Goal: Task Accomplishment & Management: Manage account settings

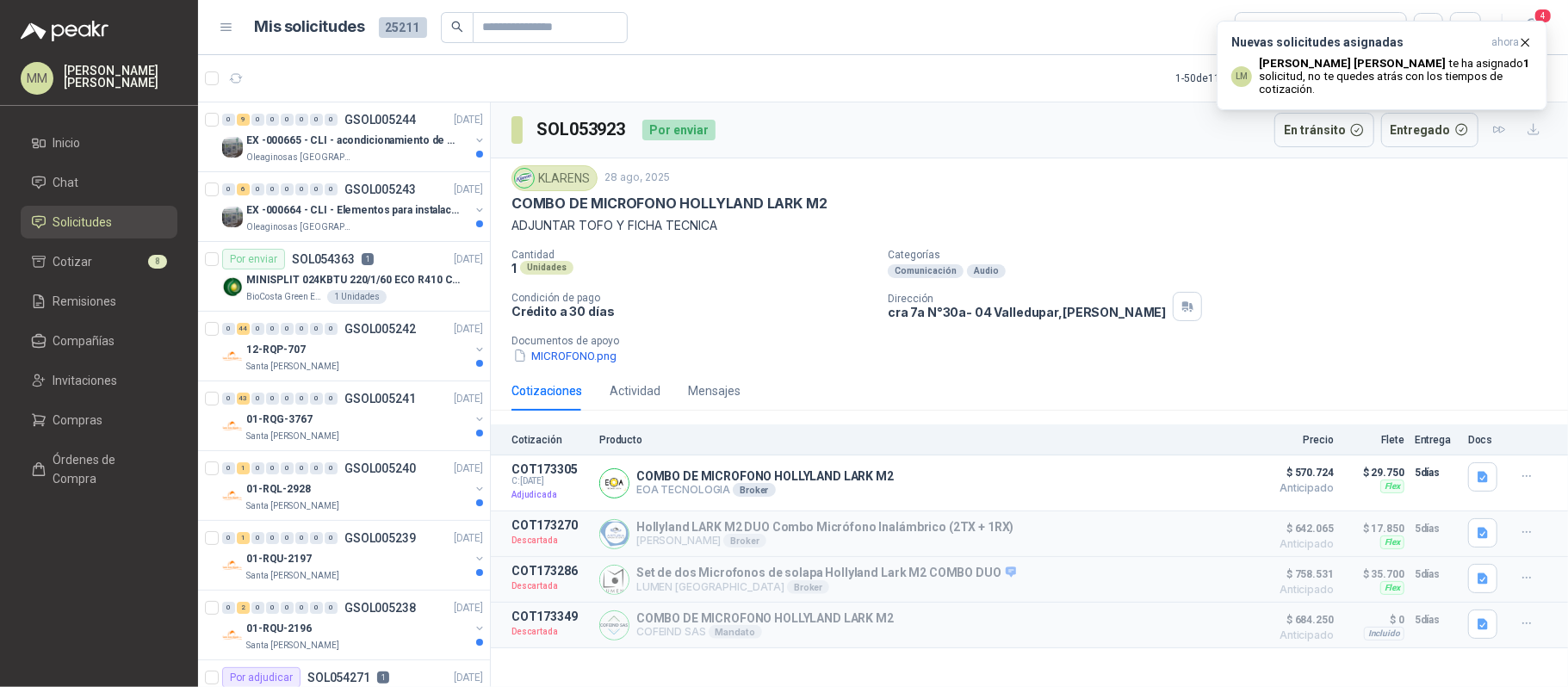
click at [917, 185] on div "KLARENS 28 ago, 2025" at bounding box center [1029, 178] width 1036 height 26
click at [1523, 39] on icon "button" at bounding box center [1525, 43] width 15 height 15
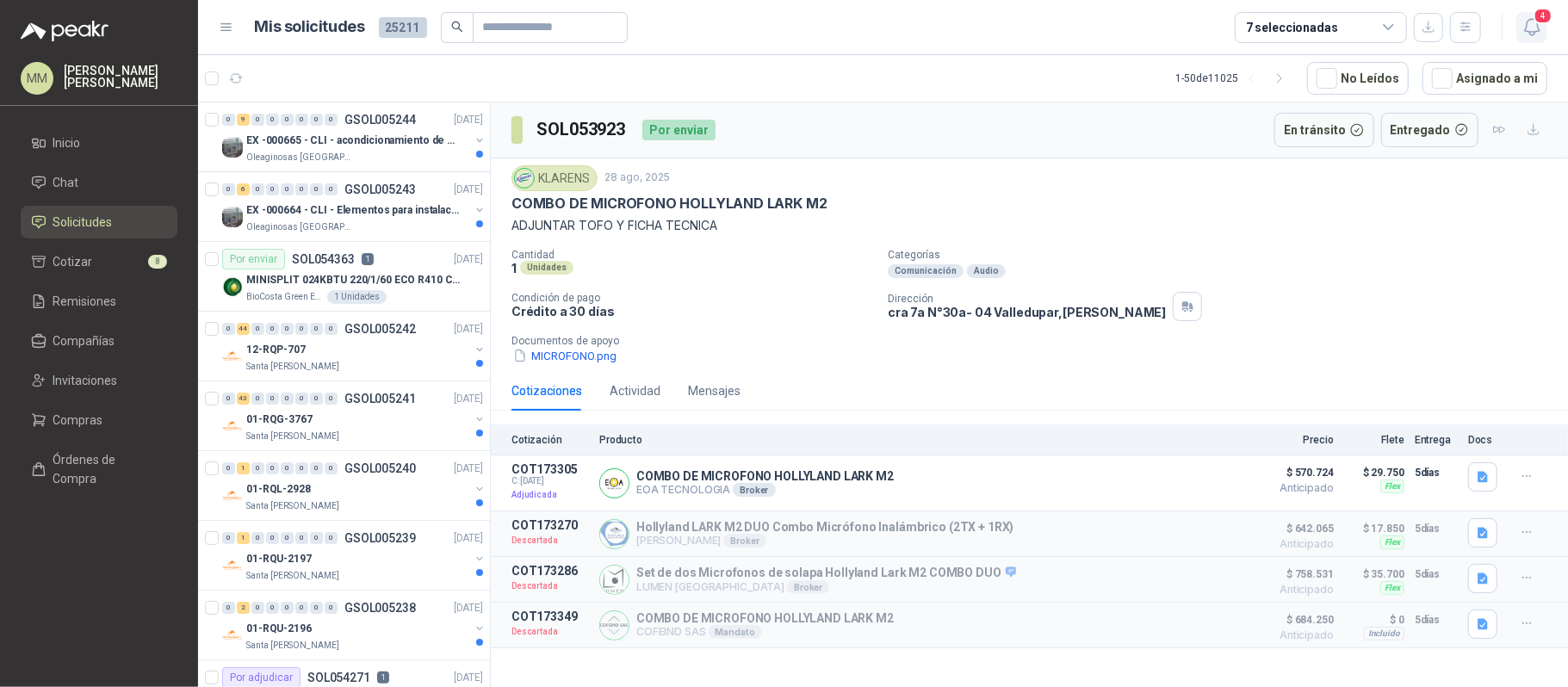
click at [1540, 31] on icon "button" at bounding box center [1532, 27] width 21 height 21
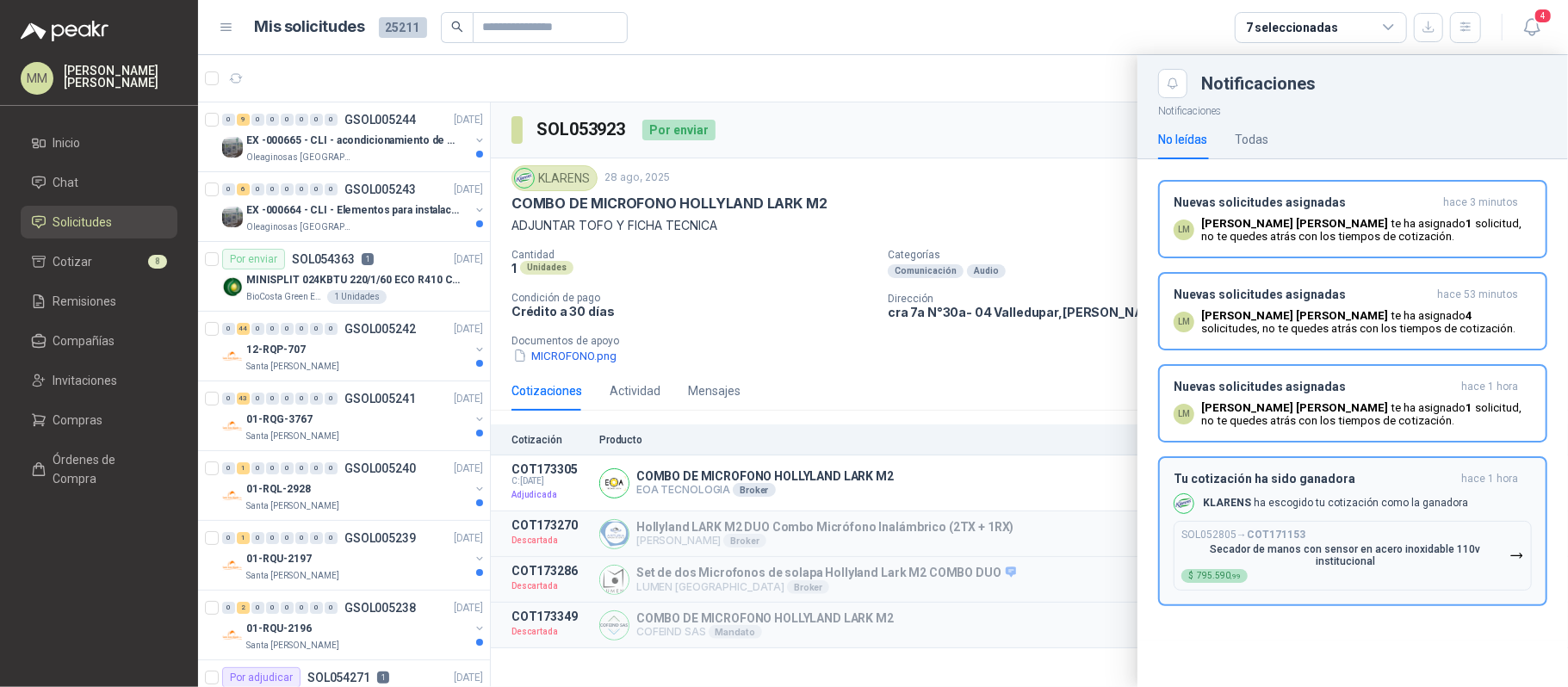
click at [1248, 561] on p "Secador de manos con sensor en acero inoxidable 110v institucional" at bounding box center [1345, 556] width 328 height 24
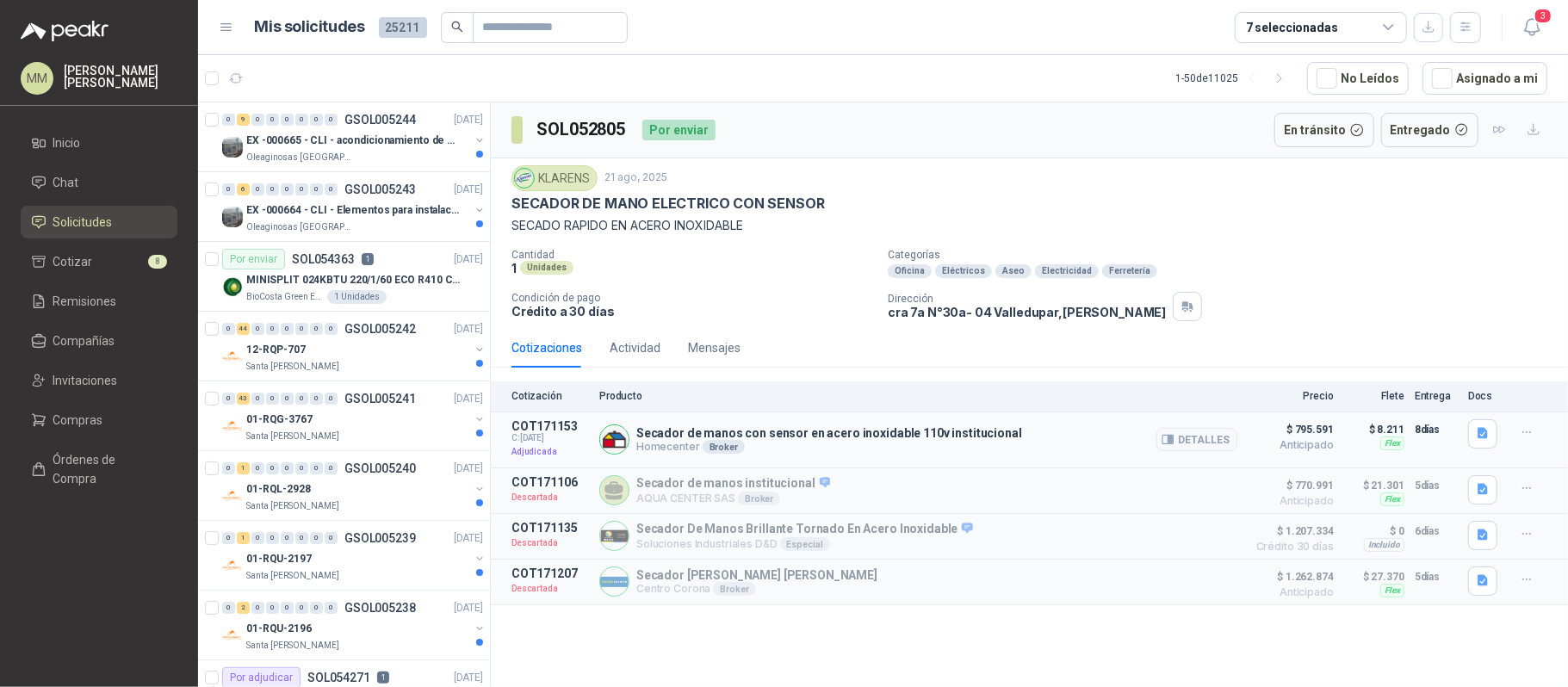
click at [765, 431] on p "Secador de manos con sensor en acero inoxidable 110v institucional" at bounding box center [829, 433] width 386 height 14
copy p "Secador de manos con sensor en acero inoxidable 110v institucional"
click at [1175, 438] on icon "button" at bounding box center [1168, 439] width 13 height 13
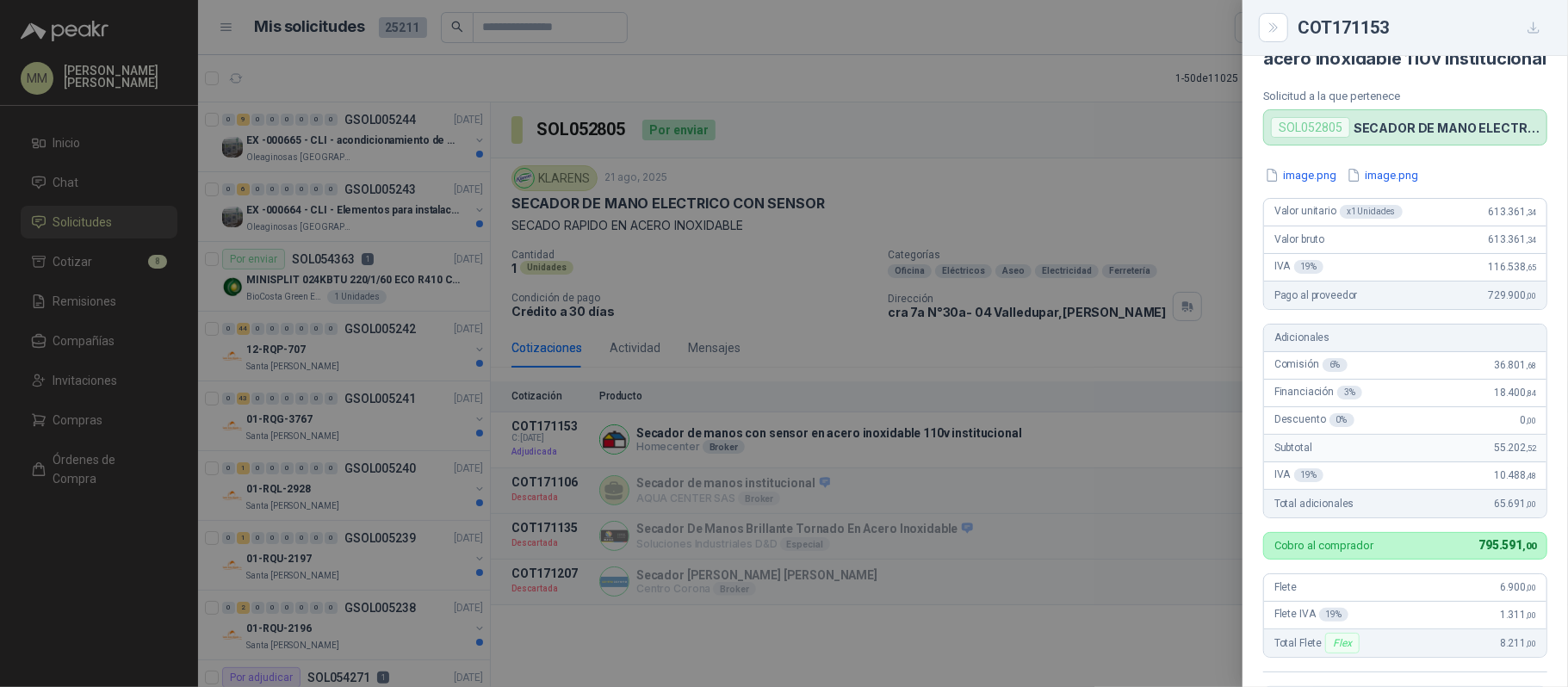
scroll to position [48, 0]
click at [613, 148] on div at bounding box center [784, 343] width 1568 height 687
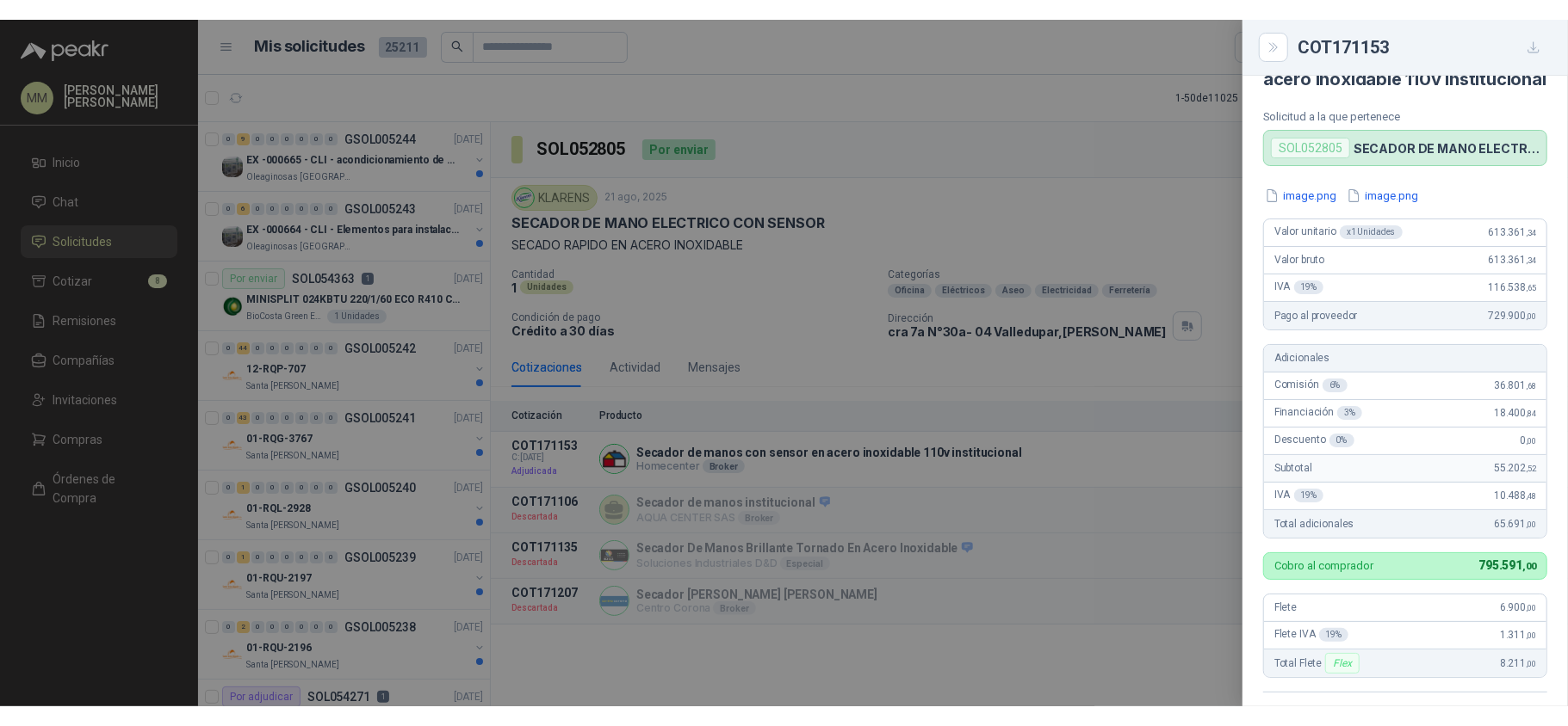
scroll to position [468, 0]
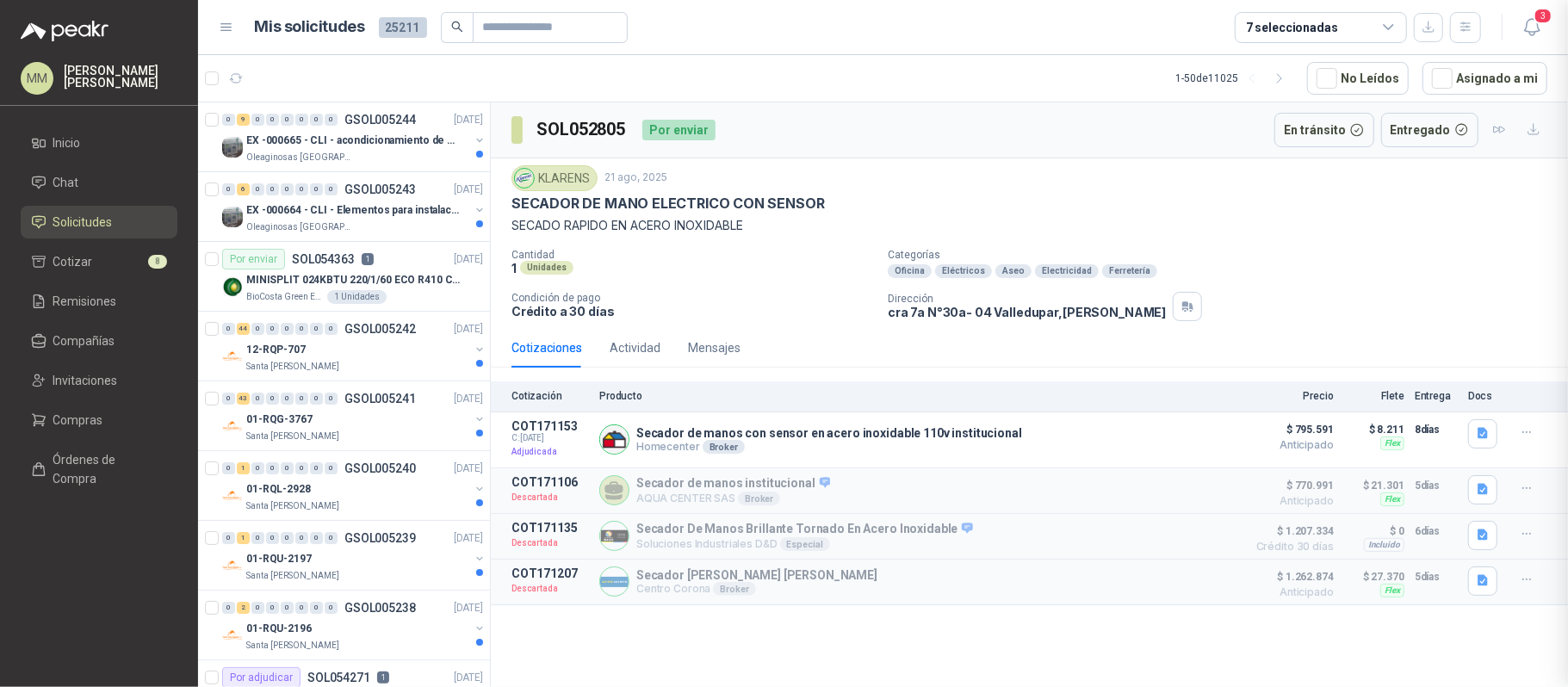
click at [585, 136] on h3 "SOL052805" at bounding box center [582, 130] width 92 height 27
copy h3 "SOL052805"
click at [954, 313] on p "cra 7a N°30a- 04 Valledupar , Cesar" at bounding box center [1026, 312] width 278 height 15
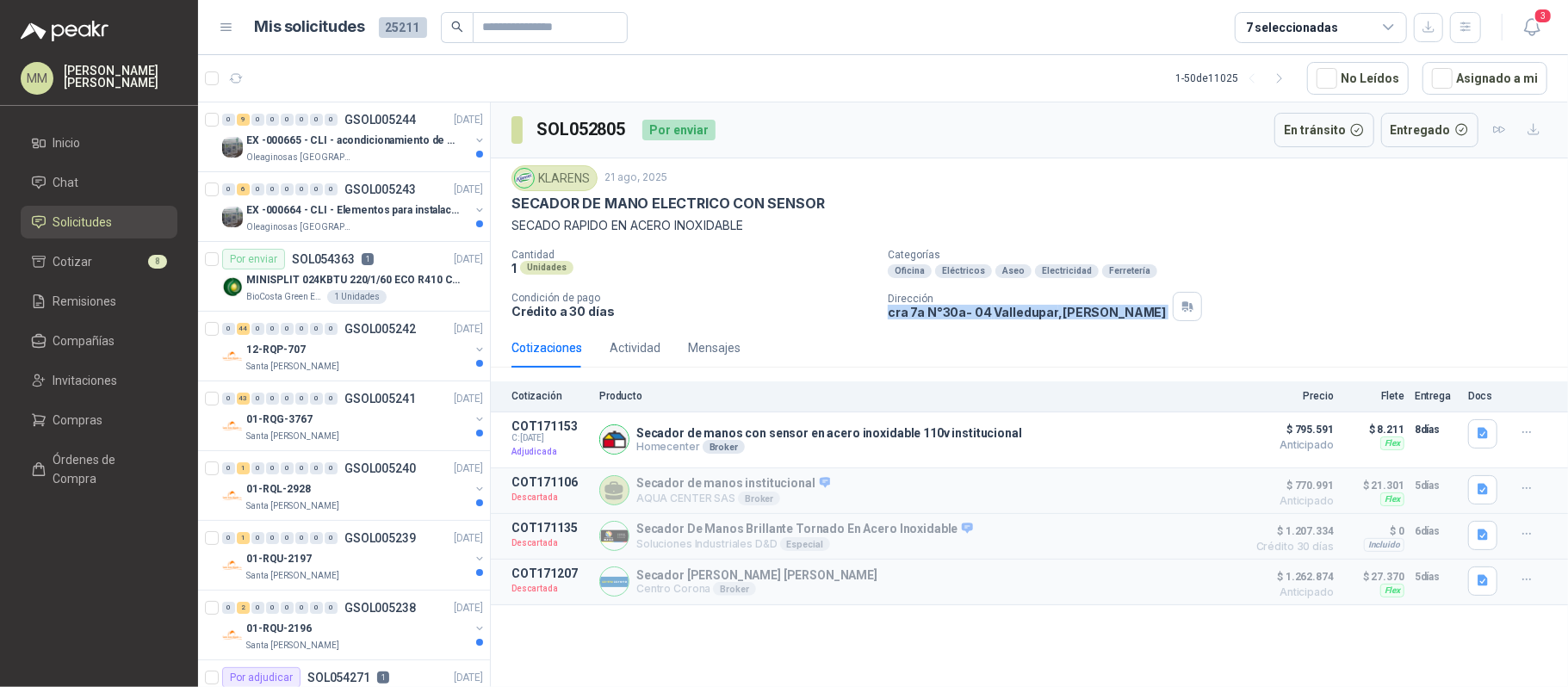
click at [954, 313] on p "cra 7a N°30a- 04 Valledupar , Cesar" at bounding box center [1026, 312] width 278 height 15
copy div "cra 7a N°30a- 04 Valledupar , Cesar"
click at [598, 122] on h3 "SOL052805" at bounding box center [582, 130] width 92 height 27
copy h3 "SOL052805"
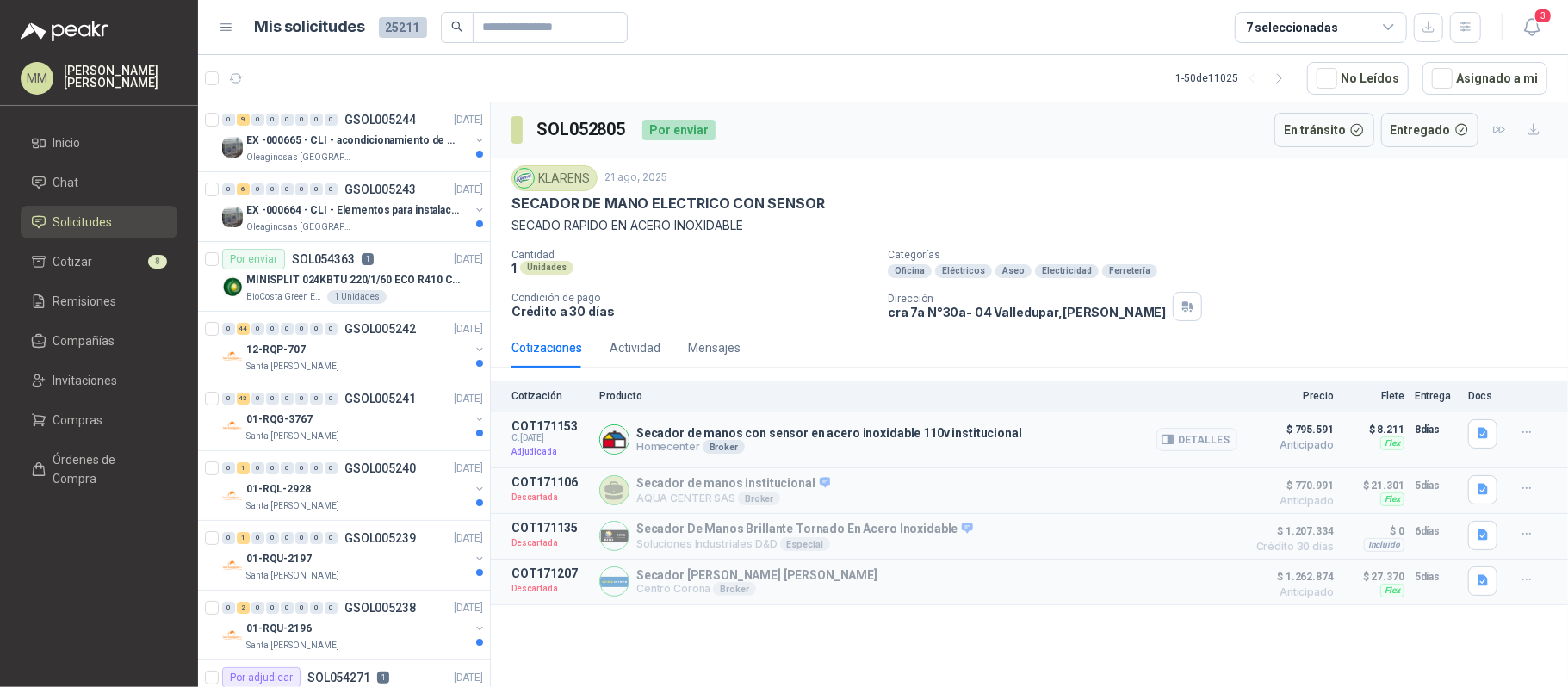
click at [750, 433] on p "Secador de manos con sensor en acero inoxidable 110v institucional" at bounding box center [829, 433] width 386 height 14
copy p "Secador de manos con sensor en acero inoxidable 110v institucional"
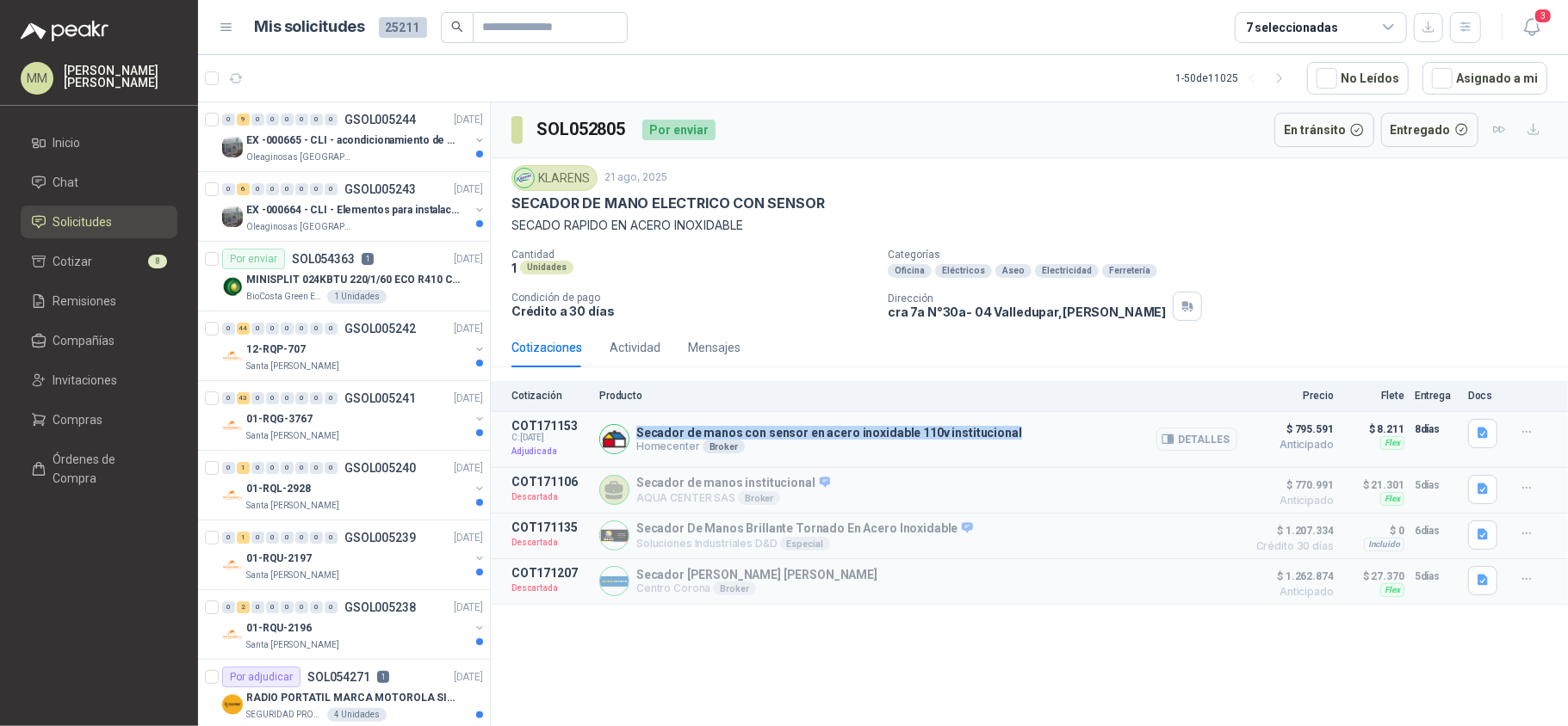
click at [1173, 443] on icon "button" at bounding box center [1170, 439] width 5 height 7
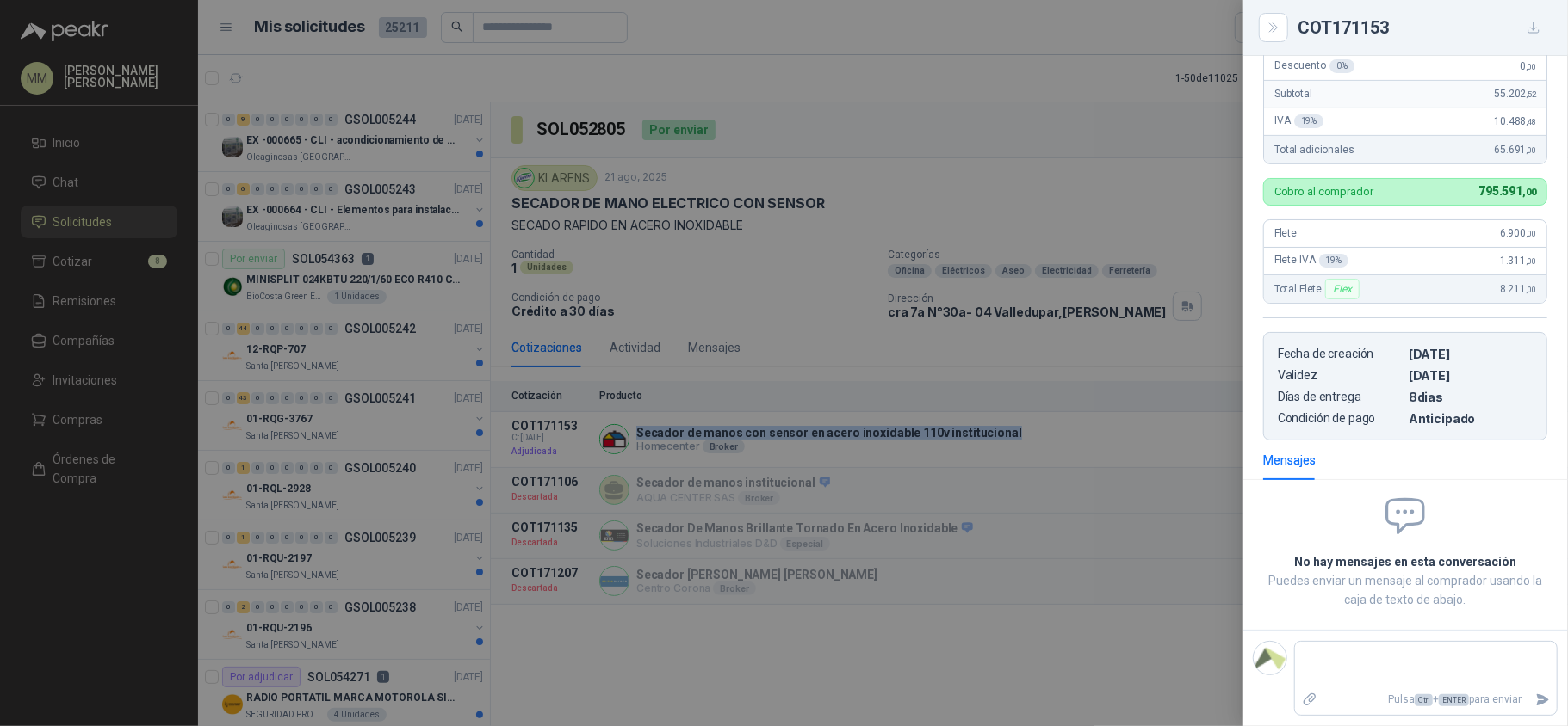
scroll to position [0, 0]
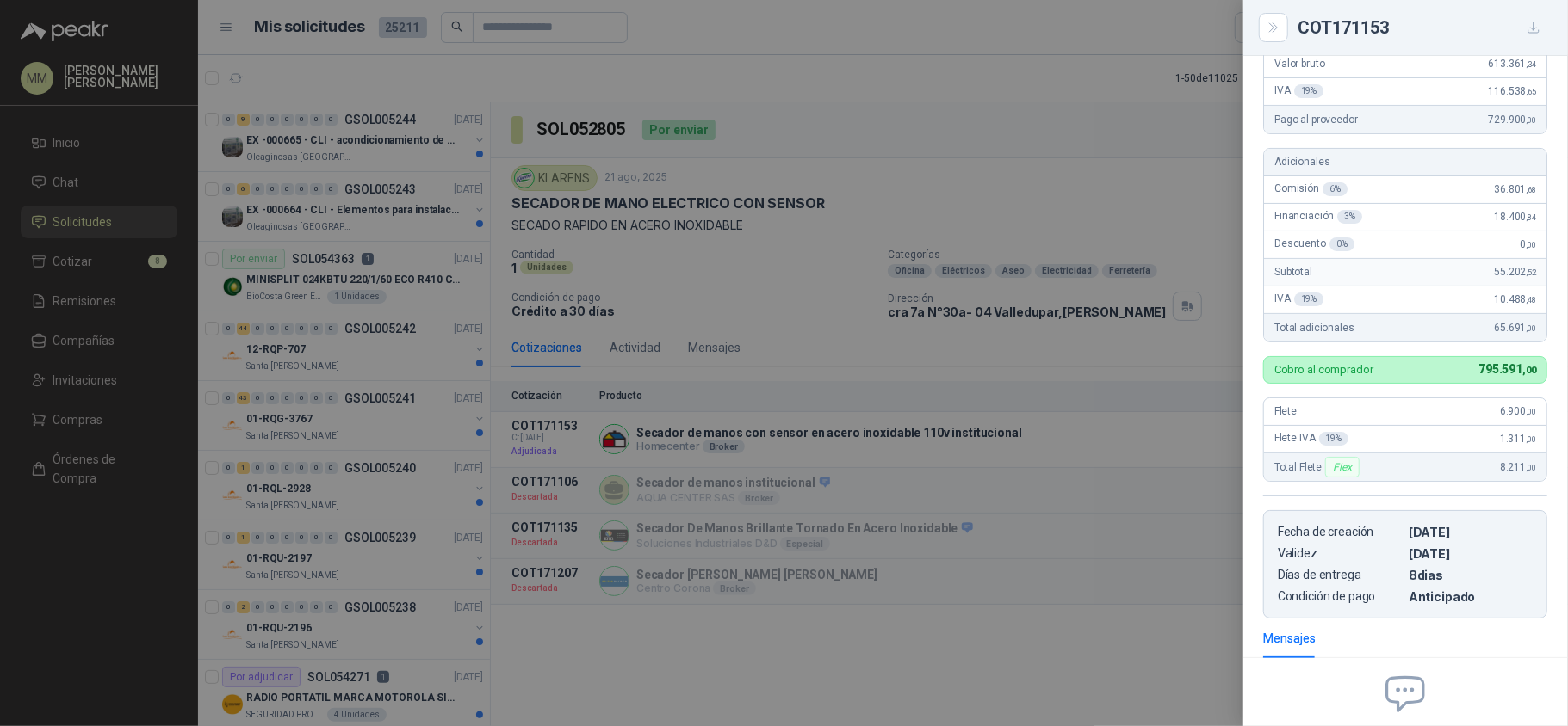
click at [1004, 214] on div at bounding box center [784, 363] width 1568 height 726
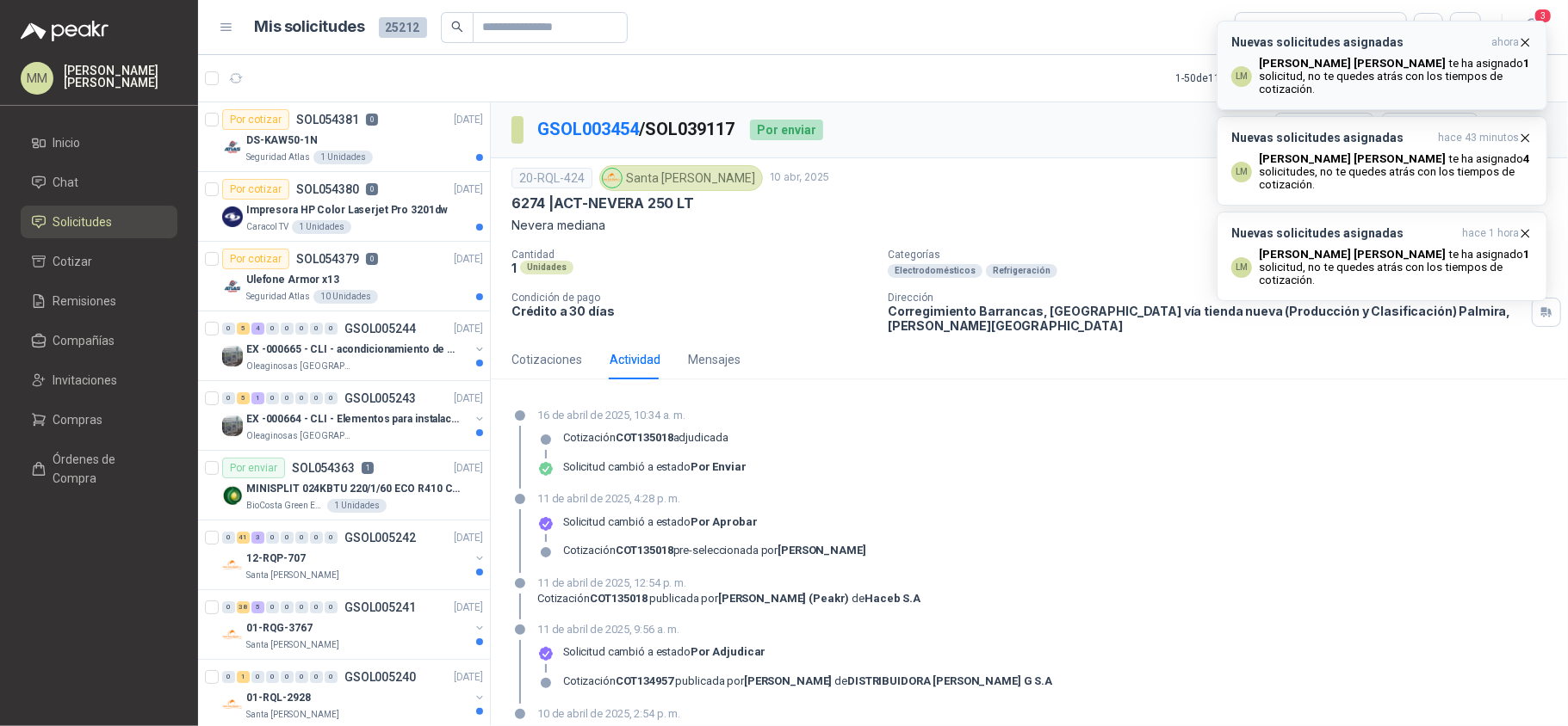
click at [1420, 62] on p "[PERSON_NAME] [PERSON_NAME] ha asignado 1 solicitud , no te quedes atrás con lo…" at bounding box center [1396, 76] width 274 height 39
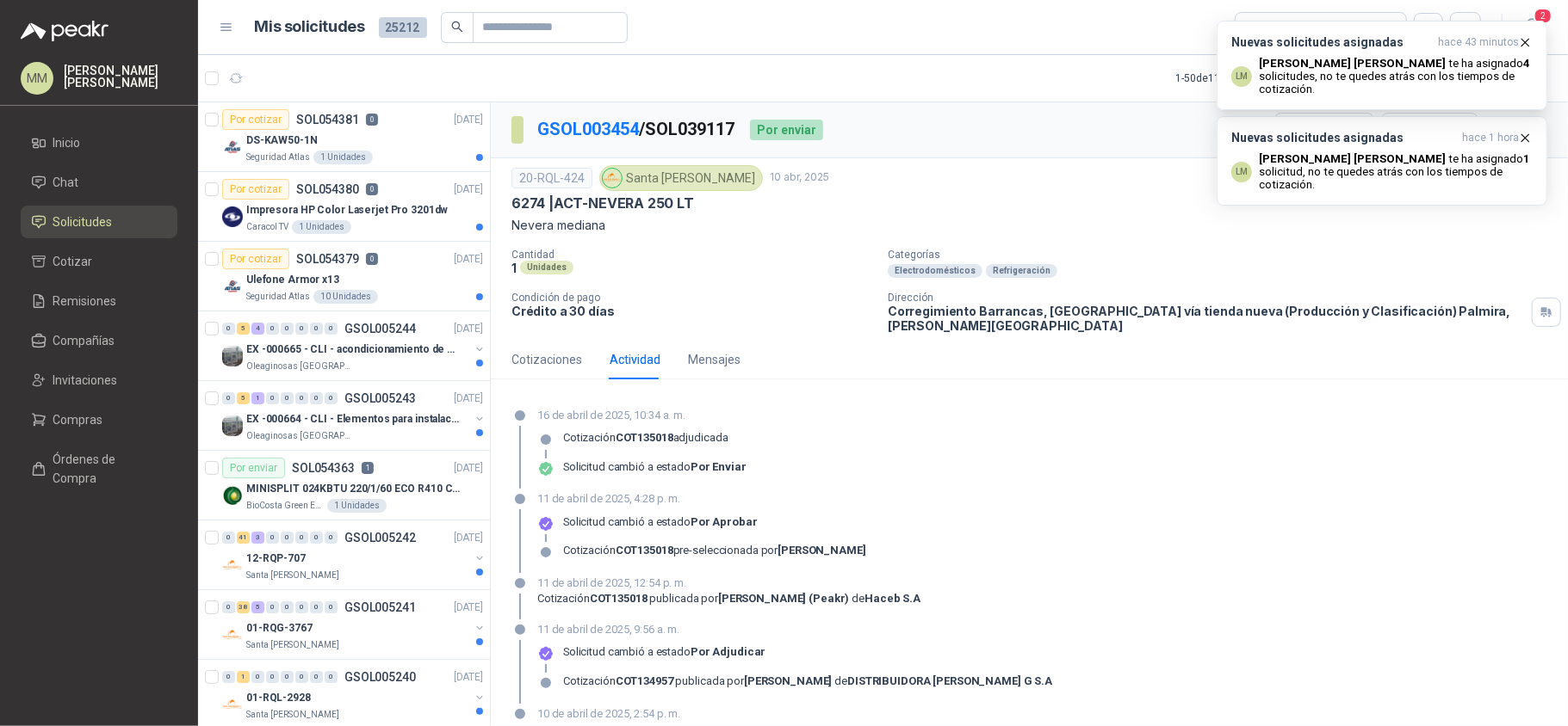
click at [1420, 62] on p "Luis Miguel Martinez te ha asignado 4 solicitudes , no te quedes atrás con los …" at bounding box center [1396, 76] width 274 height 39
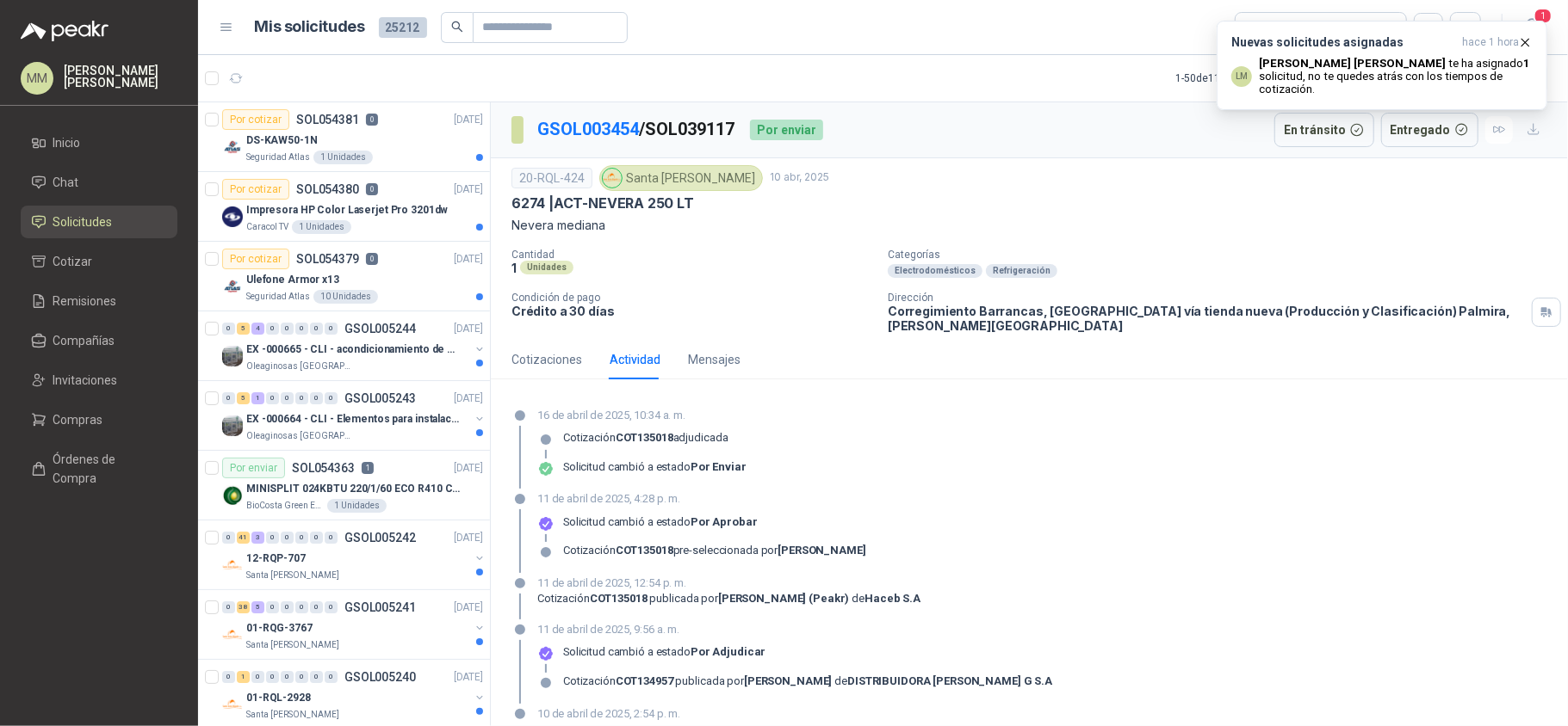
click at [1420, 62] on p "Luis Miguel Martinez te ha asignado 1 solicitud , no te quedes atrás con los ti…" at bounding box center [1396, 76] width 274 height 39
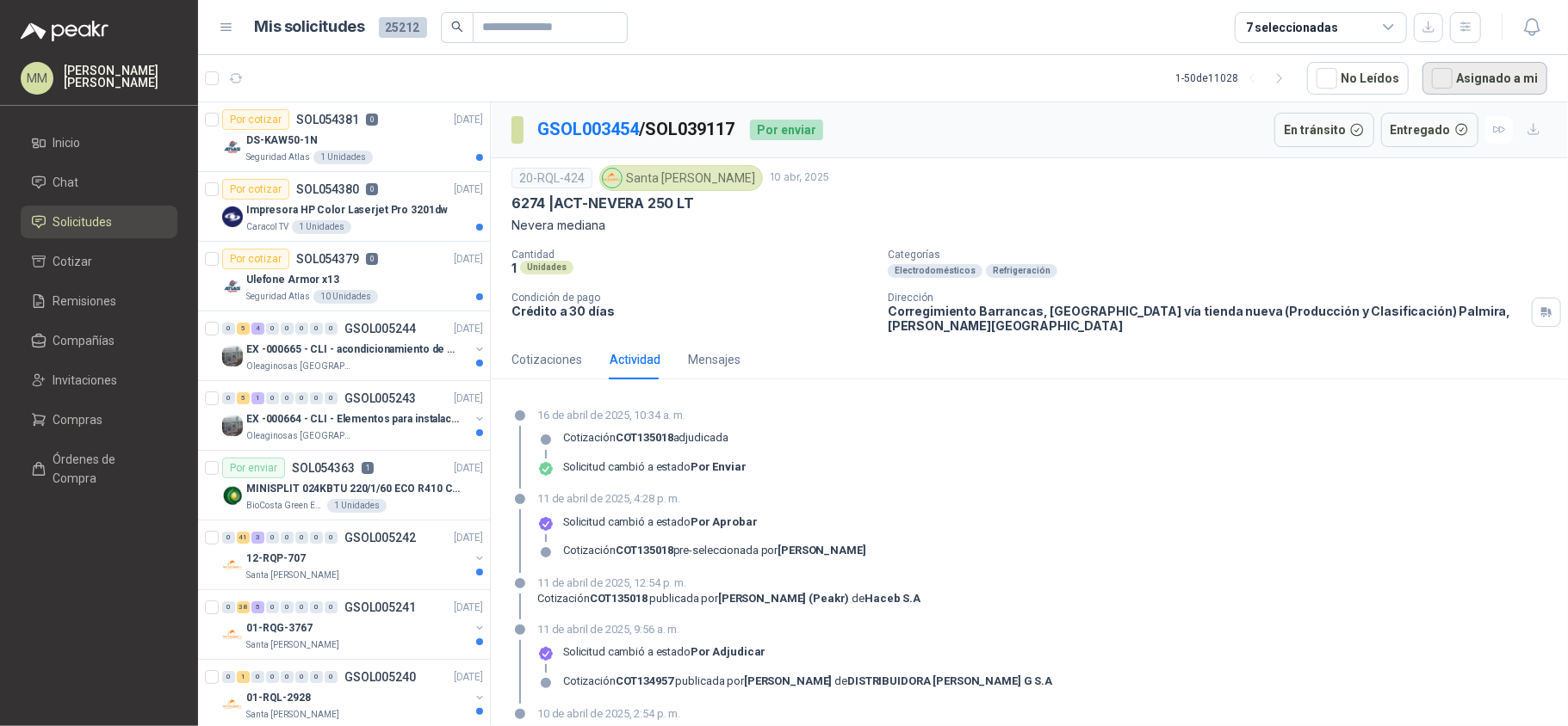
click at [1462, 77] on button "Asignado a mi" at bounding box center [1485, 77] width 125 height 33
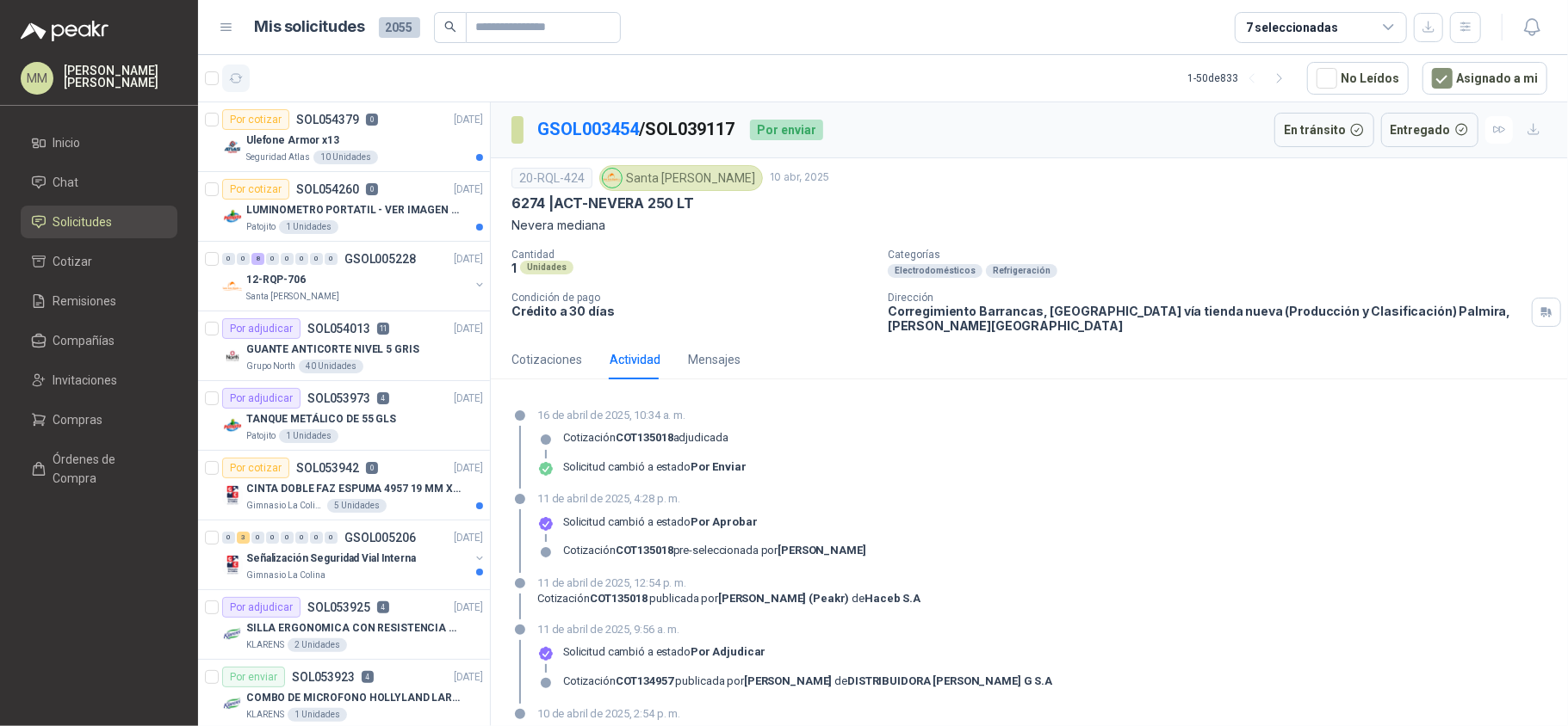
click at [236, 81] on icon "button" at bounding box center [237, 79] width 15 height 15
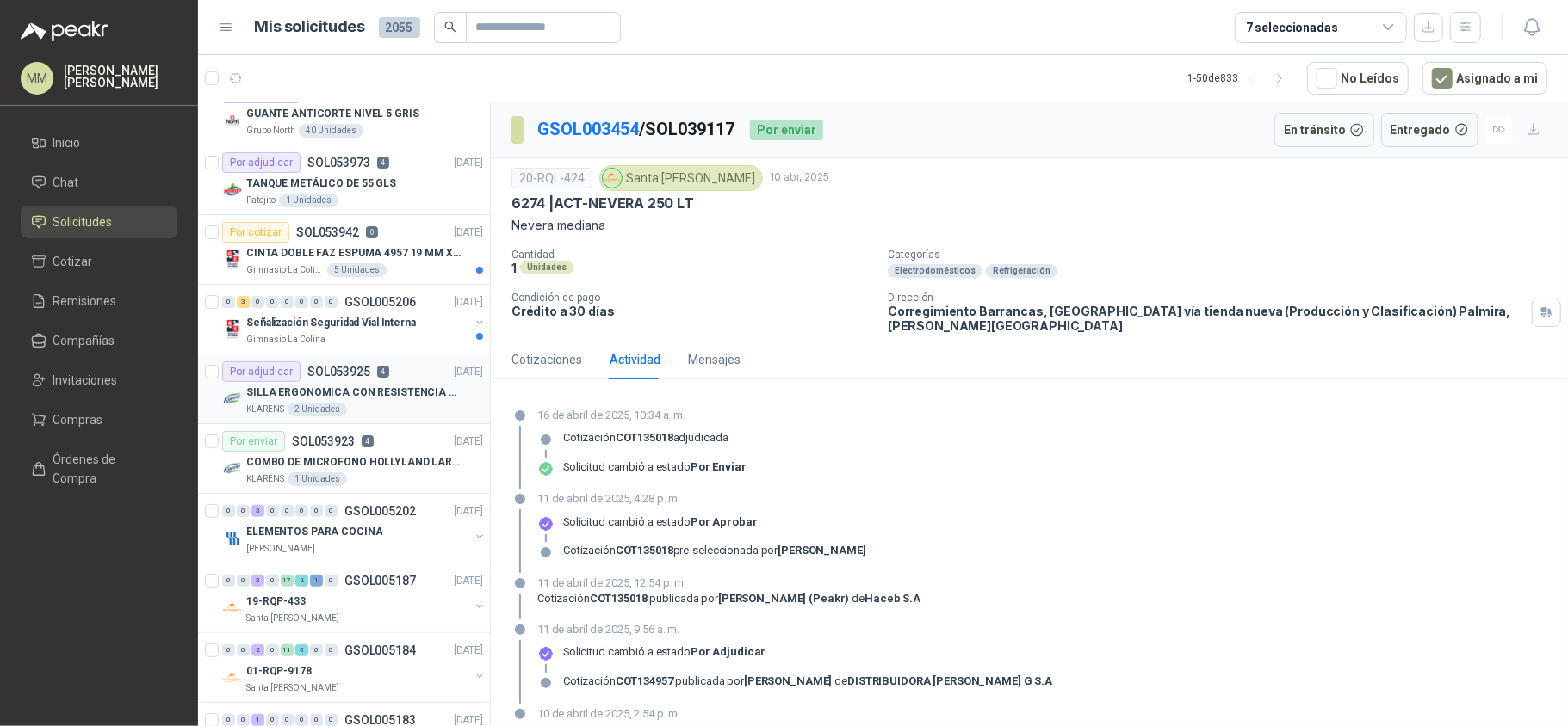
scroll to position [424, 0]
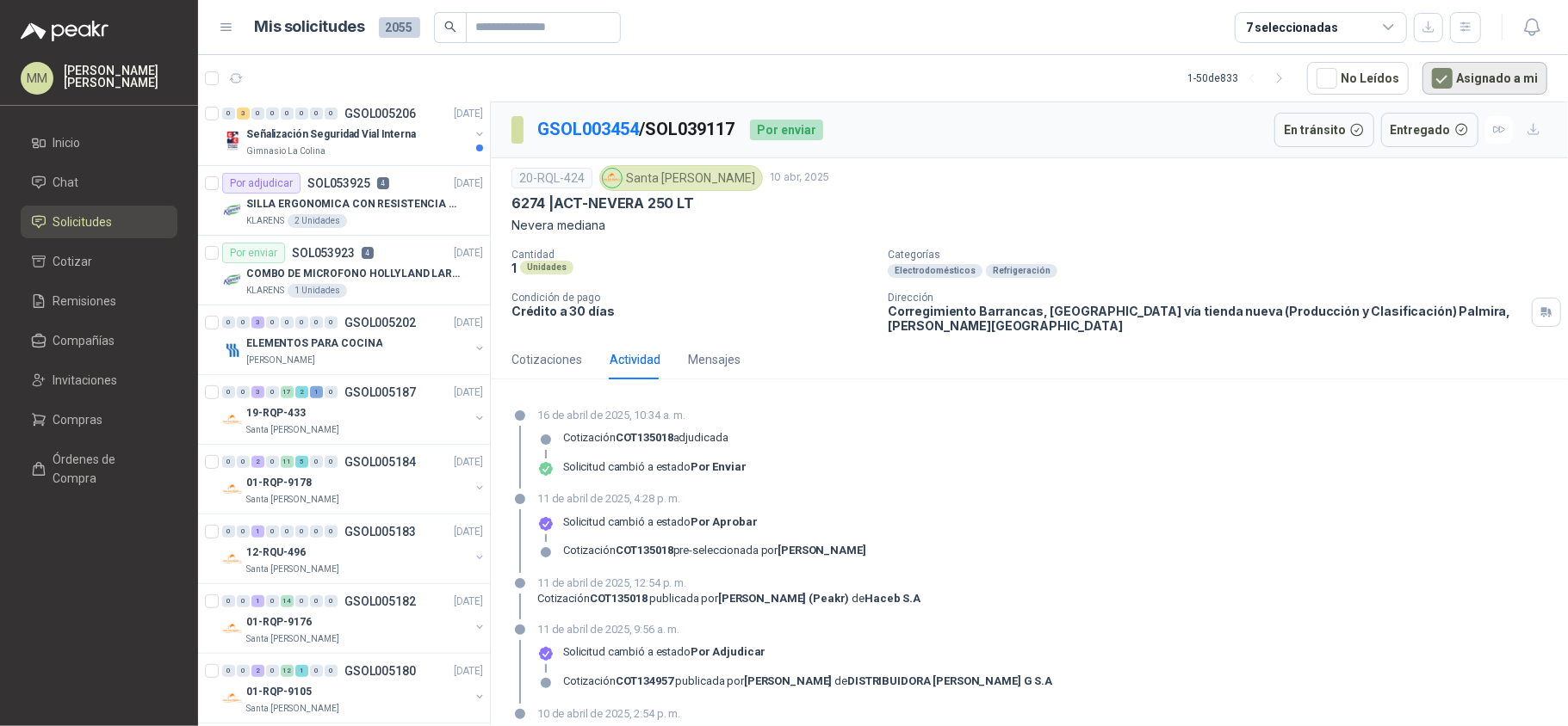
click at [1485, 84] on button "Asignado a mi" at bounding box center [1485, 77] width 125 height 33
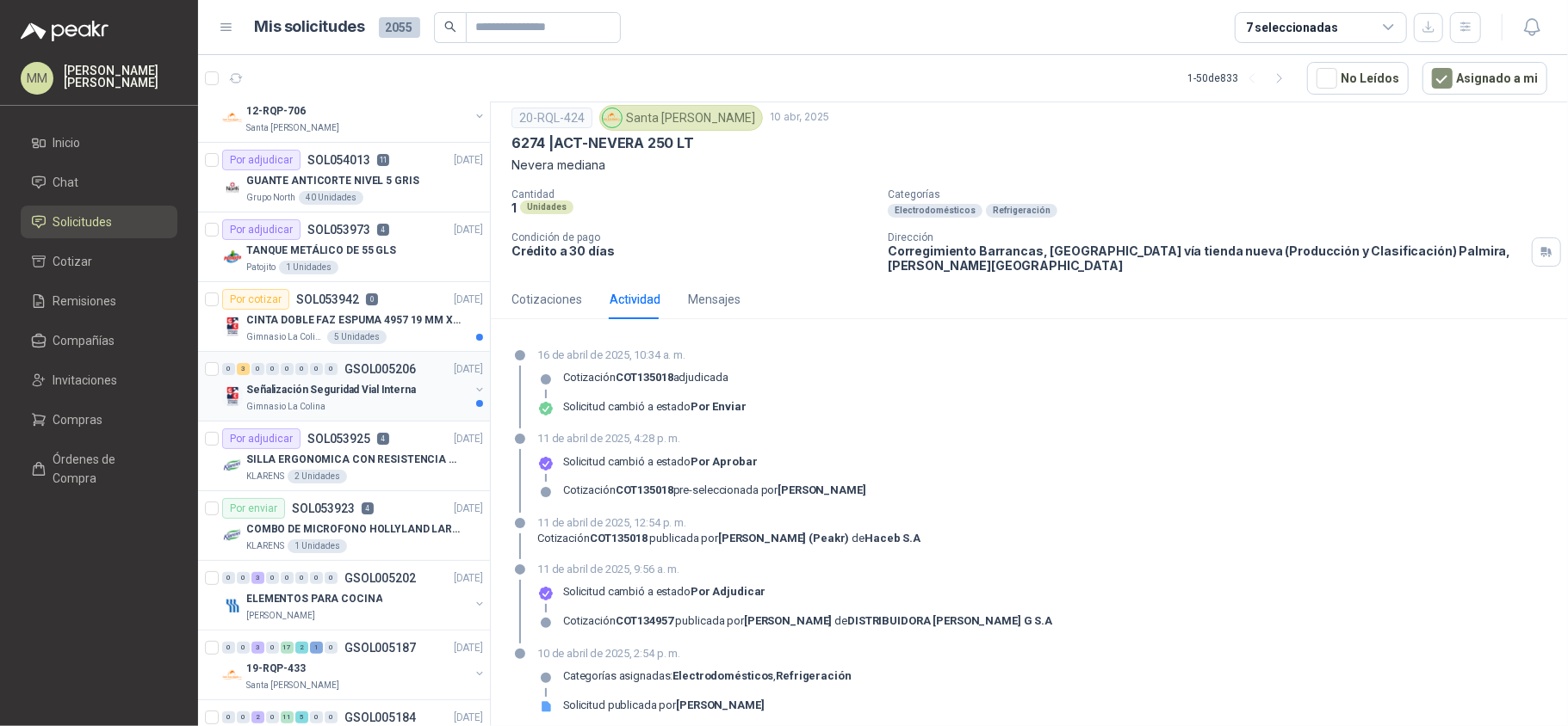
scroll to position [170, 0]
click at [410, 462] on p "SILLA ERGONOMICA CON RESISTENCIA A 150KG" at bounding box center [353, 459] width 214 height 17
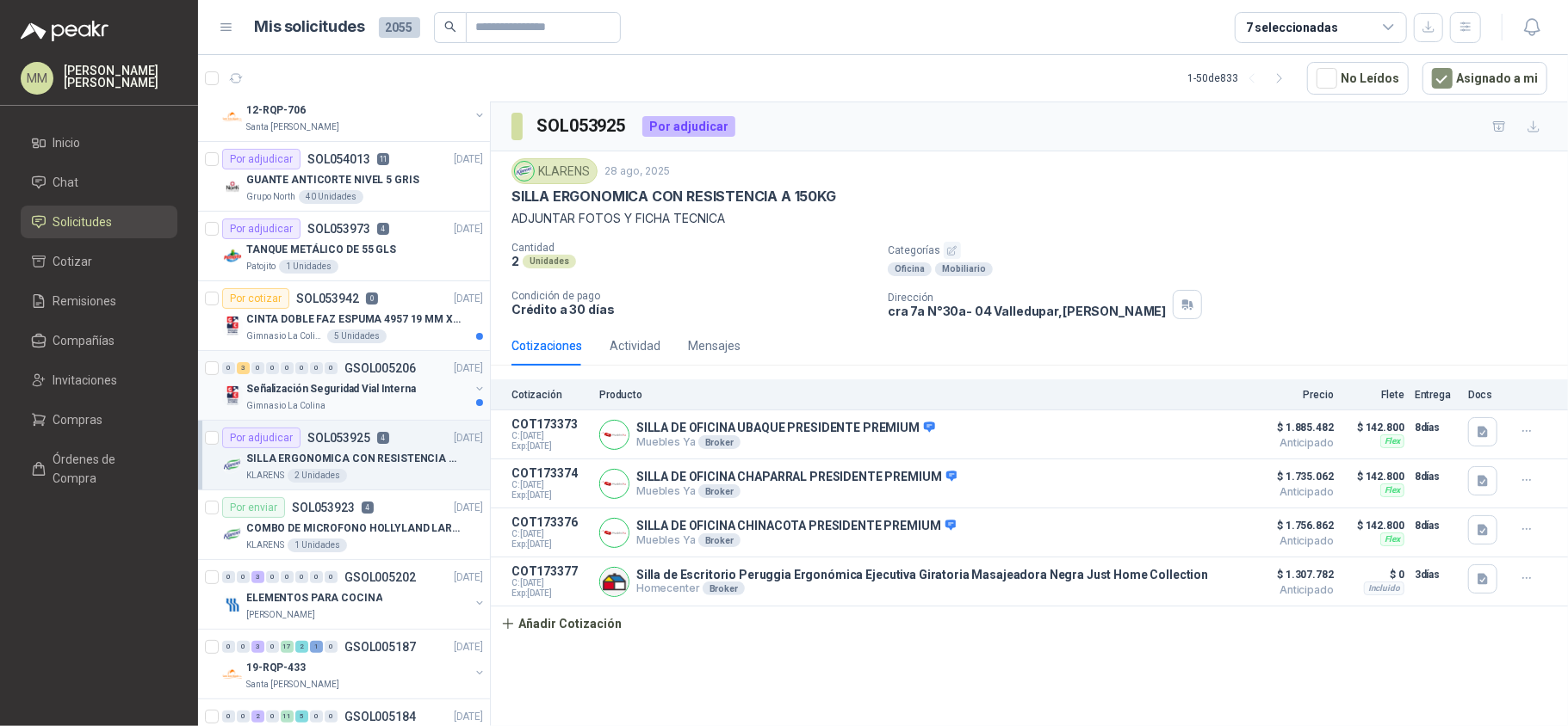
click at [414, 401] on div "Gimnasio La Colina" at bounding box center [357, 405] width 223 height 14
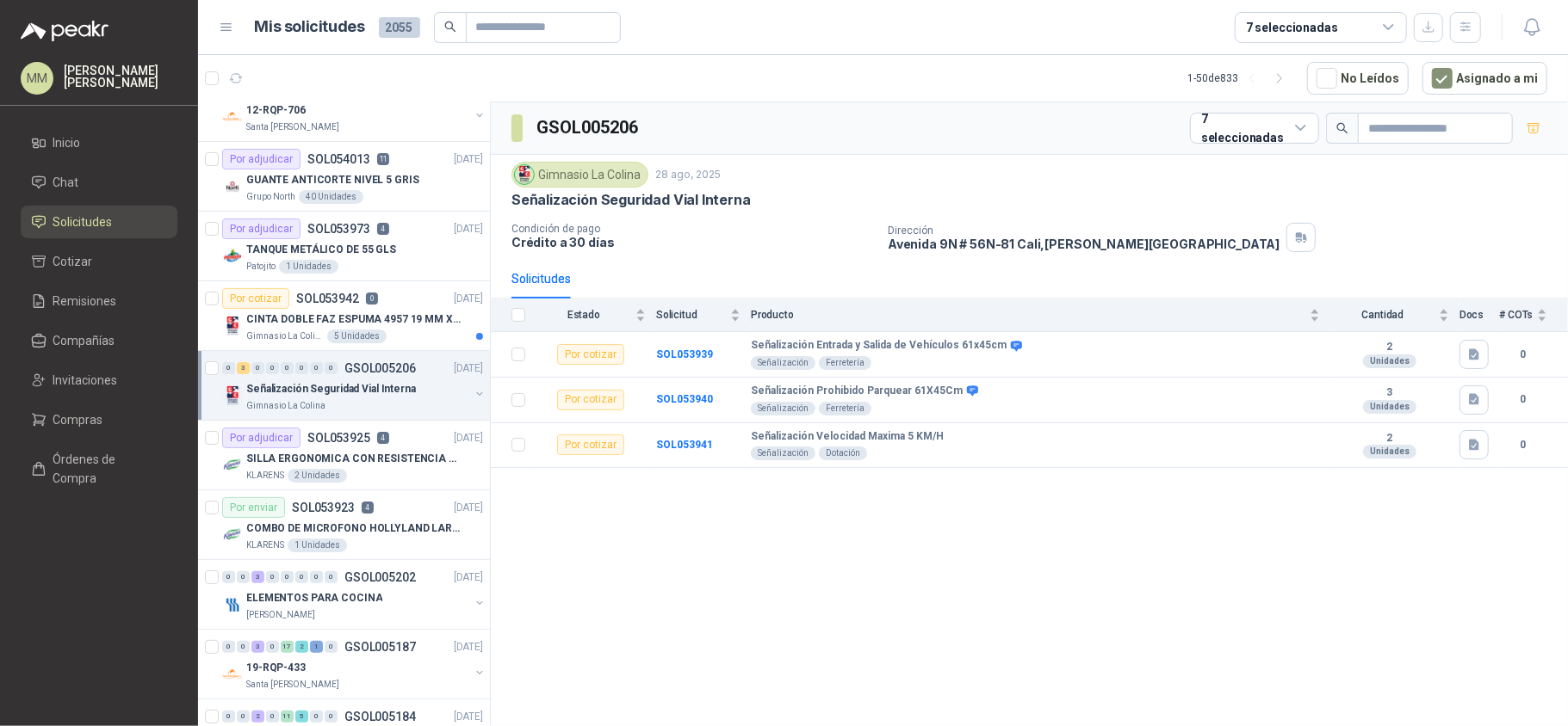
click at [473, 392] on button "button" at bounding box center [479, 394] width 14 height 14
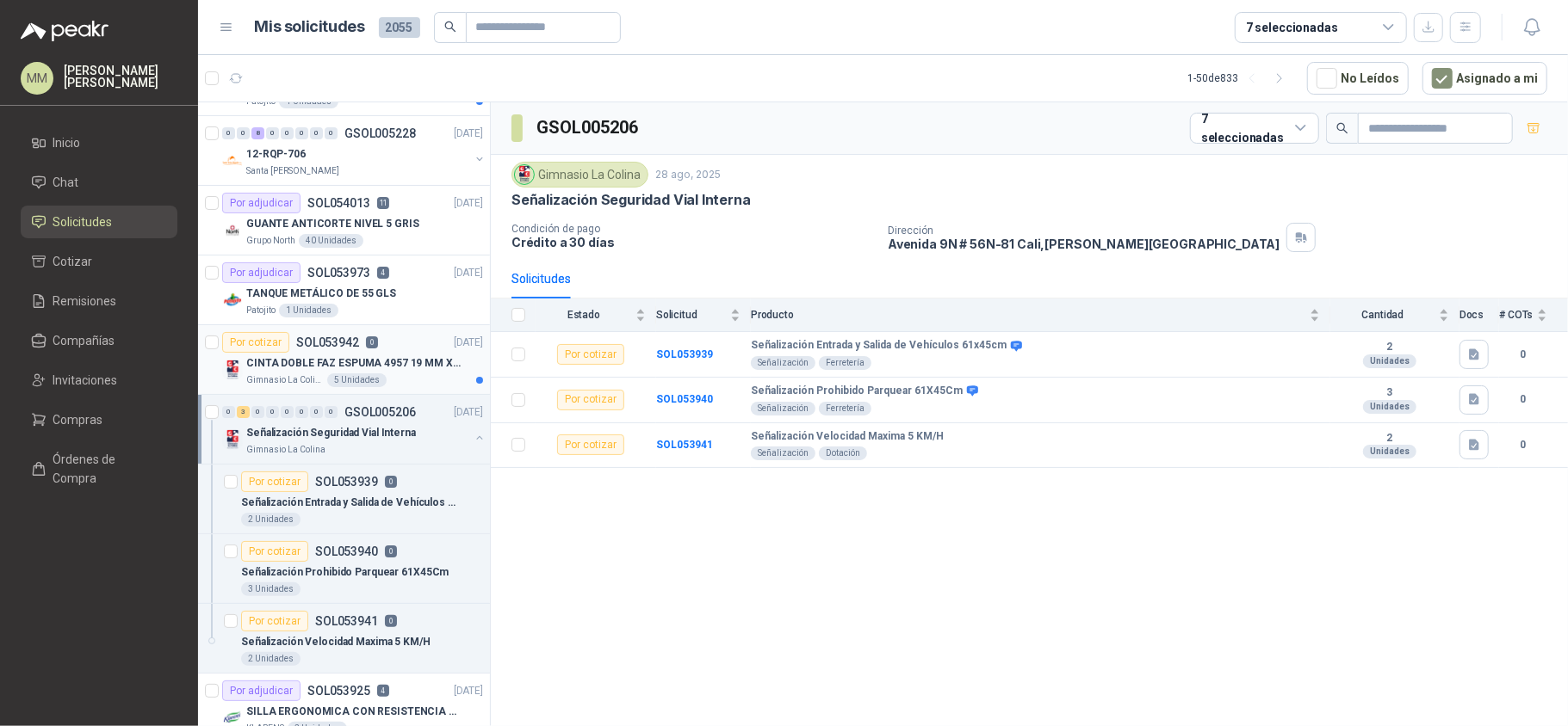
scroll to position [170, 0]
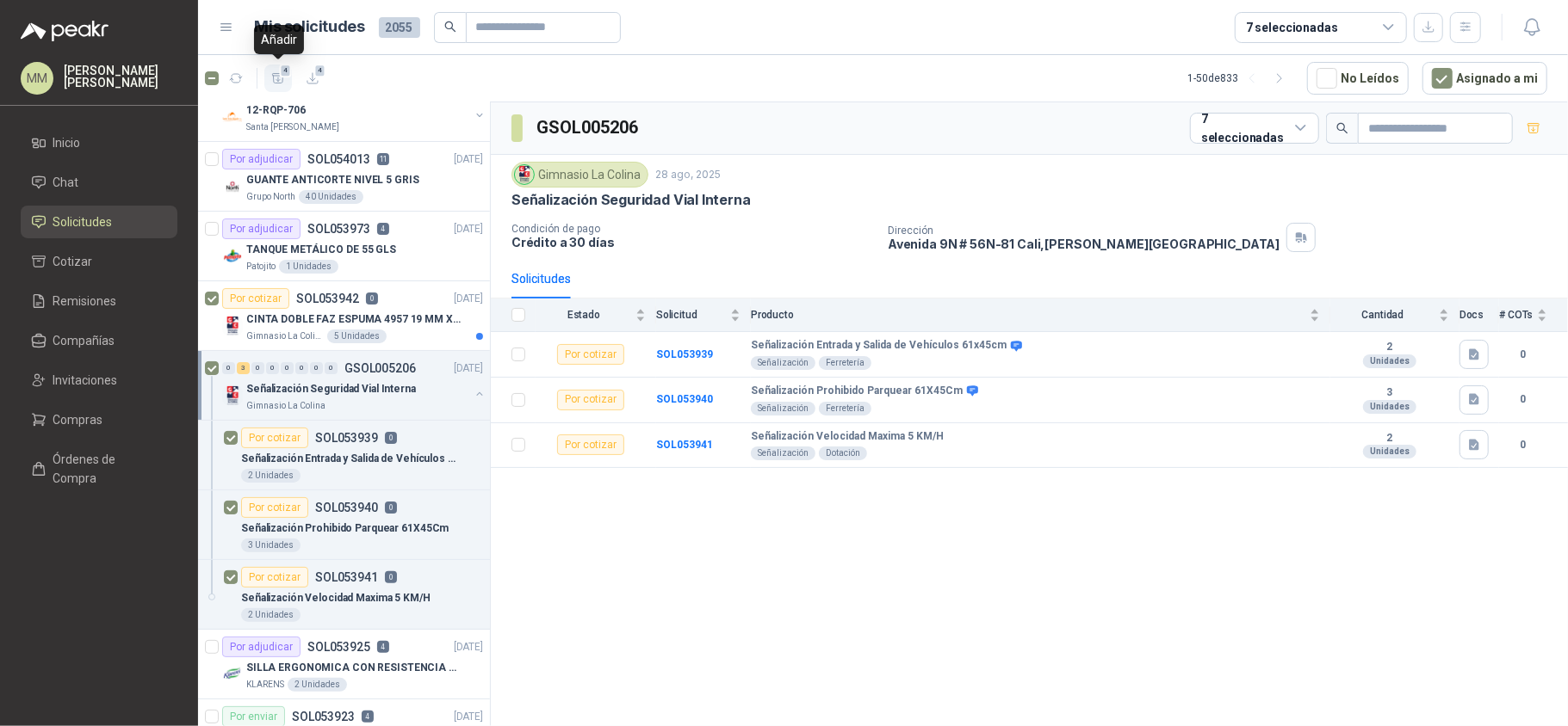
click at [275, 76] on icon "button" at bounding box center [279, 79] width 15 height 15
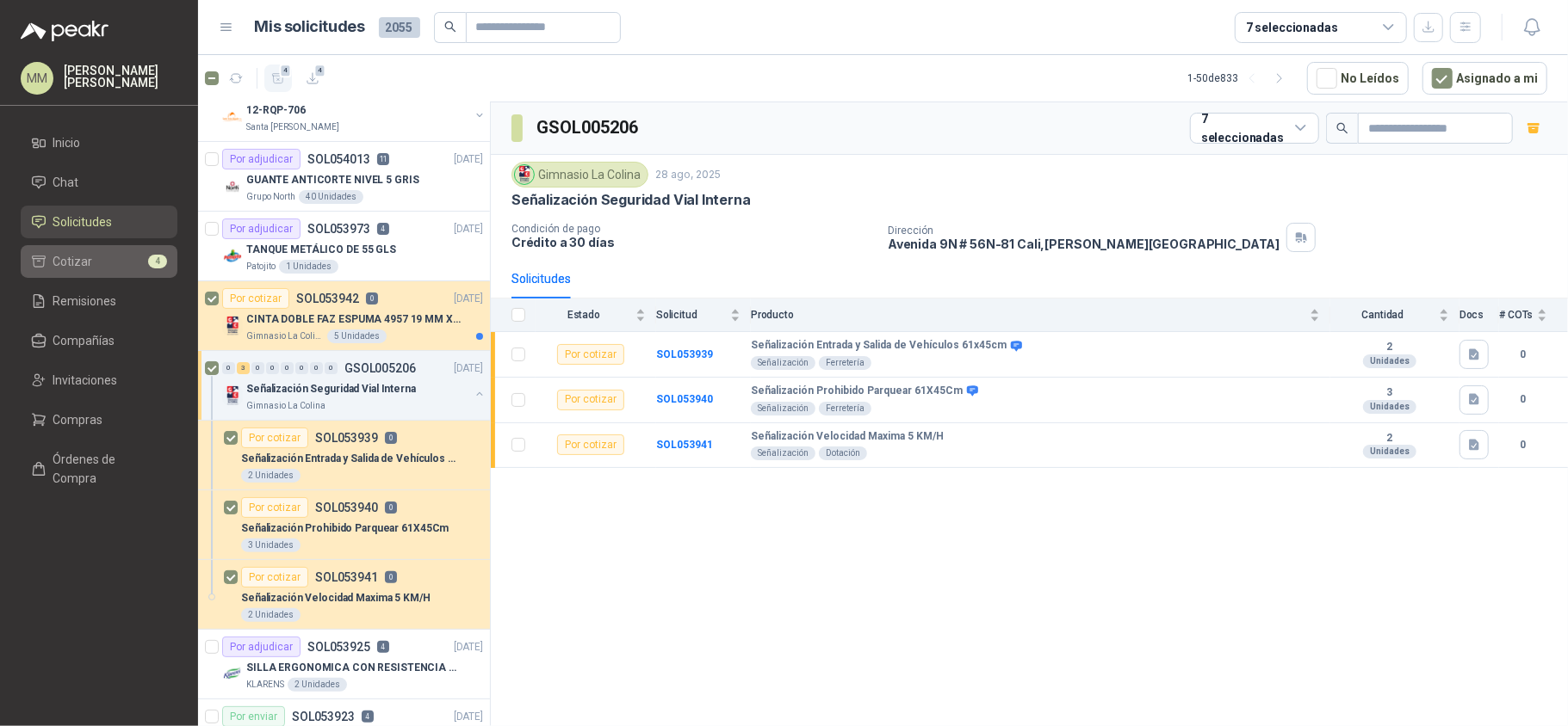
click at [124, 259] on li "Cotizar 4" at bounding box center [99, 262] width 136 height 19
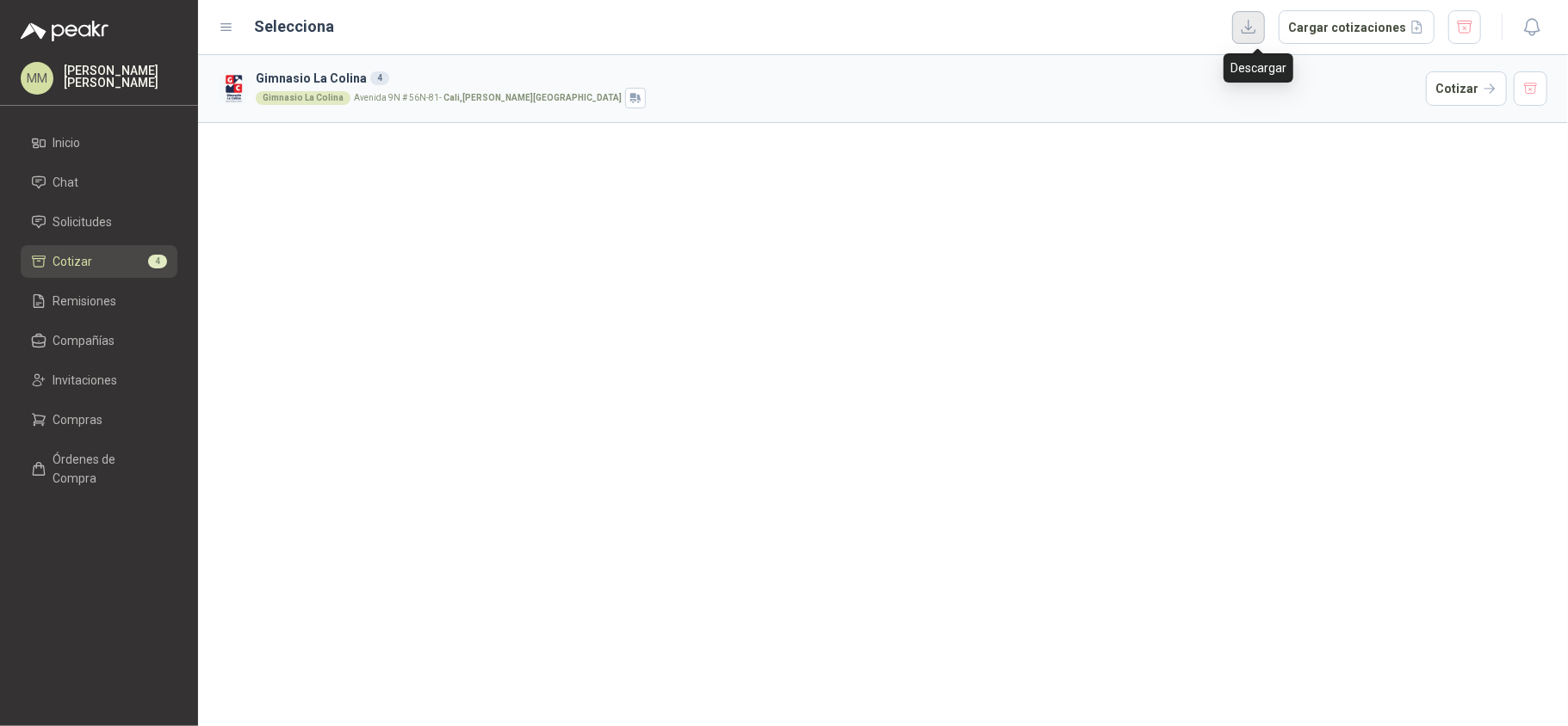
click at [1258, 25] on button "button" at bounding box center [1247, 27] width 33 height 33
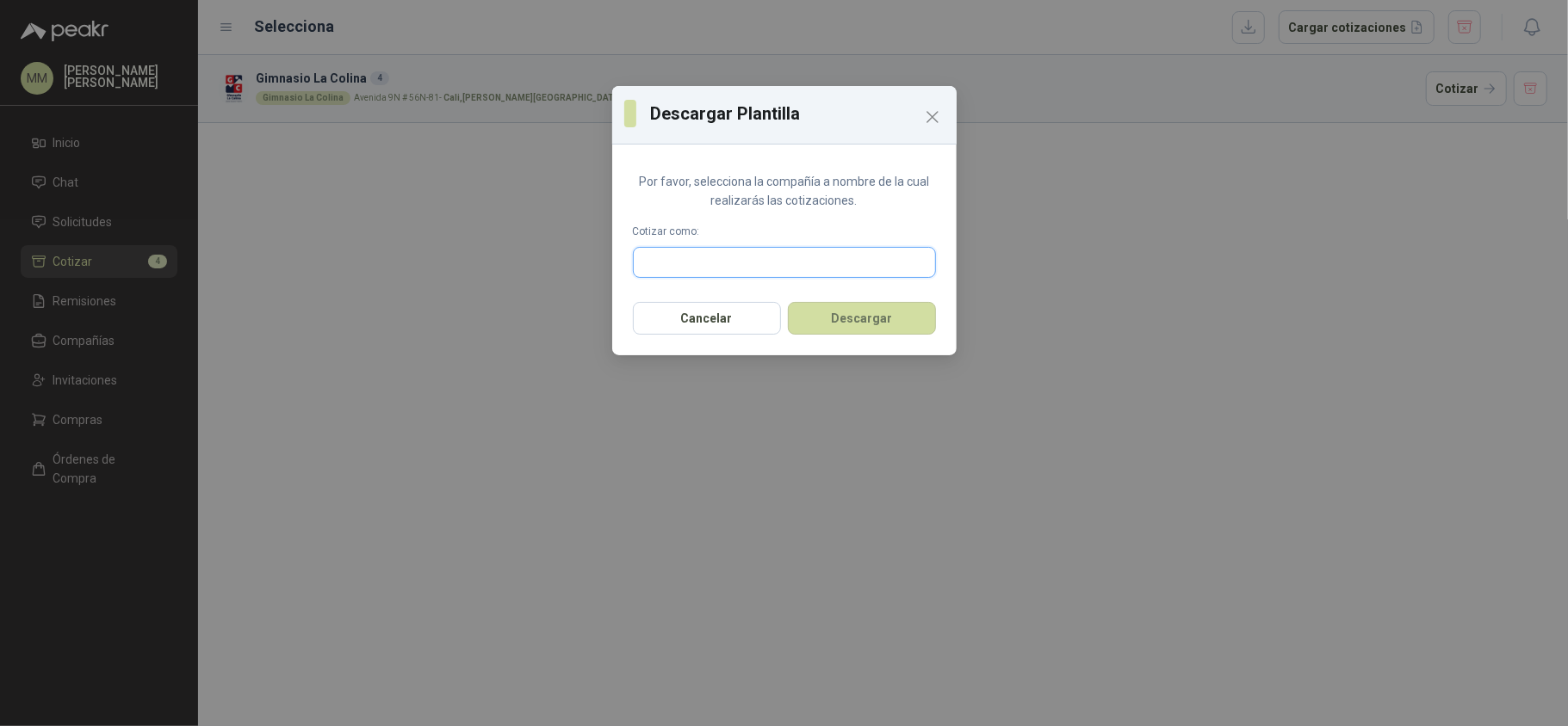
click at [895, 264] on input "text" at bounding box center [784, 262] width 301 height 29
type input "*******"
click at [768, 303] on div "Provesi NIT : 901009911" at bounding box center [784, 304] width 274 height 19
click at [840, 319] on button "Descargar" at bounding box center [861, 318] width 148 height 33
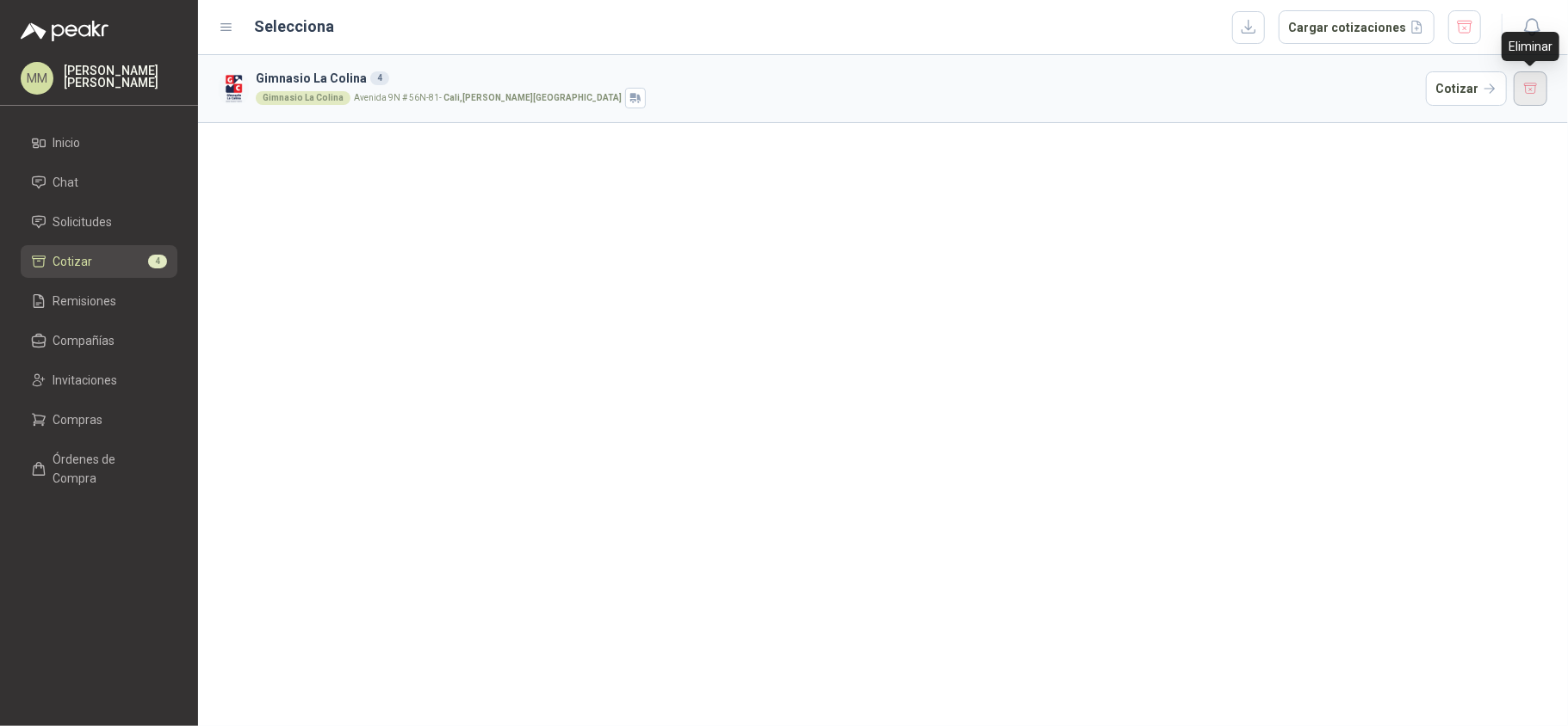
click at [1537, 77] on button "button" at bounding box center [1530, 89] width 34 height 34
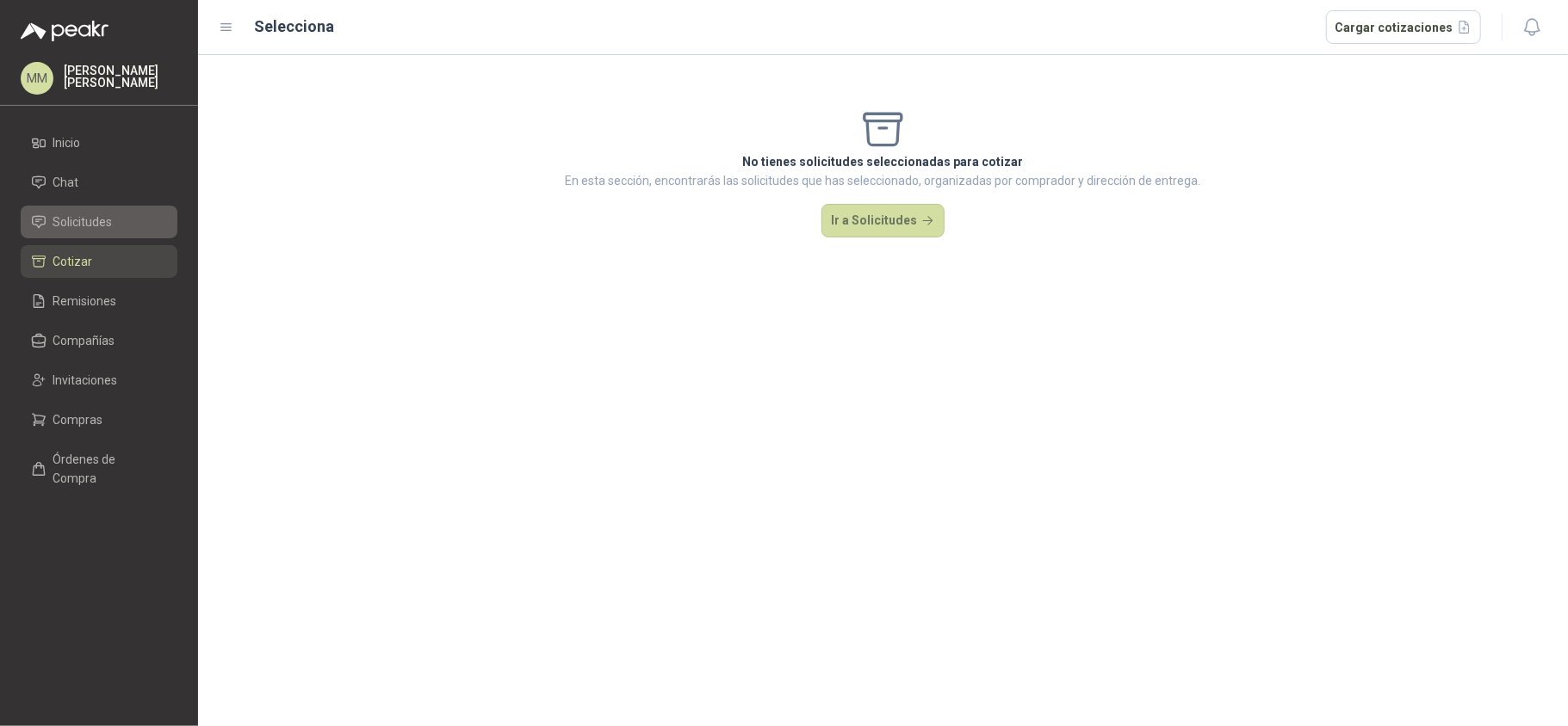
click at [125, 224] on li "Solicitudes" at bounding box center [99, 222] width 136 height 19
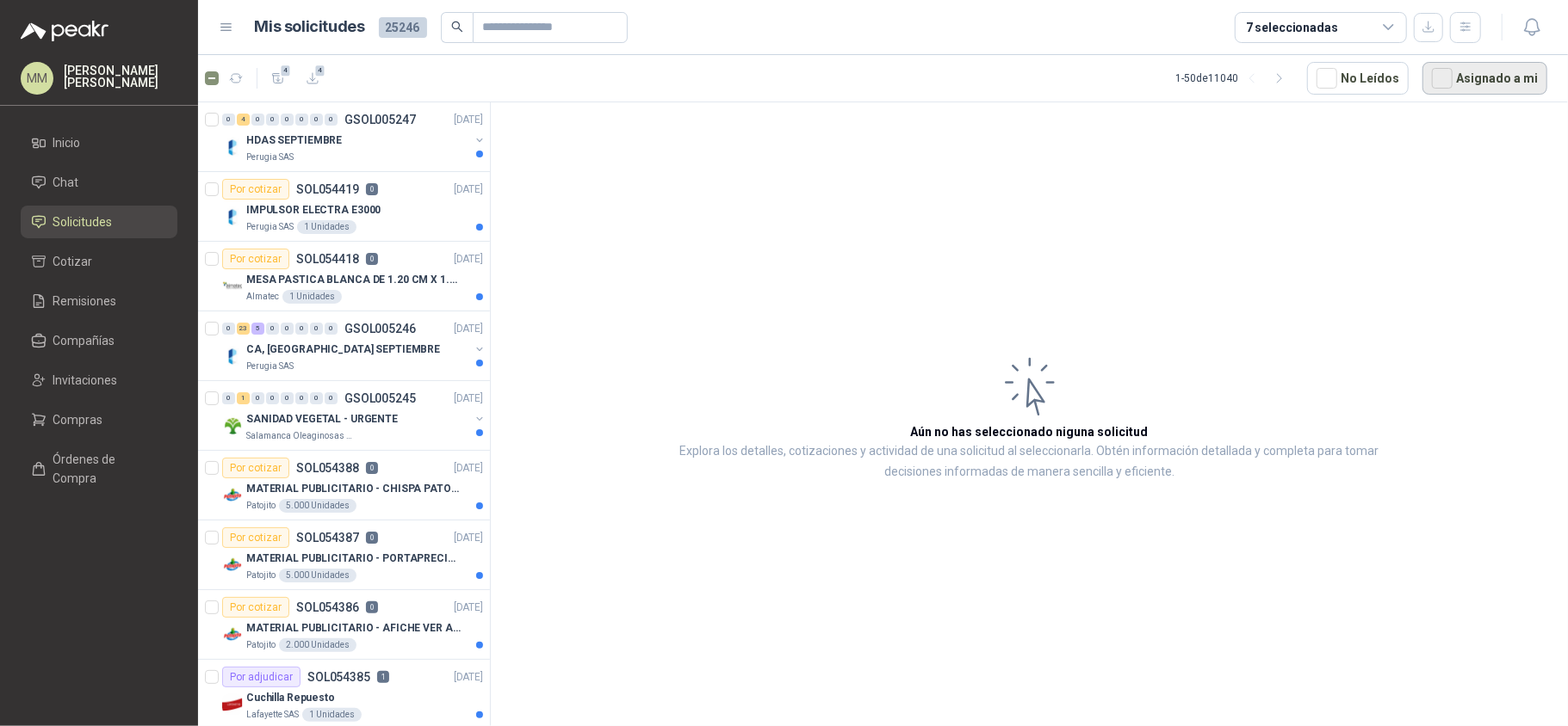
click at [1481, 84] on button "Asignado a mi" at bounding box center [1485, 77] width 125 height 33
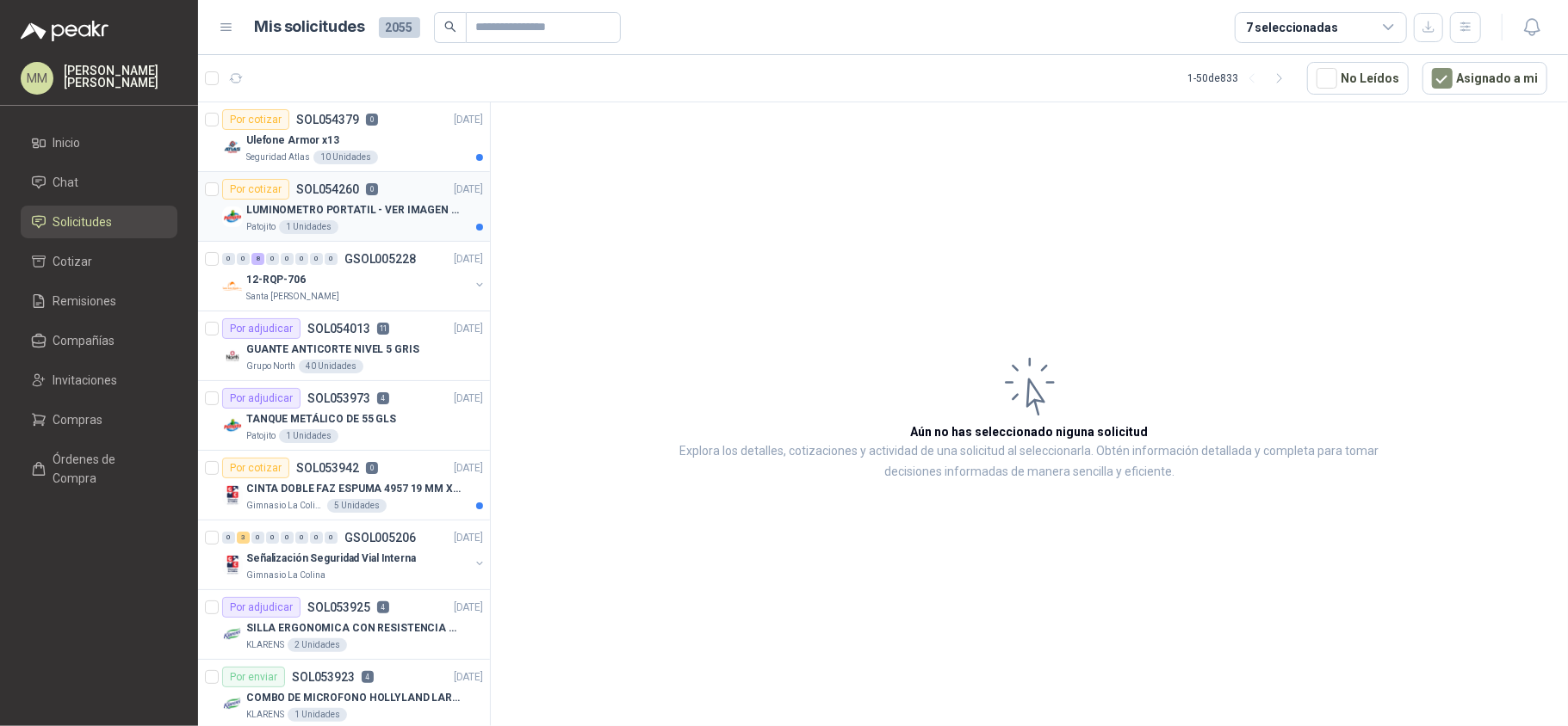
click at [399, 225] on div "Patojito 1 Unidades" at bounding box center [364, 226] width 237 height 14
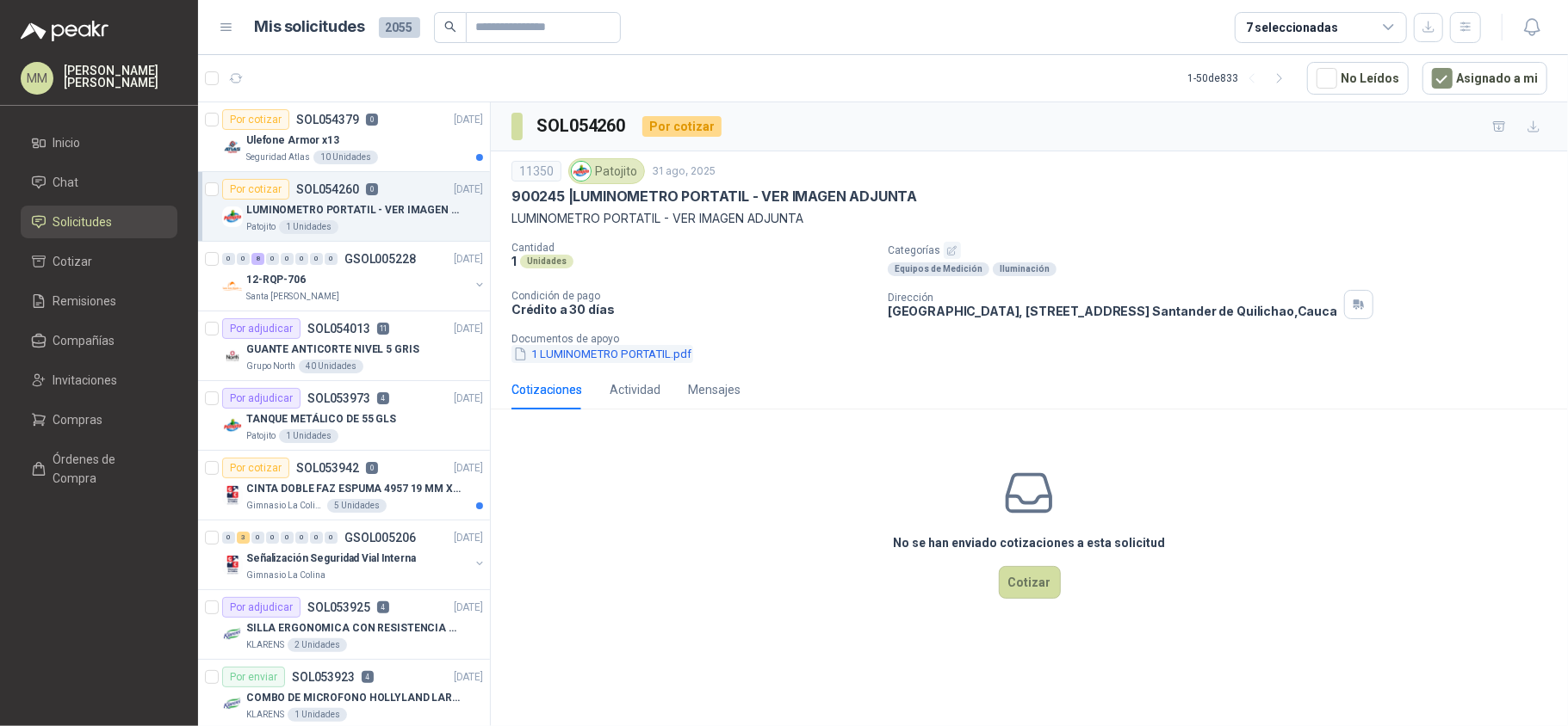
click at [583, 356] on button "1 LUMINOMETRO PORTATIL.pdf" at bounding box center [602, 353] width 182 height 18
click at [638, 199] on p "900245 | LUMINOMETRO PORTATIL - VER IMAGEN ADJUNTA" at bounding box center [714, 196] width 406 height 18
drag, startPoint x: 638, startPoint y: 199, endPoint x: 711, endPoint y: 190, distance: 73.6
click at [711, 190] on p "900245 | LUMINOMETRO PORTATIL - VER IMAGEN ADJUNTA" at bounding box center [714, 196] width 406 height 18
copy p "LUMINOMETRO PORTATIL"
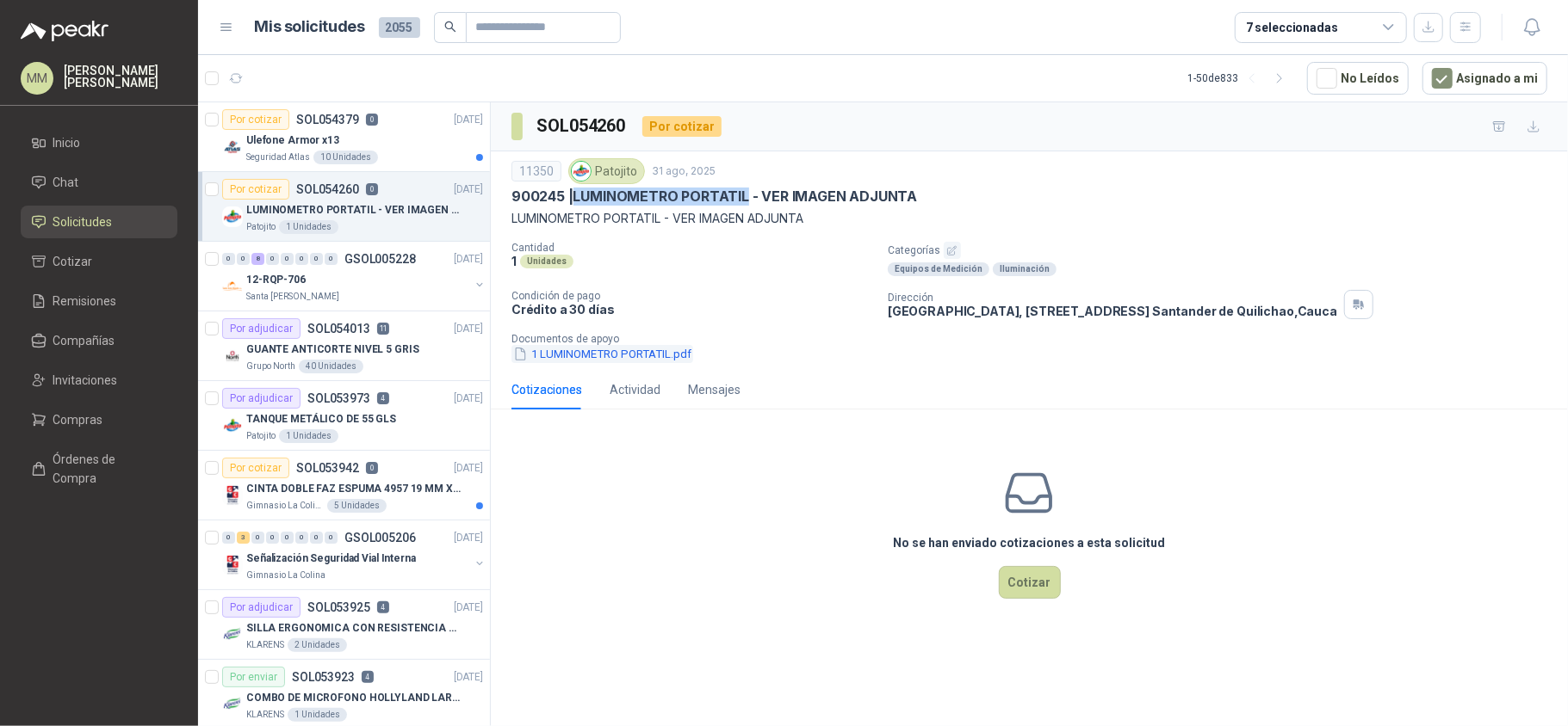
click at [624, 360] on button "1 LUMINOMETRO PORTATIL.pdf" at bounding box center [602, 353] width 182 height 18
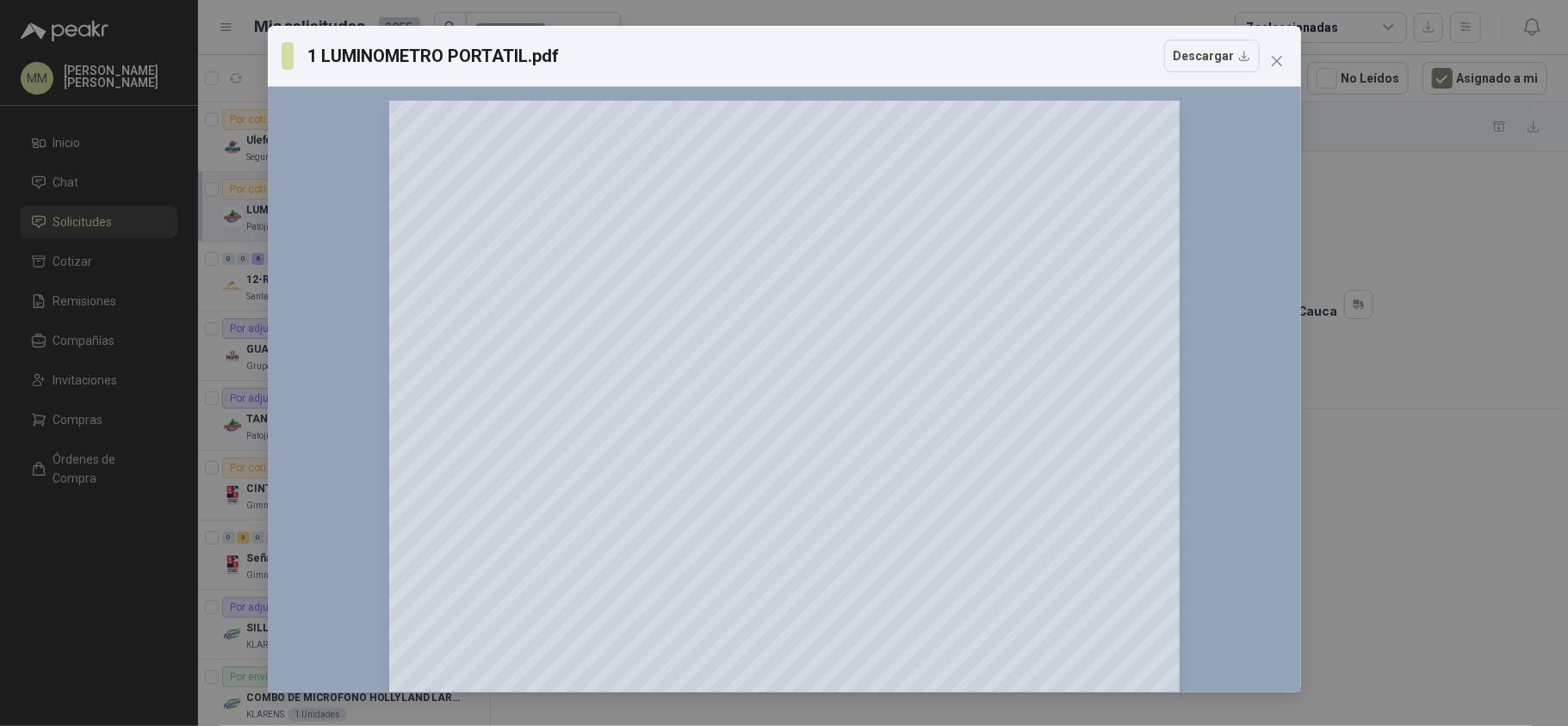
click at [1057, 49] on div "1 LUMINOMETRO PORTATIL.pdf Descargar" at bounding box center [770, 55] width 978 height 33
click at [1285, 56] on span "Close" at bounding box center [1277, 61] width 28 height 14
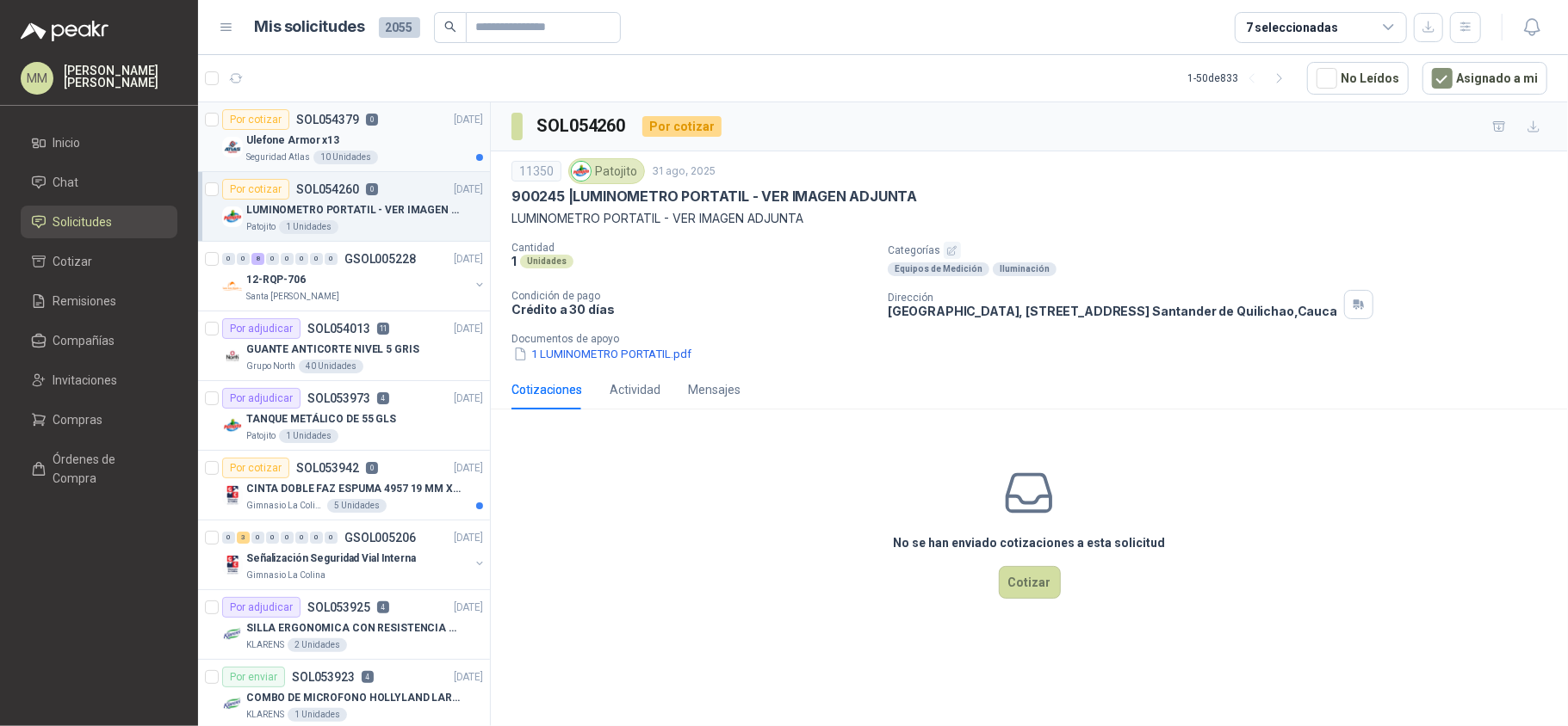
click at [323, 138] on p "Ulefone Armor x13" at bounding box center [293, 141] width 93 height 17
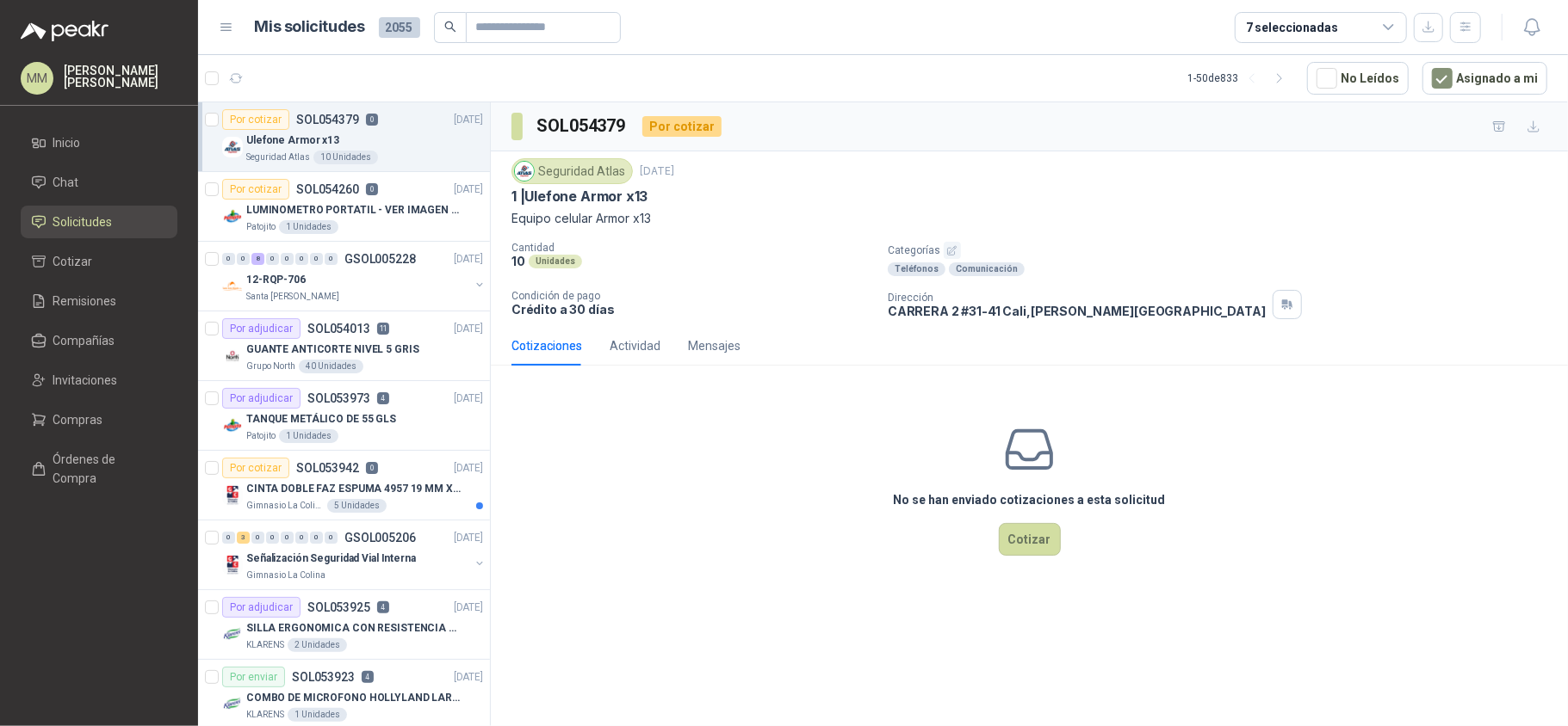
click at [553, 198] on p "1 | Ulefone Armor x13" at bounding box center [580, 196] width 136 height 18
drag, startPoint x: 553, startPoint y: 198, endPoint x: 639, endPoint y: 194, distance: 86.1
click at [639, 194] on p "1 | Ulefone Armor x13" at bounding box center [580, 196] width 136 height 18
copy p "Ulefone Armor x13"
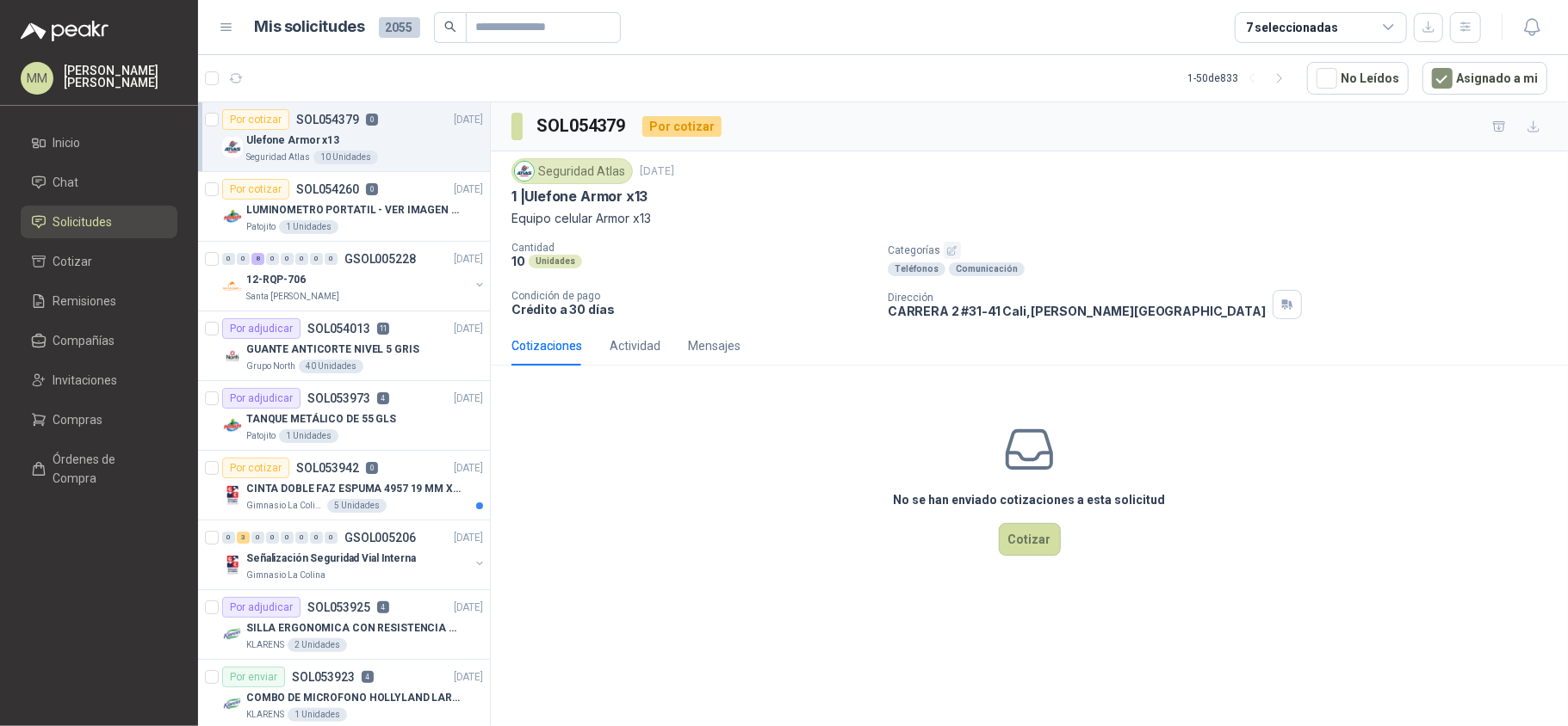
click at [818, 252] on p "Cantidad" at bounding box center [693, 247] width 363 height 12
click at [1014, 547] on button "Cotizar" at bounding box center [1029, 539] width 62 height 33
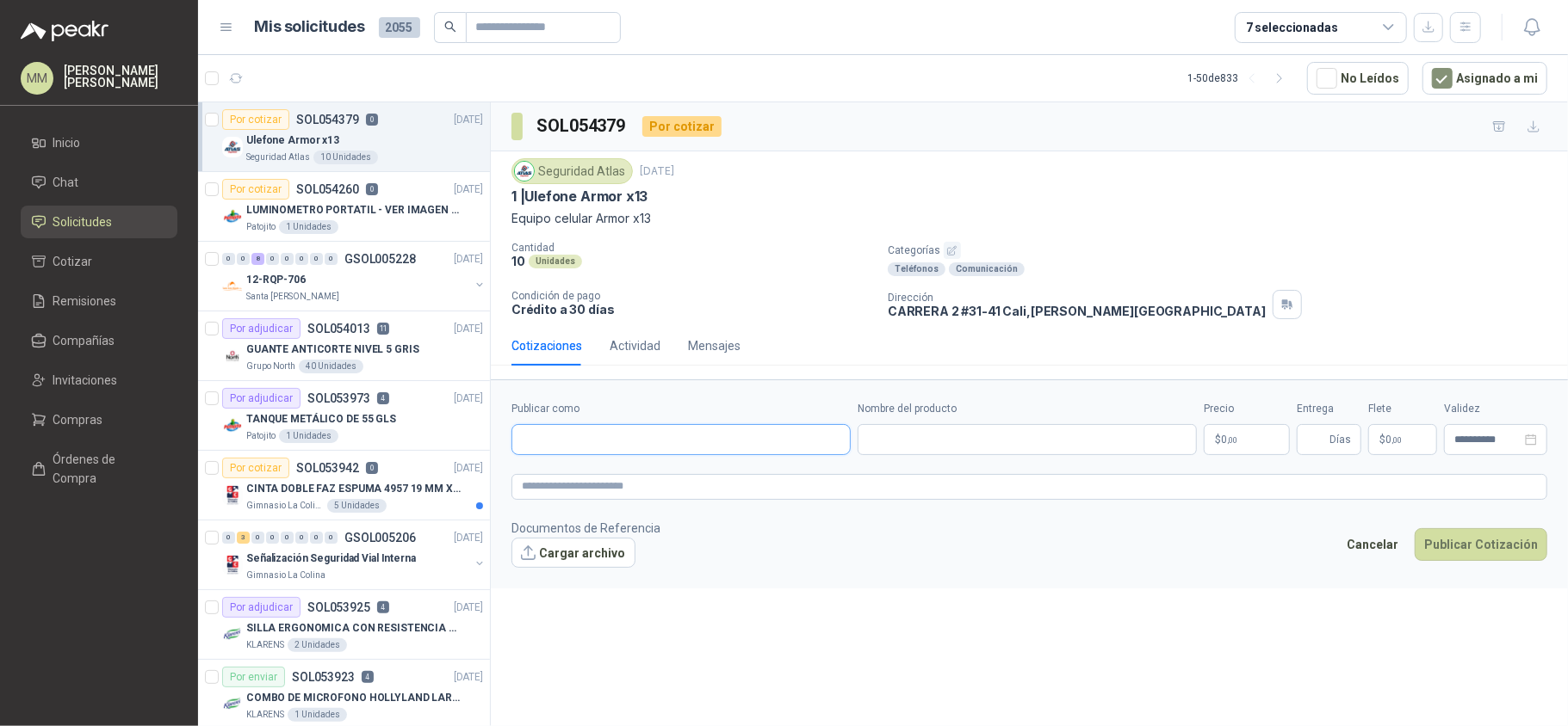
click at [612, 442] on input "Publicar como" at bounding box center [681, 439] width 337 height 29
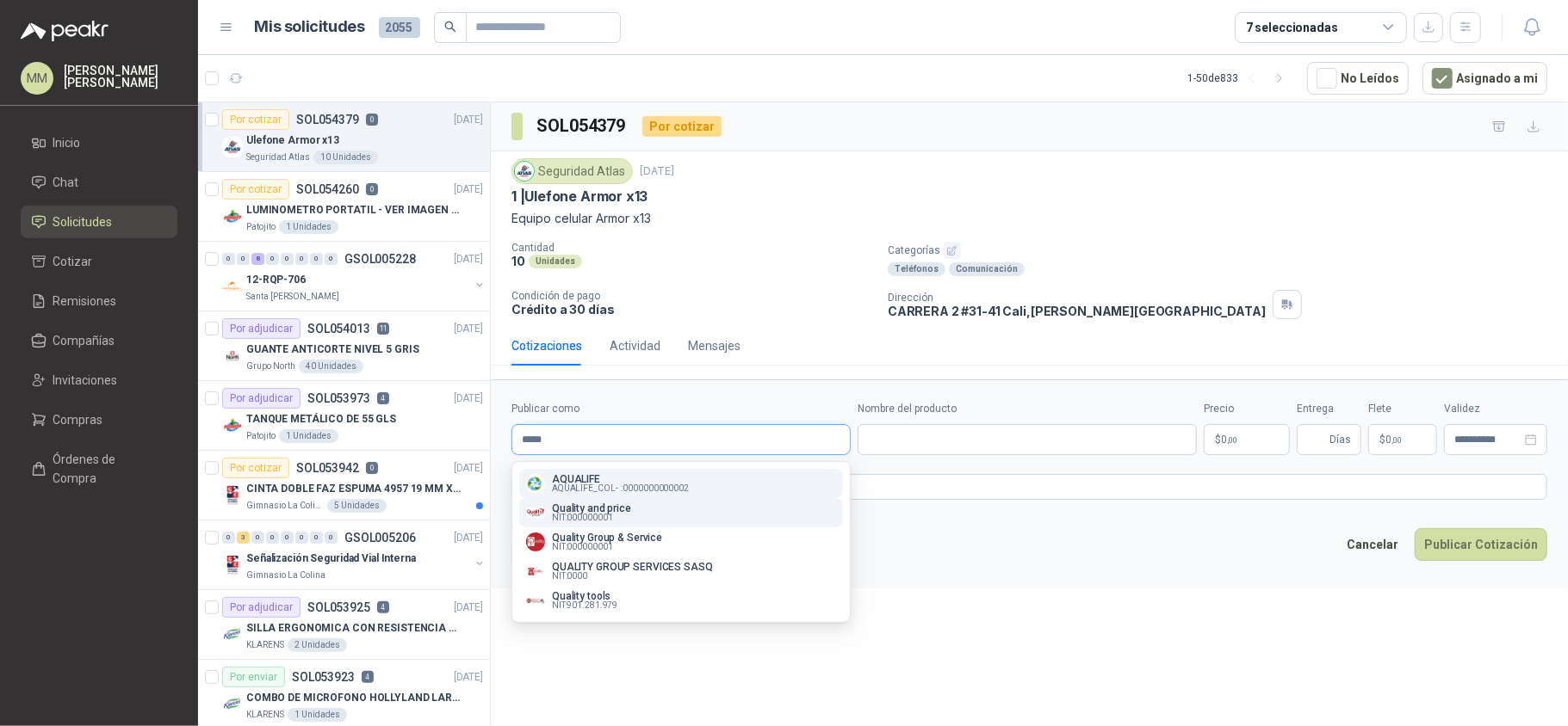
type input "*****"
click at [577, 522] on span "NIT : 000000001" at bounding box center [583, 517] width 62 height 8
type input "**********"
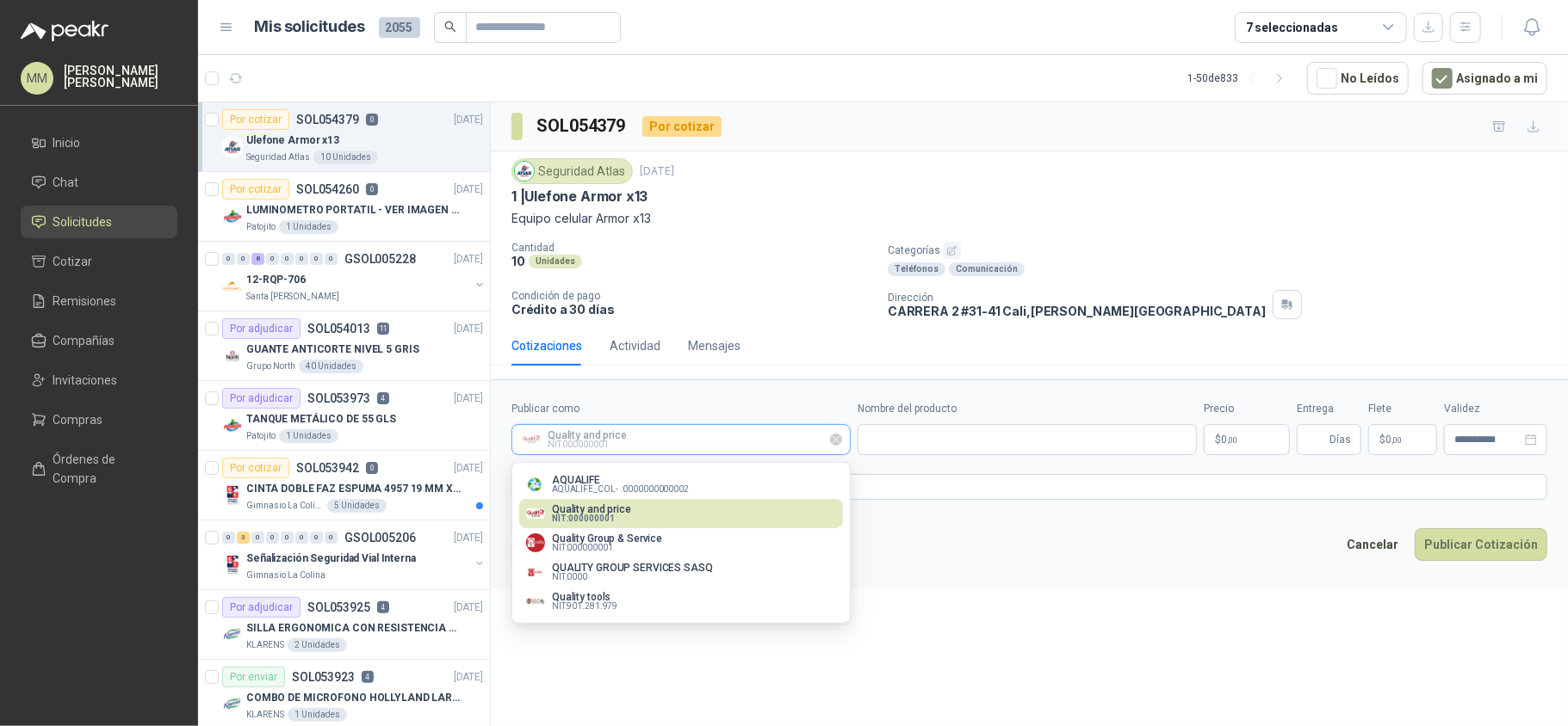
click at [742, 437] on input "Publicar como" at bounding box center [681, 439] width 337 height 29
click at [937, 439] on input "Nombre del producto" at bounding box center [1027, 439] width 339 height 31
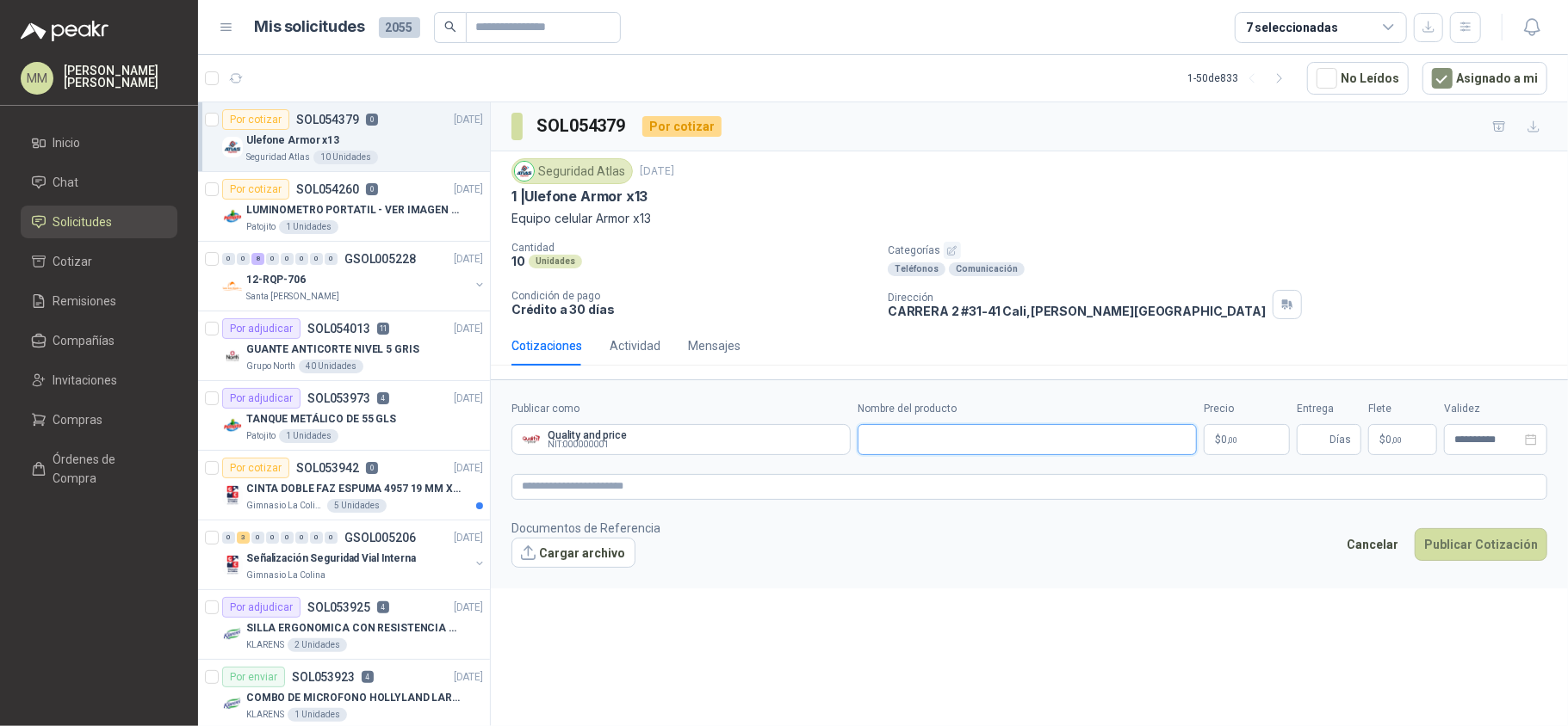
paste input "**********"
type input "**********"
click at [1231, 453] on body "MM Mauricio Martinez Inicio Chat Solicitudes Cotizar Remisiones Compañías Invit…" at bounding box center [784, 363] width 1568 height 726
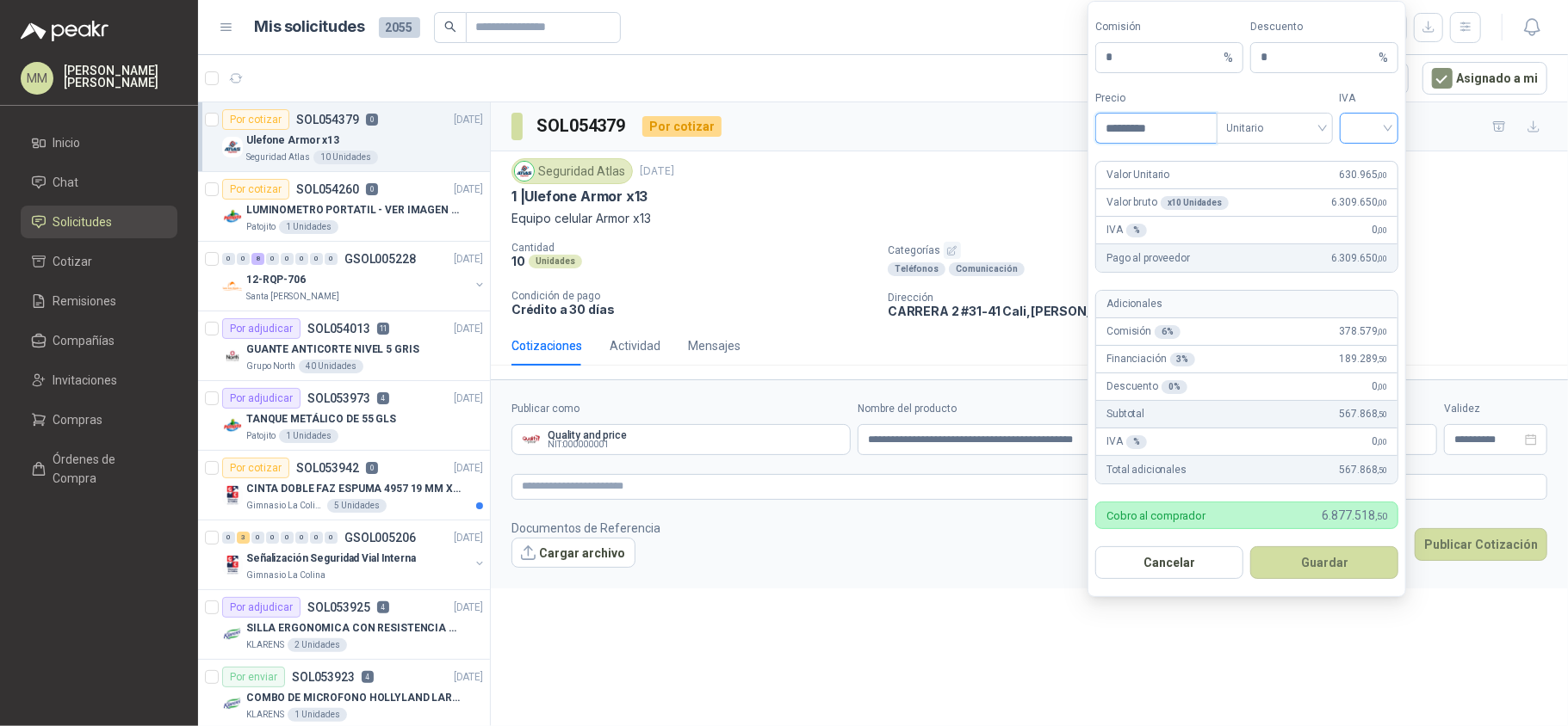
type input "*********"
click at [1370, 131] on input "search" at bounding box center [1369, 127] width 39 height 26
click at [1356, 159] on div "19%" at bounding box center [1369, 161] width 32 height 19
click at [1314, 555] on button "Guardar" at bounding box center [1324, 562] width 148 height 33
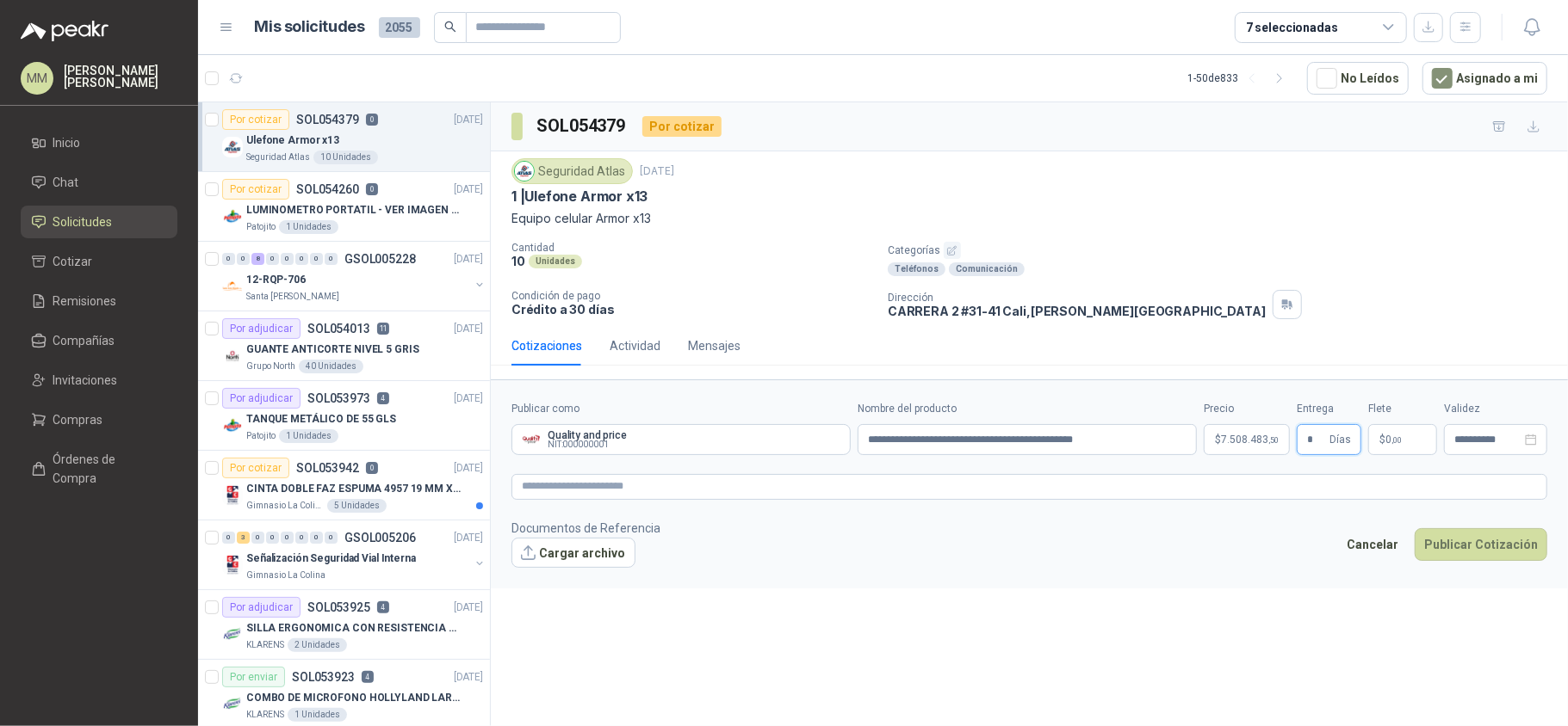
type input "*"
click at [1417, 445] on p "$ 0 ,00" at bounding box center [1402, 439] width 69 height 31
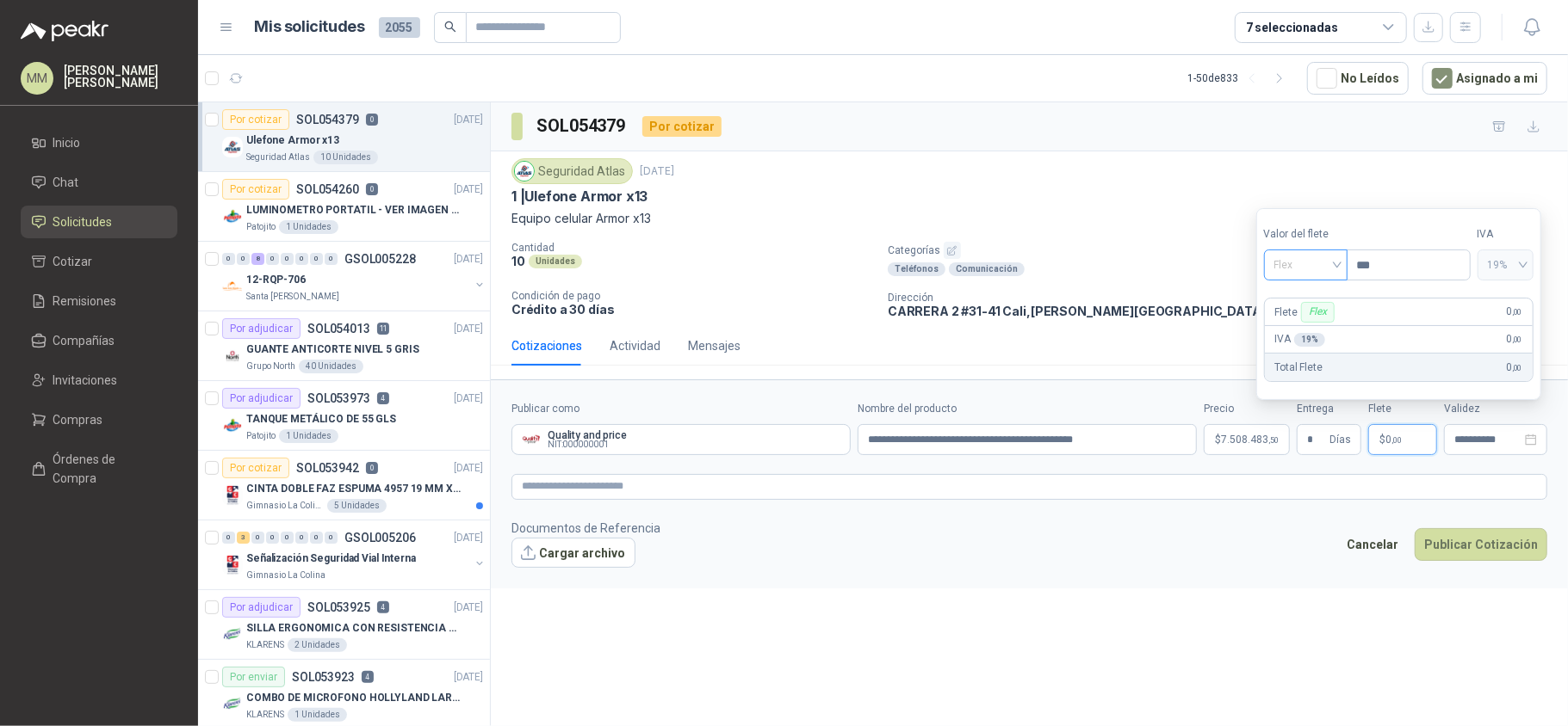
click at [1323, 262] on span "Flex" at bounding box center [1305, 266] width 62 height 26
click at [1283, 327] on div "Incluido" at bounding box center [1307, 328] width 60 height 19
click at [1100, 486] on textarea at bounding box center [1029, 487] width 1036 height 26
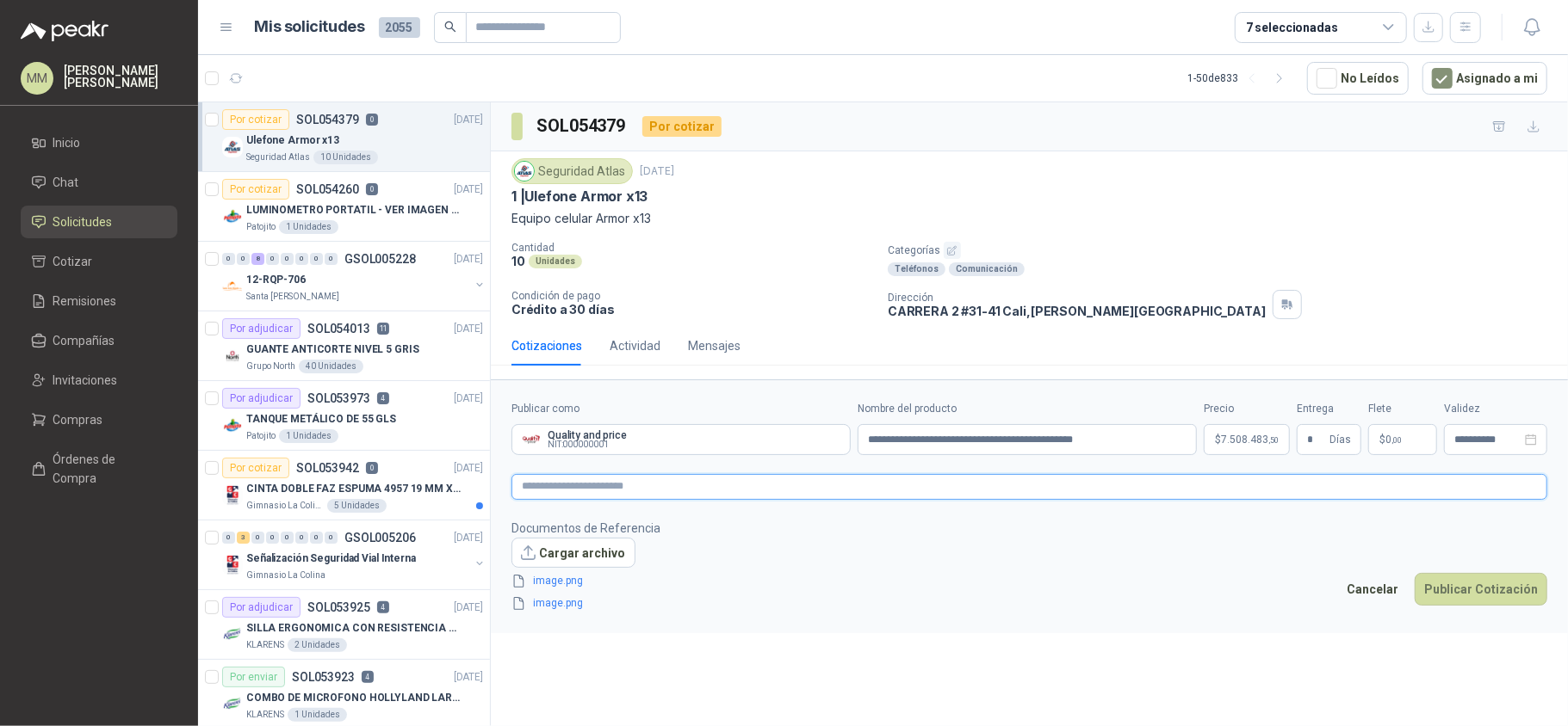
paste textarea "**********"
type textarea "**********"
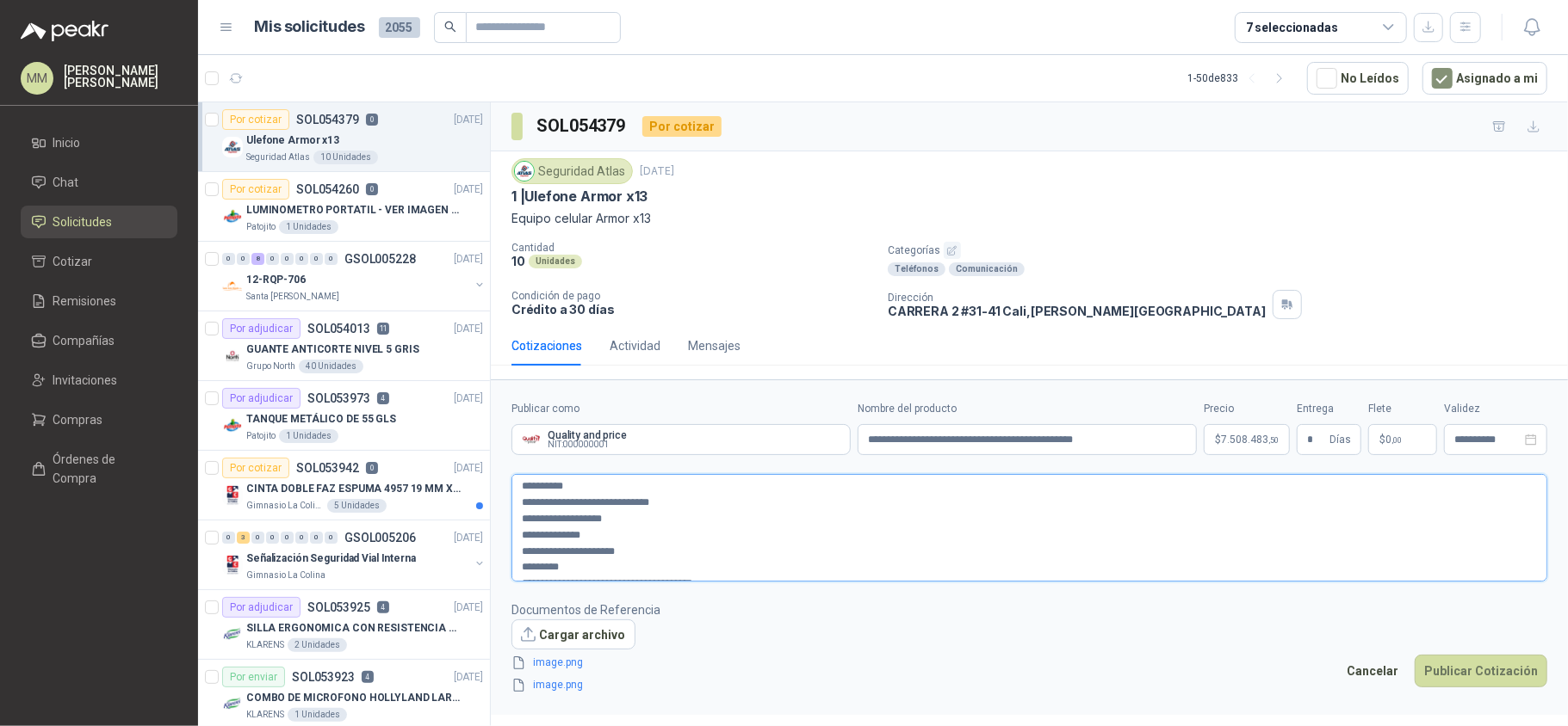
type textarea "**********"
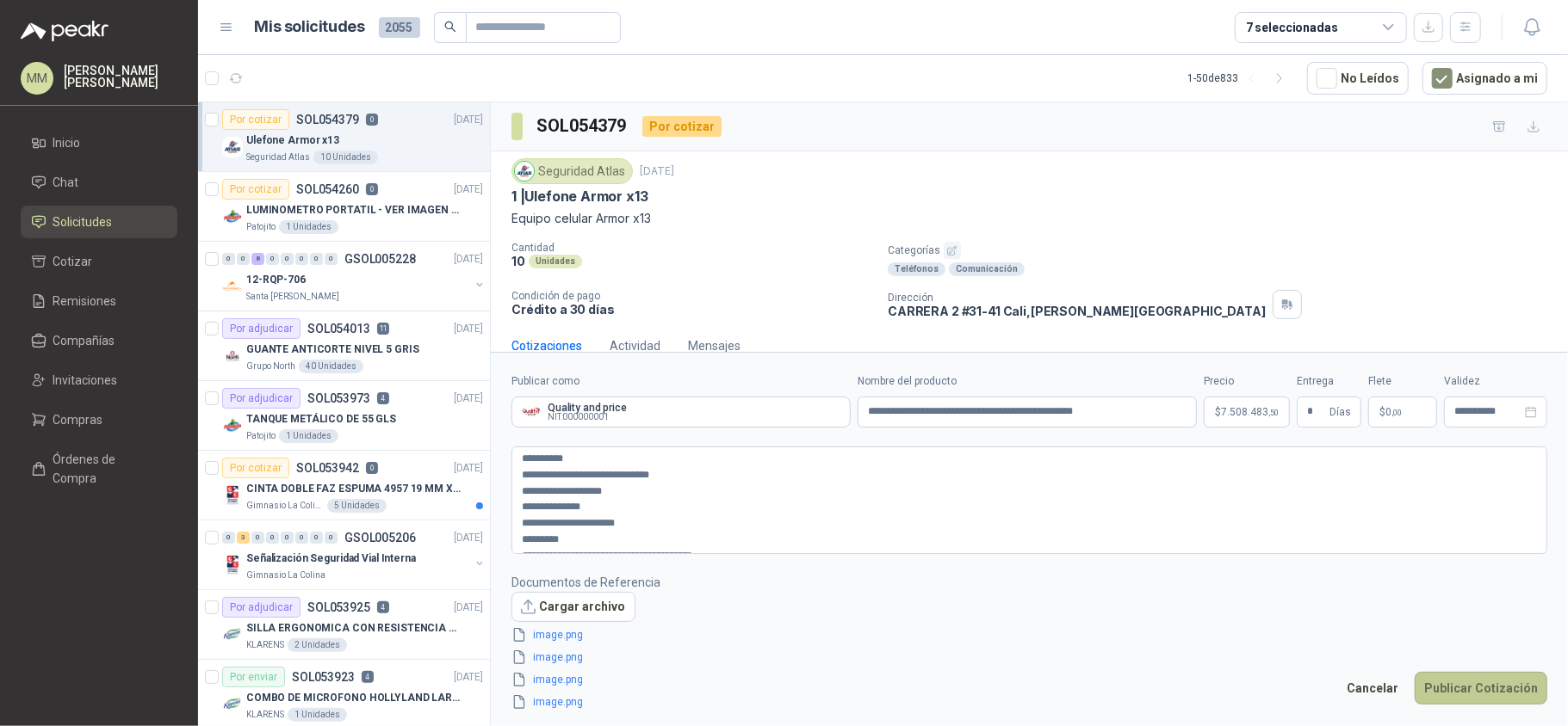
click at [1471, 695] on button "Publicar Cotización" at bounding box center [1480, 688] width 132 height 33
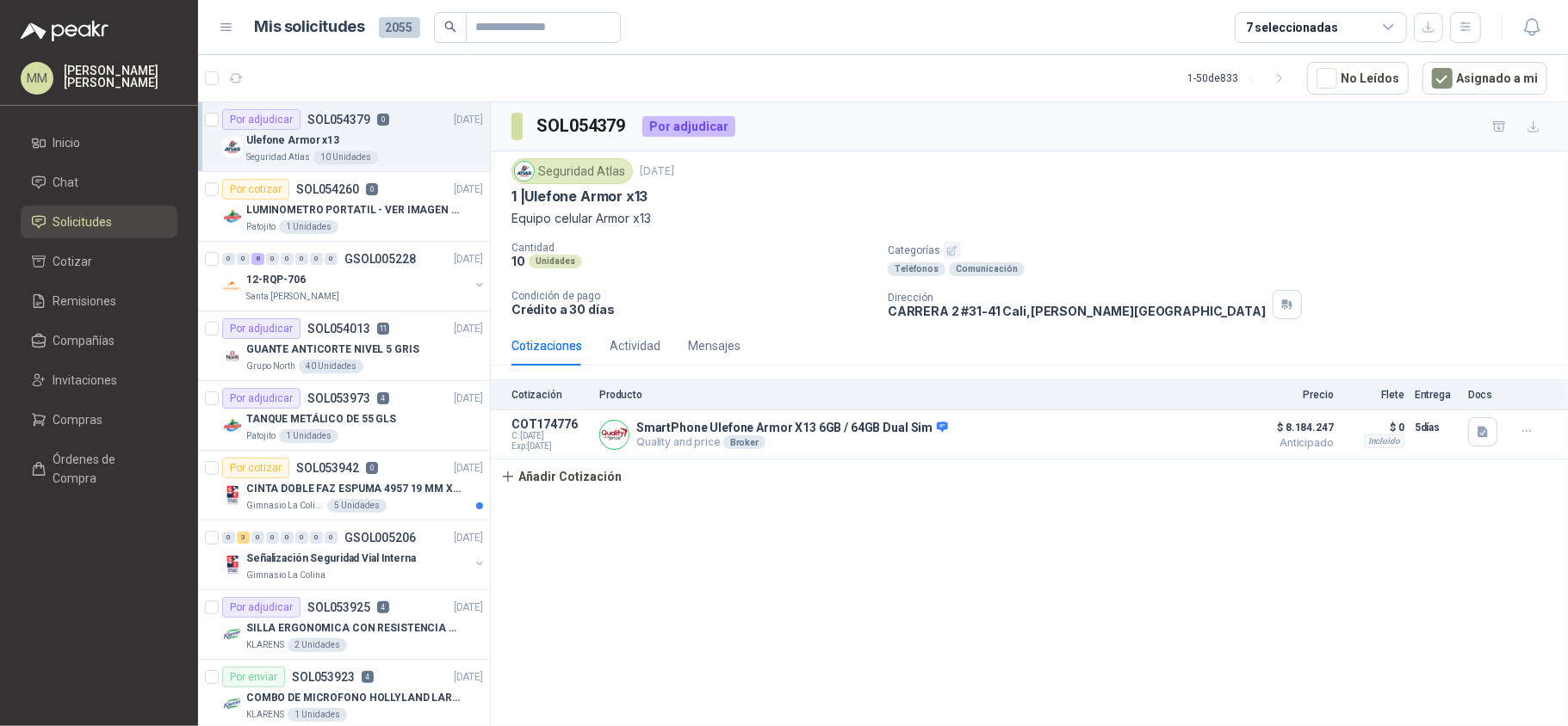
click at [1145, 286] on div "Cantidad 10 Unidades Categorías Teléfonos Comunicación Condición de pago Crédit…" at bounding box center [1029, 280] width 1036 height 77
click at [1520, 438] on icon "button" at bounding box center [1527, 431] width 15 height 15
click at [1479, 363] on button "Editar" at bounding box center [1492, 365] width 138 height 28
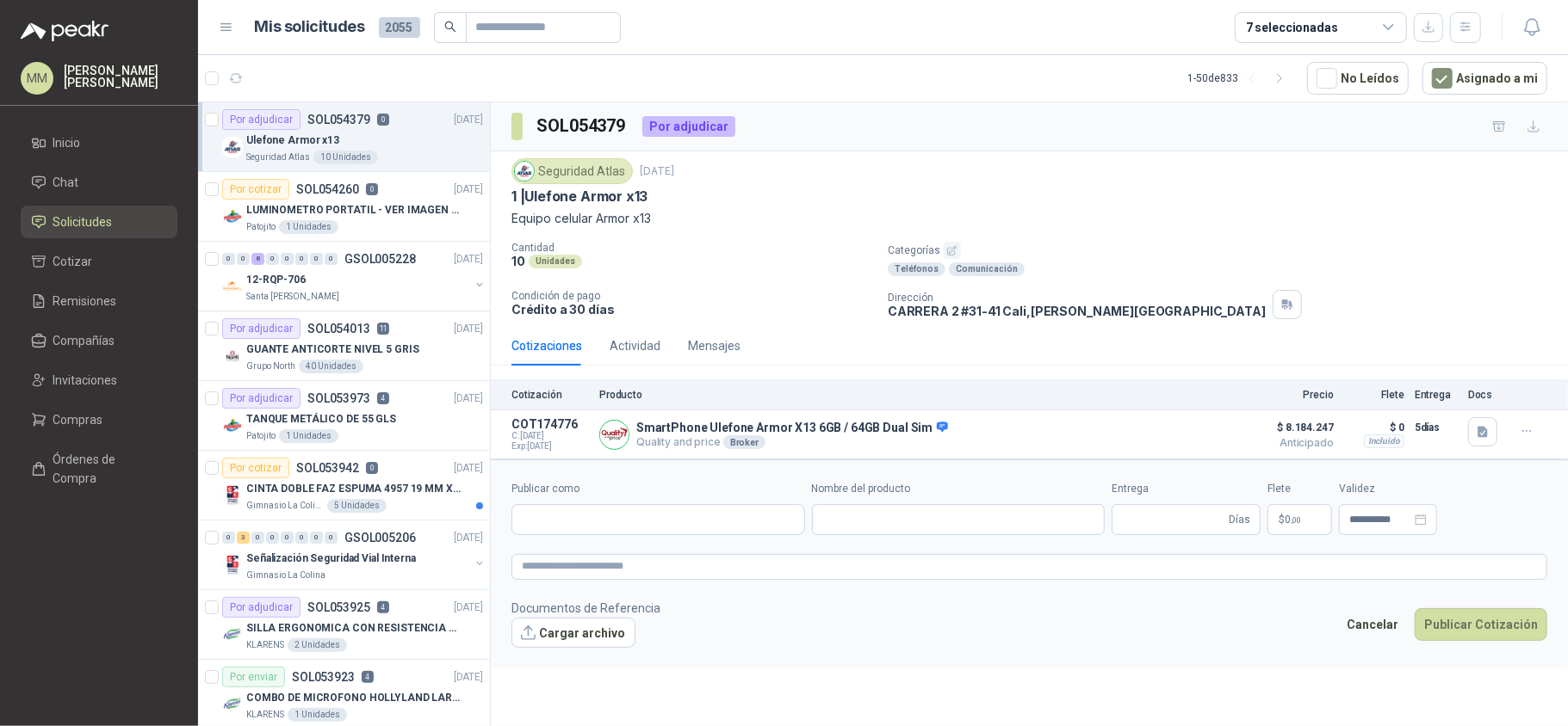
type input "**********"
type input "*"
type input "**********"
type textarea "**********"
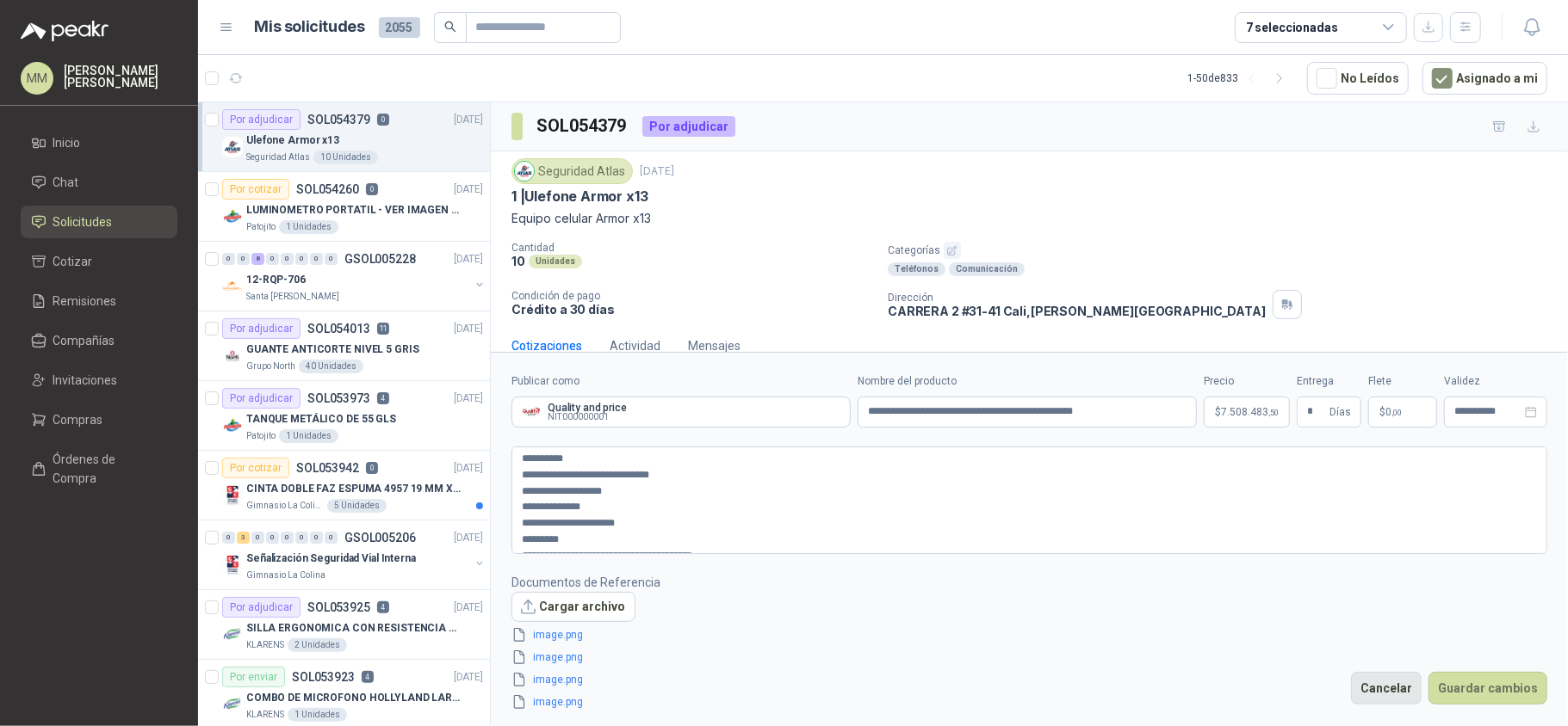
click at [1382, 686] on button "Cancelar" at bounding box center [1386, 688] width 71 height 33
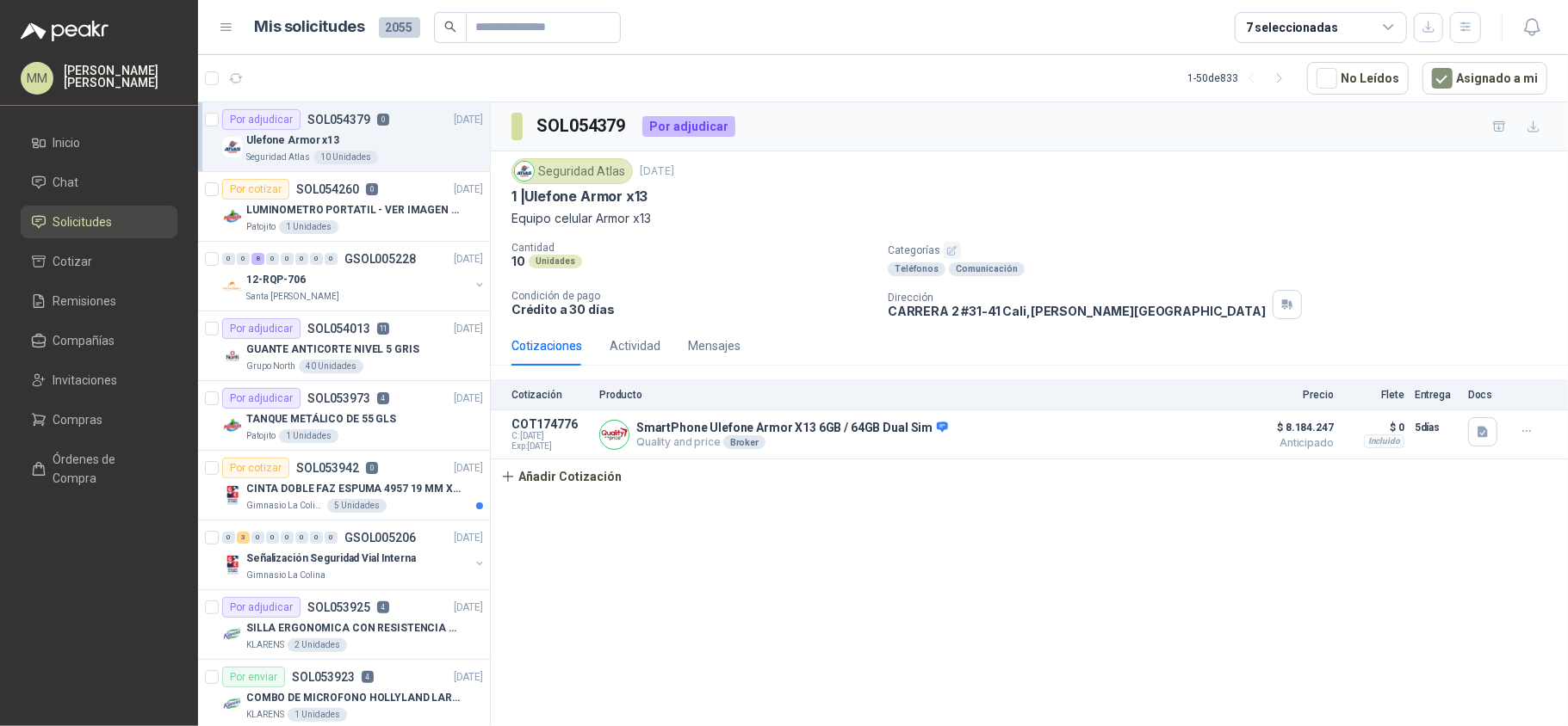
click at [1140, 253] on p "Categorías" at bounding box center [1224, 250] width 673 height 17
click at [1197, 227] on p "Equipo celular Armor x13" at bounding box center [1029, 218] width 1036 height 19
click at [1038, 143] on div "SOL054379 Por adjudicar" at bounding box center [1028, 127] width 1077 height 49
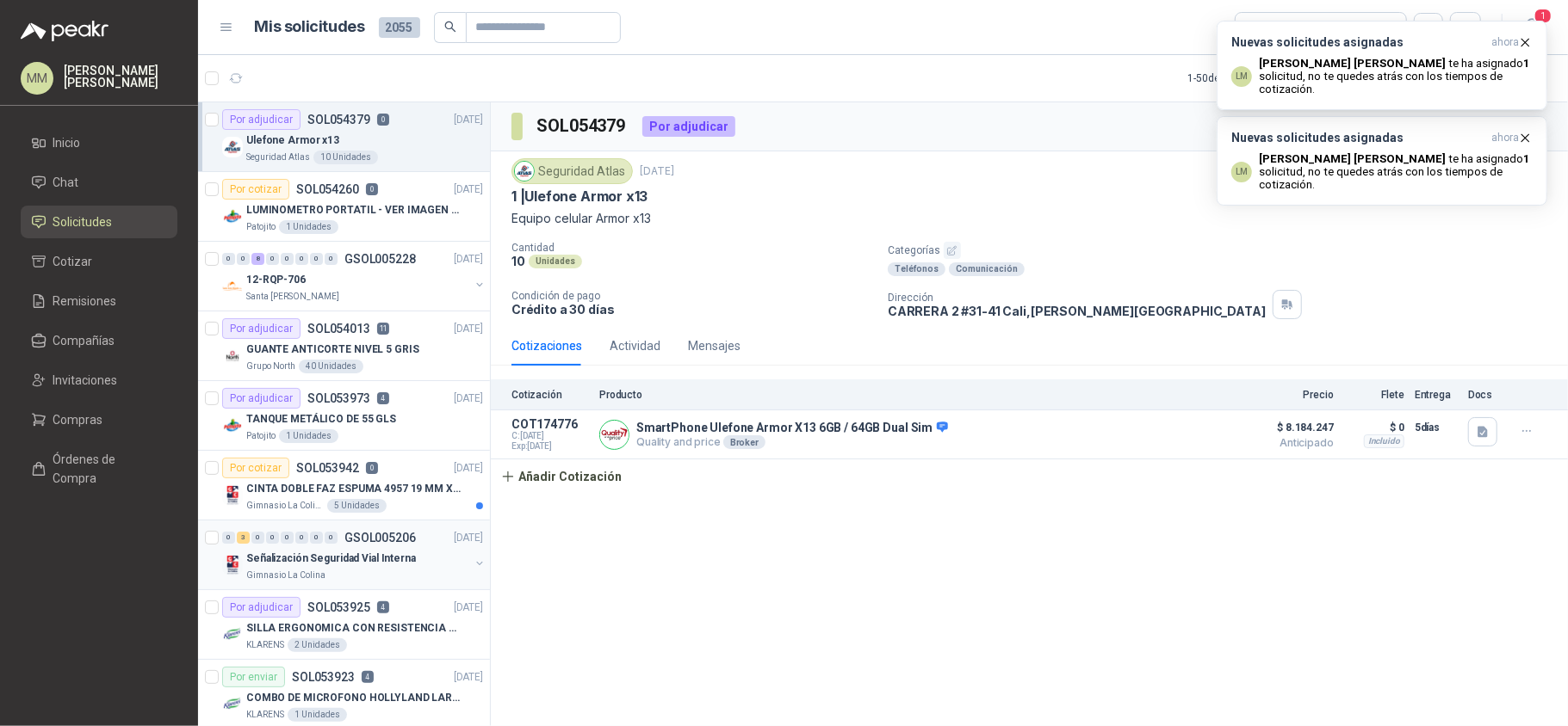
click at [473, 567] on button "button" at bounding box center [479, 563] width 14 height 14
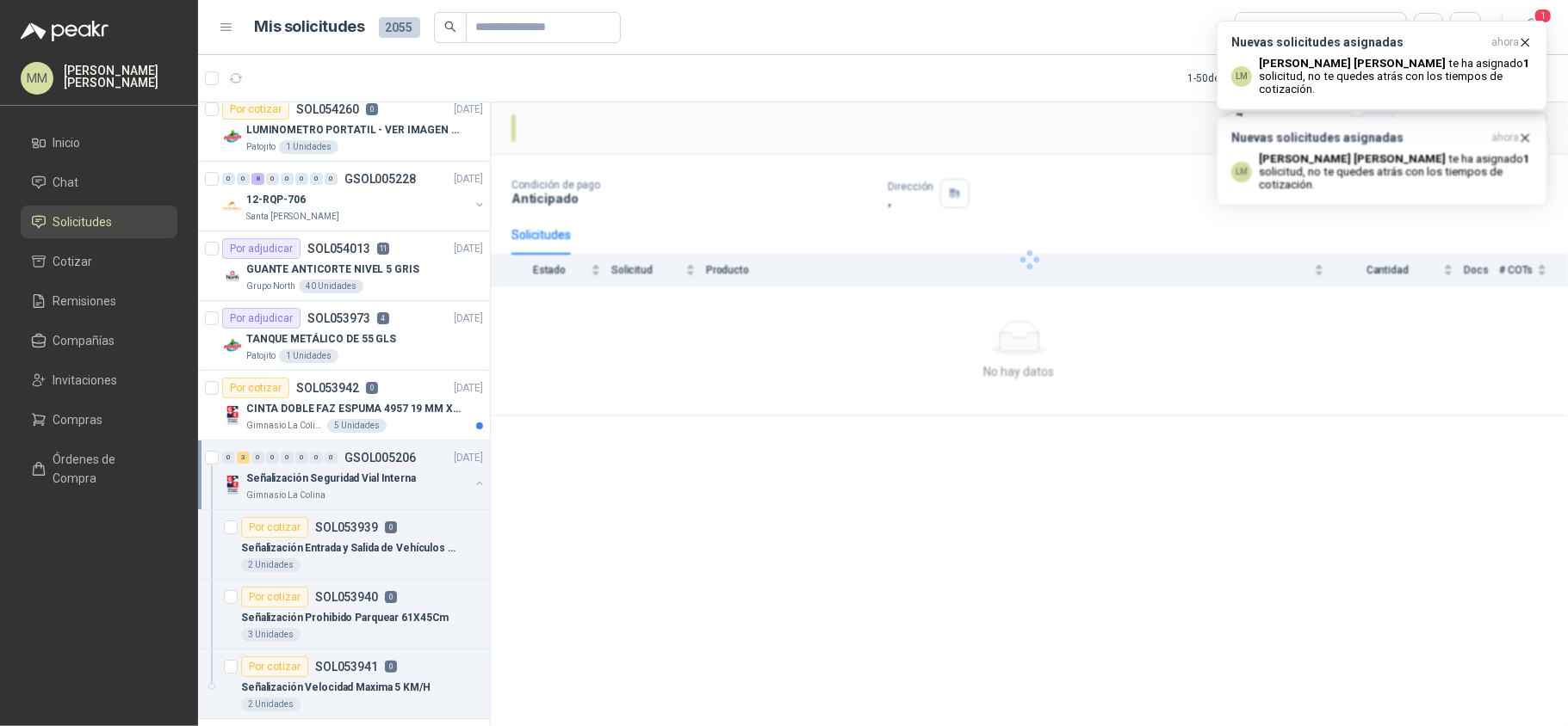
scroll to position [86, 0]
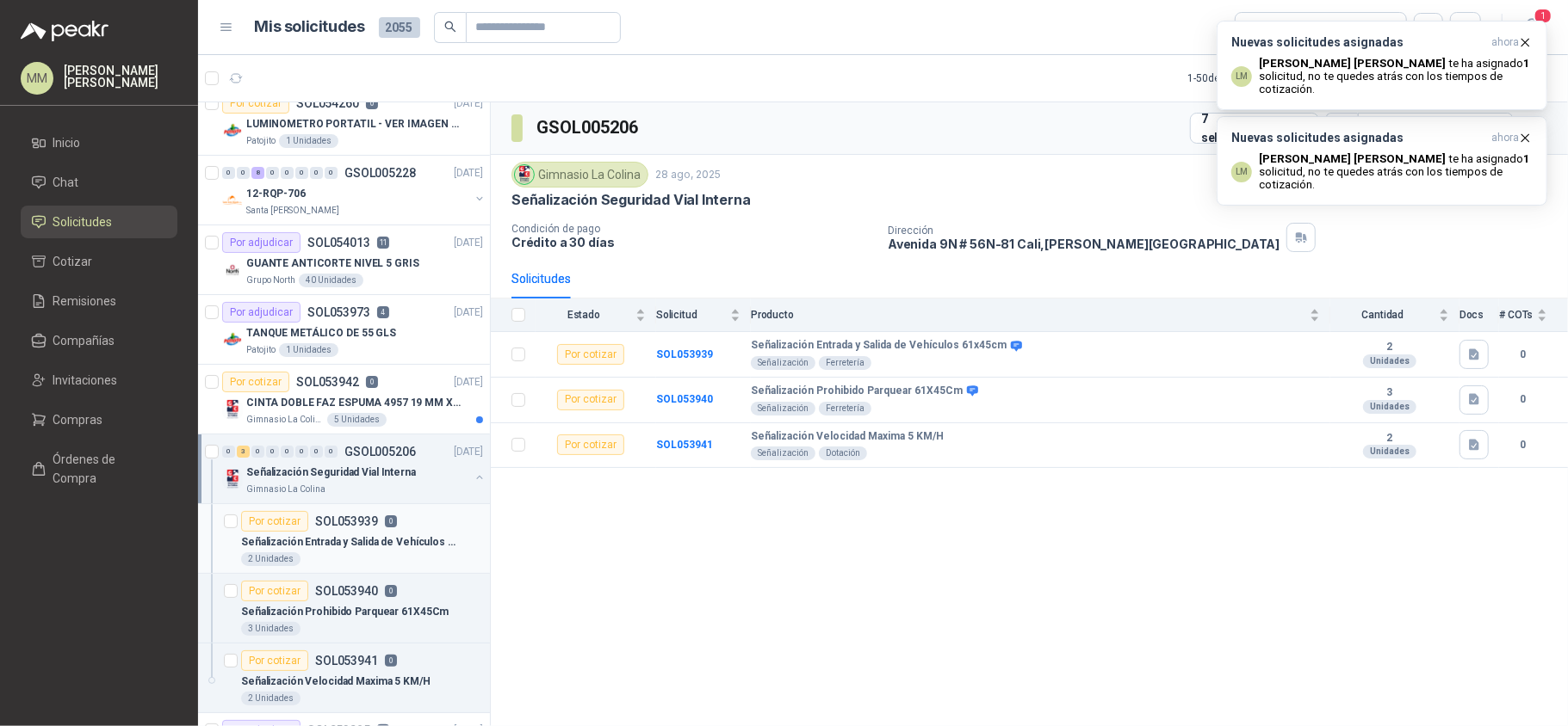
click at [390, 535] on p "Señalización Entrada y Salida de Vehículos 61x45cm" at bounding box center [349, 542] width 214 height 17
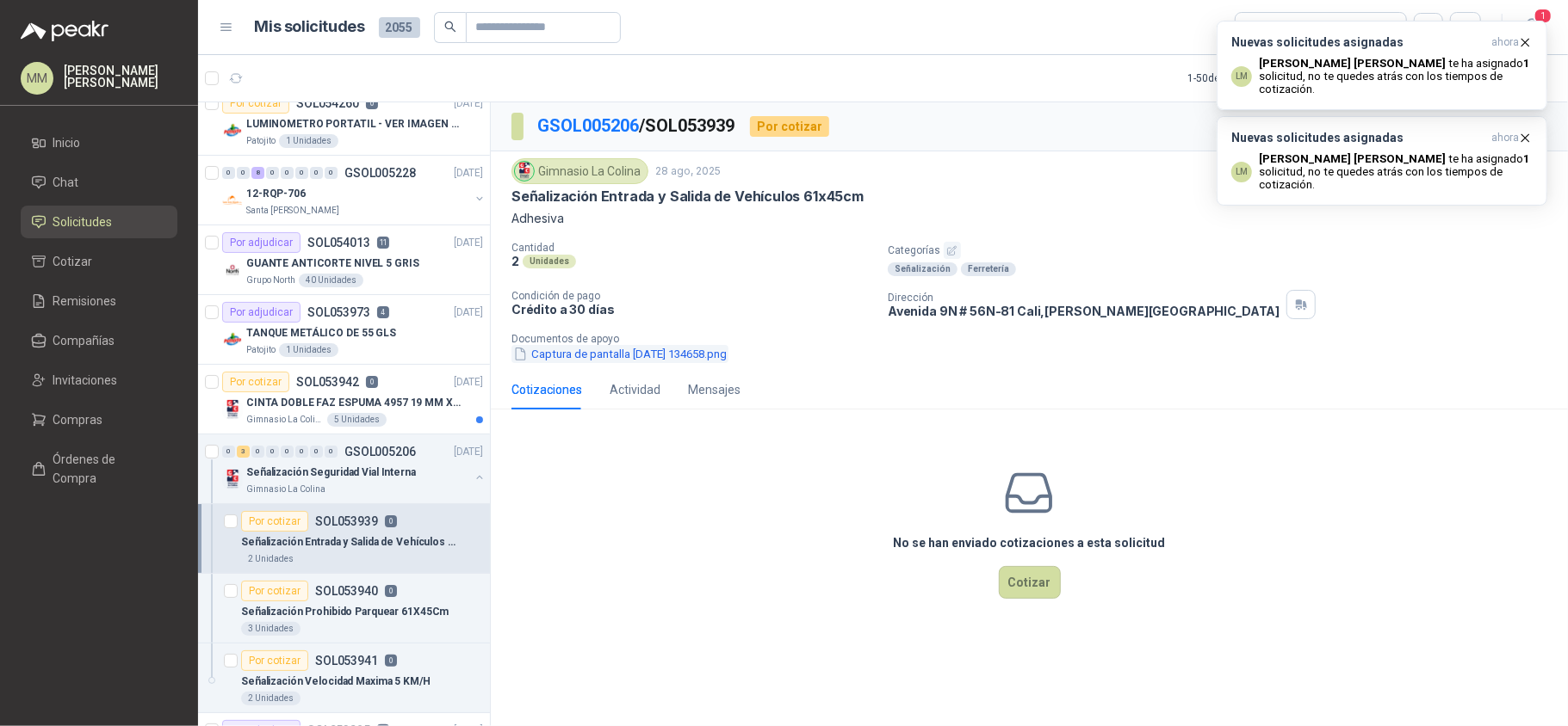
click at [612, 358] on button "Captura de pantalla 2025-08-28 134658.png" at bounding box center [620, 353] width 217 height 18
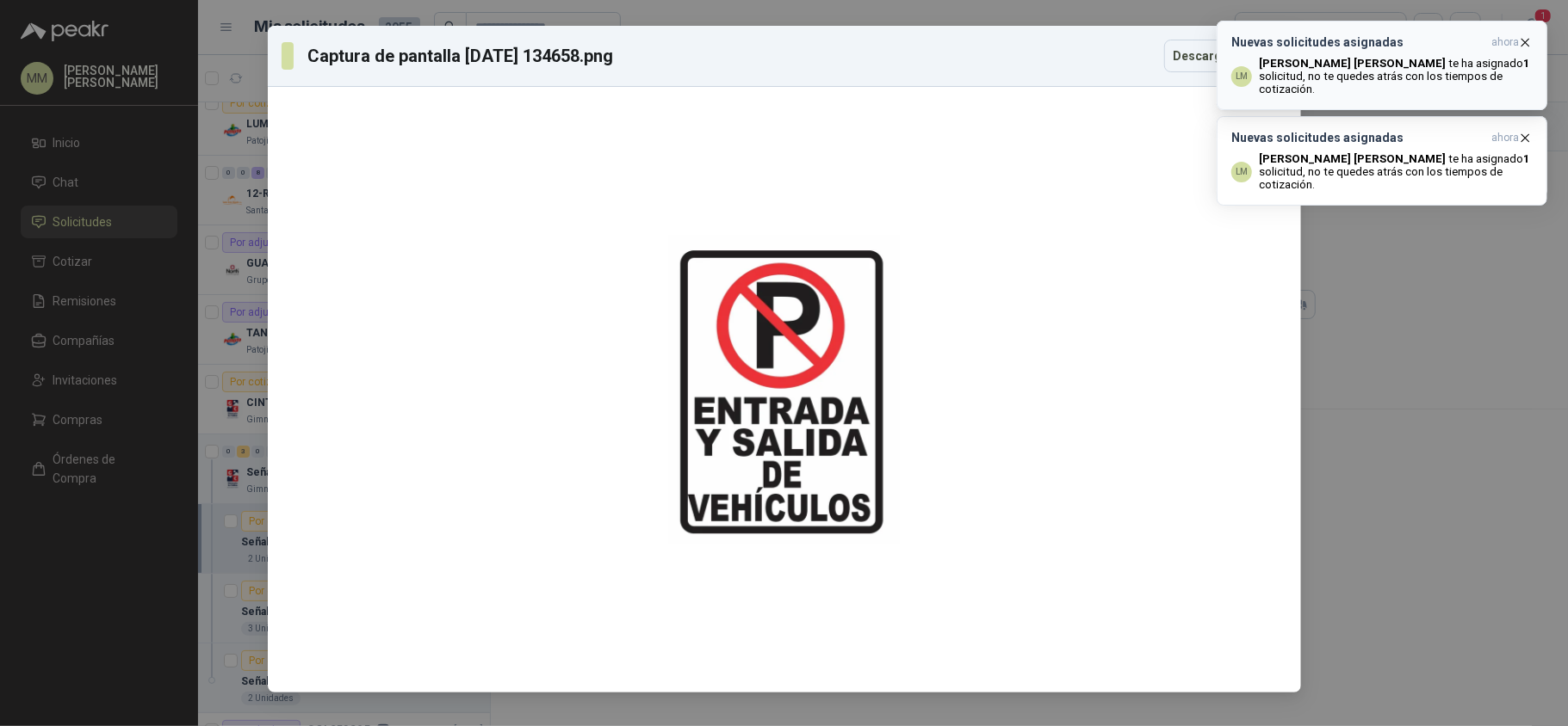
click at [1522, 39] on icon "button" at bounding box center [1525, 42] width 7 height 7
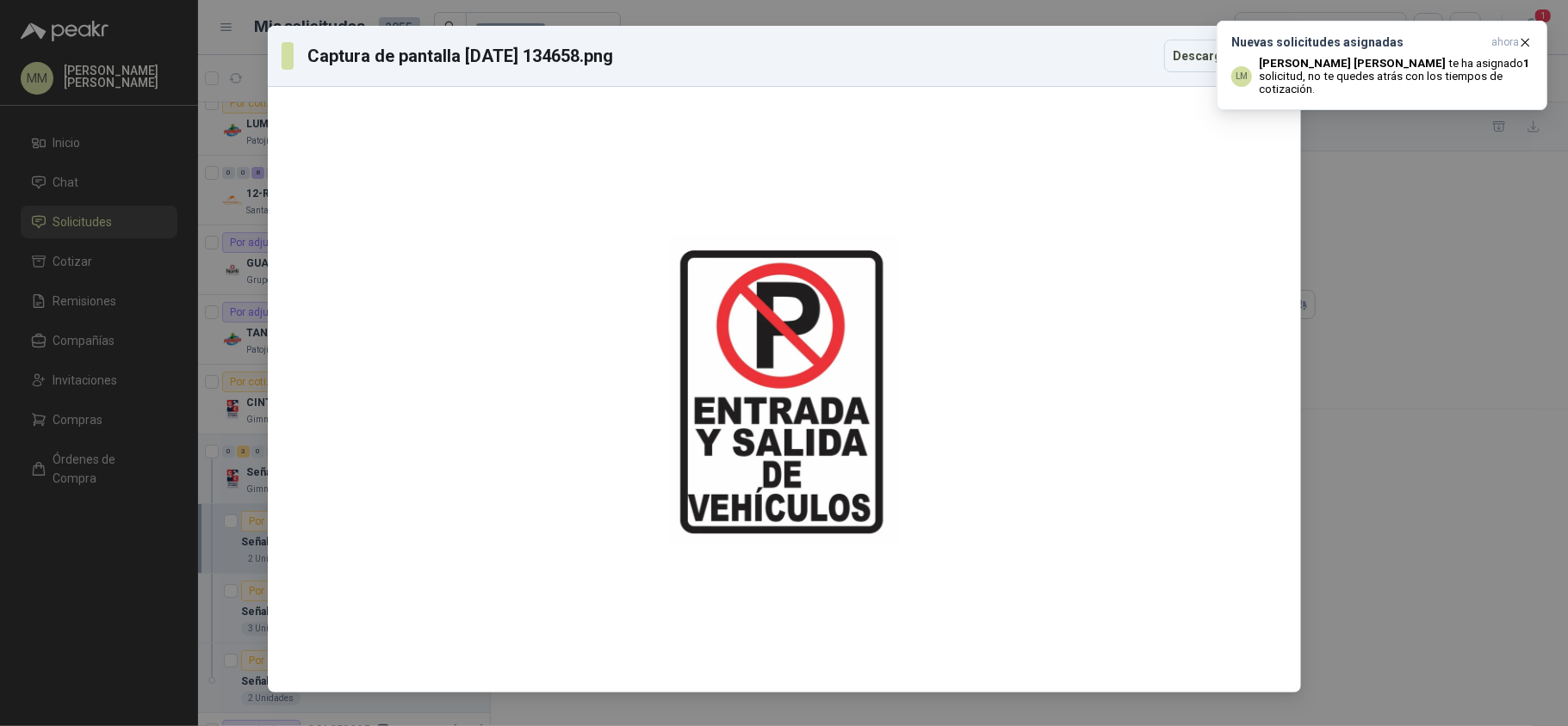
click at [1522, 39] on icon "button" at bounding box center [1525, 42] width 7 height 7
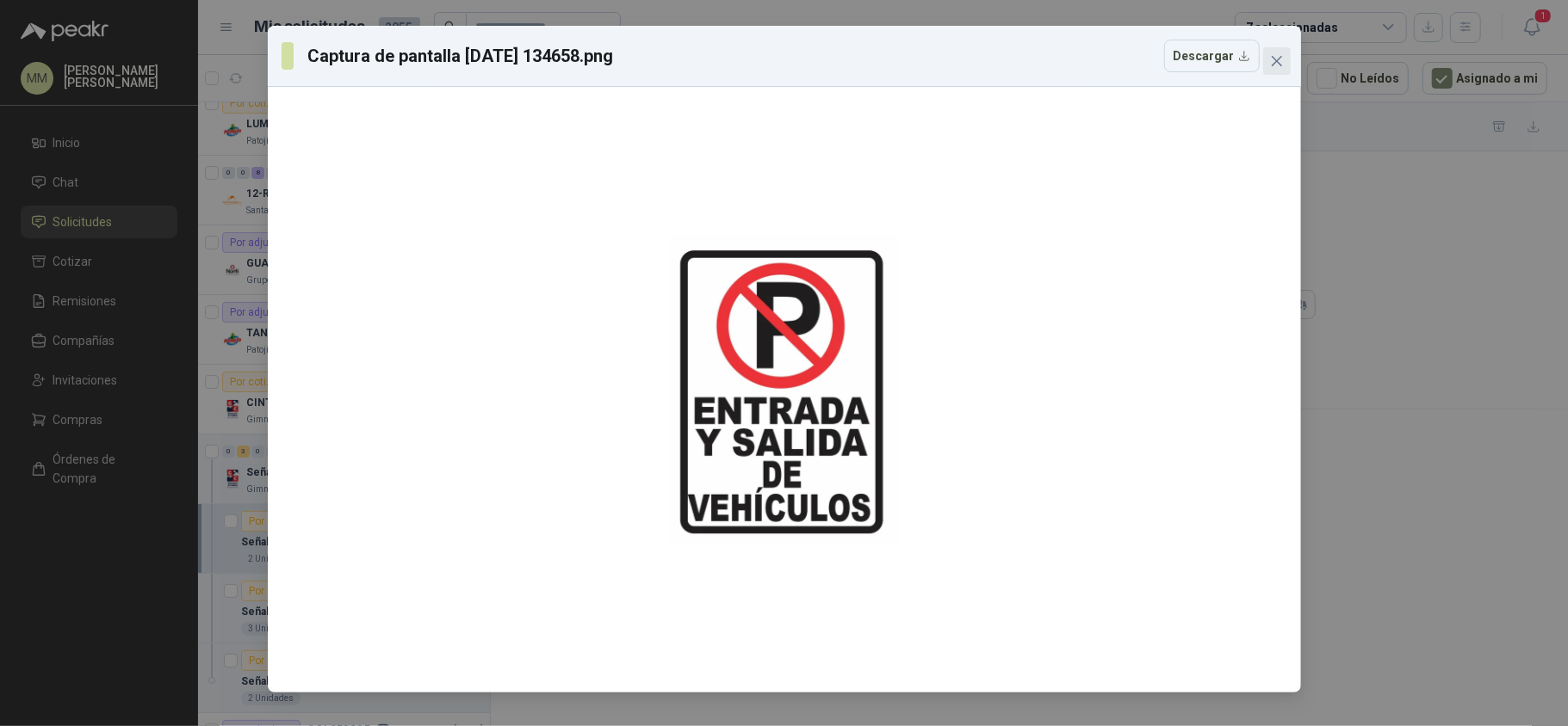
click at [1274, 62] on icon "close" at bounding box center [1275, 61] width 10 height 10
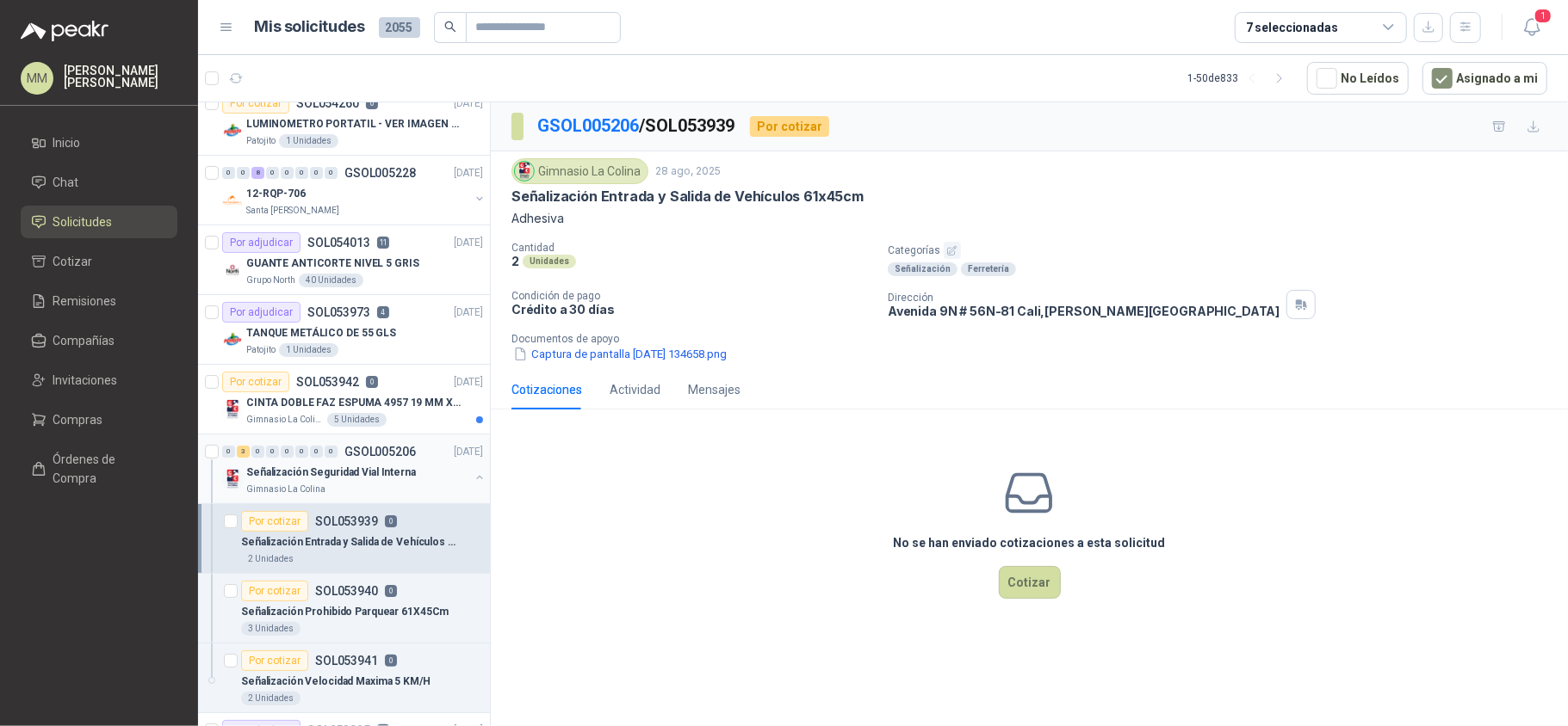
scroll to position [210, 0]
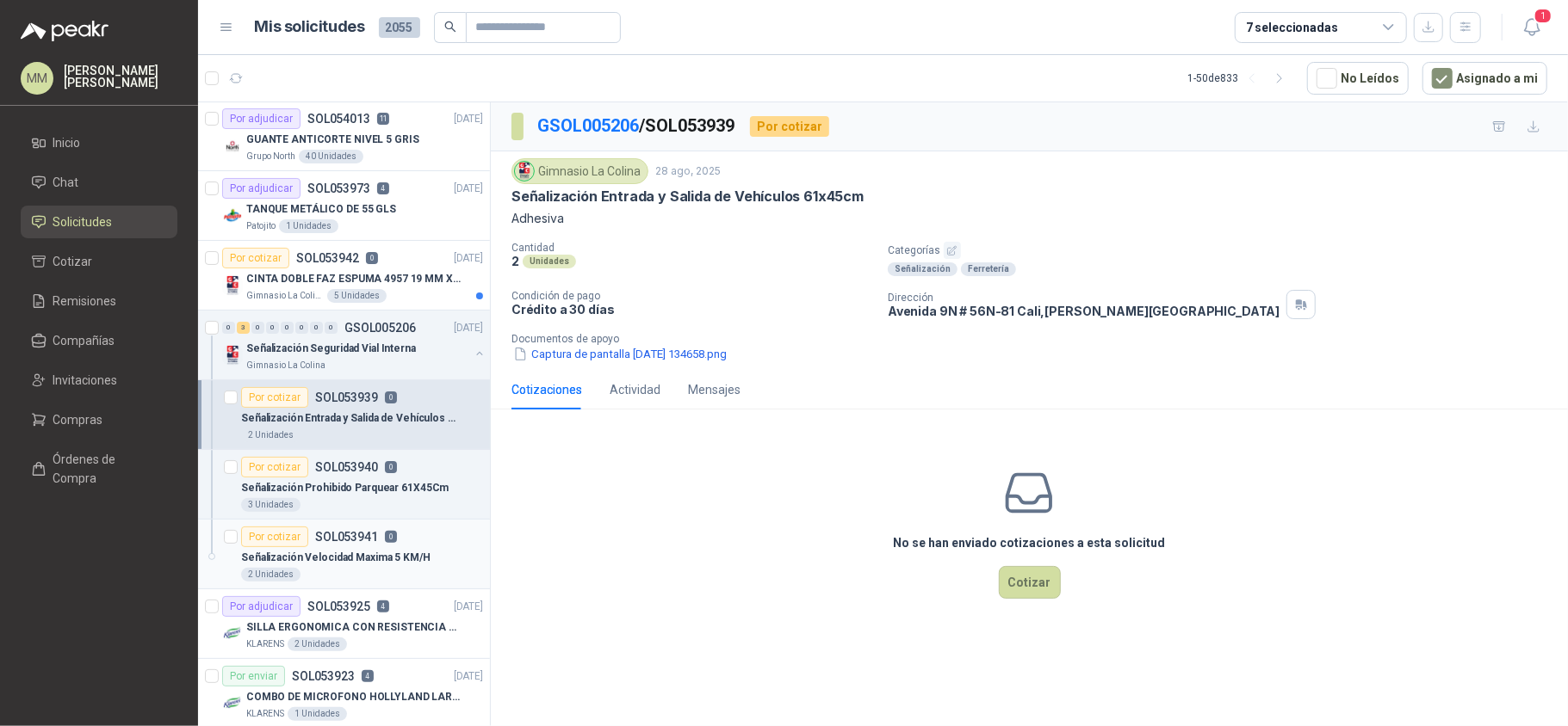
click at [408, 553] on p "Señalización Velocidad Maxima 5 KM/H" at bounding box center [336, 558] width 189 height 17
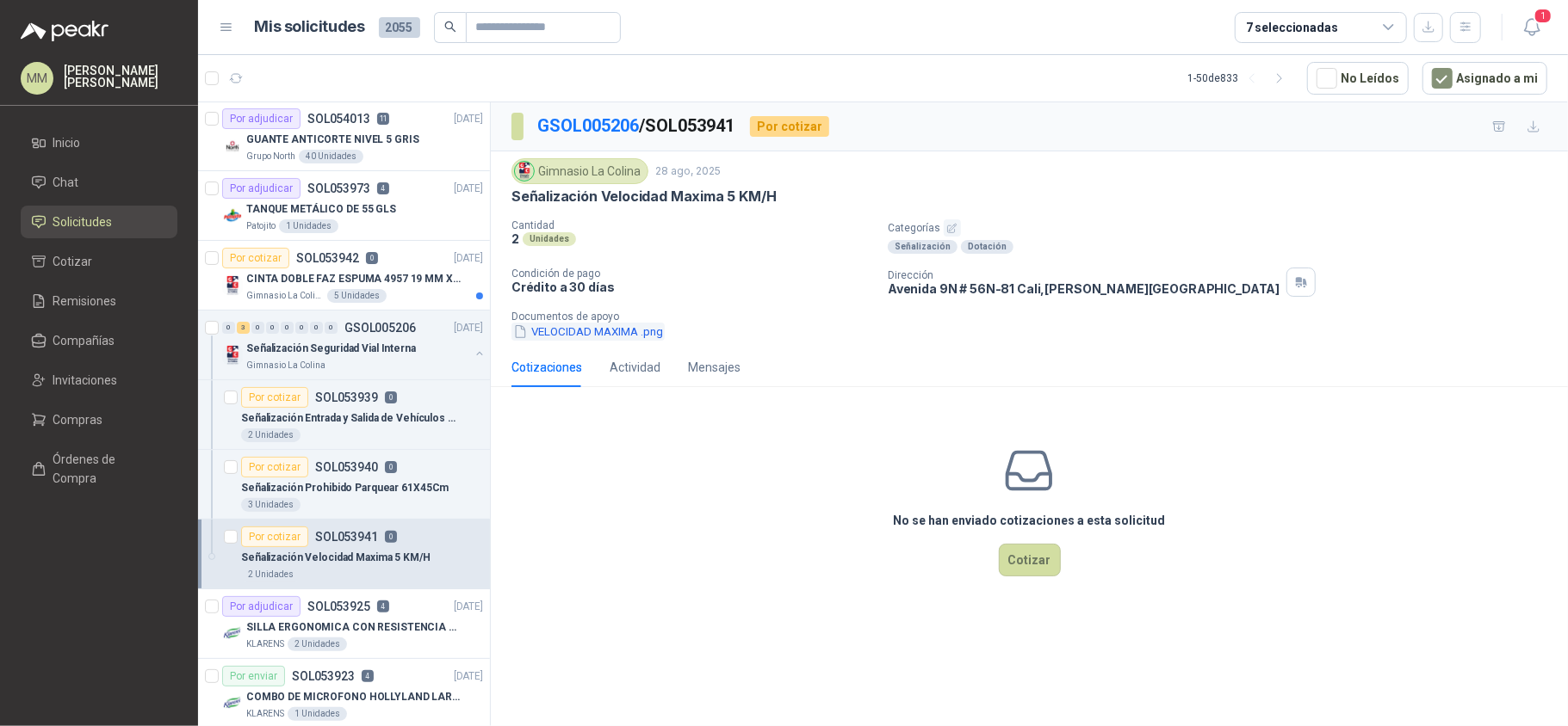
click at [598, 335] on button "VELOCIDAD MAXIMA .png" at bounding box center [588, 331] width 153 height 18
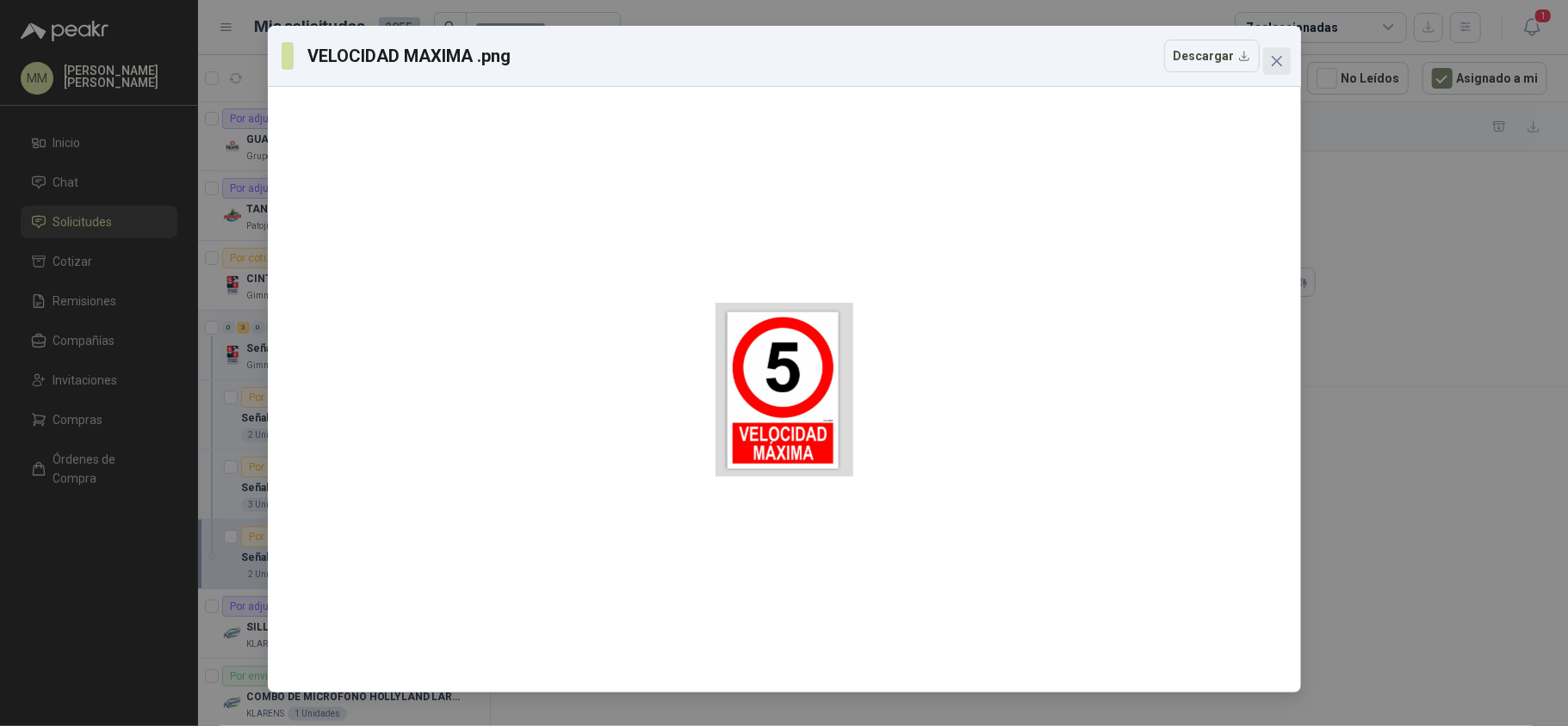
click at [1275, 70] on button "Close" at bounding box center [1277, 62] width 28 height 28
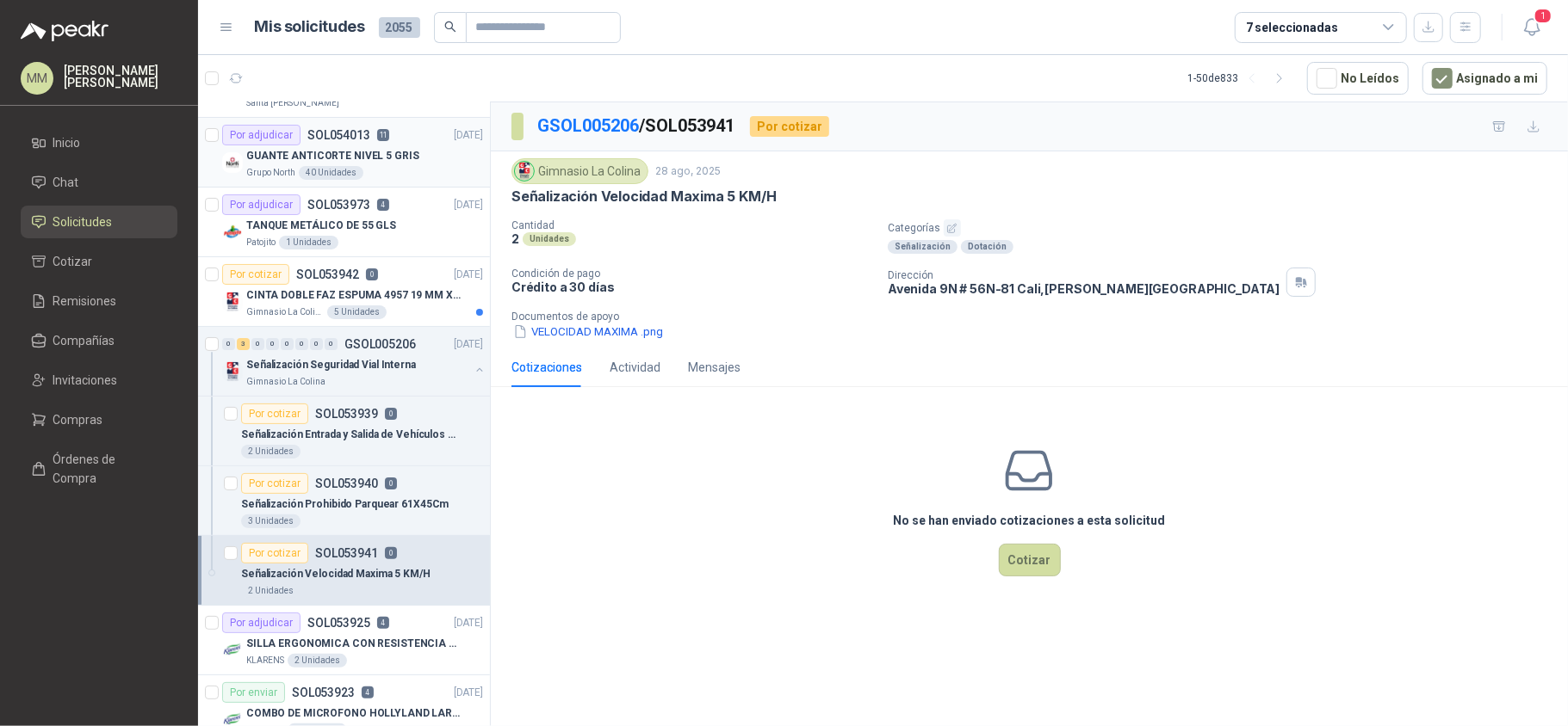
scroll to position [195, 0]
click at [473, 376] on button "button" at bounding box center [479, 369] width 14 height 14
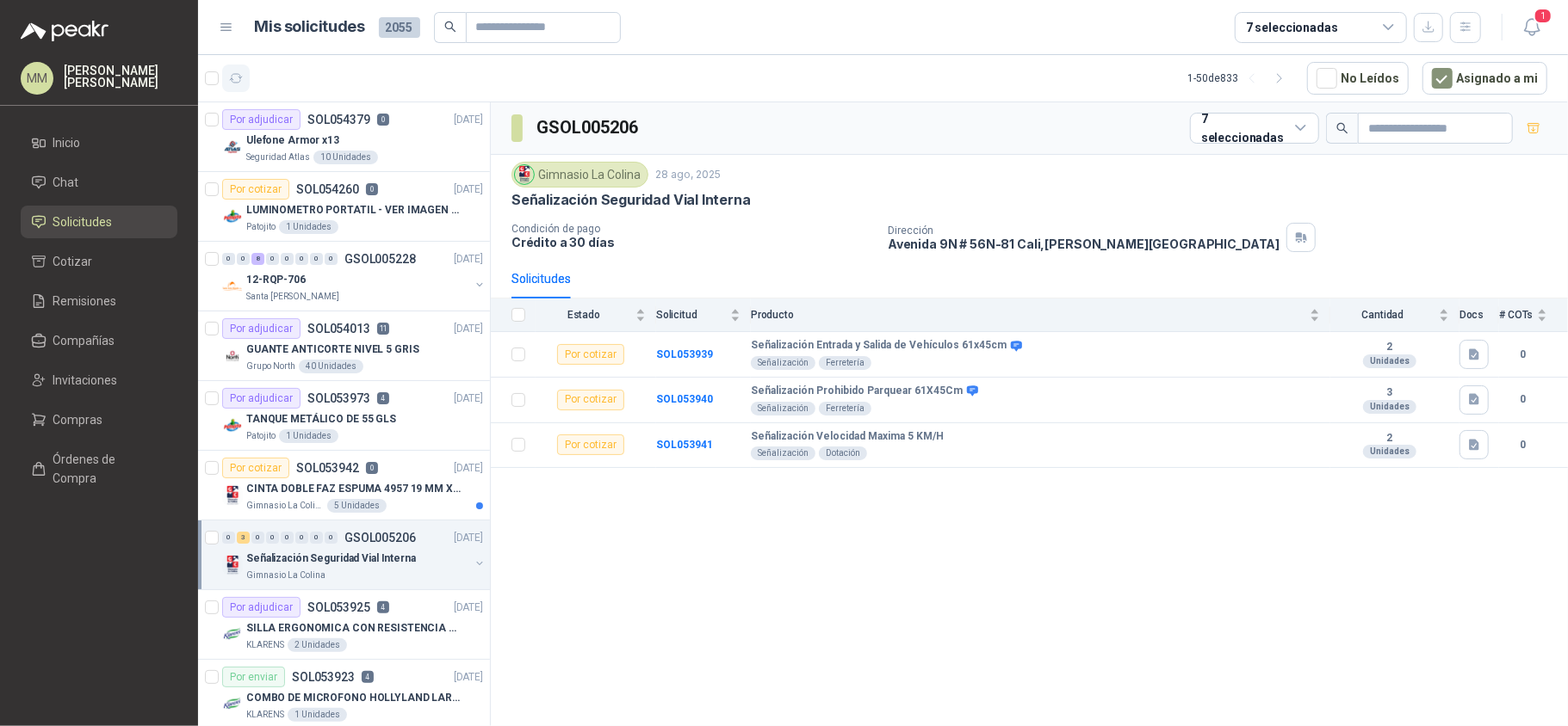
click at [238, 77] on icon "button" at bounding box center [237, 79] width 15 height 15
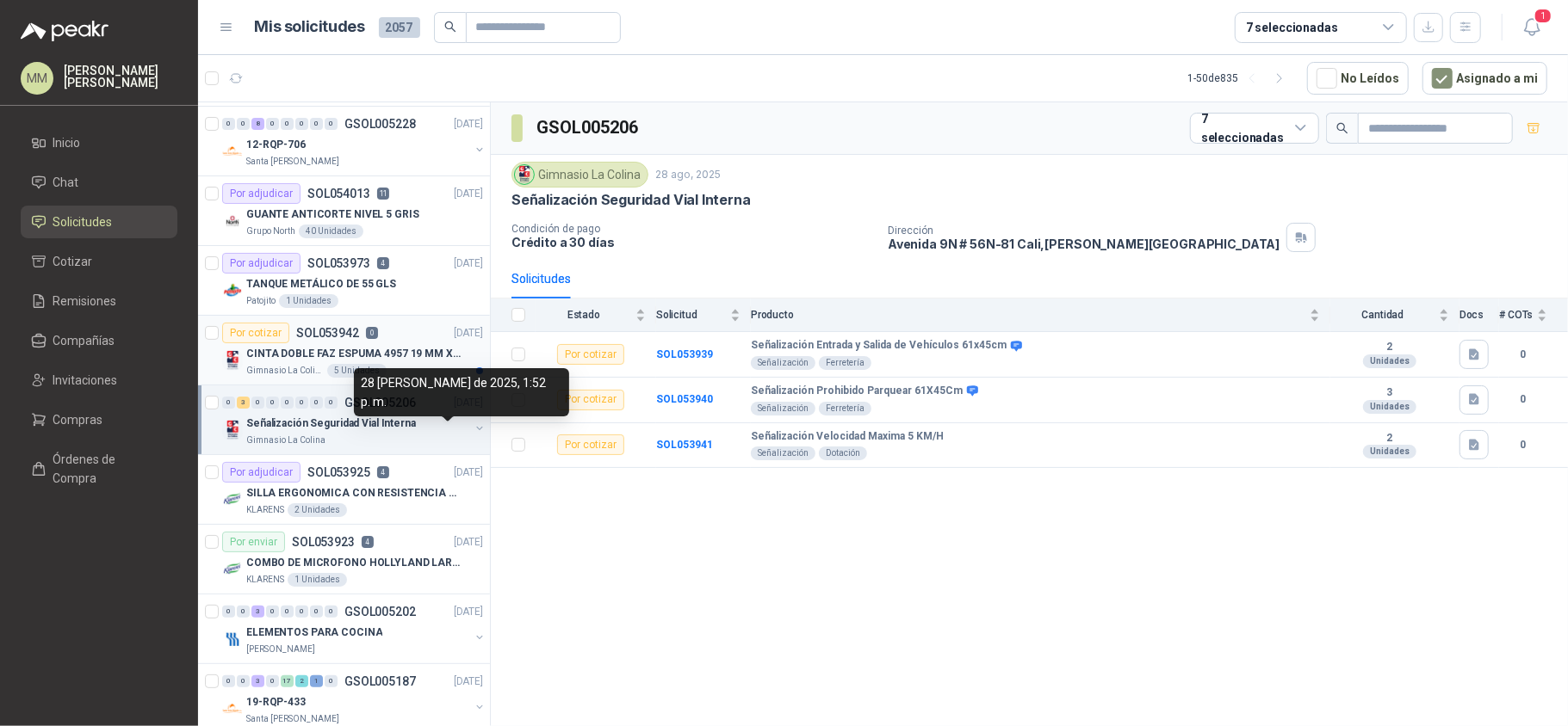
scroll to position [225, 0]
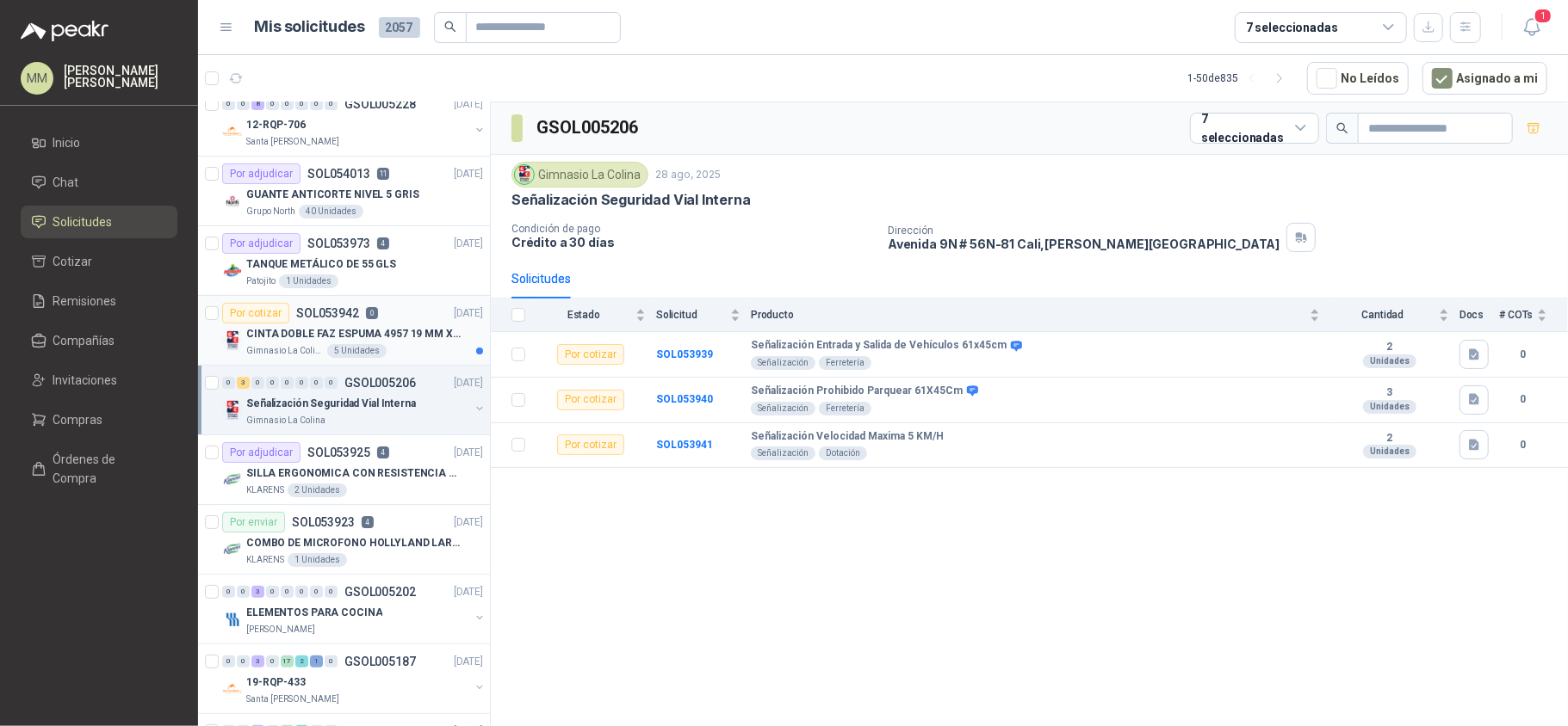
click at [431, 332] on p "CINTA DOBLE FAZ ESPUMA 4957 19 MM X 25 MT TESA" at bounding box center [353, 335] width 214 height 17
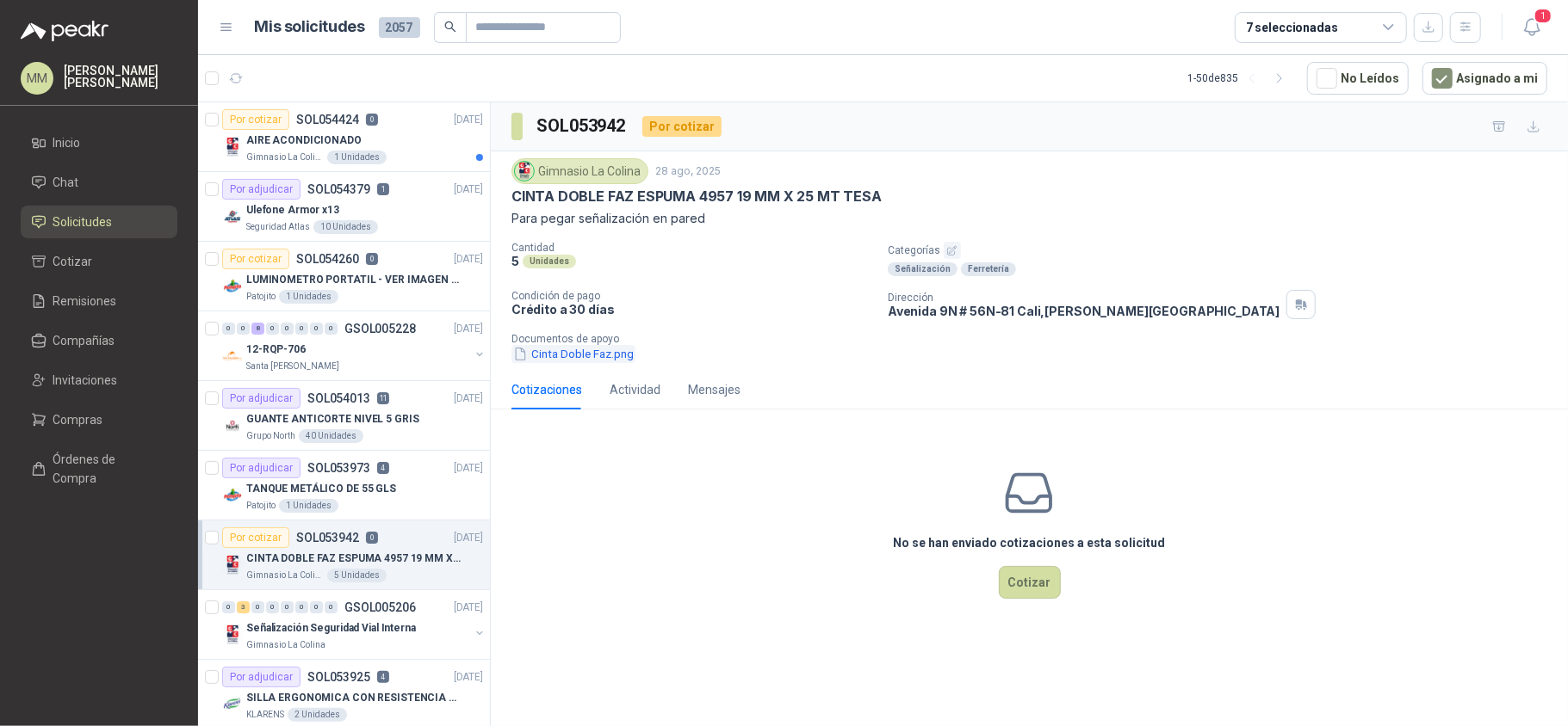
click at [582, 351] on button "Cinta Doble Faz.png" at bounding box center [573, 353] width 124 height 18
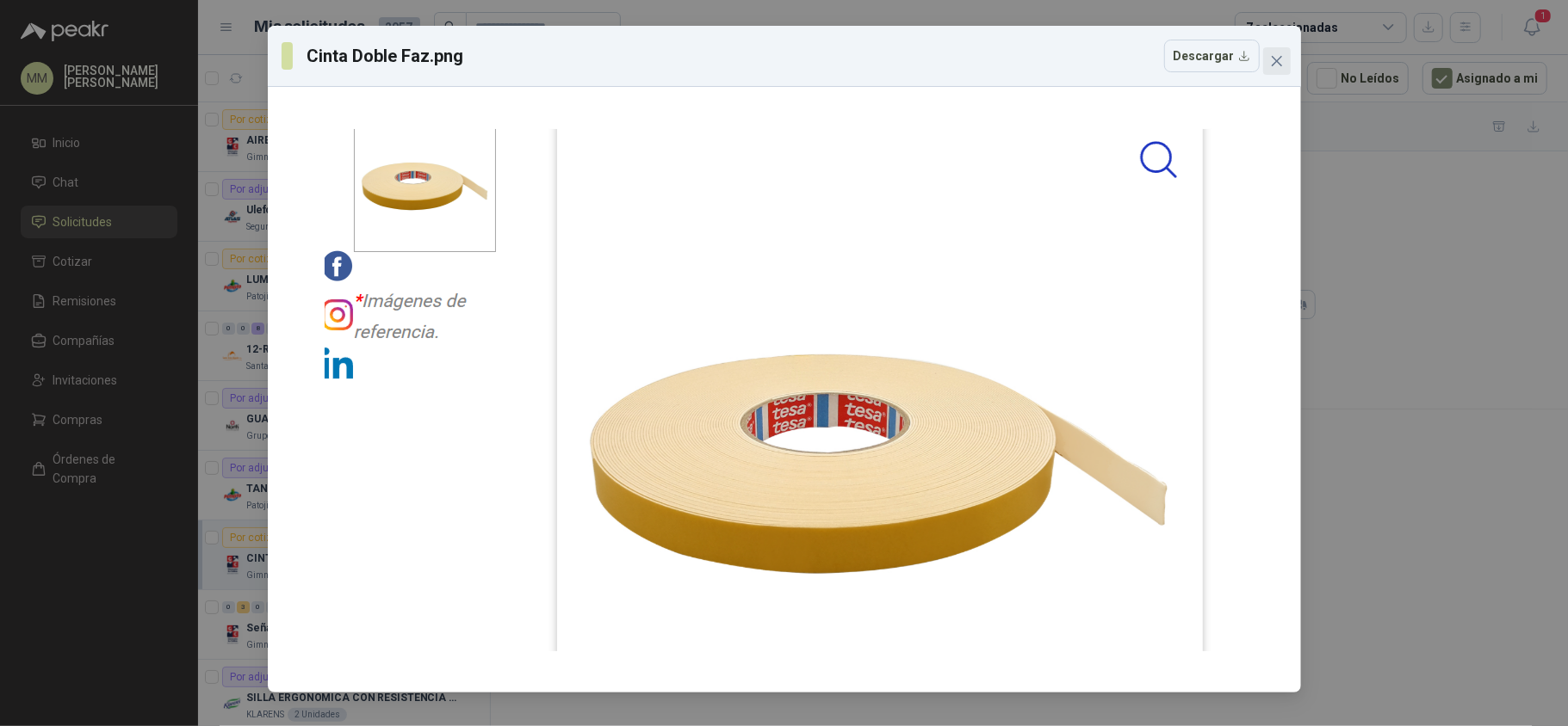
click at [1281, 50] on button "Close" at bounding box center [1277, 62] width 28 height 28
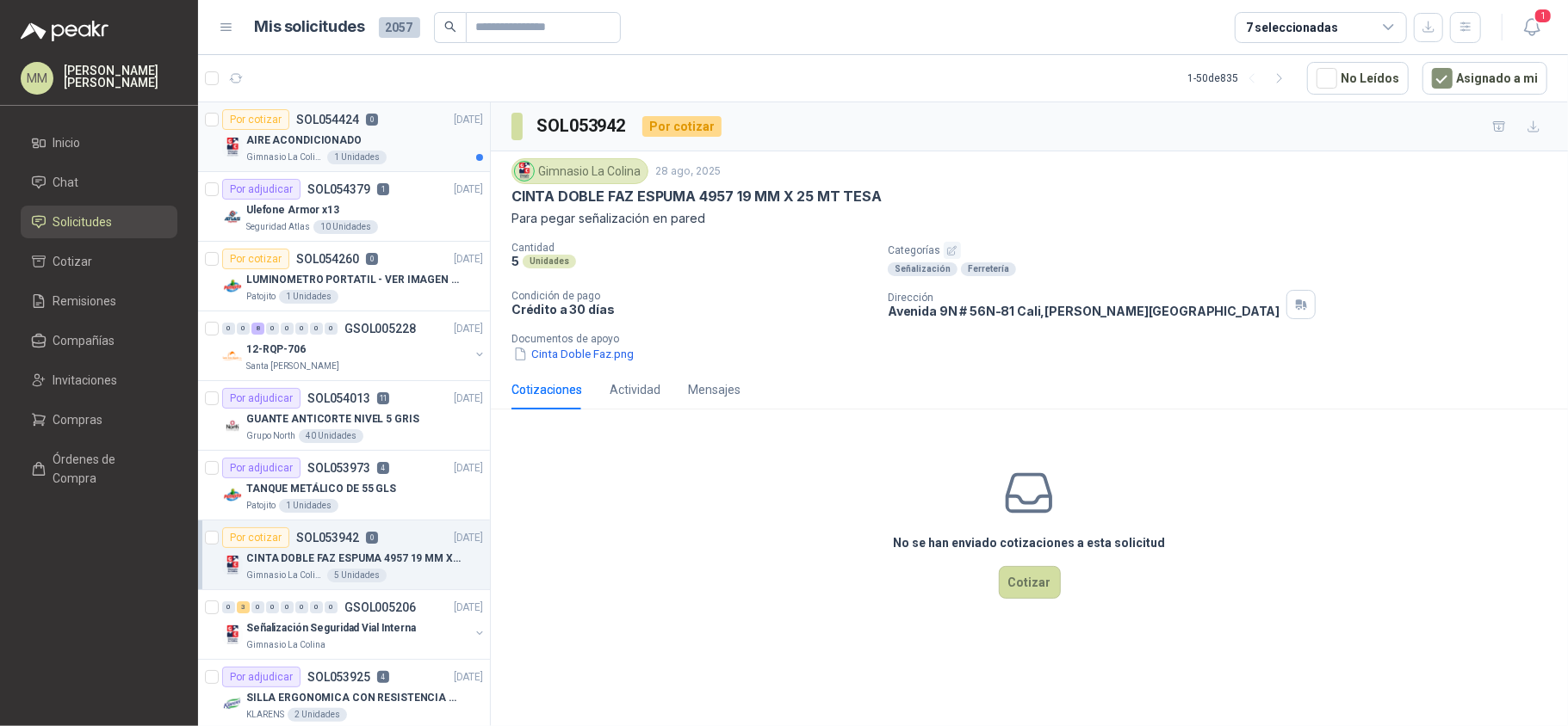
click at [419, 130] on div "AIRE ACONDICIONADO" at bounding box center [364, 140] width 237 height 21
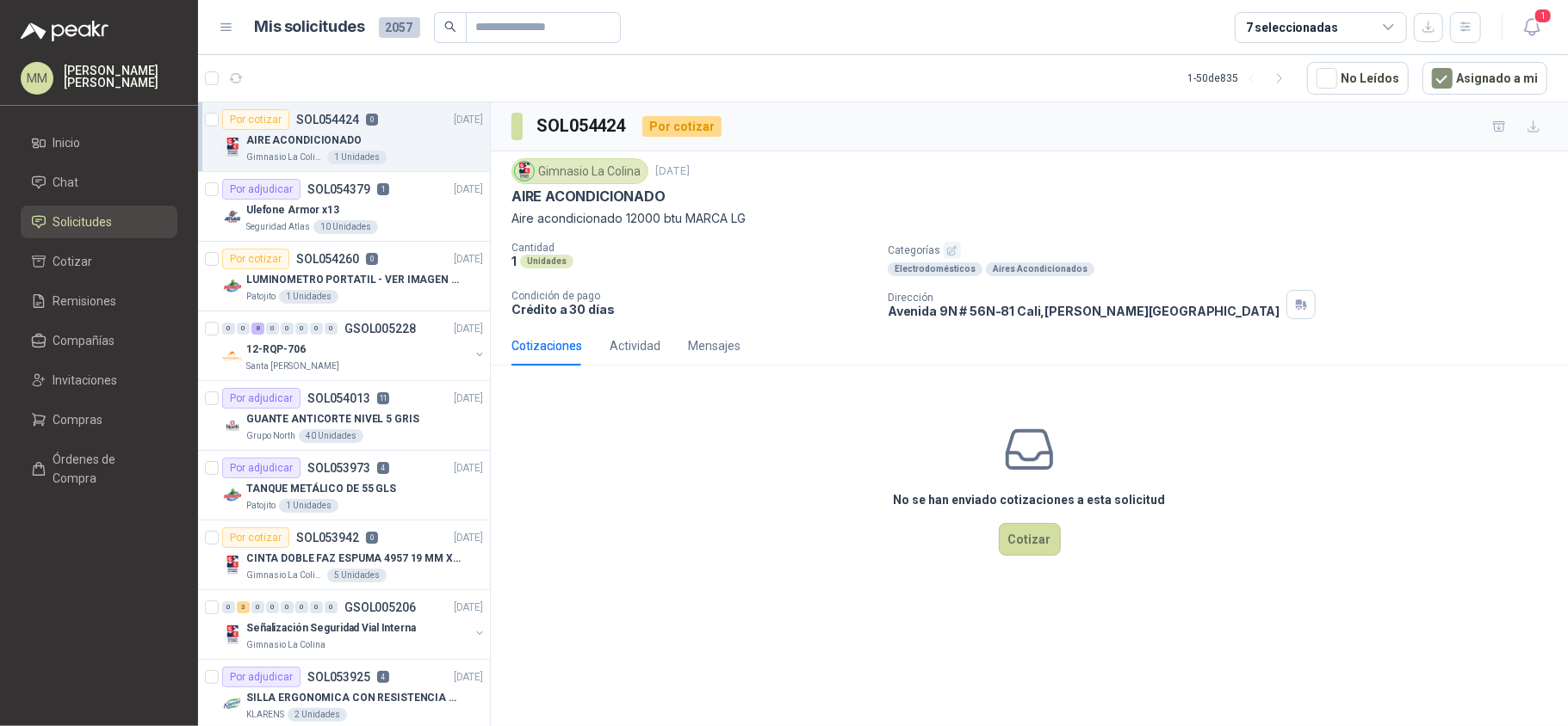
click at [534, 217] on p "Aire acondicionado 12000 btu MARCA LG" at bounding box center [1029, 218] width 1036 height 19
copy p "Aire acondicionado 12000 btu MARCA LG"
click at [1011, 547] on button "Cotizar" at bounding box center [1029, 539] width 62 height 33
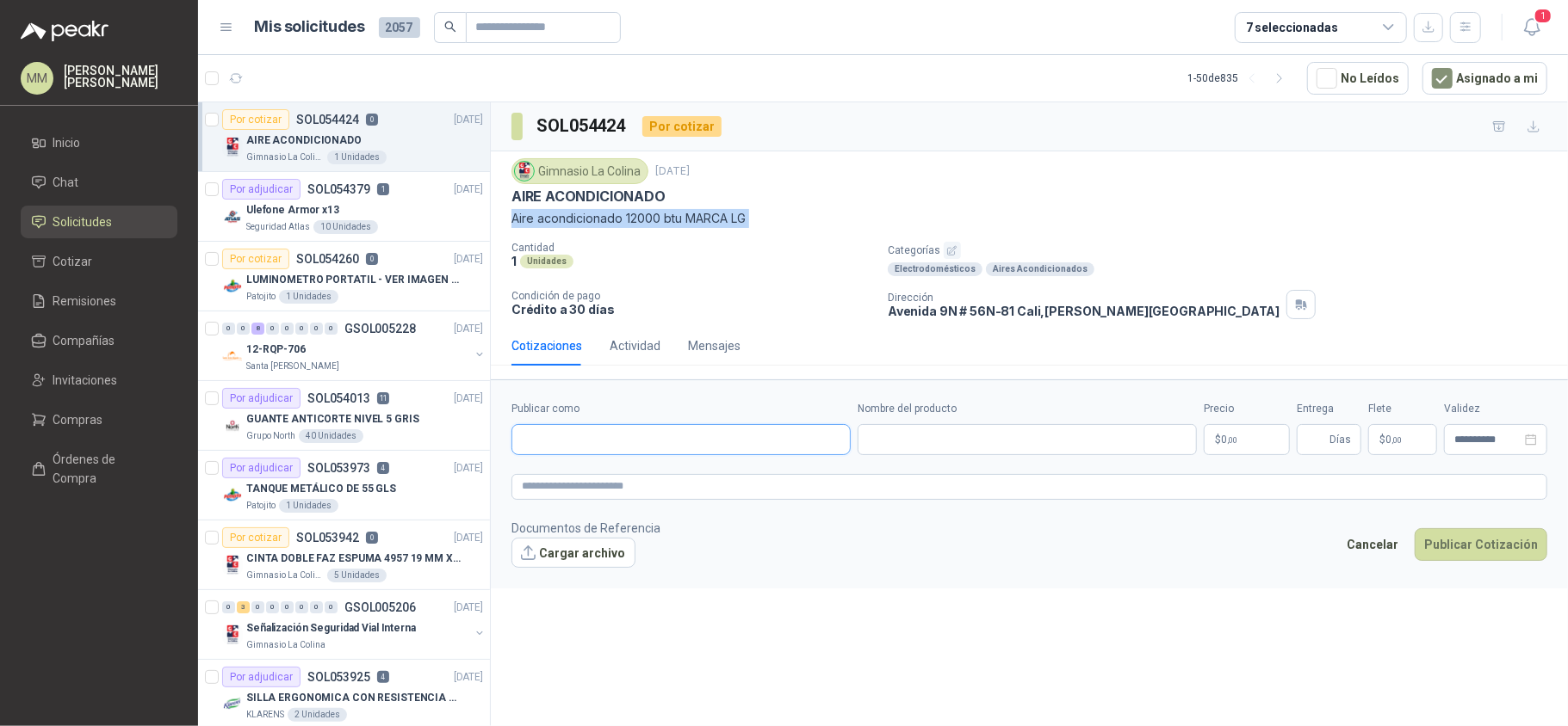
click at [567, 443] on input "Publicar como" at bounding box center [681, 439] width 337 height 29
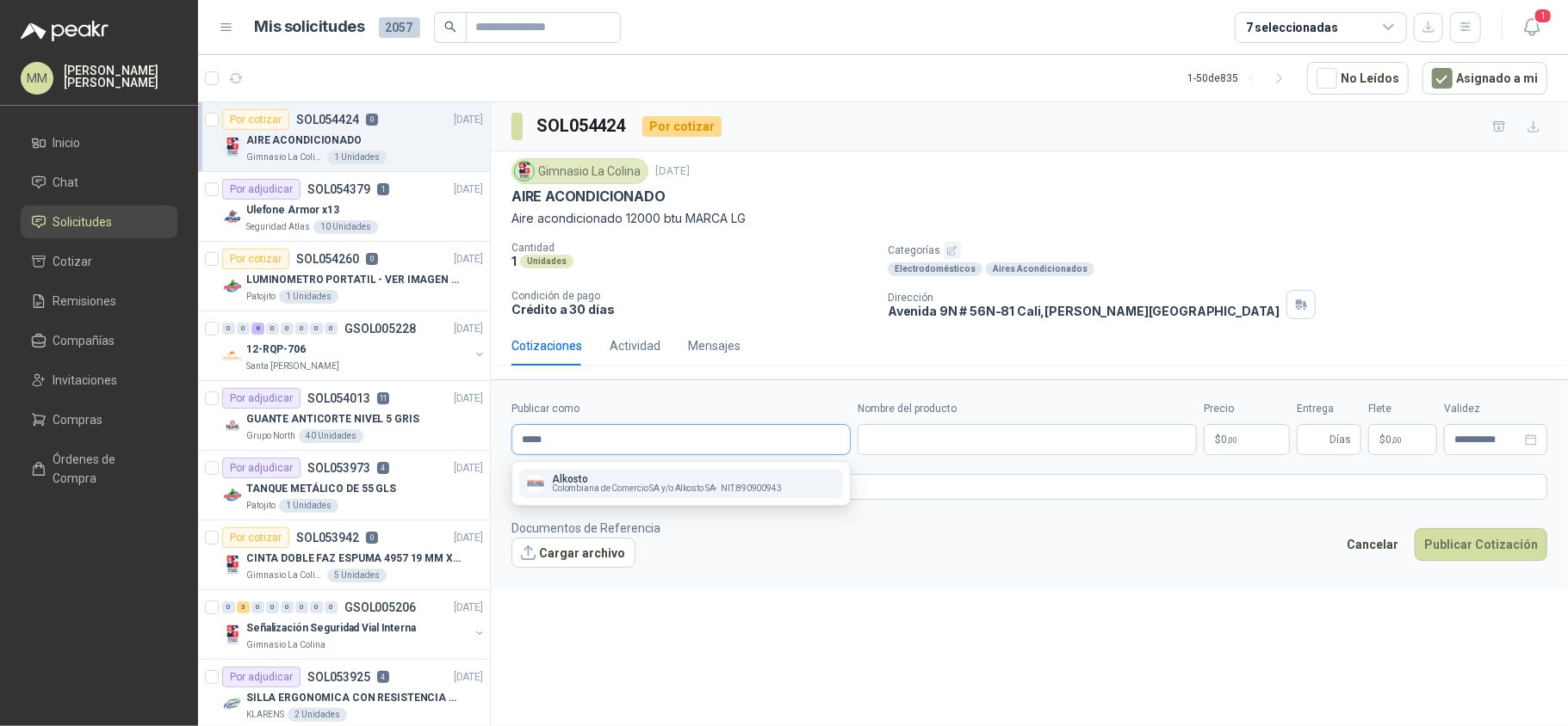
type input "*****"
click at [624, 486] on span "Colombiana de Comercio SA y/o Alkosto SA -" at bounding box center [635, 488] width 166 height 8
type input "**********"
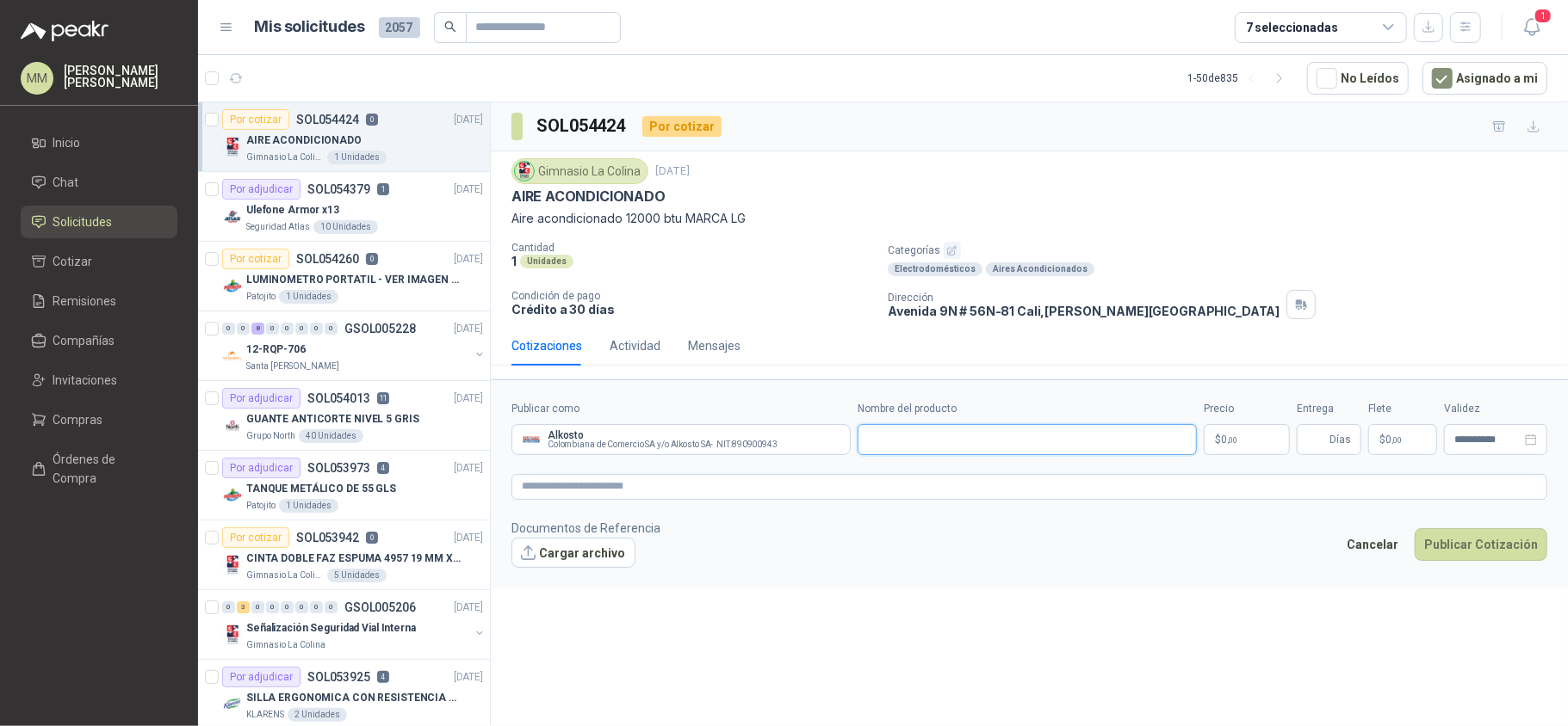
click at [934, 434] on input "Nombre del producto" at bounding box center [1027, 439] width 339 height 31
paste input "**********"
type input "**********"
click at [1244, 443] on body "MM Mauricio Martinez Inicio Chat Solicitudes Cotizar Remisiones Compañías Invit…" at bounding box center [784, 363] width 1568 height 726
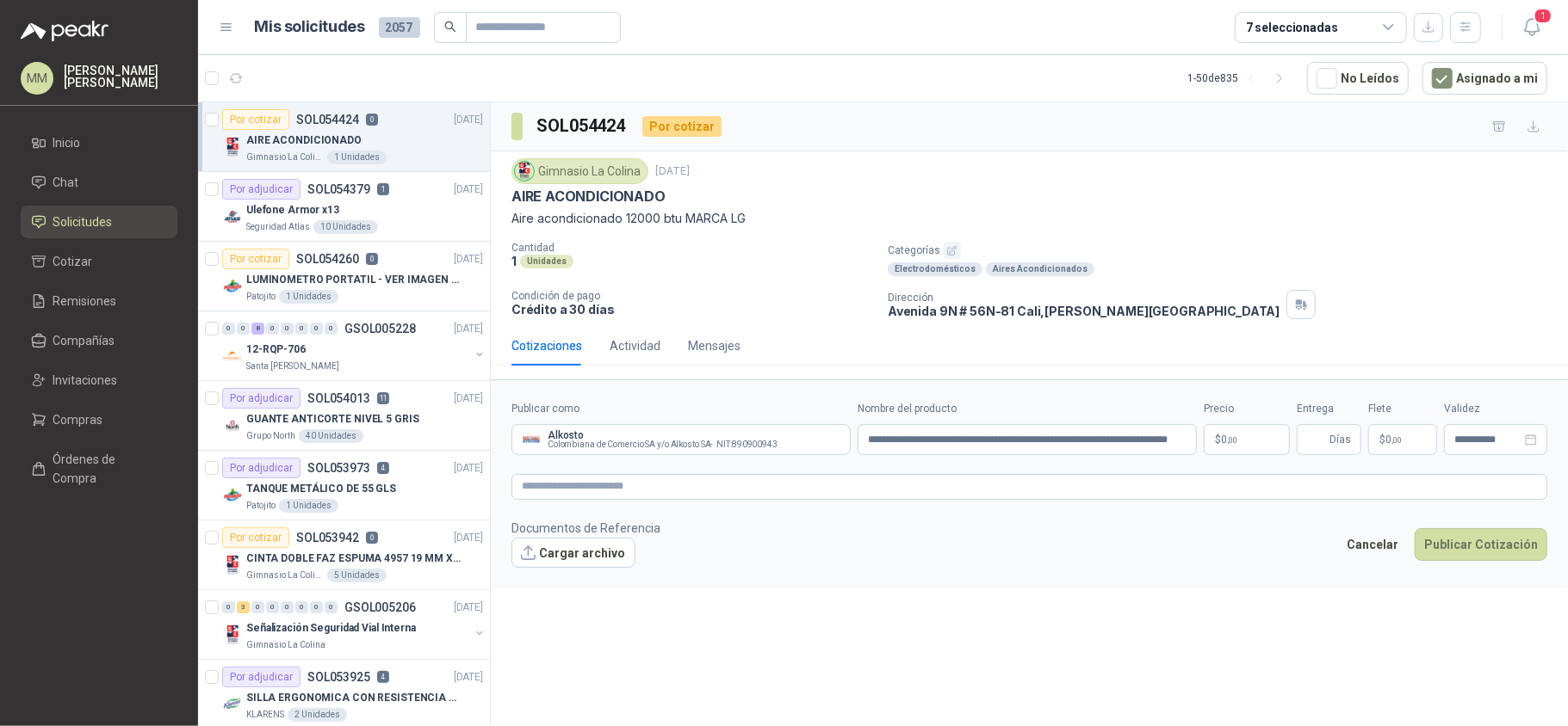
scroll to position [0, 0]
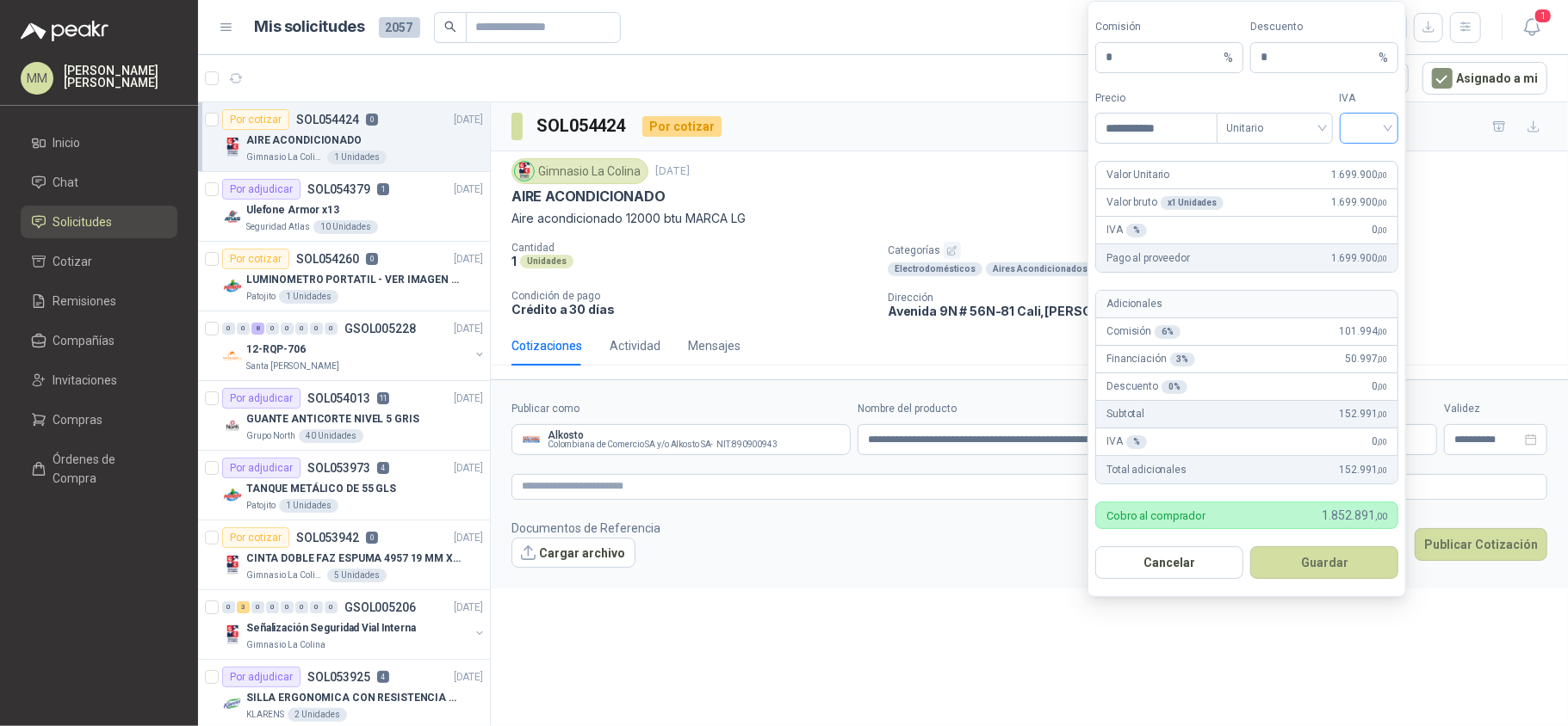
type input "**********"
click at [1375, 117] on input "search" at bounding box center [1369, 127] width 39 height 26
click at [1362, 150] on div "19%" at bounding box center [1369, 162] width 52 height 28
click at [1277, 118] on span "Unitario" at bounding box center [1274, 129] width 96 height 26
click at [1257, 184] on div "Unitario con IVA" at bounding box center [1273, 189] width 89 height 19
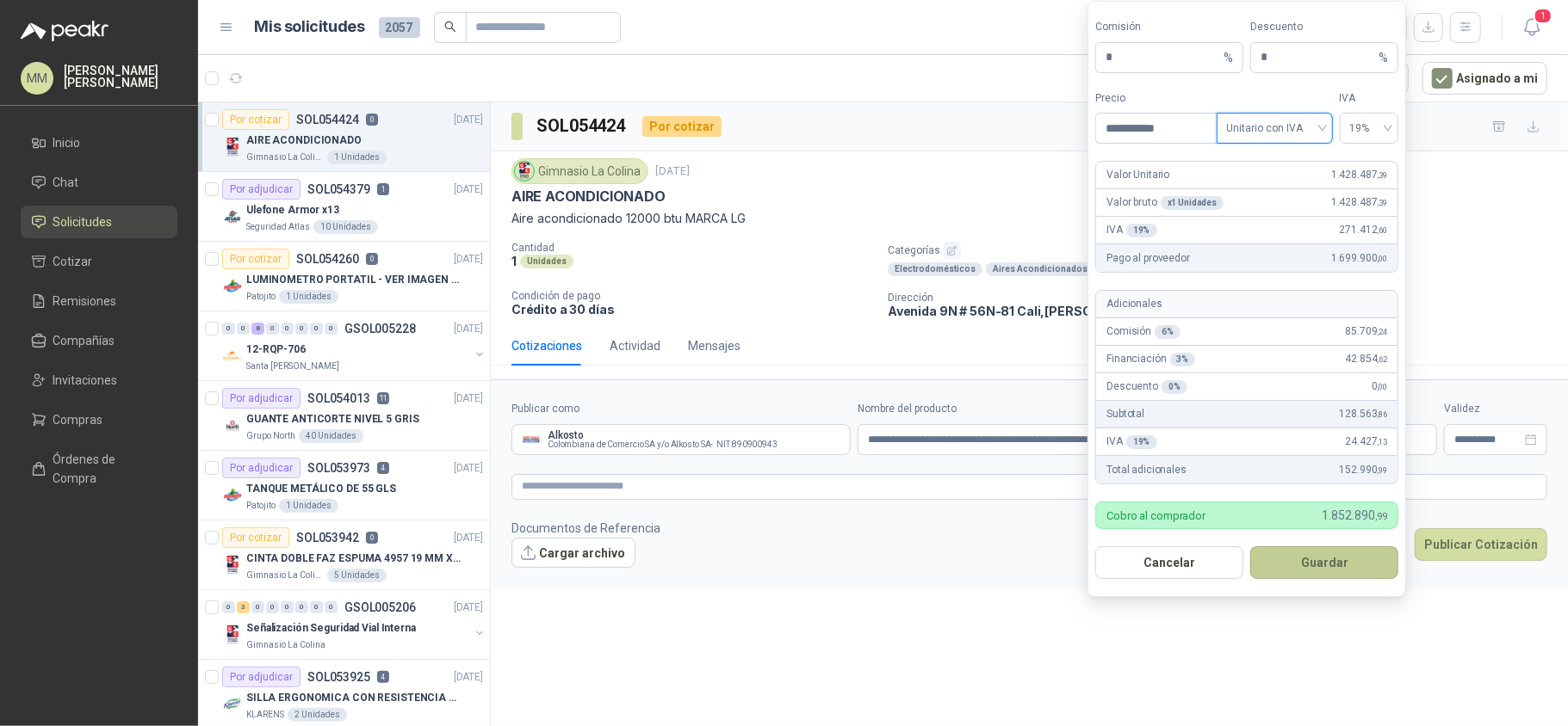
click at [1310, 555] on button "Guardar" at bounding box center [1324, 562] width 148 height 33
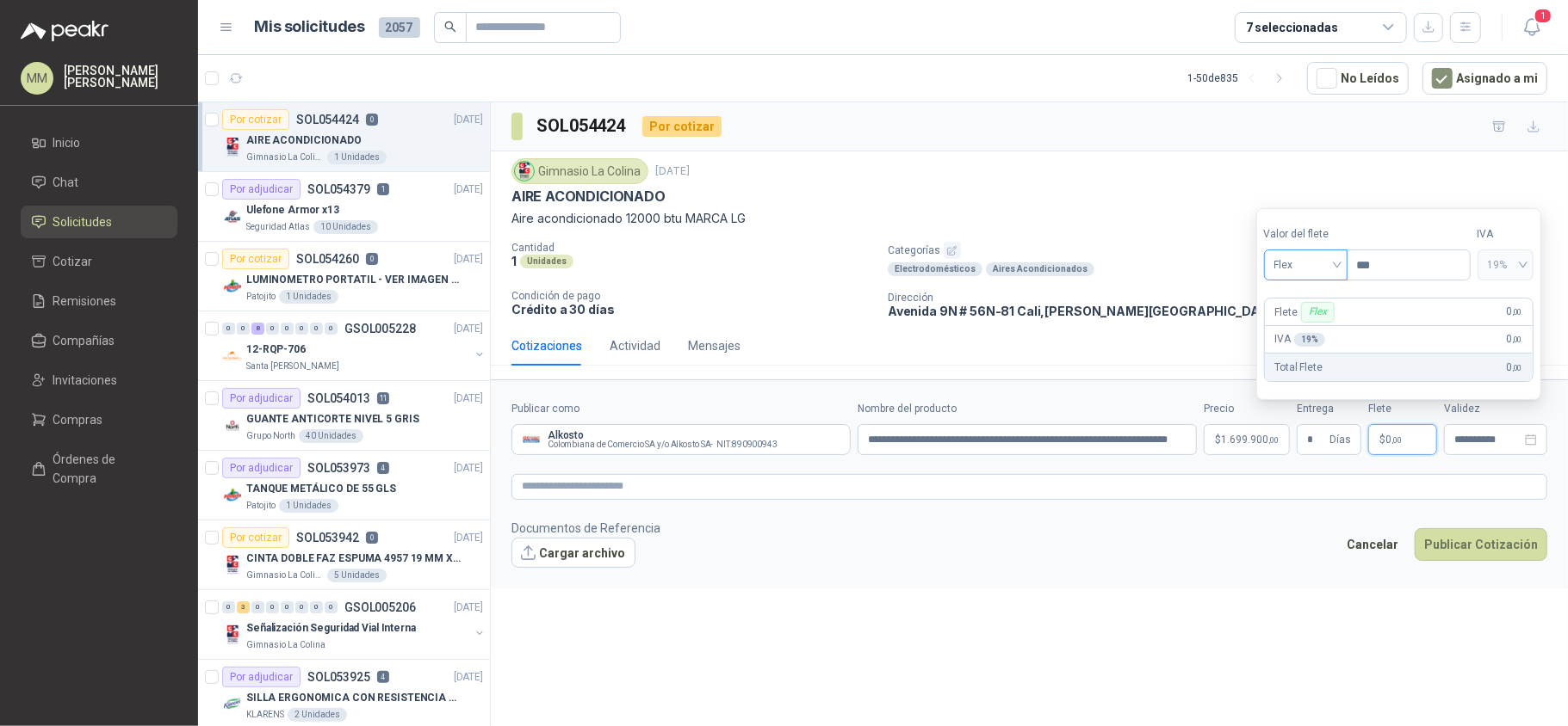
click at [1285, 267] on span "Flex" at bounding box center [1305, 266] width 62 height 26
click at [1289, 322] on div "Incluido" at bounding box center [1307, 328] width 60 height 19
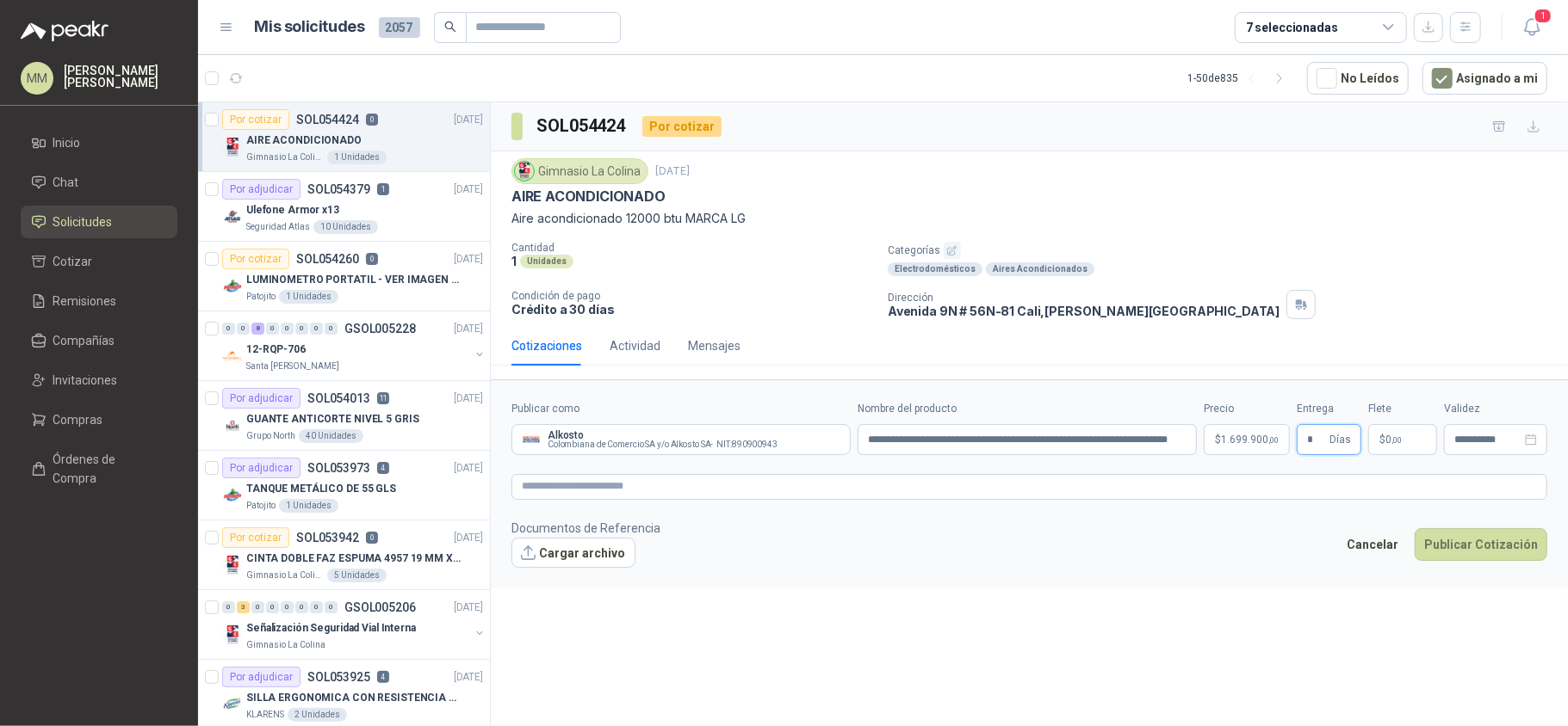
click at [1321, 447] on input "*" at bounding box center [1316, 439] width 19 height 29
type input "*"
click at [1255, 483] on textarea at bounding box center [1029, 487] width 1036 height 26
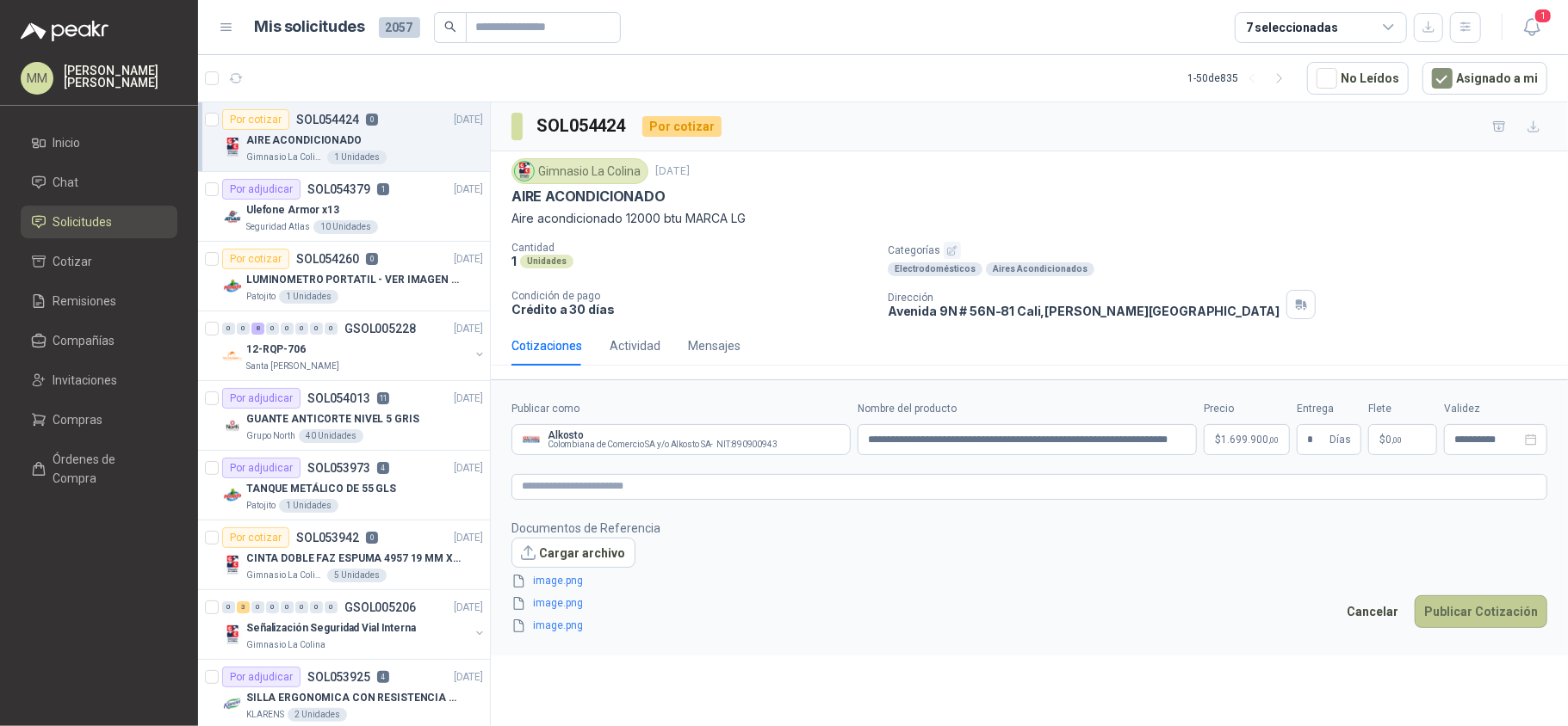
click at [1492, 610] on button "Publicar Cotización" at bounding box center [1480, 611] width 132 height 33
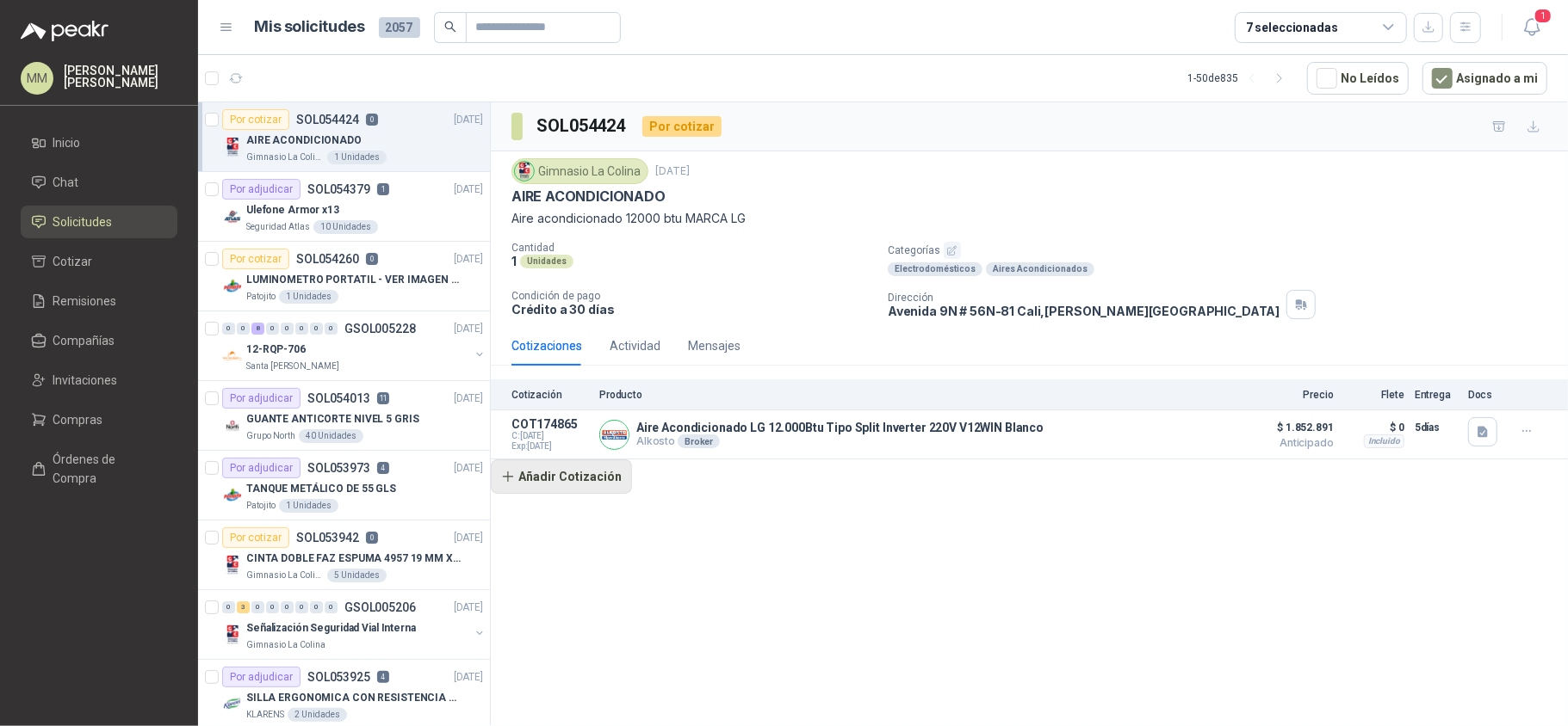
click at [570, 492] on button "Añadir Cotización" at bounding box center [560, 476] width 141 height 34
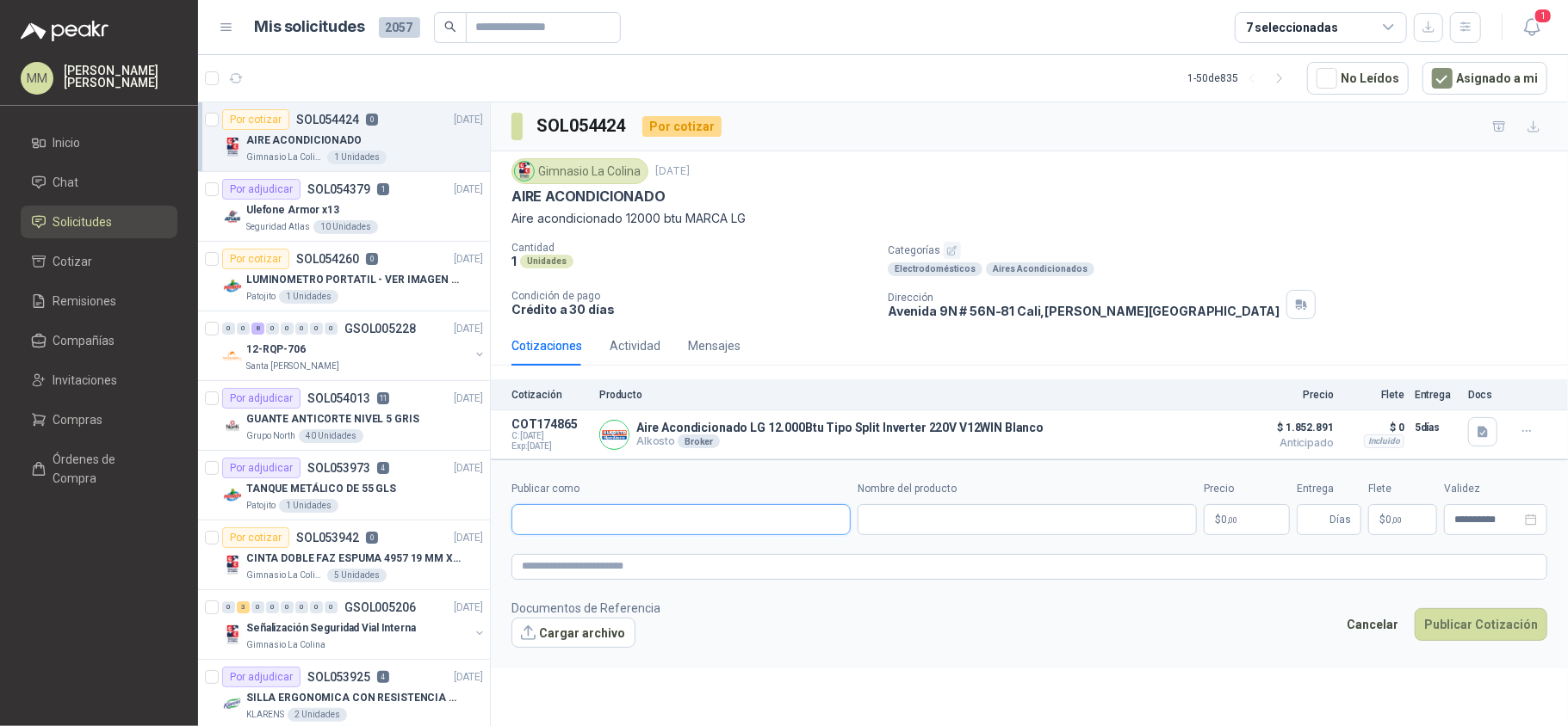
click at [648, 511] on input "Publicar como" at bounding box center [681, 519] width 337 height 29
type input "****"
click at [612, 590] on p "KTRONIX" at bounding box center [583, 590] width 62 height 10
type input "**********"
click at [929, 528] on input "Nombre del producto" at bounding box center [1027, 519] width 339 height 31
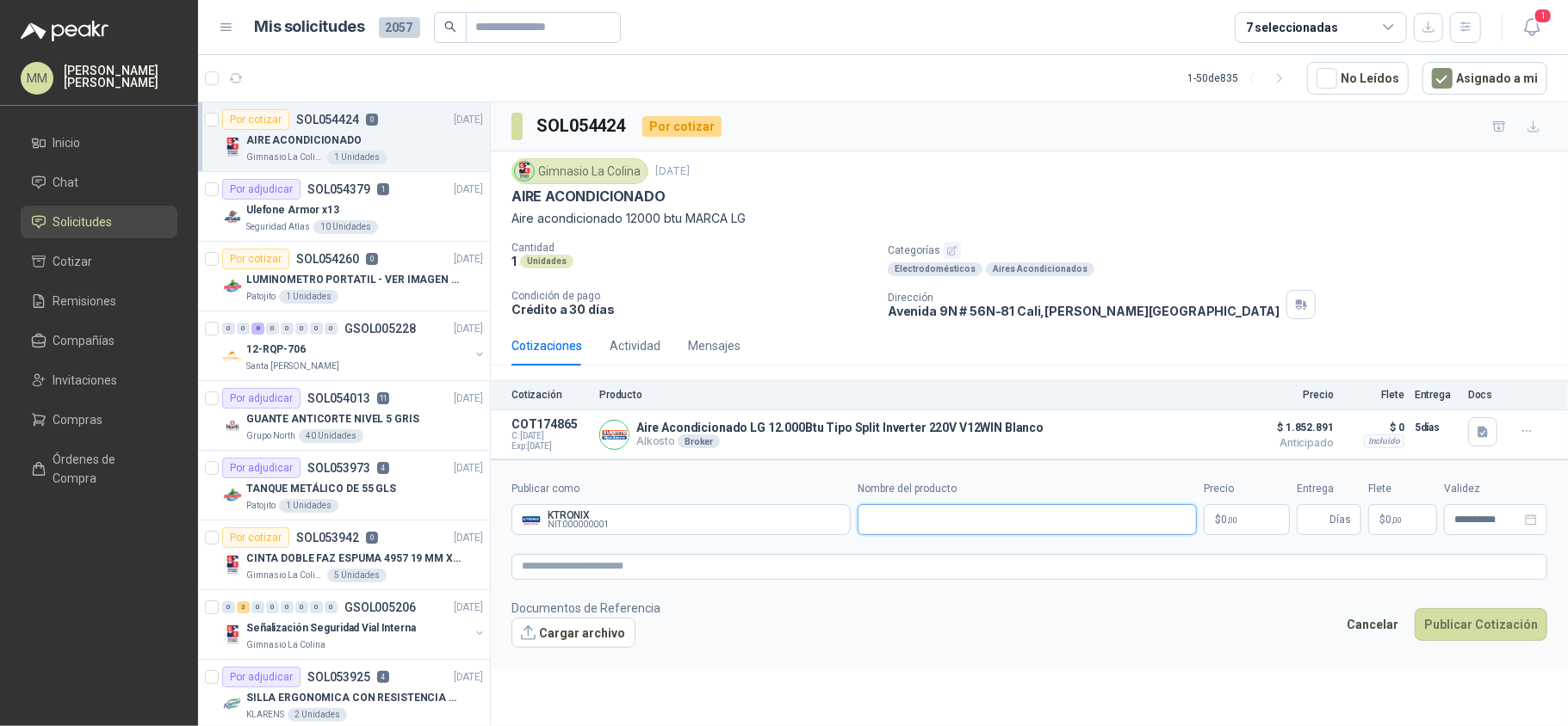
paste input "**********"
type input "**********"
click at [1224, 522] on body "MM Mauricio Martinez Inicio Chat Solicitudes Cotizar Remisiones Compañías Invit…" at bounding box center [784, 363] width 1568 height 726
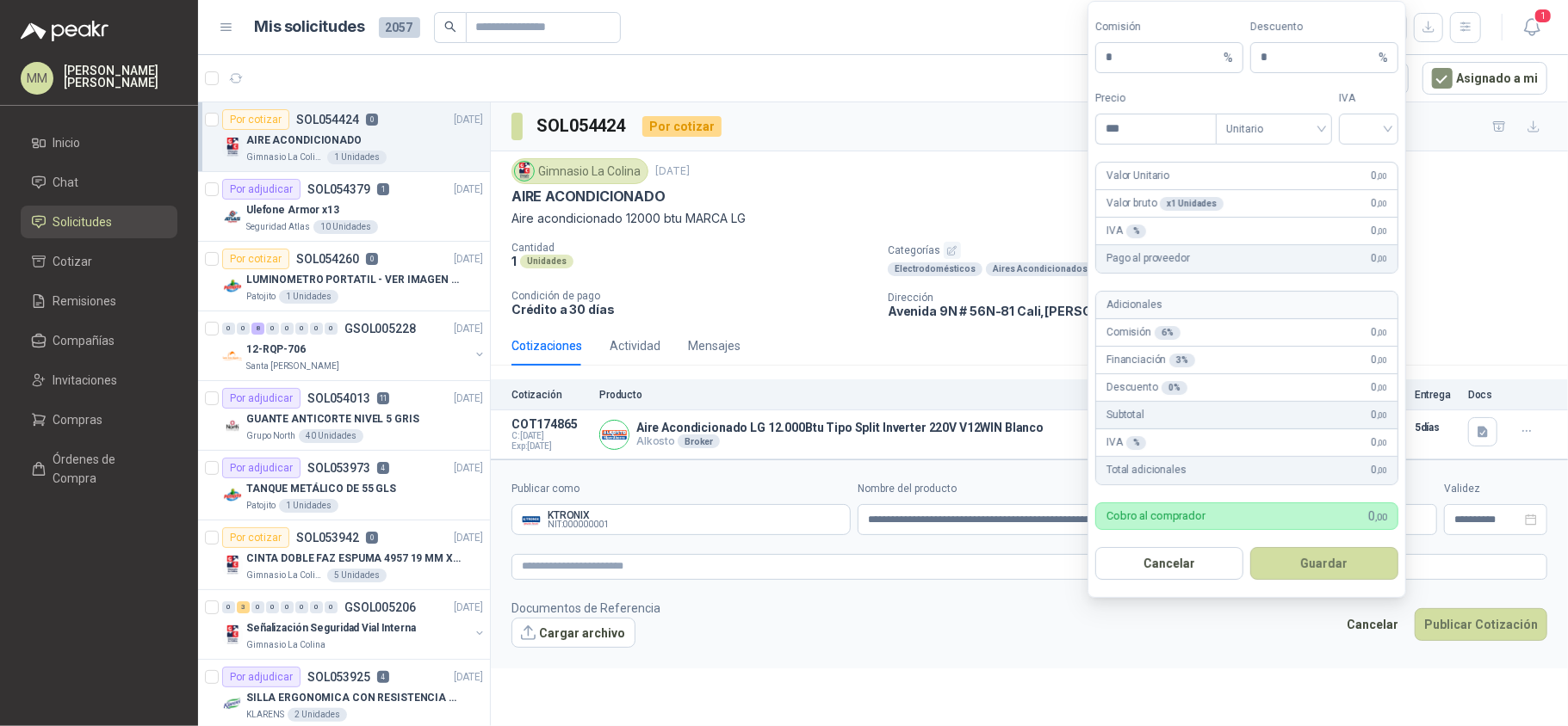
scroll to position [0, 0]
click at [1283, 125] on span "Unitario" at bounding box center [1274, 129] width 96 height 26
type input "**********"
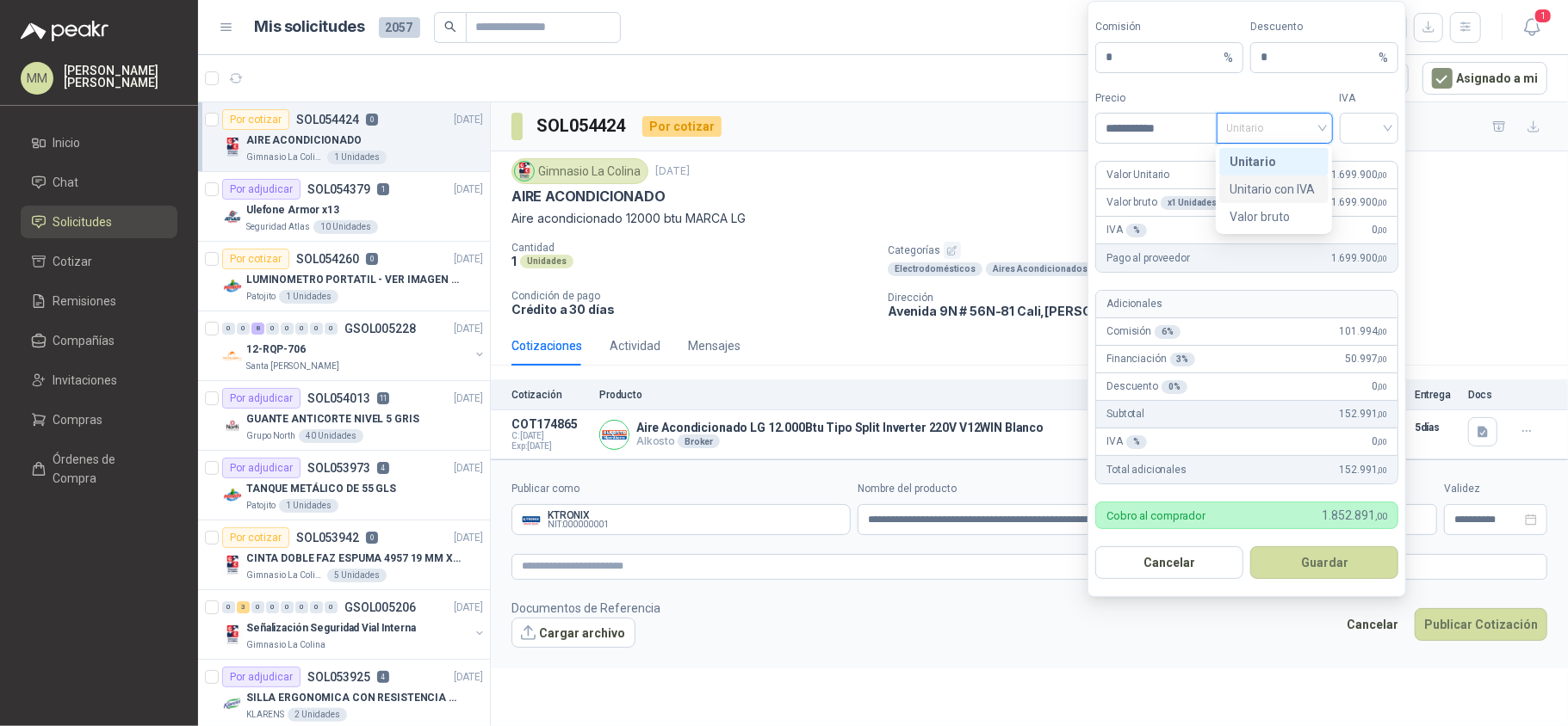
click at [1278, 183] on div "Unitario con IVA" at bounding box center [1273, 189] width 89 height 19
click at [1368, 125] on input "search" at bounding box center [1369, 127] width 39 height 26
click at [1360, 157] on div "19%" at bounding box center [1369, 161] width 32 height 19
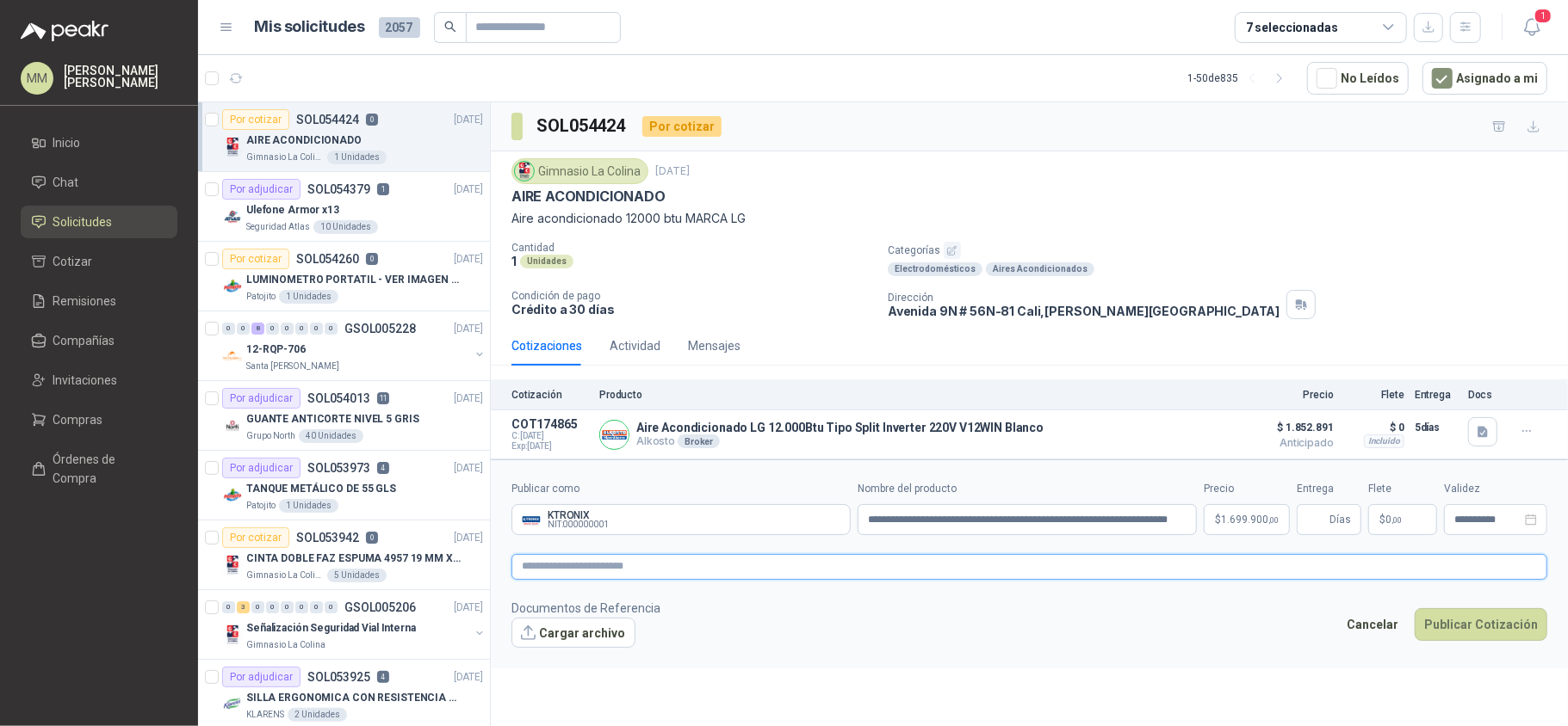
click at [676, 571] on textarea at bounding box center [1029, 568] width 1036 height 26
click at [1331, 522] on span "Días" at bounding box center [1340, 519] width 21 height 29
type input "*"
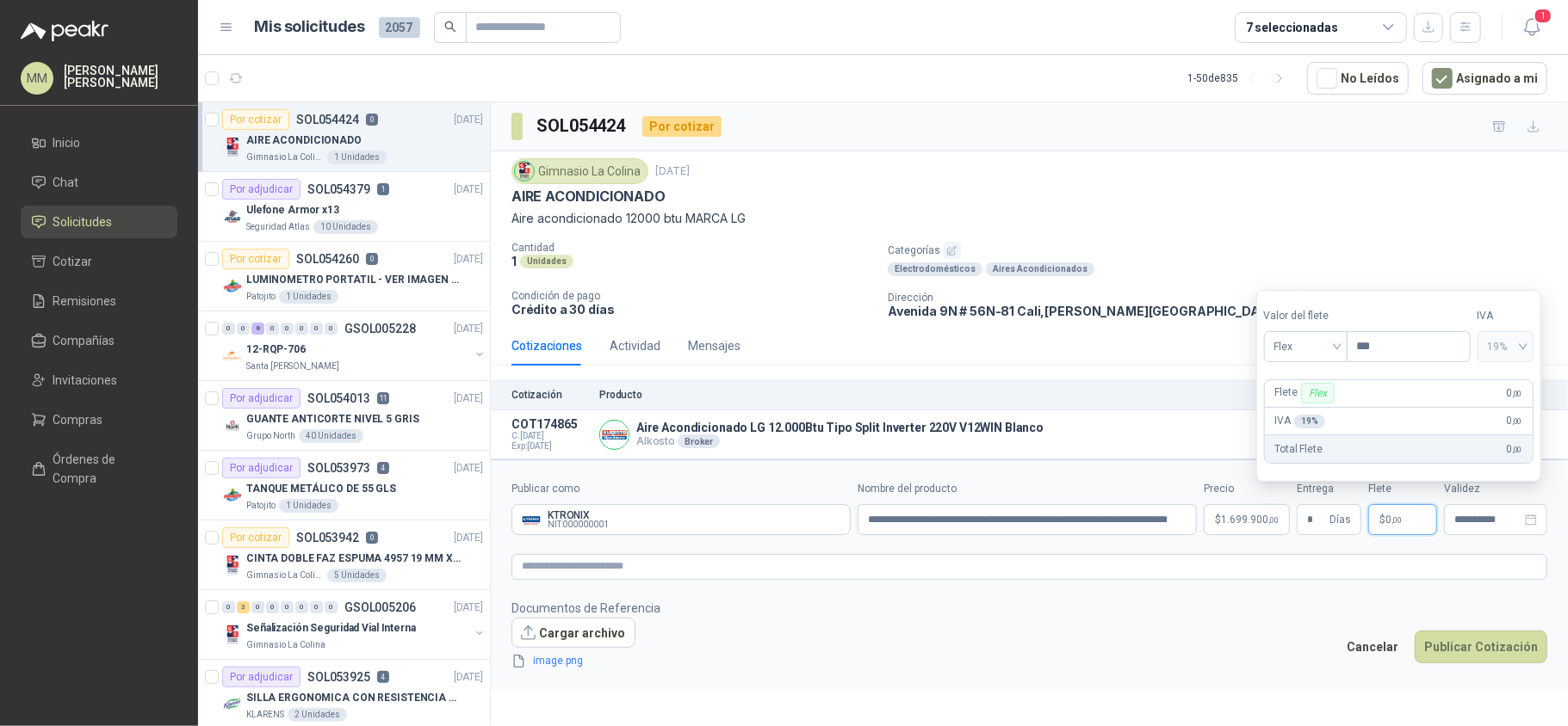
click at [1303, 362] on section "Valor del flete Flex Precio *** IVA 19% Flete Flex 0 ,00 IVA 19 % 0 ,00 Total F…" at bounding box center [1398, 386] width 285 height 192
click at [1287, 352] on span "Flex" at bounding box center [1305, 347] width 62 height 26
click at [1288, 400] on div "Incluido" at bounding box center [1307, 409] width 60 height 19
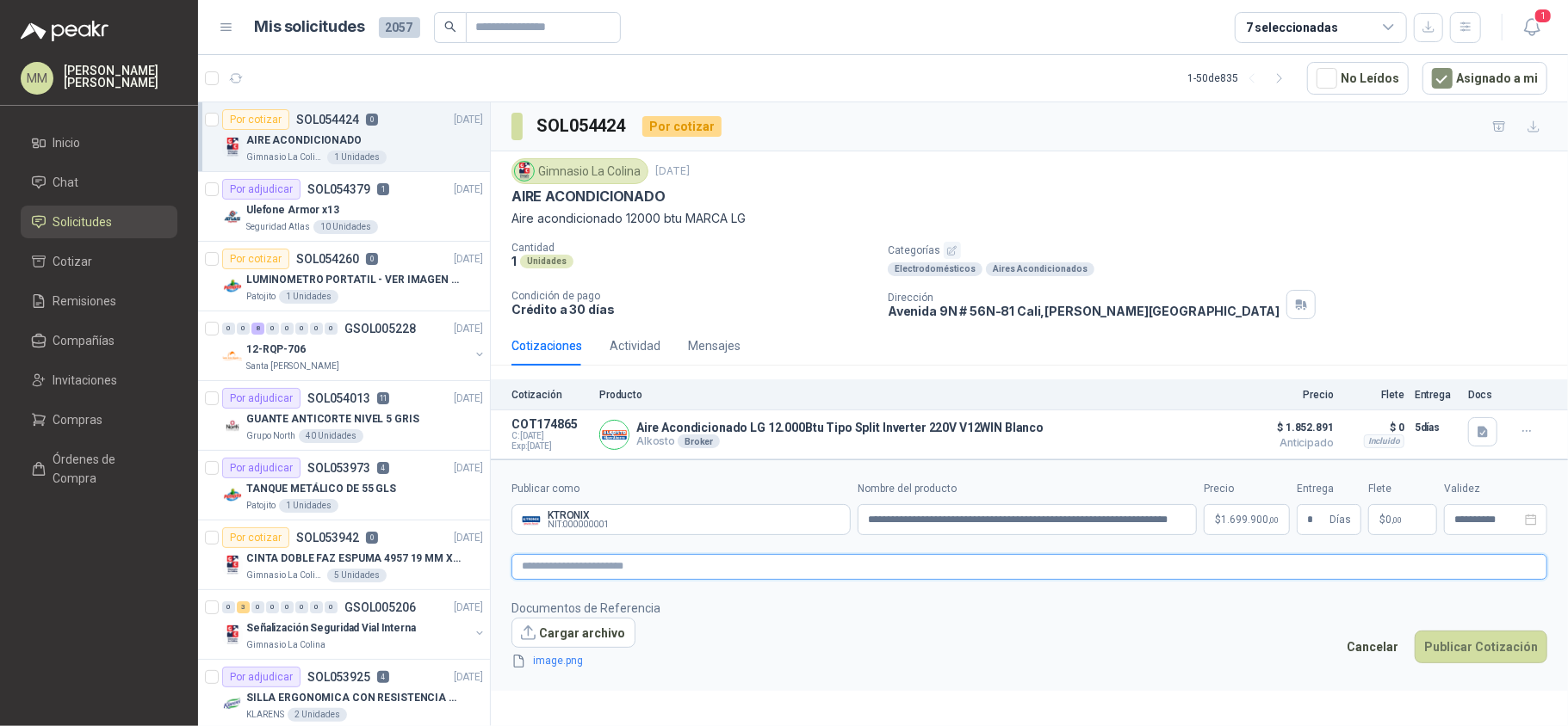
click at [954, 573] on textarea at bounding box center [1029, 568] width 1036 height 26
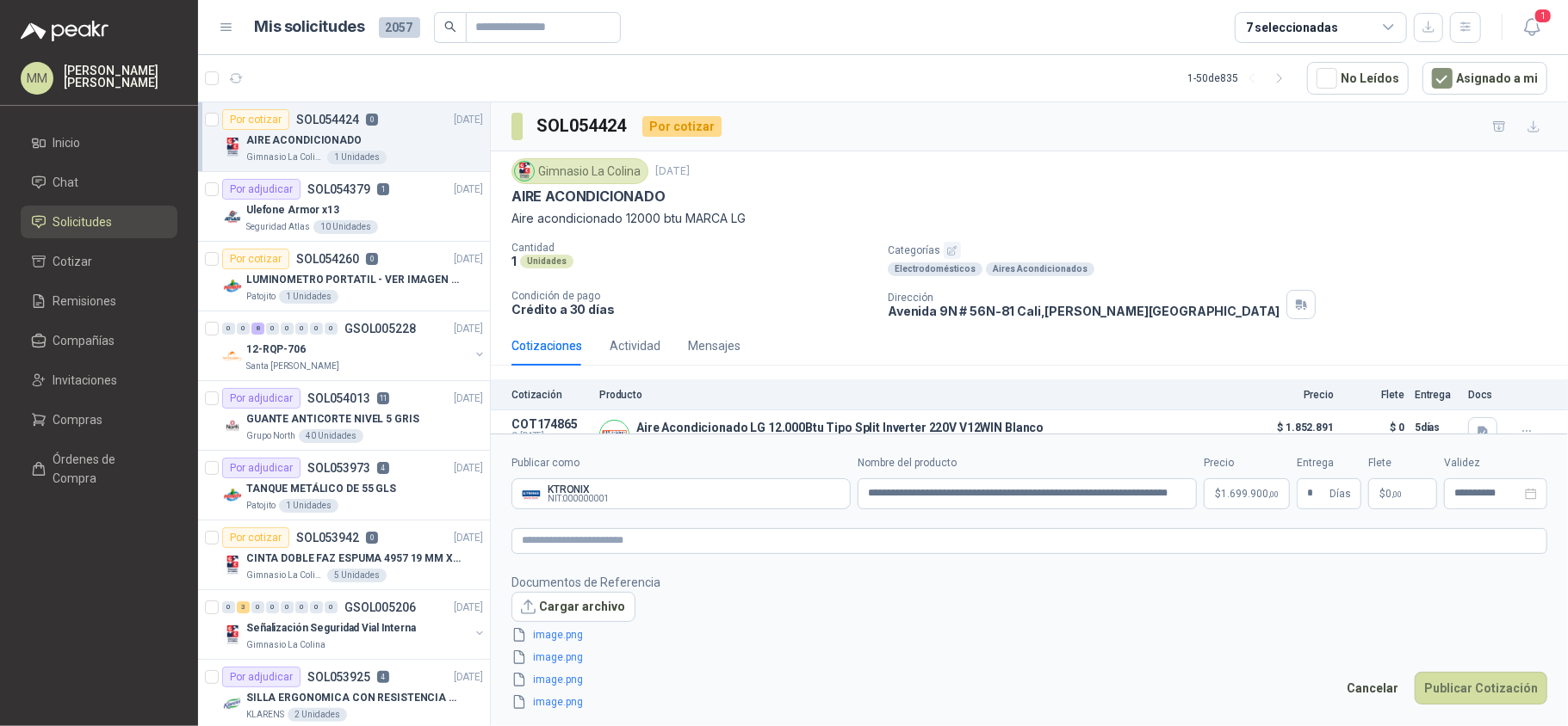
drag, startPoint x: 1113, startPoint y: 0, endPoint x: 1010, endPoint y: 62, distance: 120.2
click at [1010, 62] on article "1 - 50 de 835 No Leídos Asignado a mi" at bounding box center [882, 78] width 1369 height 47
click at [935, 545] on textarea at bounding box center [1029, 541] width 1036 height 26
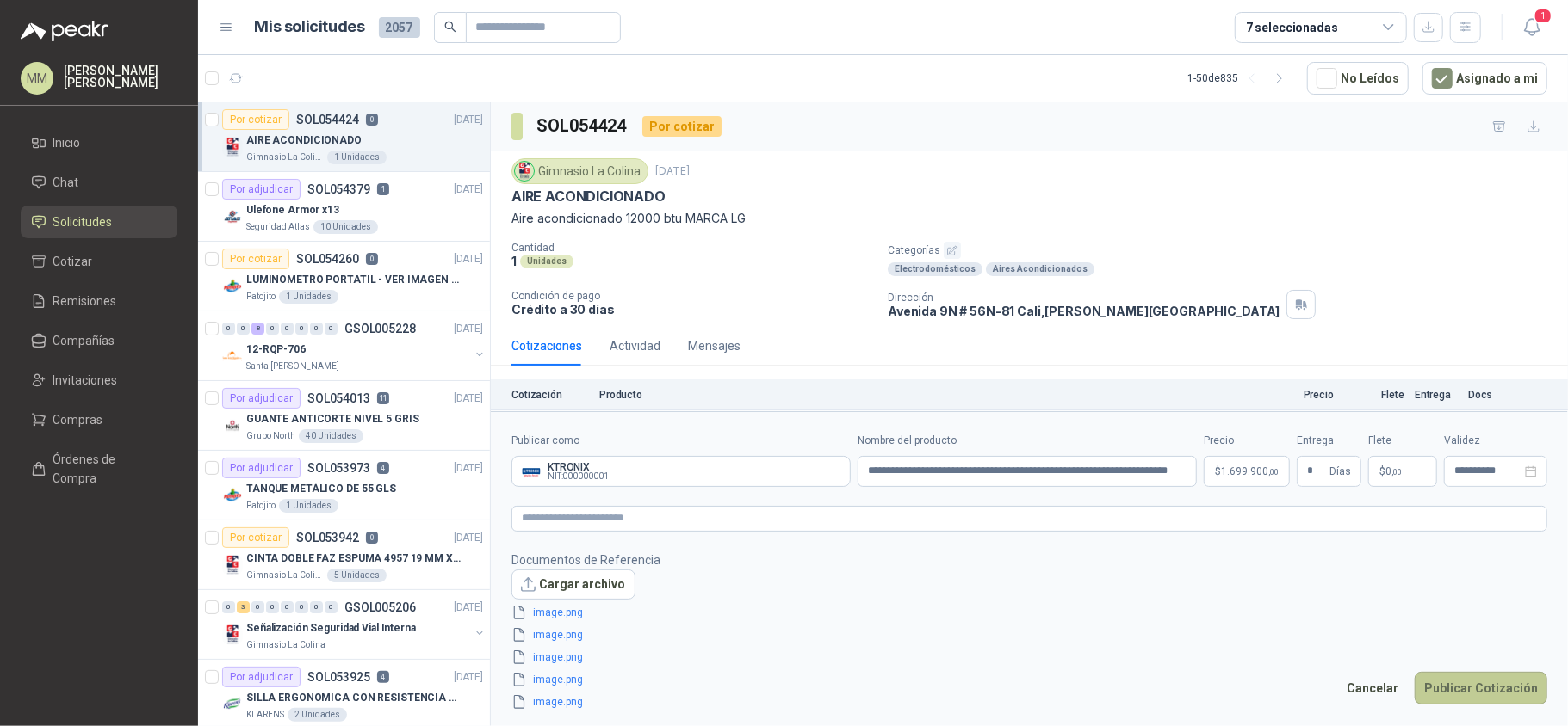
click at [1474, 687] on button "Publicar Cotización" at bounding box center [1480, 688] width 132 height 33
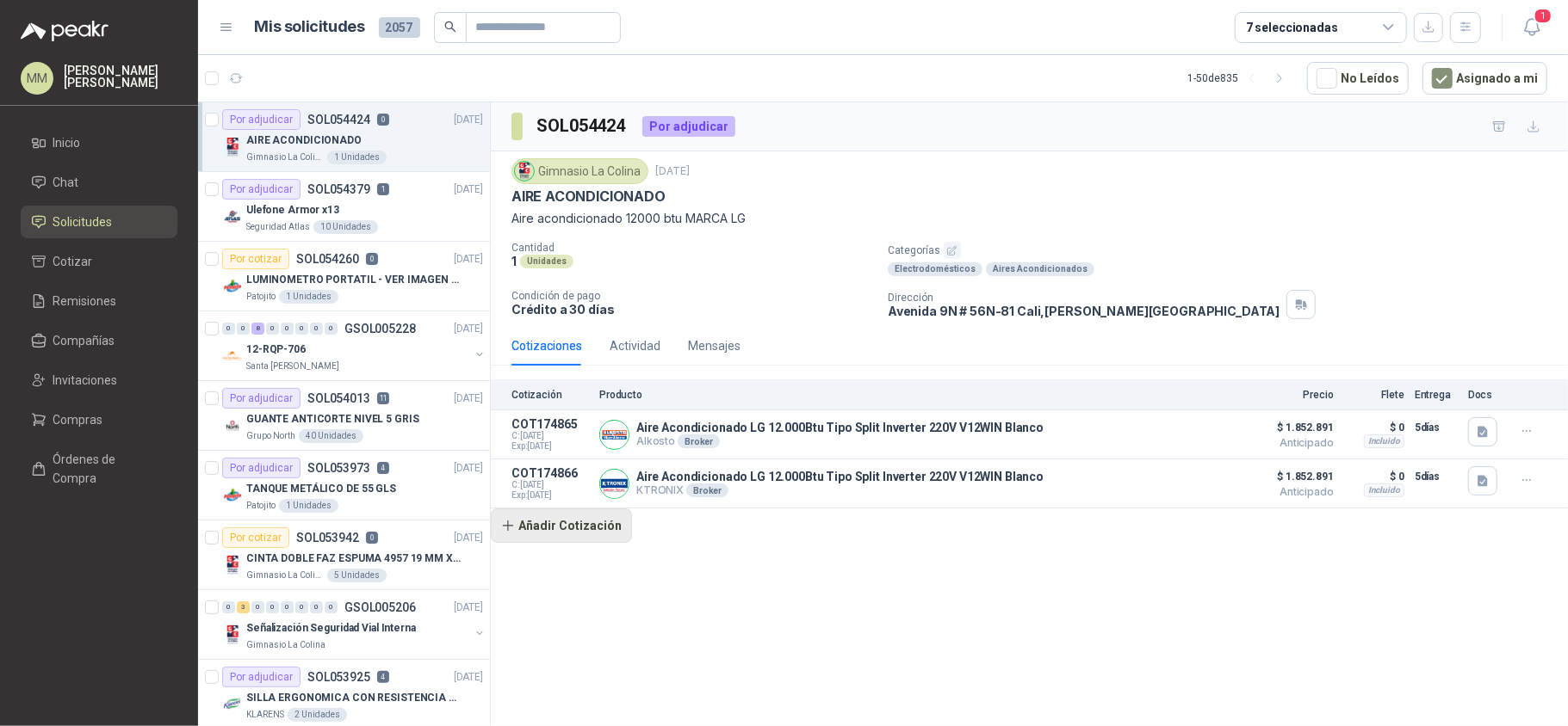
click at [608, 531] on button "Añadir Cotización" at bounding box center [560, 526] width 141 height 34
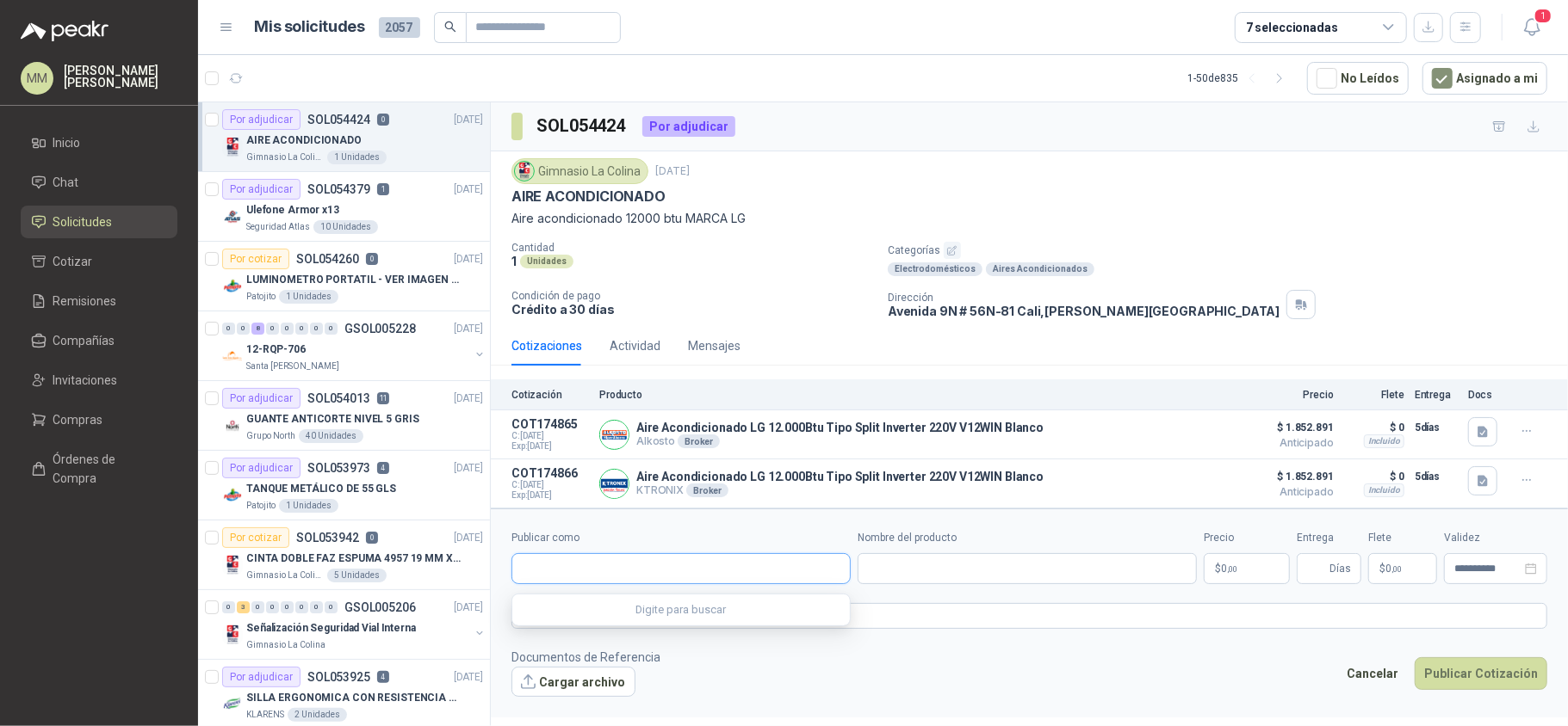
click at [598, 575] on input "Publicar como" at bounding box center [681, 568] width 337 height 29
type input "****"
click at [599, 640] on p "KTRONIX" at bounding box center [583, 640] width 62 height 10
type input "**********"
click at [949, 558] on input "Nombre del producto" at bounding box center [1027, 568] width 339 height 31
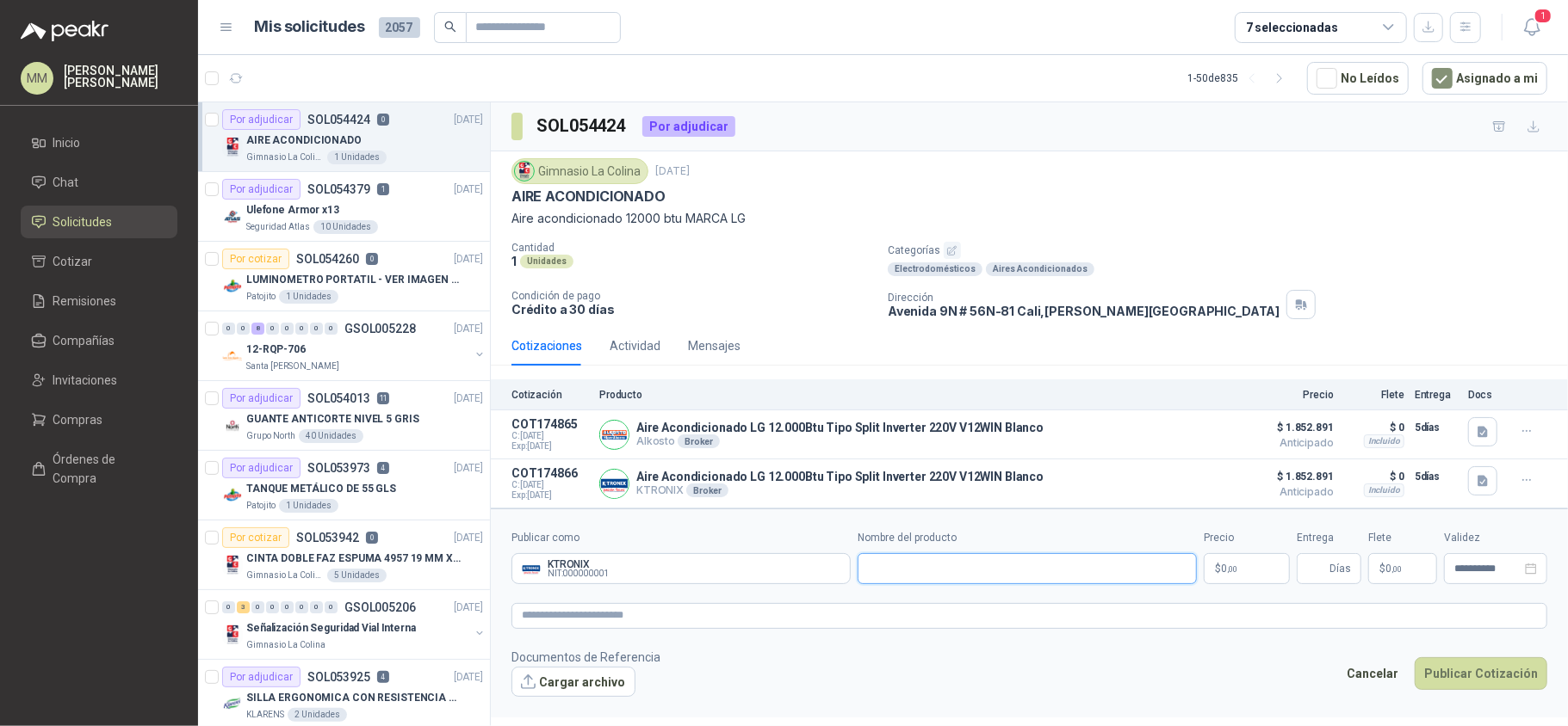
paste input "**********"
type input "**********"
click at [1222, 590] on body "MM Mauricio Martinez Inicio Chat Solicitudes Cotizar Remisiones Compañías Invit…" at bounding box center [784, 363] width 1568 height 726
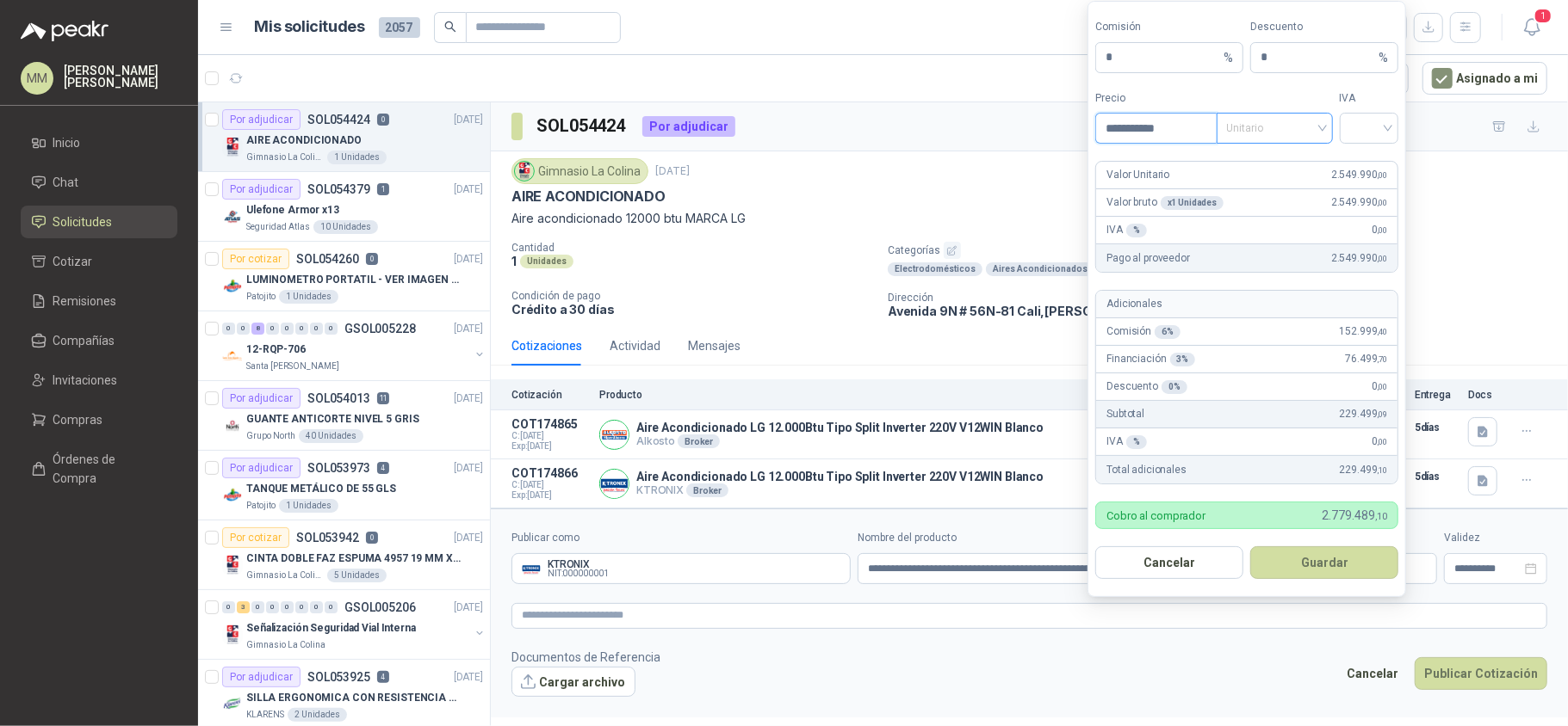
click at [1272, 128] on span "Unitario" at bounding box center [1274, 129] width 96 height 26
type input "**********"
click at [1268, 183] on div "Unitario con IVA" at bounding box center [1273, 189] width 89 height 19
click at [1389, 124] on div at bounding box center [1369, 128] width 60 height 31
click at [1356, 157] on div "19%" at bounding box center [1369, 161] width 32 height 19
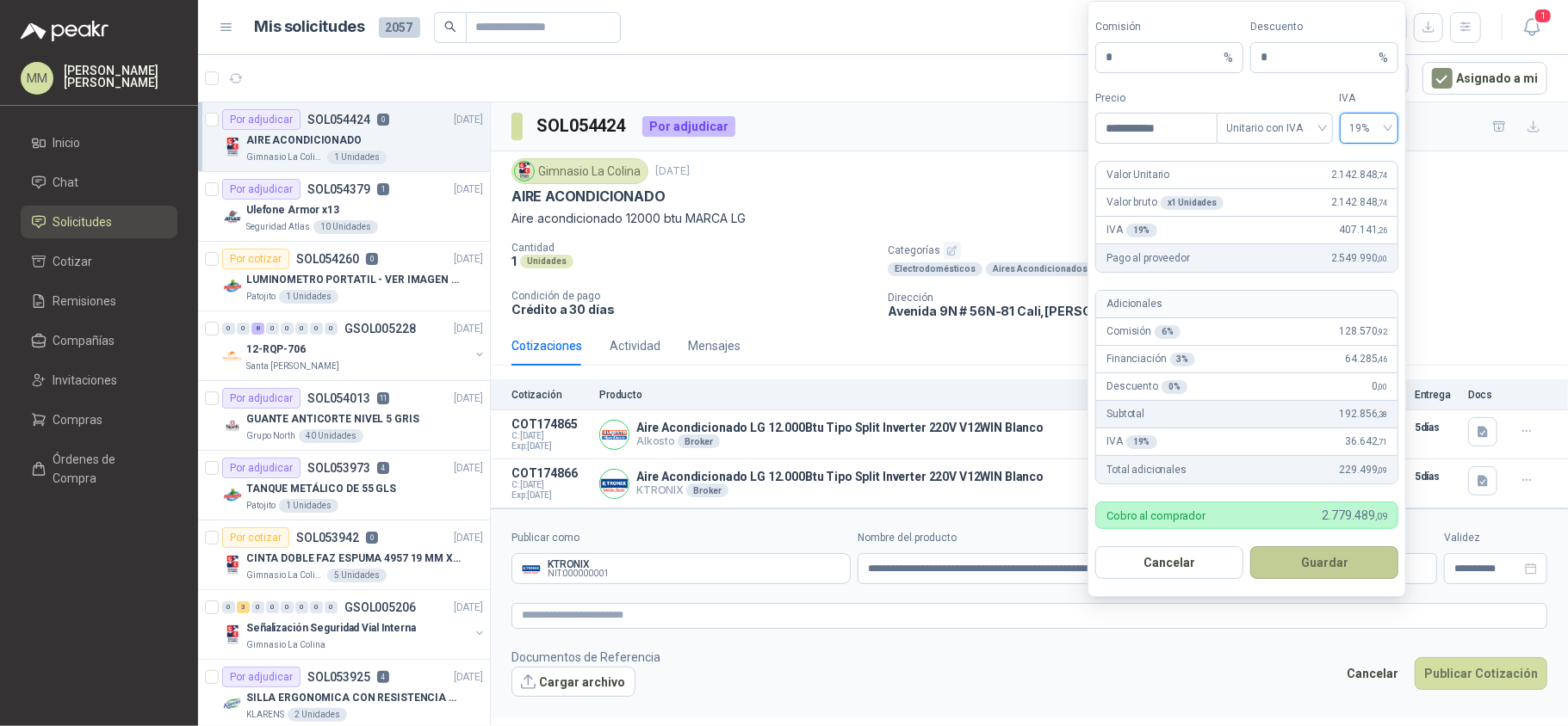
click at [1299, 563] on button "Guardar" at bounding box center [1324, 562] width 148 height 33
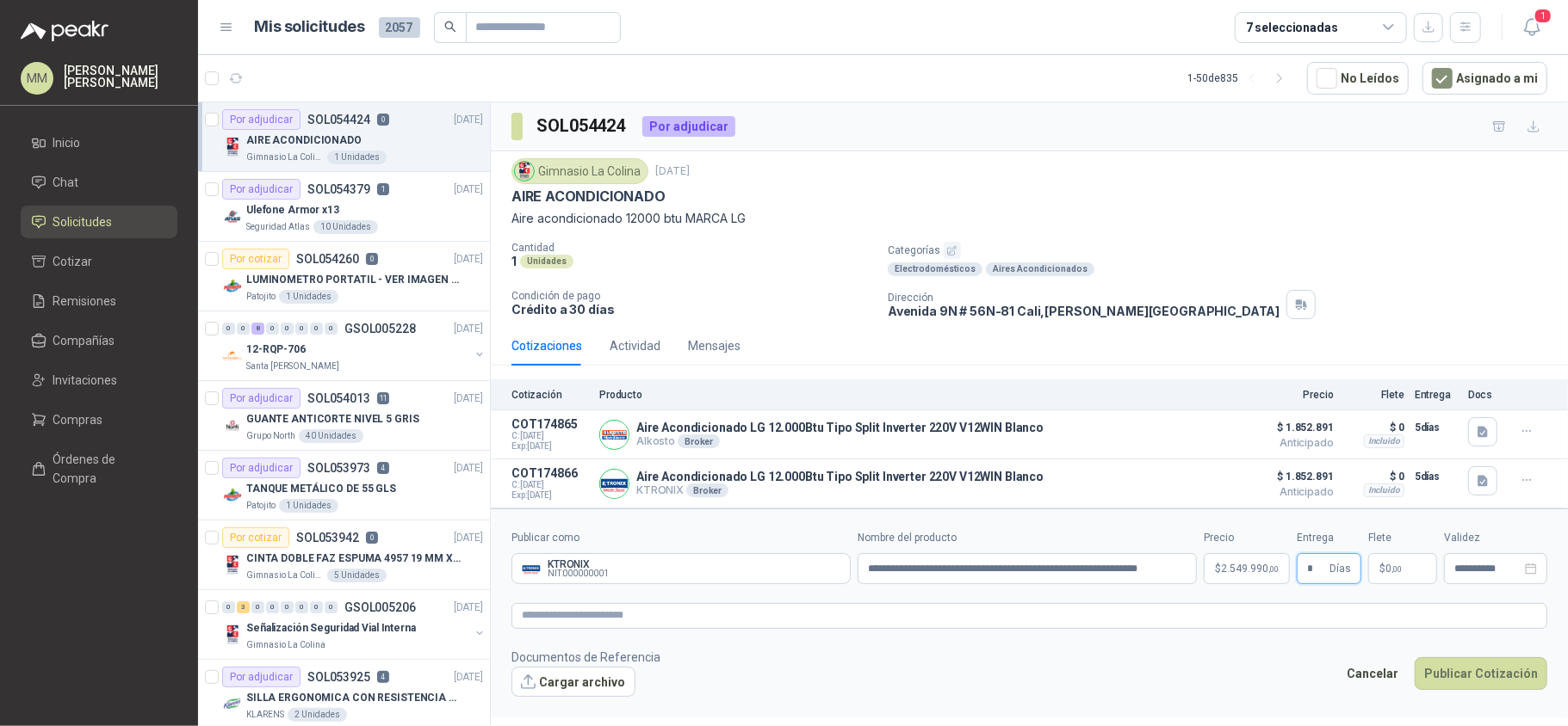
type input "*"
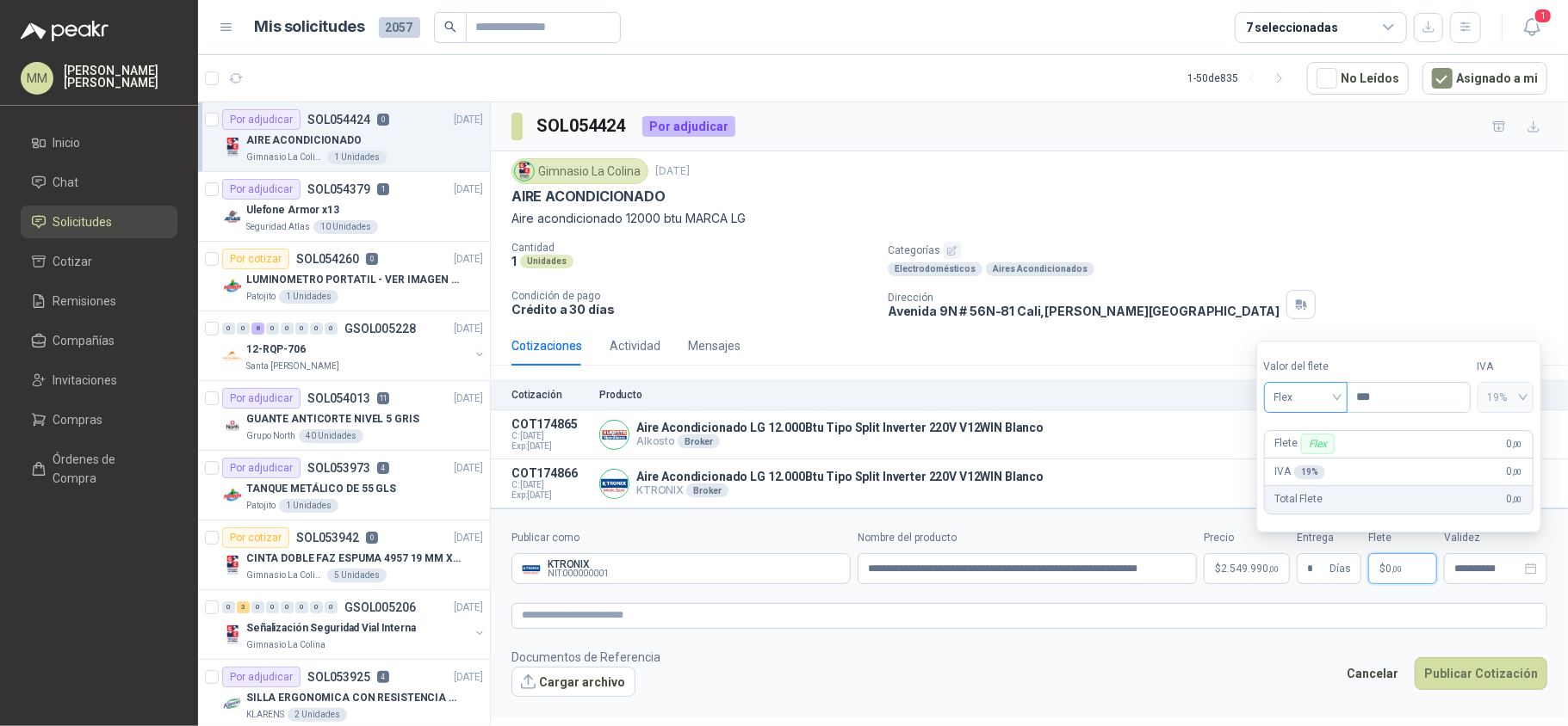
click at [1314, 397] on span "Flex" at bounding box center [1305, 398] width 62 height 26
click at [1297, 462] on div "Incluido" at bounding box center [1307, 460] width 60 height 19
click at [1135, 618] on textarea at bounding box center [1029, 616] width 1036 height 26
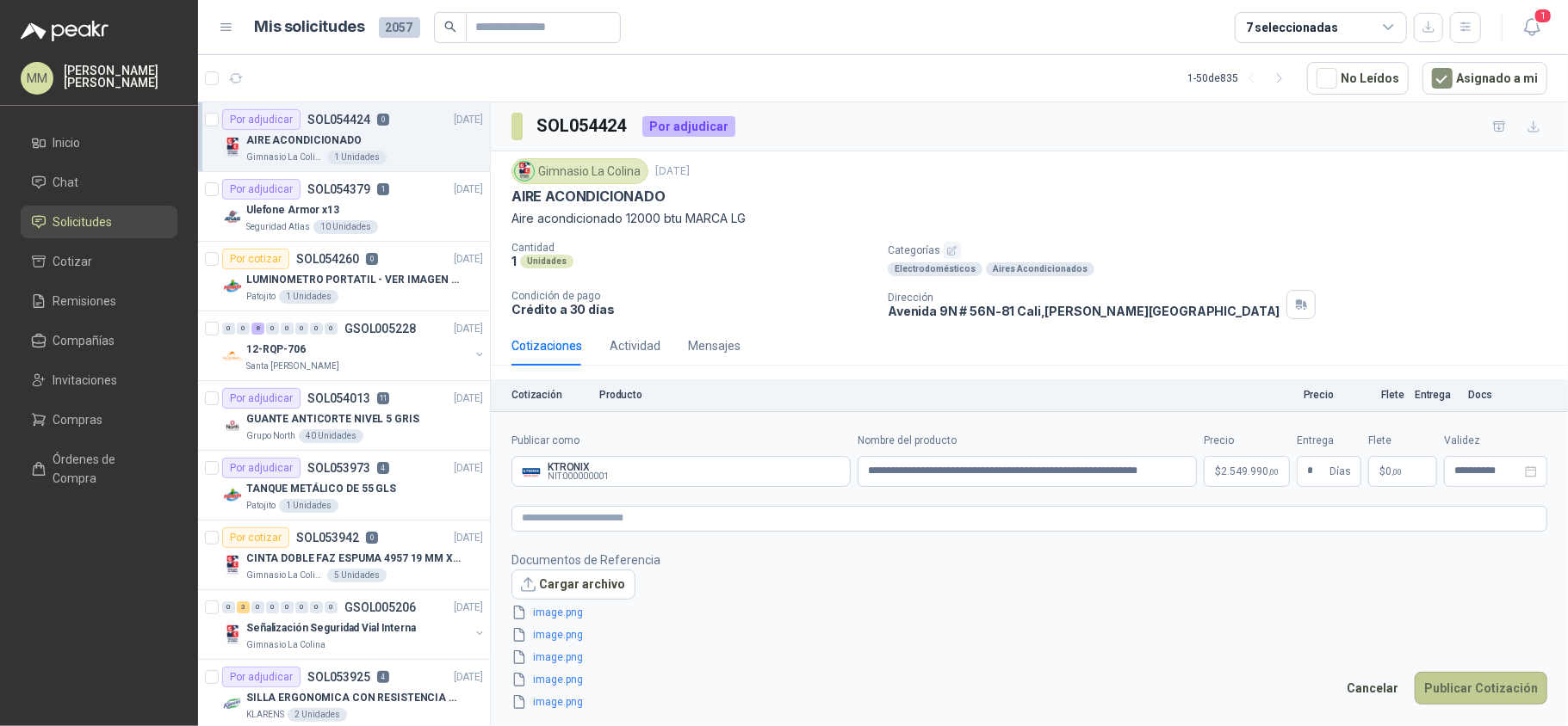
click at [1484, 678] on button "Publicar Cotización" at bounding box center [1480, 688] width 132 height 33
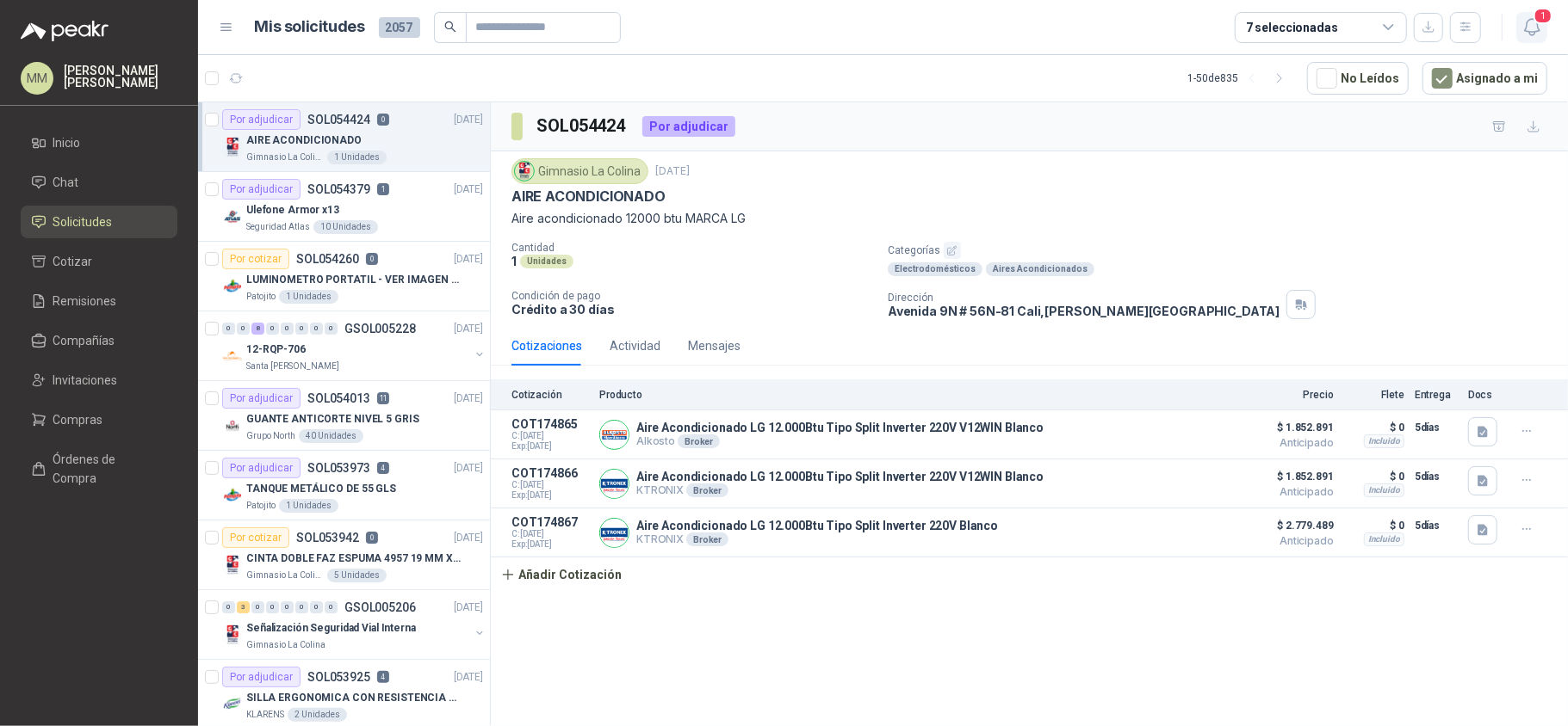
click at [1539, 28] on icon "button" at bounding box center [1532, 27] width 21 height 21
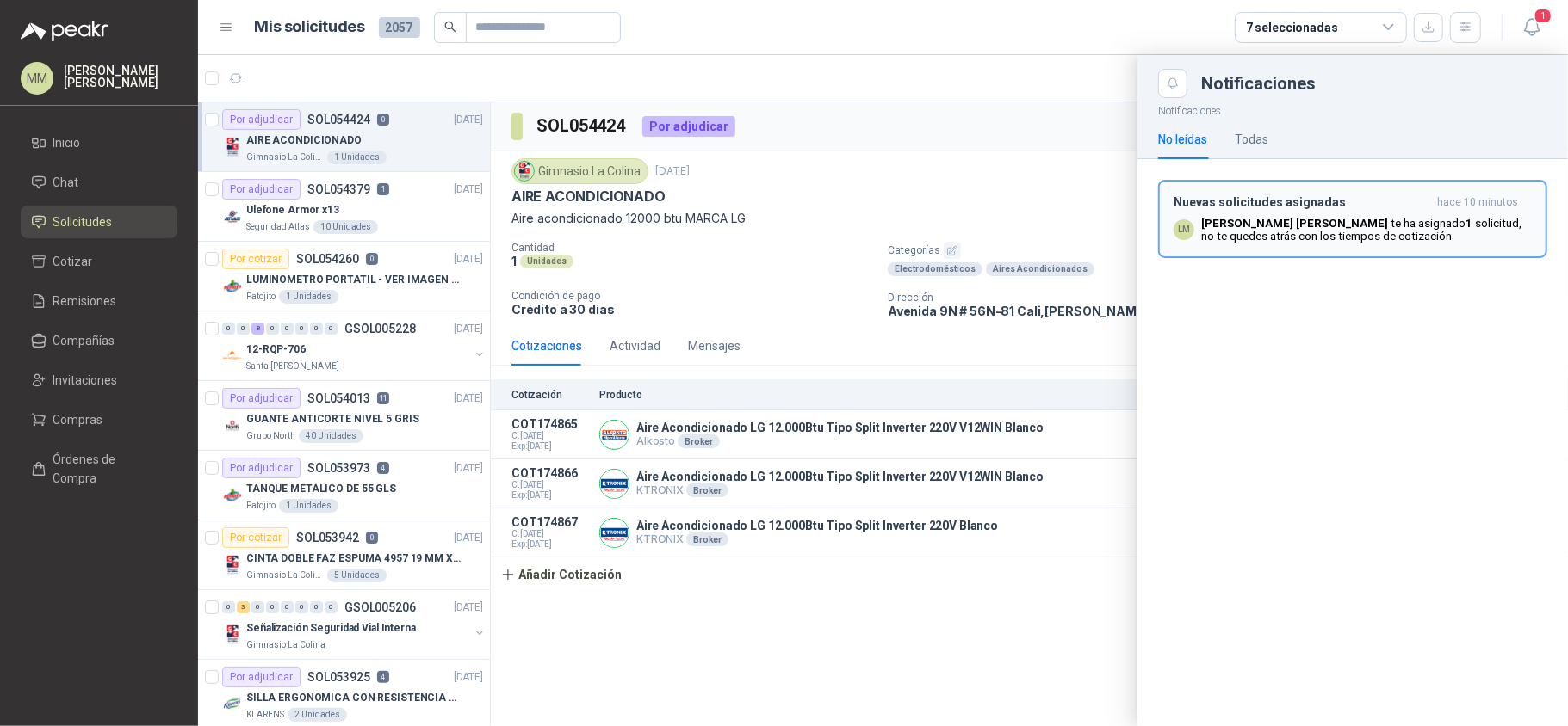
click at [1346, 225] on p "Luis Miguel Martinez te ha asignado 1 solicitud , no te quedes atrás con los ti…" at bounding box center [1366, 230] width 331 height 26
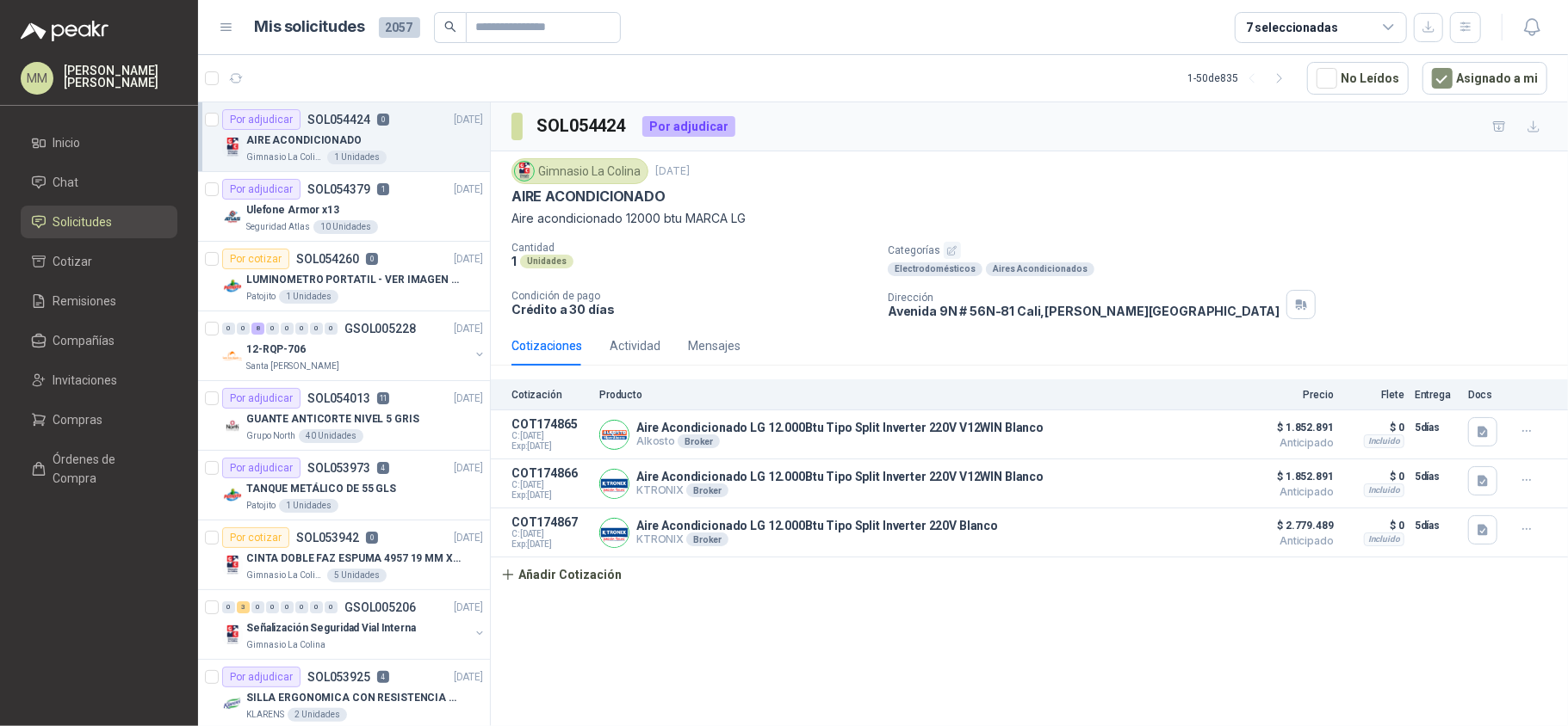
click at [972, 118] on div "SOL054424 Por adjudicar" at bounding box center [1028, 127] width 1077 height 49
click at [242, 77] on button "button" at bounding box center [236, 78] width 28 height 28
click at [236, 89] on button "button" at bounding box center [236, 78] width 28 height 28
click at [130, 314] on link "Remisiones" at bounding box center [99, 301] width 157 height 33
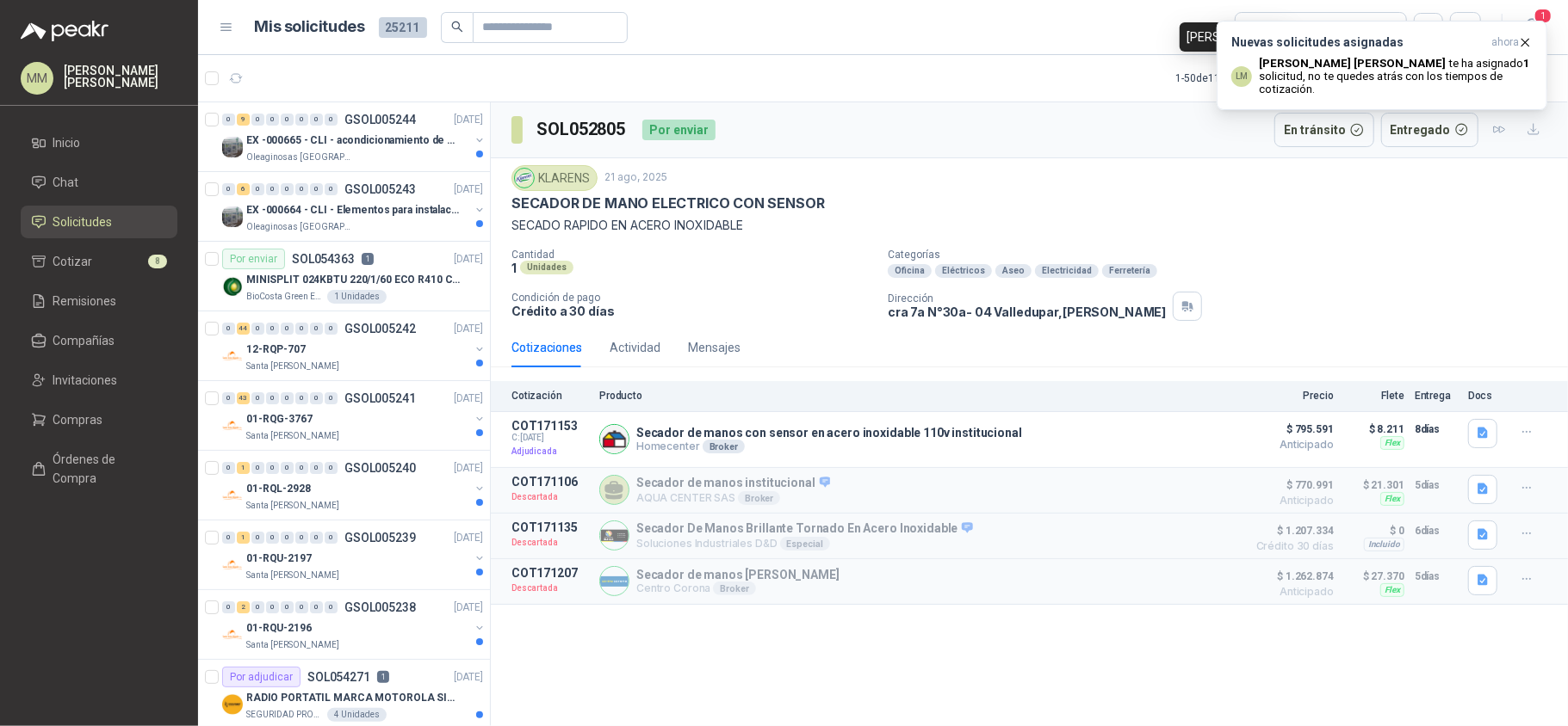
click at [1241, 76] on div "LM" at bounding box center [1242, 76] width 21 height 21
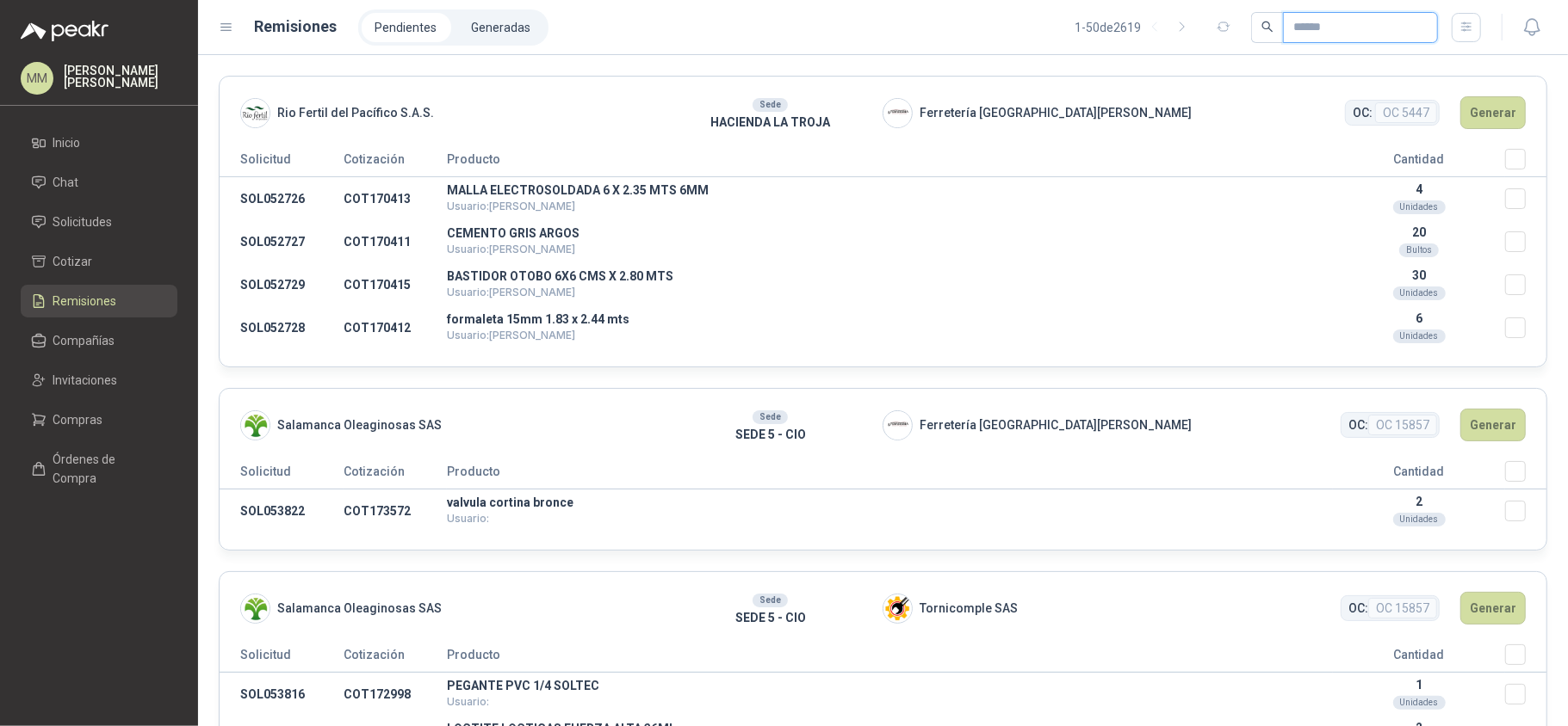
click at [1306, 28] on input "text" at bounding box center [1353, 27] width 120 height 29
paste input "*********"
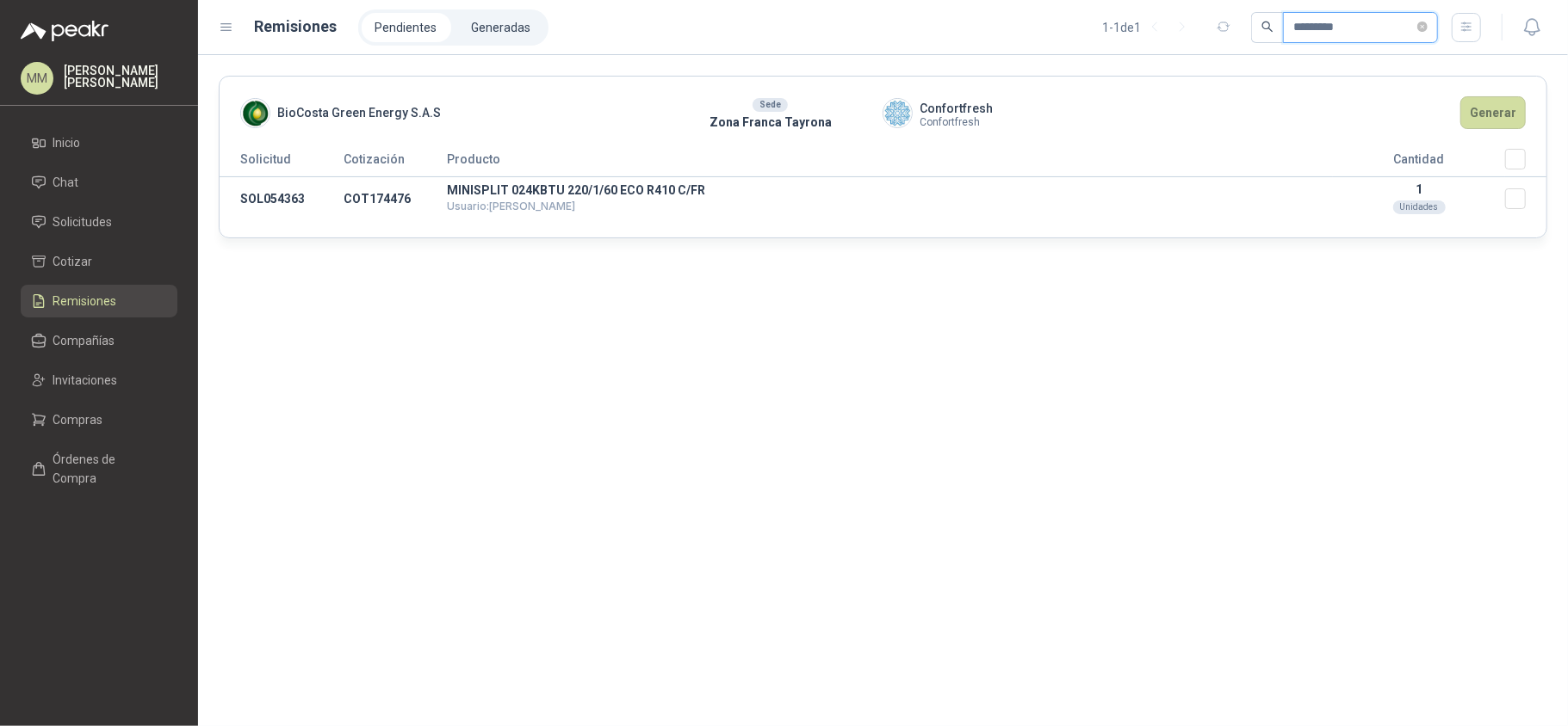
type input "*********"
click at [1498, 121] on button "Generar" at bounding box center [1492, 112] width 65 height 33
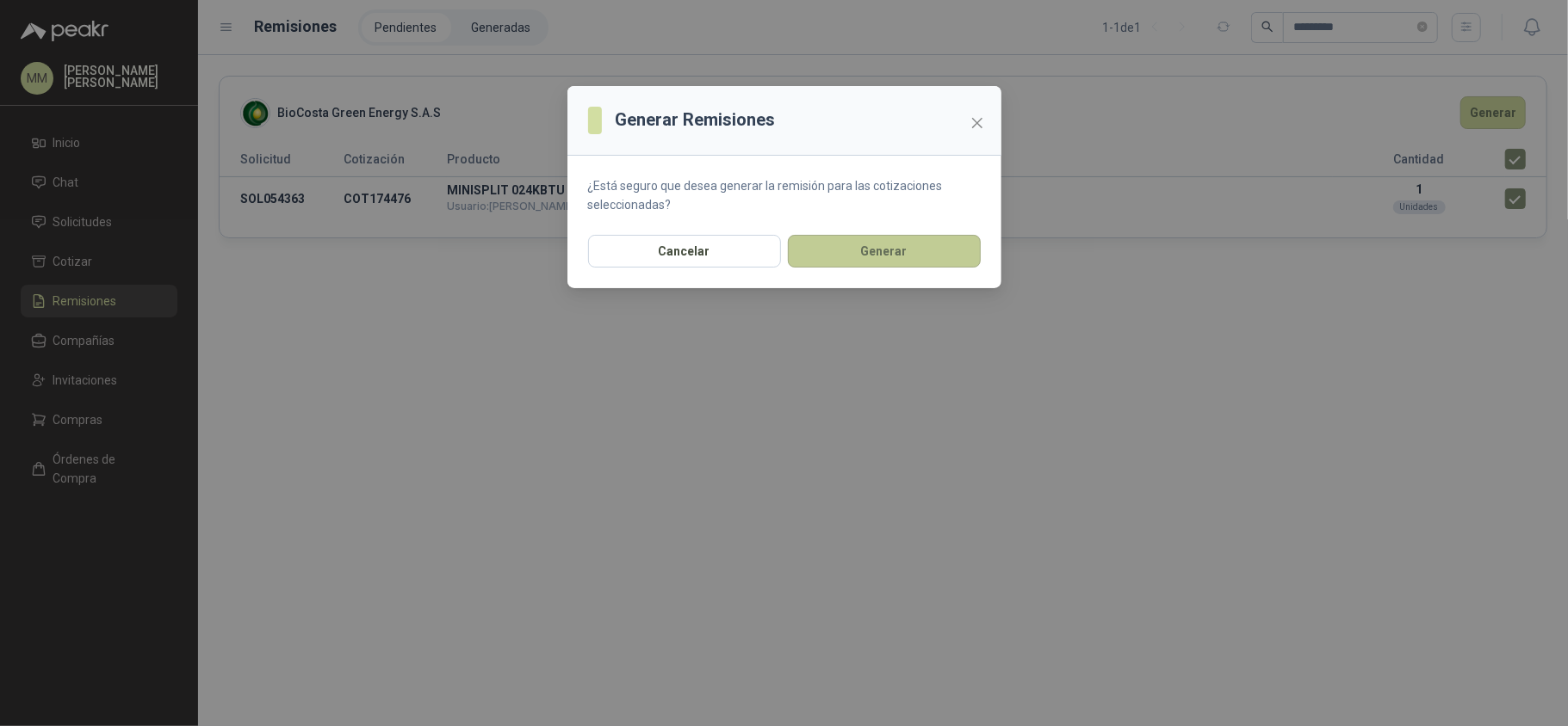
click at [899, 246] on button "Generar" at bounding box center [884, 251] width 193 height 33
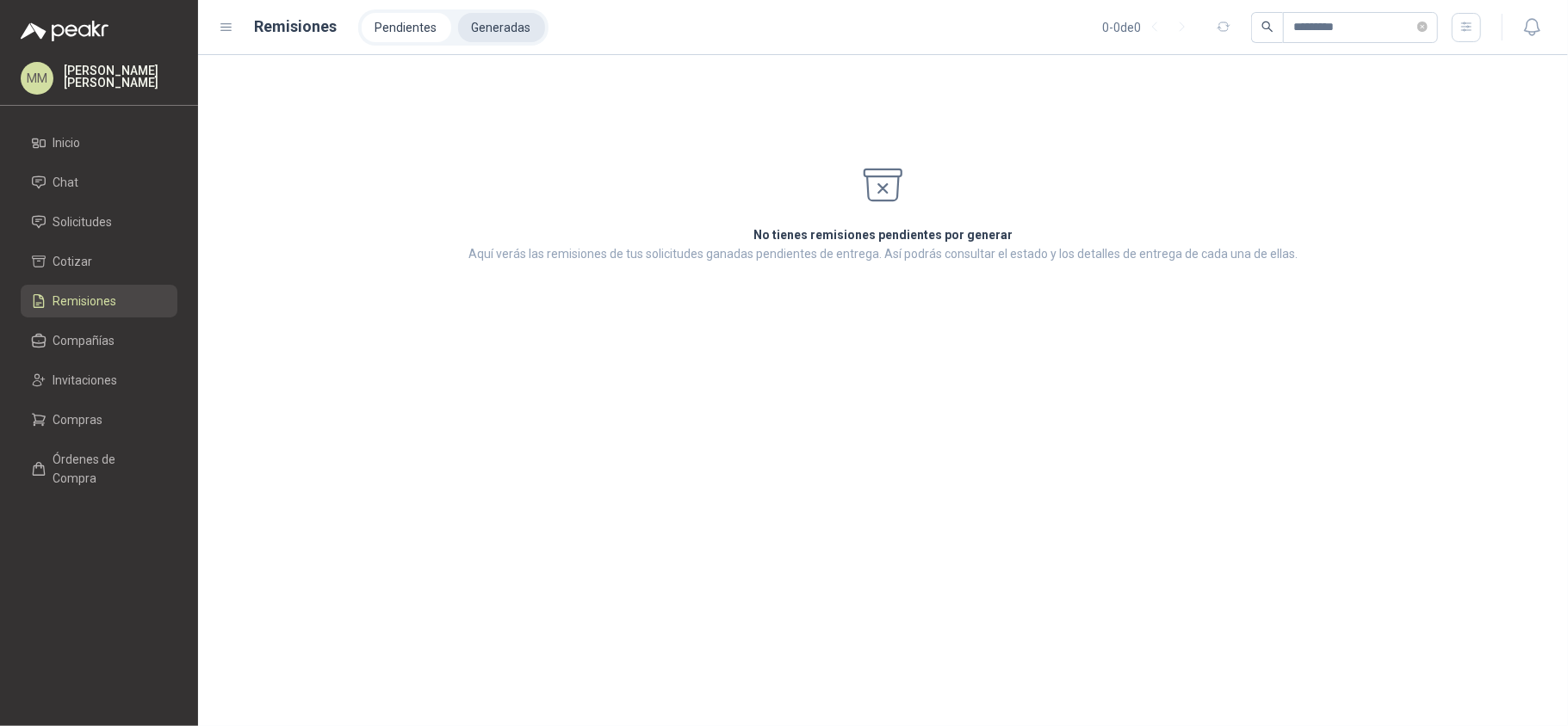
click at [489, 19] on li "Generadas" at bounding box center [501, 27] width 87 height 29
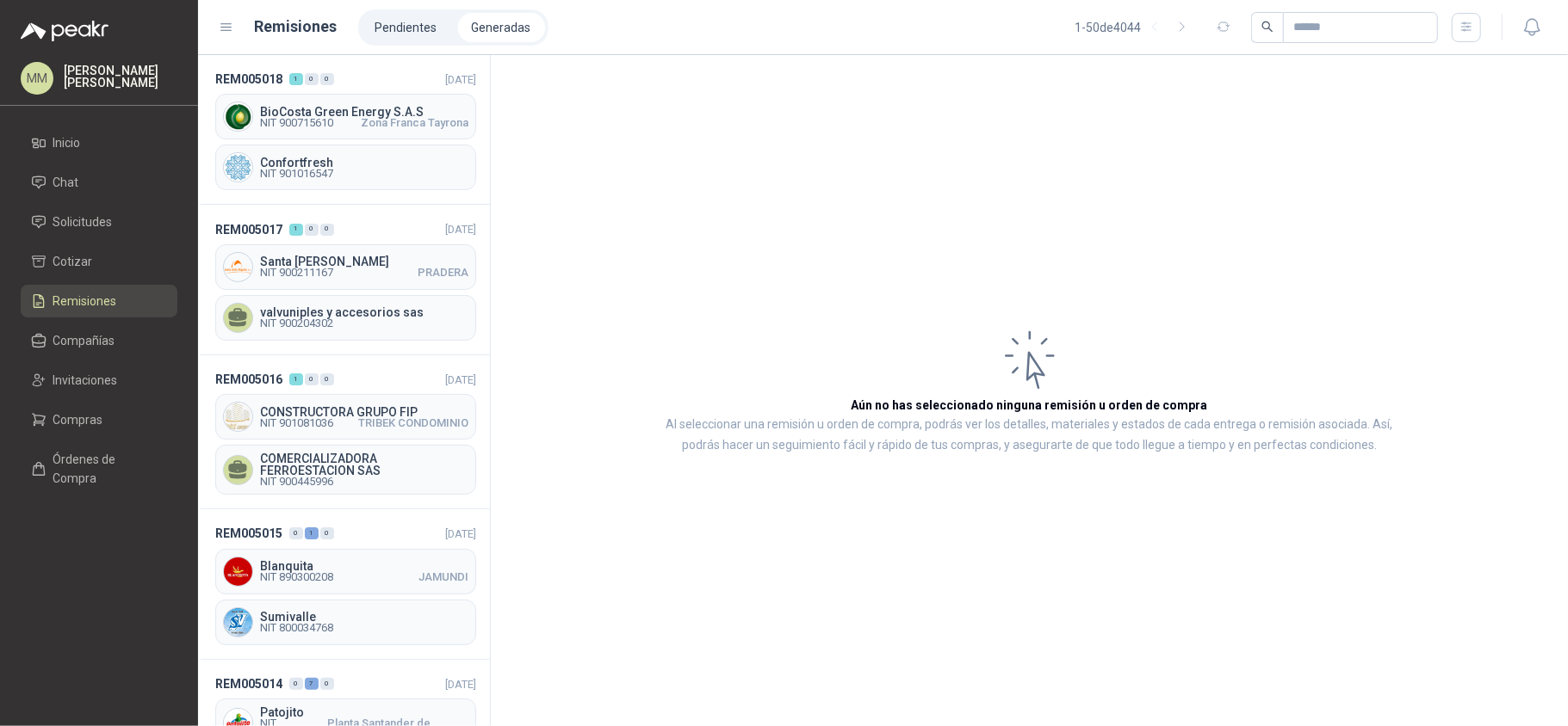
click at [341, 136] on div "BioCosta Green Energy S.A.S NIT 900715610 Zona Franca Tayrona" at bounding box center [346, 116] width 261 height 46
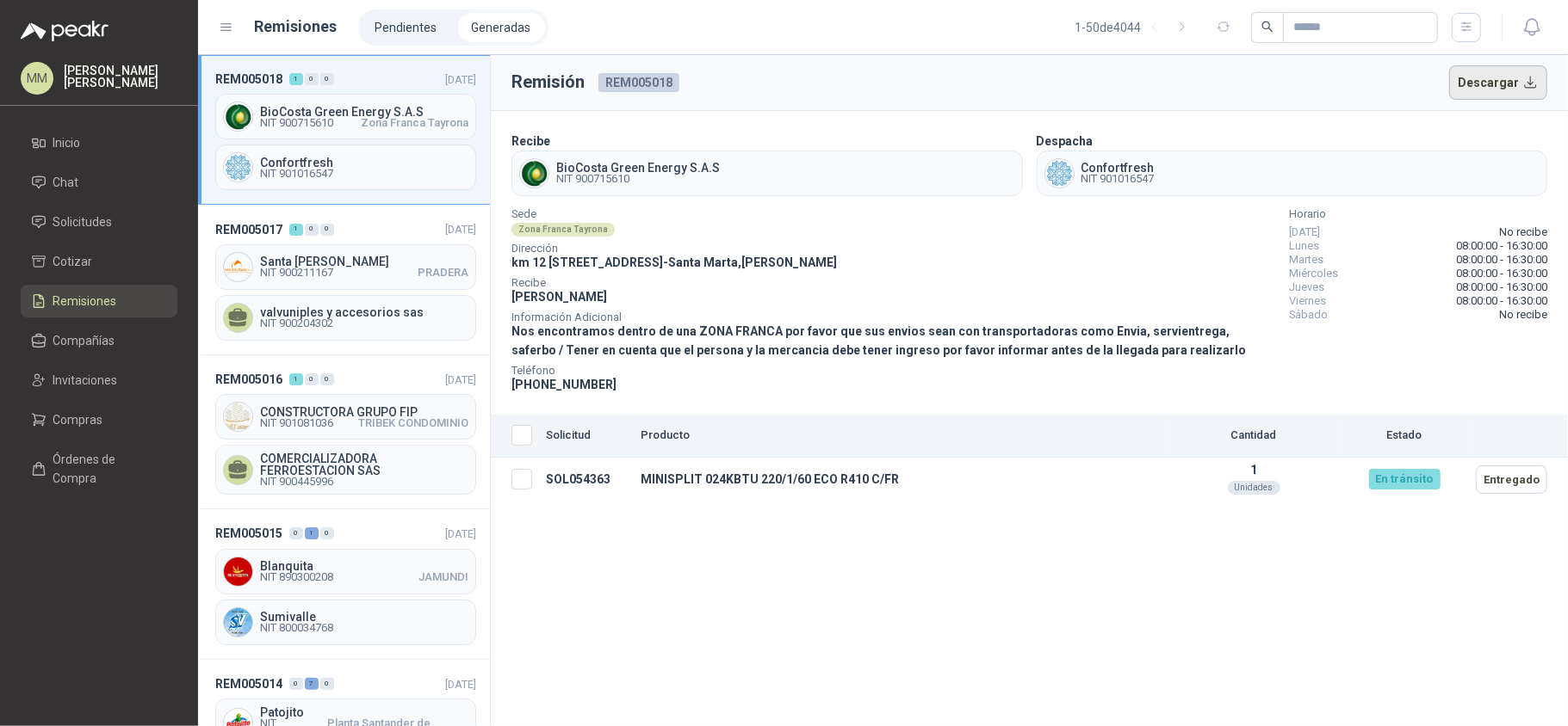
click at [1512, 84] on button "Descargar" at bounding box center [1498, 82] width 99 height 34
click at [1072, 236] on div "Sede Zona Franca Tayrona" at bounding box center [893, 224] width 763 height 28
click at [399, 16] on li "Pendientes" at bounding box center [406, 27] width 89 height 29
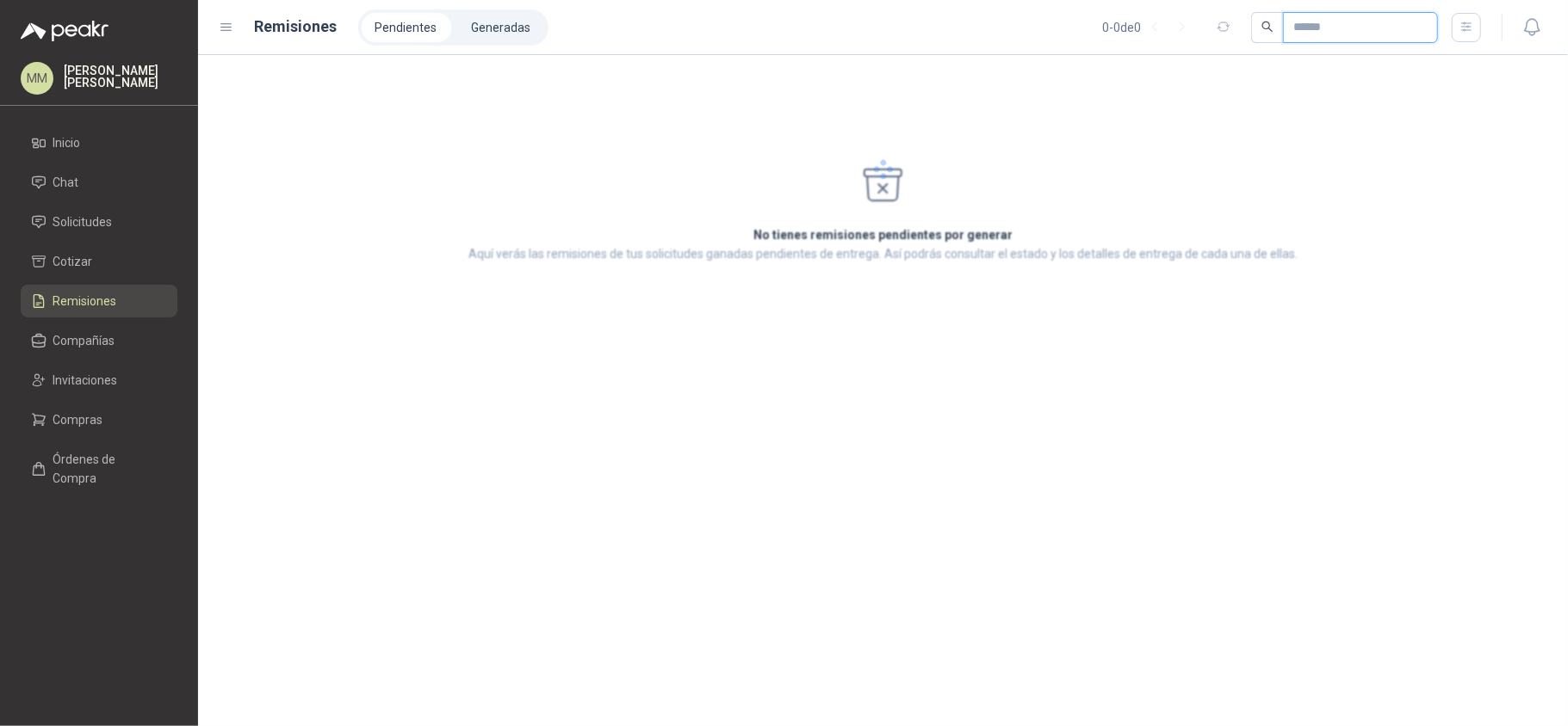
click at [1378, 31] on input "text" at bounding box center [1353, 27] width 120 height 29
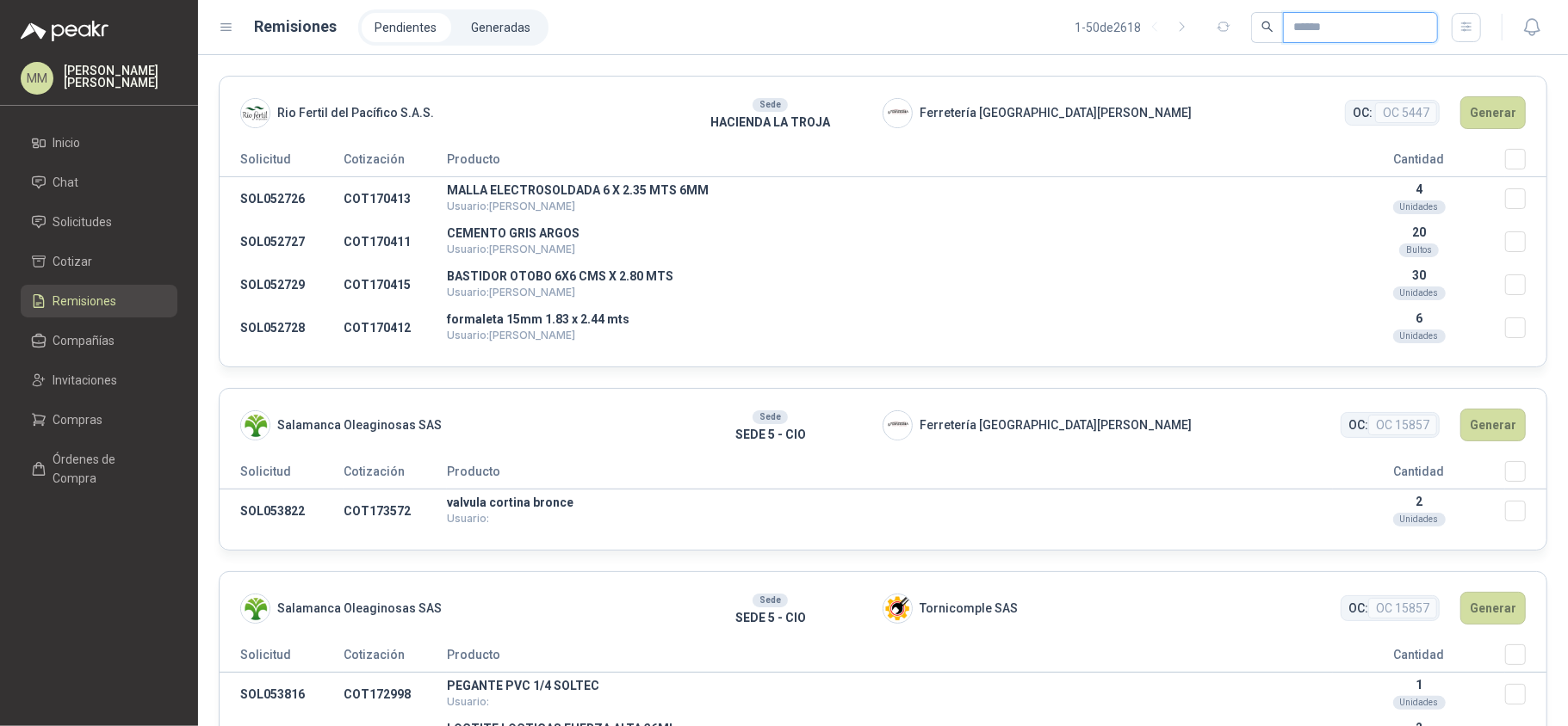
paste input "*********"
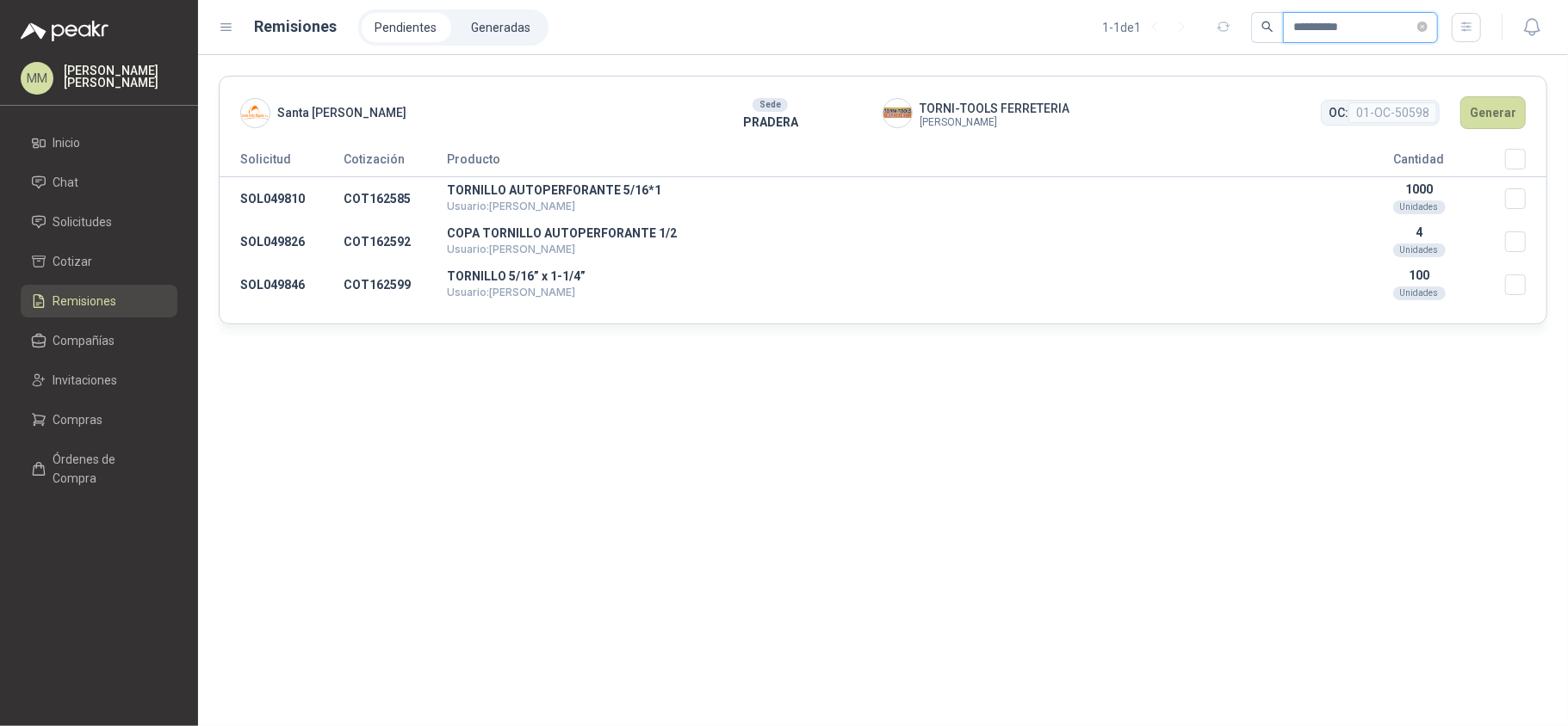
type input "*********"
click at [1488, 112] on button "Generar" at bounding box center [1492, 112] width 65 height 33
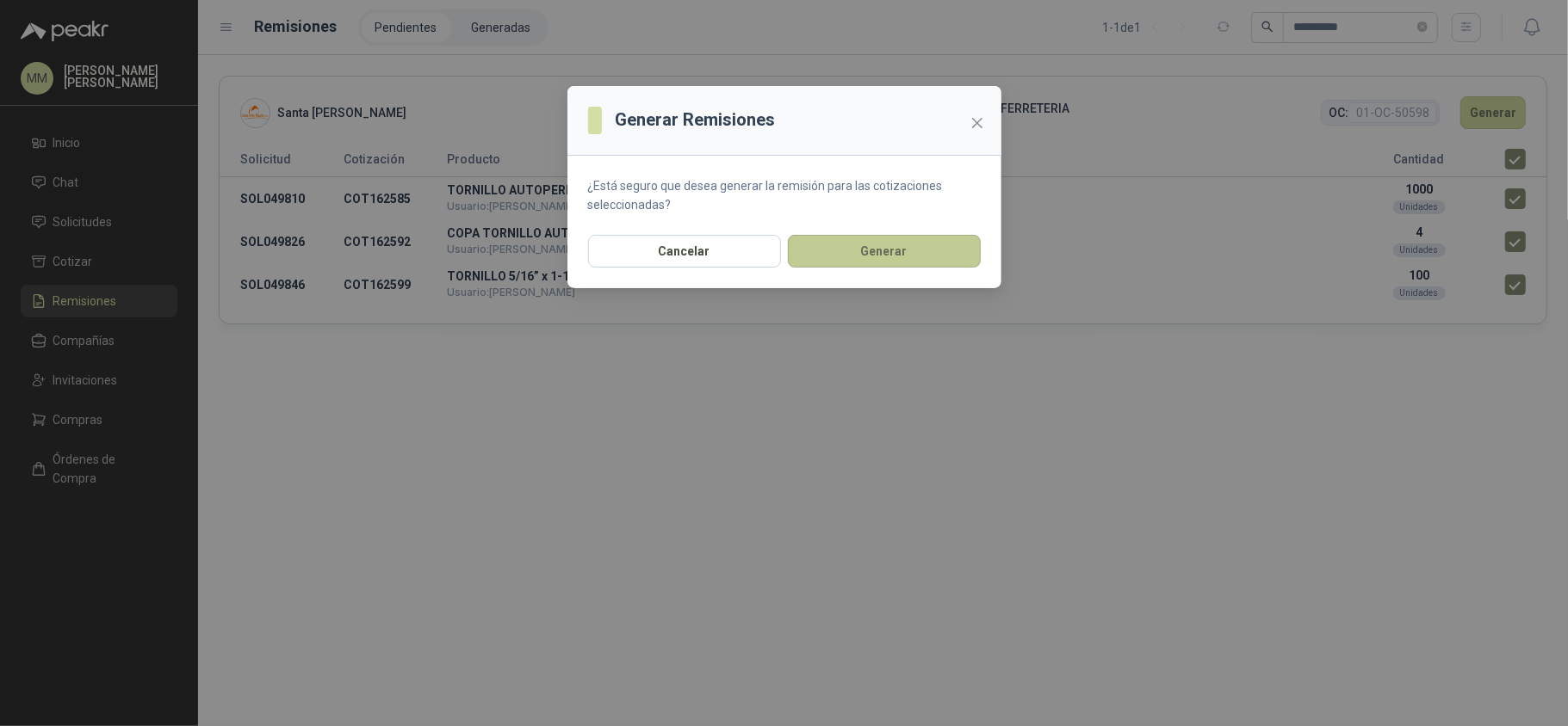
click at [842, 241] on button "Generar" at bounding box center [884, 251] width 193 height 33
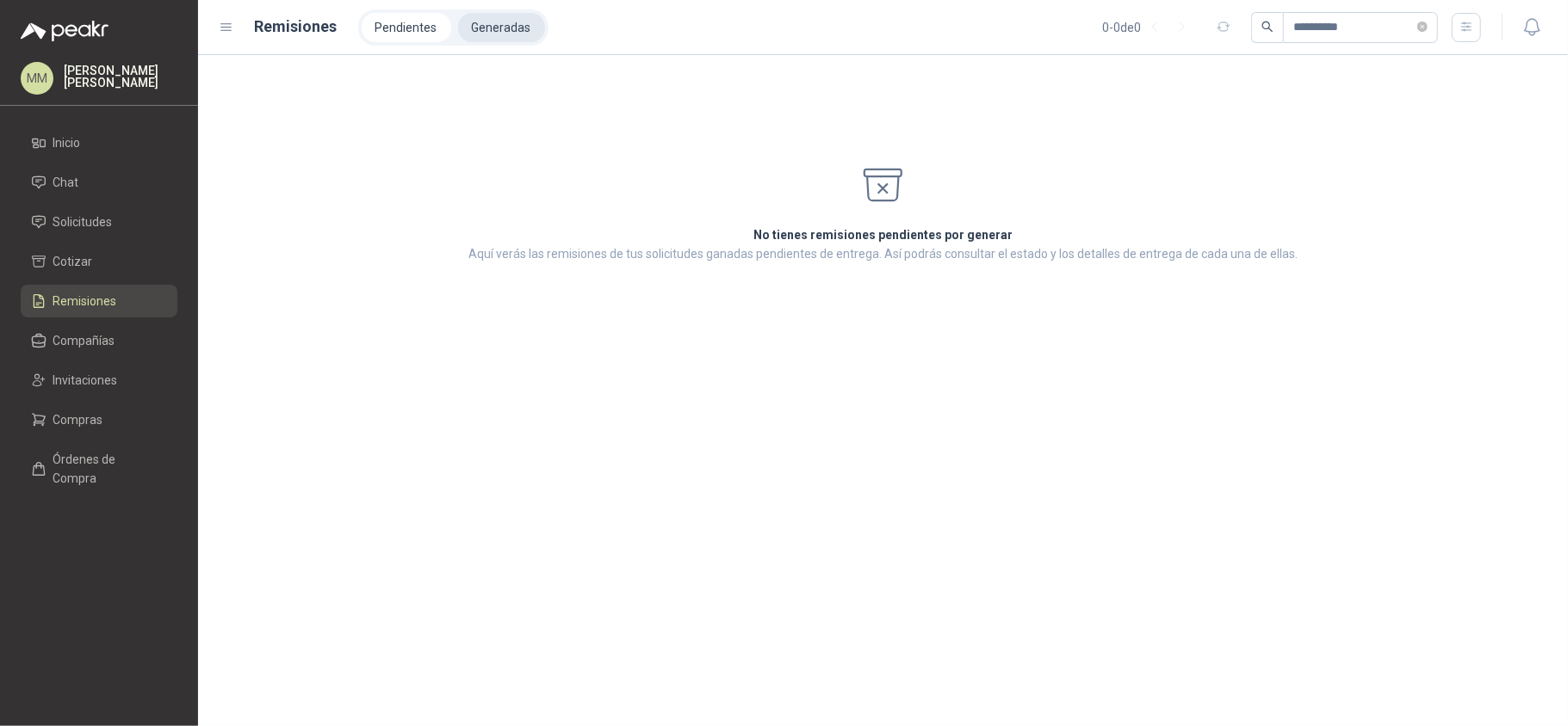
click at [486, 38] on li "Generadas" at bounding box center [501, 27] width 87 height 29
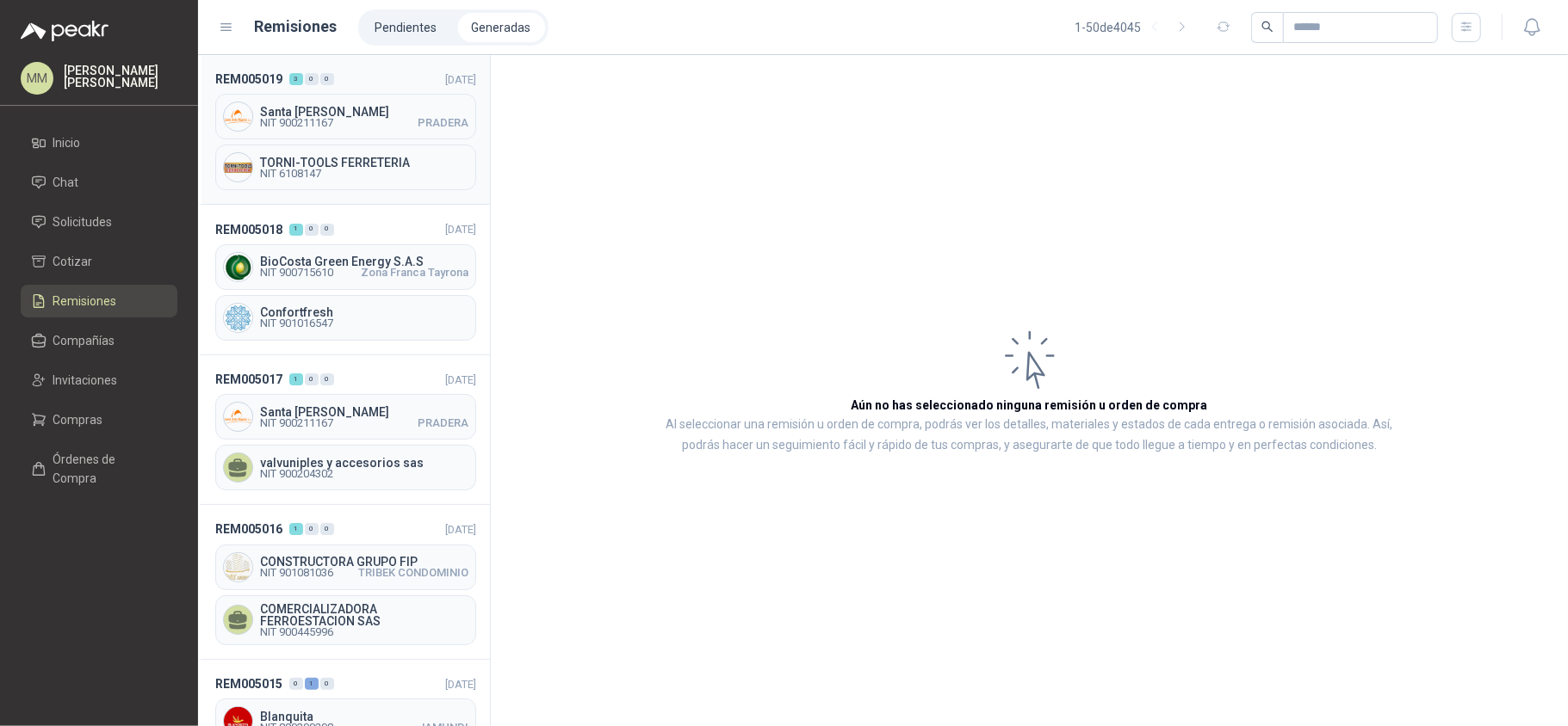
click at [342, 132] on div "Santa Anita Napoles NIT 900211167 PRADERA" at bounding box center [346, 116] width 261 height 46
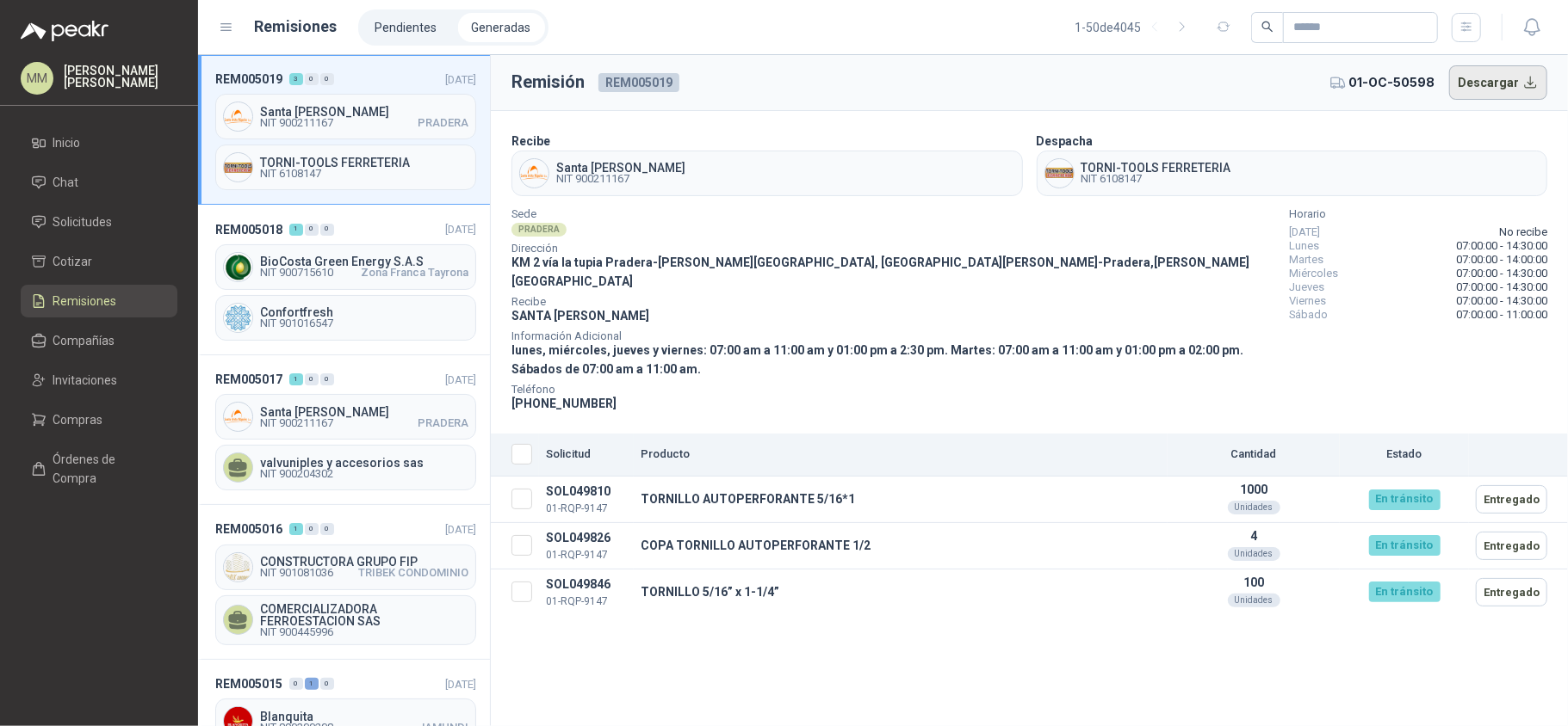
click at [1516, 77] on button "Descargar" at bounding box center [1498, 82] width 99 height 34
click at [1403, 157] on div "TORNI-TOOLS FERRETERIA NIT 6108147" at bounding box center [1292, 173] width 512 height 46
click at [413, 26] on li "Pendientes" at bounding box center [406, 27] width 89 height 29
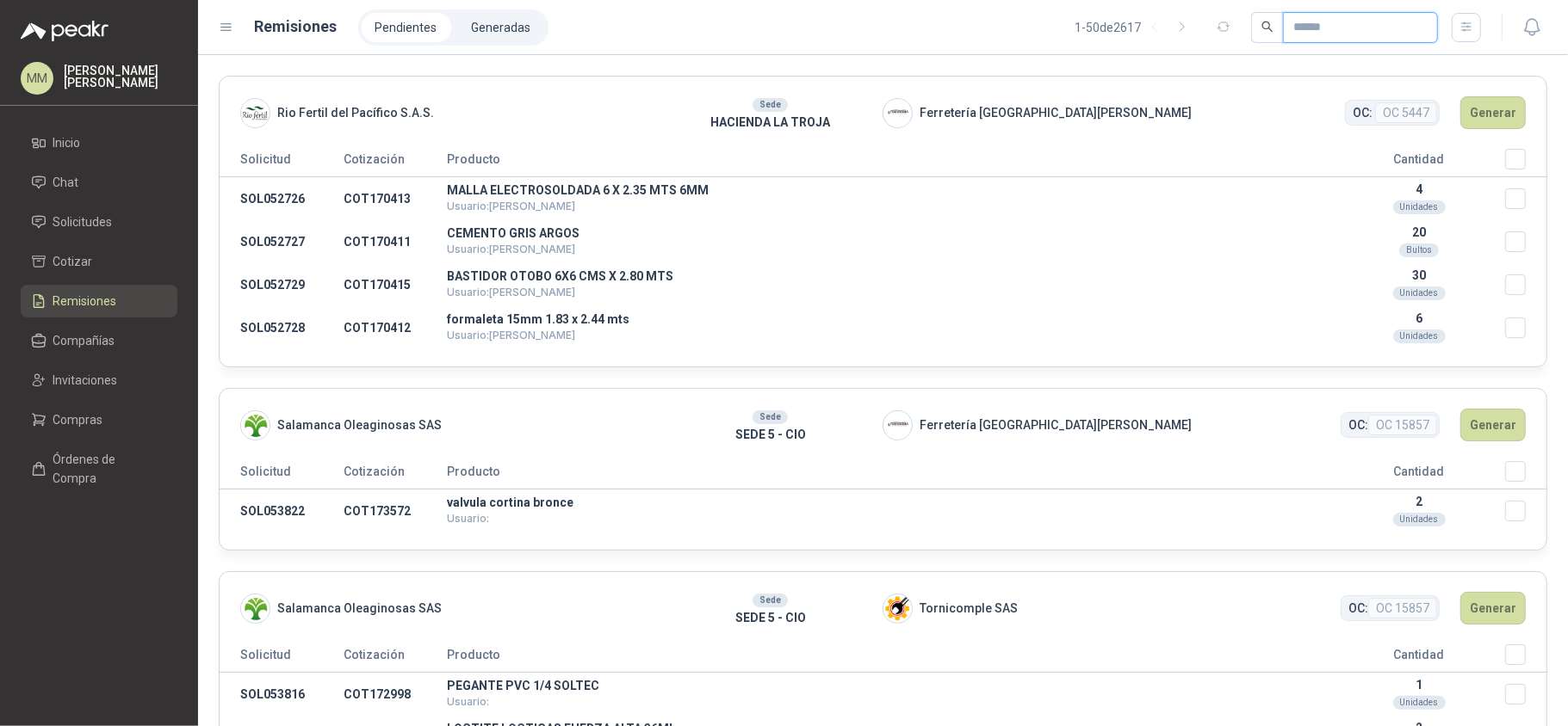
click at [1310, 26] on input "text" at bounding box center [1353, 27] width 120 height 29
paste input "*********"
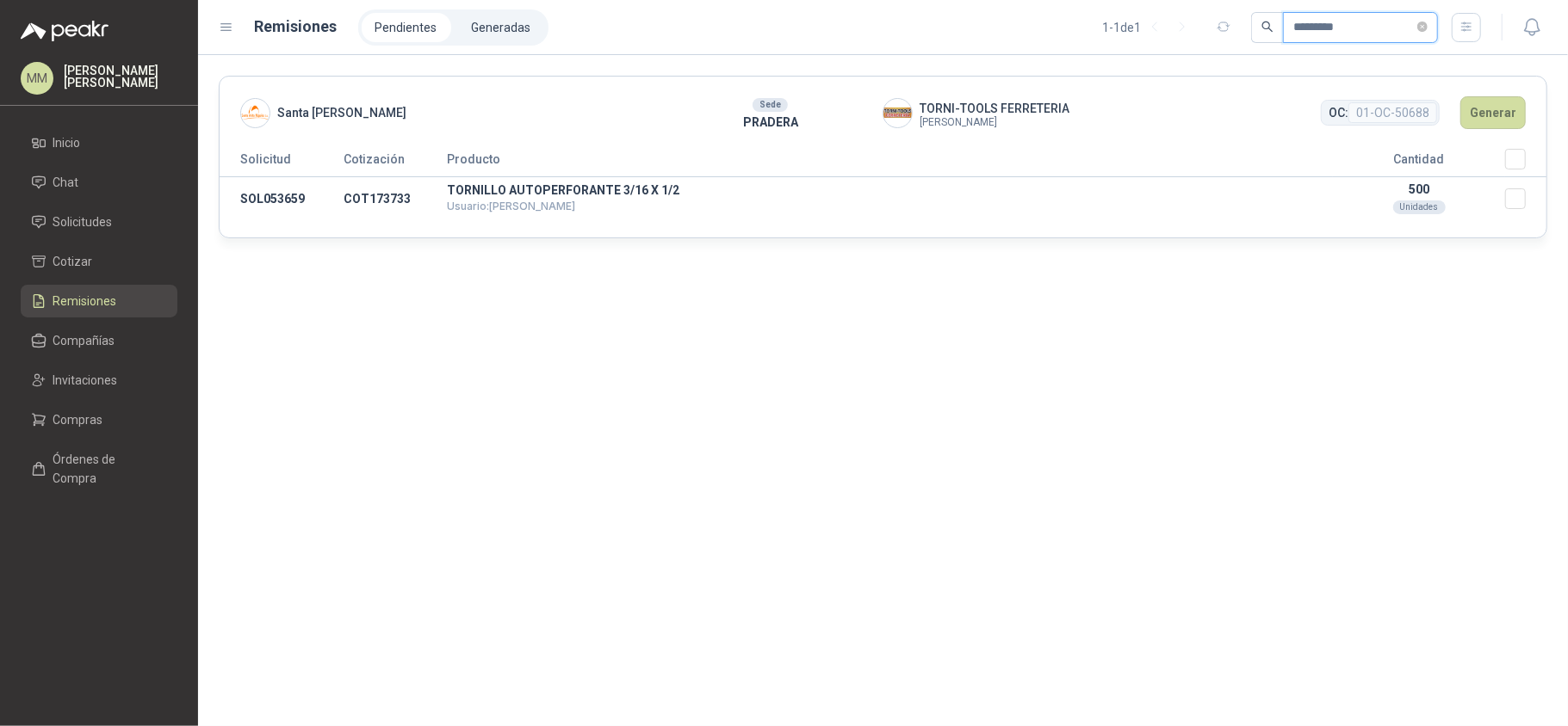
type input "*********"
click at [1491, 128] on button "Generar" at bounding box center [1492, 112] width 65 height 33
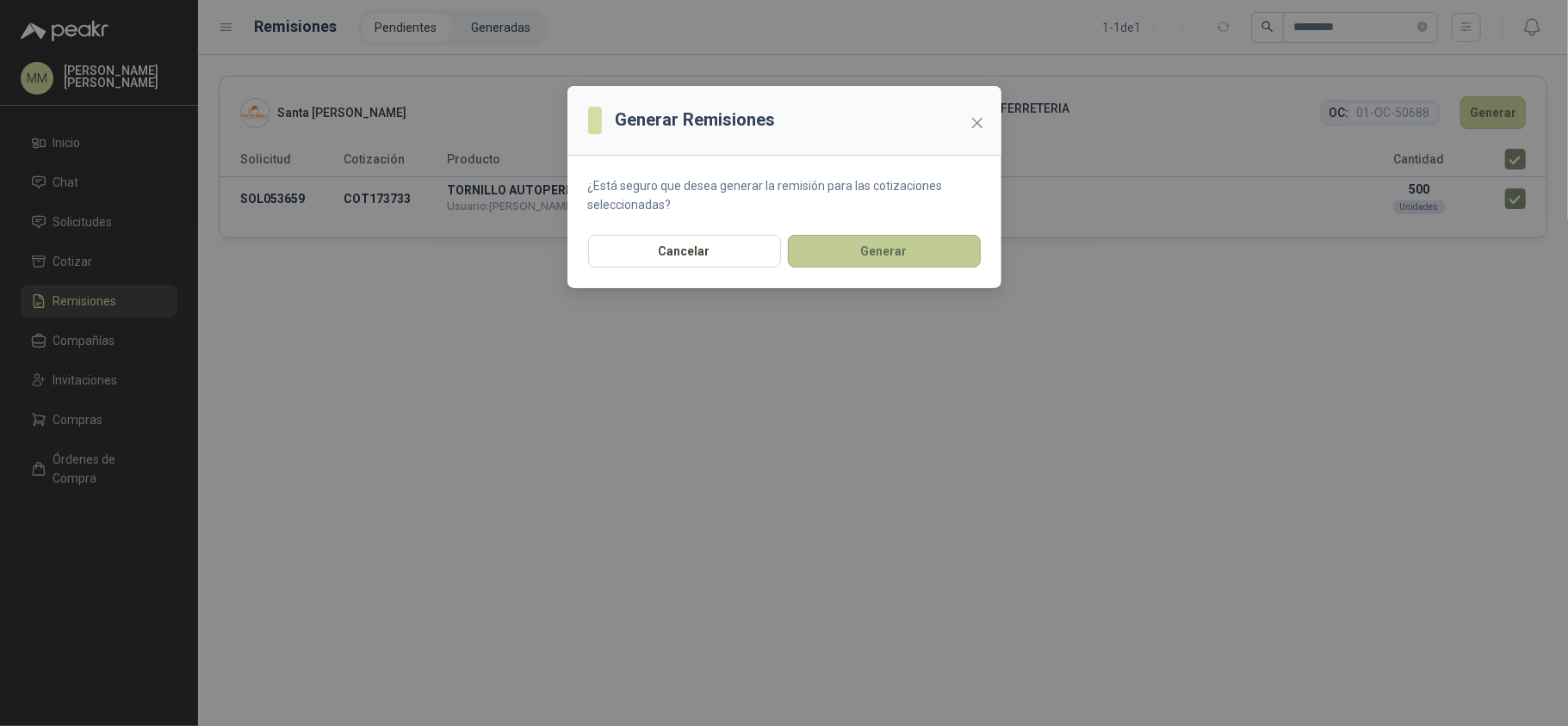
click at [902, 252] on button "Generar" at bounding box center [884, 251] width 193 height 33
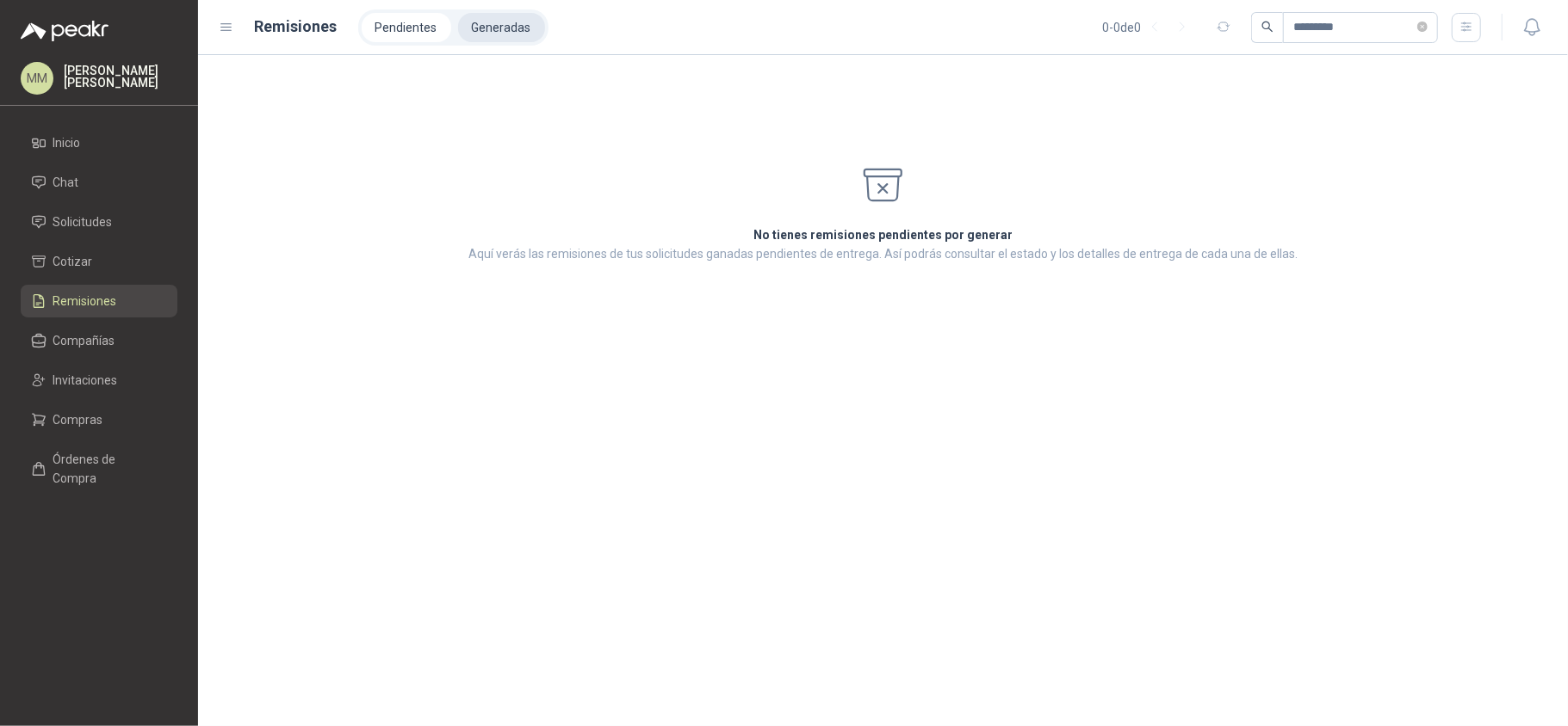
click at [476, 26] on li "Generadas" at bounding box center [501, 27] width 87 height 29
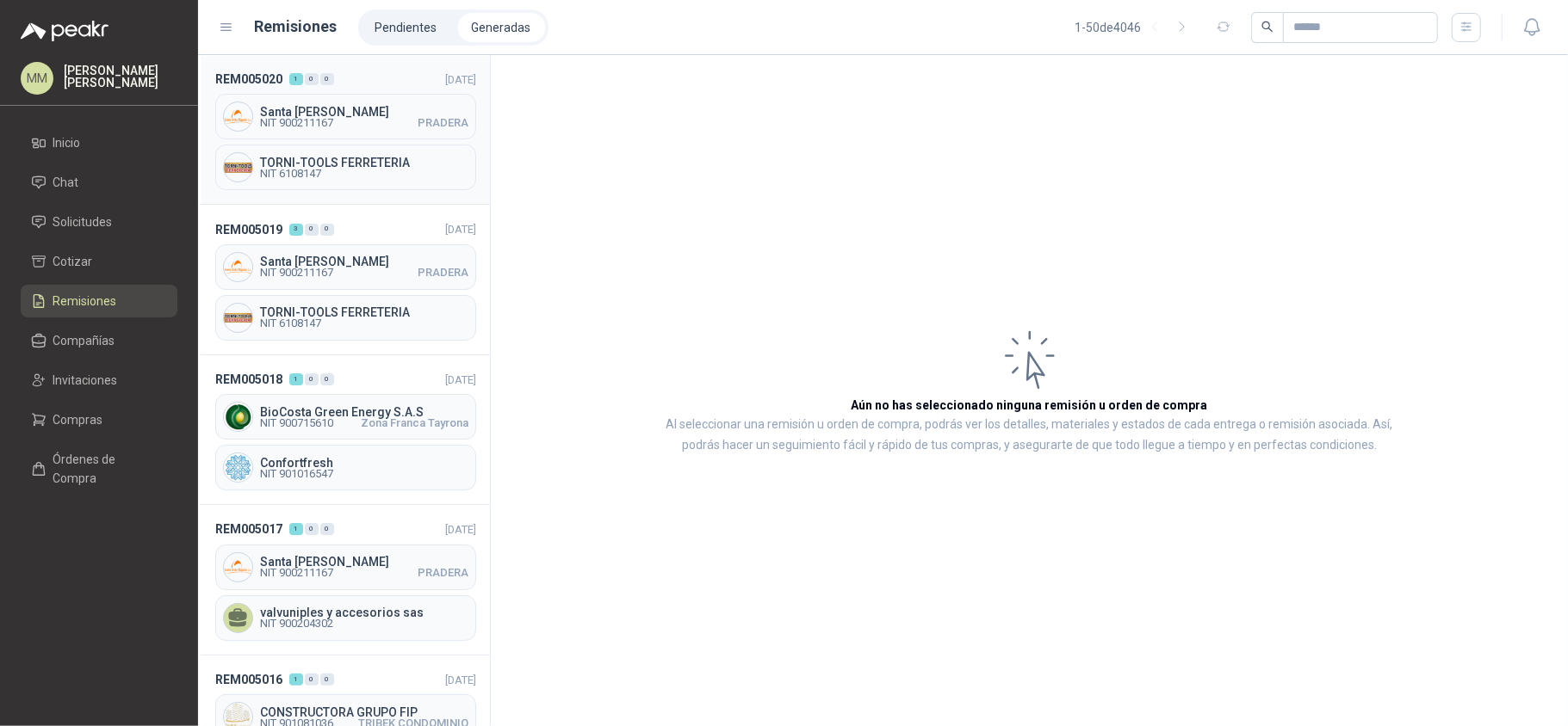
click at [389, 121] on span "NIT 900211167 PRADERA" at bounding box center [364, 123] width 208 height 10
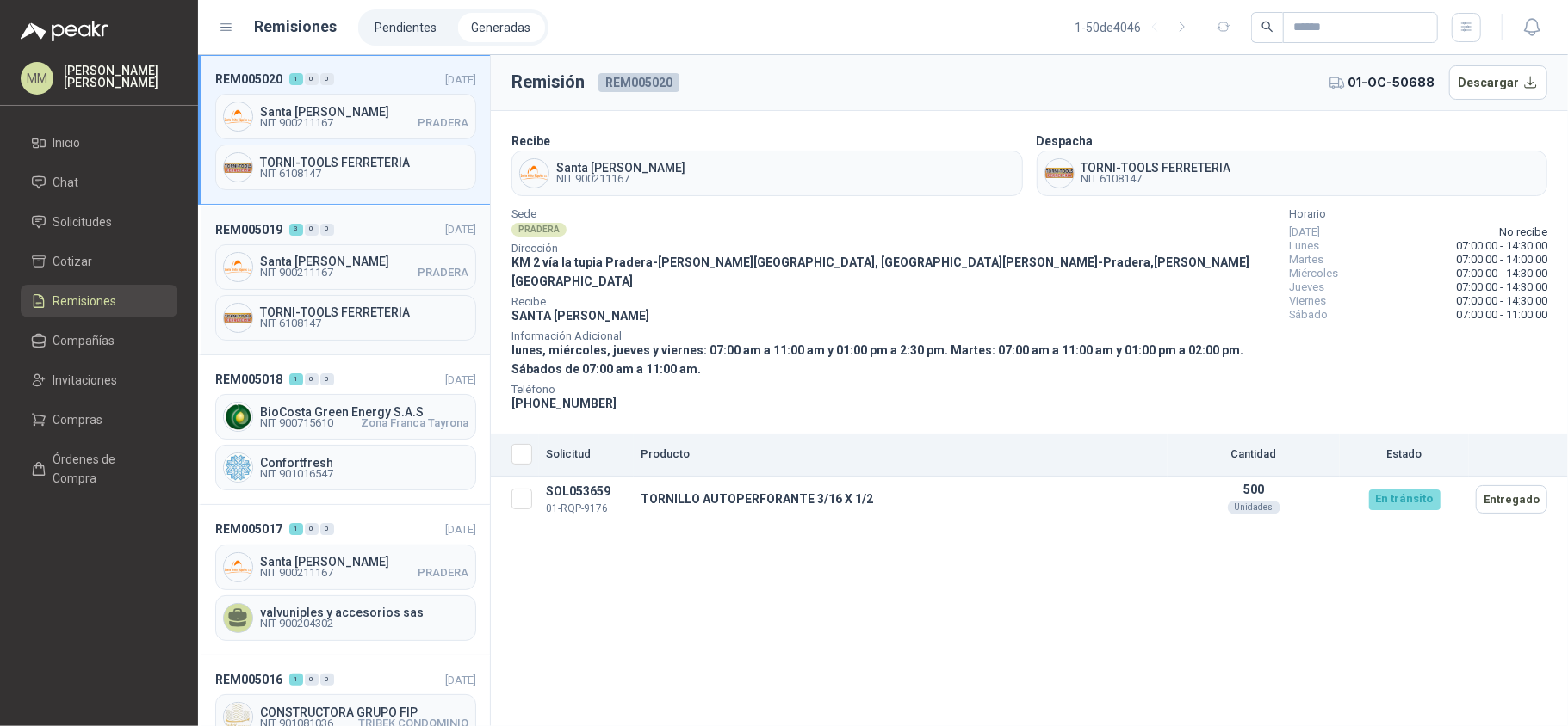
click at [387, 268] on span "NIT 900211167 PRADERA" at bounding box center [364, 272] width 208 height 10
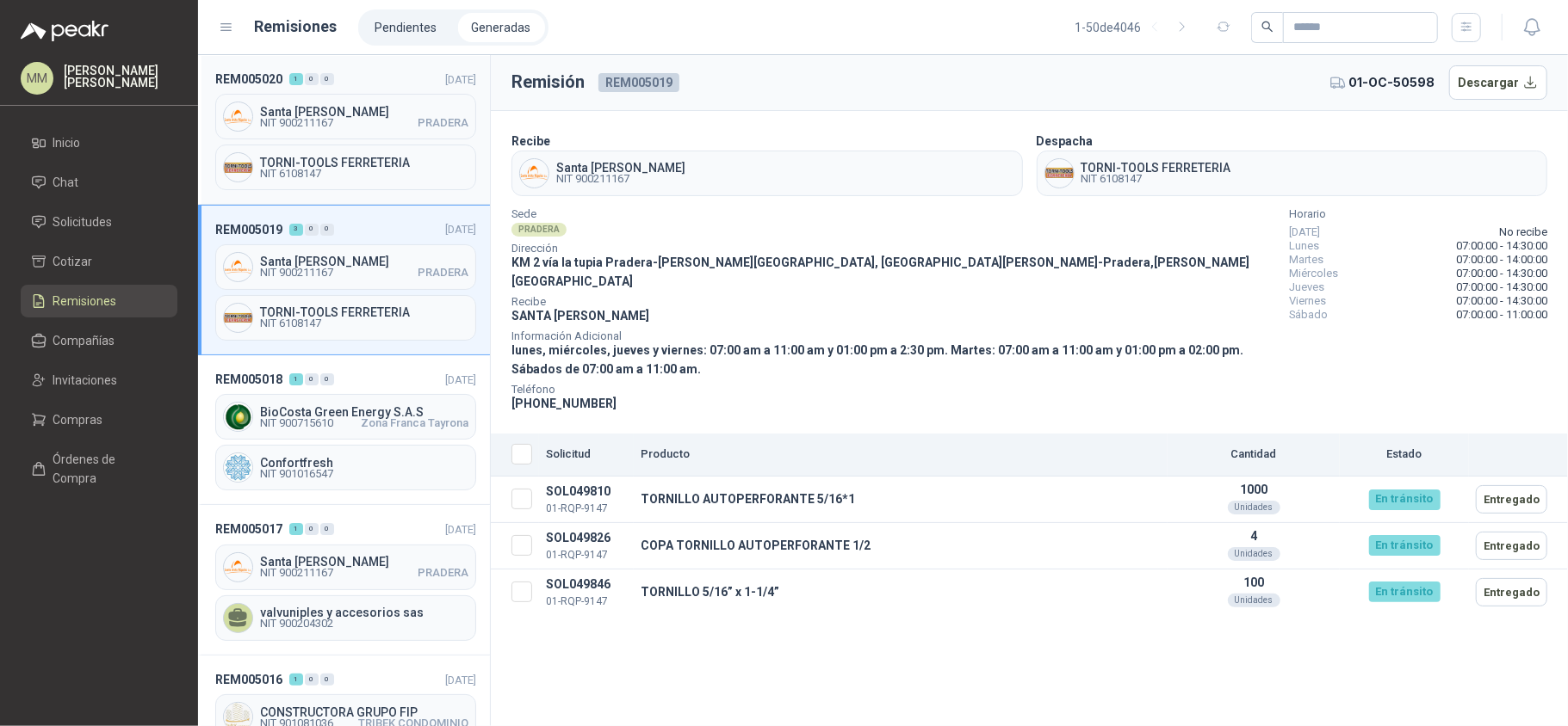
click at [394, 130] on div "Santa Anita Napoles NIT 900211167 PRADERA" at bounding box center [346, 116] width 261 height 46
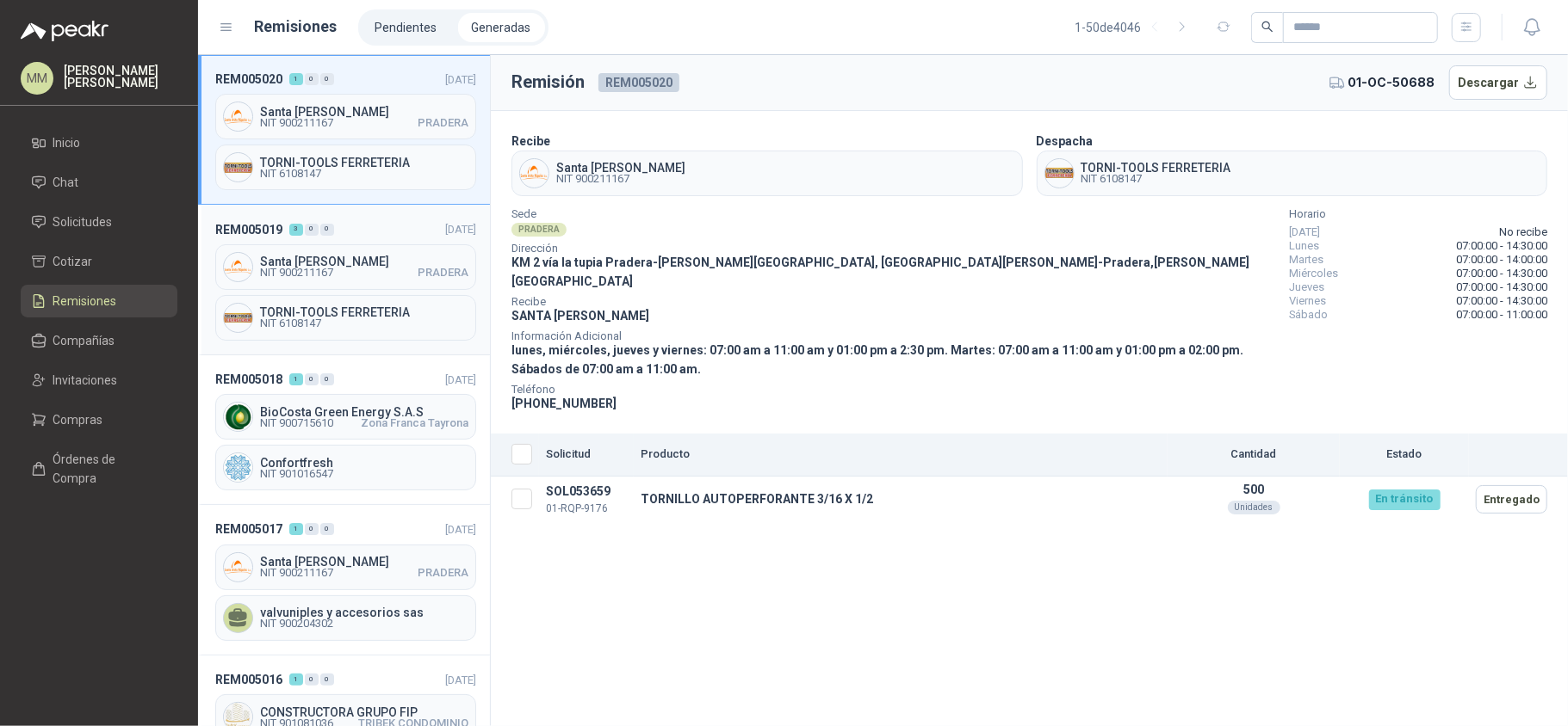
click at [380, 255] on div "Santa Anita Napoles NIT 900211167 PRADERA" at bounding box center [346, 267] width 261 height 46
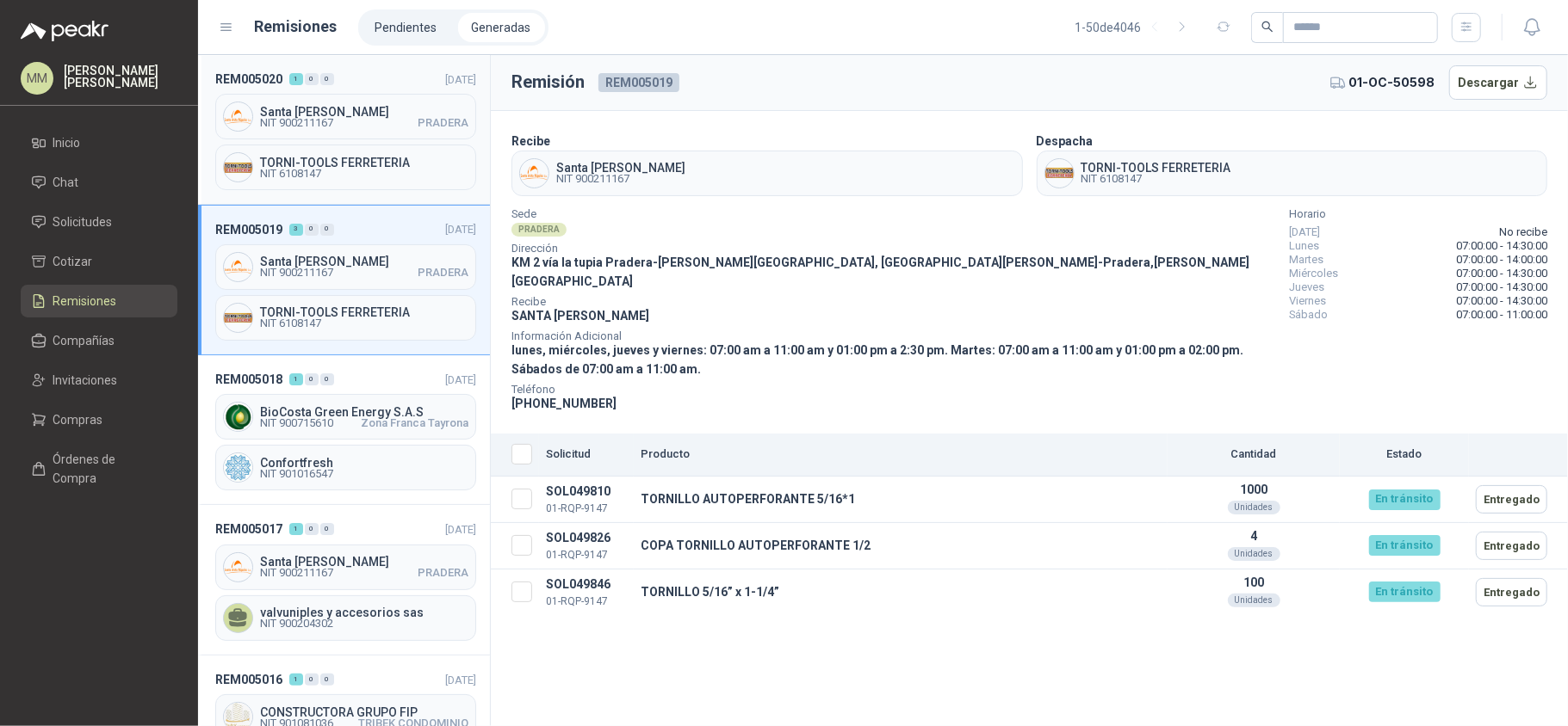
click at [377, 128] on span "NIT 900211167 PRADERA" at bounding box center [364, 123] width 208 height 10
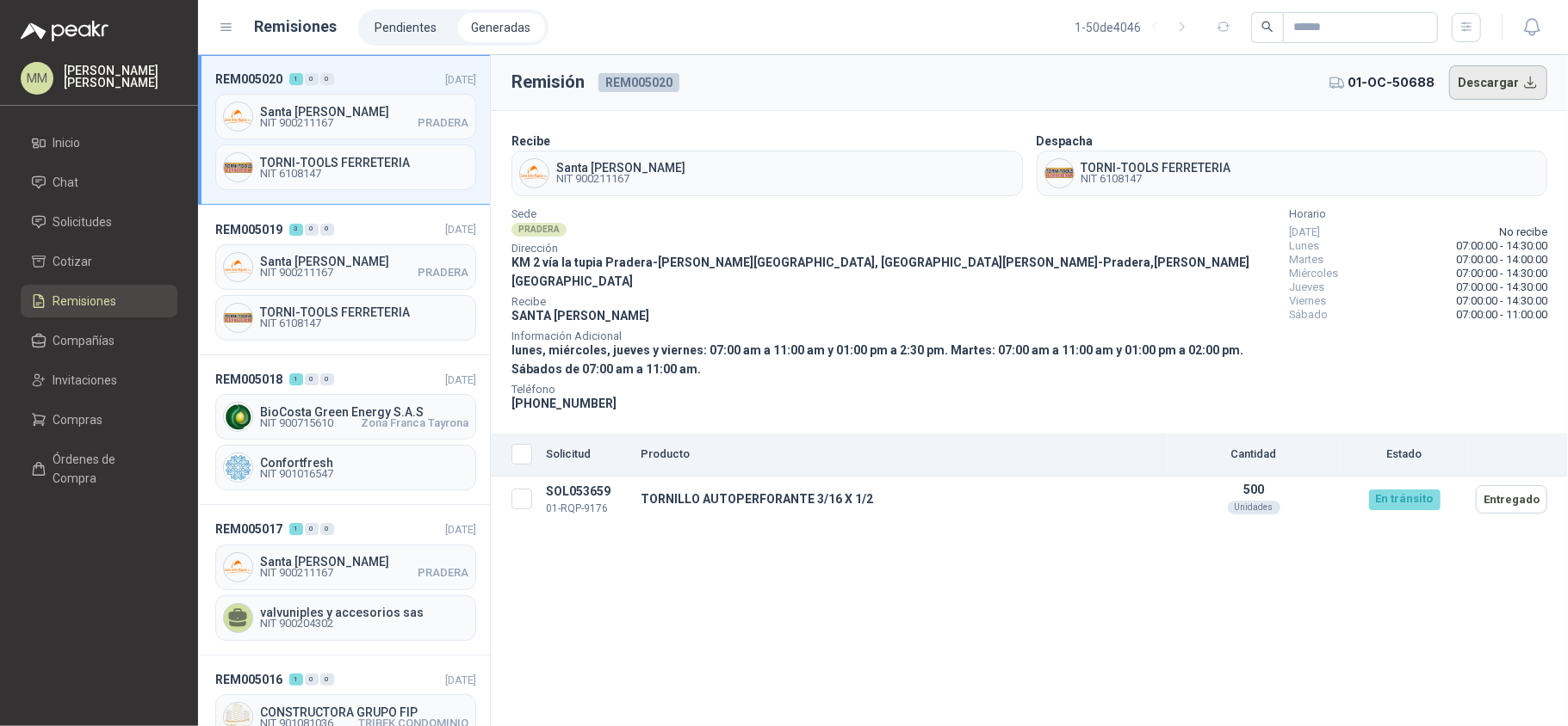
click at [1488, 91] on button "Descargar" at bounding box center [1498, 82] width 99 height 34
click at [1381, 295] on div "Viernes 07:00:00 - 14:30:00" at bounding box center [1417, 301] width 258 height 14
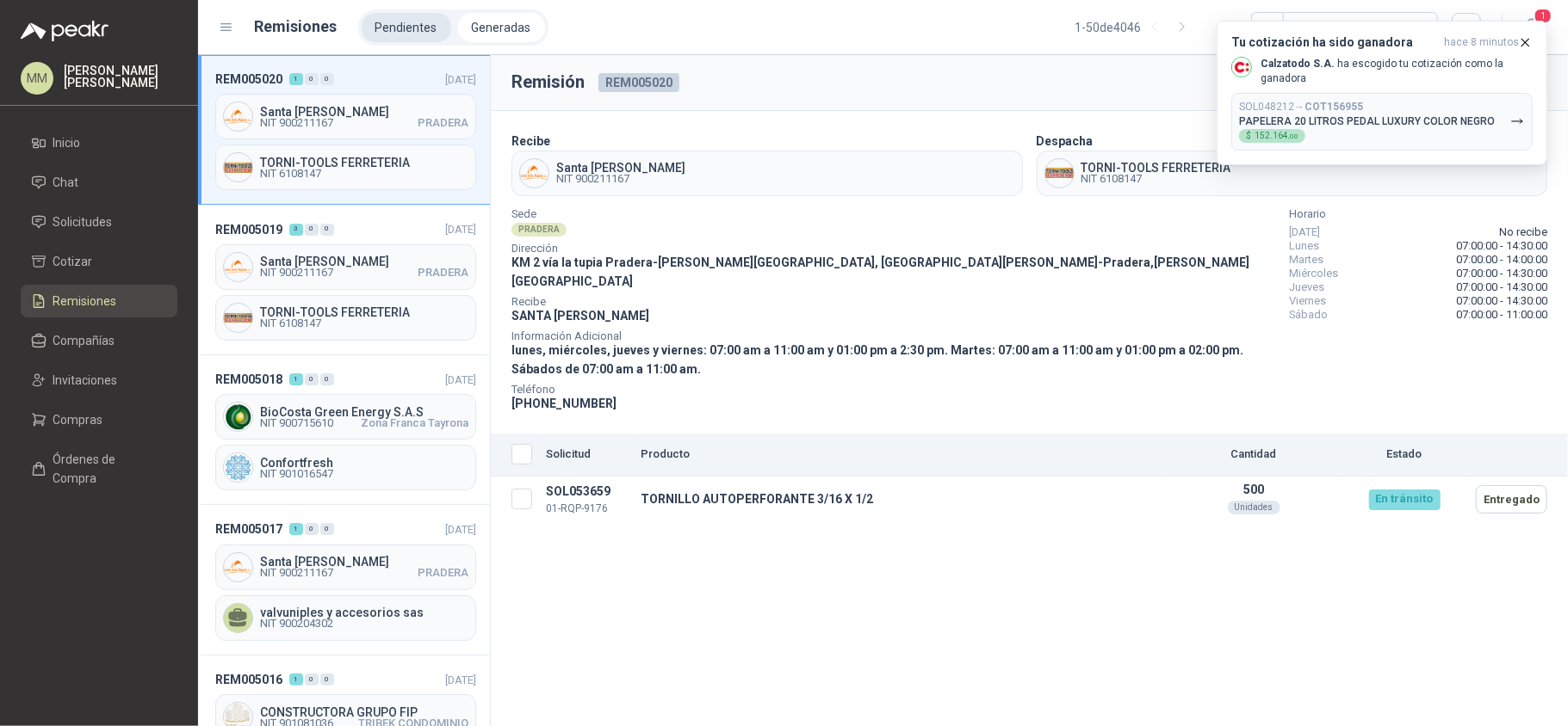
click at [401, 25] on li "Pendientes" at bounding box center [406, 27] width 89 height 29
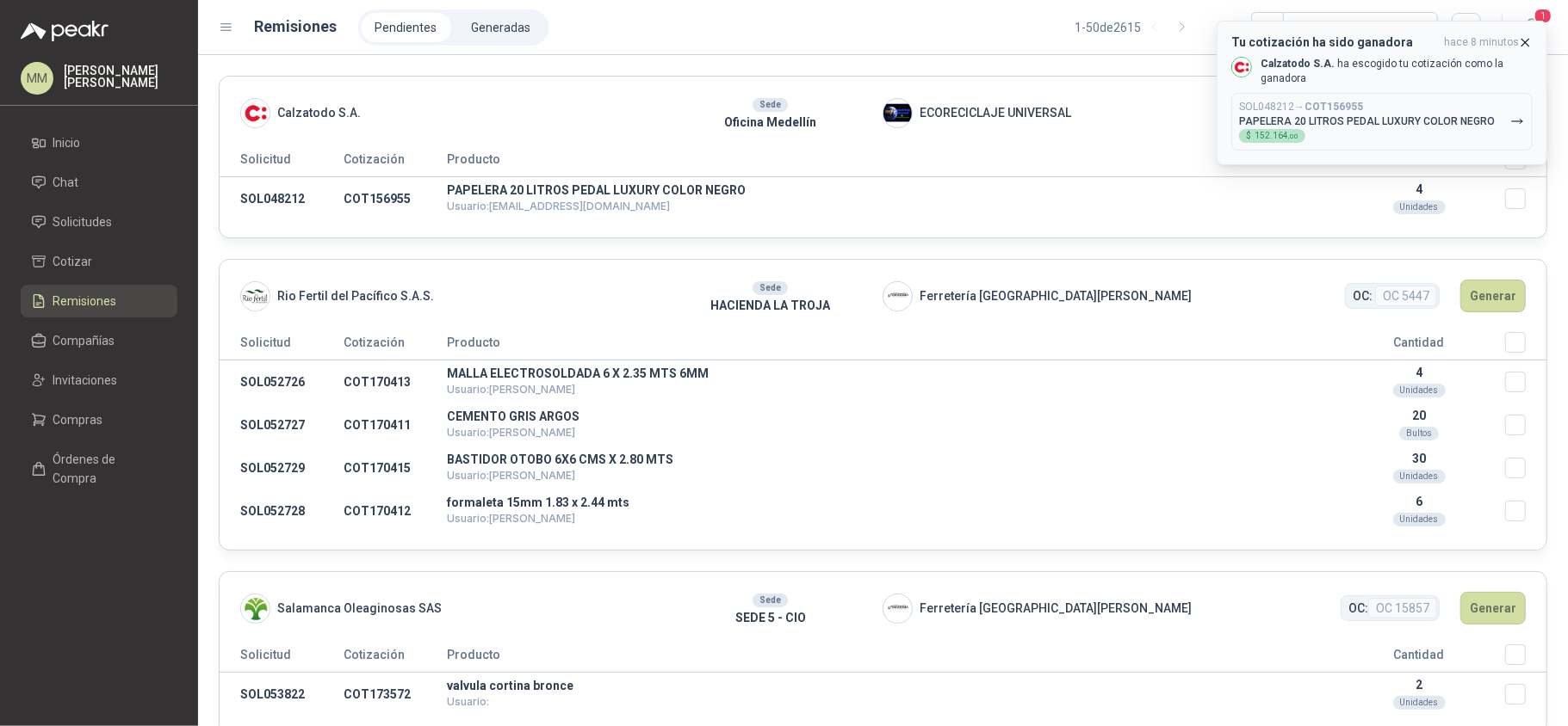
click at [1519, 38] on icon "button" at bounding box center [1525, 43] width 15 height 15
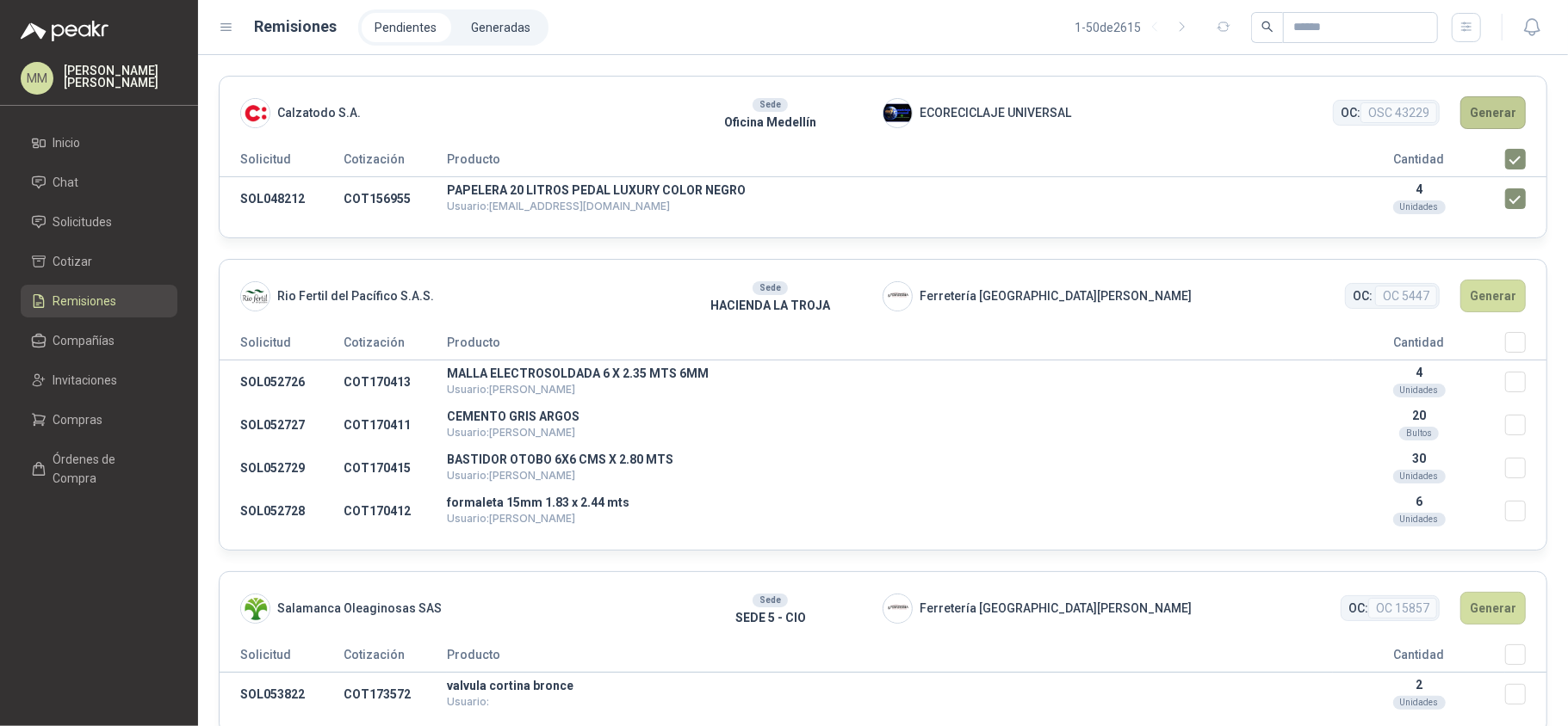
click at [1480, 117] on button "Generar" at bounding box center [1492, 112] width 65 height 33
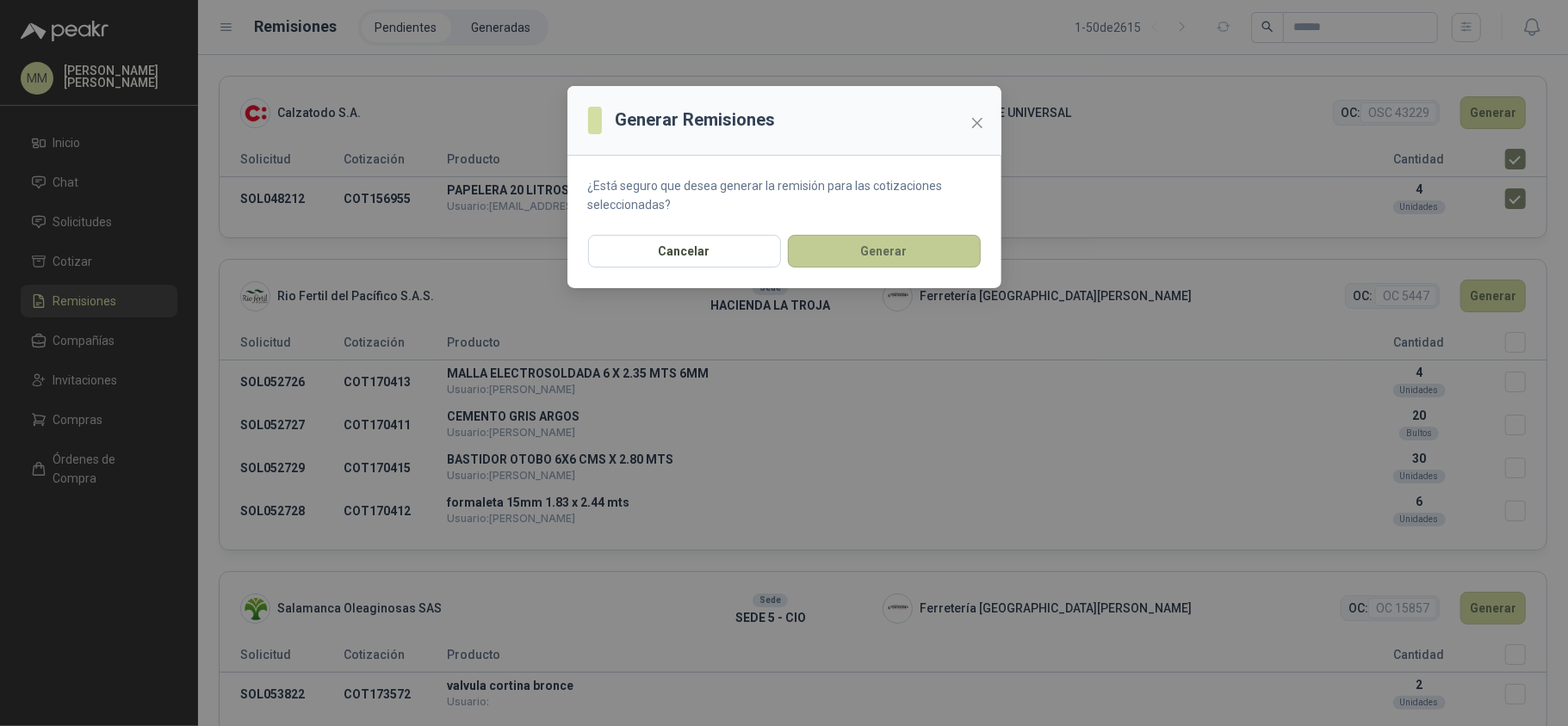
click at [947, 260] on button "Generar" at bounding box center [884, 251] width 193 height 33
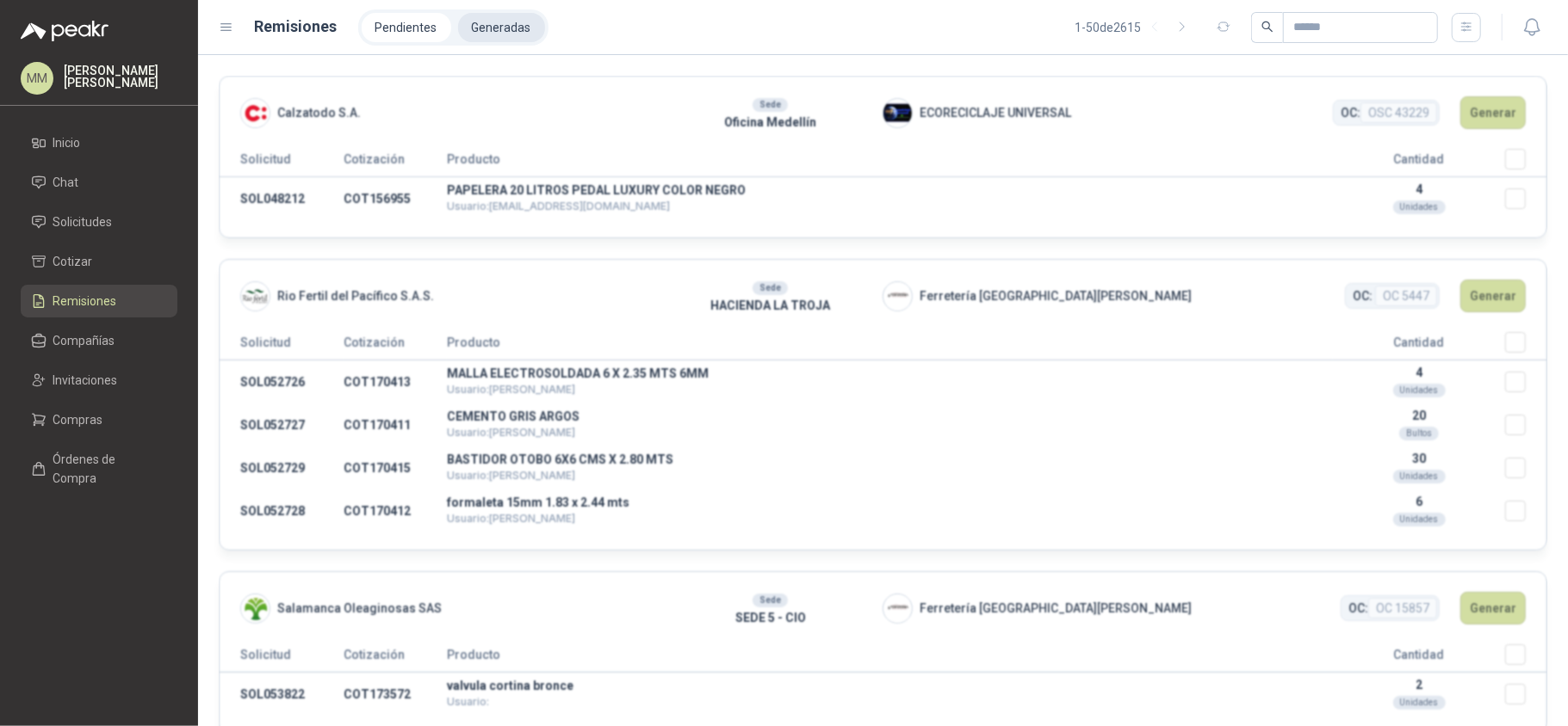
click at [512, 36] on li "Generadas" at bounding box center [501, 27] width 87 height 29
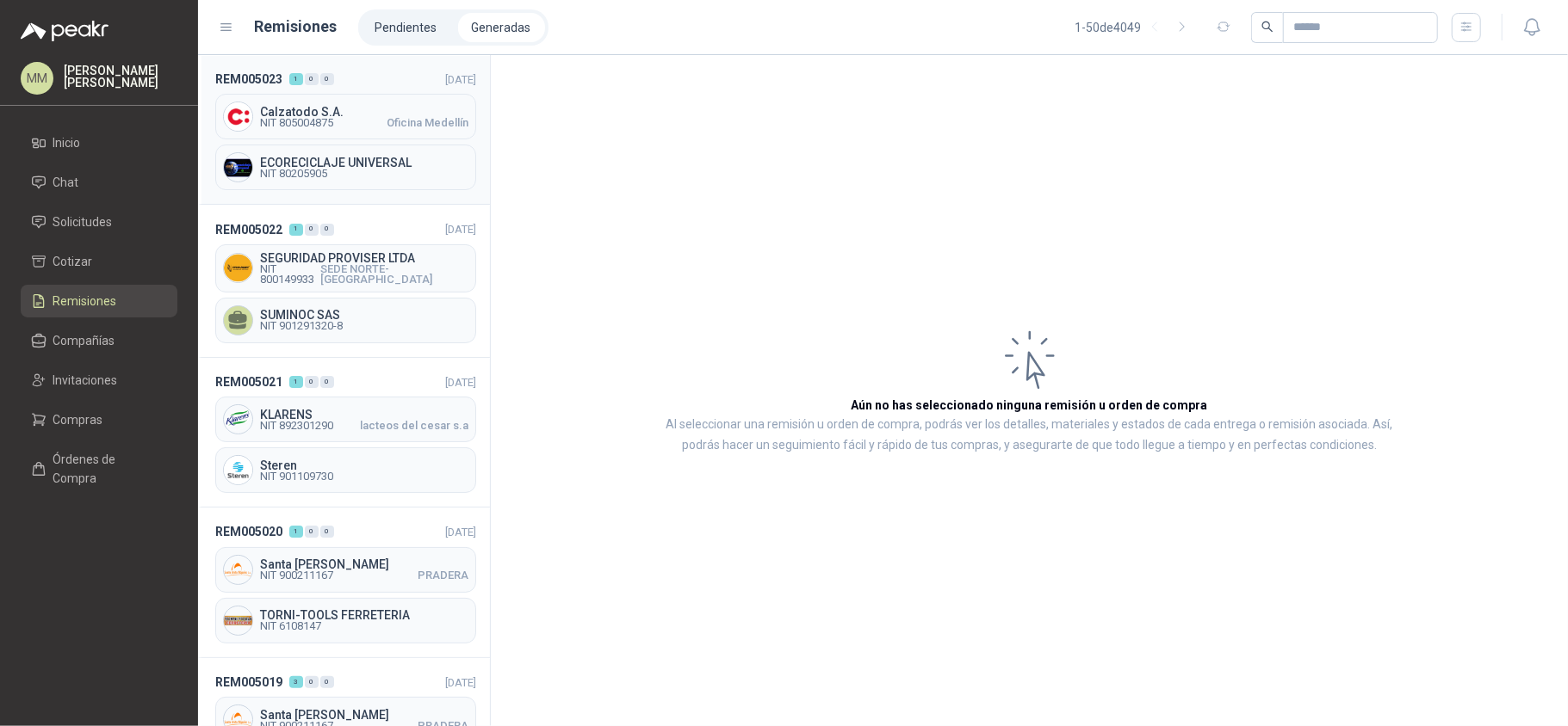
click at [394, 114] on span "Calzatodo S.A." at bounding box center [364, 112] width 208 height 12
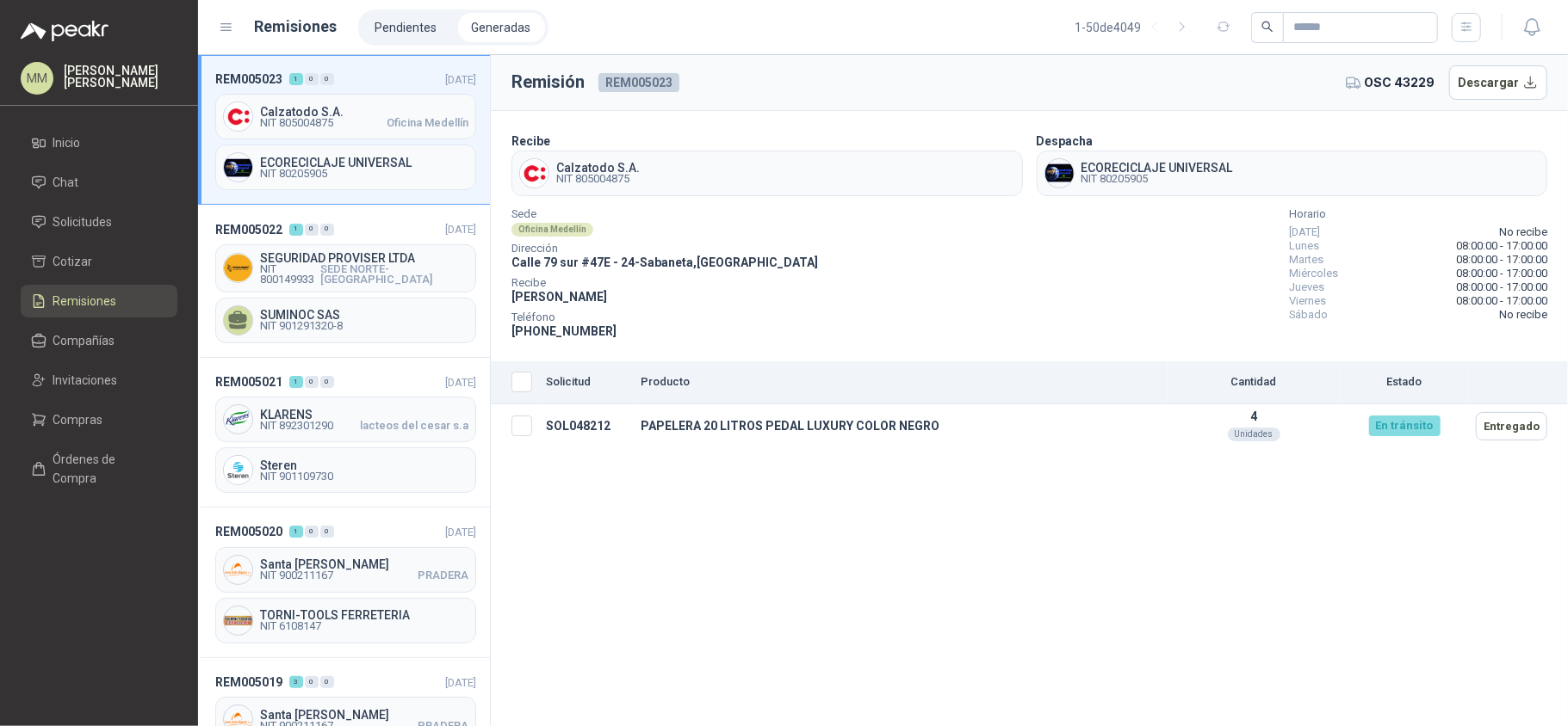
click at [1137, 177] on span "NIT 80205905" at bounding box center [1157, 179] width 152 height 10
copy span "80205905"
click at [732, 425] on td "PAPELERA 20 LITROS PEDAL LUXURY COLOR NEGRO" at bounding box center [901, 426] width 534 height 44
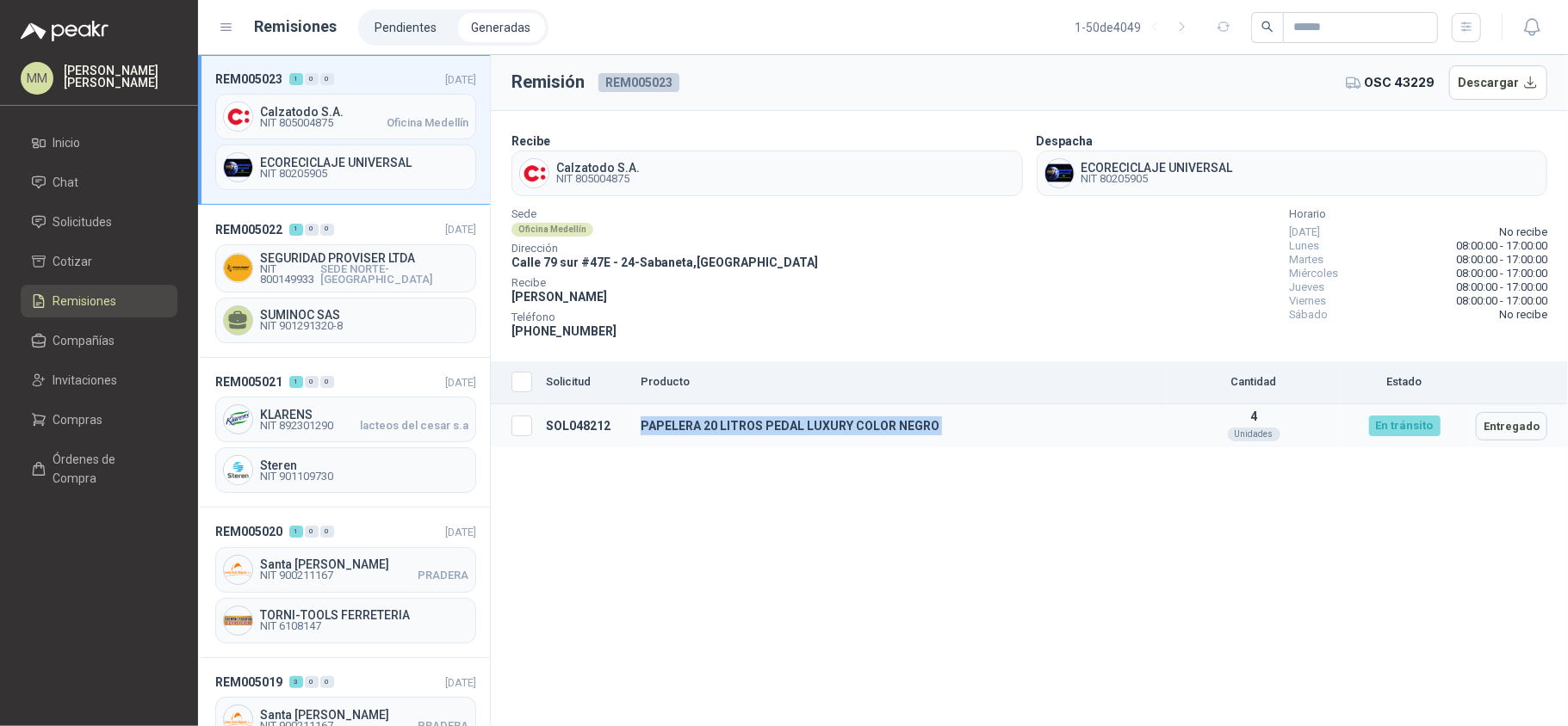
click at [732, 425] on td "PAPELERA 20 LITROS PEDAL LUXURY COLOR NEGRO" at bounding box center [901, 426] width 534 height 44
copy td "PAPELERA 20 LITROS PEDAL LUXURY COLOR NEGRO"
click at [892, 294] on div "Sede Oficina Medellín Dirección Calle 79 sur #47E - 24 - Sabaneta , Antioquia R…" at bounding box center [1029, 275] width 1036 height 130
click at [1519, 25] on button "button" at bounding box center [1531, 27] width 31 height 31
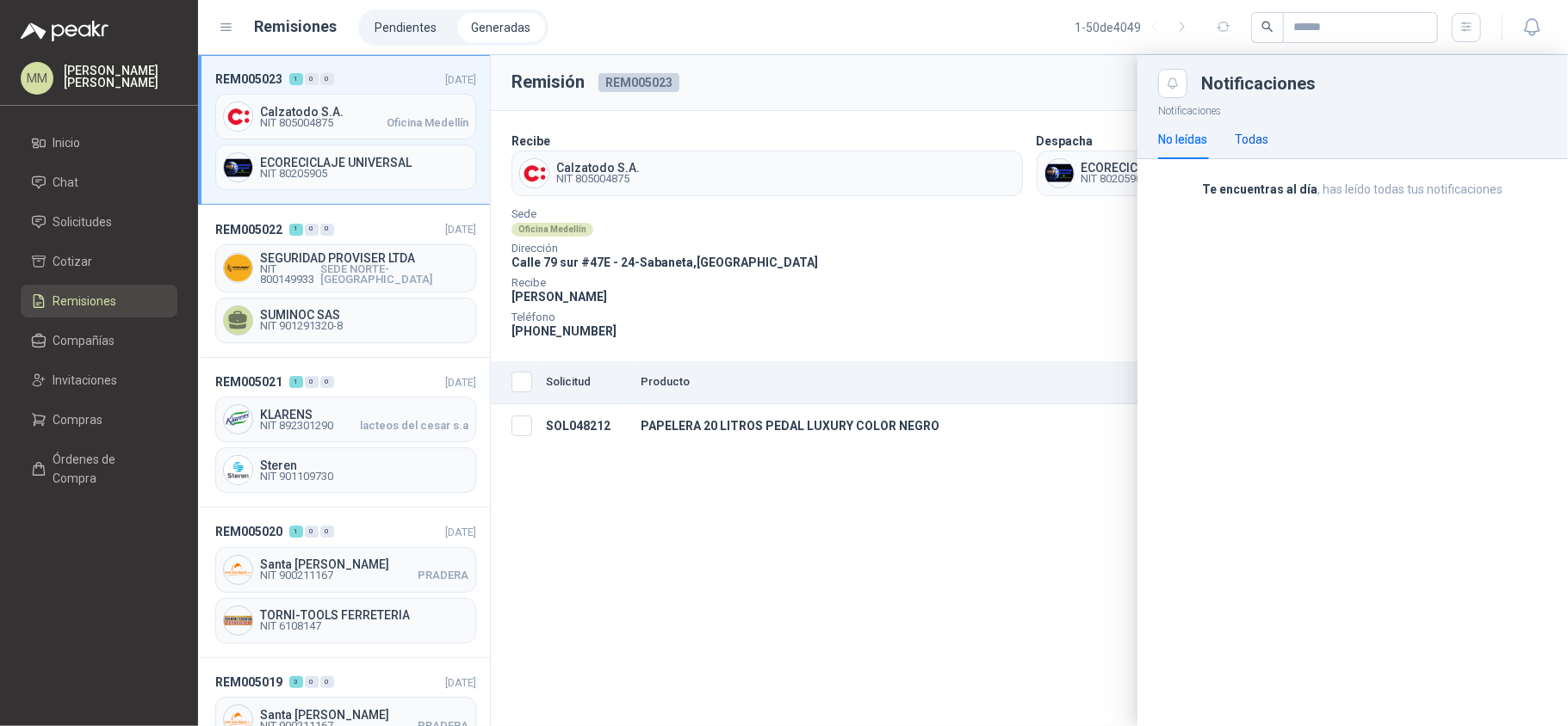
click at [1252, 142] on div "Todas" at bounding box center [1251, 139] width 34 height 19
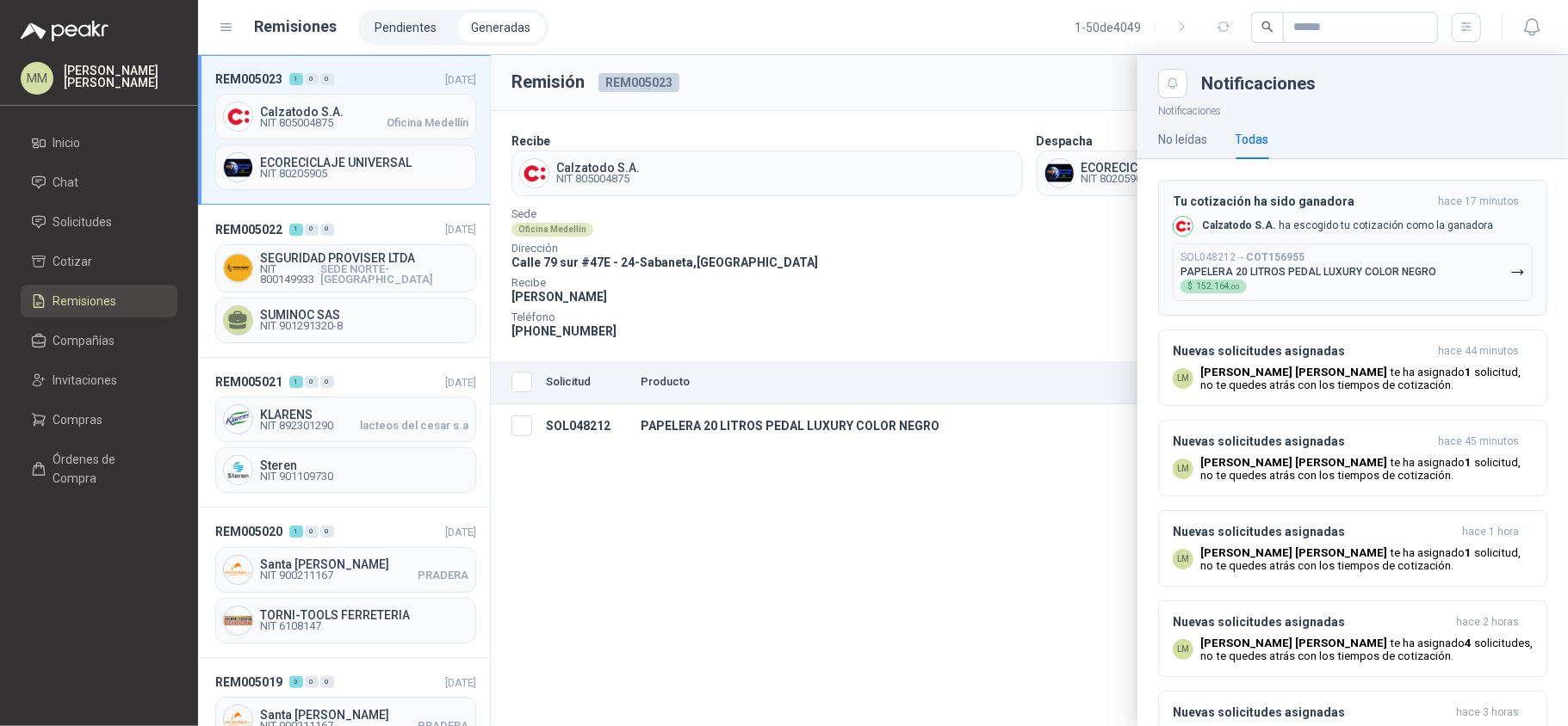
click at [1267, 281] on div "SOL048212 → COT156955 PAPELERA 20 LITROS PEDAL LUXURY COLOR NEGRO $ 152.164 ,00" at bounding box center [1308, 272] width 255 height 42
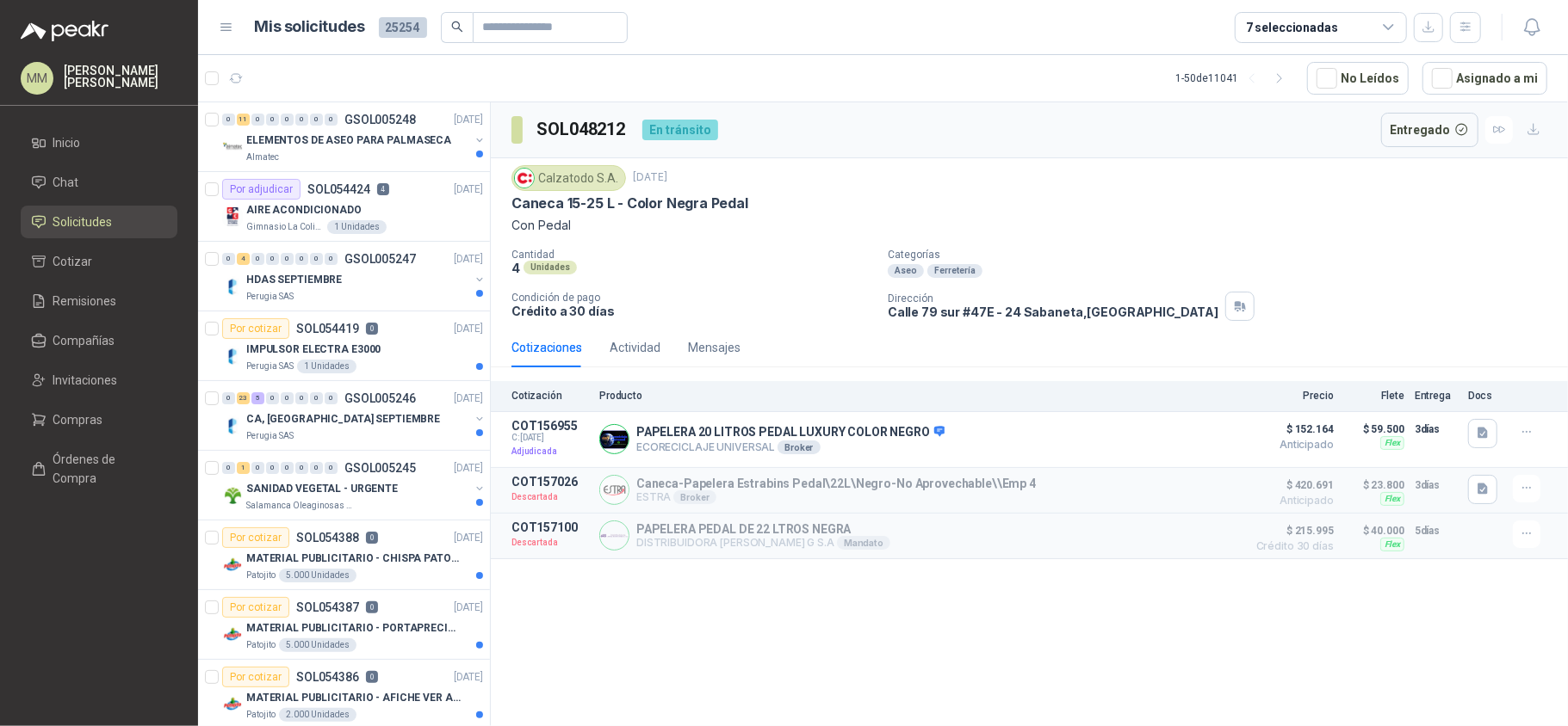
click at [944, 319] on p "Calle 79 sur #47E - 24 Sabaneta , Antioquia" at bounding box center [1052, 312] width 331 height 15
copy div "Calle 79 sur #47E - 24 Sabaneta , Antioquia"
click at [593, 167] on div "Calzatodo S.A." at bounding box center [569, 178] width 115 height 26
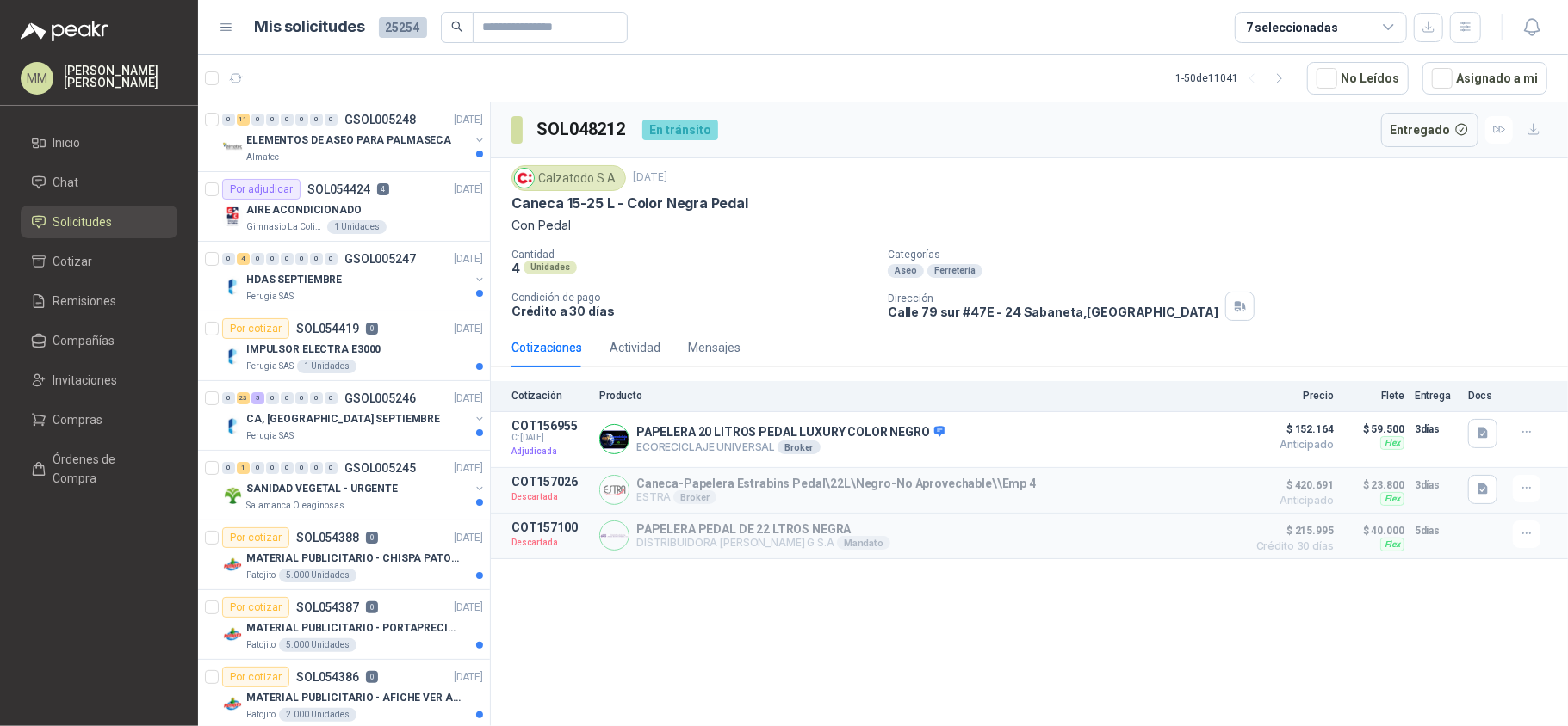
click at [577, 174] on div "Calzatodo S.A." at bounding box center [569, 178] width 115 height 26
copy div "Calzatodo S.A."
click at [1225, 305] on button "button" at bounding box center [1239, 306] width 29 height 29
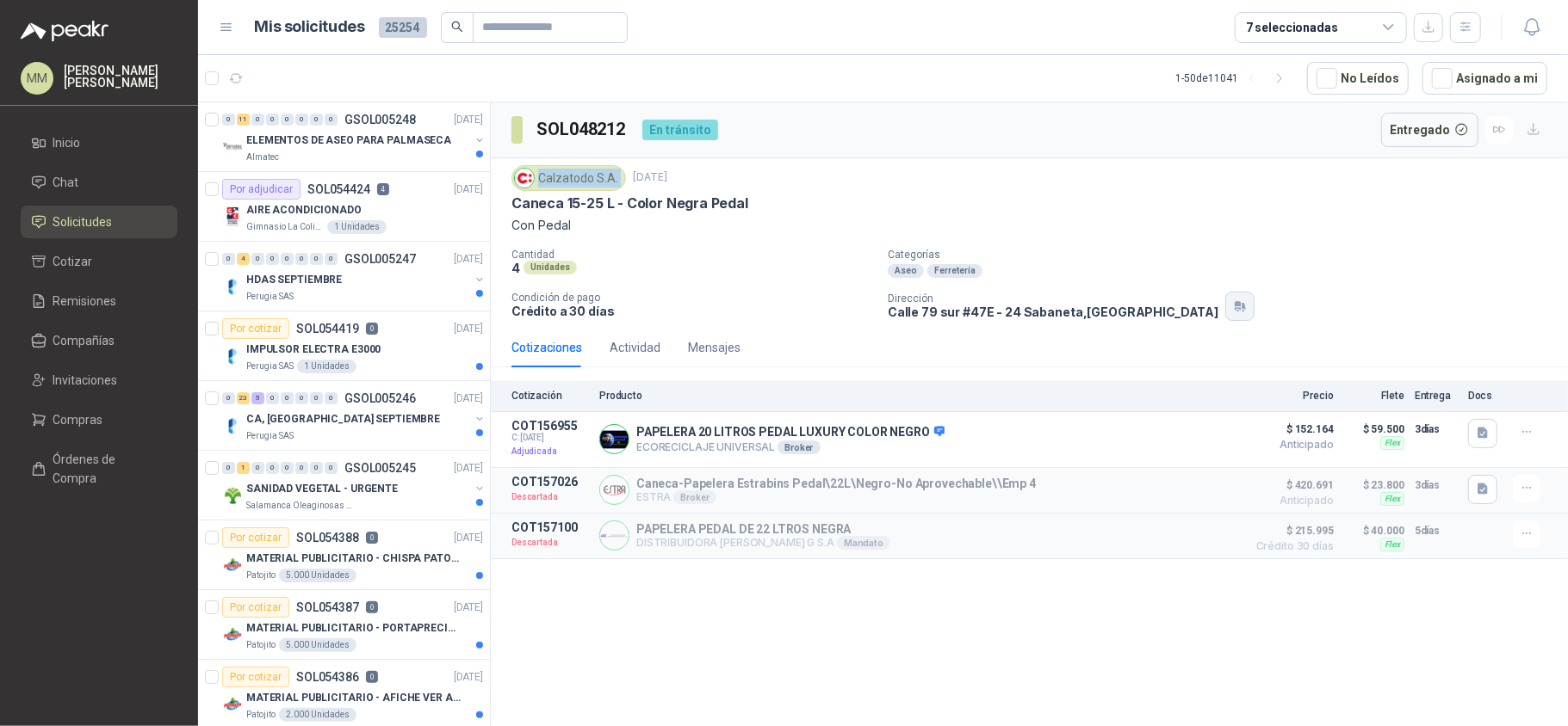
click at [1225, 301] on button "button" at bounding box center [1239, 306] width 29 height 29
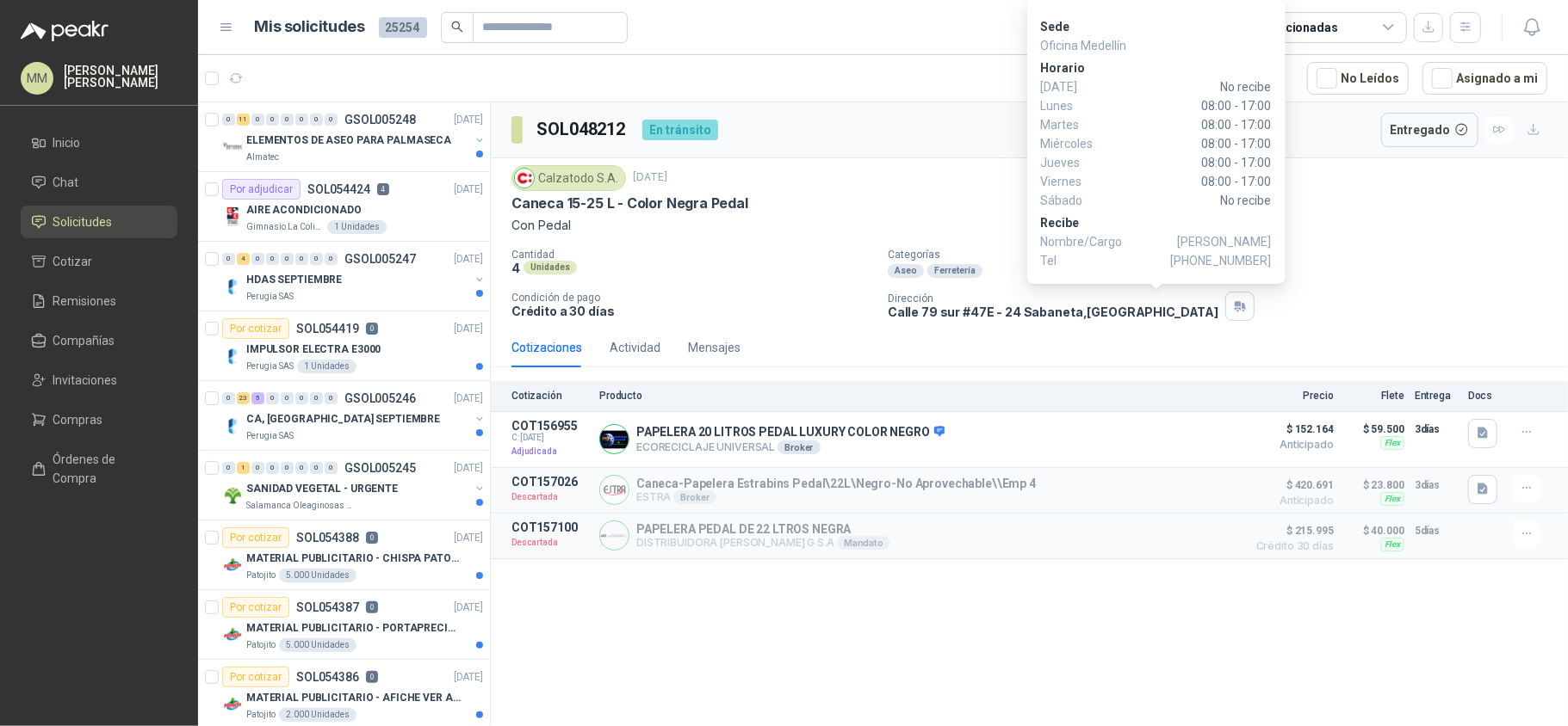
click at [1193, 249] on span "German Palacios" at bounding box center [1224, 241] width 94 height 19
click at [1220, 254] on span "+57 3102055305" at bounding box center [1221, 261] width 101 height 19
copy span "3102055305"
click at [1225, 318] on button "button" at bounding box center [1239, 306] width 29 height 29
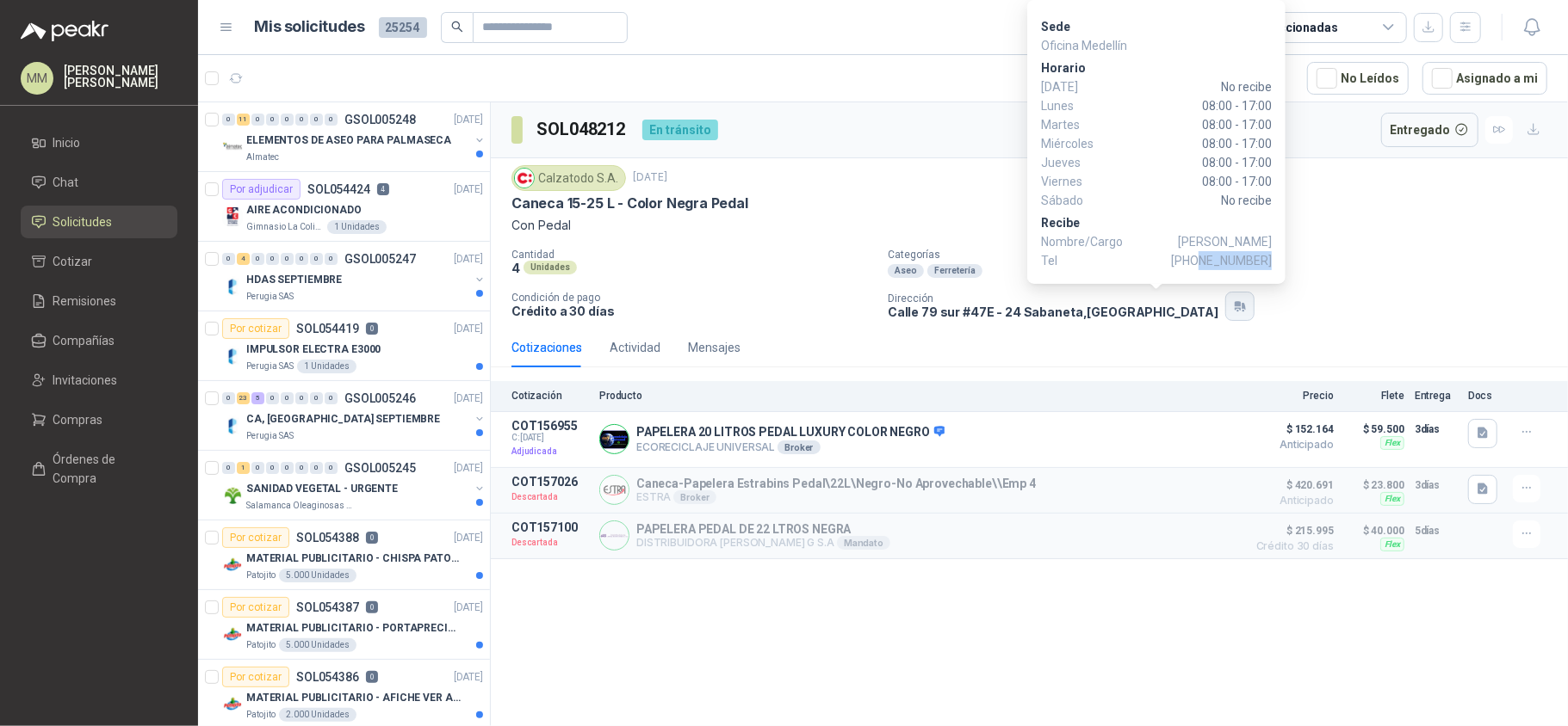
click at [1225, 310] on button "button" at bounding box center [1239, 306] width 29 height 29
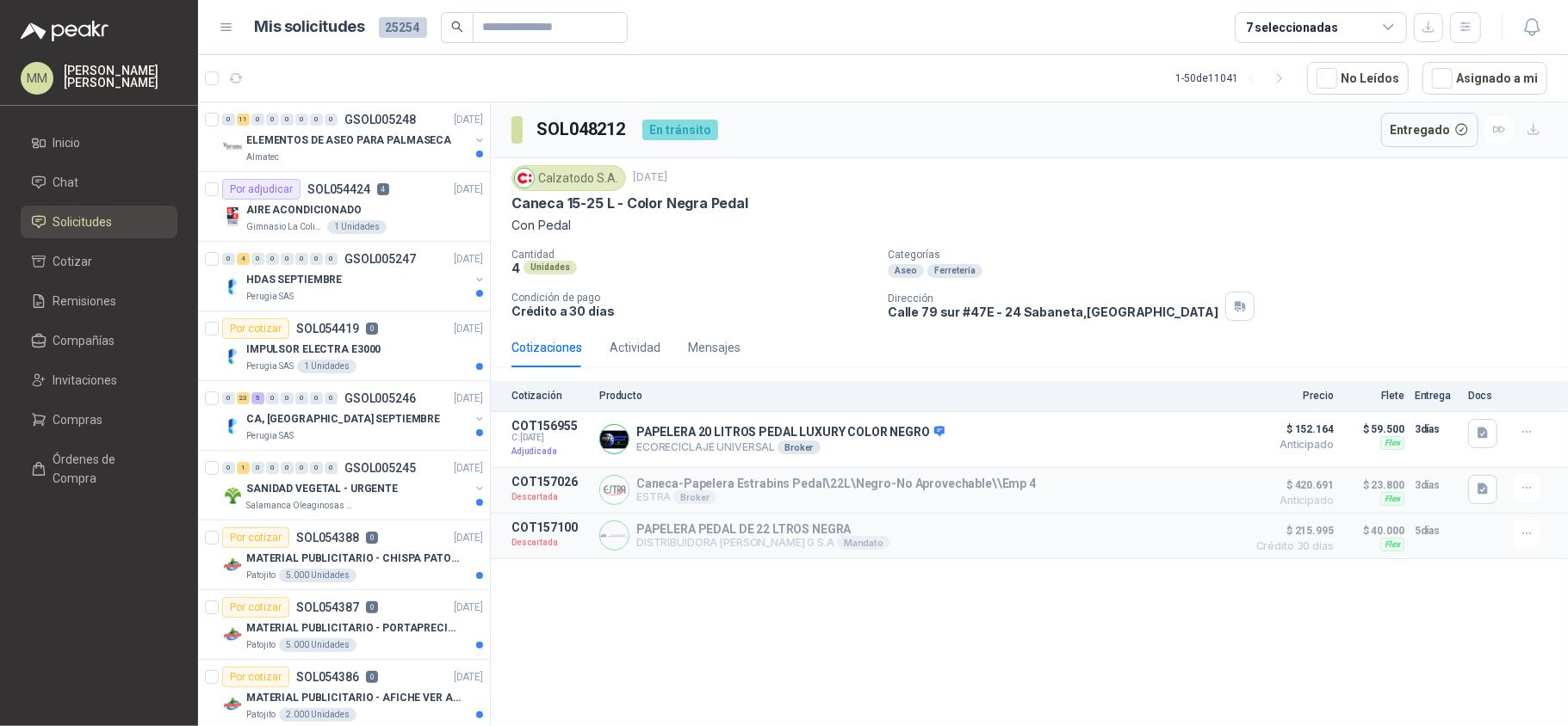
drag, startPoint x: 1202, startPoint y: 186, endPoint x: 1148, endPoint y: 291, distance: 118.1
click at [1148, 291] on body "MM Mauricio Martinez Inicio Chat Solicitudes Cotizar Remisiones Compañías Invit…" at bounding box center [784, 363] width 1568 height 726
click at [1148, 291] on div "Cantidad 4 Unidades Categorías Aseo Ferretería Condición de pago Crédito a 30 d…" at bounding box center [1029, 285] width 1036 height 73
click at [1232, 304] on icon "button" at bounding box center [1240, 306] width 15 height 14
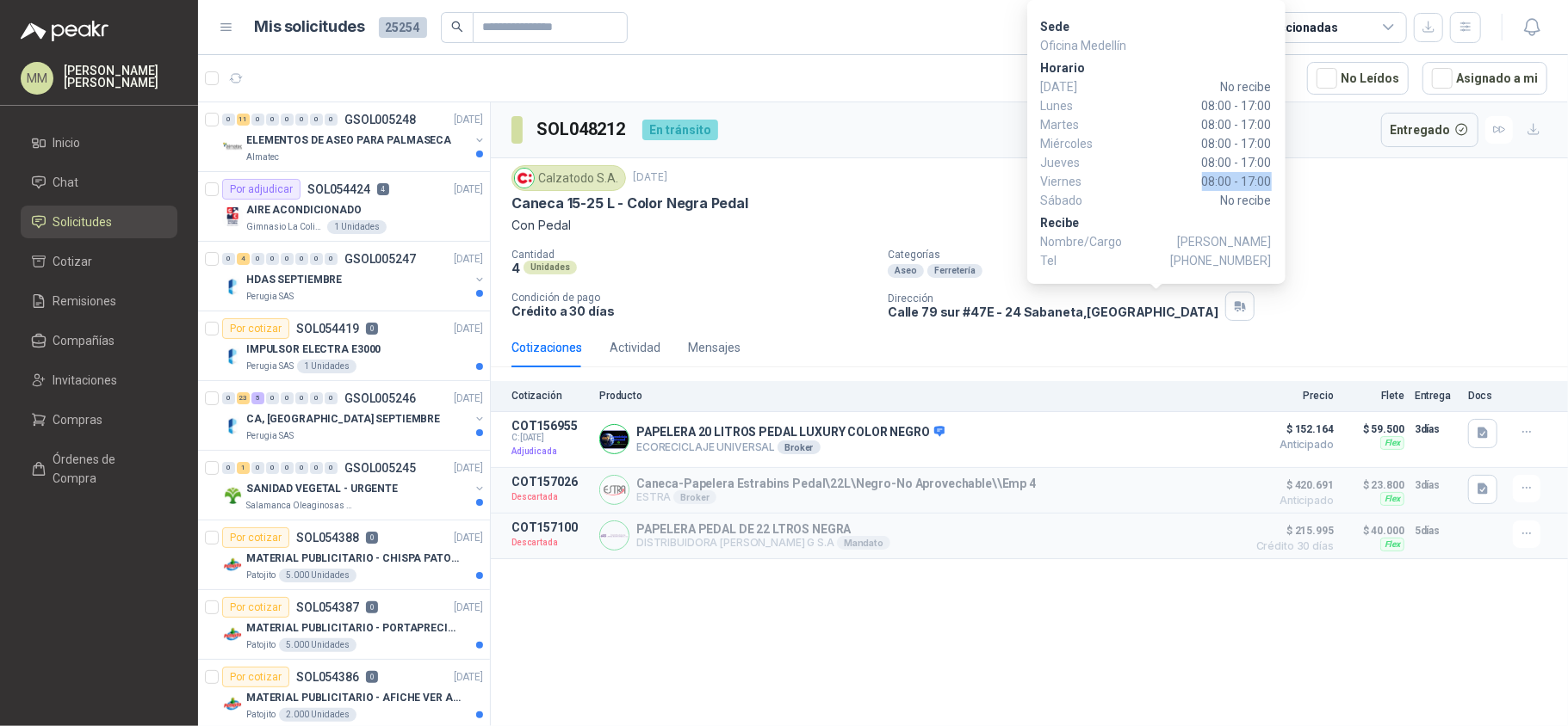
drag, startPoint x: 1199, startPoint y: 179, endPoint x: 1272, endPoint y: 180, distance: 73.0
click at [1272, 180] on div "Sede Oficina Medellín Horario Domingo No recibe Lunes 08:00 - 17:00 Martes 08:0…" at bounding box center [1156, 142] width 258 height 284
copy span "08:00 - 17:00"
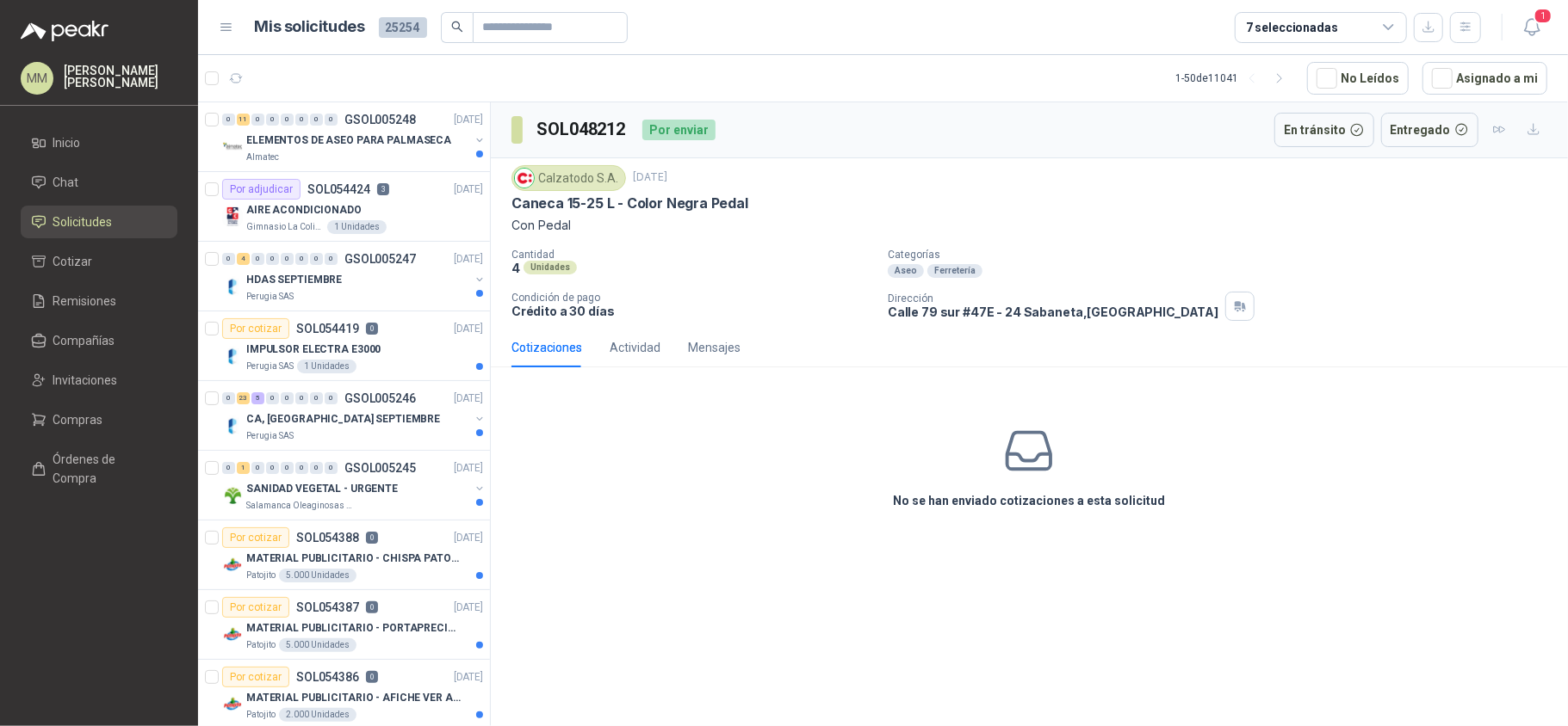
click at [792, 241] on div "Calzatodo [DATE] Caneca 15-25 L - Color Negra Pedal Con Pedal Cantidad 4 Unidad…" at bounding box center [1029, 242] width 1036 height 156
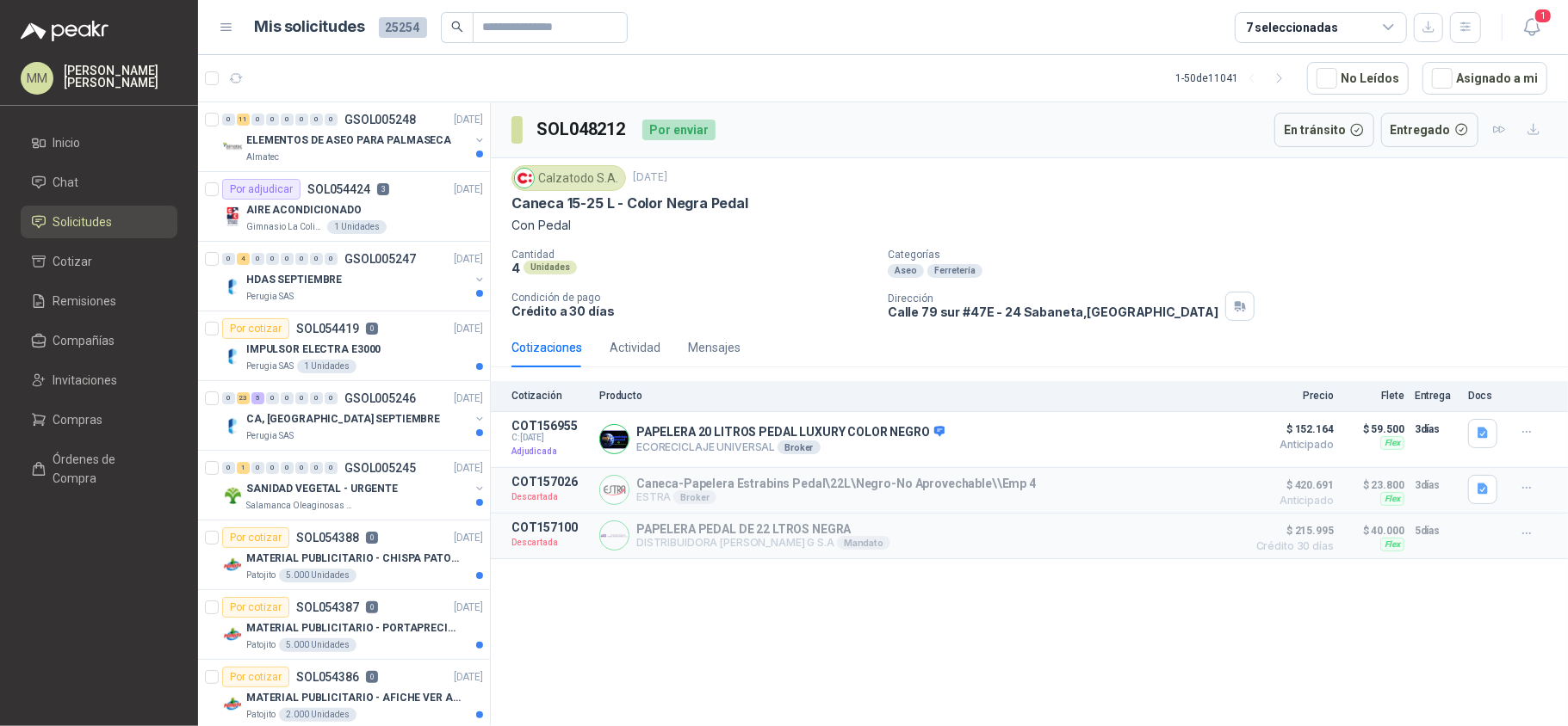
click at [1109, 277] on div "[PERSON_NAME]" at bounding box center [1224, 270] width 673 height 14
click at [1480, 86] on button "Asignado a mi" at bounding box center [1485, 77] width 125 height 33
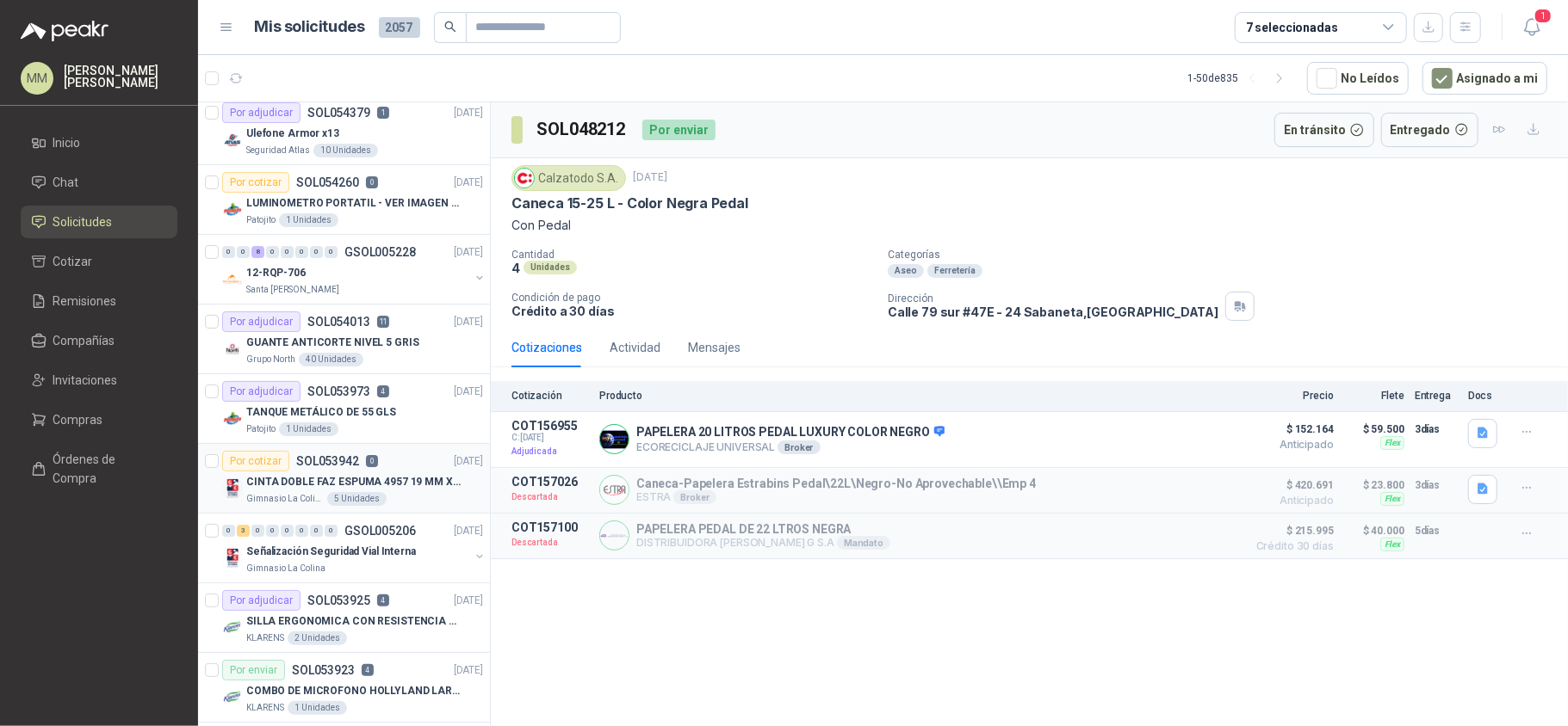
scroll to position [77, 0]
click at [473, 561] on button "button" at bounding box center [479, 555] width 14 height 14
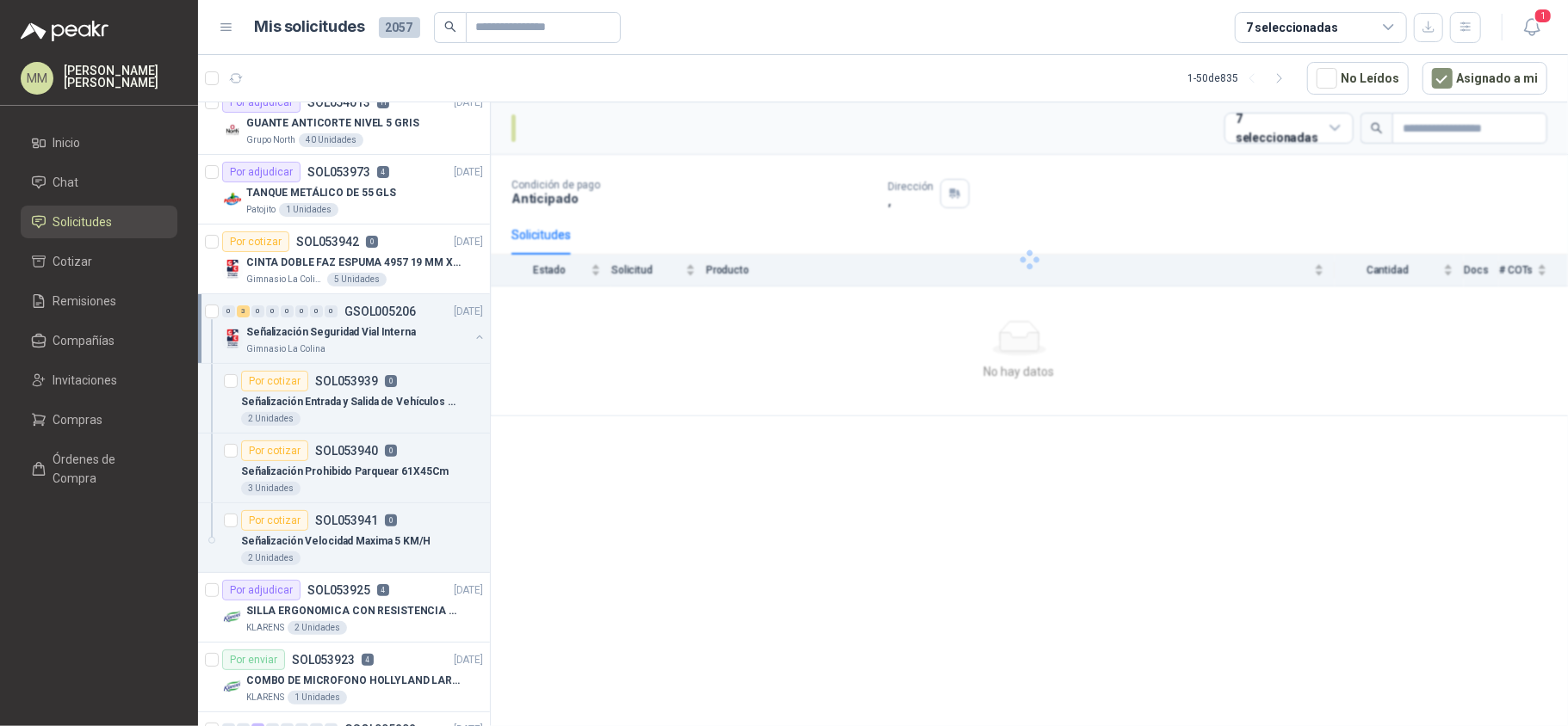
scroll to position [300, 0]
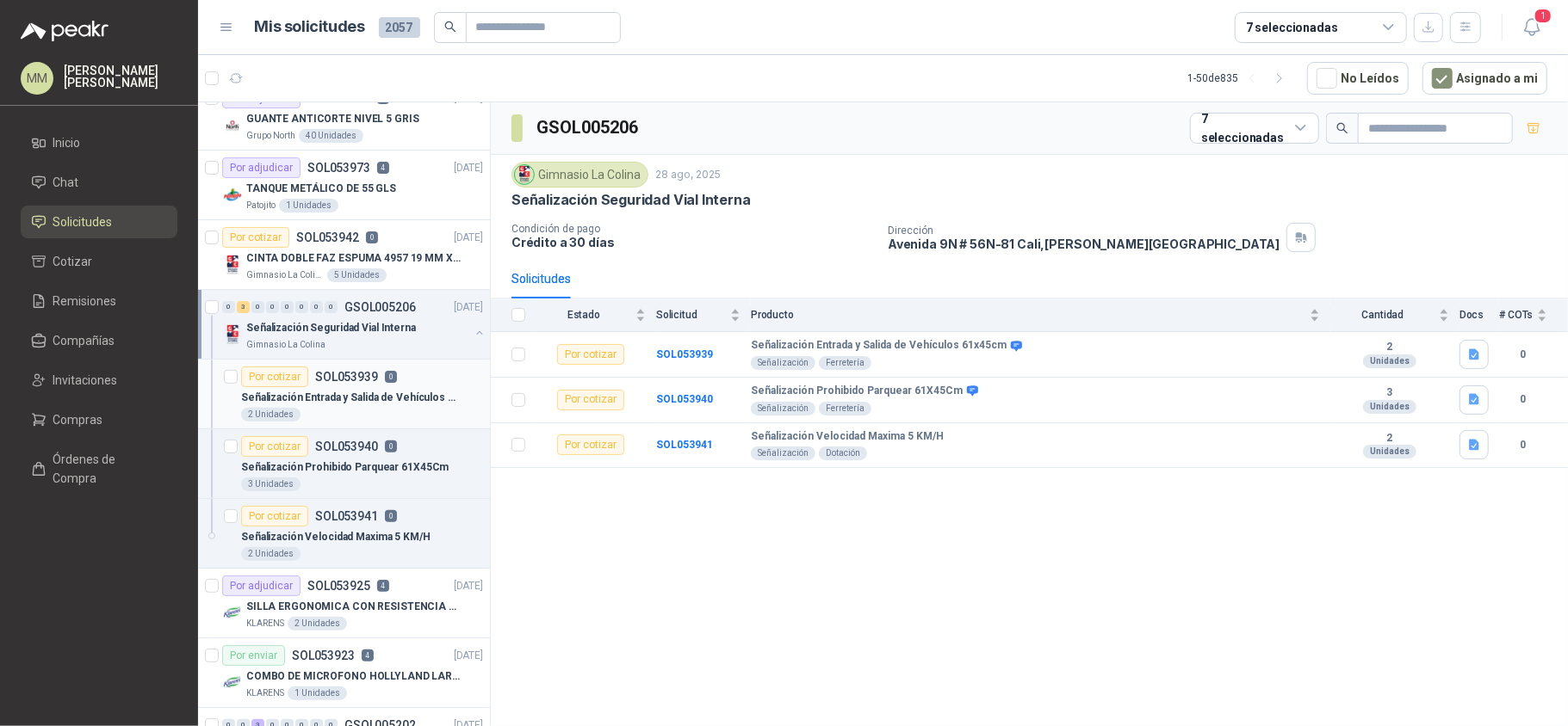
click at [423, 390] on div "Señalización Entrada y Salida de Vehículos 61x45cm" at bounding box center [362, 398] width 241 height 21
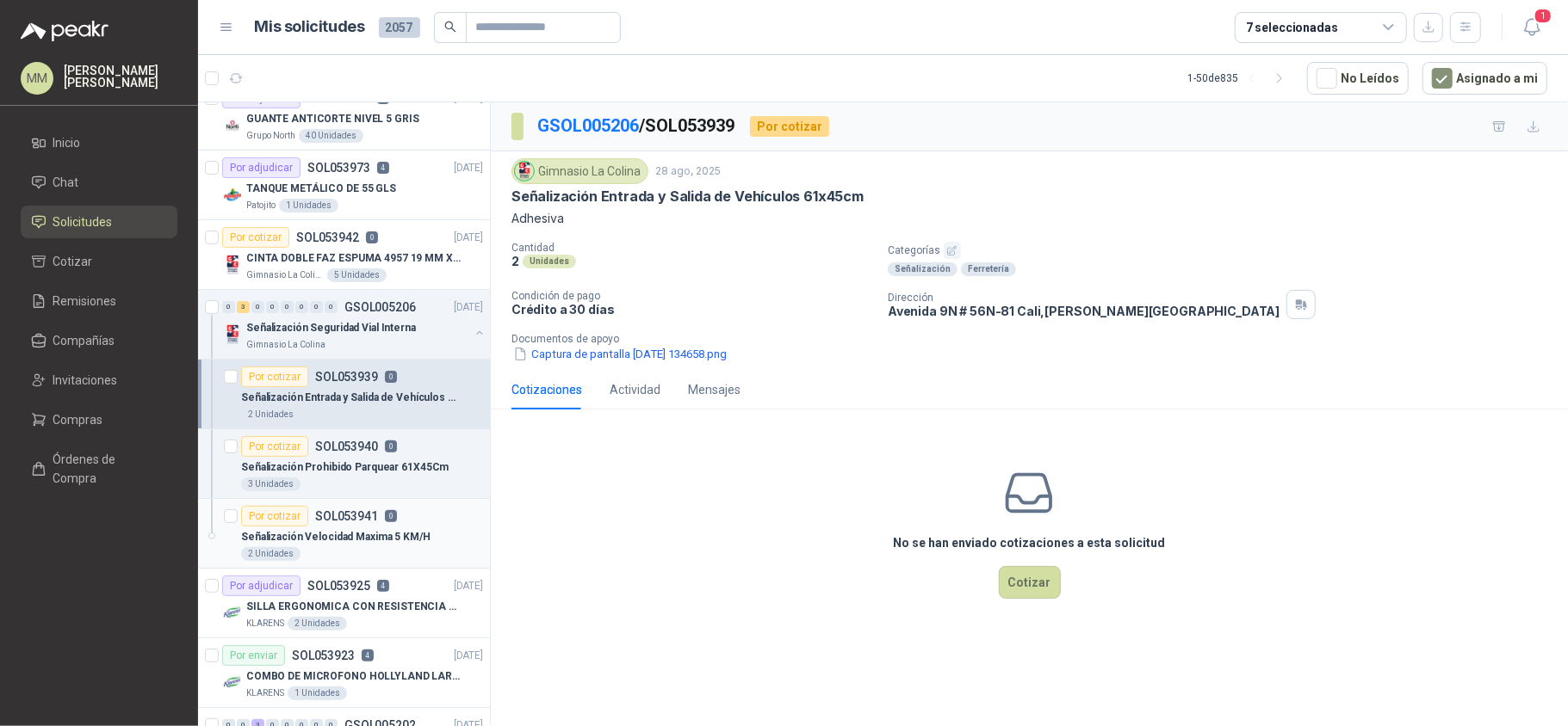
click at [372, 539] on p "Señalización Velocidad Maxima 5 KM/H" at bounding box center [336, 538] width 189 height 17
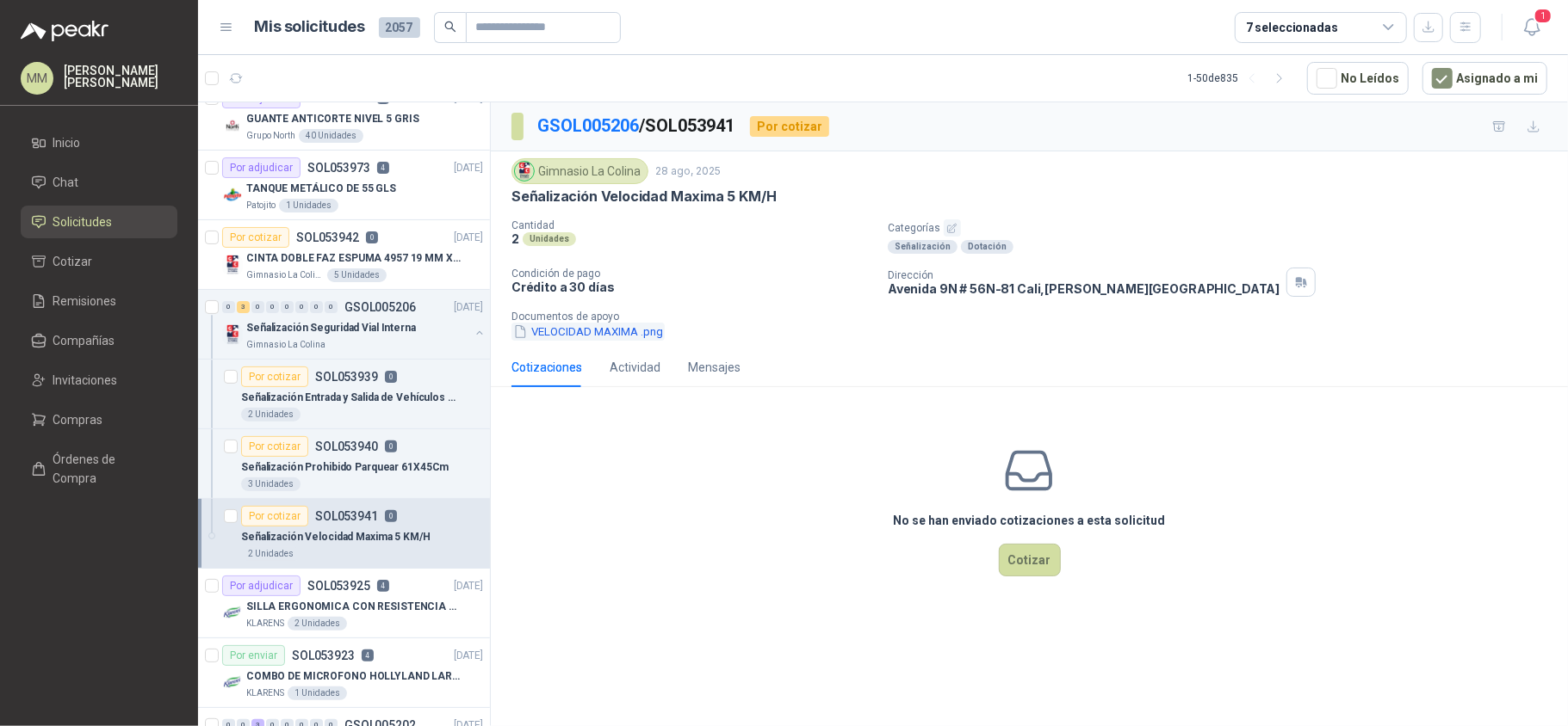
click at [592, 329] on button "VELOCIDAD MAXIMA .png" at bounding box center [588, 331] width 153 height 18
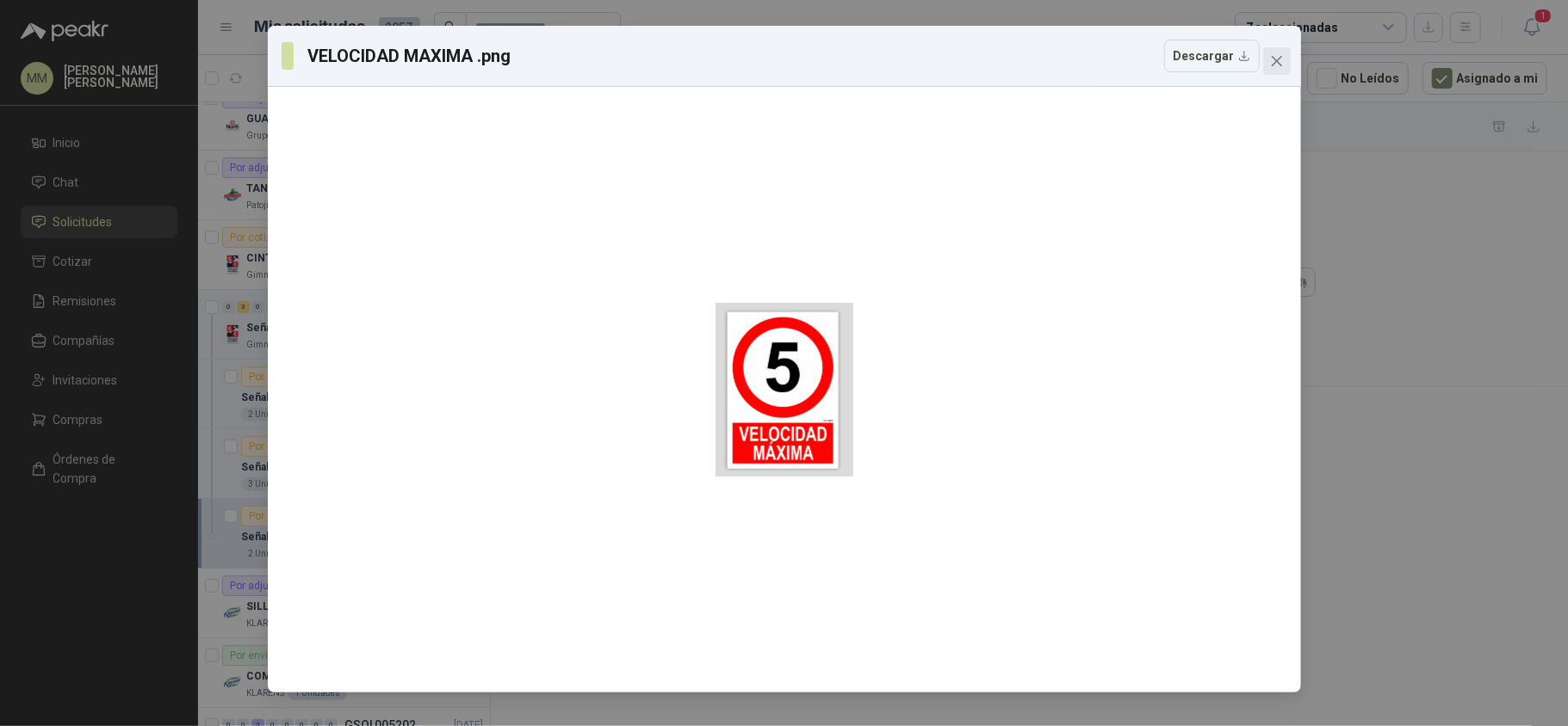
click at [1272, 65] on icon "close" at bounding box center [1275, 61] width 10 height 10
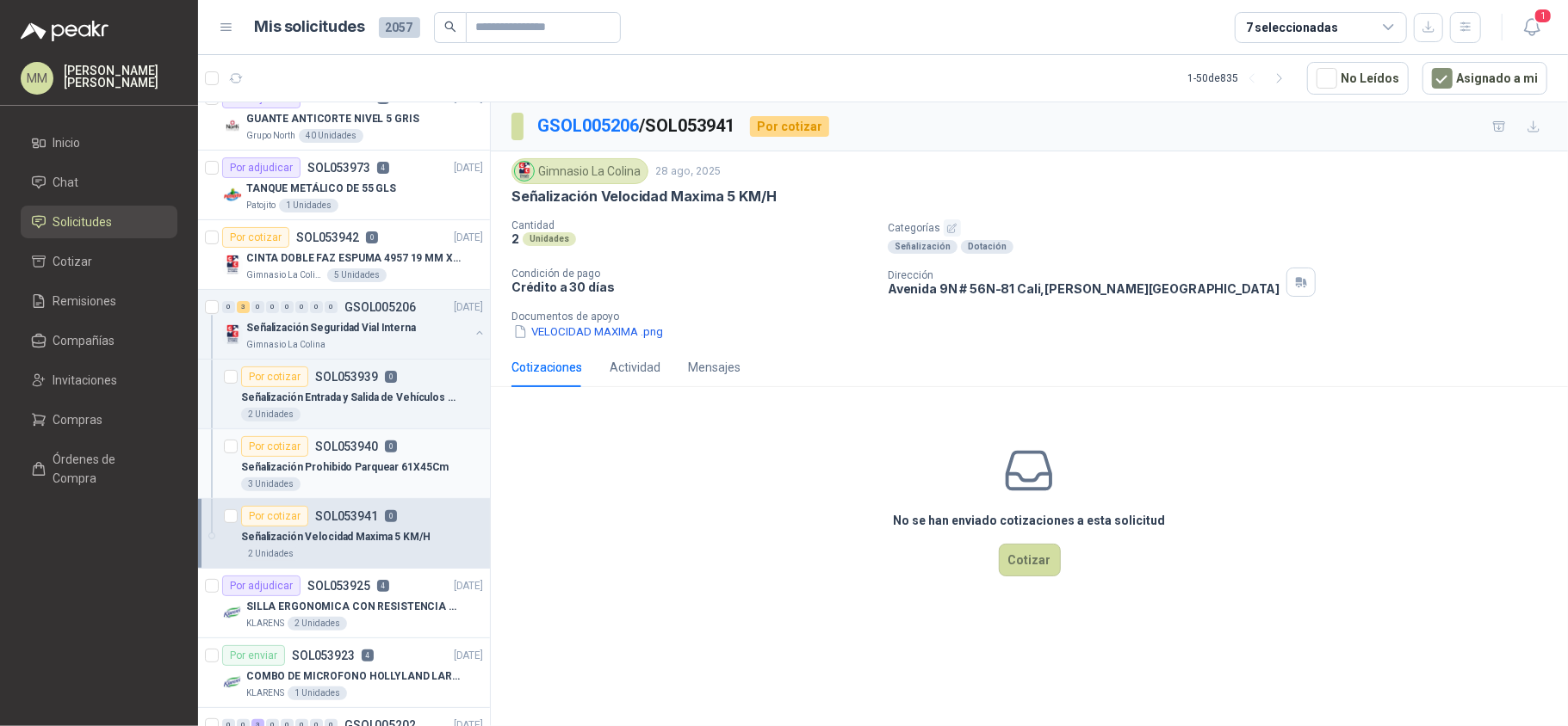
click at [383, 459] on div "Señalización Prohibido Parquear 61X45Cm" at bounding box center [362, 467] width 241 height 21
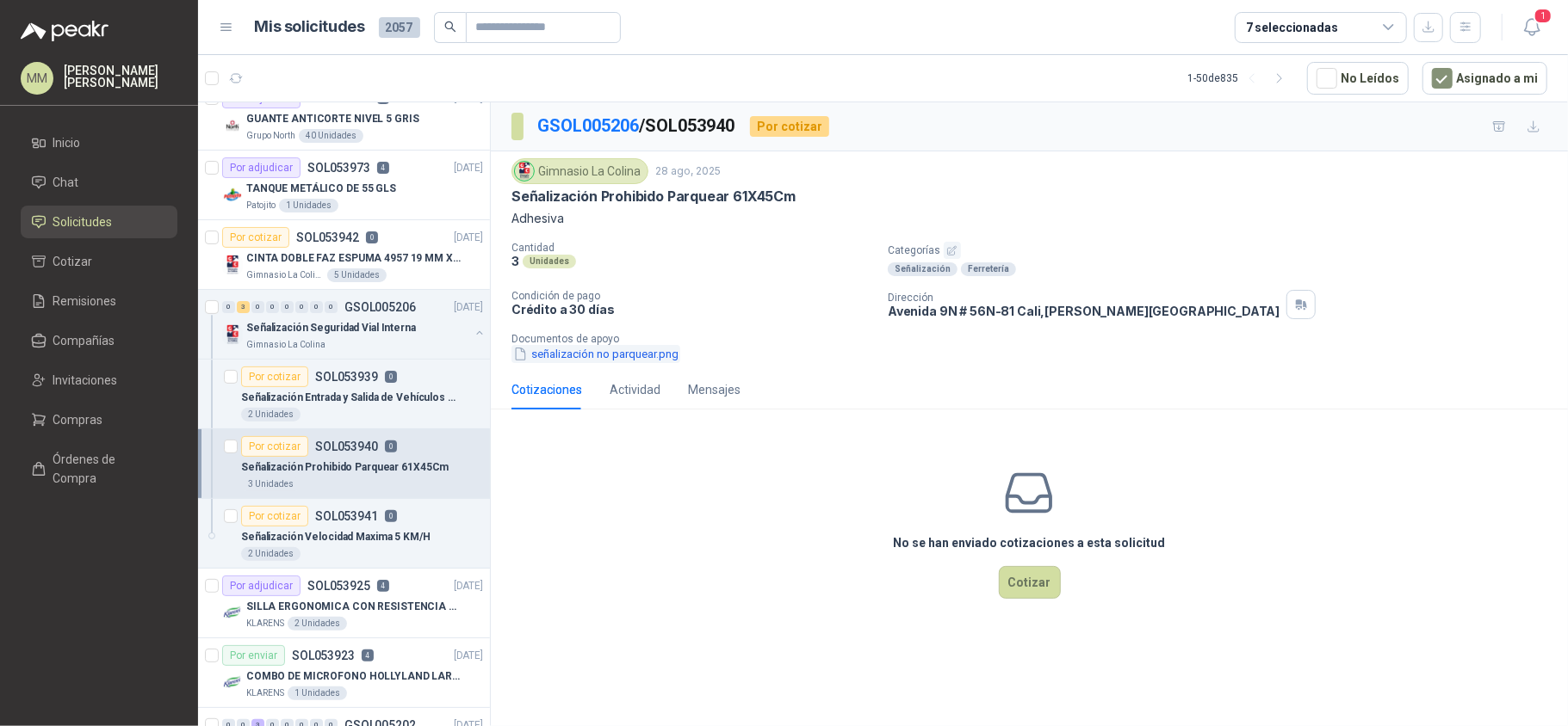
click at [596, 362] on button "señalización no parquear.png" at bounding box center [596, 353] width 169 height 18
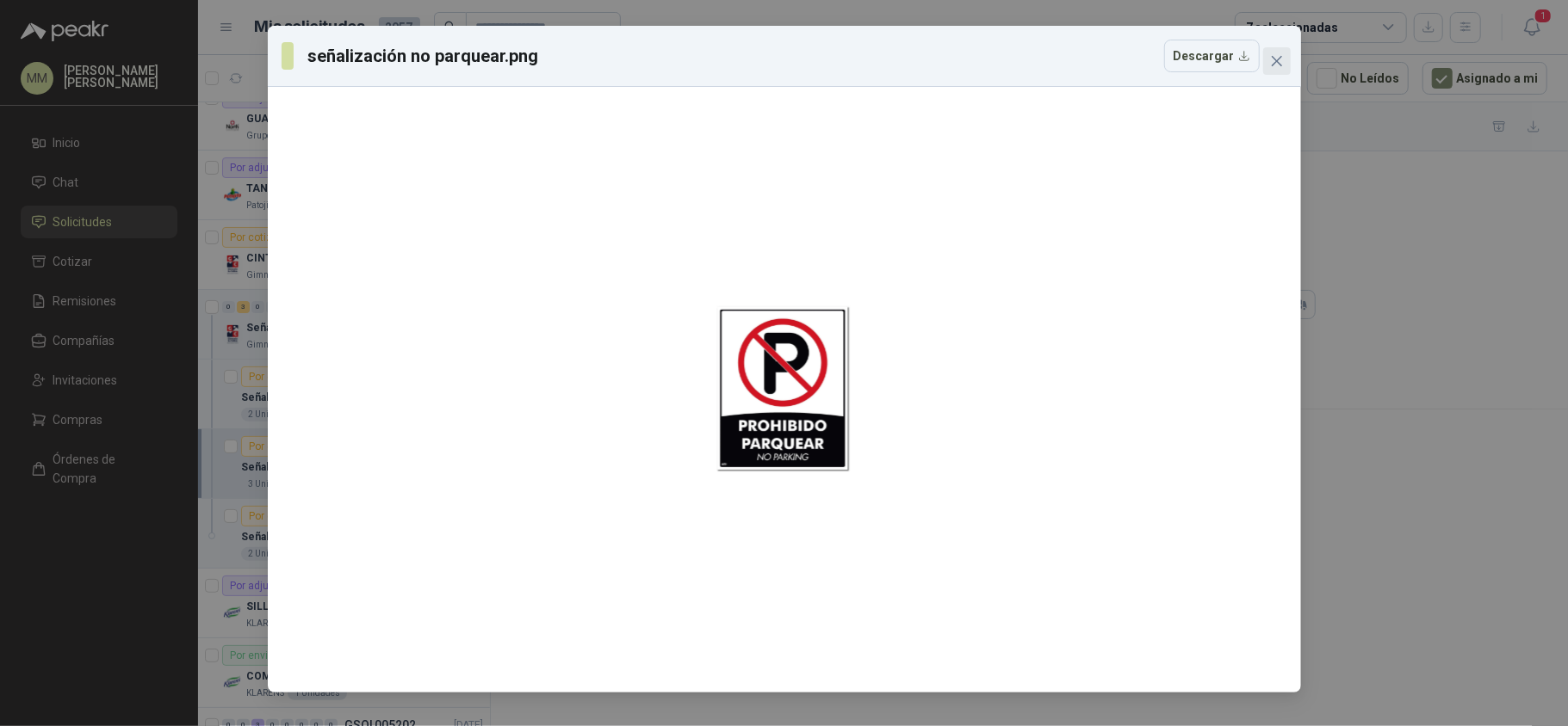
click at [1277, 66] on icon "close" at bounding box center [1276, 61] width 14 height 14
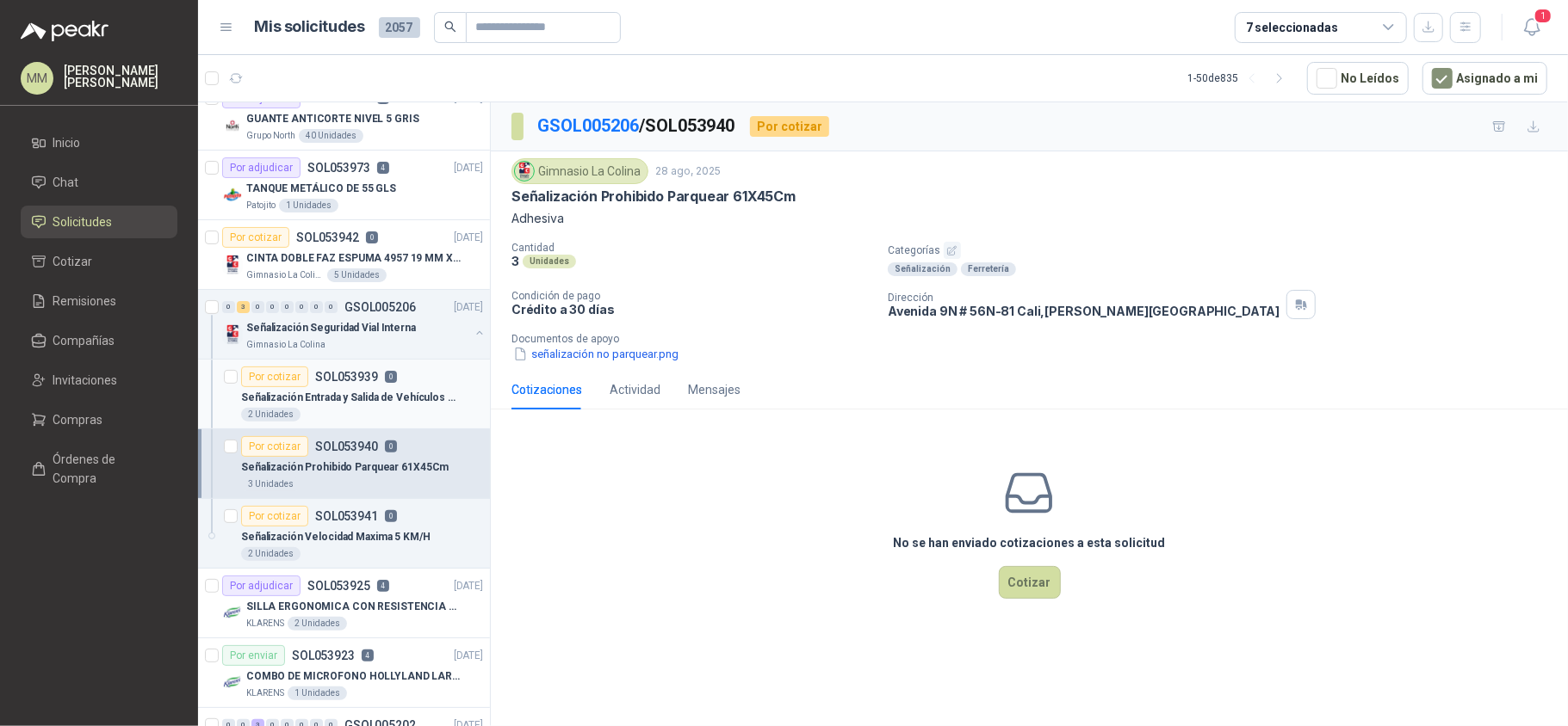
click at [311, 397] on p "Señalización Entrada y Salida de Vehículos 61x45cm" at bounding box center [349, 398] width 214 height 17
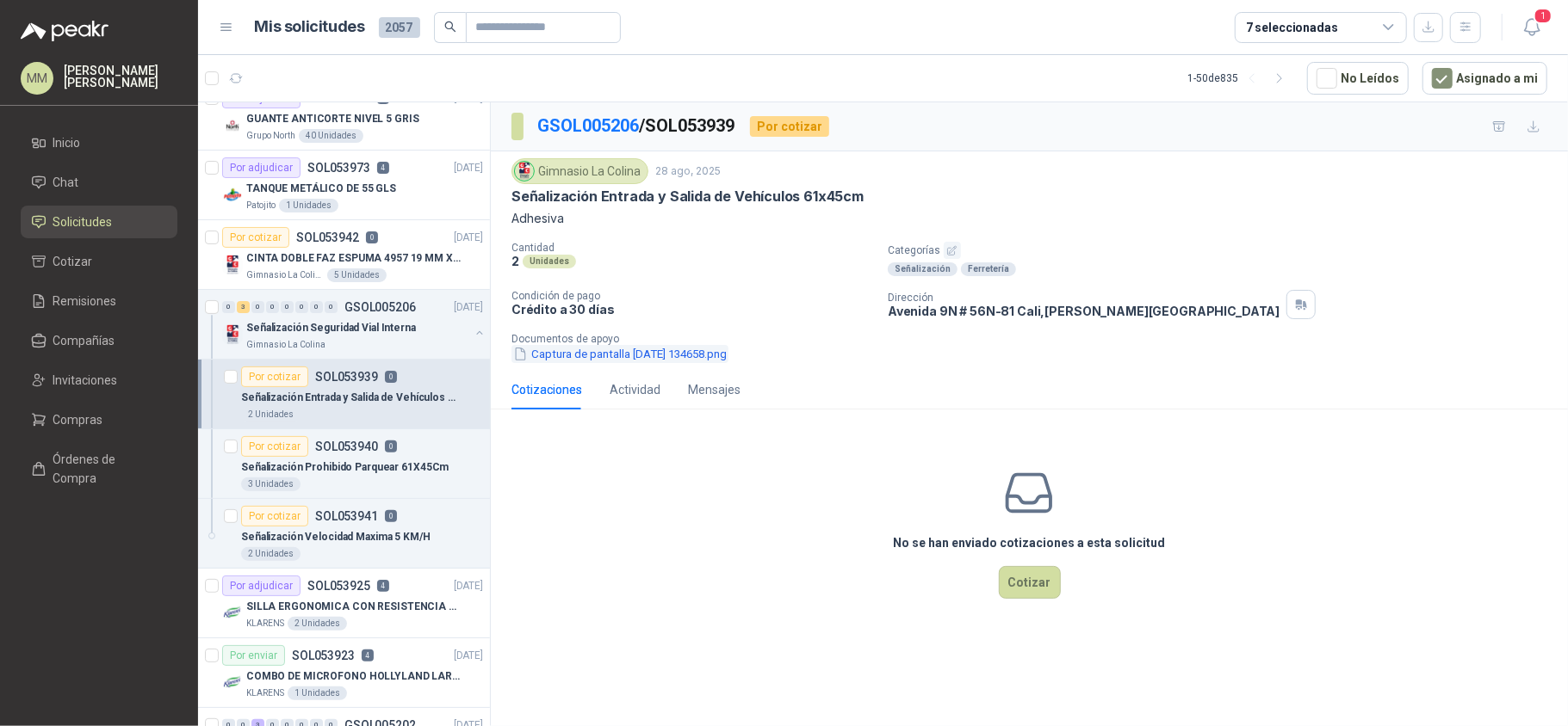
click at [624, 353] on button "Captura de pantalla [DATE] 134658.png" at bounding box center [620, 353] width 217 height 18
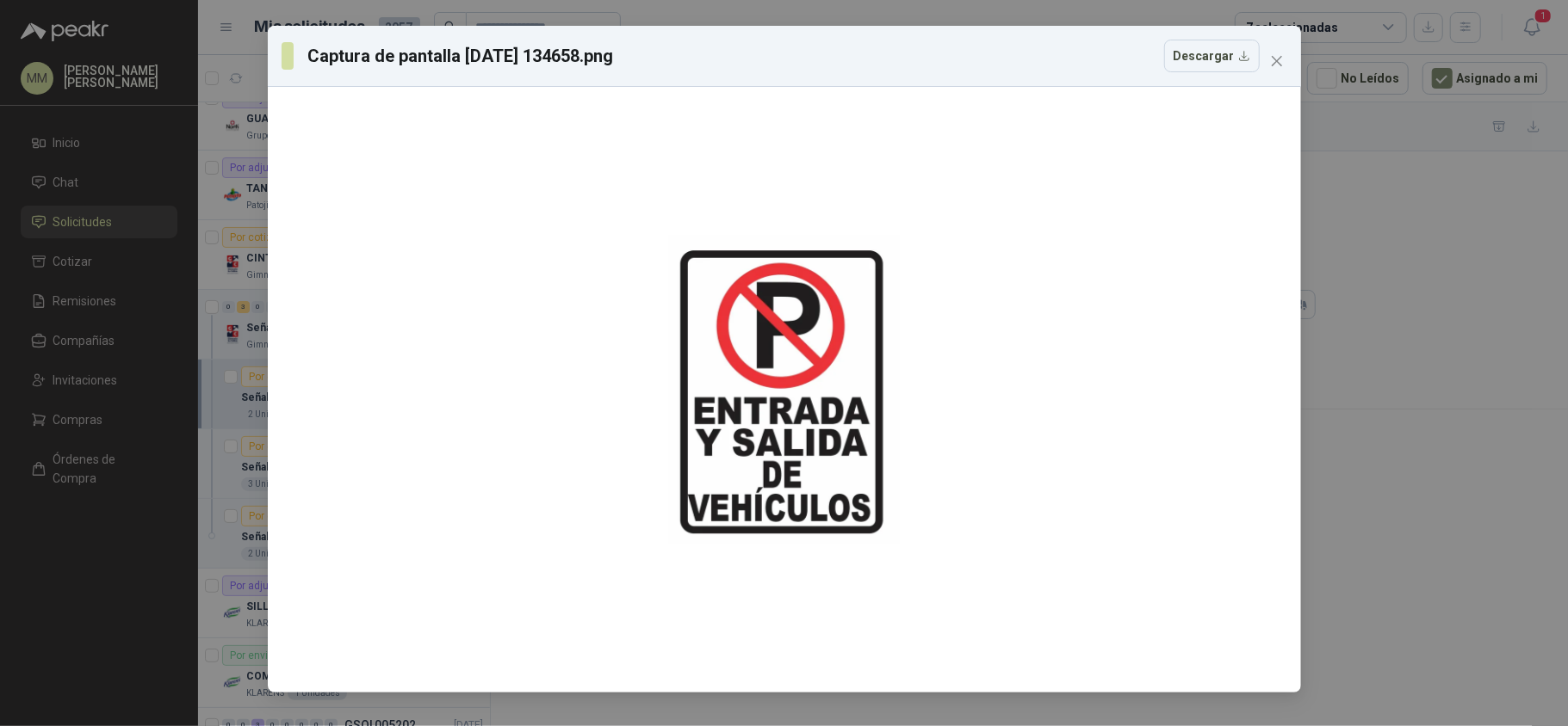
click at [1034, 80] on div "Captura de pantalla [DATE] 134658.png Descargar" at bounding box center [784, 57] width 1033 height 62
click at [1274, 67] on icon "close" at bounding box center [1276, 61] width 14 height 14
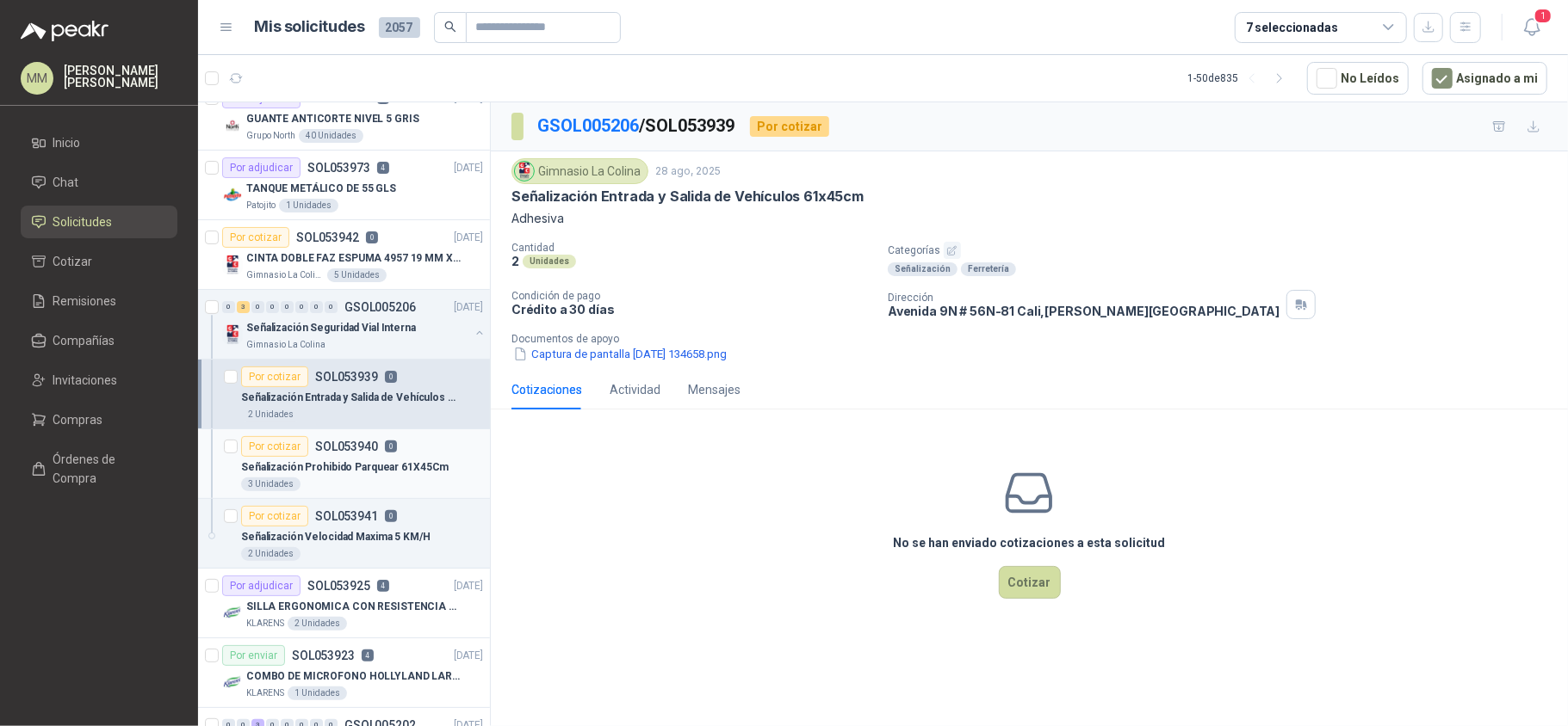
click at [238, 496] on article "Por cotizar SOL053940 0 Señalización Prohibido Parquear 61X45Cm 3 Unidades" at bounding box center [343, 464] width 292 height 70
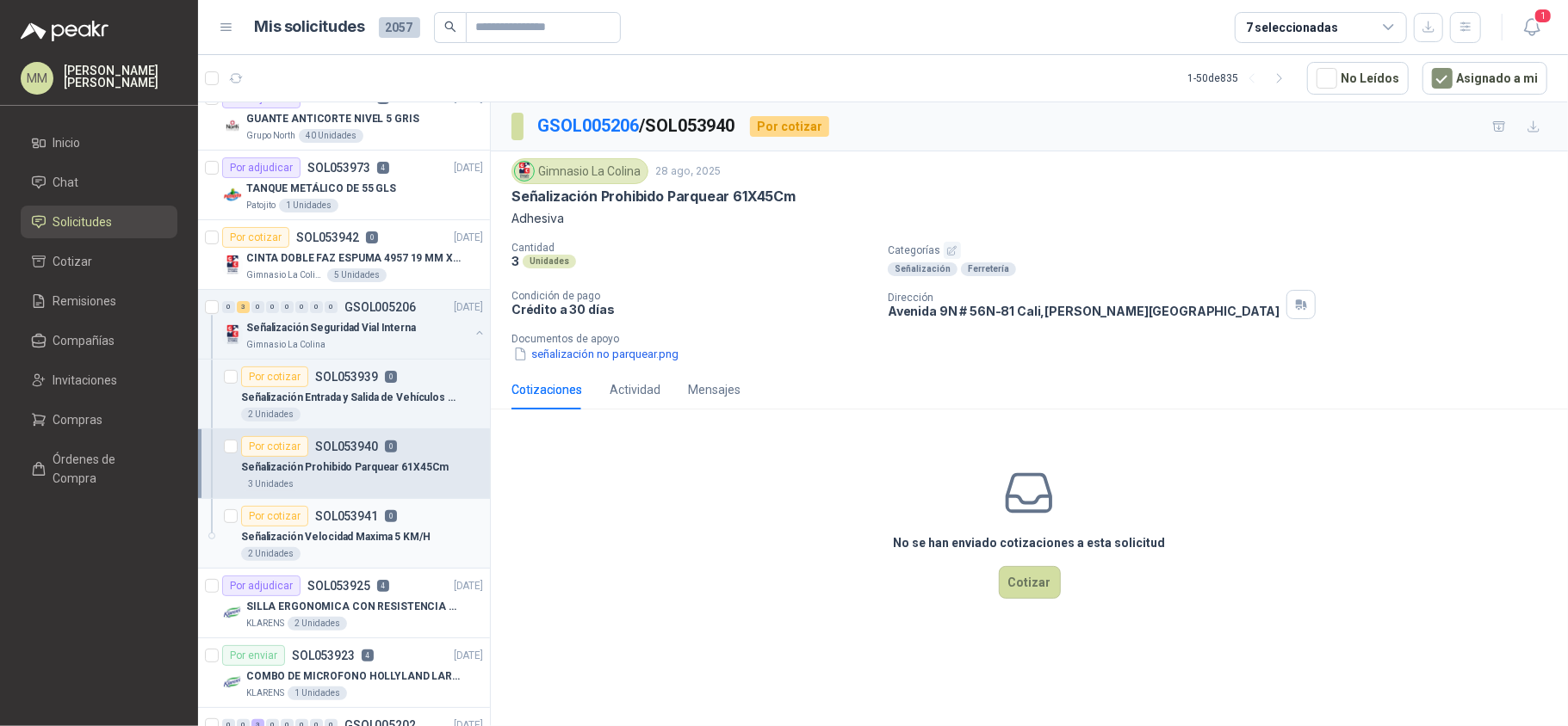
click at [403, 520] on div "Por cotizar SOL053941 0" at bounding box center [362, 516] width 241 height 21
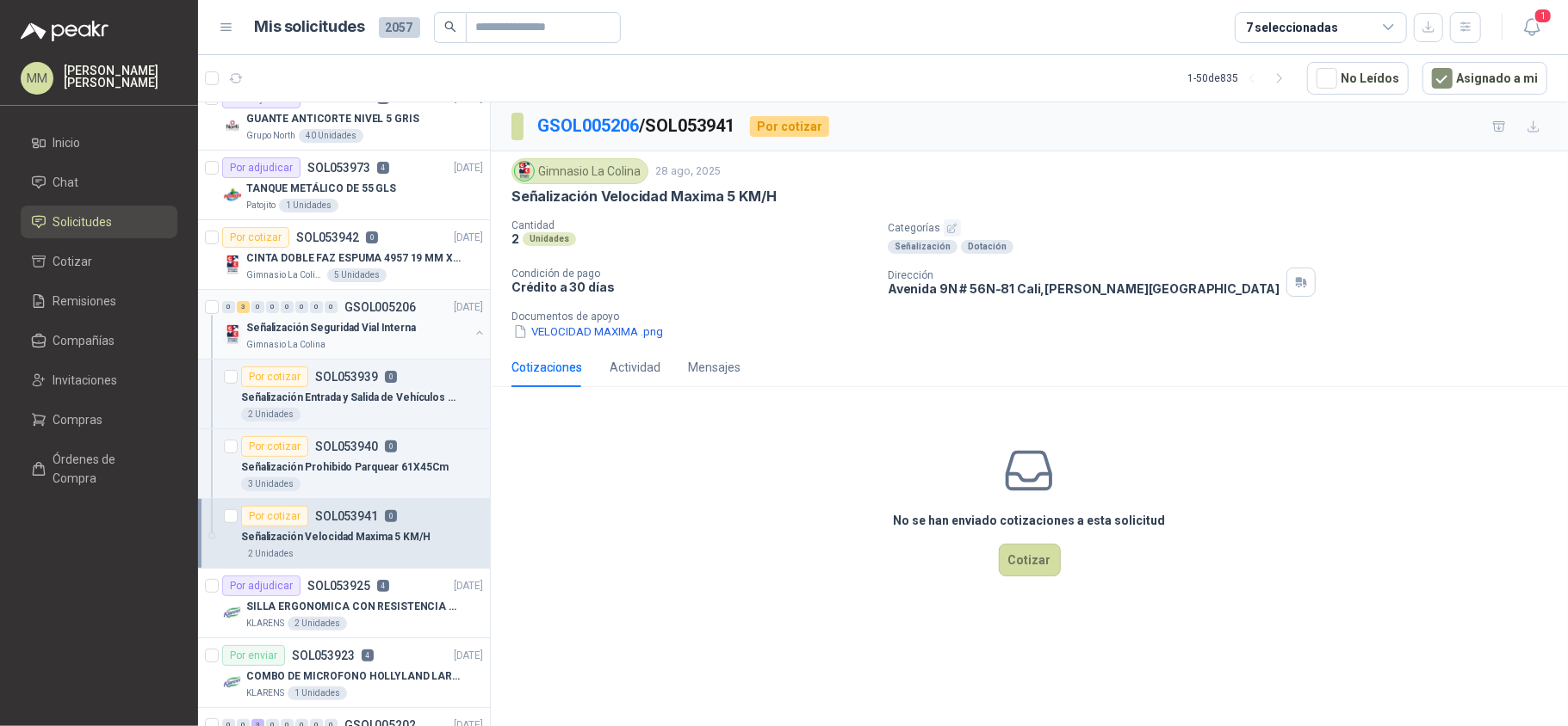
click at [473, 332] on button "button" at bounding box center [479, 333] width 14 height 14
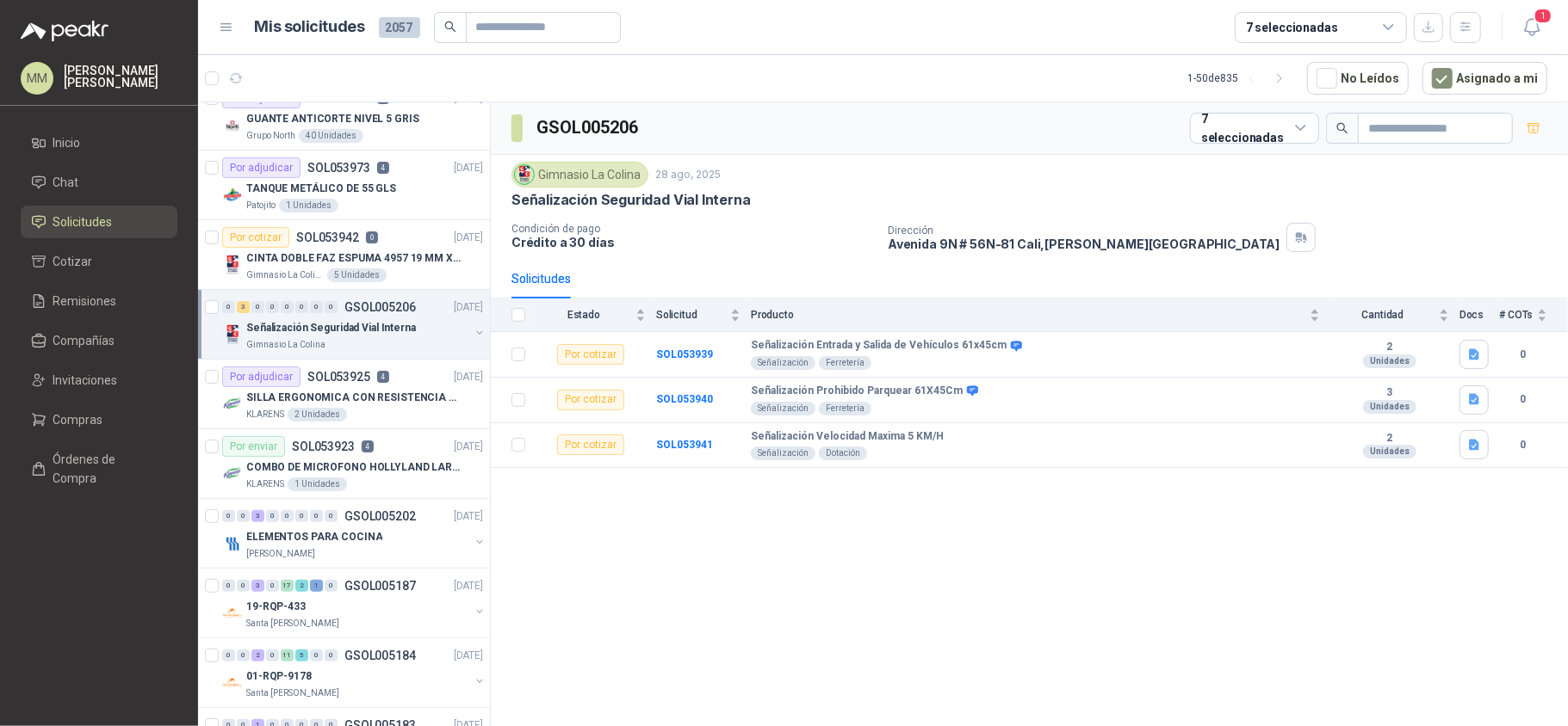
click at [1096, 173] on div "Gimnasio La Colina 28 ago, 2025" at bounding box center [1029, 175] width 1036 height 26
click at [1535, 21] on span "1" at bounding box center [1543, 16] width 19 height 17
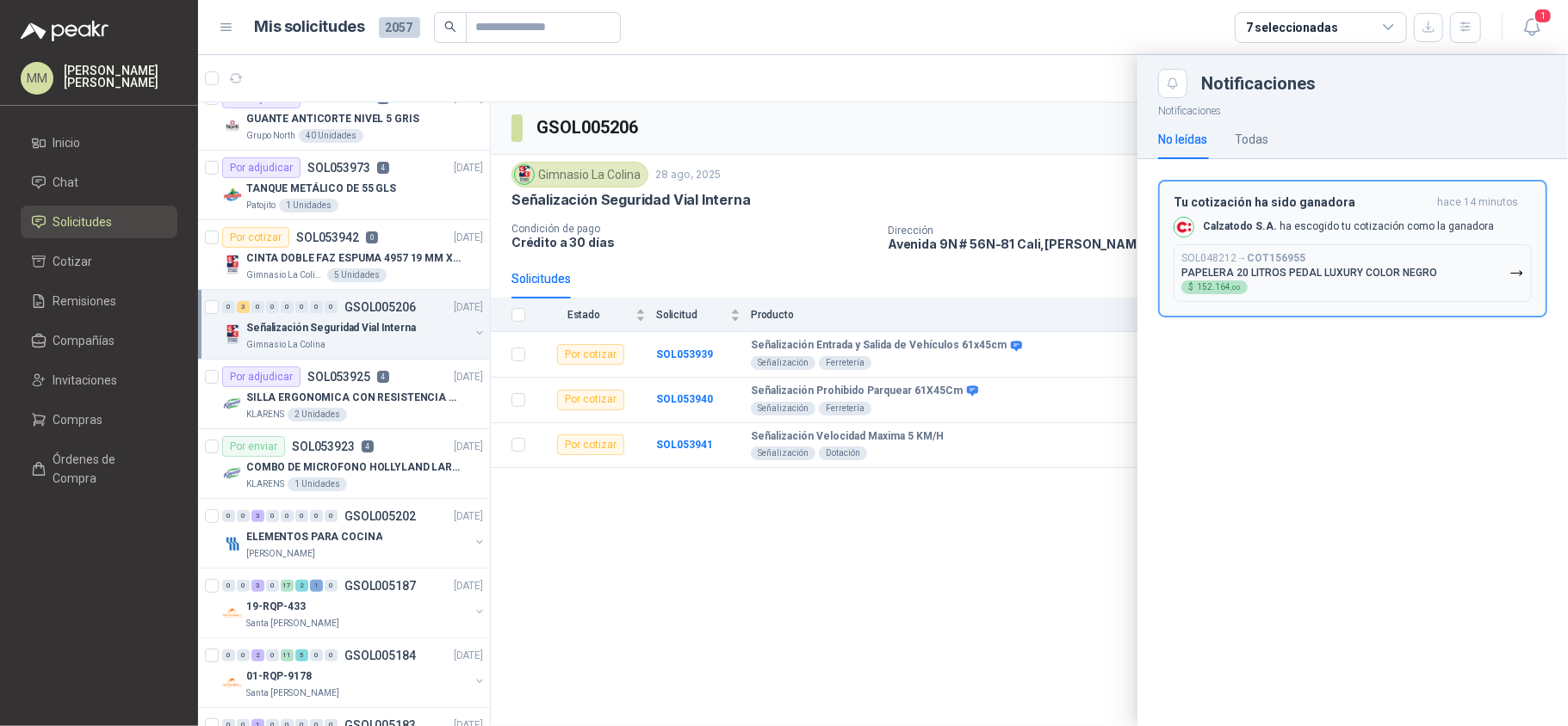
click at [1332, 277] on p "PAPELERA 20 LITROS PEDAL LUXURY COLOR NEGRO" at bounding box center [1309, 272] width 255 height 12
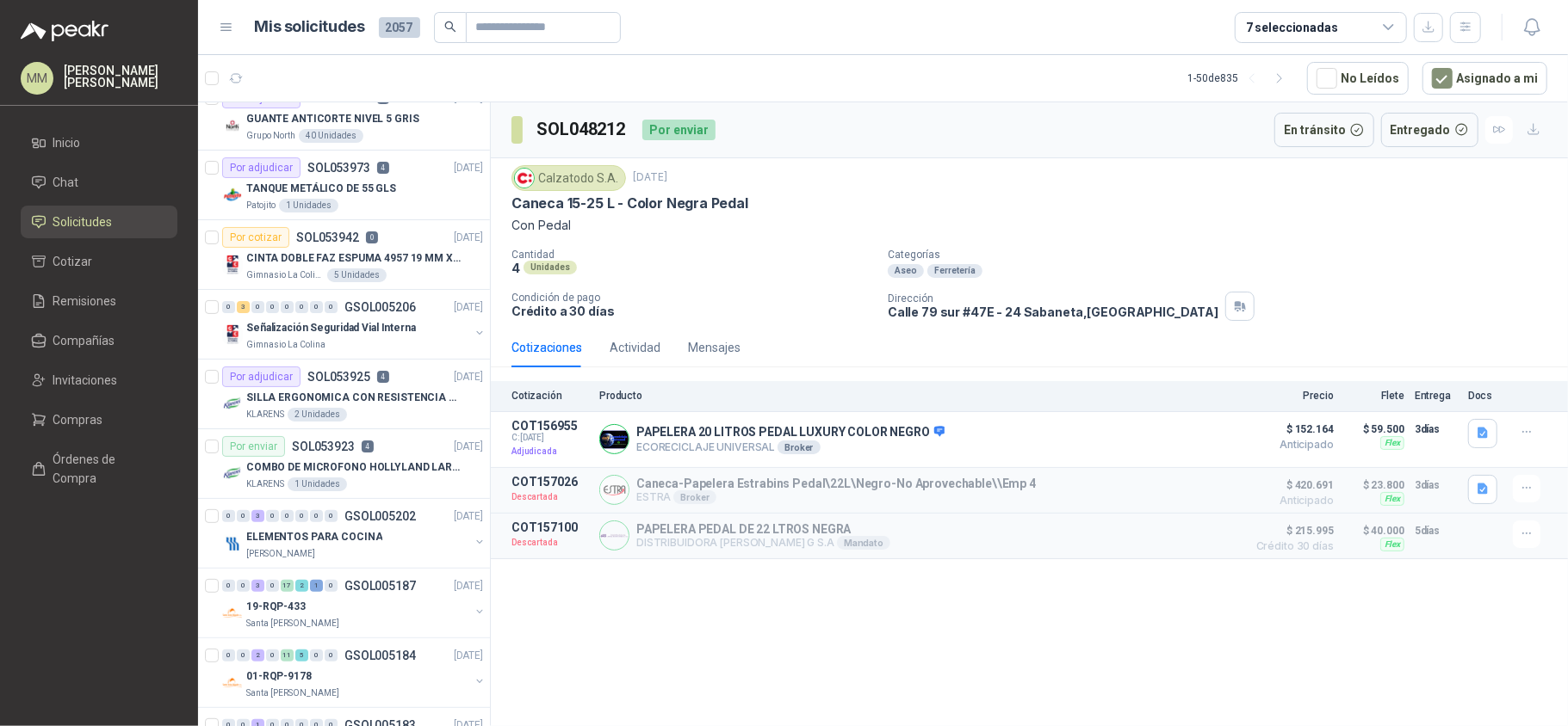
click at [571, 132] on h3 "SOL048212" at bounding box center [582, 130] width 92 height 27
copy h3 "SOL048212"
click at [763, 89] on article "1 - 50 de 835 No Leídos Asignado a mi" at bounding box center [882, 78] width 1369 height 47
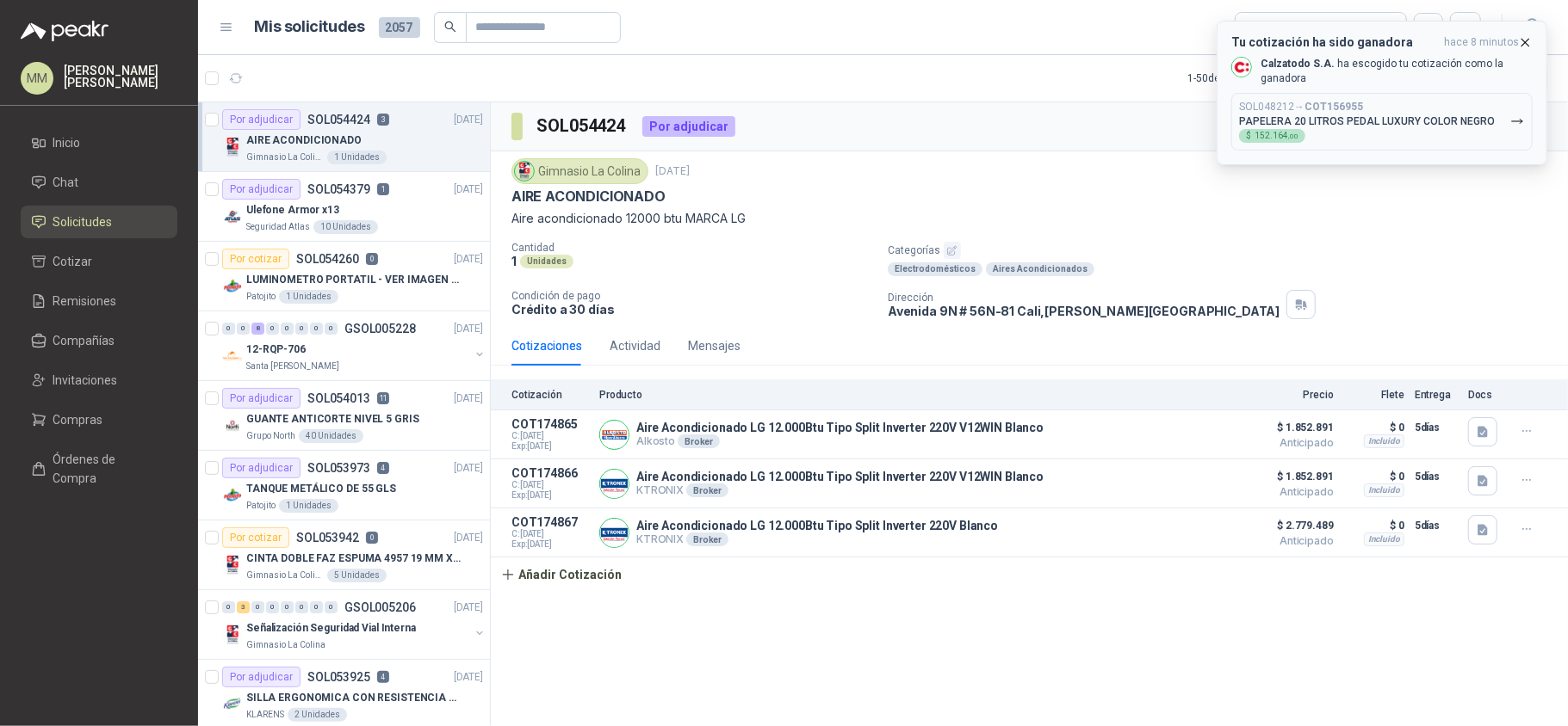
click at [1523, 39] on icon "button" at bounding box center [1525, 43] width 15 height 15
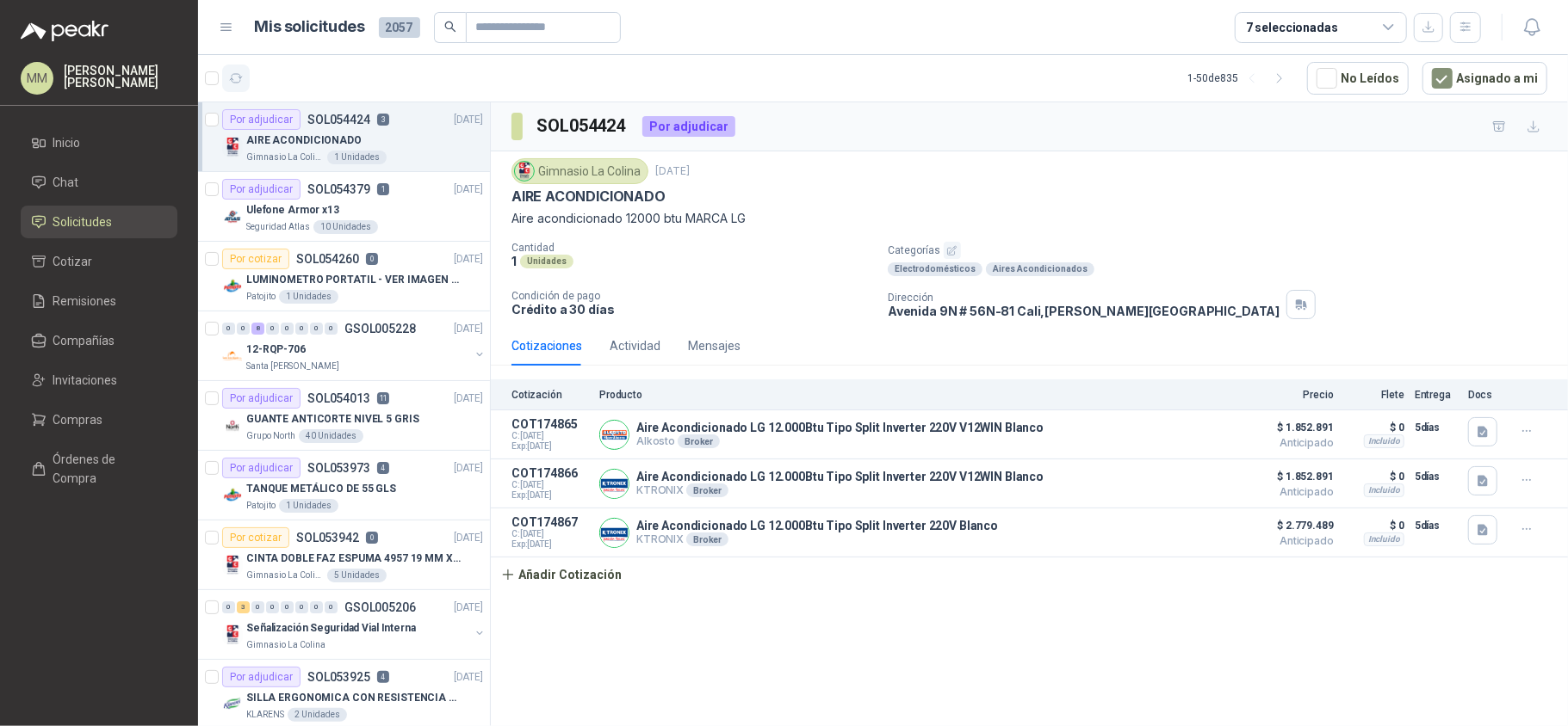
click at [244, 79] on button "button" at bounding box center [236, 78] width 28 height 28
click at [331, 277] on p "LUMINOMETRO PORTATIL - VER IMAGEN ADJUNTA" at bounding box center [353, 281] width 214 height 17
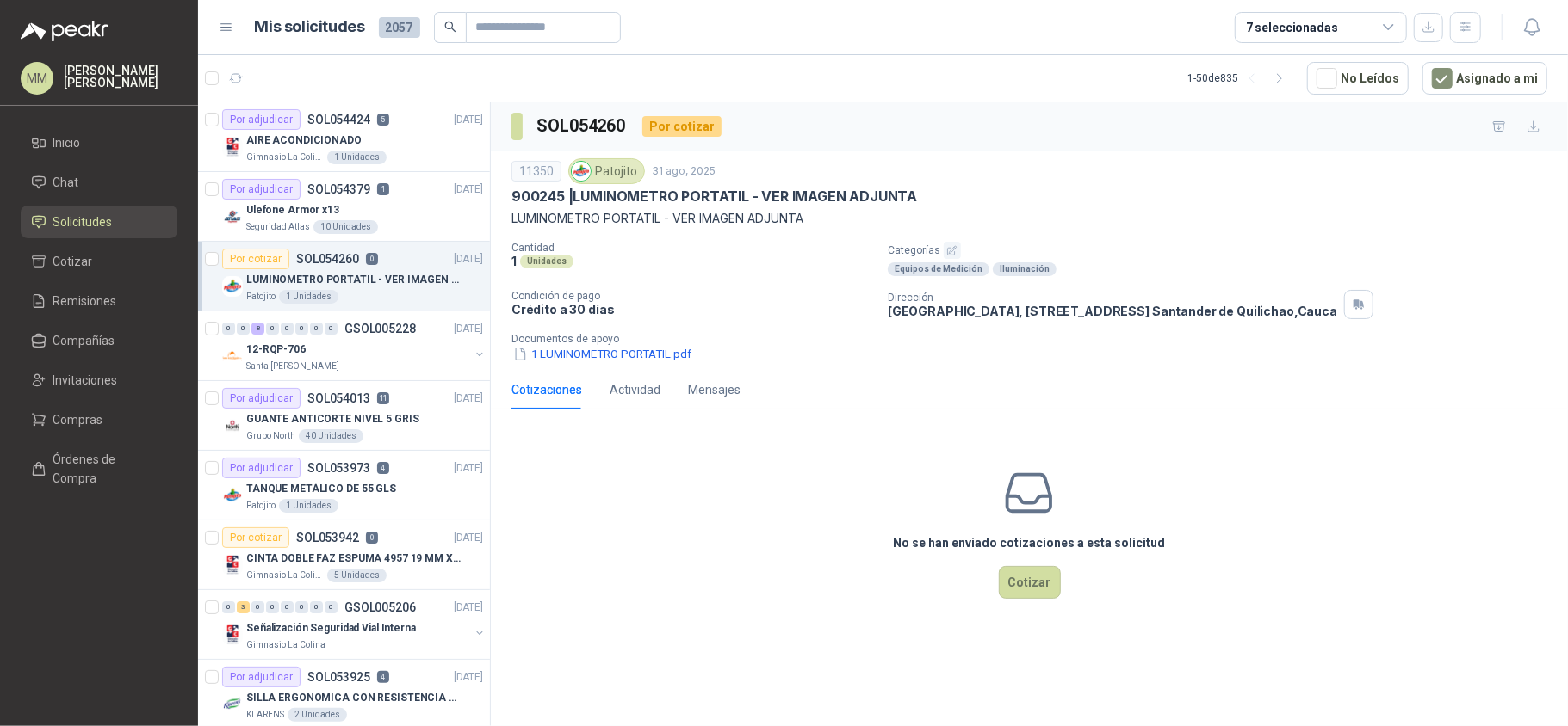
click at [603, 205] on p "900245 | LUMINOMETRO PORTATIL - VER IMAGEN ADJUNTA" at bounding box center [714, 196] width 406 height 18
drag, startPoint x: 603, startPoint y: 205, endPoint x: 683, endPoint y: 199, distance: 80.2
click at [683, 199] on p "900245 | LUMINOMETRO PORTATIL - VER IMAGEN ADJUNTA" at bounding box center [714, 196] width 406 height 18
copy p "LUMINOMETRO PORTATIL"
click at [618, 355] on button "1 LUMINOMETRO PORTATIL.pdf" at bounding box center [602, 353] width 182 height 18
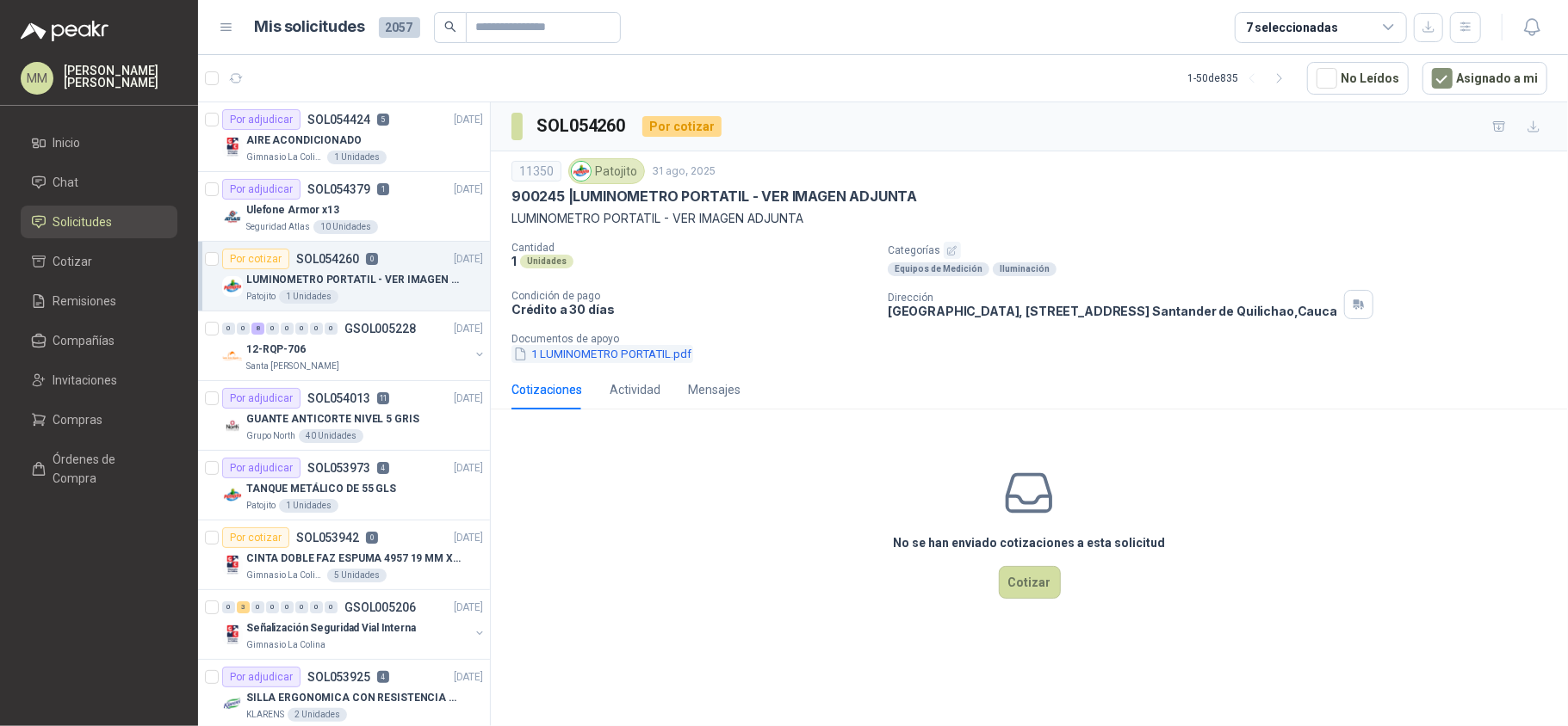
click at [685, 479] on div "No se han enviado cotizaciones a esta solicitud Cotizar" at bounding box center [1028, 532] width 1077 height 219
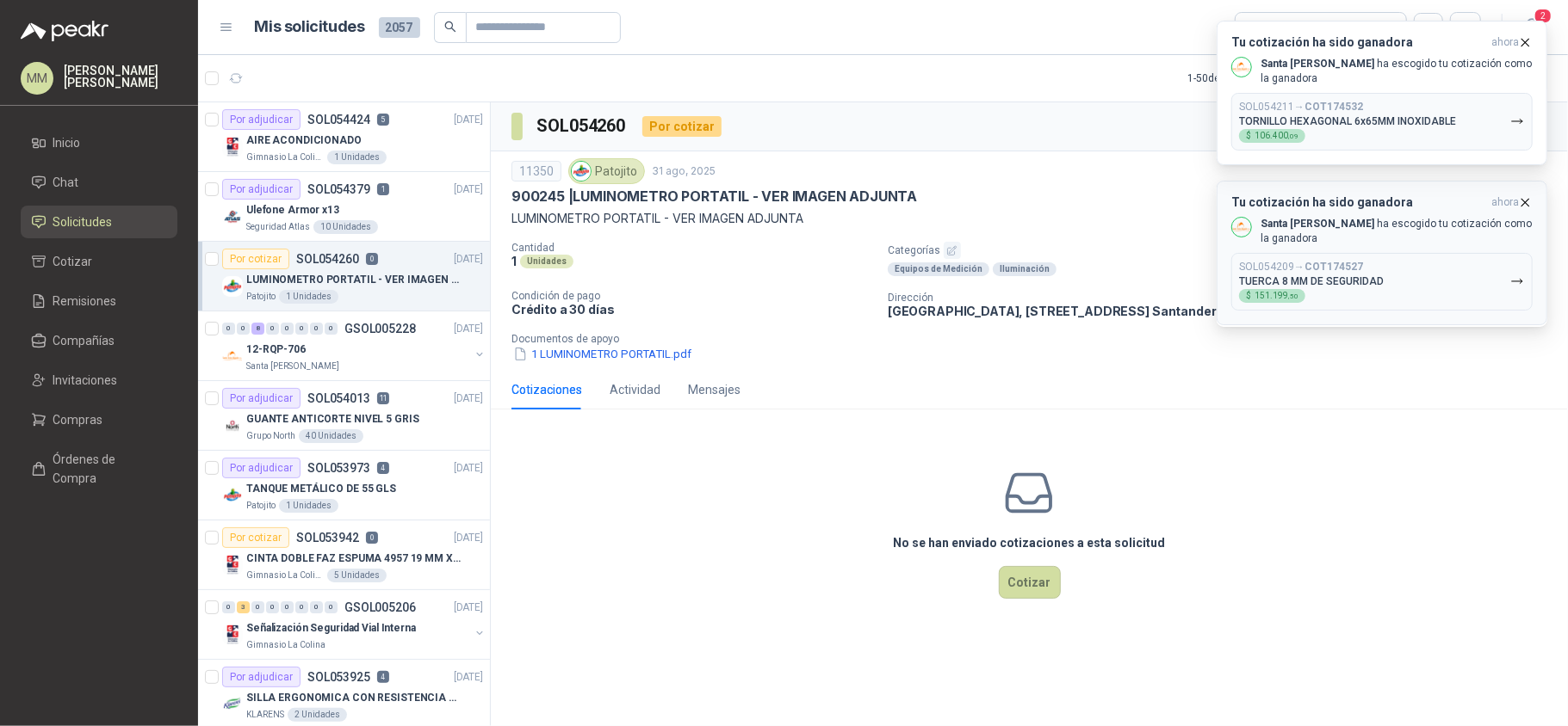
click at [1320, 287] on p "TUERCA 8 MM DE SEGURIDAD" at bounding box center [1311, 281] width 144 height 12
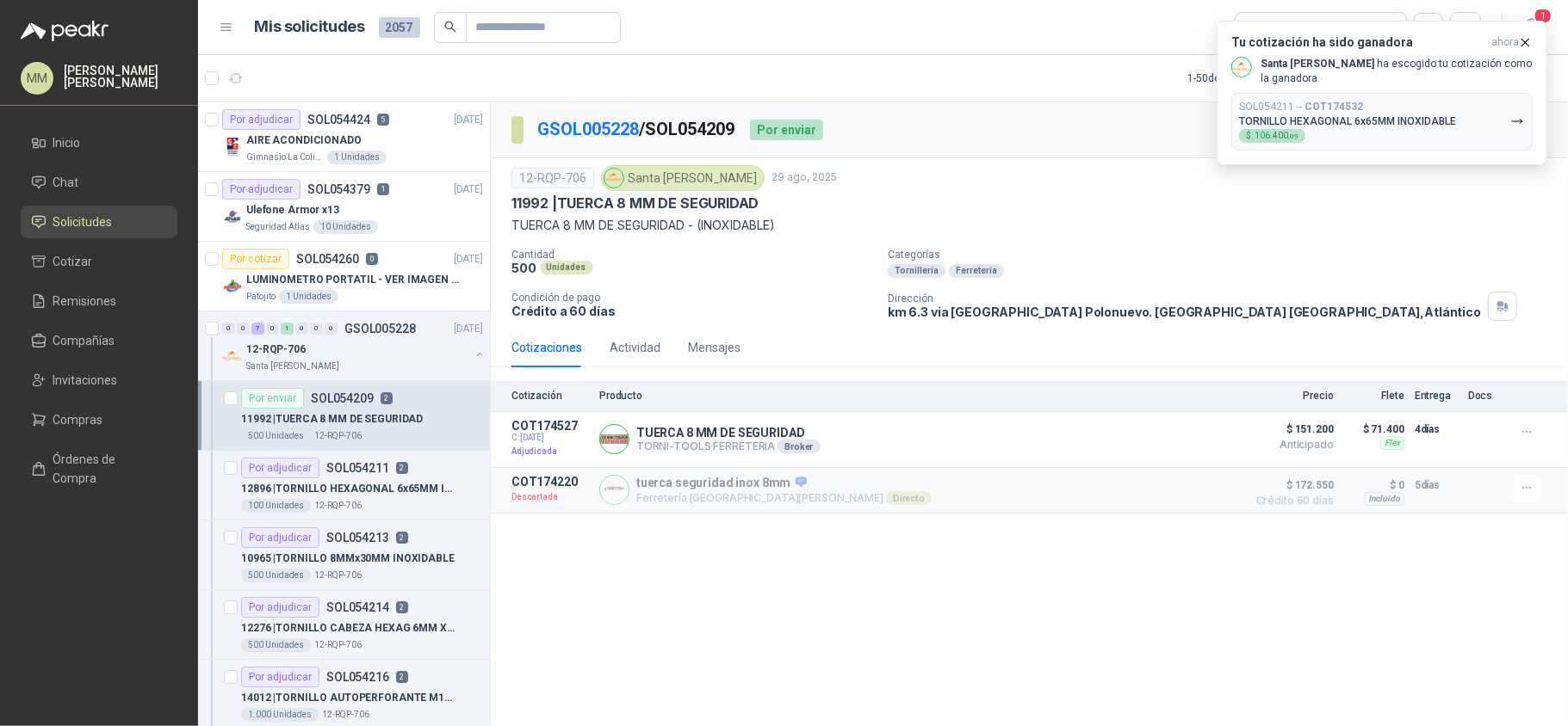
click at [1365, 124] on p "TORNILLO HEXAGONAL 6x65MM INOXIDABLE" at bounding box center [1347, 121] width 217 height 12
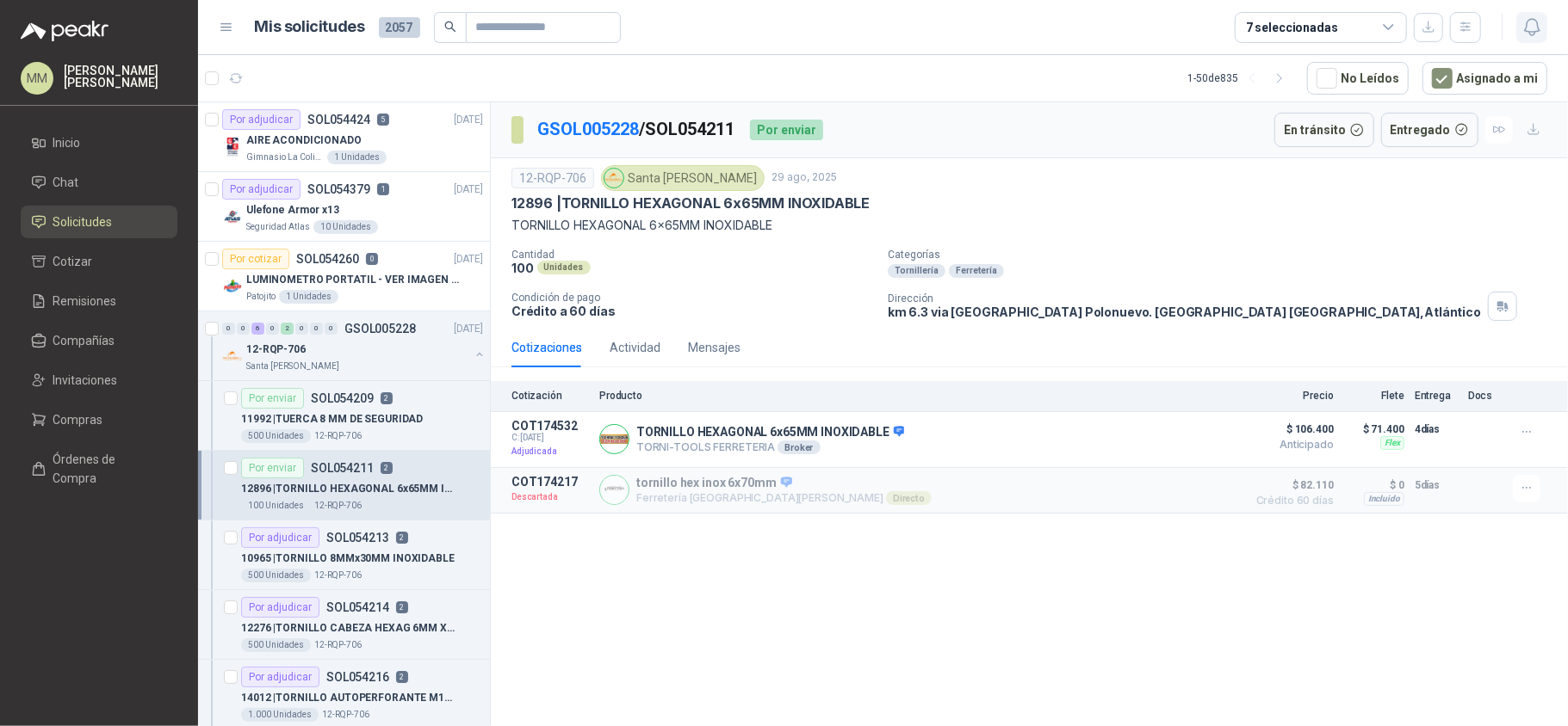
click at [1540, 29] on icon "button" at bounding box center [1532, 27] width 21 height 21
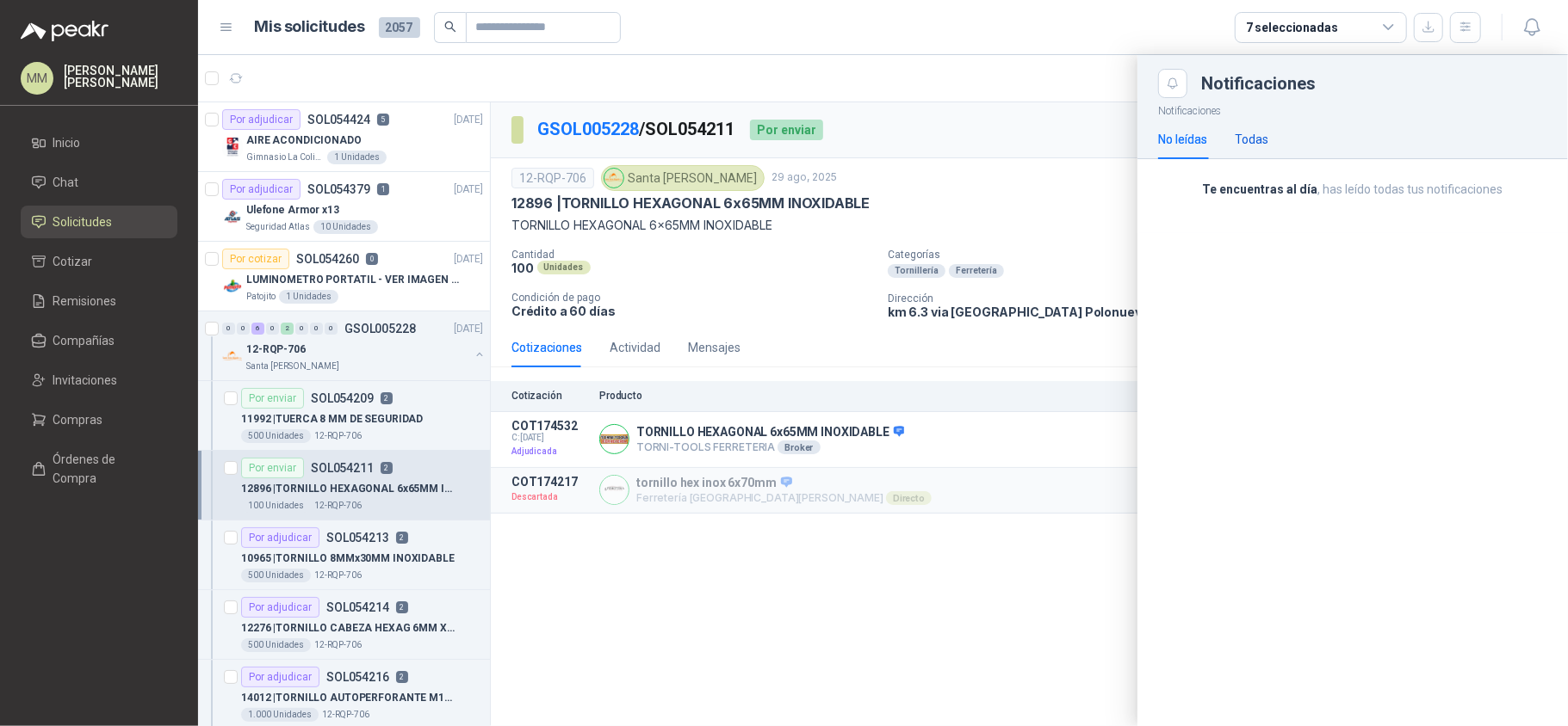
click at [1257, 132] on div "Todas" at bounding box center [1251, 139] width 34 height 19
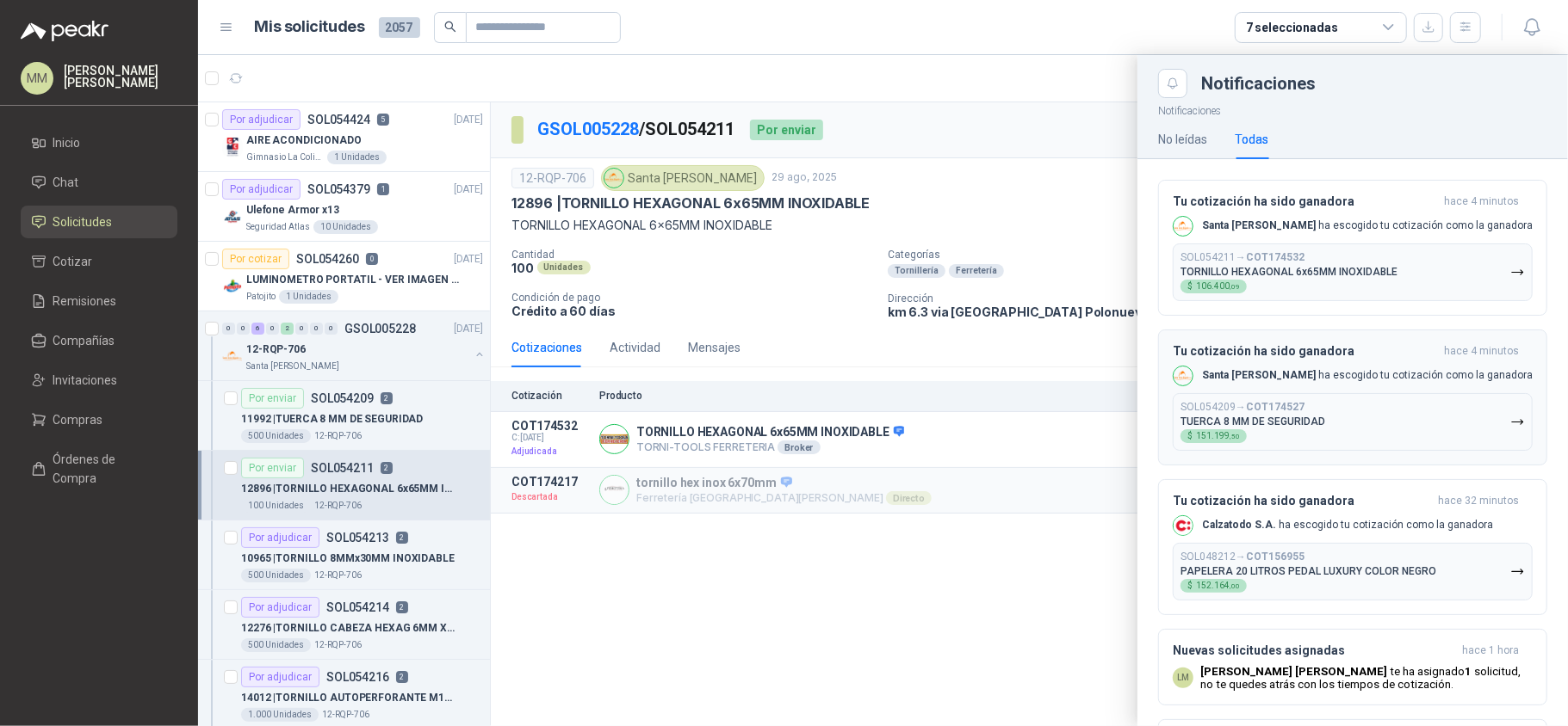
click at [1286, 423] on p "TUERCA 8 MM DE SEGURIDAD" at bounding box center [1252, 421] width 144 height 12
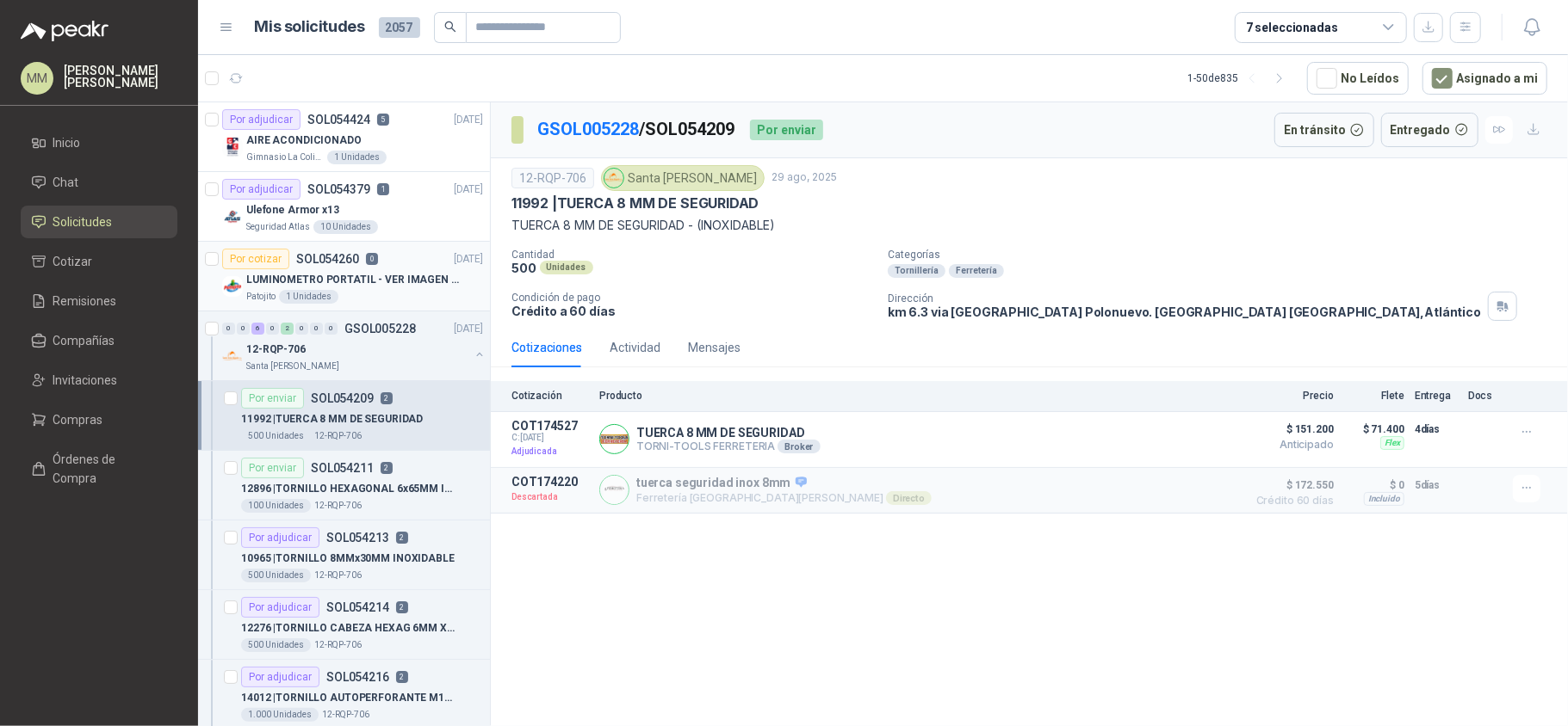
click at [410, 274] on p "LUMINOMETRO PORTATIL - VER IMAGEN ADJUNTA" at bounding box center [353, 281] width 214 height 17
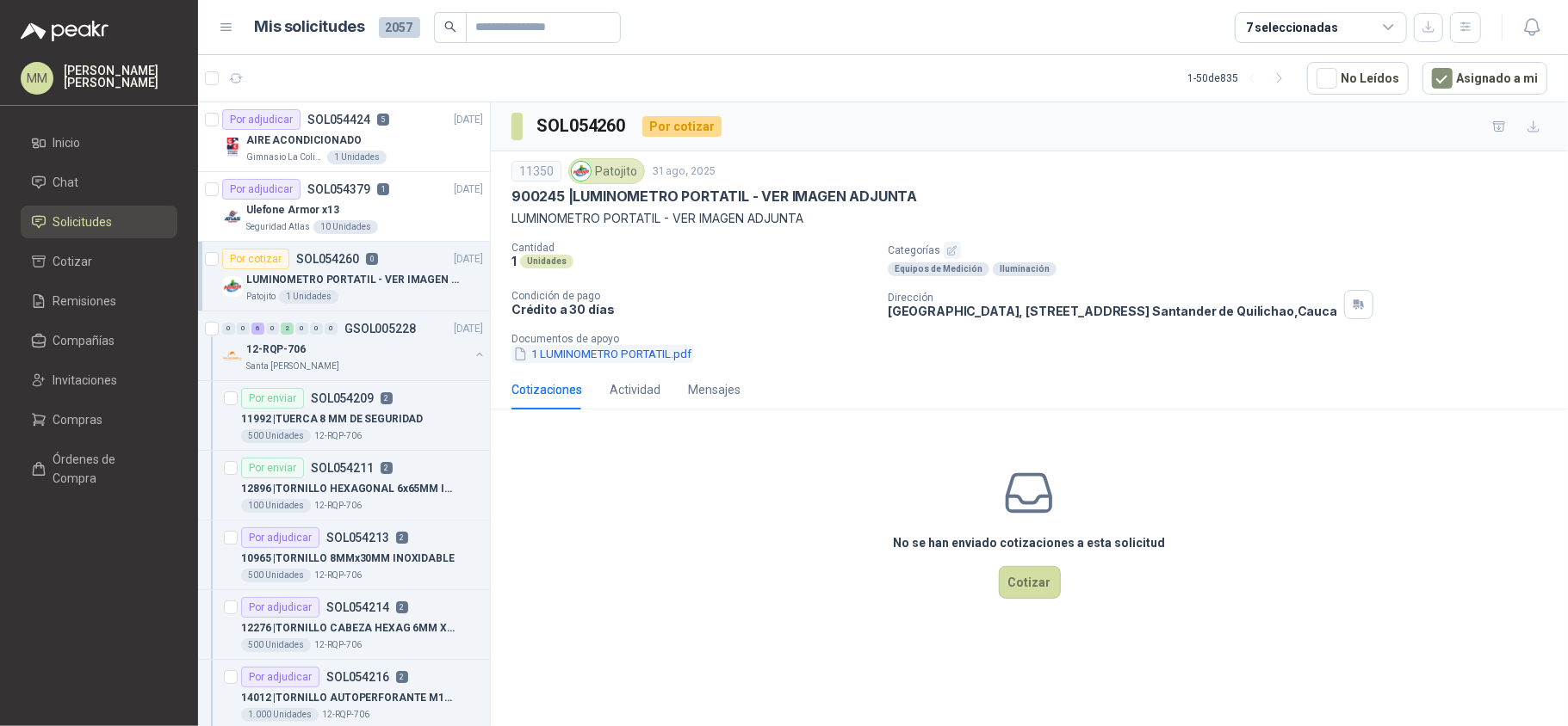
click at [608, 362] on button "1 LUMINOMETRO PORTATIL.pdf" at bounding box center [602, 353] width 182 height 18
click at [248, 81] on button "button" at bounding box center [236, 78] width 28 height 28
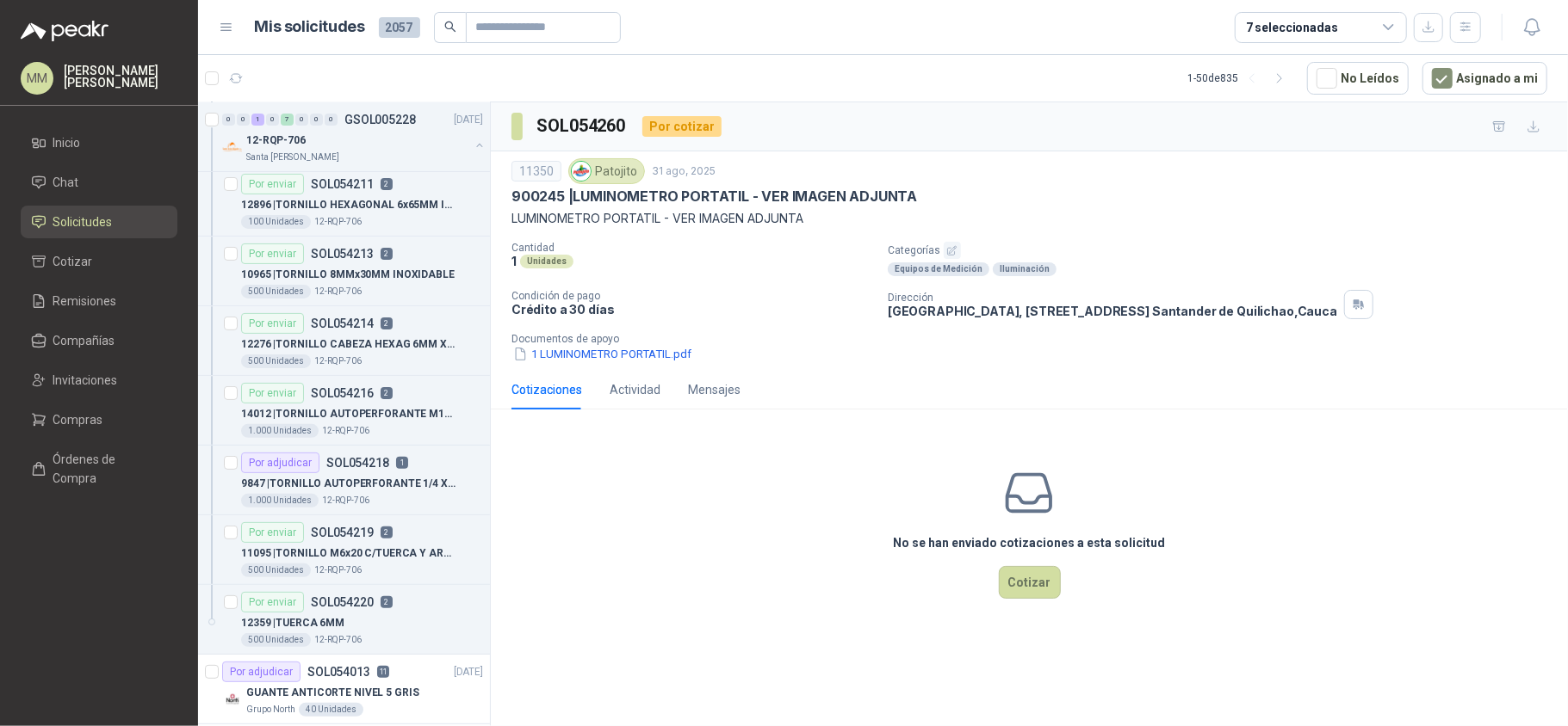
scroll to position [286, 0]
click at [393, 482] on p "9847 | TORNILLO AUTOPERFORANTE 1/4 X 1" at bounding box center [349, 483] width 214 height 17
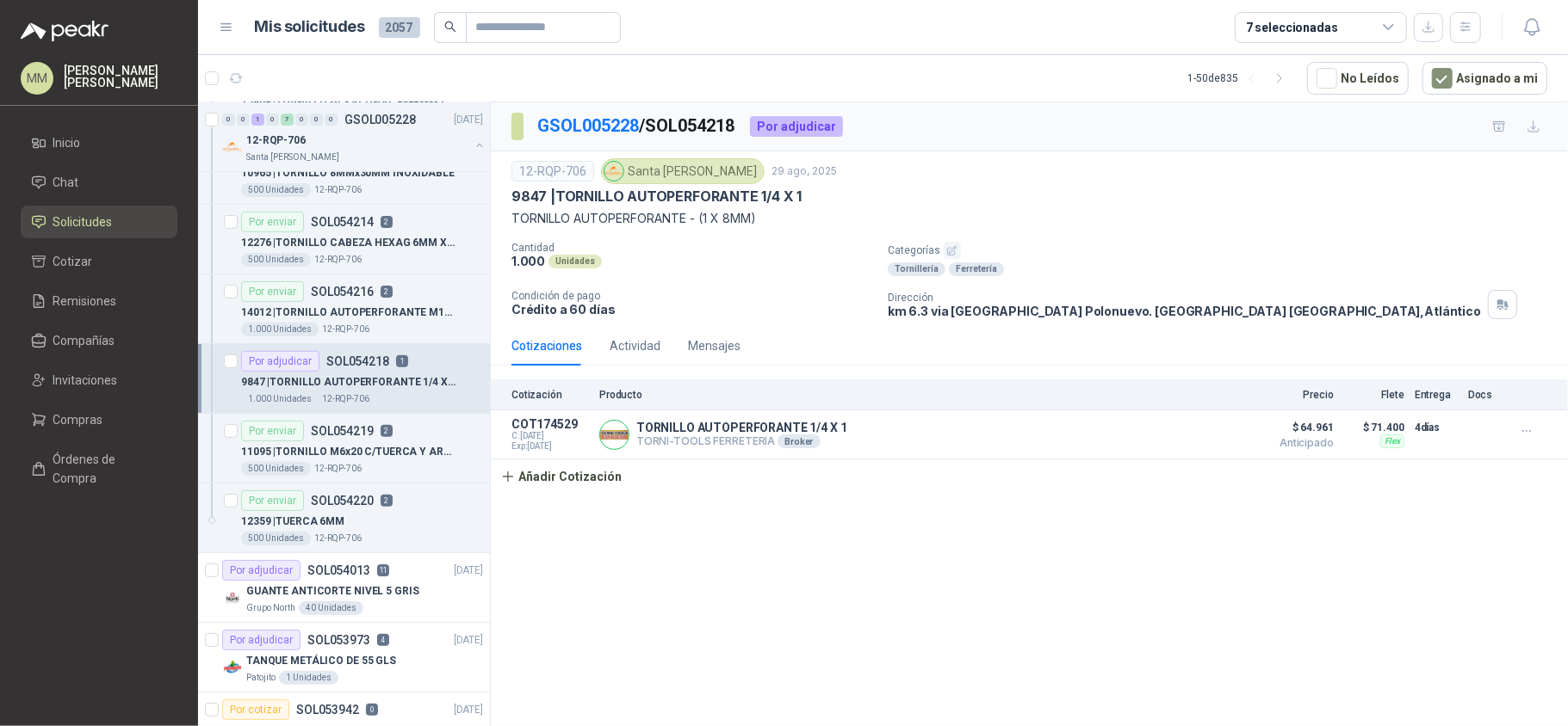
scroll to position [387, 0]
click at [387, 500] on p "2" at bounding box center [386, 500] width 12 height 12
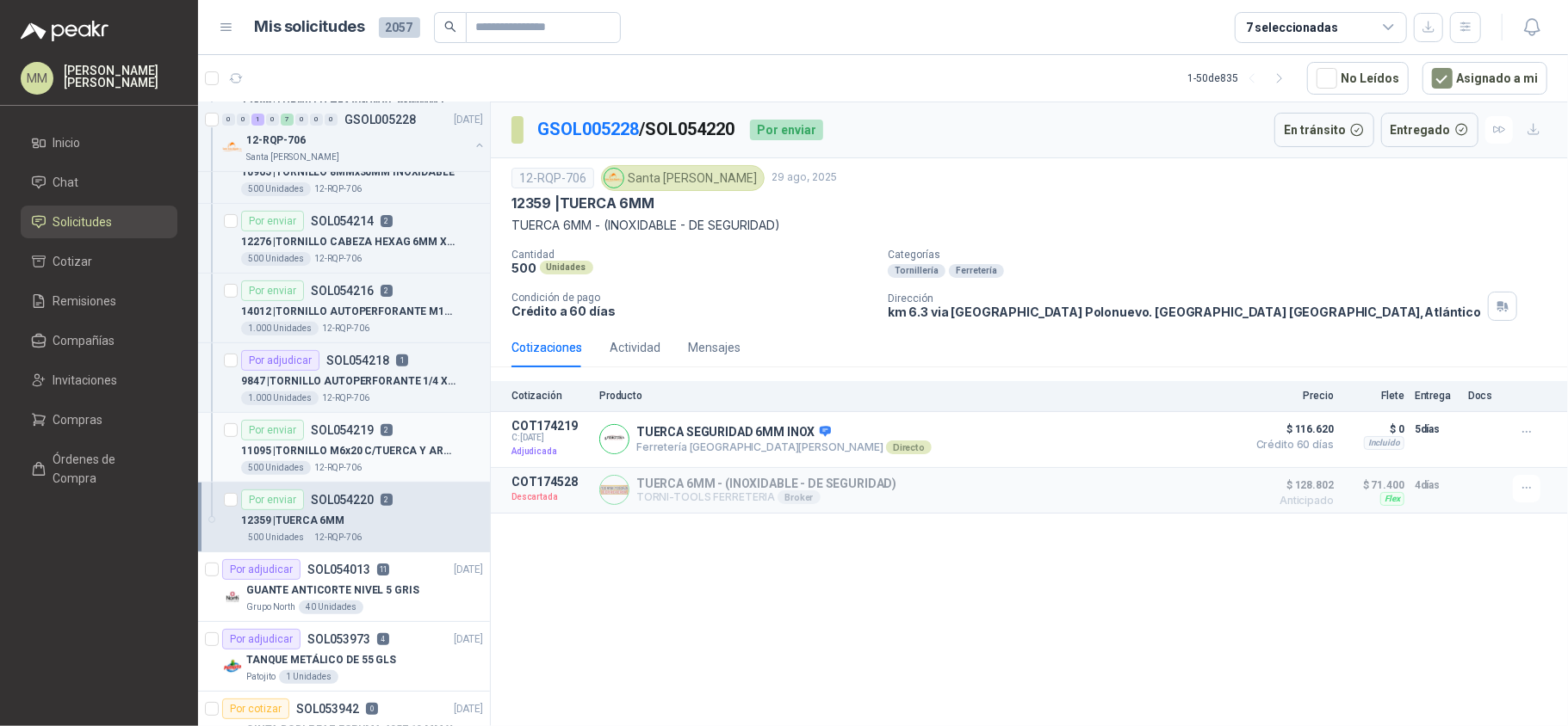
click at [431, 439] on div "Por enviar SOL054219 2" at bounding box center [362, 431] width 241 height 21
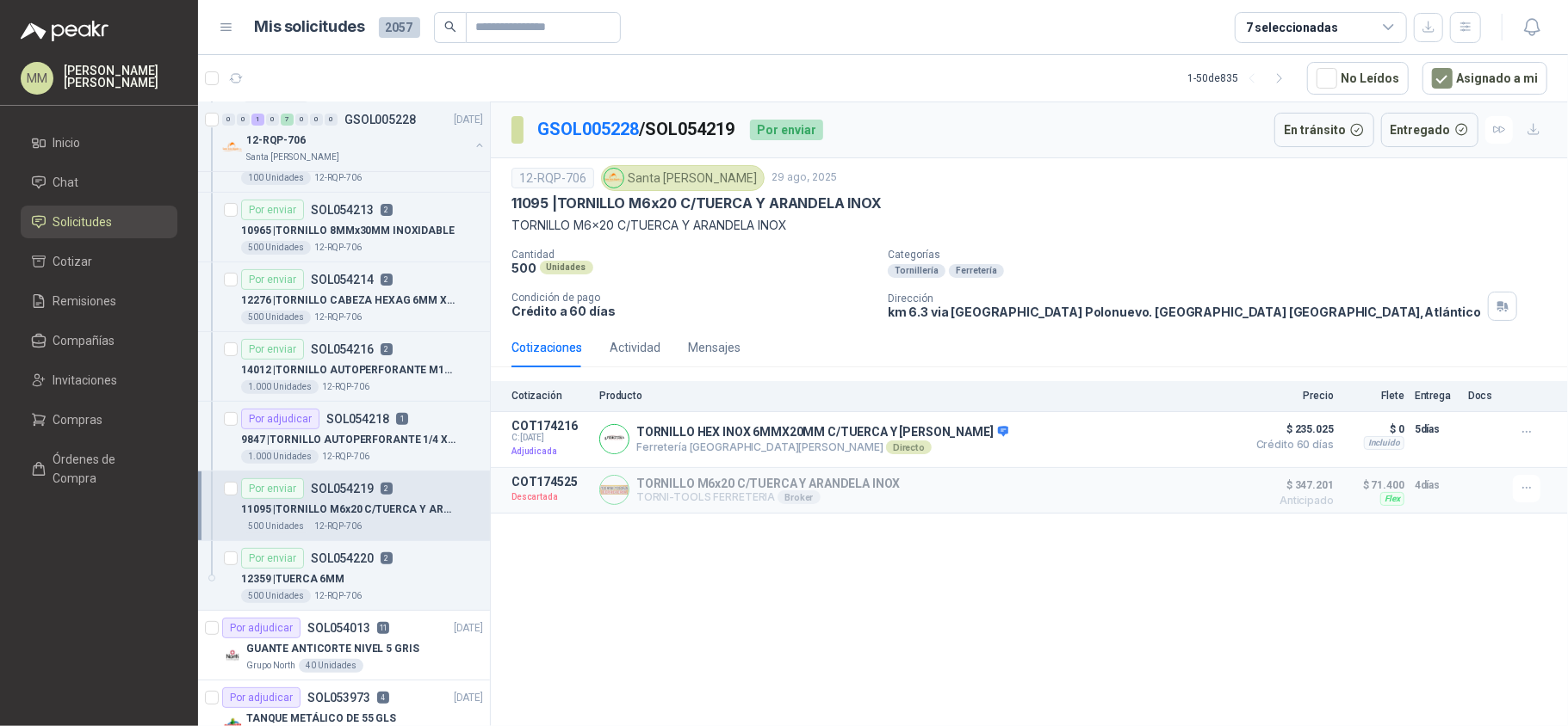
scroll to position [317, 0]
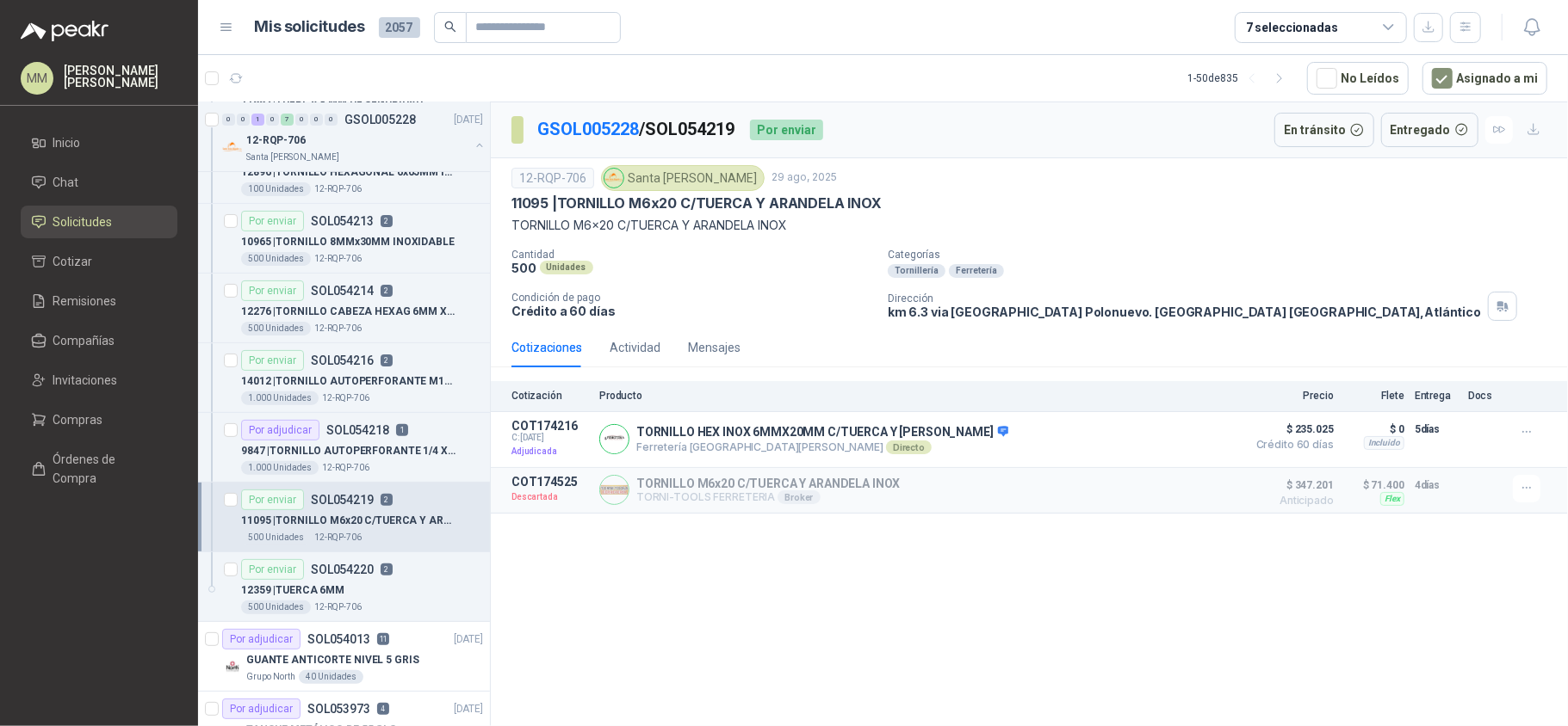
click at [431, 439] on div "Por adjudicar SOL054218 1" at bounding box center [362, 431] width 241 height 21
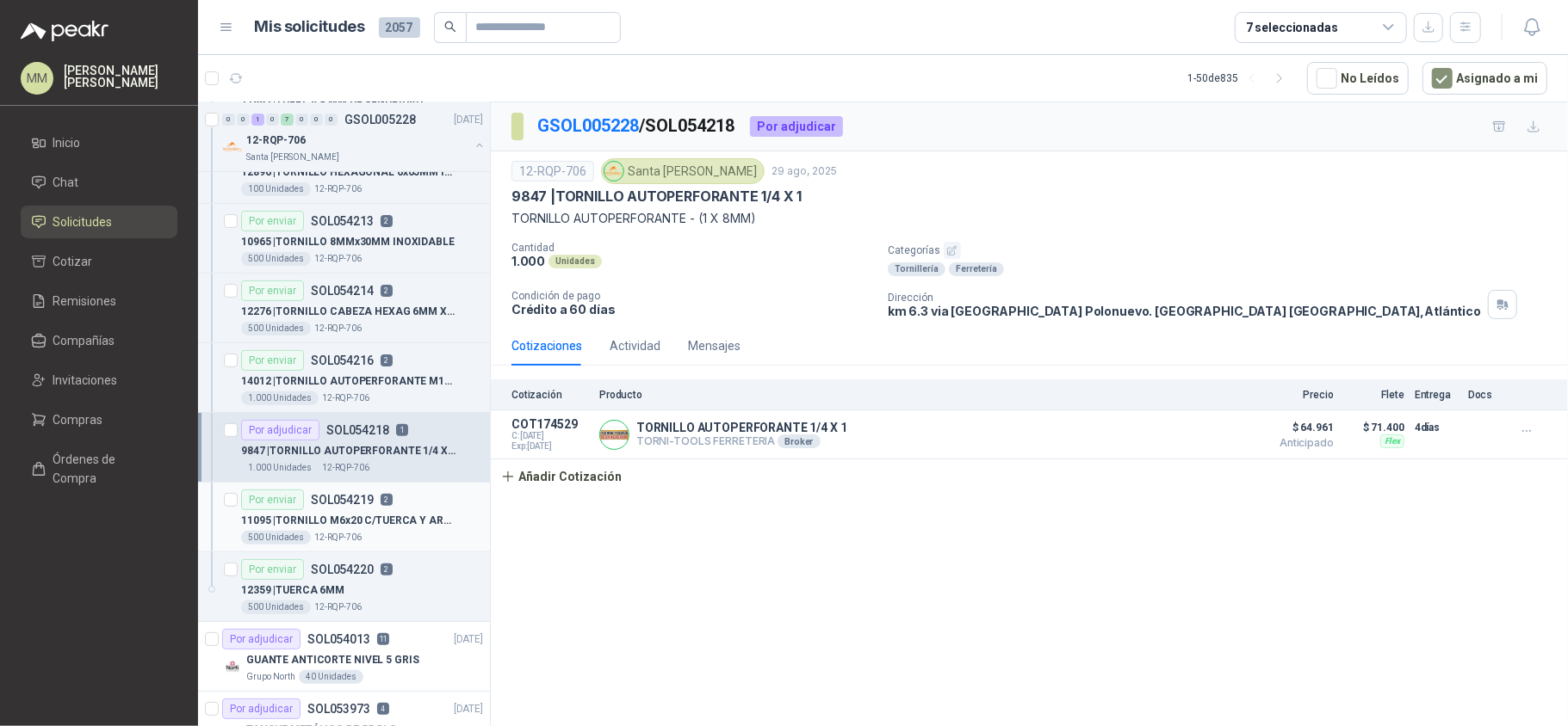
scroll to position [270, 0]
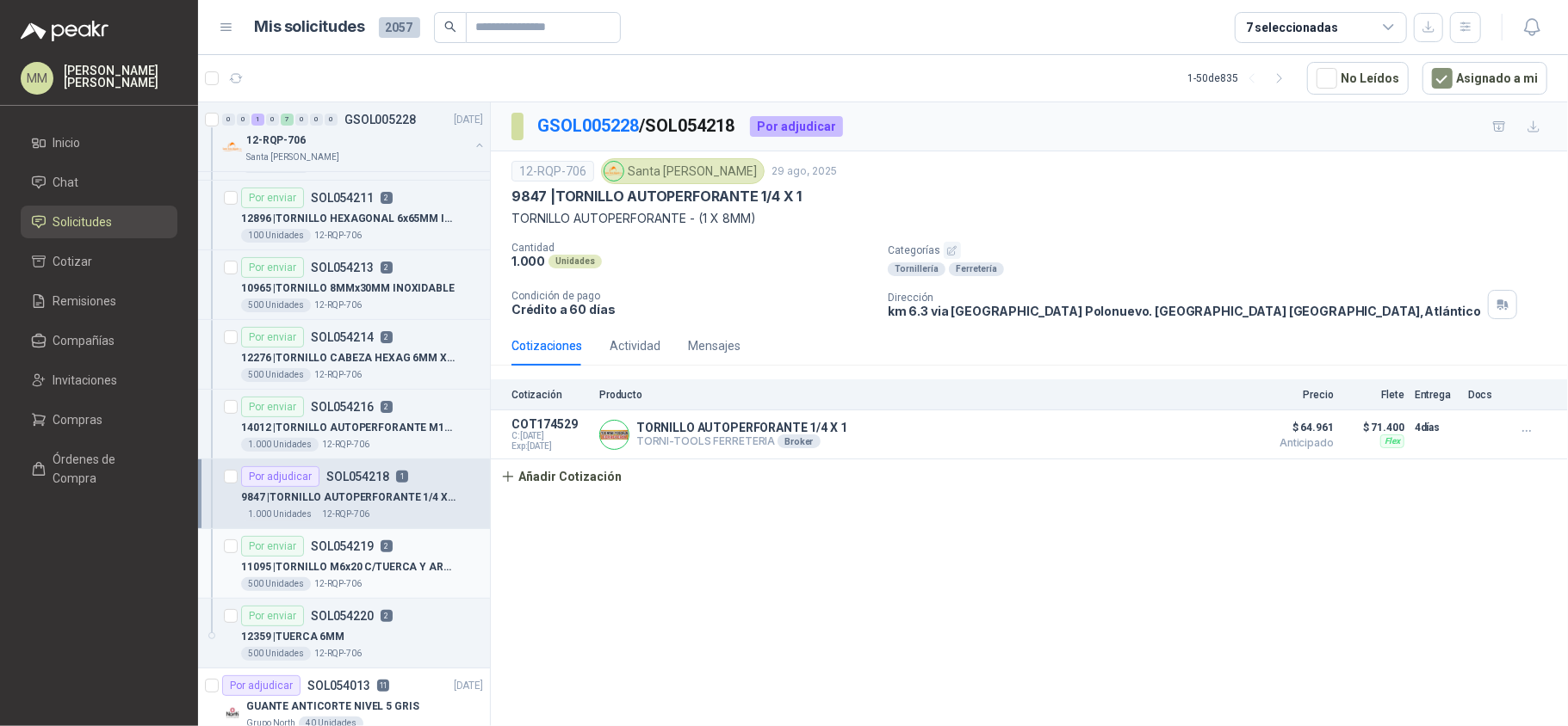
click at [431, 438] on div "14012 | TORNILLO AUTOPERFORANTE M10 X 1" at bounding box center [362, 428] width 241 height 21
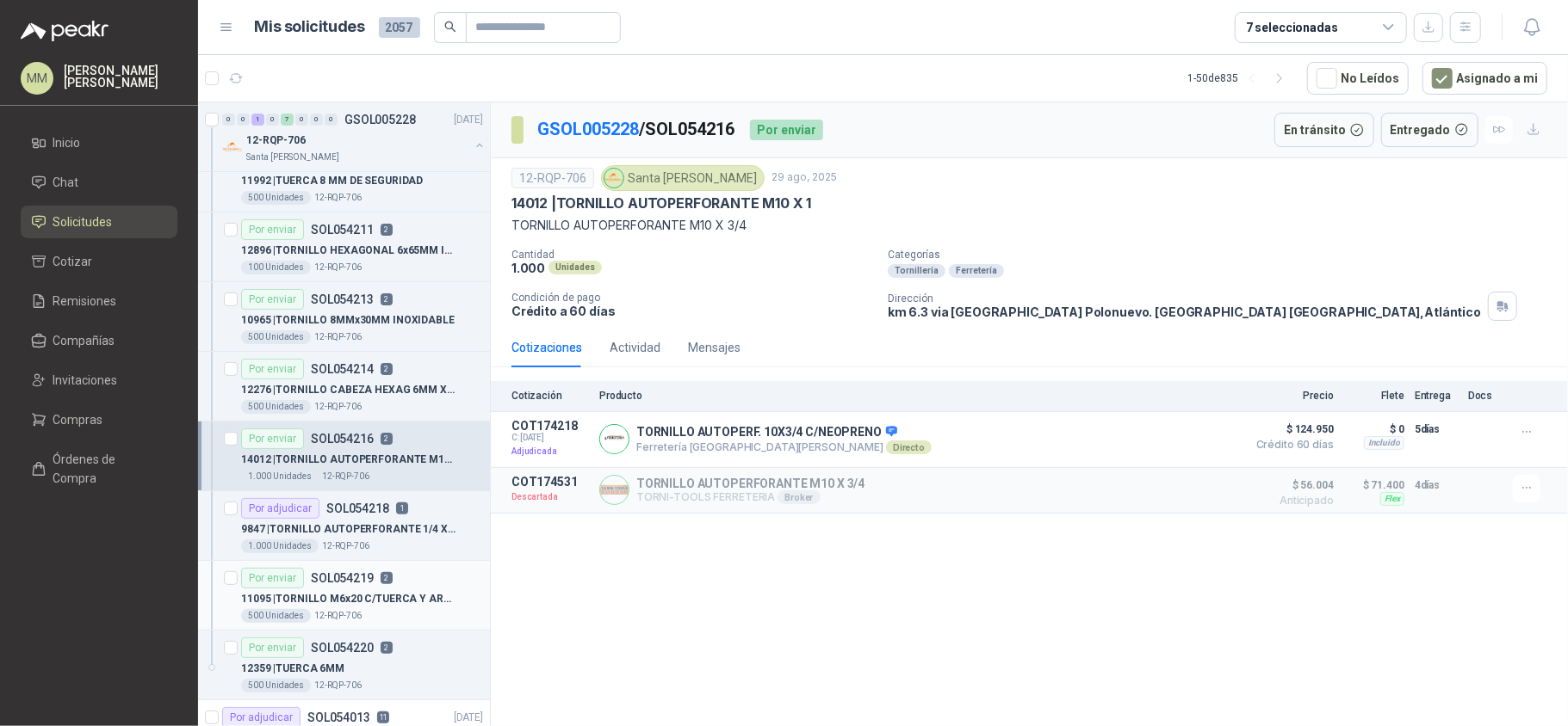
scroll to position [230, 0]
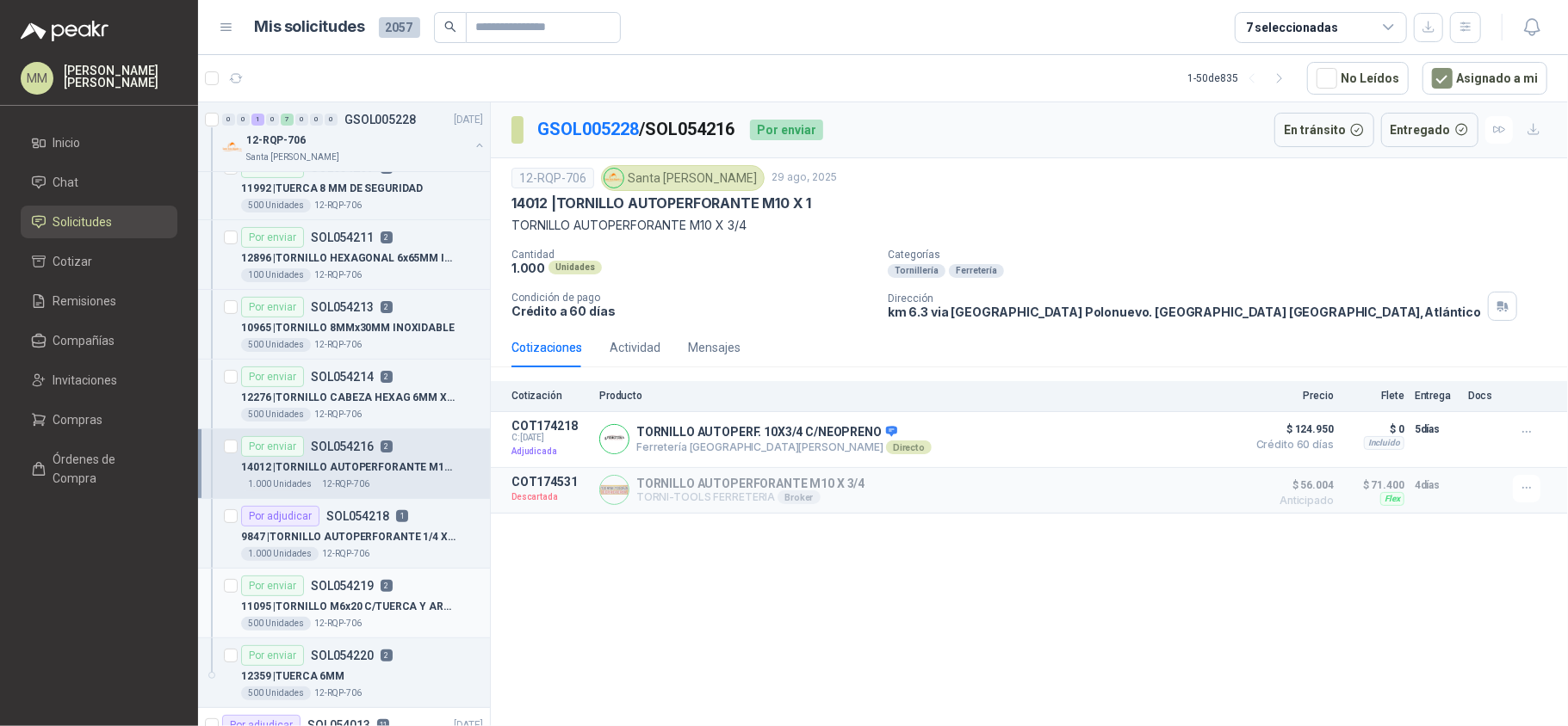
click at [431, 439] on div "Por enviar SOL054216 2" at bounding box center [362, 446] width 241 height 21
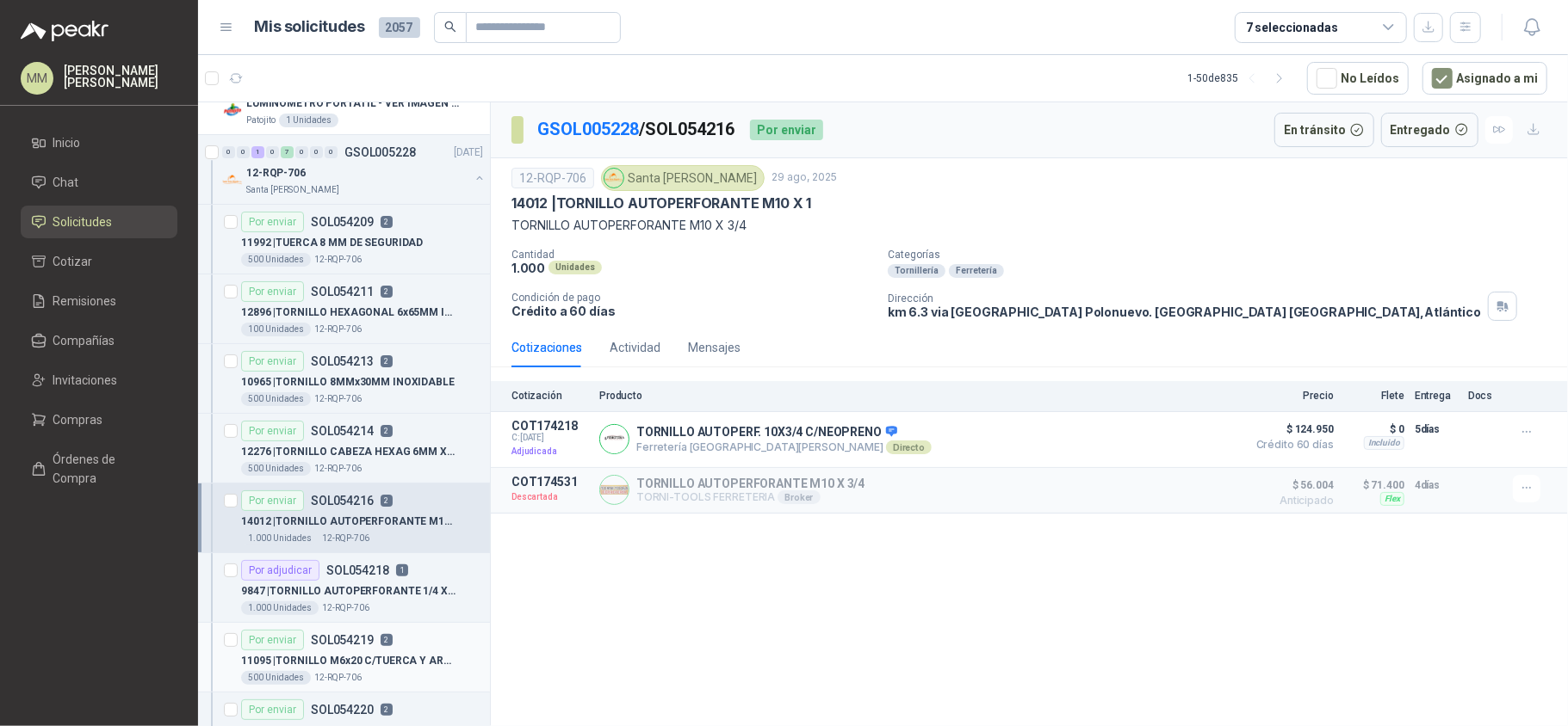
scroll to position [174, 0]
click at [431, 439] on div "Por enviar SOL054214 2" at bounding box center [362, 433] width 241 height 21
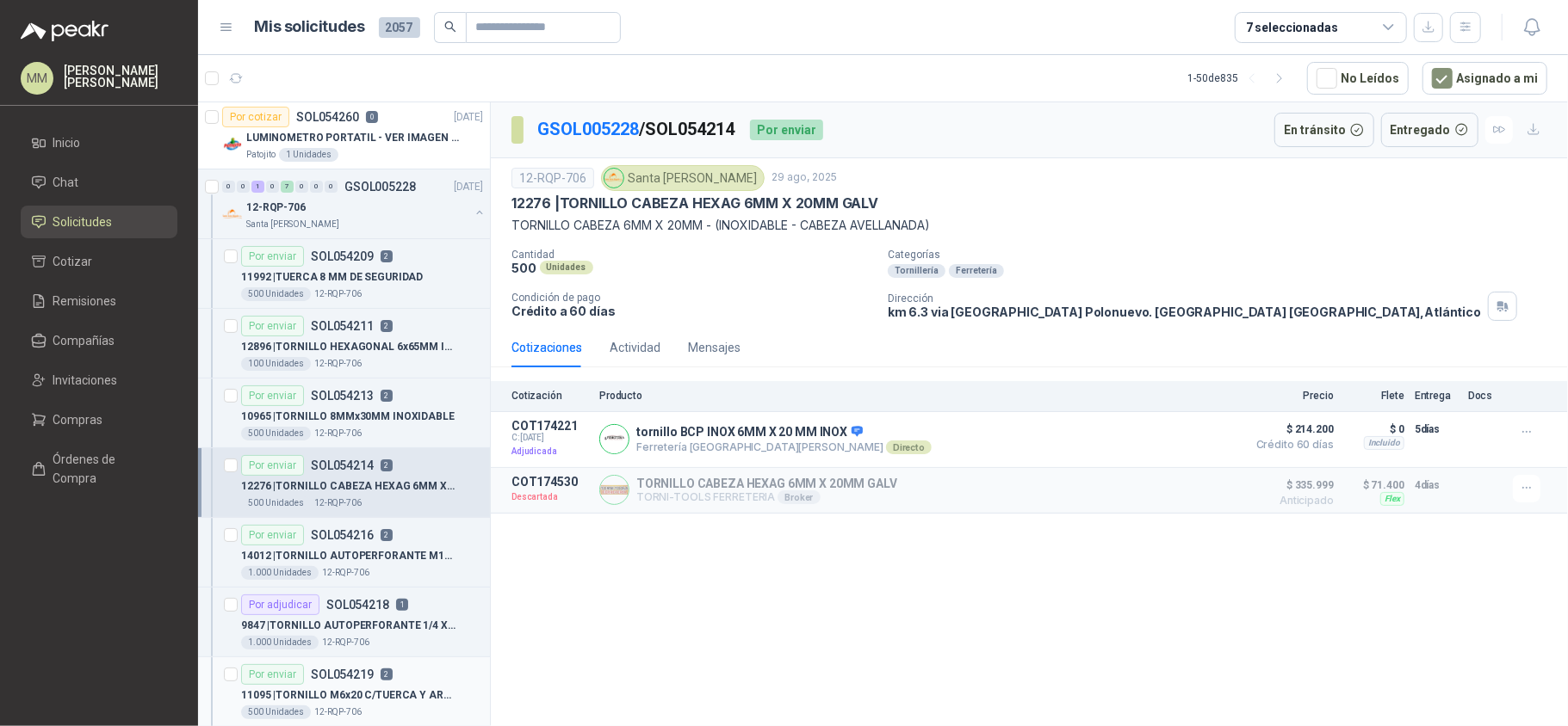
click at [431, 439] on div "500 Unidades 12-RQP-706" at bounding box center [362, 433] width 241 height 14
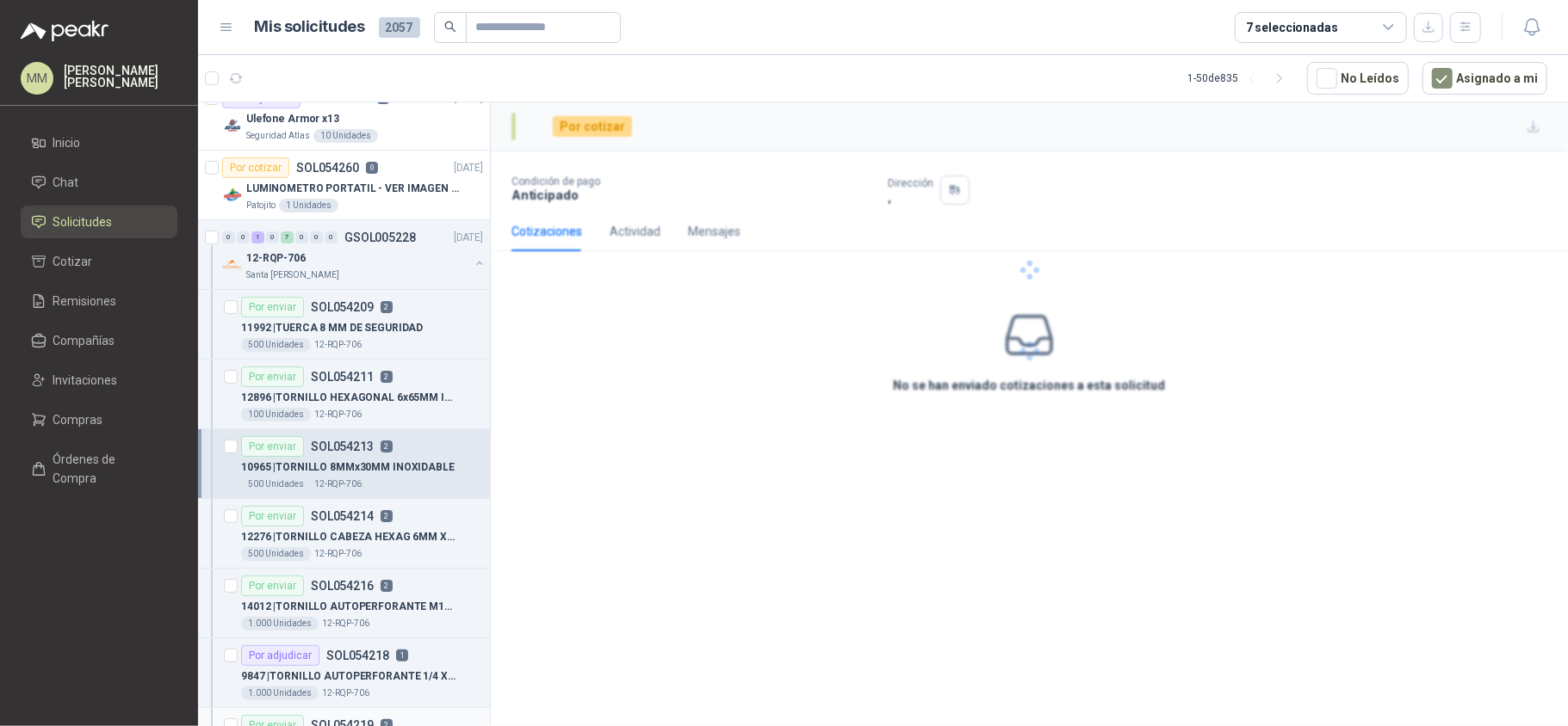
scroll to position [90, 0]
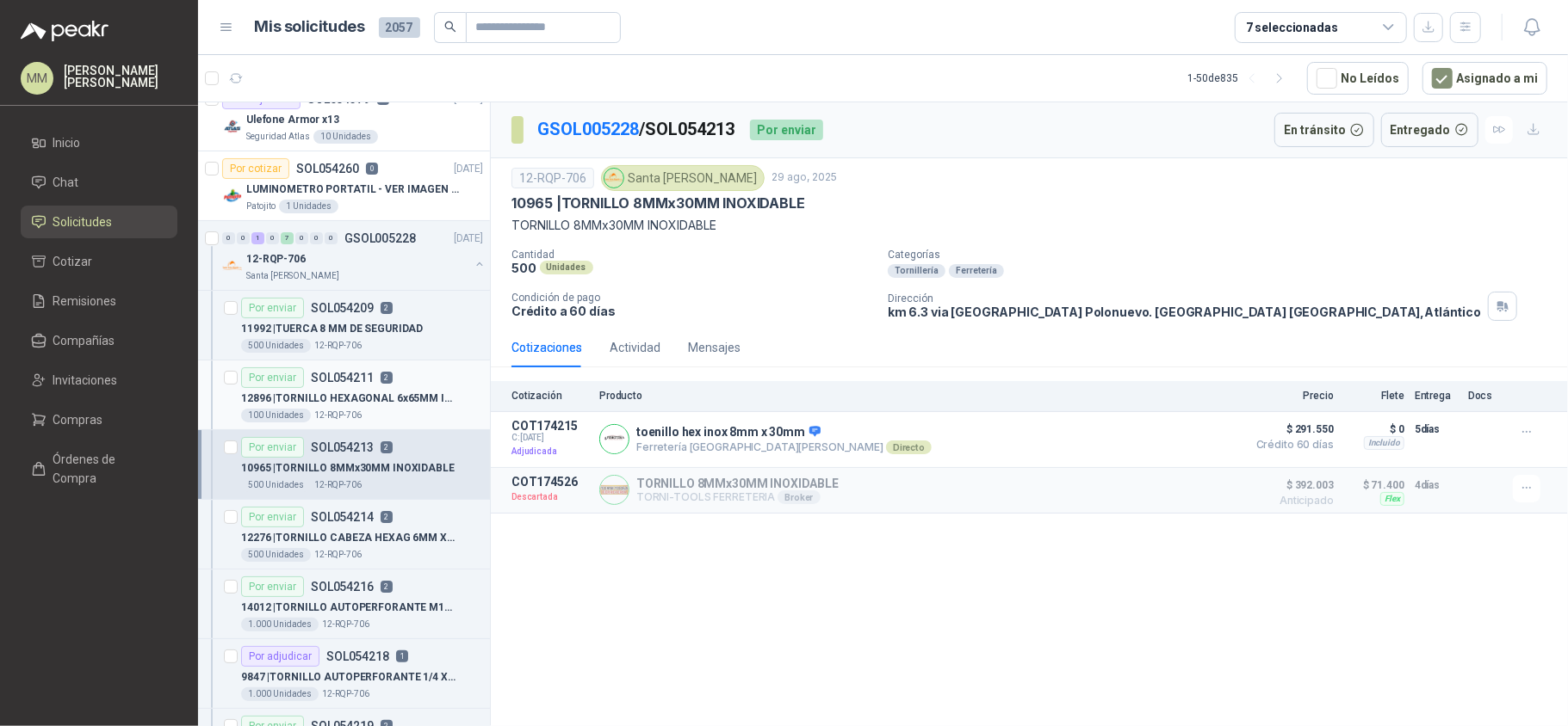
click at [431, 393] on p "12896 | TORNILLO HEXAGONAL 6x65MM INOXIDABLE" at bounding box center [349, 399] width 214 height 17
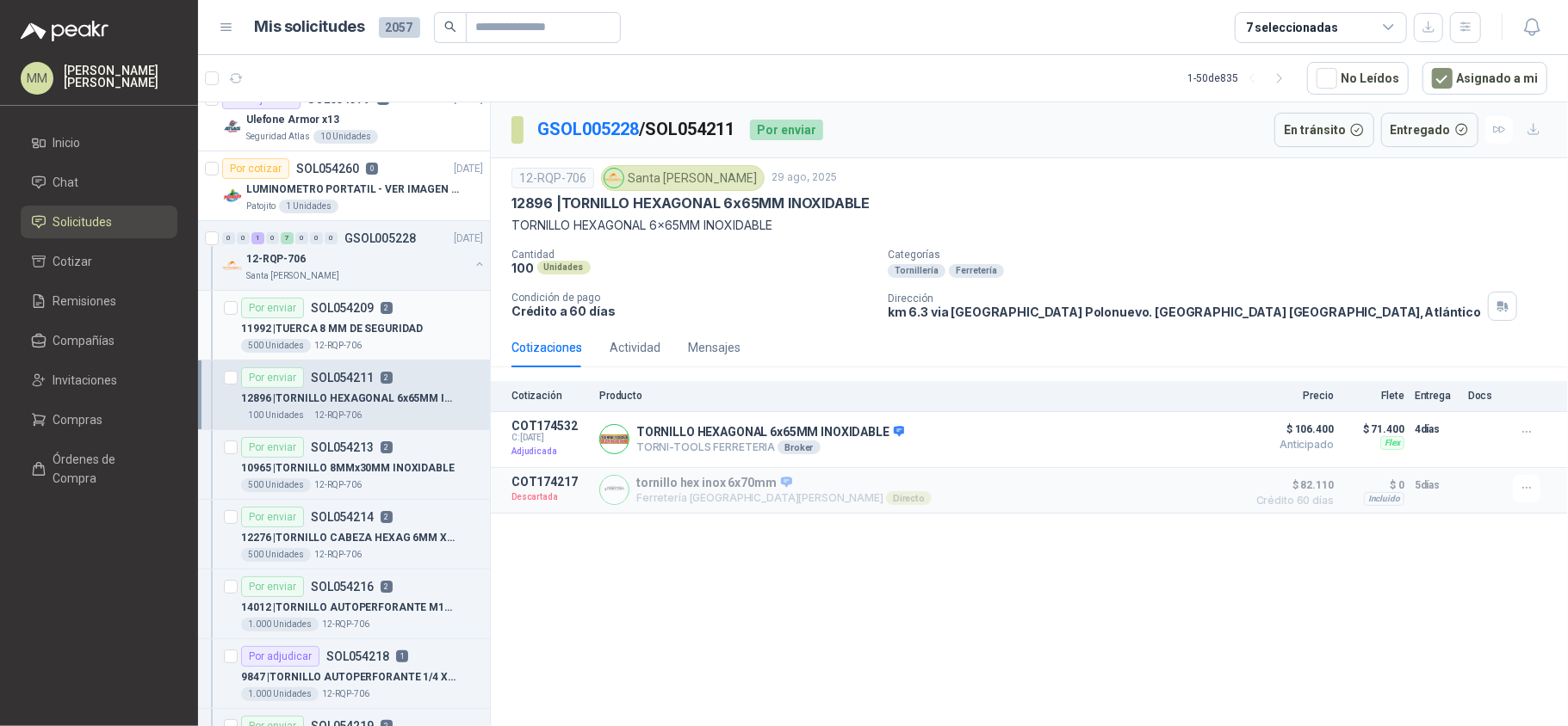
click at [429, 305] on div "Por enviar SOL054209 2" at bounding box center [362, 308] width 241 height 21
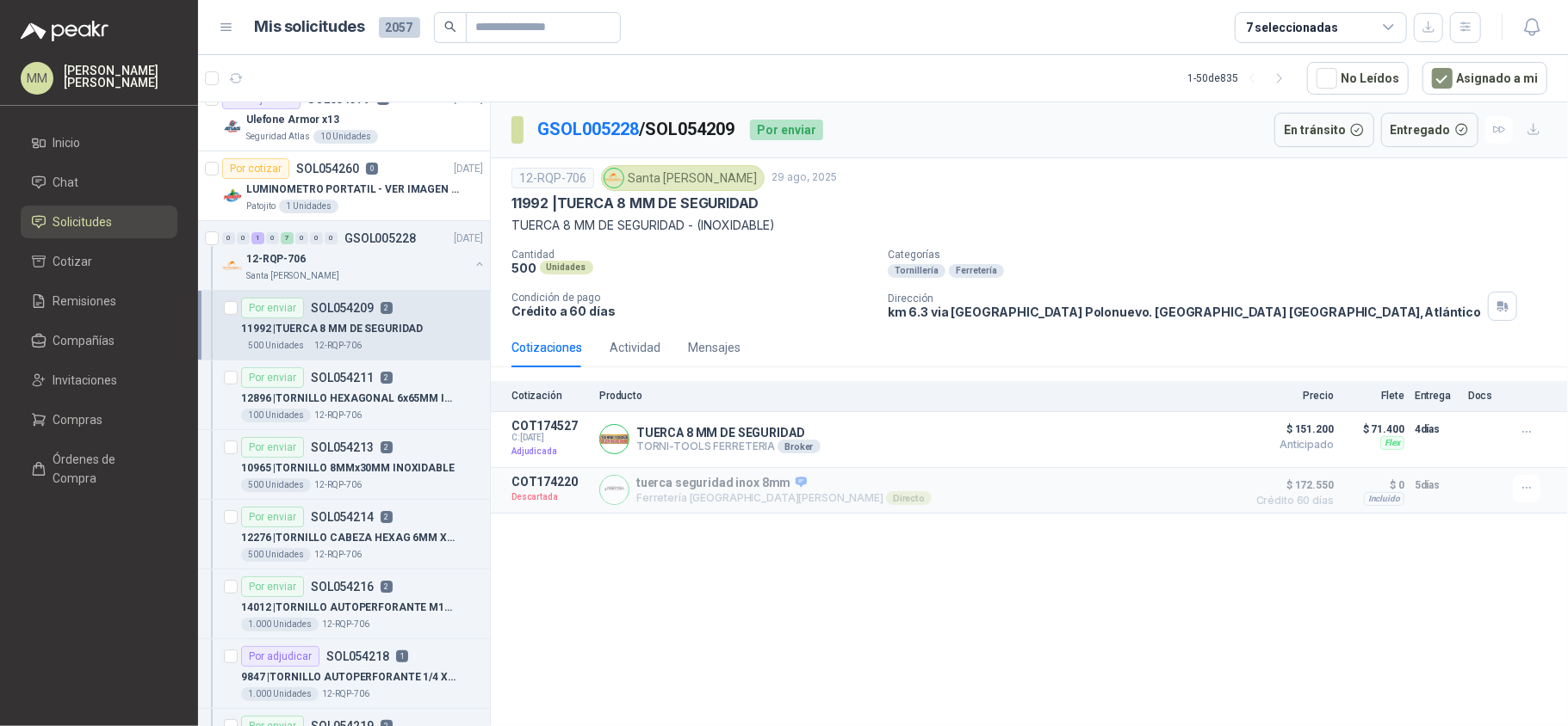
click at [1081, 184] on div "12-RQP-706 Santa Anita Napoles 29 ago, 2025" at bounding box center [1029, 178] width 1036 height 26
click at [1096, 140] on div "GSOL005228 / SOL054209 Por enviar En tránsito Entregado" at bounding box center [1028, 130] width 1077 height 56
click at [473, 262] on button "button" at bounding box center [479, 264] width 14 height 14
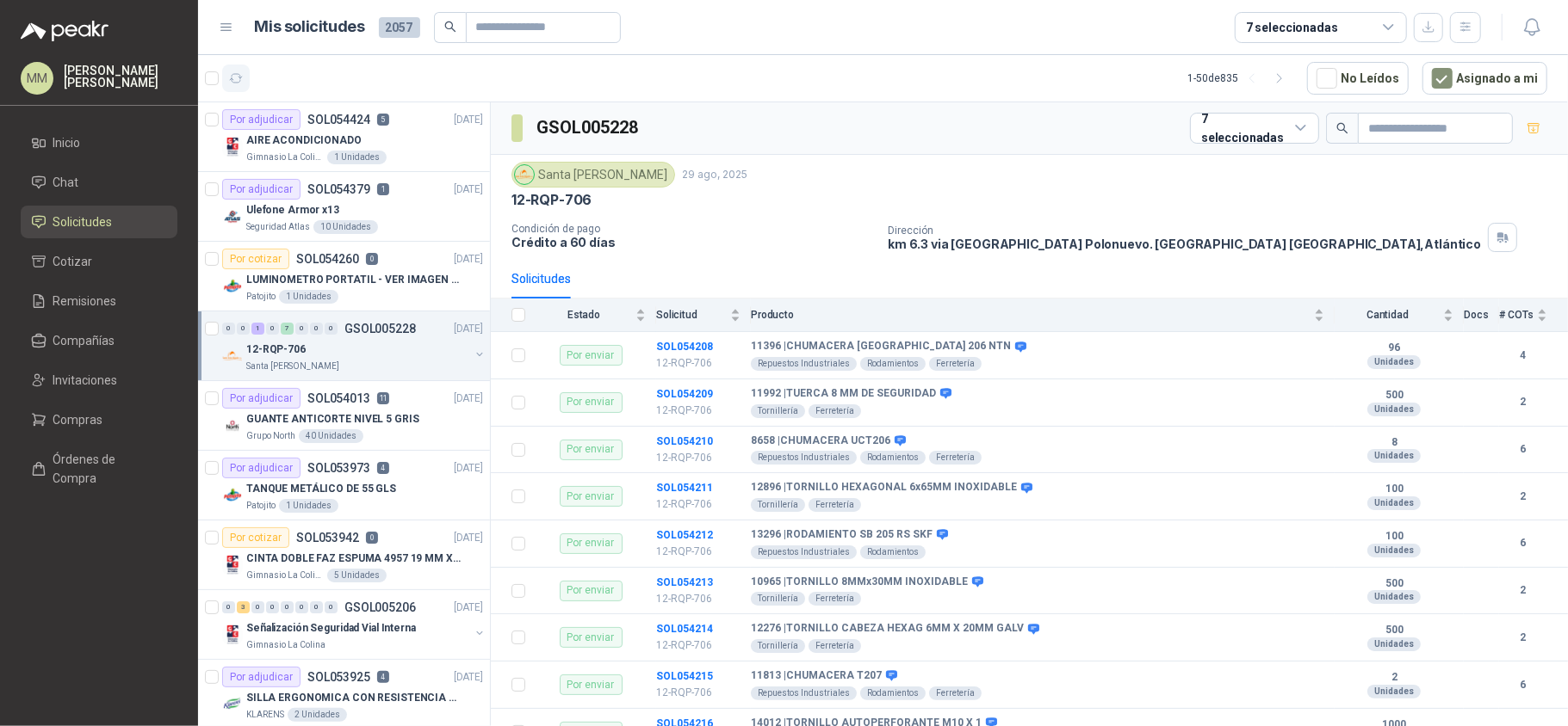
click at [235, 75] on icon "button" at bounding box center [237, 79] width 15 height 15
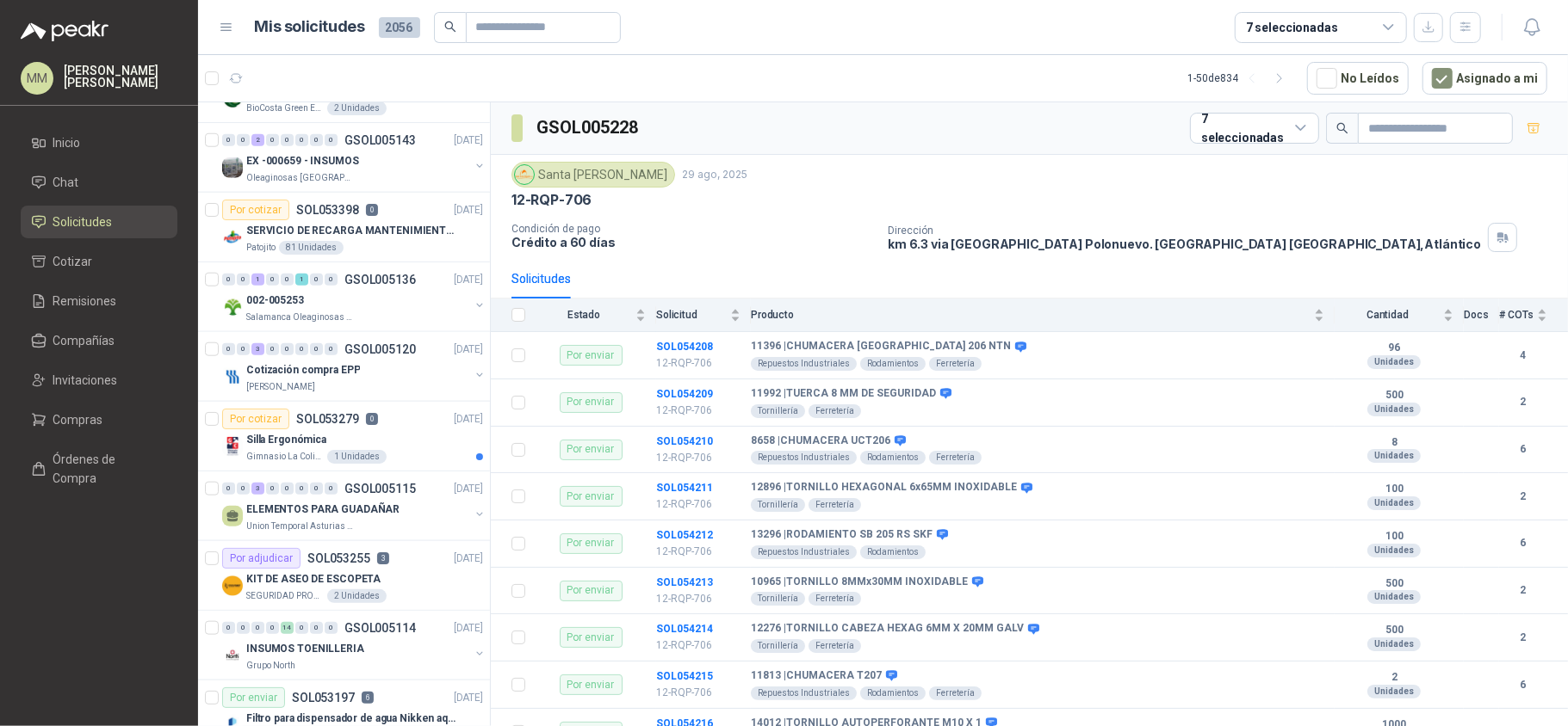
scroll to position [1191, 0]
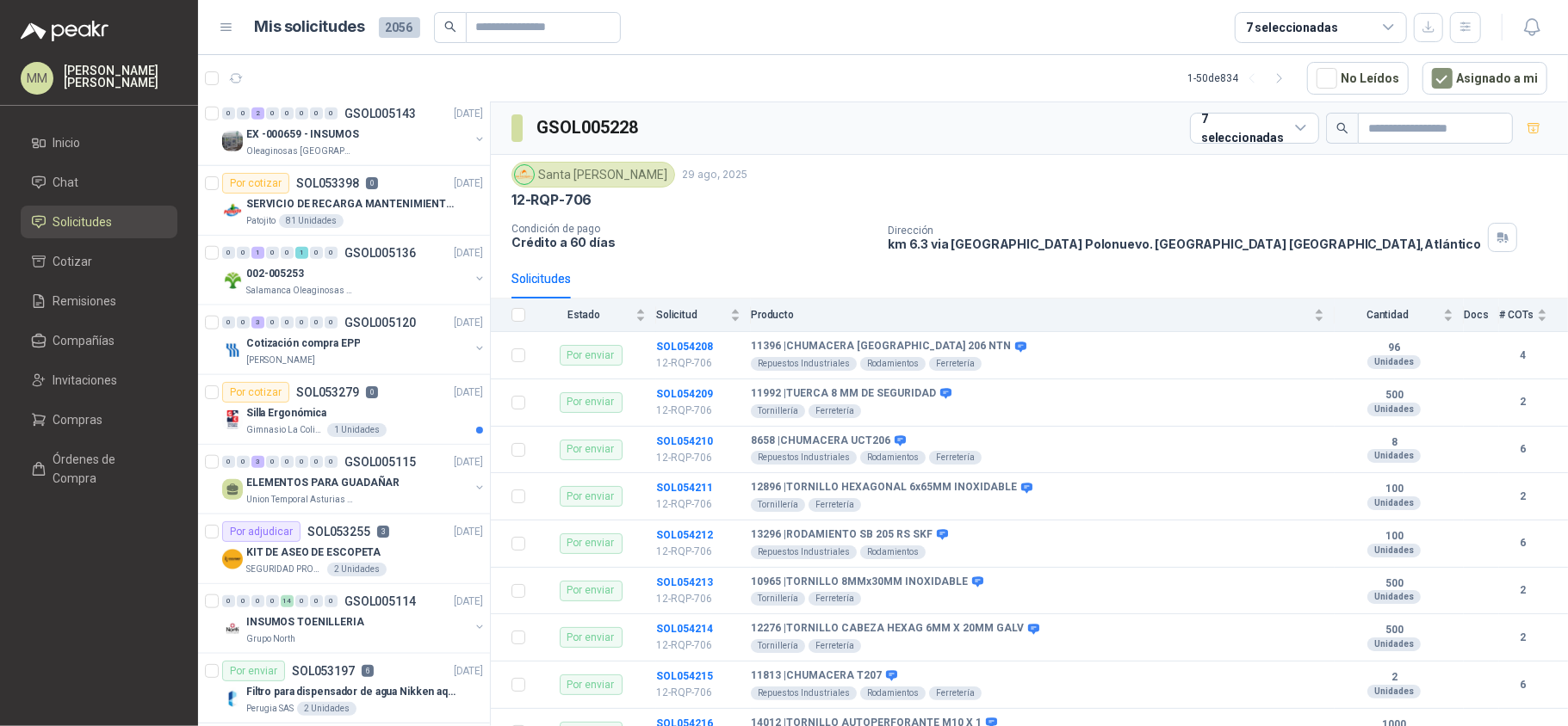
click at [391, 398] on div "Por cotizar SOL053279 0 25/08/25" at bounding box center [352, 392] width 261 height 21
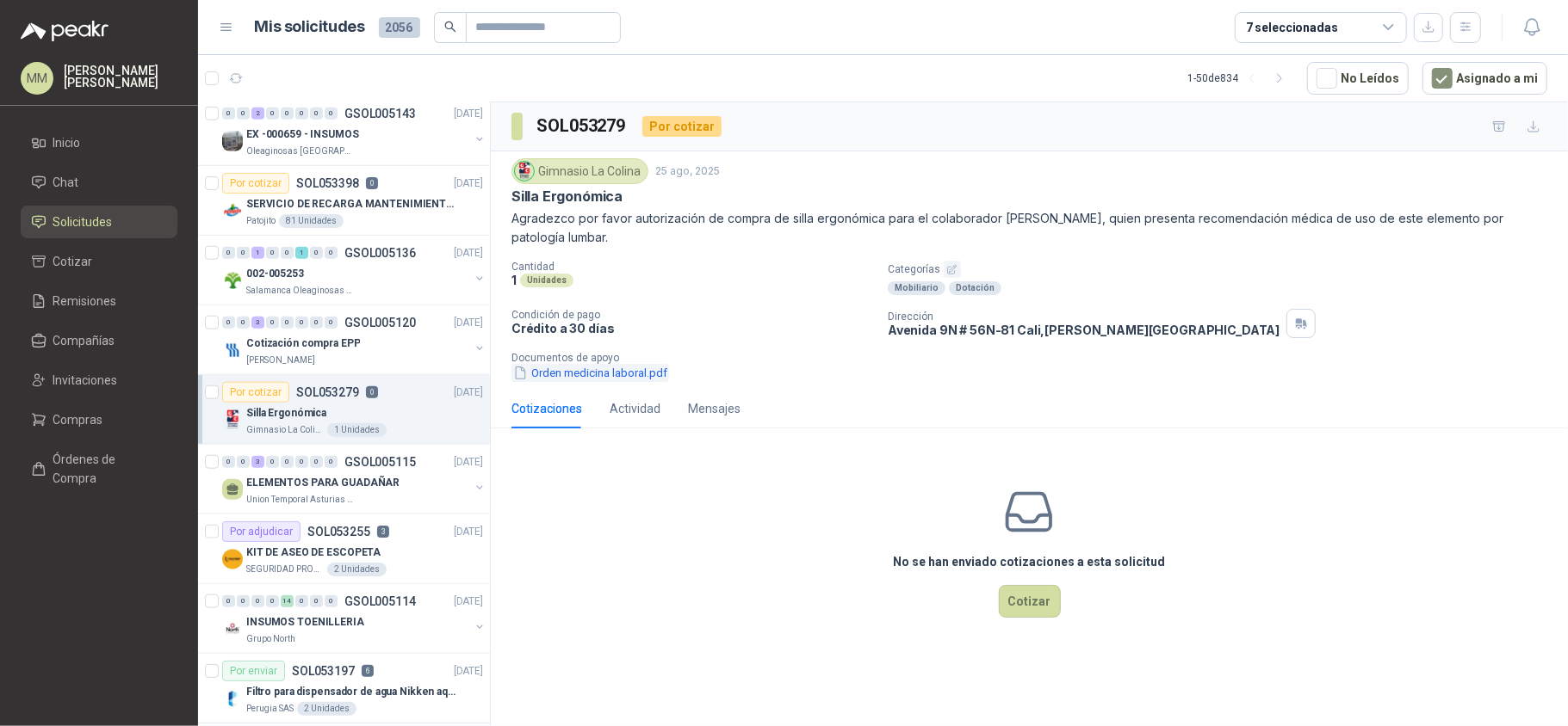
click at [561, 374] on button "Orden medicina laboral.pdf" at bounding box center [590, 373] width 158 height 18
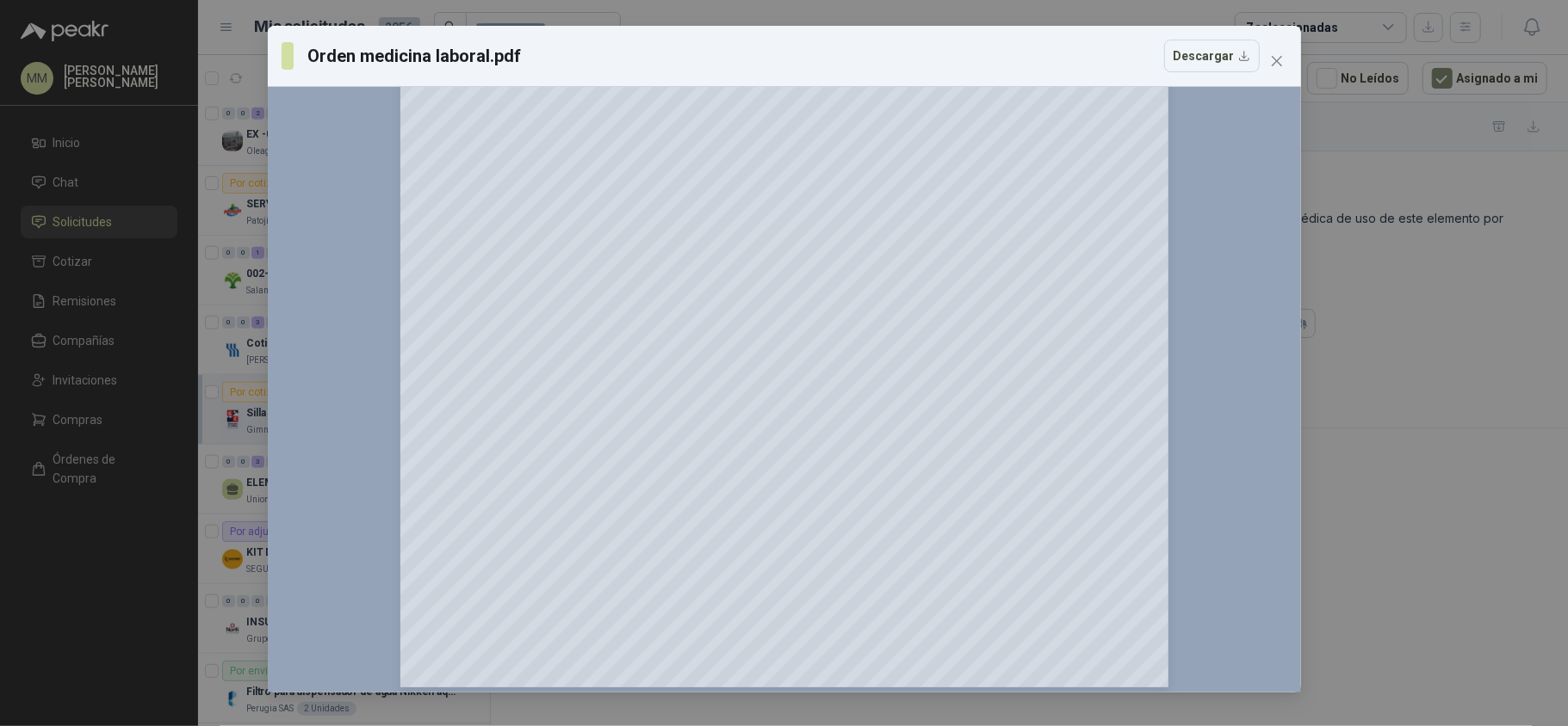
scroll to position [500, 0]
click at [1283, 66] on span "Close" at bounding box center [1277, 61] width 28 height 14
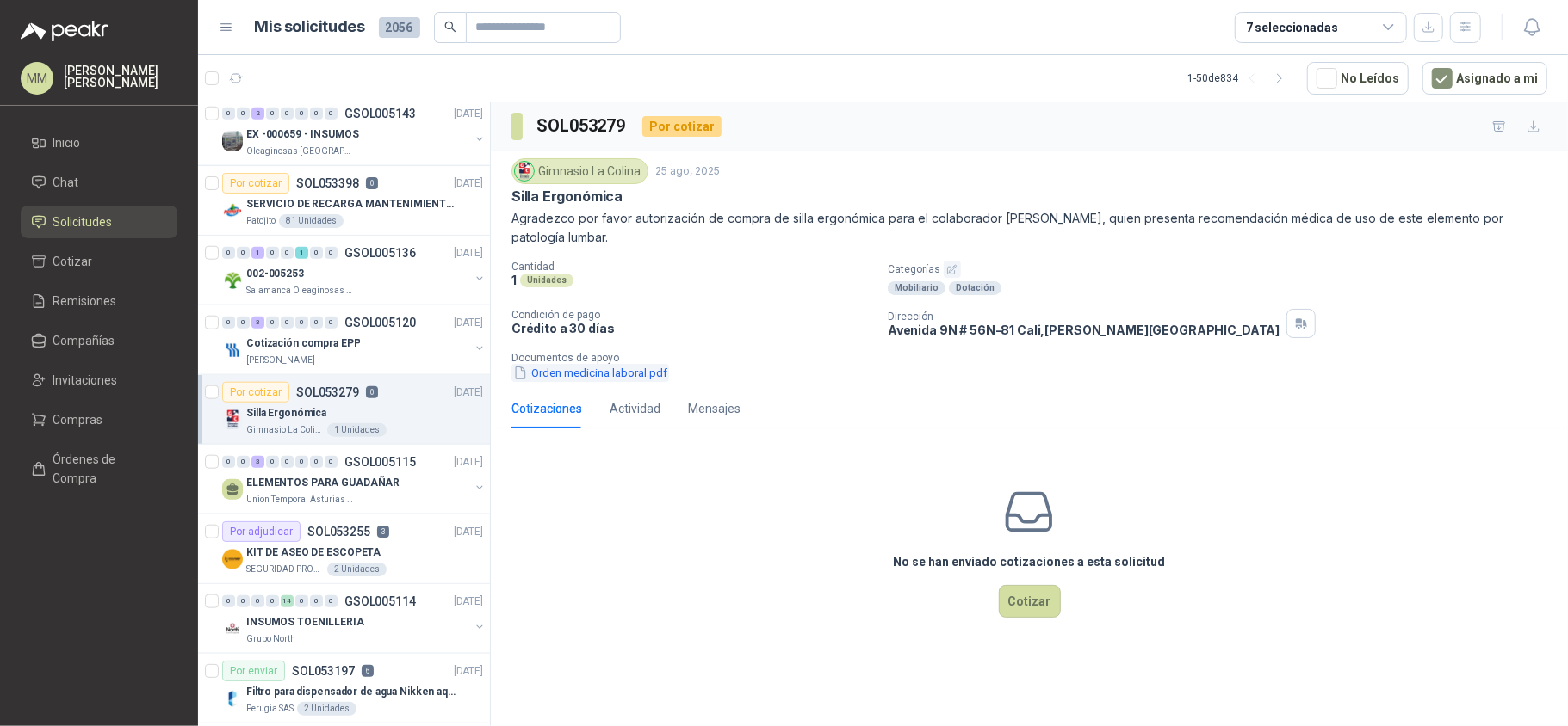
click at [579, 373] on button "Orden medicina laboral.pdf" at bounding box center [590, 373] width 158 height 18
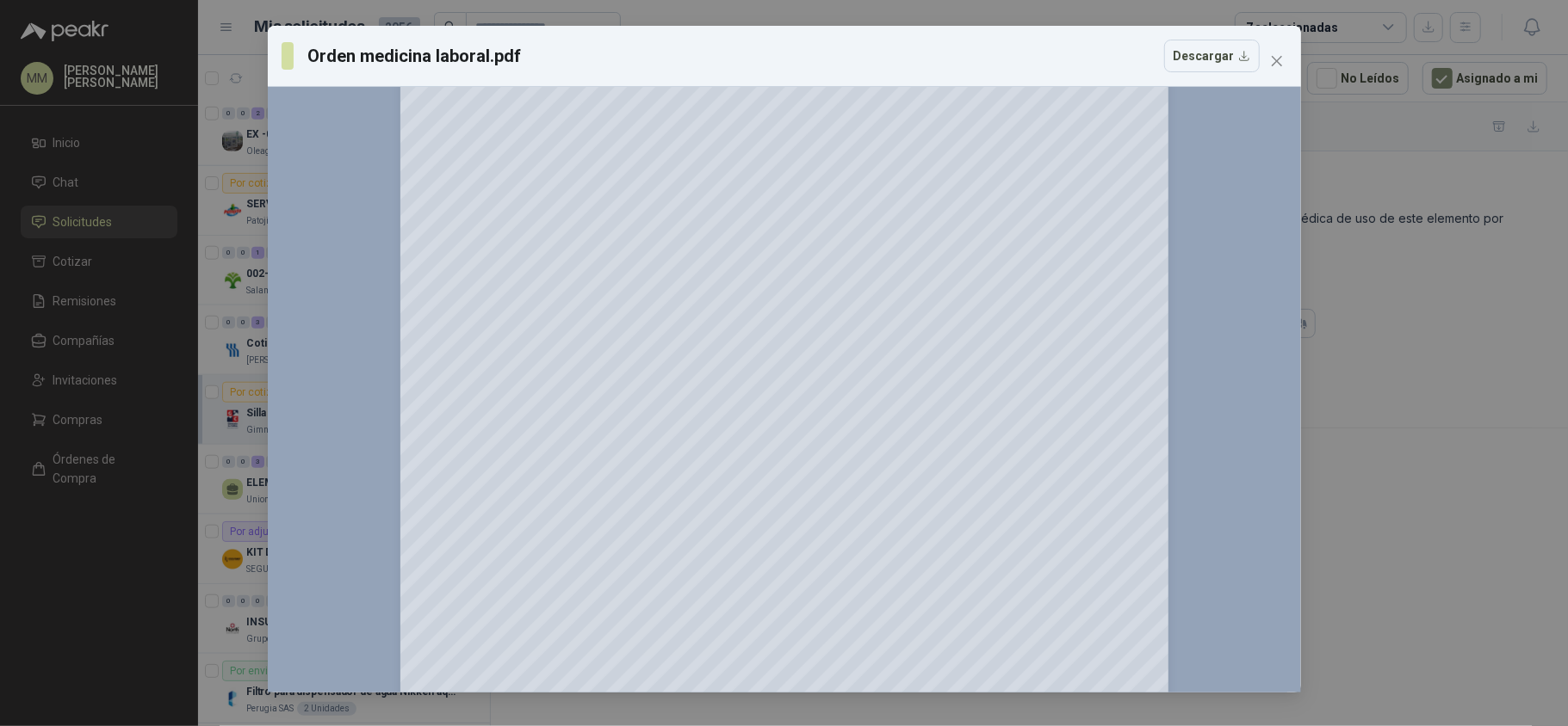
scroll to position [486, 0]
click at [1282, 66] on icon "close" at bounding box center [1276, 61] width 14 height 14
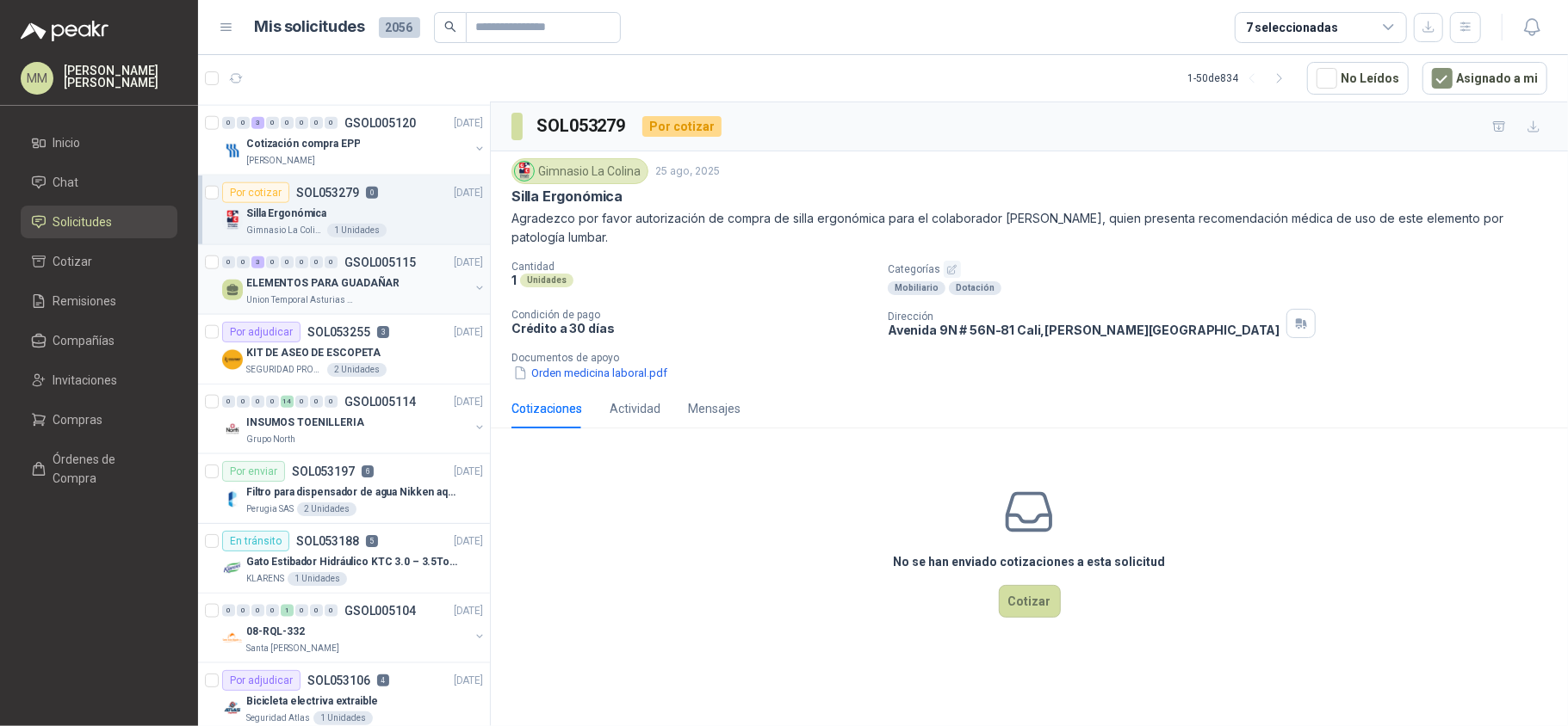
scroll to position [1389, 0]
drag, startPoint x: 786, startPoint y: 359, endPoint x: 793, endPoint y: 396, distance: 37.7
click at [793, 396] on div "SOL053279 Por cotizar Gimnasio La Colina 25 ago, 2025 Silla Ergonómica Agradezc…" at bounding box center [1028, 381] width 1077 height 558
click at [793, 396] on div "Cotizaciones Actividad Mensajes" at bounding box center [1029, 408] width 1036 height 39
click at [1346, 366] on div "Orden medicina laboral.pdf" at bounding box center [1037, 373] width 1050 height 18
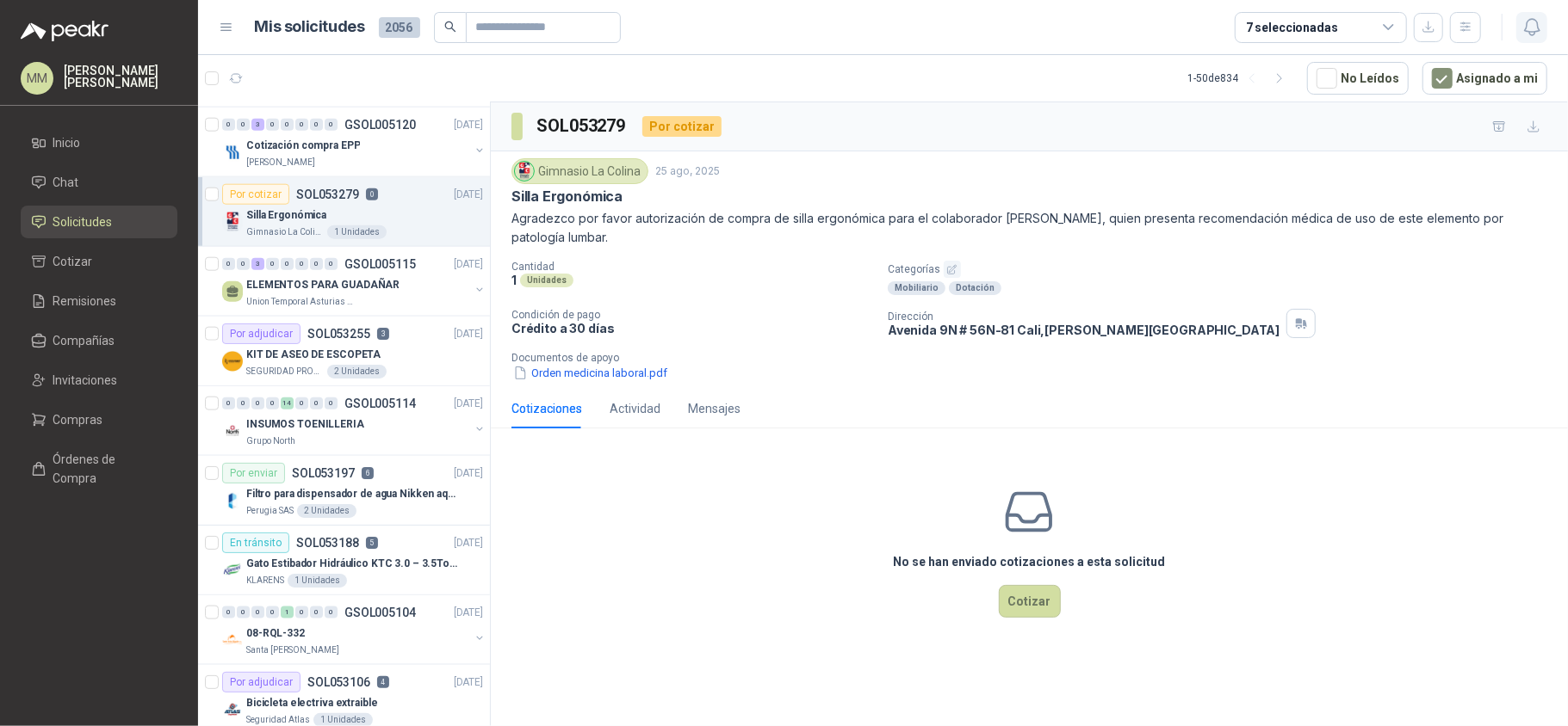
click at [1531, 33] on icon "button" at bounding box center [1532, 27] width 21 height 21
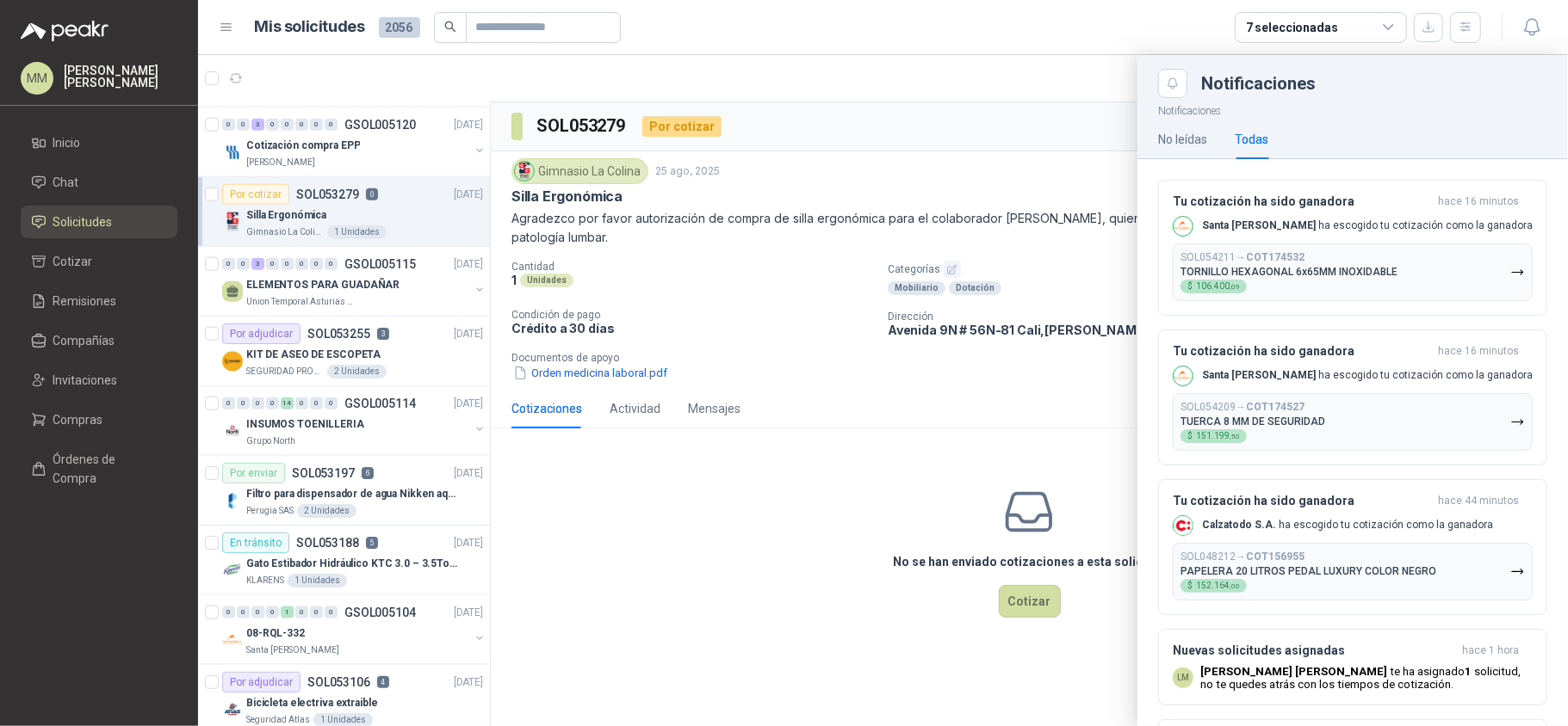
click at [942, 138] on div at bounding box center [882, 390] width 1369 height 671
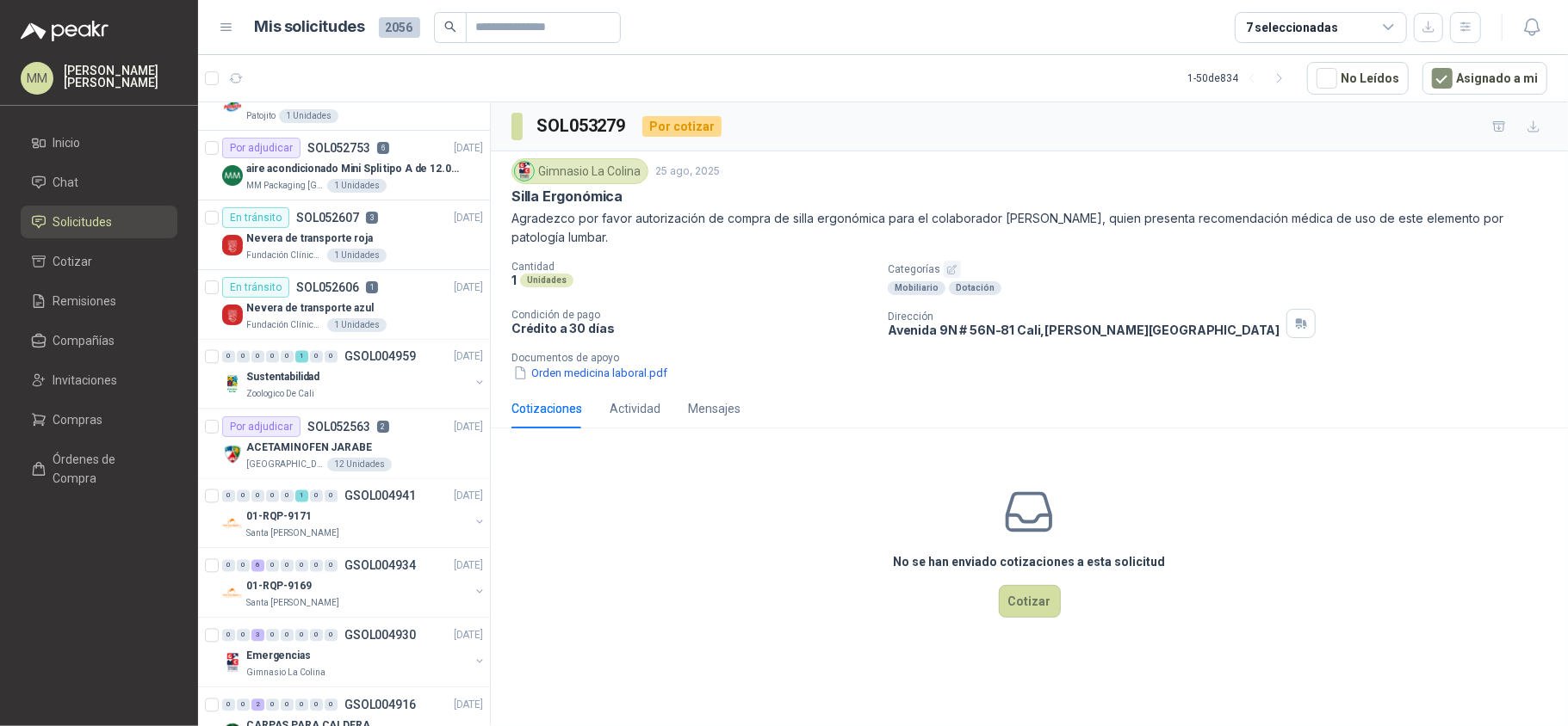
scroll to position [2433, 0]
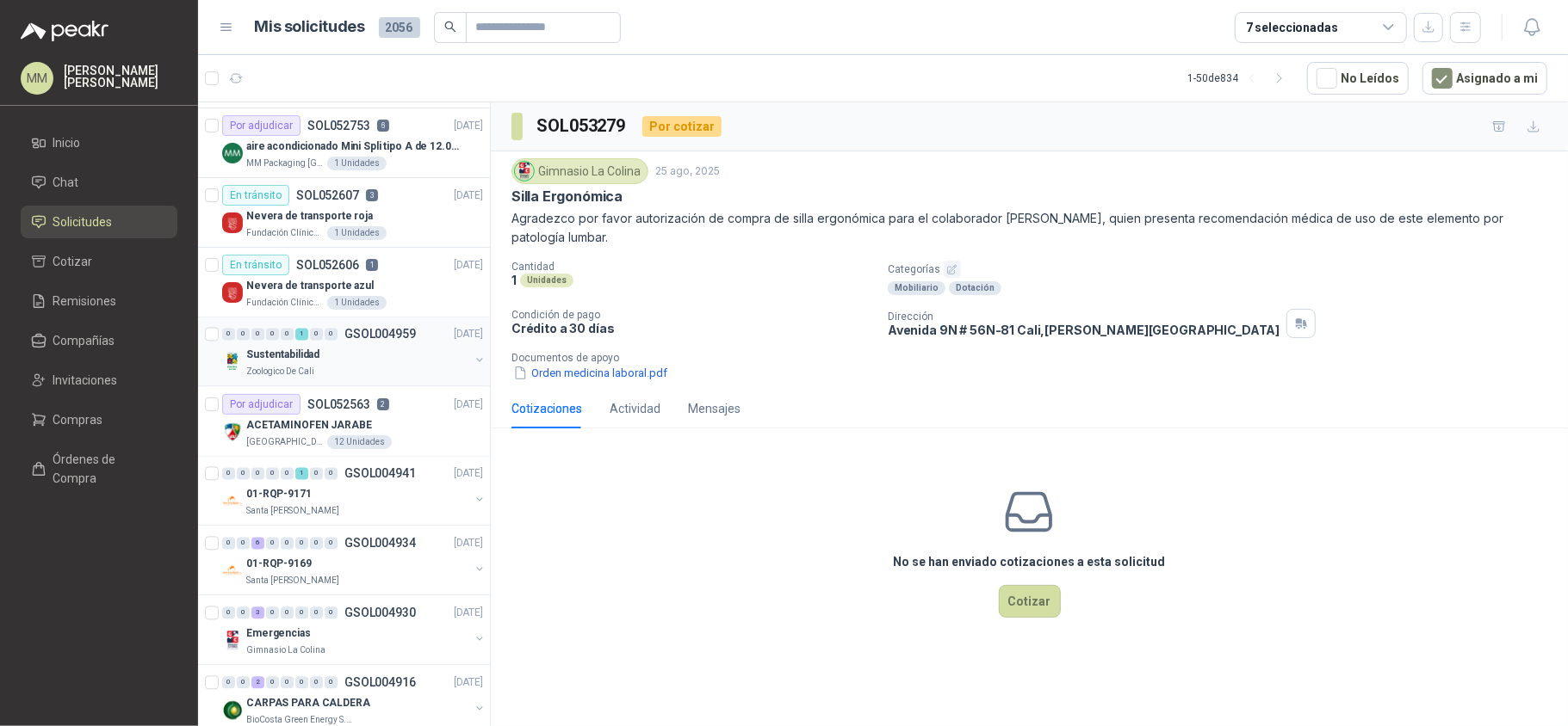
click at [473, 366] on button "button" at bounding box center [479, 361] width 14 height 14
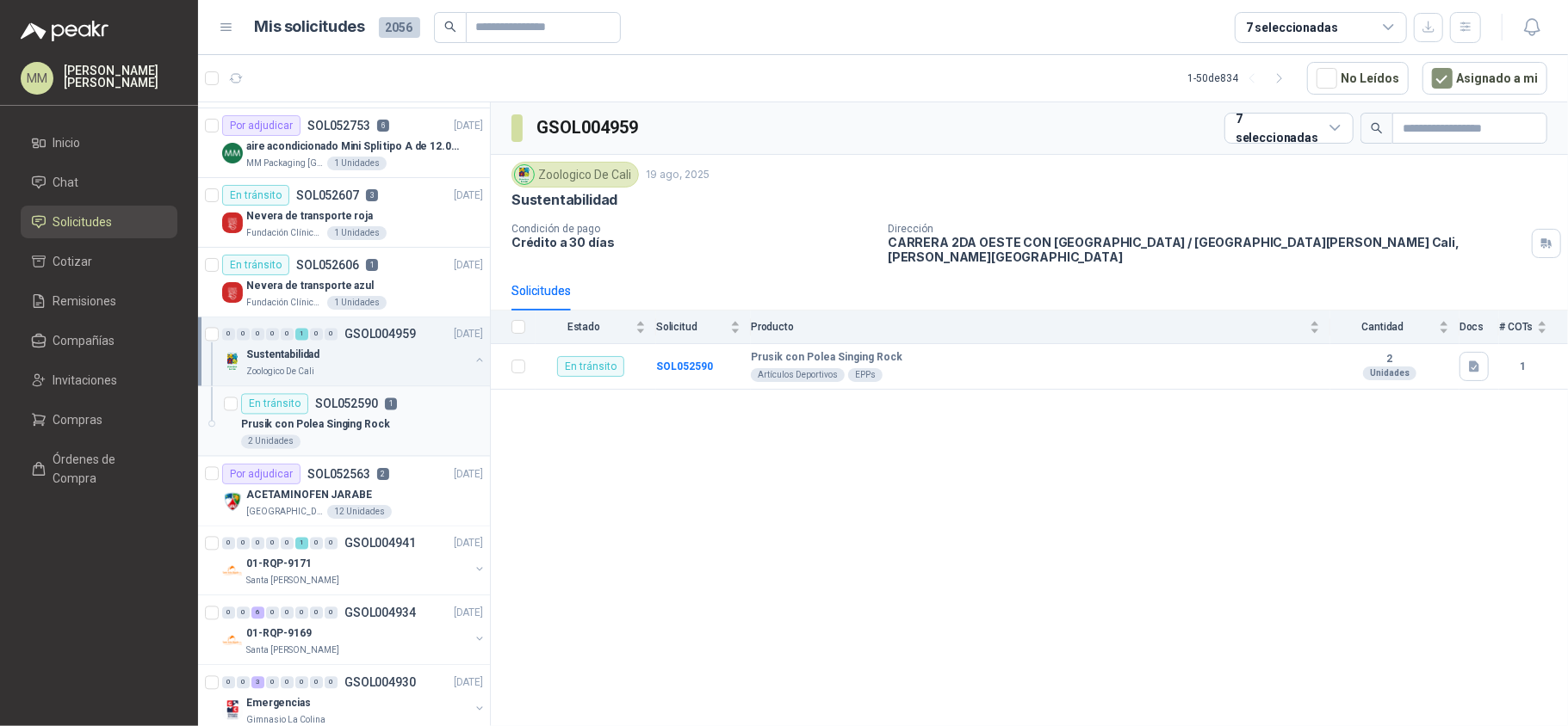
click at [427, 435] on div "Prusik con Polea Singing Rock" at bounding box center [362, 425] width 241 height 21
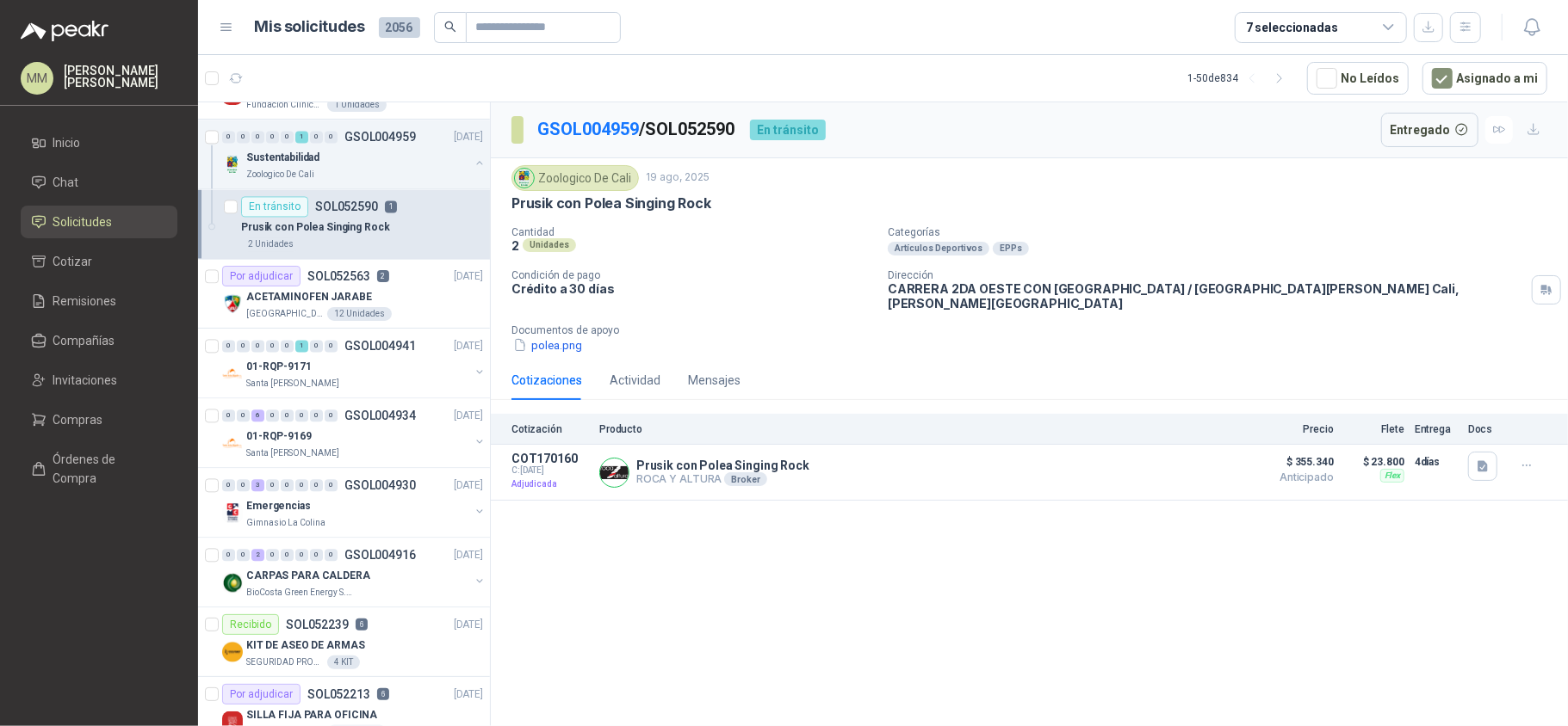
scroll to position [2635, 0]
click at [473, 377] on button "button" at bounding box center [479, 369] width 14 height 14
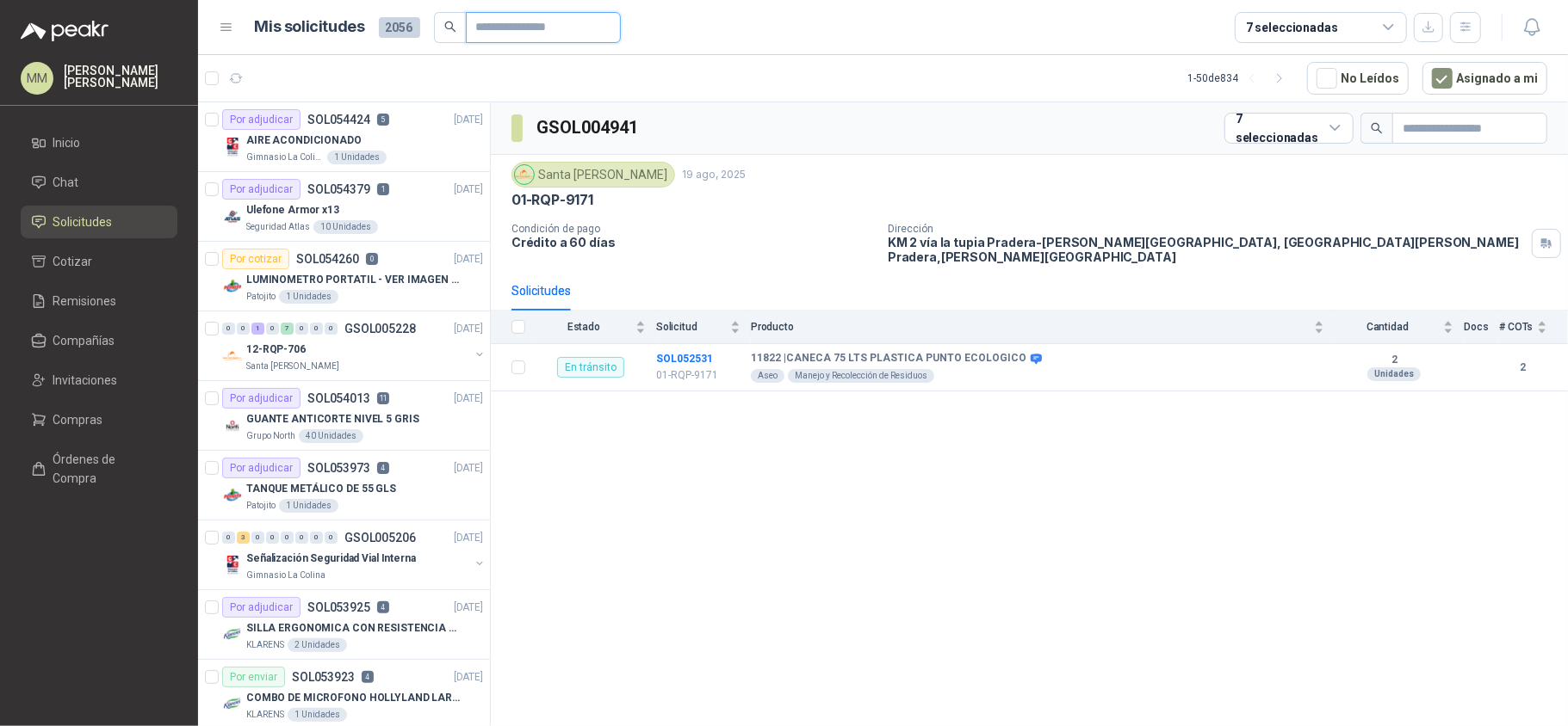
click at [525, 28] on input "text" at bounding box center [536, 27] width 120 height 29
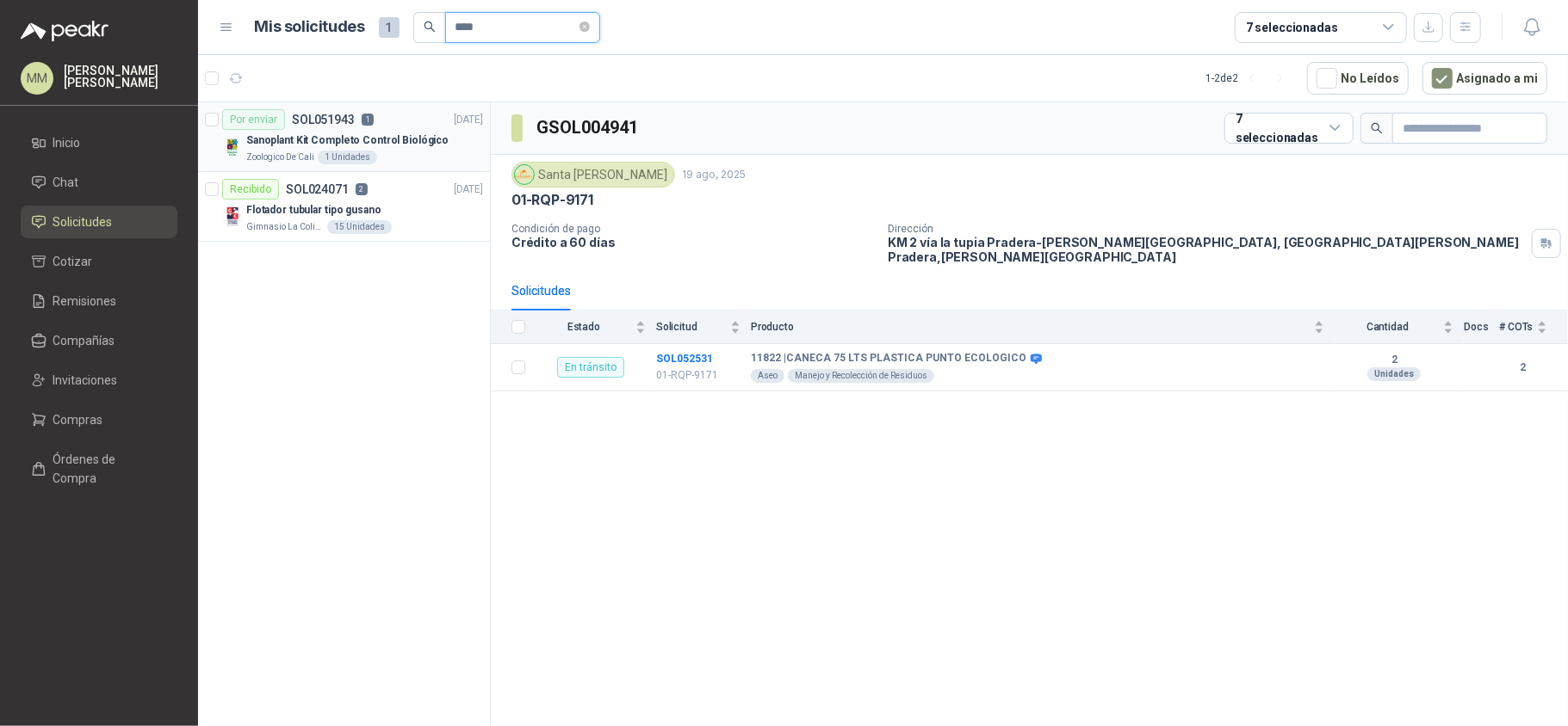
type input "****"
click at [454, 125] on p "13/08/25" at bounding box center [468, 120] width 29 height 17
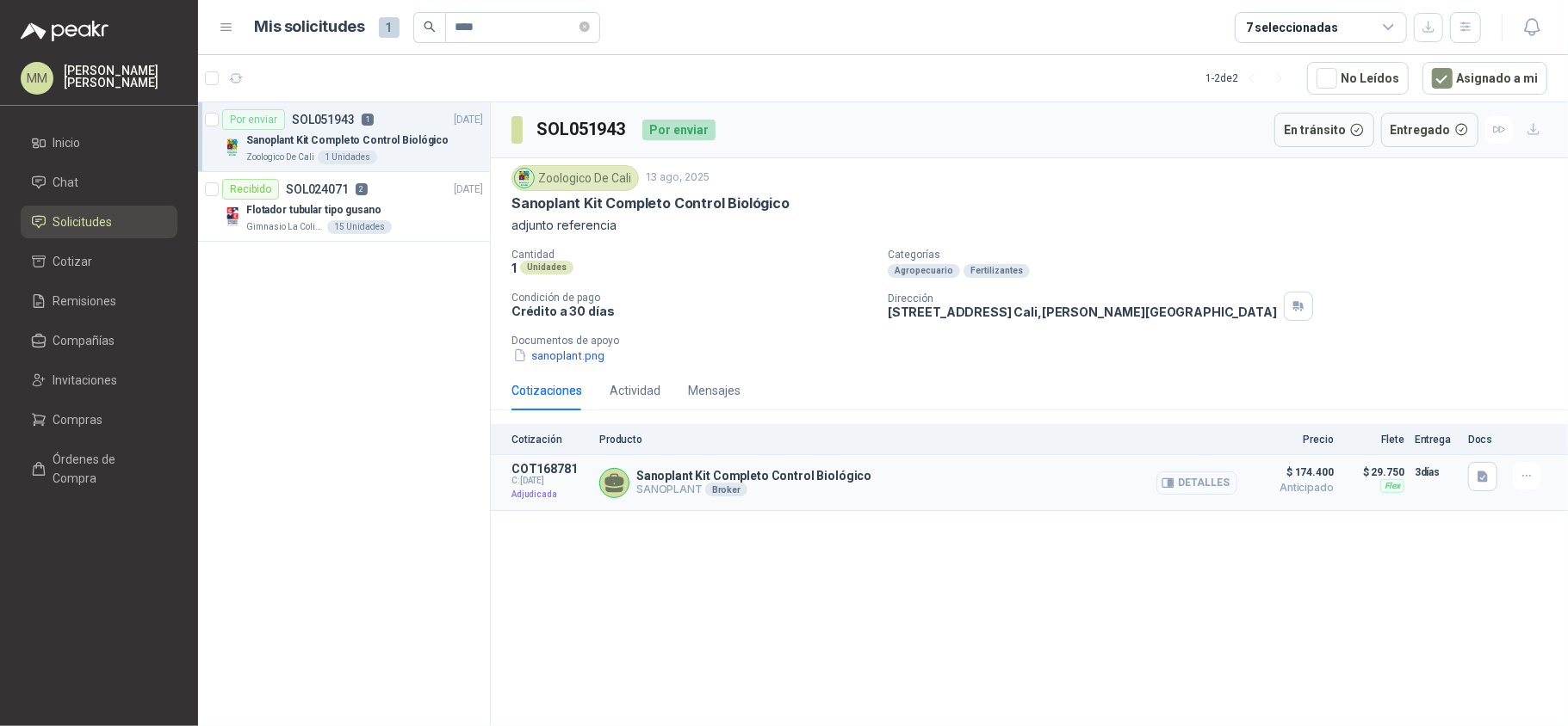
click at [1186, 482] on button "Detalles" at bounding box center [1196, 483] width 81 height 23
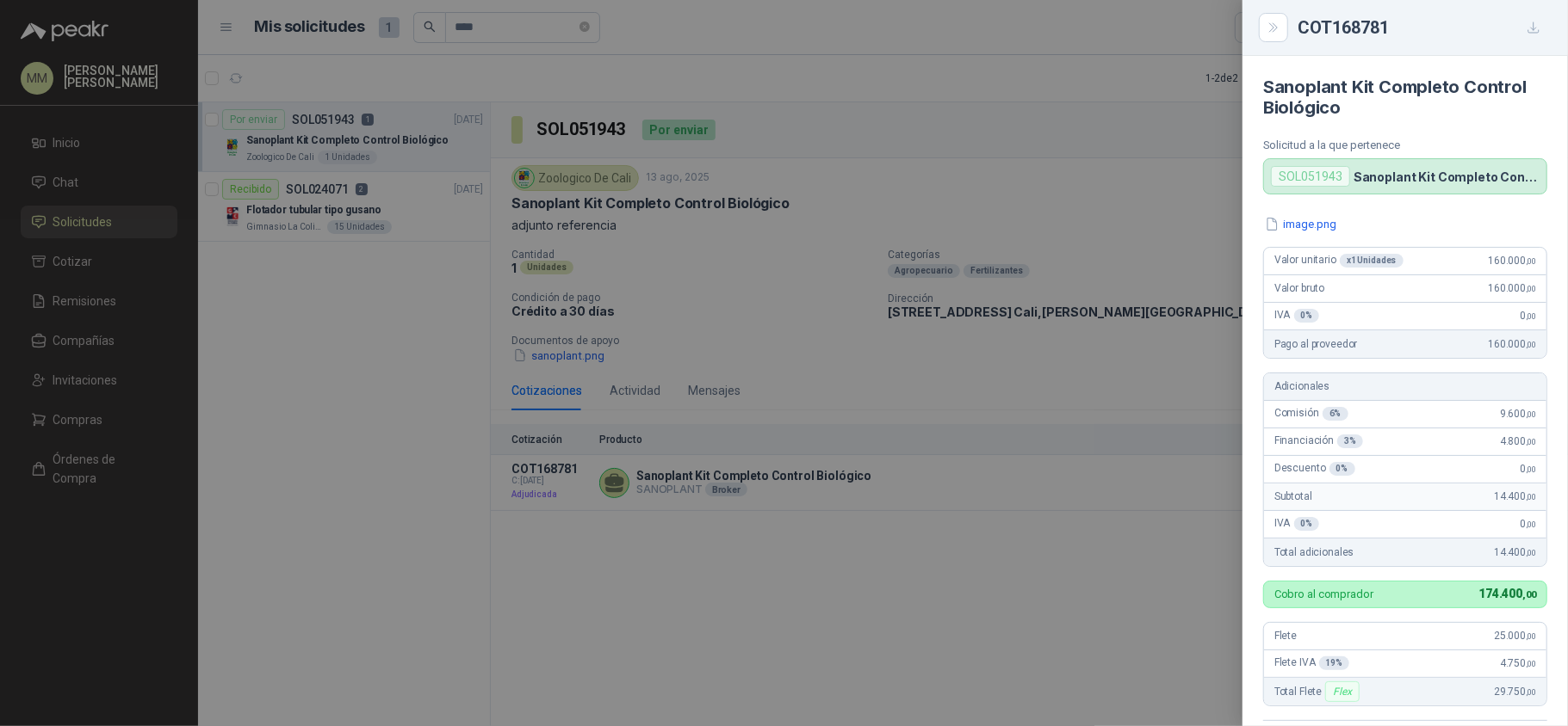
click at [1185, 308] on div at bounding box center [784, 363] width 1568 height 726
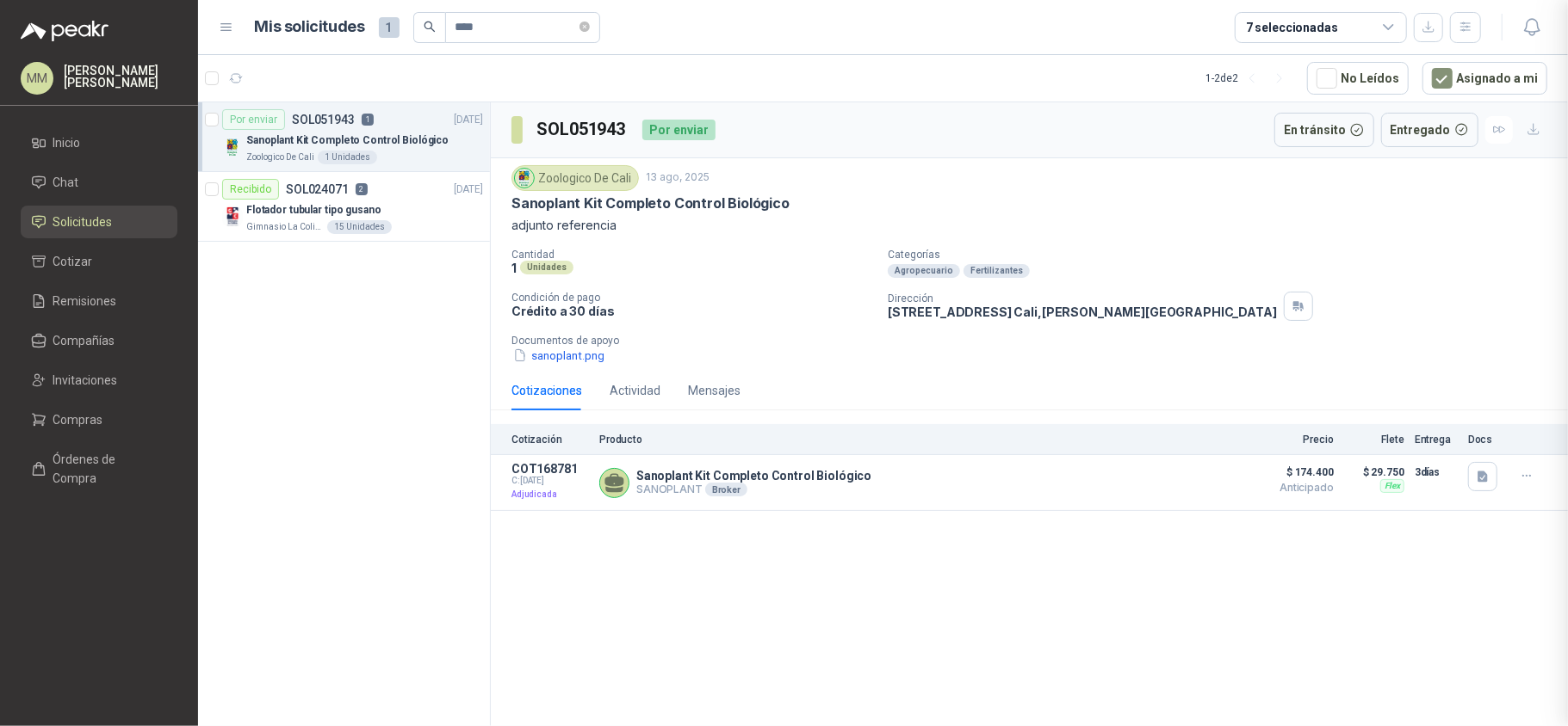
scroll to position [408, 0]
click at [1147, 370] on div "Zoologico De Cali 13 ago, 2025 Sanoplant Kit Completo Control Biológico adjunto…" at bounding box center [1028, 265] width 1077 height 213
click at [1250, 531] on div "SOL051943 Por enviar En tránsito Entregado Zoologico De Cali 13 ago, 2025 Sanop…" at bounding box center [1028, 418] width 1077 height 630
click at [1527, 473] on icon "button" at bounding box center [1527, 476] width 15 height 15
click at [1393, 369] on div "Zoologico De Cali 13 ago, 2025 Sanoplant Kit Completo Control Biológico adjunto…" at bounding box center [1028, 265] width 1077 height 213
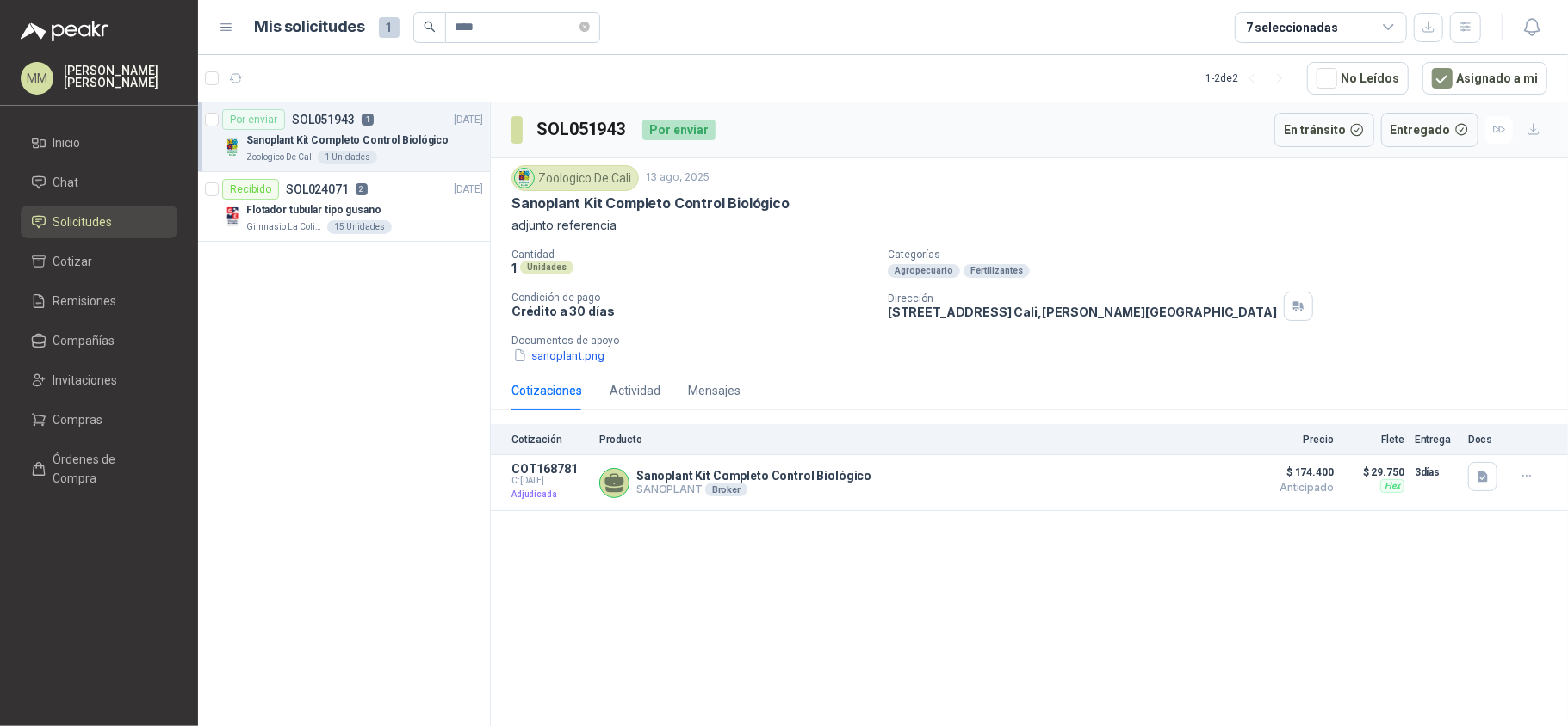
click at [1216, 281] on div "Cantidad 1 Unidades Categorías Agropecuario Fertilizantes Condición de pago Cré…" at bounding box center [1029, 307] width 1036 height 116
click at [580, 360] on button "sanoplant.png" at bounding box center [559, 355] width 95 height 18
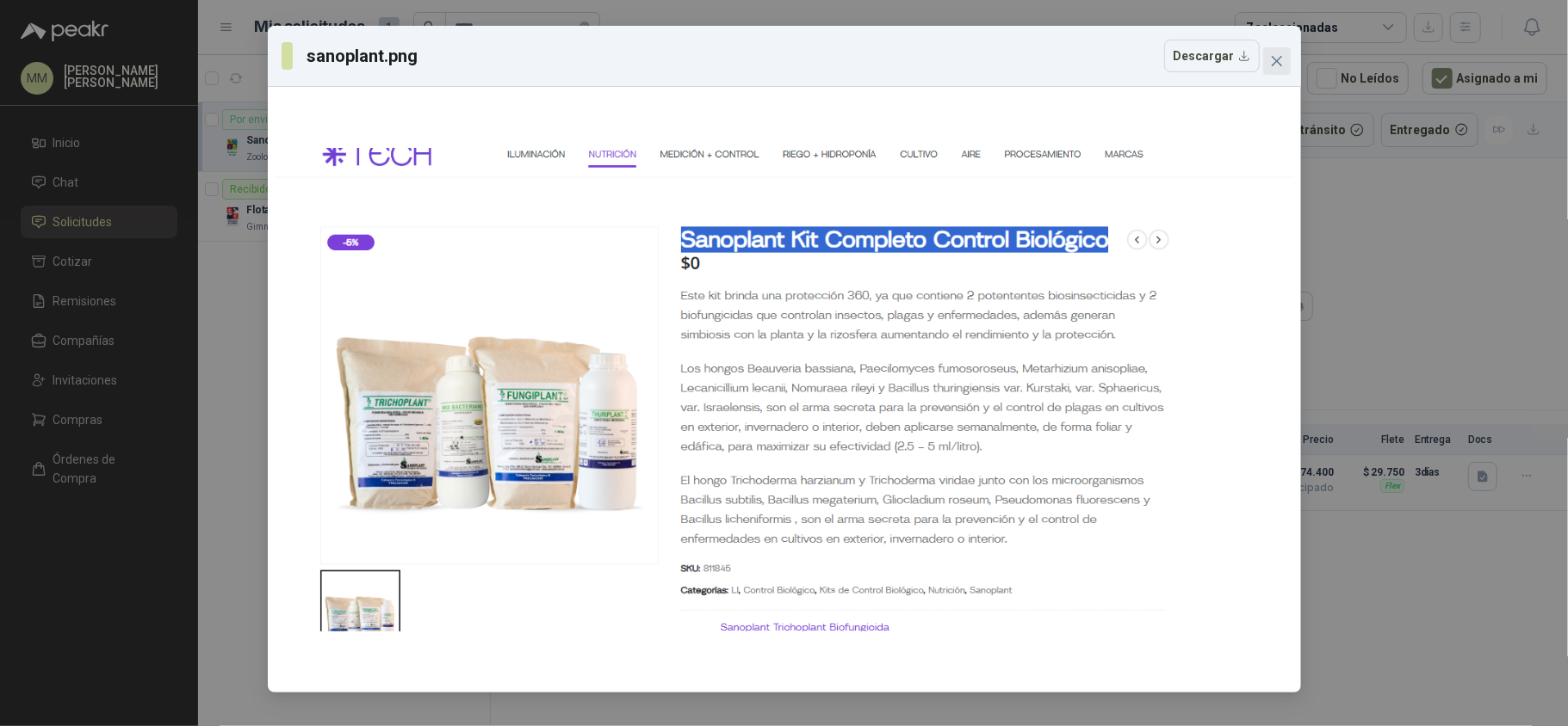
click at [1275, 63] on icon "close" at bounding box center [1276, 61] width 14 height 14
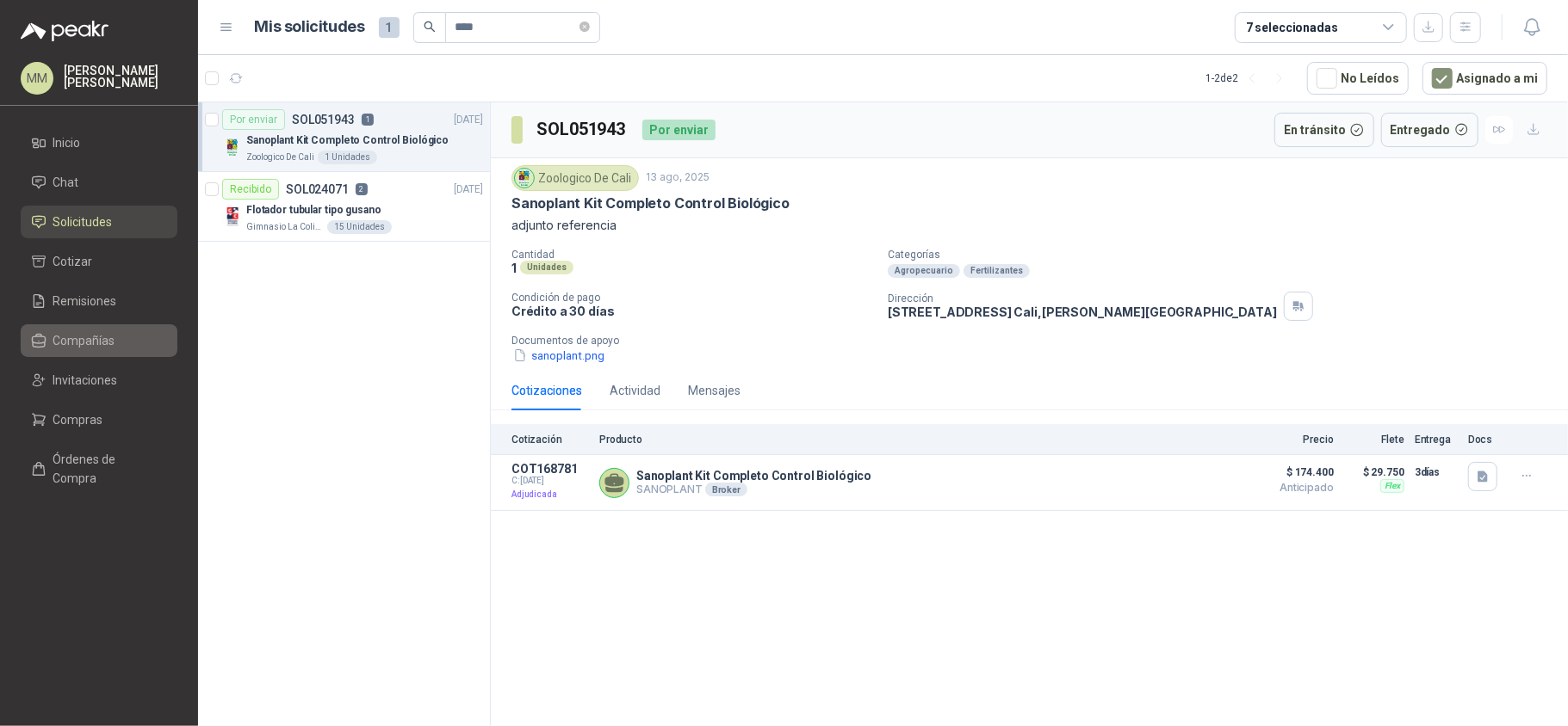
click at [118, 349] on li "Compañías" at bounding box center [99, 341] width 136 height 19
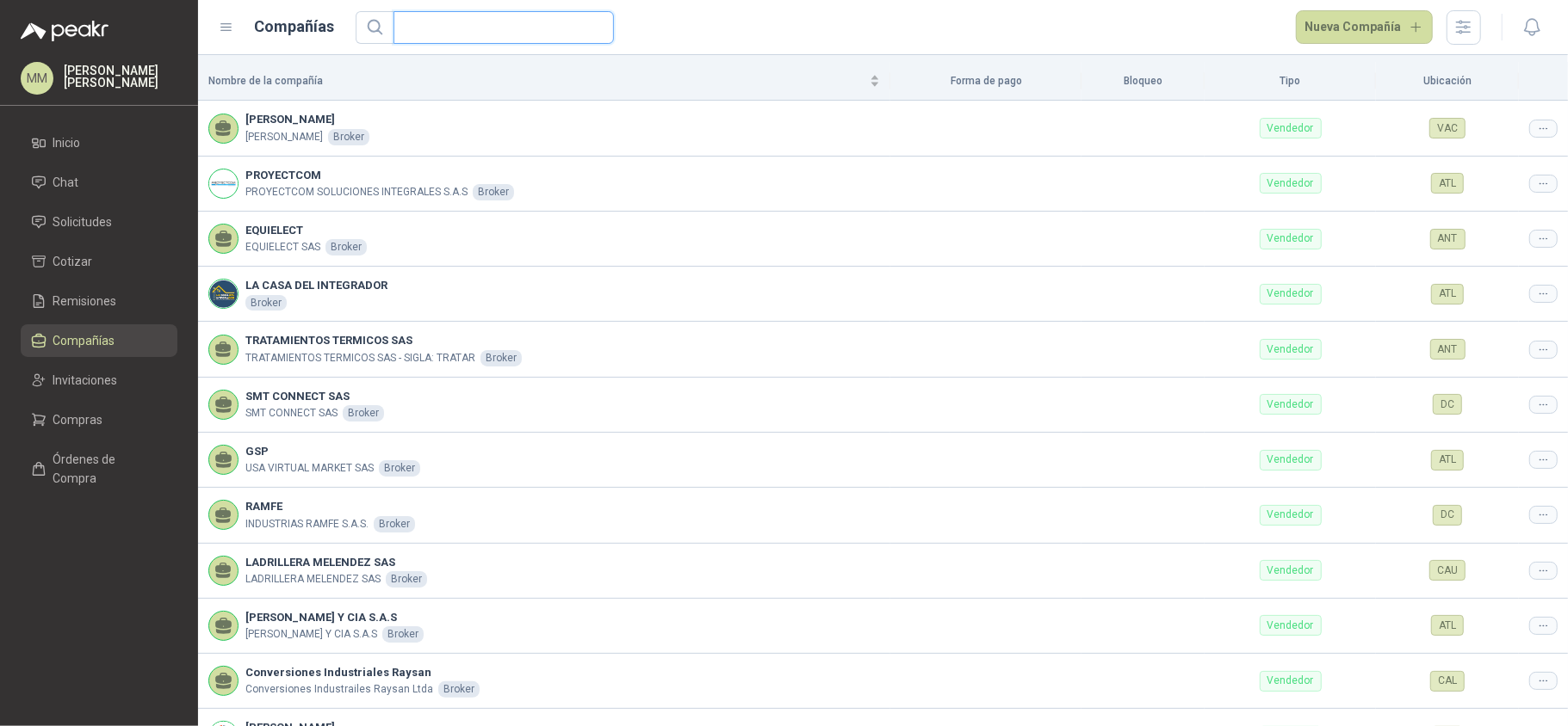
click at [455, 34] on input "text" at bounding box center [496, 27] width 186 height 31
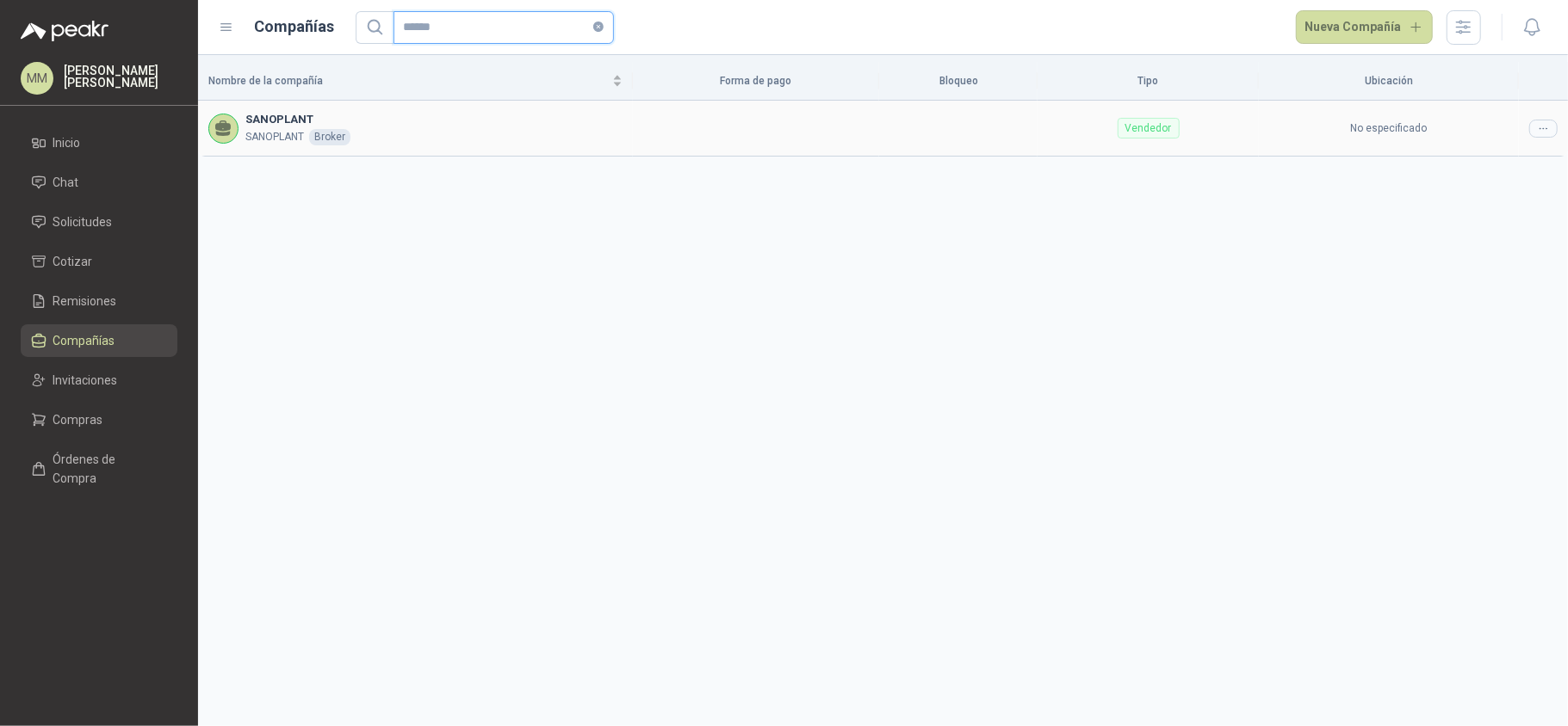
type input "******"
click at [1544, 128] on icon at bounding box center [1543, 129] width 13 height 13
click at [1490, 158] on span "Editar compañía" at bounding box center [1499, 158] width 89 height 19
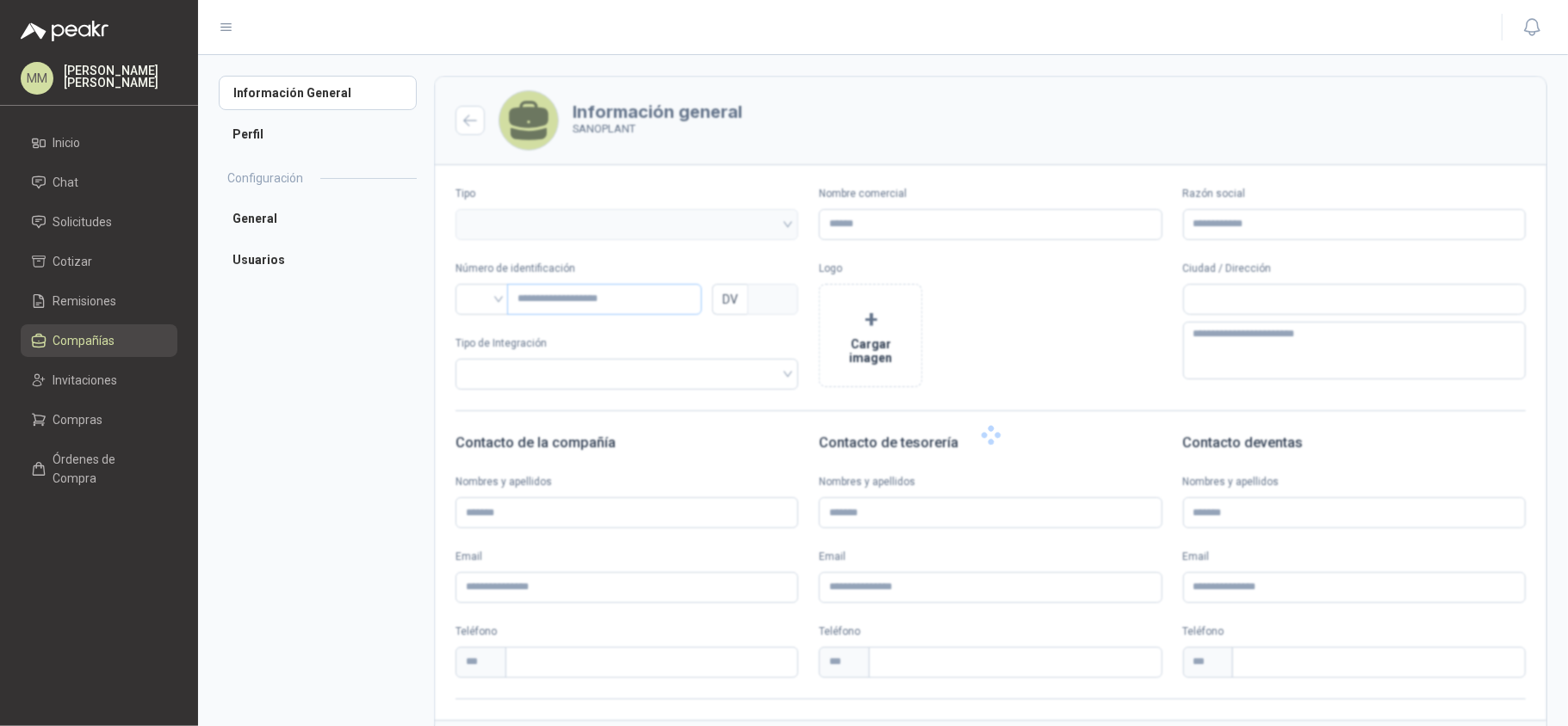
type input "*********"
type input "********"
type input "*"
click at [599, 300] on input "********" at bounding box center [604, 299] width 195 height 31
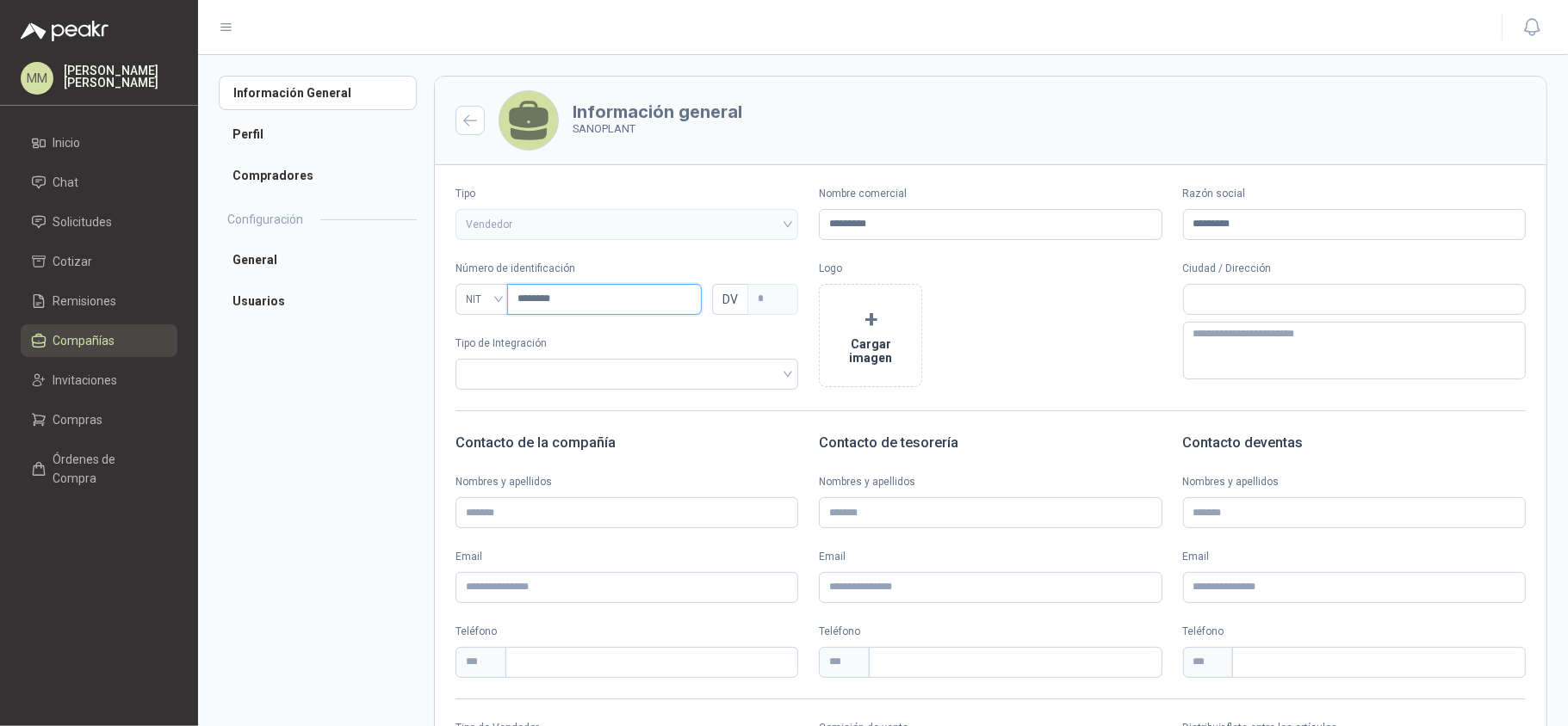
click at [599, 300] on input "********" at bounding box center [604, 299] width 195 height 31
click at [649, 266] on p "Número de identificación" at bounding box center [626, 269] width 343 height 17
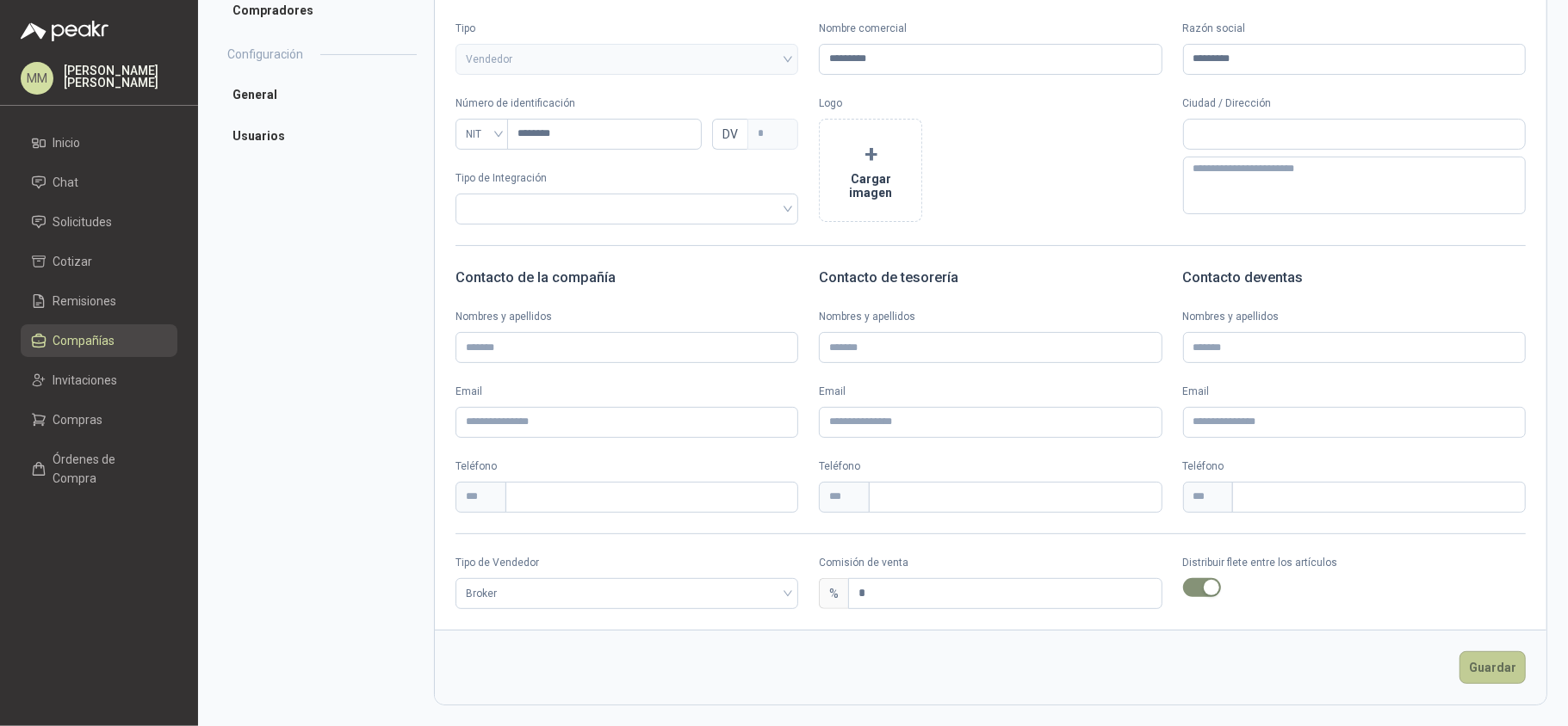
click at [1459, 665] on button "Guardar" at bounding box center [1492, 667] width 66 height 33
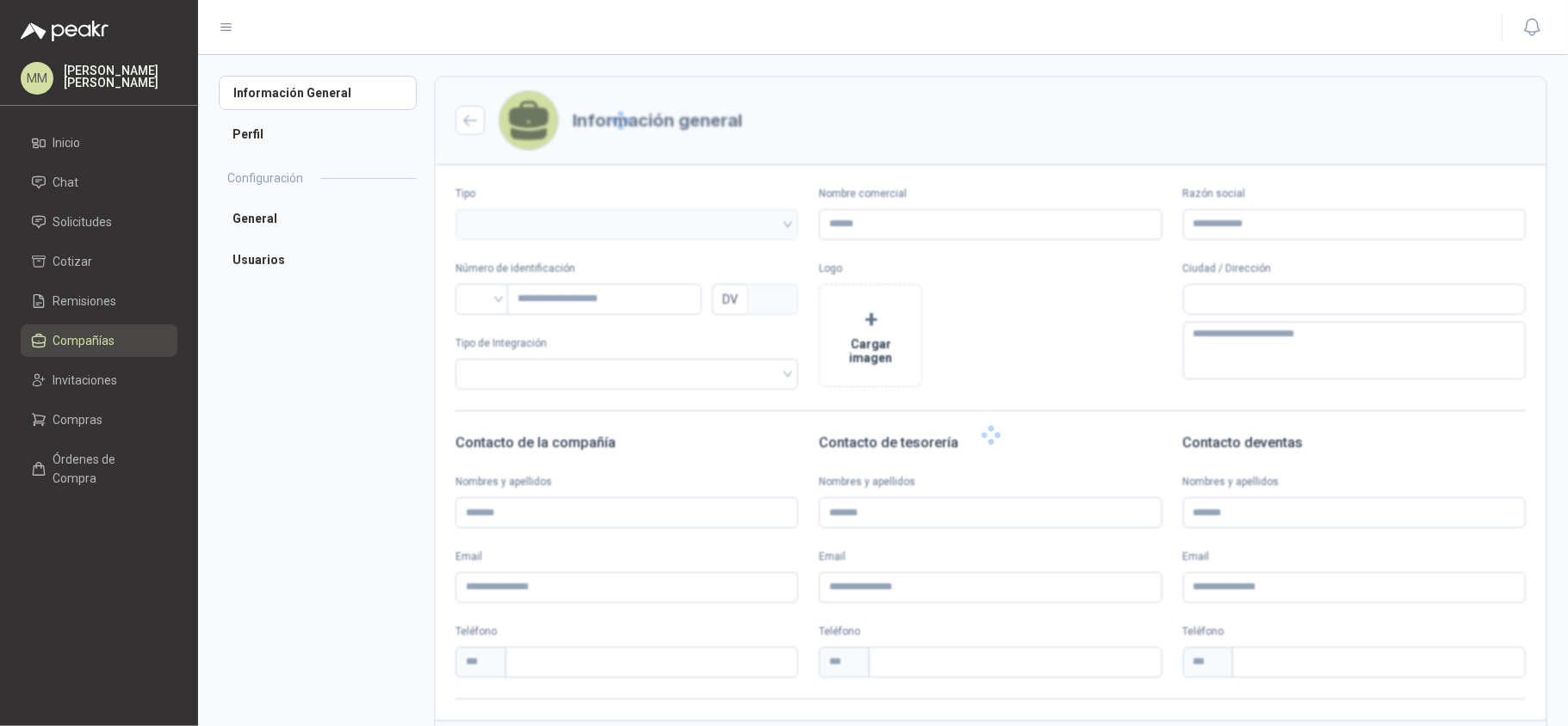
type input "*********"
type input "********"
type input "*"
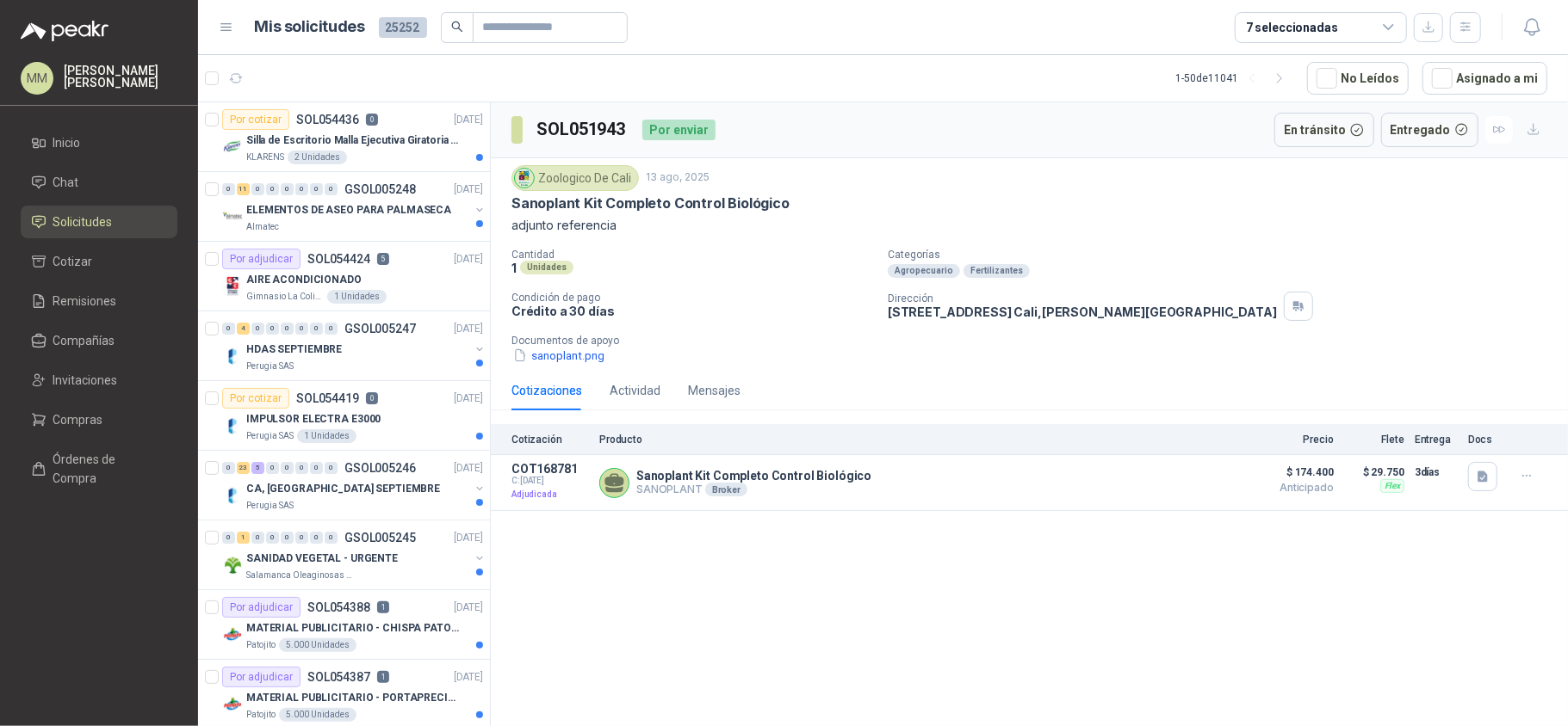
click at [582, 126] on h3 "SOL051943" at bounding box center [582, 130] width 92 height 27
copy h3 "SOL051943"
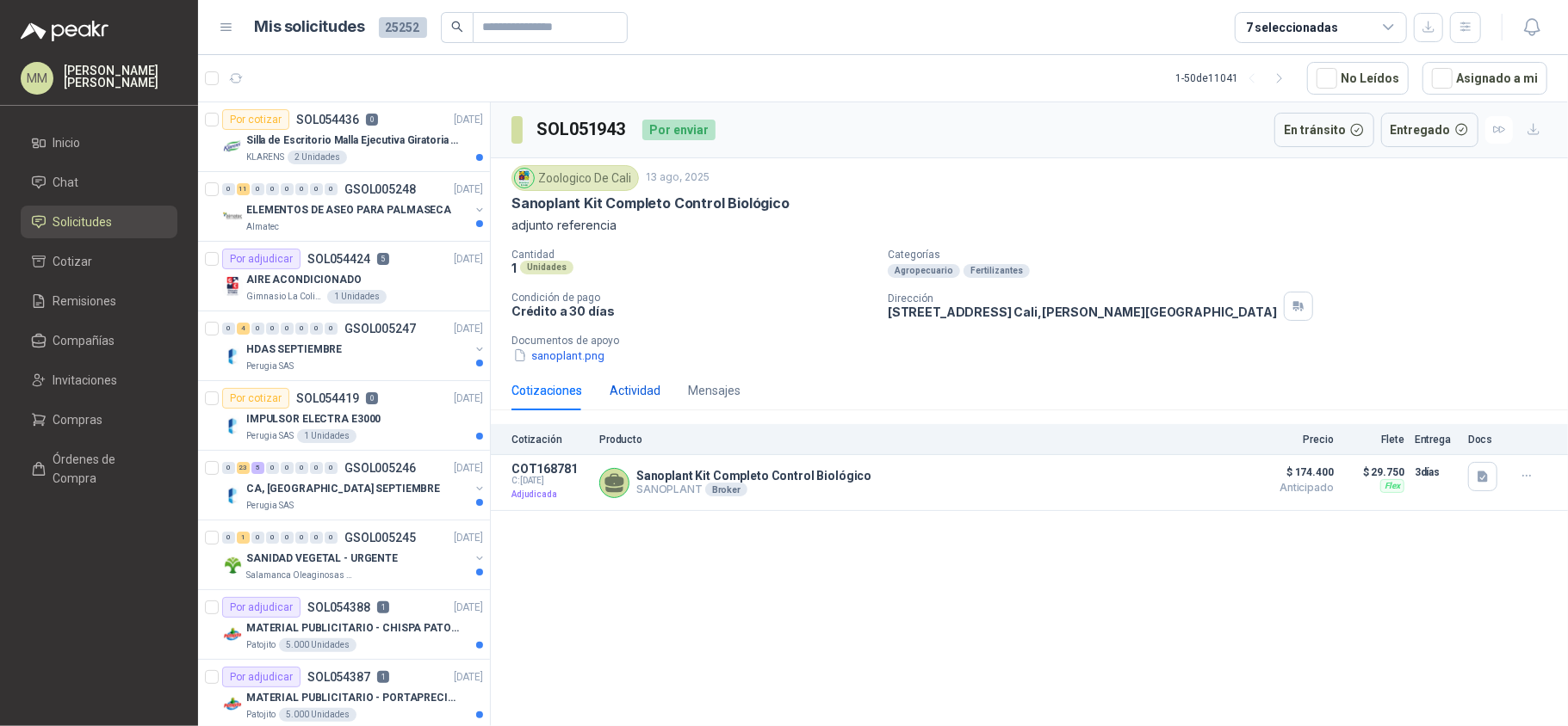
click at [626, 400] on div "Actividad" at bounding box center [635, 390] width 50 height 19
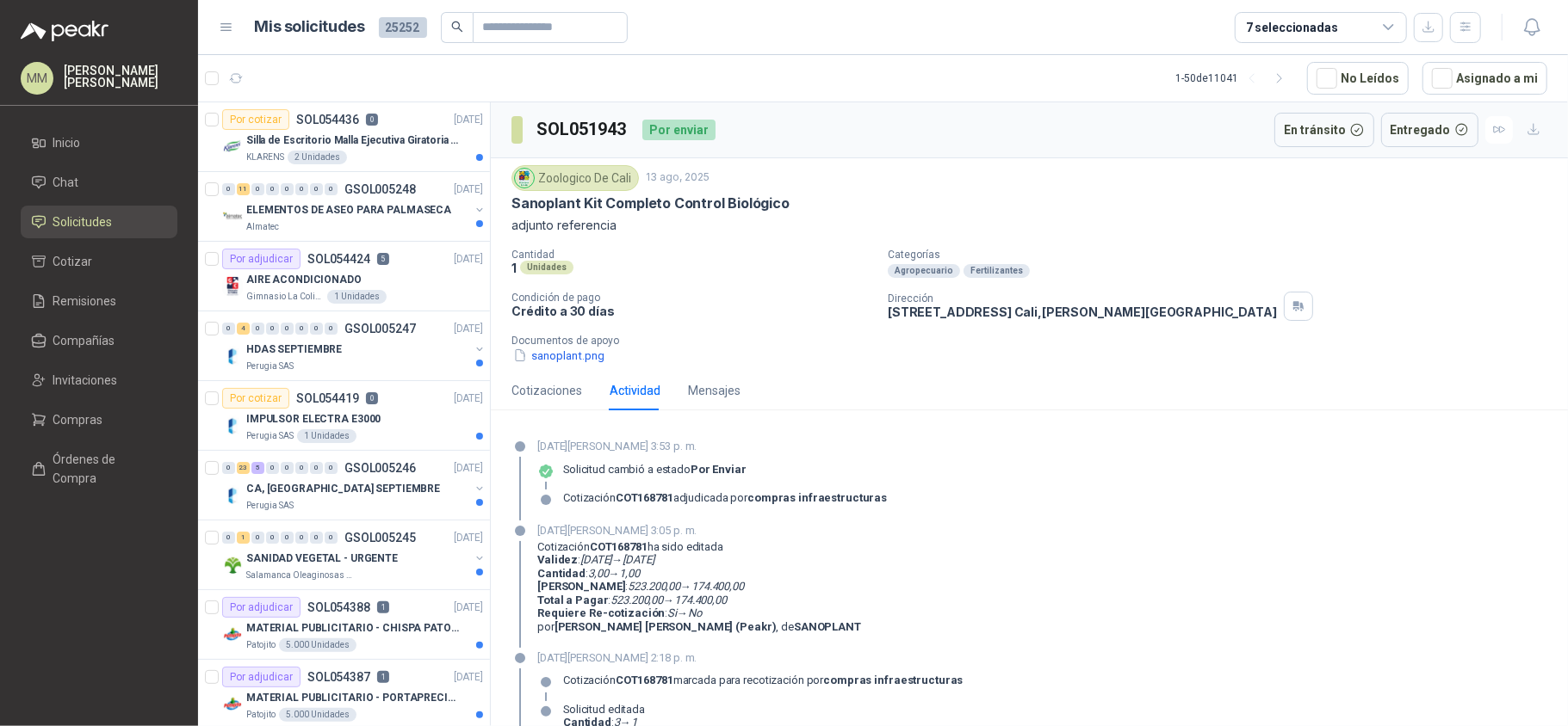
click at [579, 129] on h3 "SOL051943" at bounding box center [582, 130] width 92 height 27
copy h3 "SOL051943"
click at [563, 390] on div "Cotizaciones" at bounding box center [547, 390] width 71 height 19
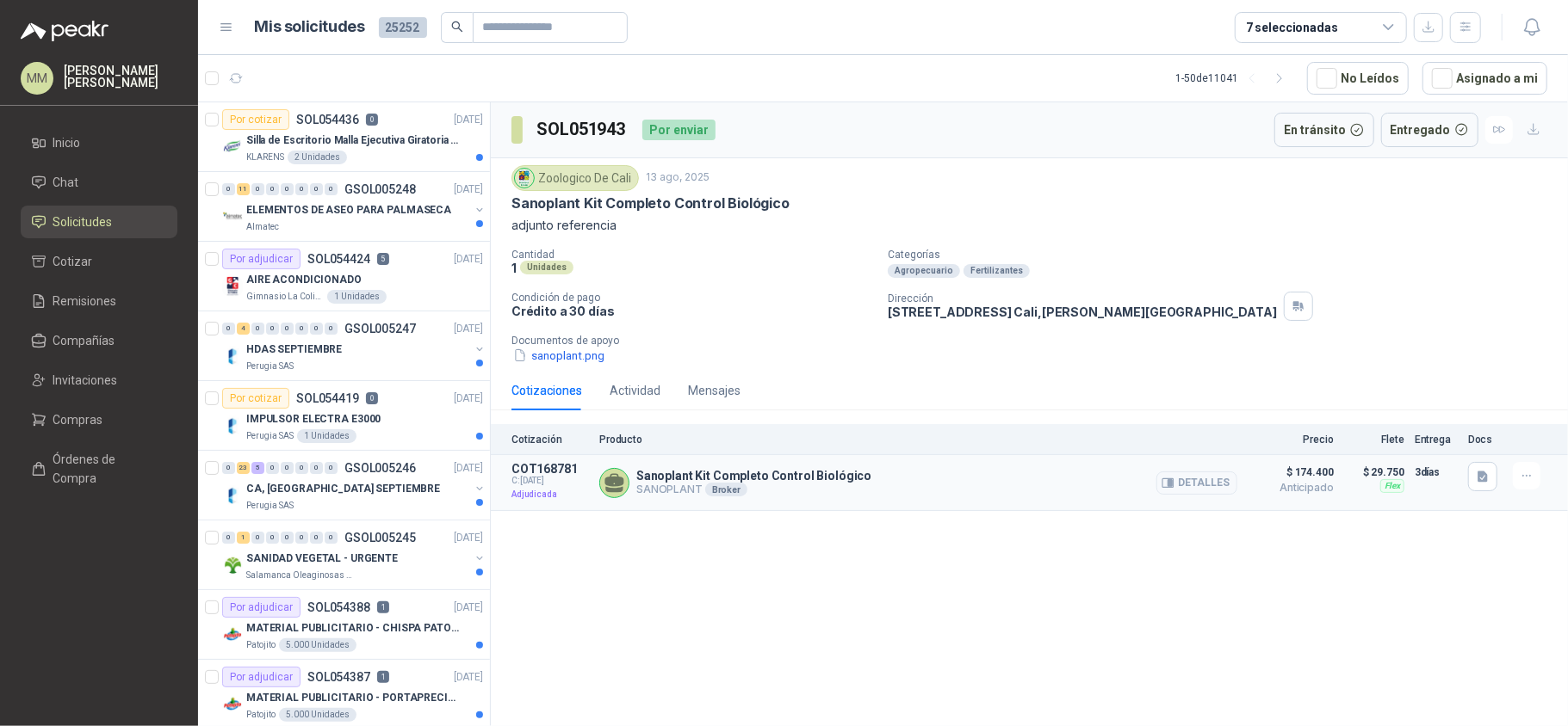
click at [700, 478] on p "Sanoplant Kit Completo Control Biológico" at bounding box center [753, 475] width 235 height 14
copy p "Sanoplant Kit Completo Control Biológico"
click at [872, 232] on p "adjunto referencia" at bounding box center [1029, 226] width 1036 height 19
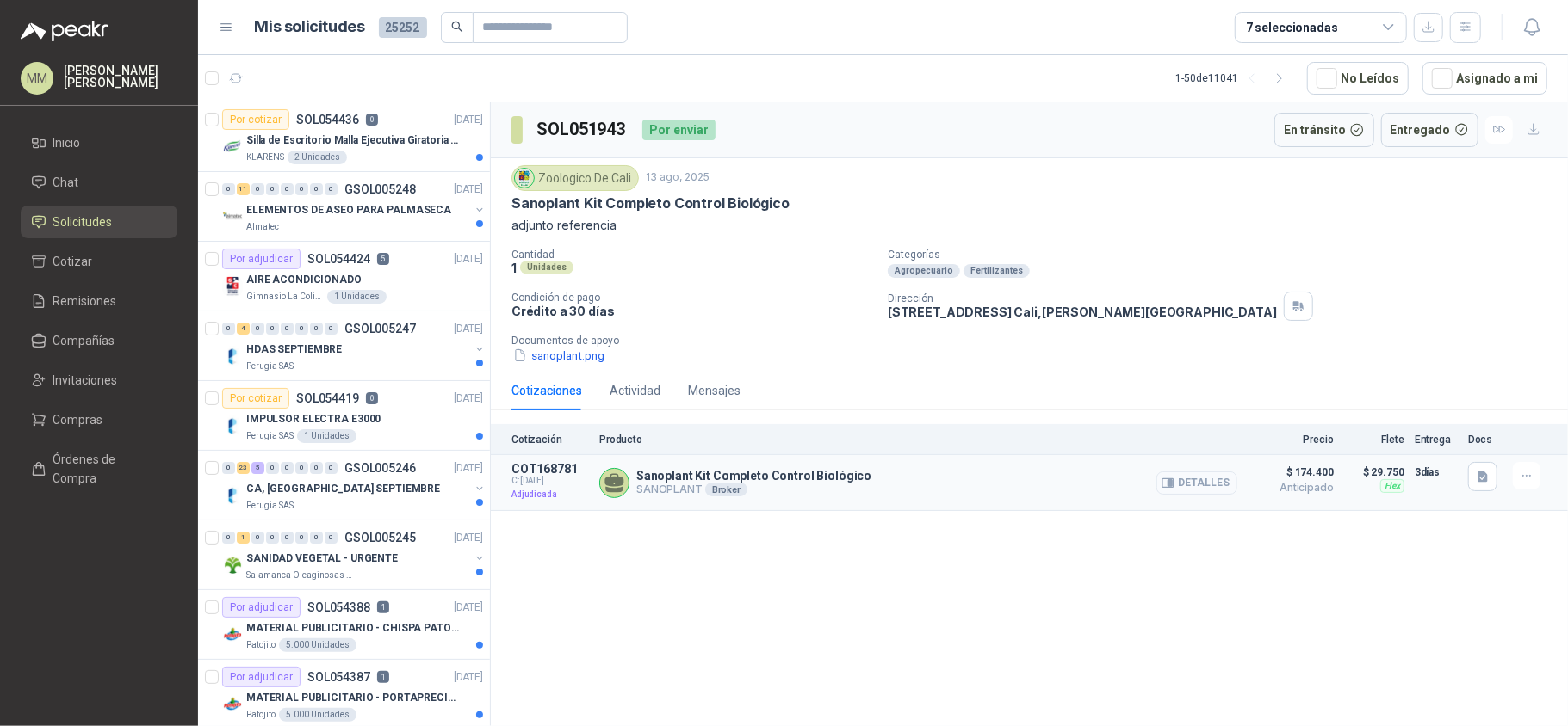
click at [1224, 493] on button "Detalles" at bounding box center [1196, 483] width 81 height 23
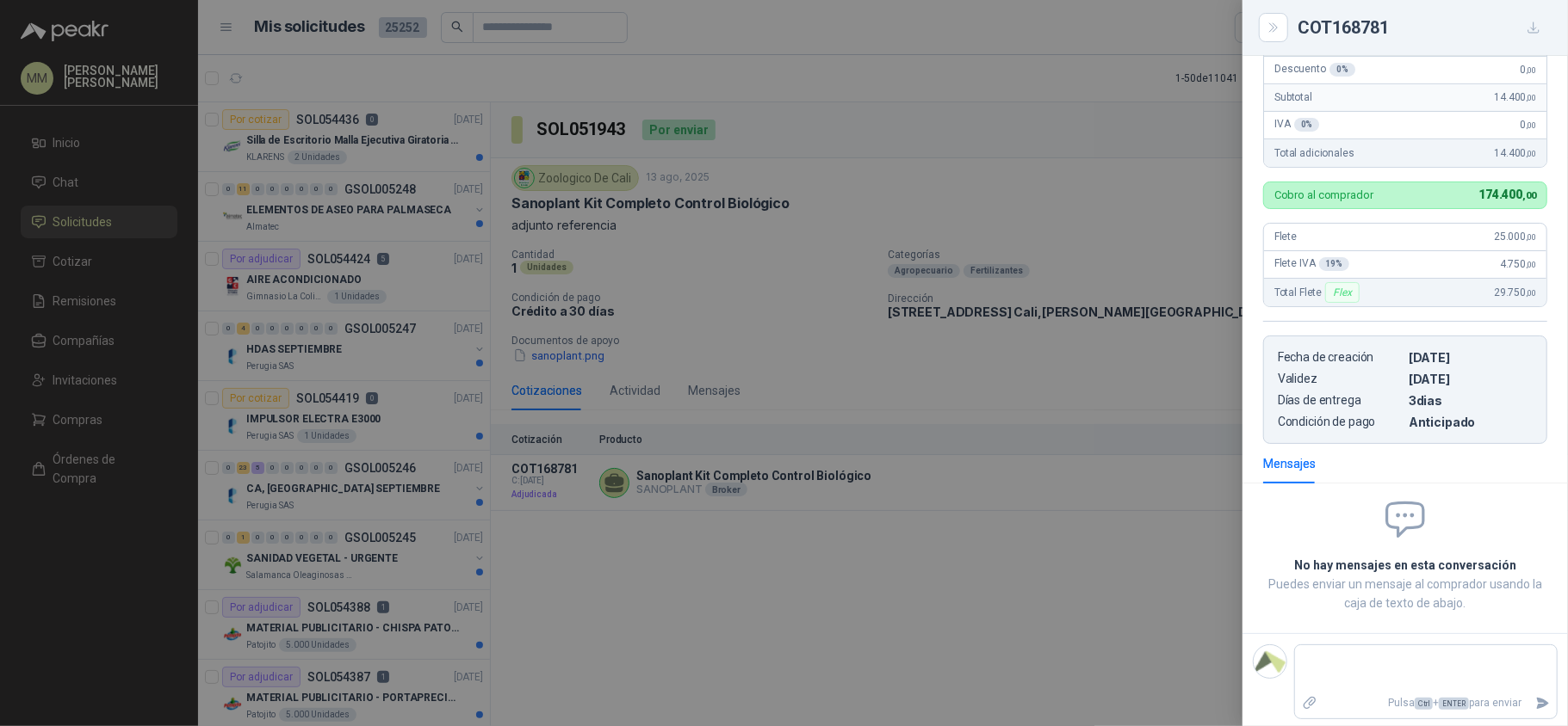
scroll to position [348, 0]
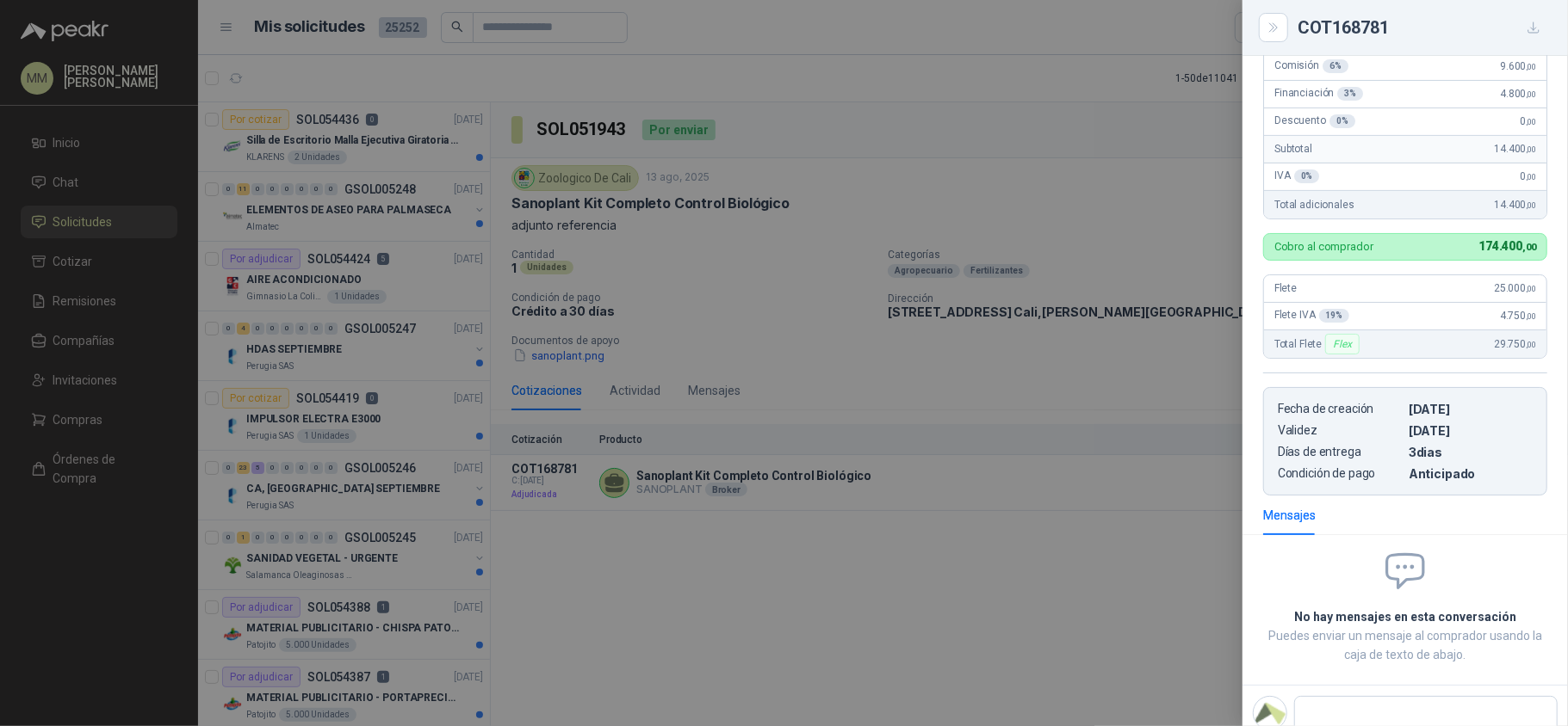
click at [851, 254] on div at bounding box center [784, 363] width 1568 height 726
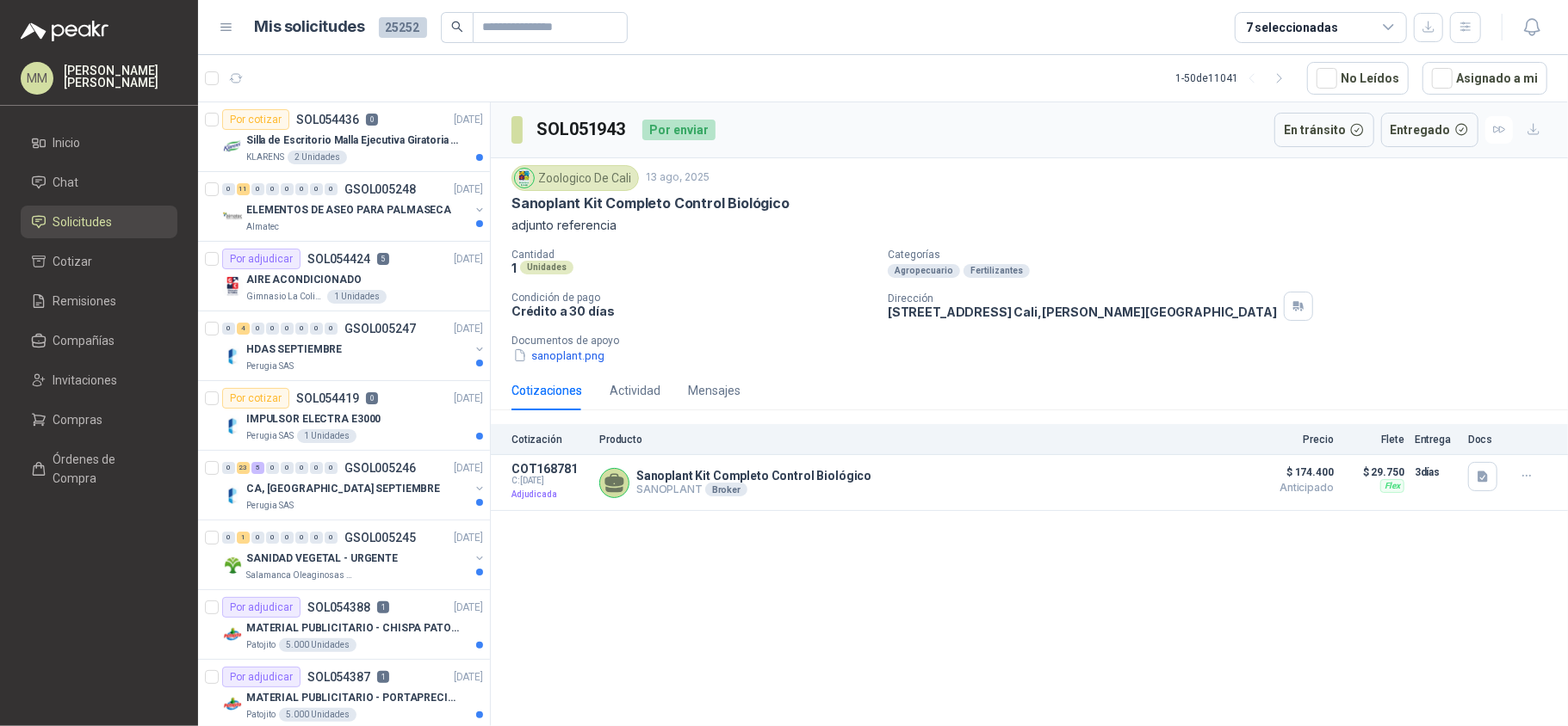
click at [549, 124] on h3 "SOL051943" at bounding box center [582, 130] width 92 height 27
copy h3 "SOL051943"
click at [88, 297] on span "Remisiones" at bounding box center [85, 301] width 63 height 19
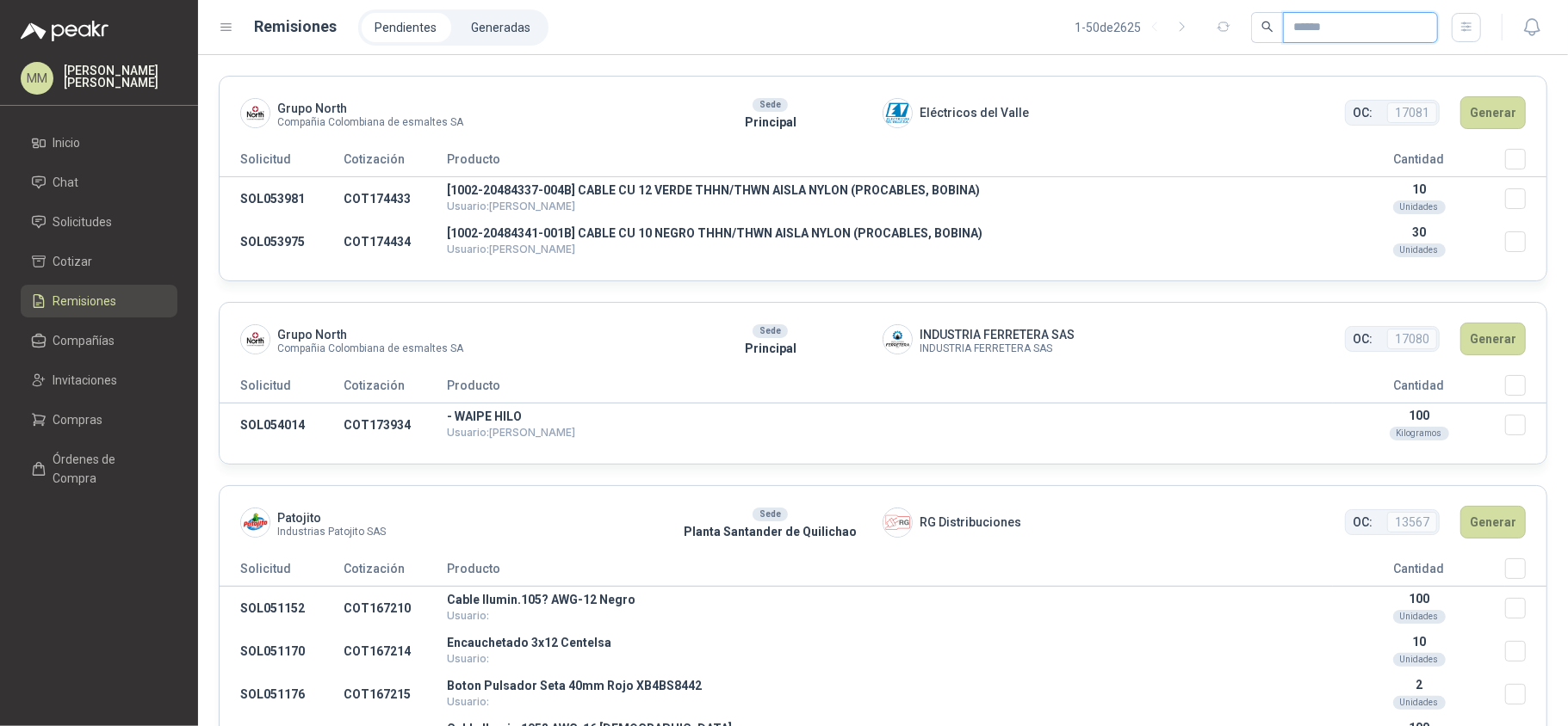
click at [1302, 19] on input "text" at bounding box center [1353, 27] width 120 height 29
paste input "*********"
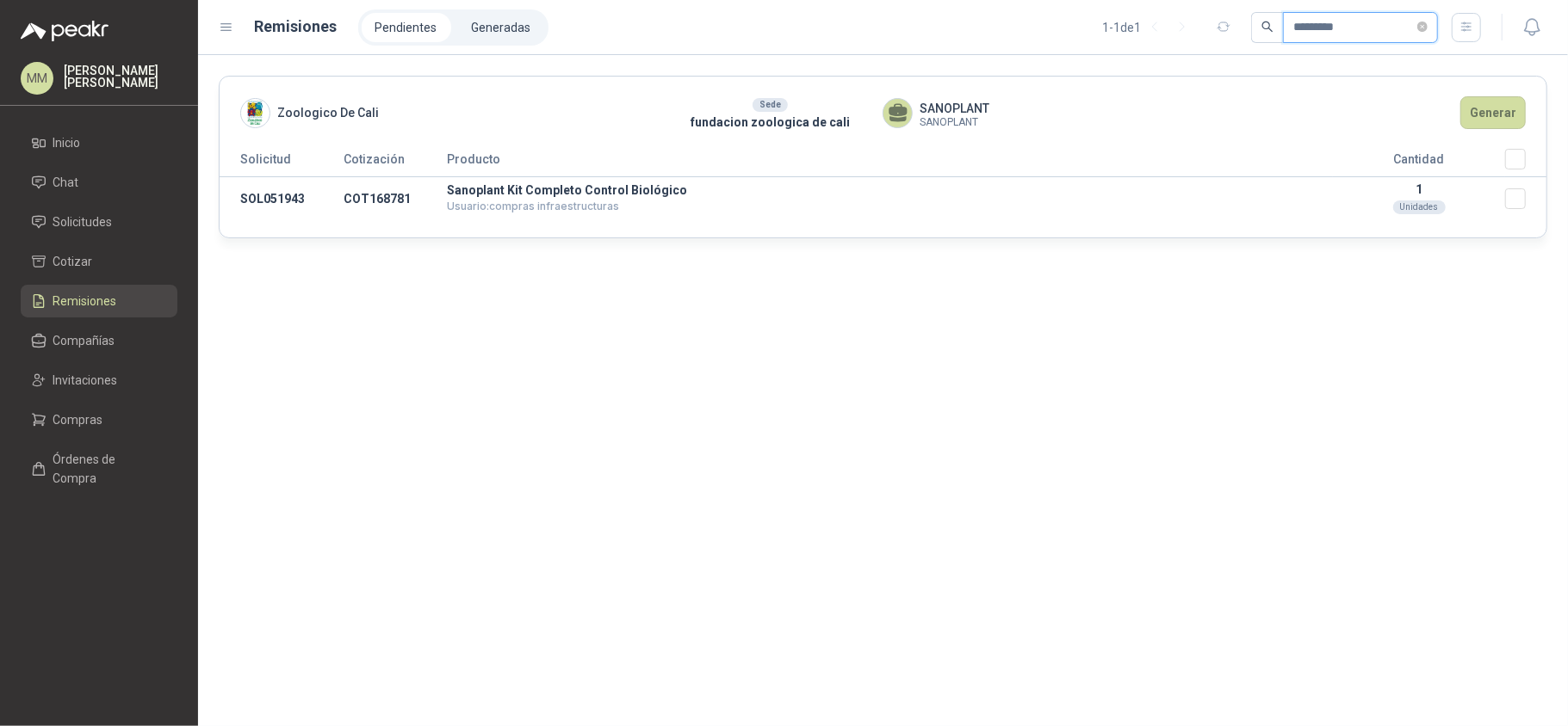
type input "*********"
click at [1482, 118] on button "Generar" at bounding box center [1492, 112] width 65 height 33
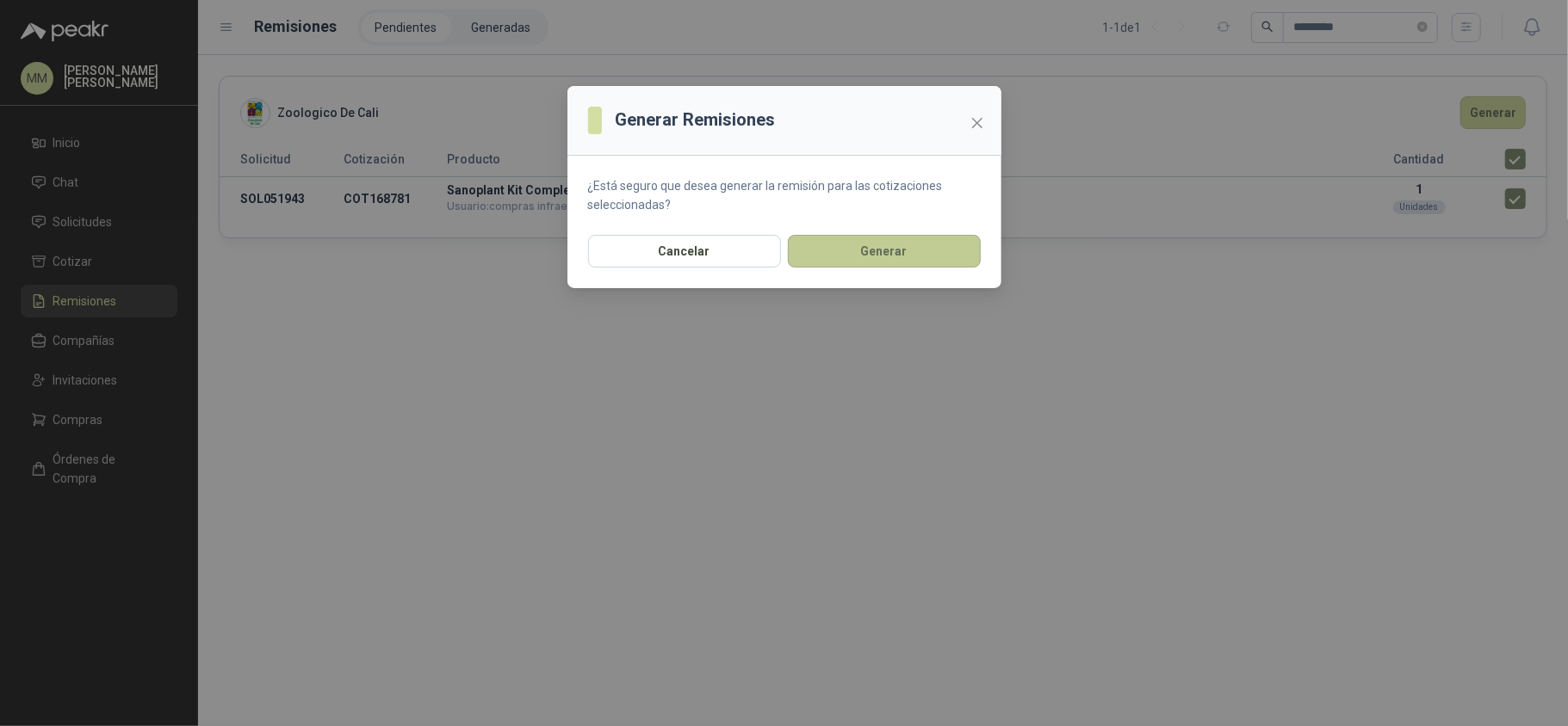
click at [895, 248] on button "Generar" at bounding box center [884, 251] width 193 height 33
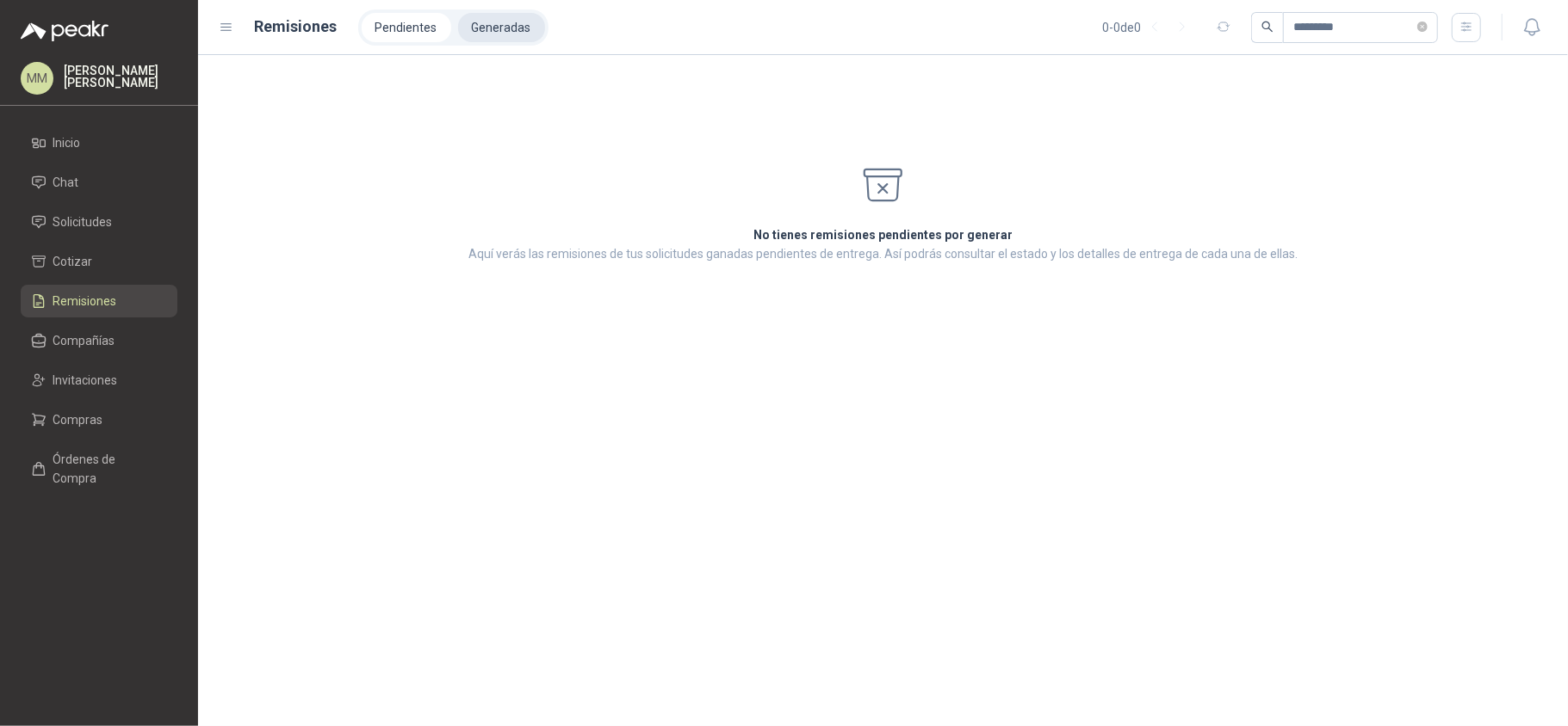
click at [504, 31] on li "Generadas" at bounding box center [501, 27] width 87 height 29
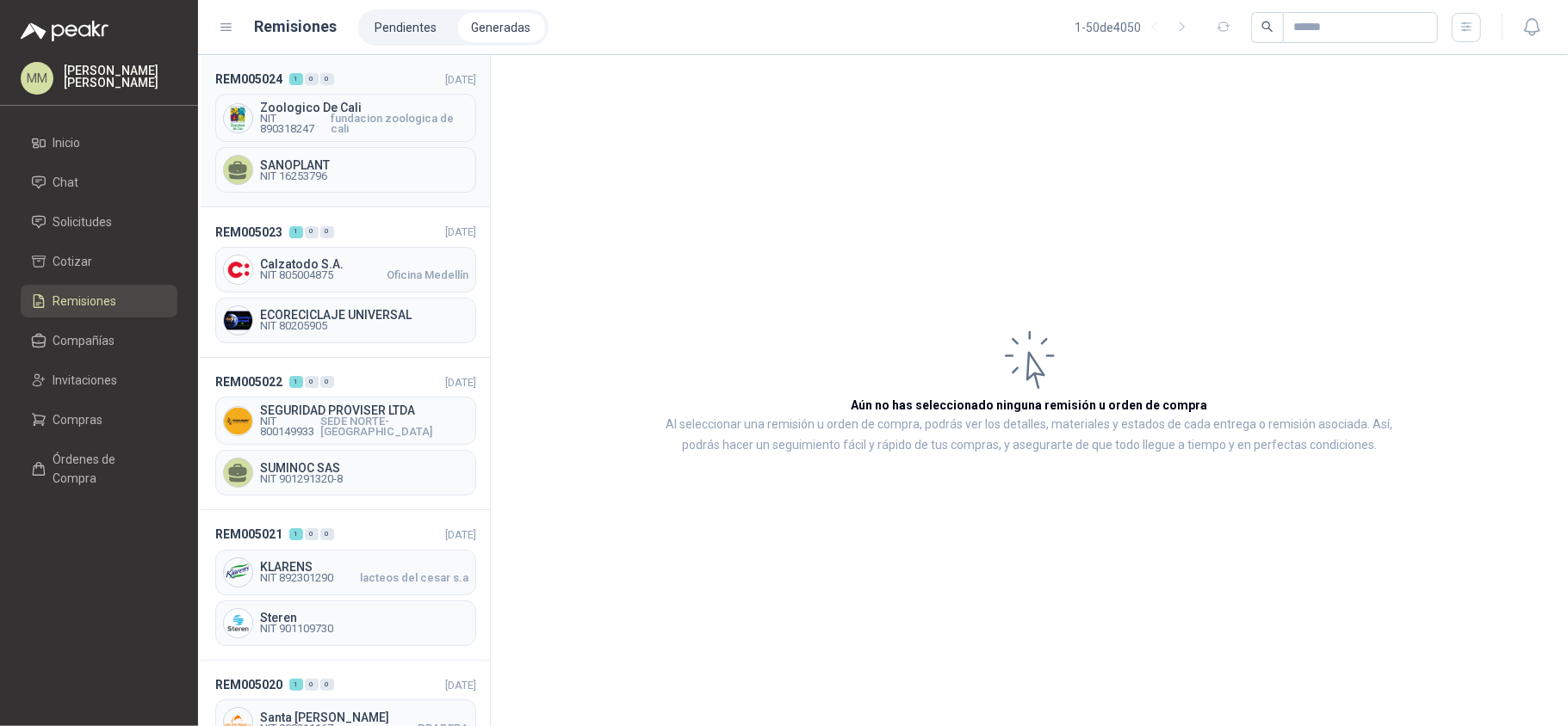
click at [373, 118] on span "fundacion zoologica de cali" at bounding box center [400, 124] width 138 height 21
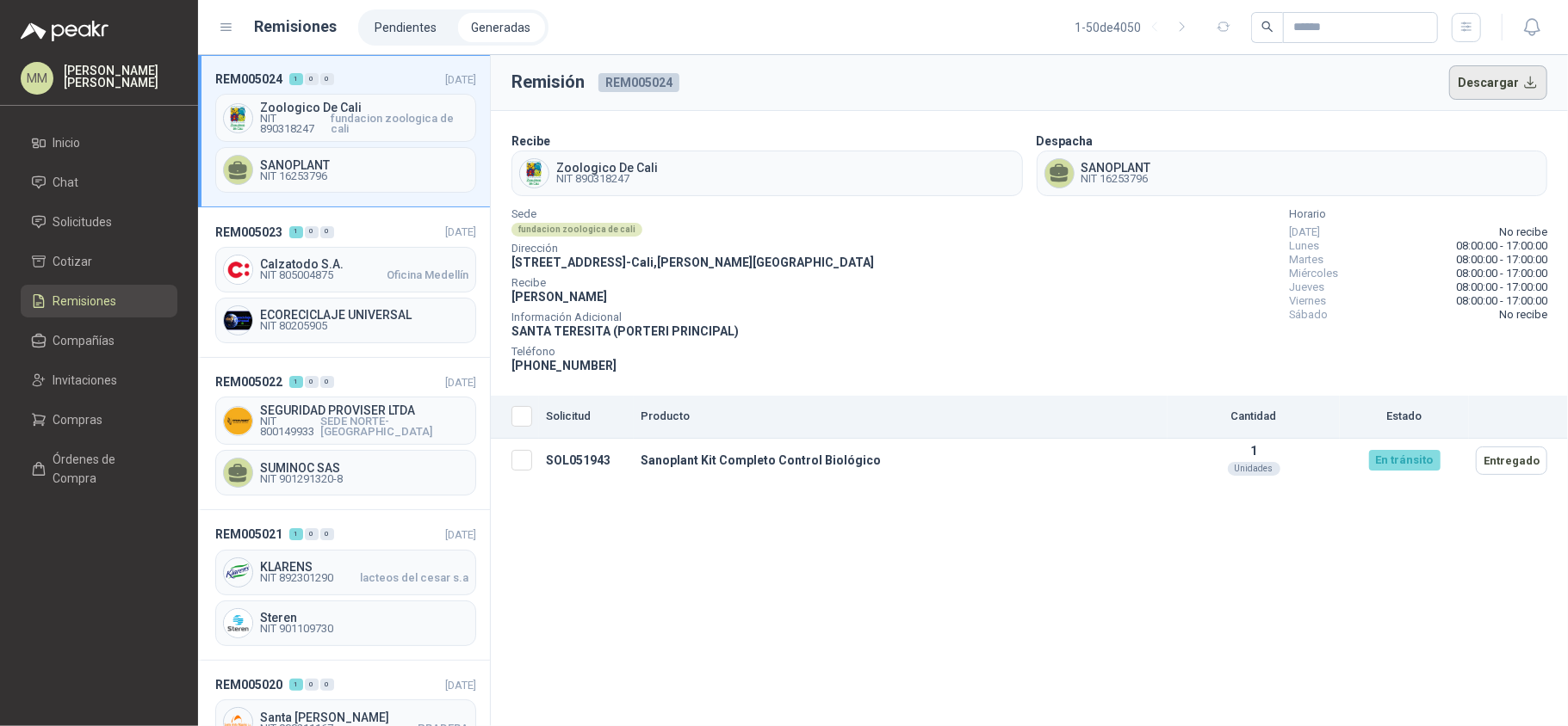
click at [1502, 77] on button "Descargar" at bounding box center [1498, 82] width 99 height 34
click at [118, 214] on li "Solicitudes" at bounding box center [99, 222] width 136 height 19
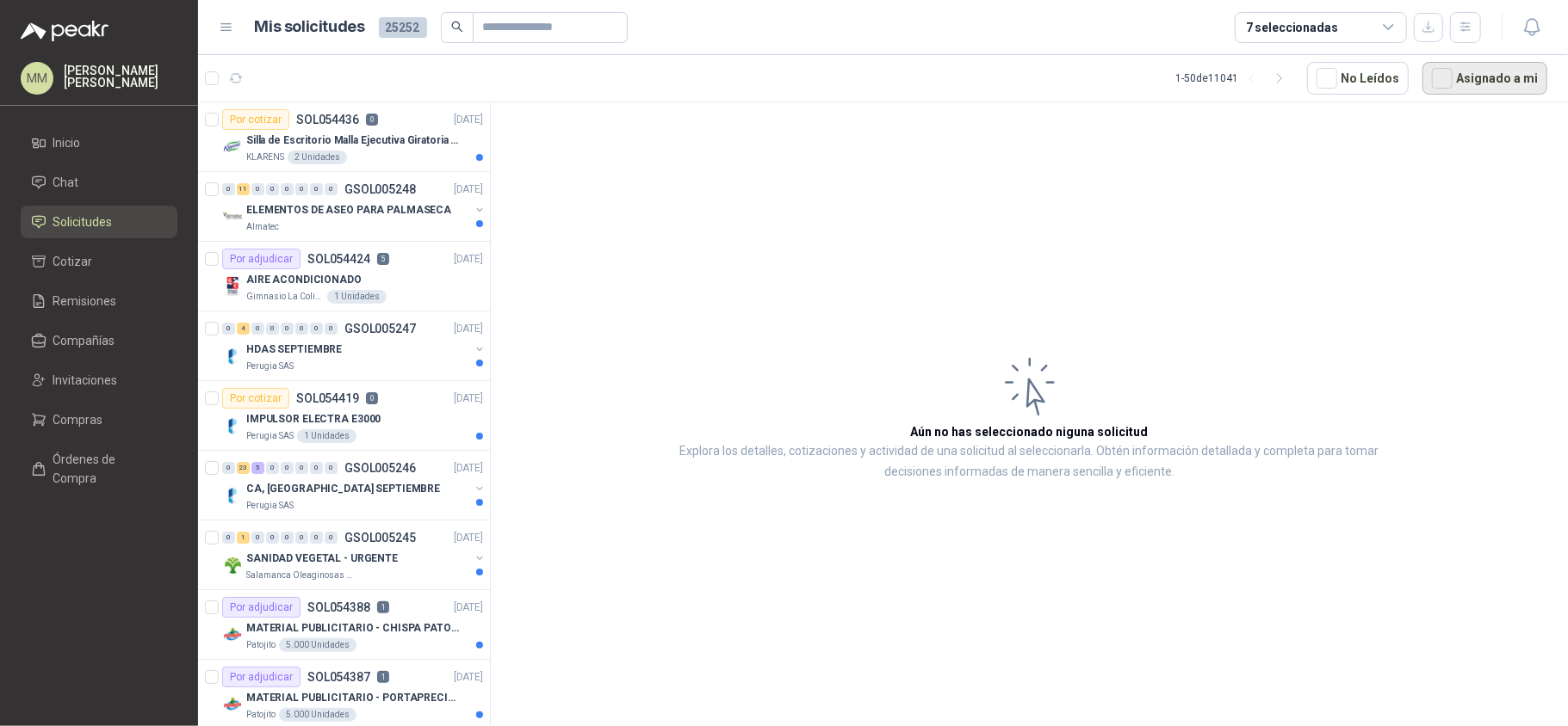
click at [1465, 84] on button "Asignado a mi" at bounding box center [1485, 77] width 125 height 33
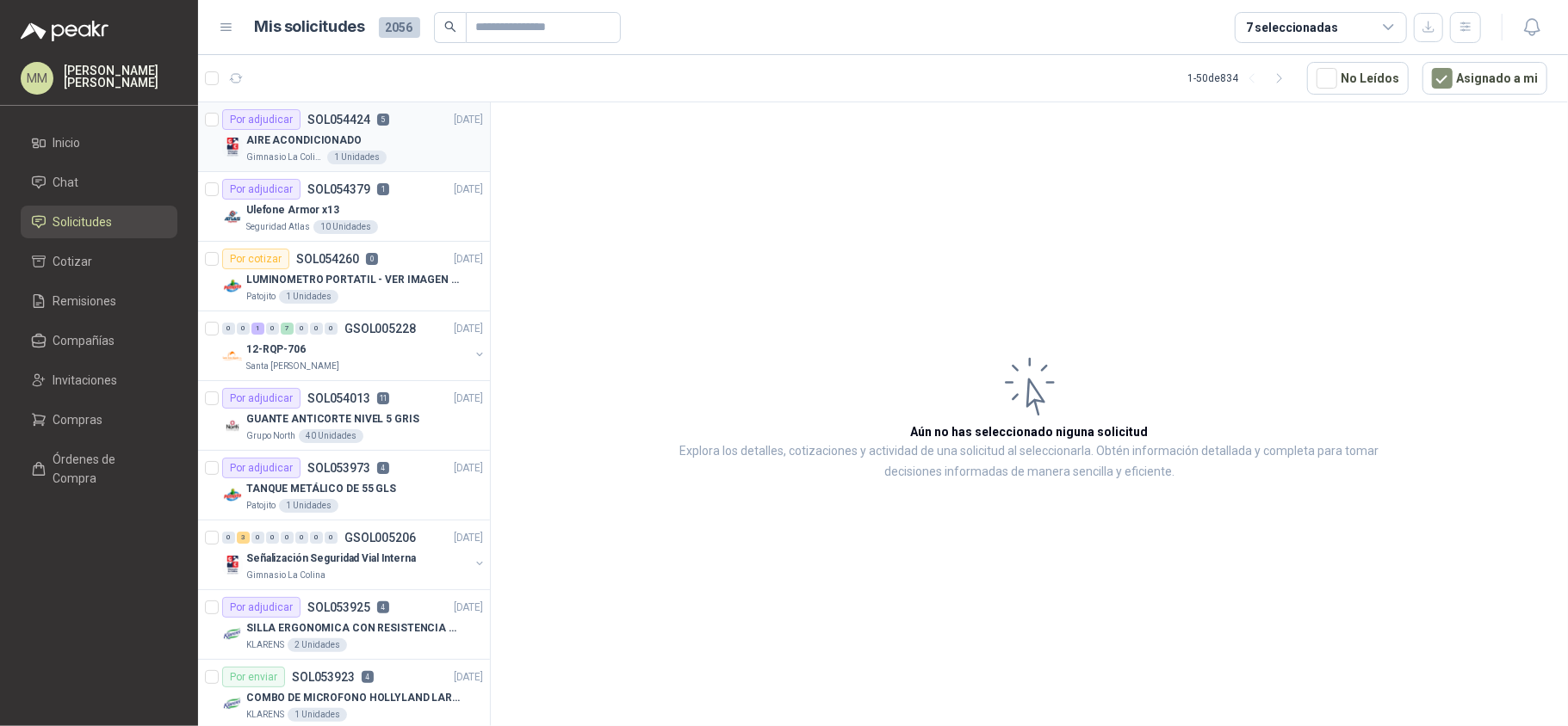
click at [435, 158] on div "Gimnasio La Colina 1 Unidades" at bounding box center [364, 158] width 237 height 14
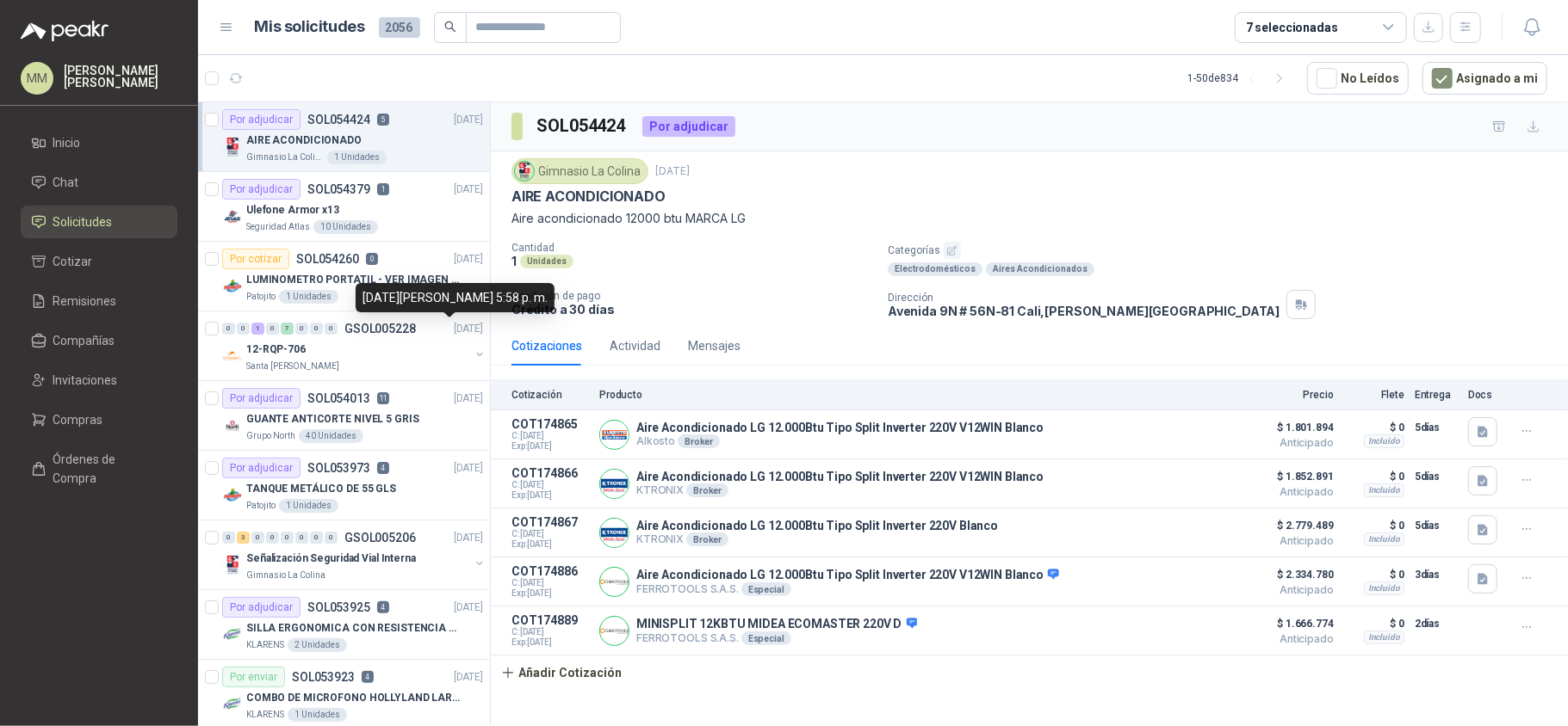
click at [439, 296] on div "29 de agosto de 2025, 5:58 p. m." at bounding box center [454, 297] width 199 height 29
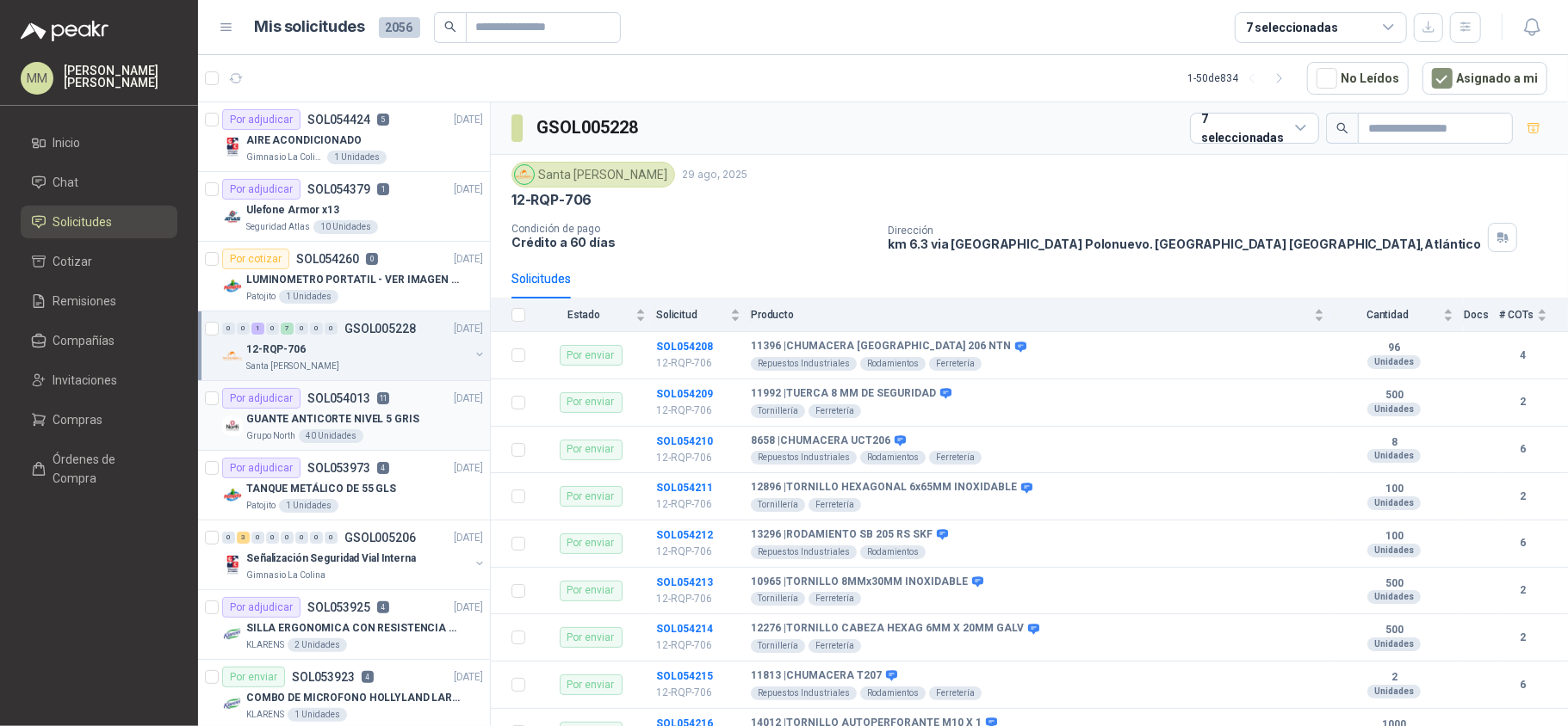
click at [420, 423] on div "GUANTE ANTICORTE NIVEL 5 GRIS" at bounding box center [364, 419] width 237 height 21
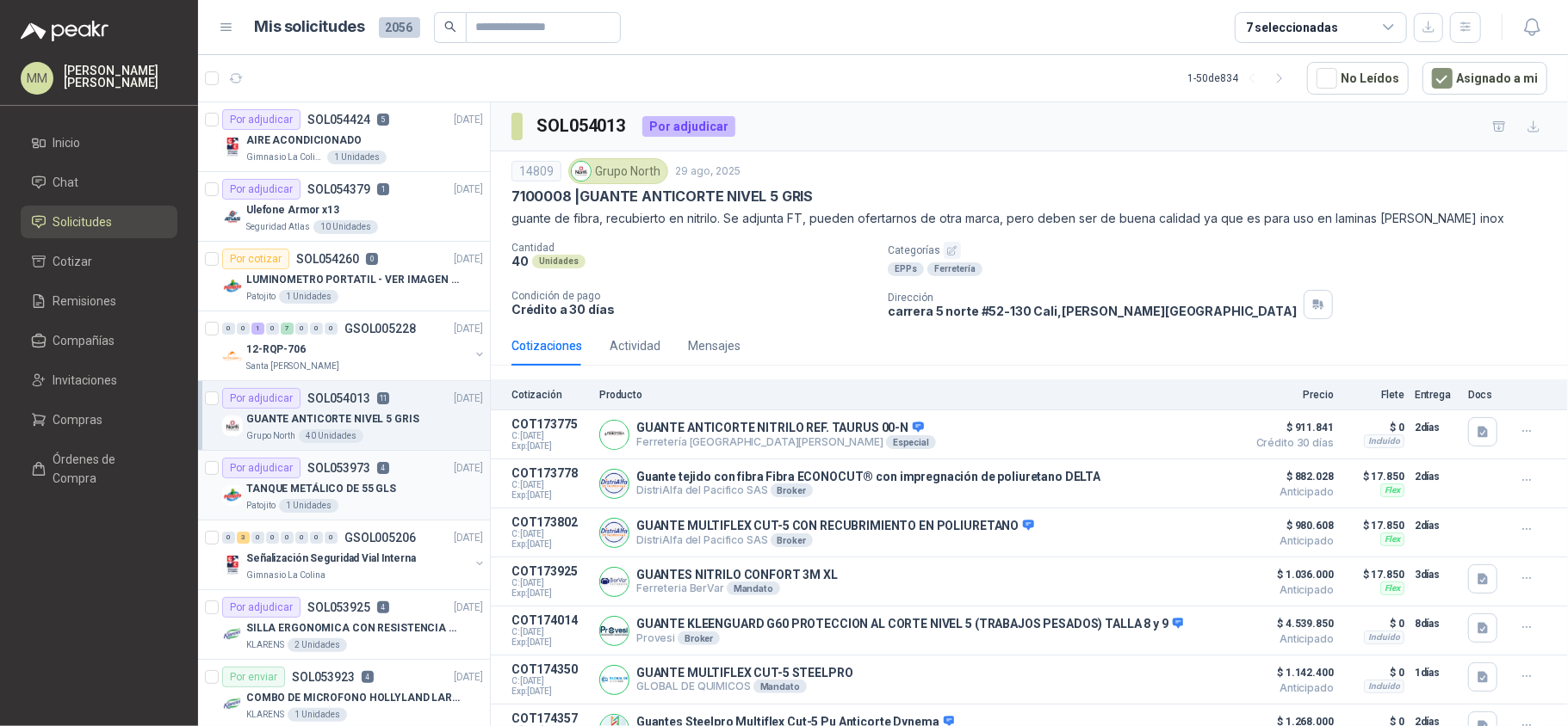
click at [413, 472] on div "Por adjudicar SOL053973 4 28/08/25" at bounding box center [352, 468] width 261 height 21
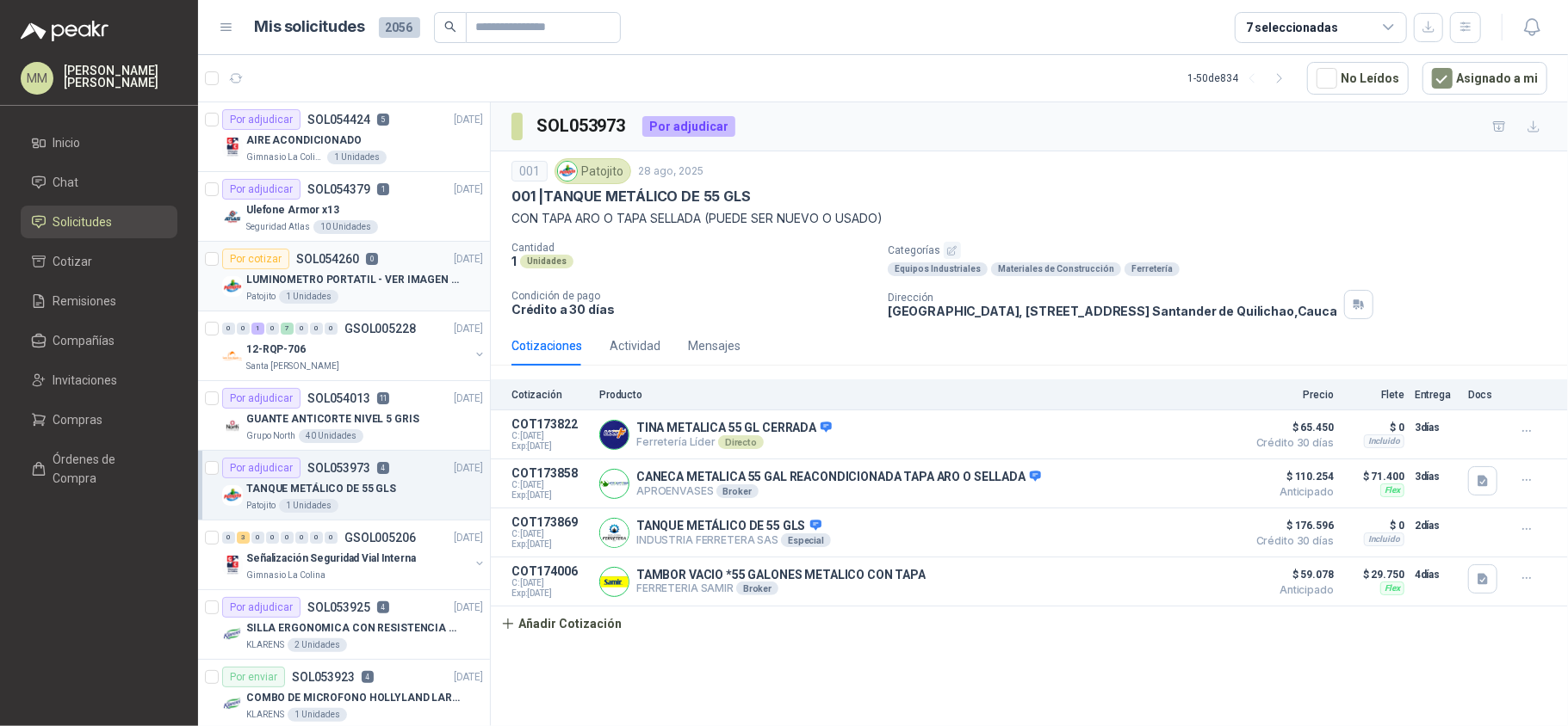
click at [435, 287] on p "LUMINOMETRO PORTATIL - VER IMAGEN ADJUNTA" at bounding box center [353, 281] width 214 height 17
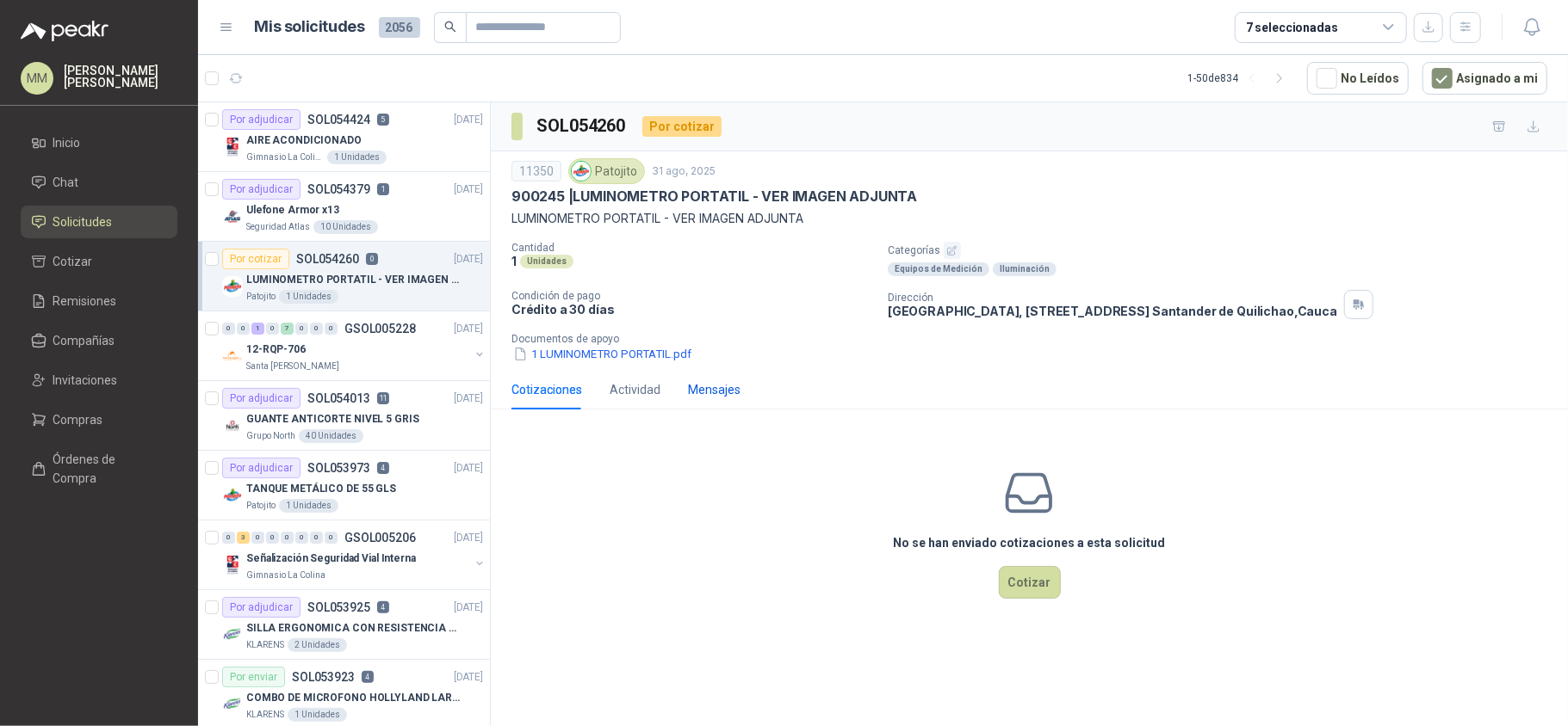
click at [728, 383] on div "Mensajes" at bounding box center [714, 390] width 52 height 19
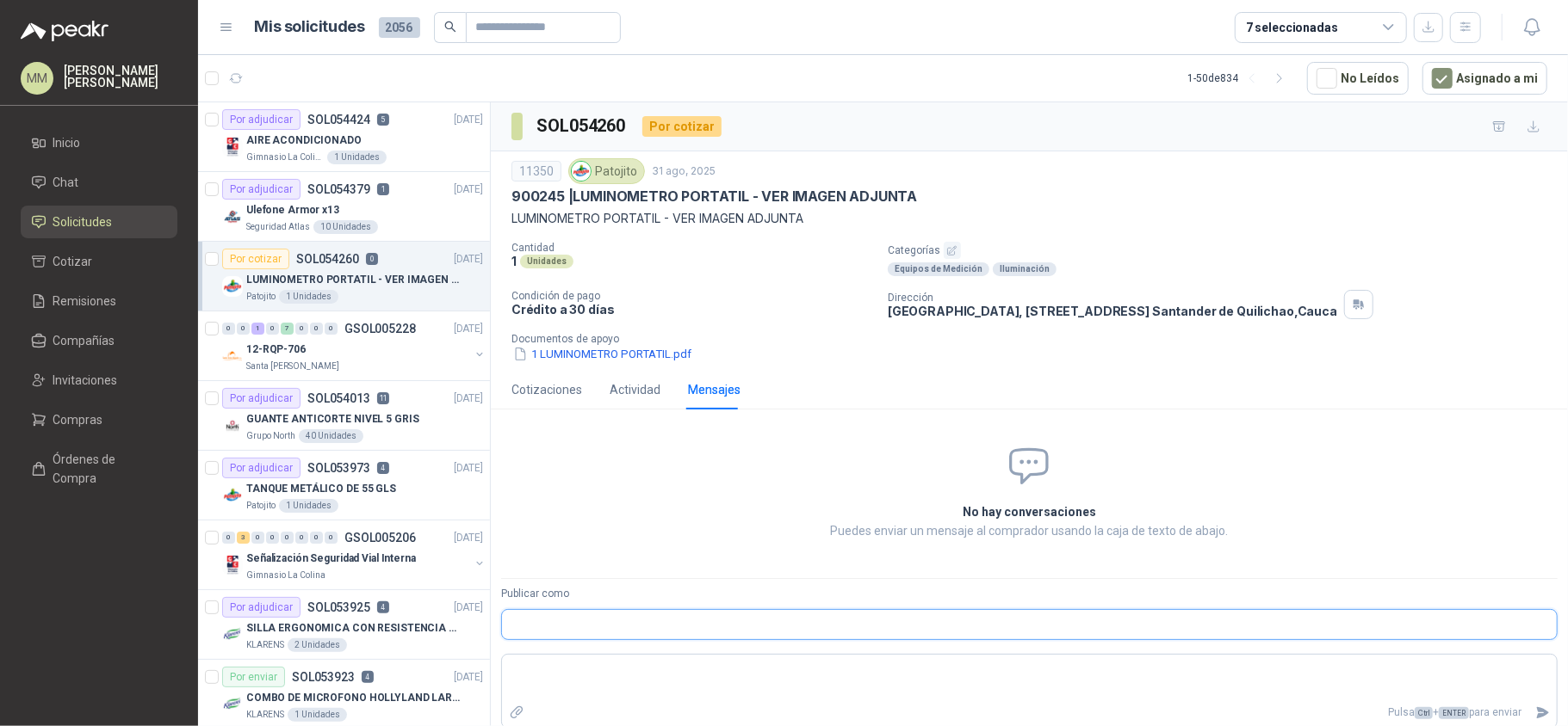
click at [692, 626] on input "Publicar como" at bounding box center [1028, 624] width 1054 height 29
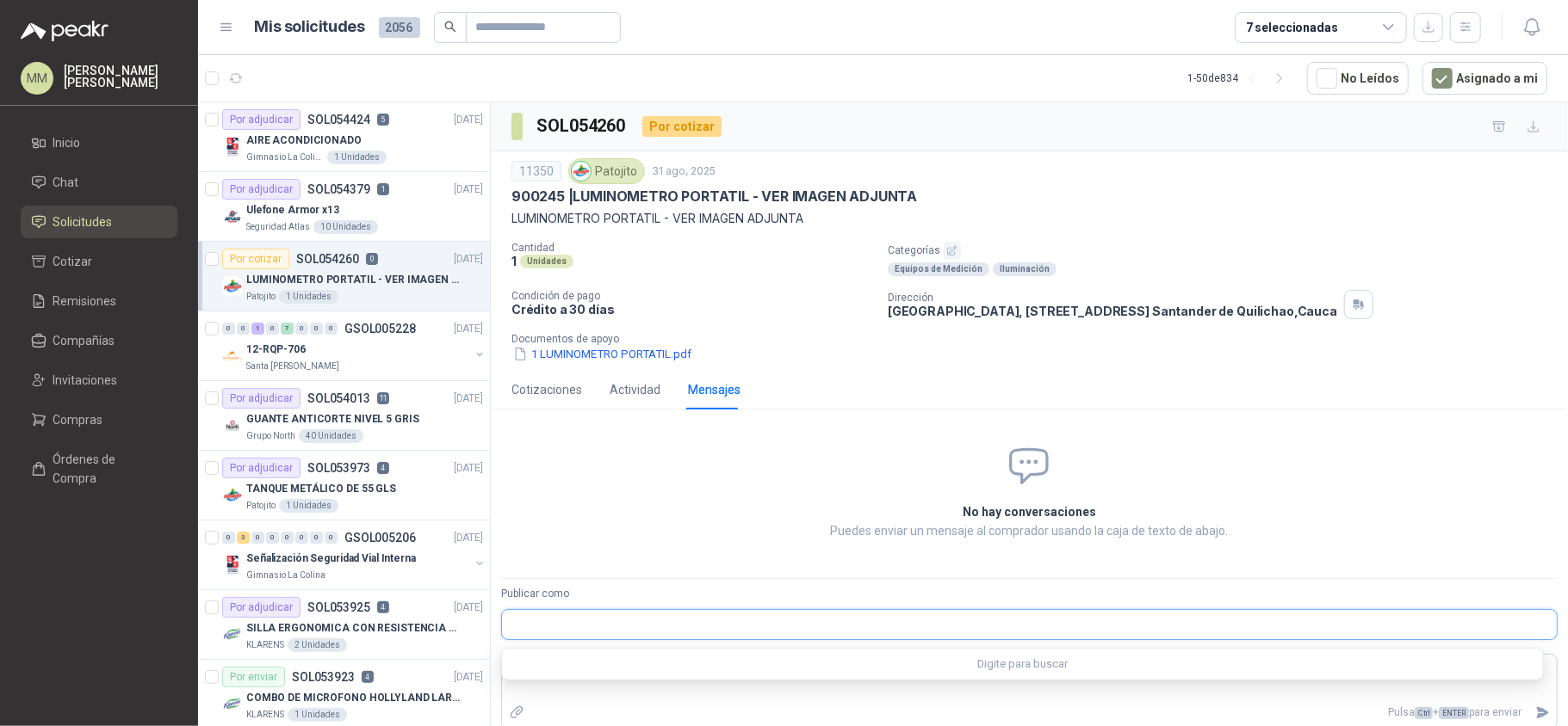
type input "*"
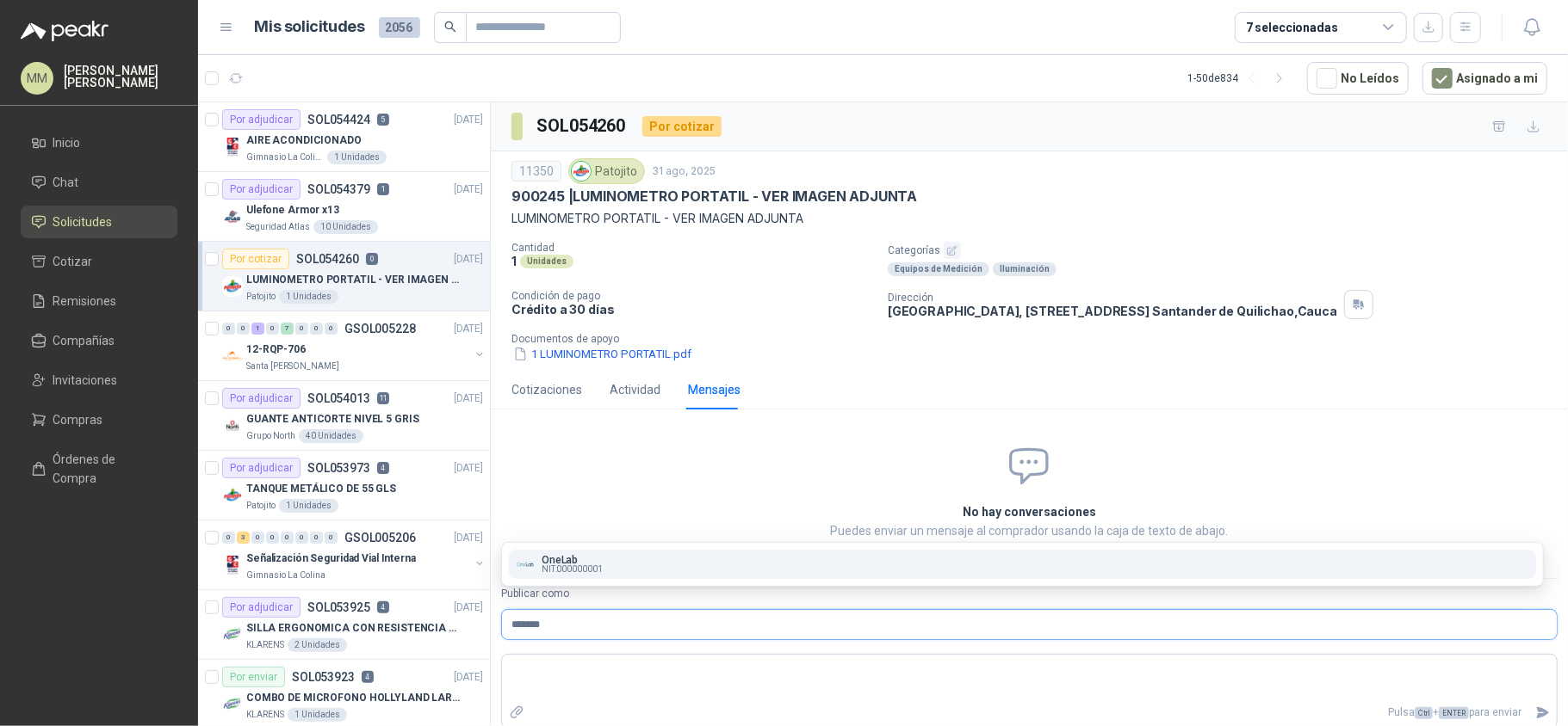
type input "*******"
click at [601, 566] on span "NIT : 000000001" at bounding box center [572, 569] width 62 height 8
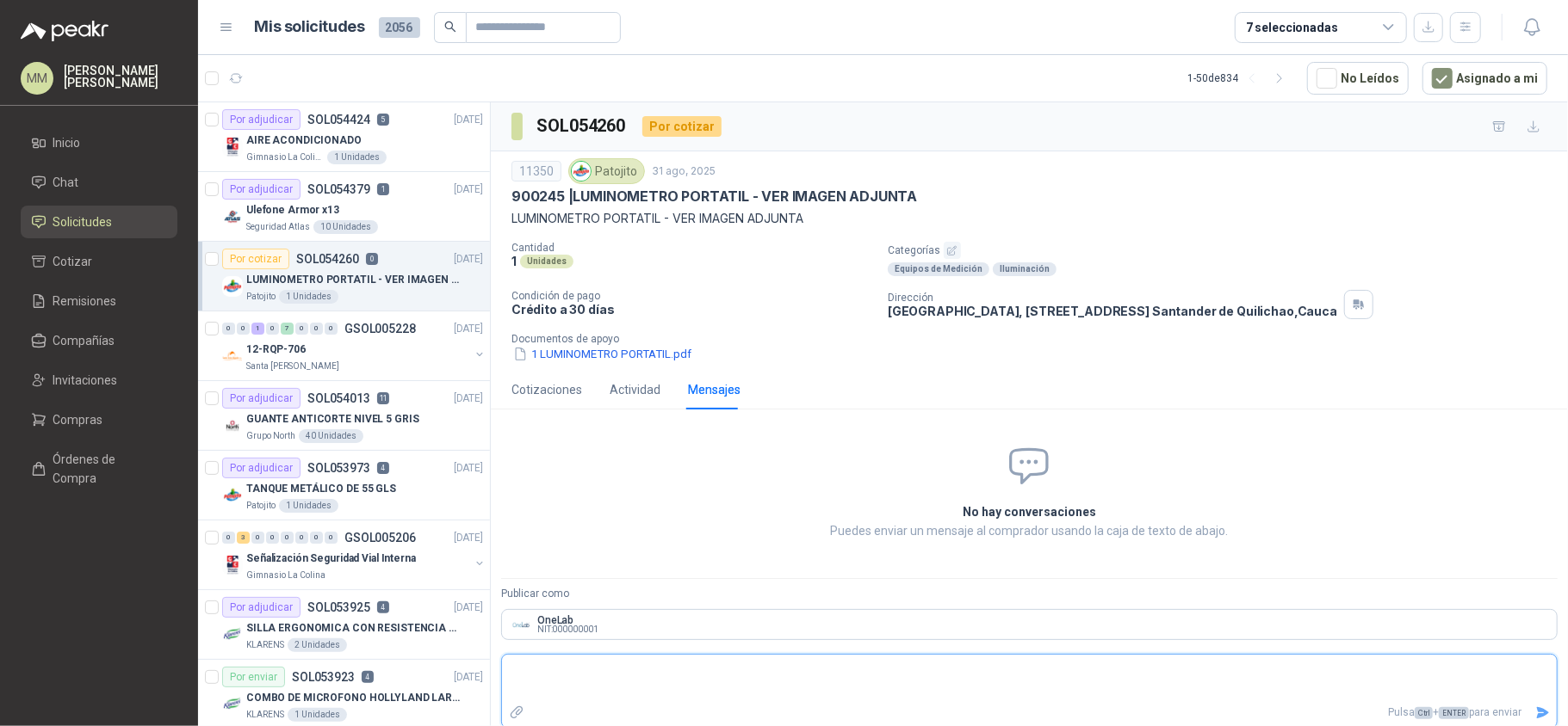
click at [570, 669] on textarea at bounding box center [1028, 678] width 1054 height 39
type textarea "*"
type textarea "**"
type textarea "***"
type textarea "****"
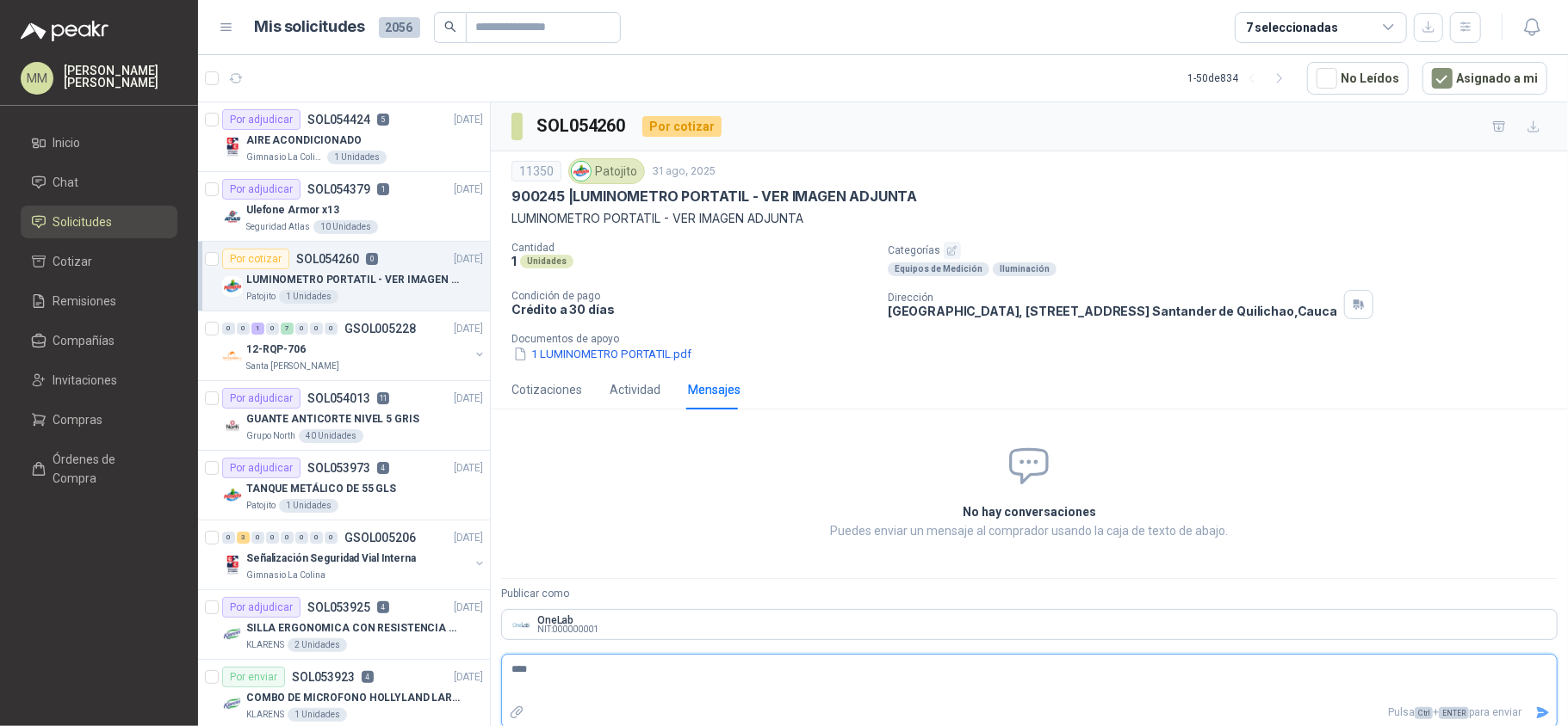
type textarea "*****"
type textarea "******"
type textarea "********"
type textarea "*********"
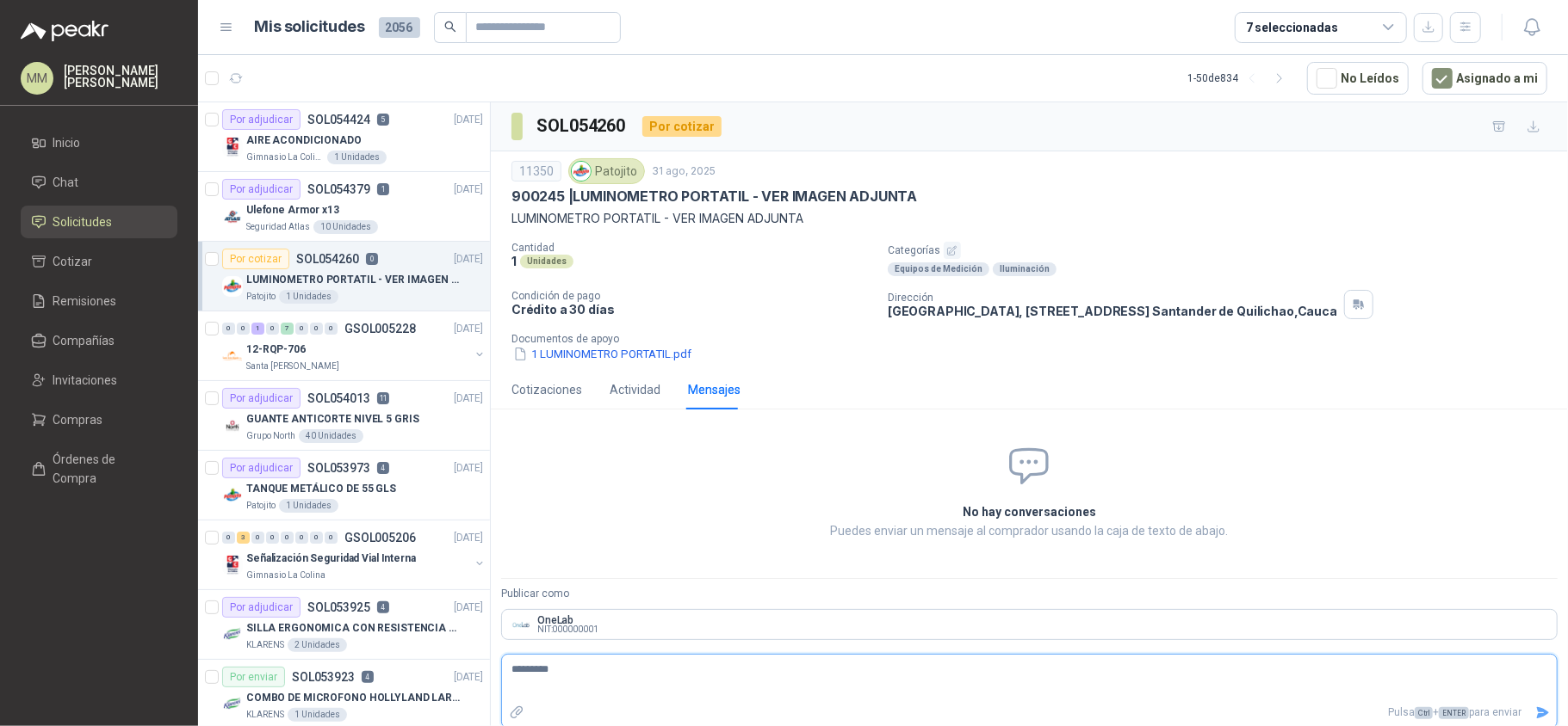
type textarea "**********"
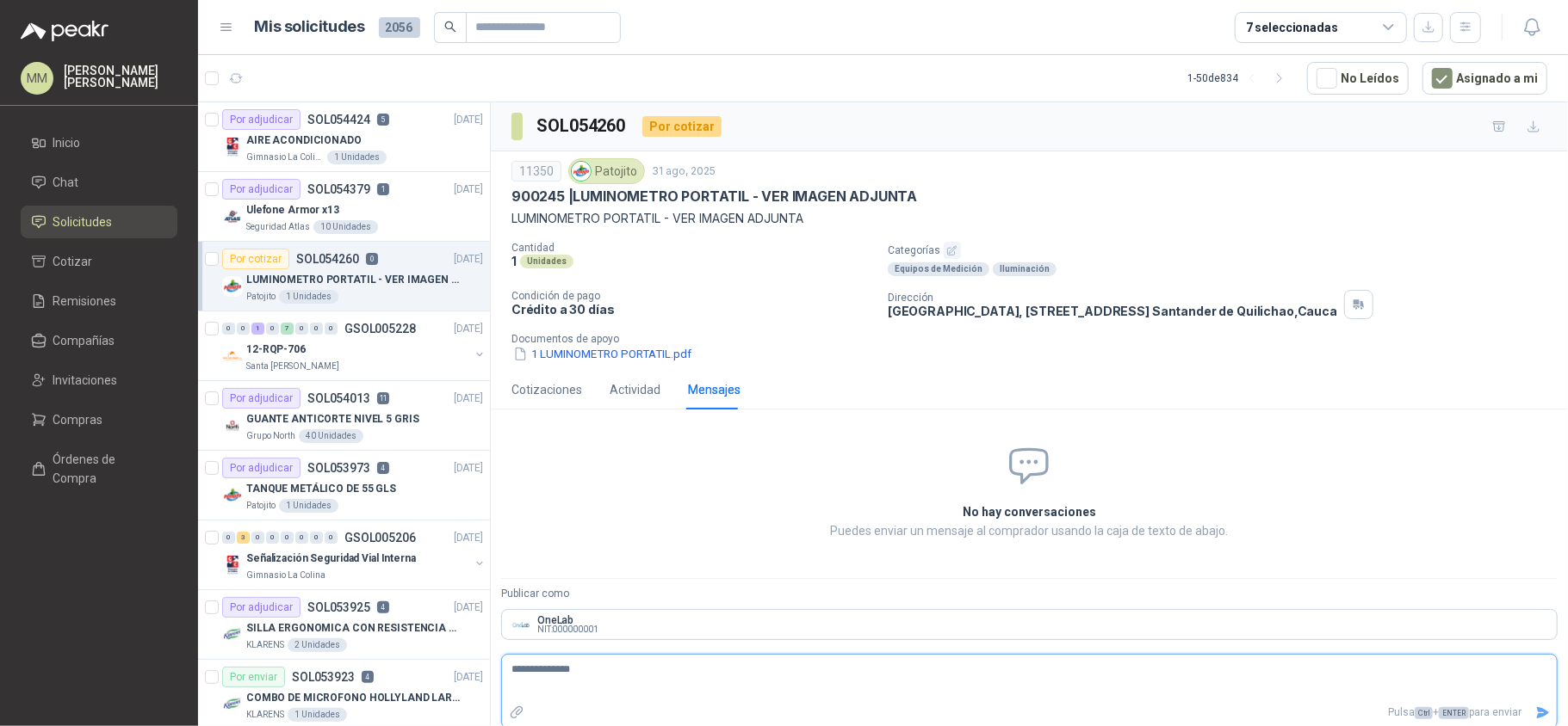
type textarea "**********"
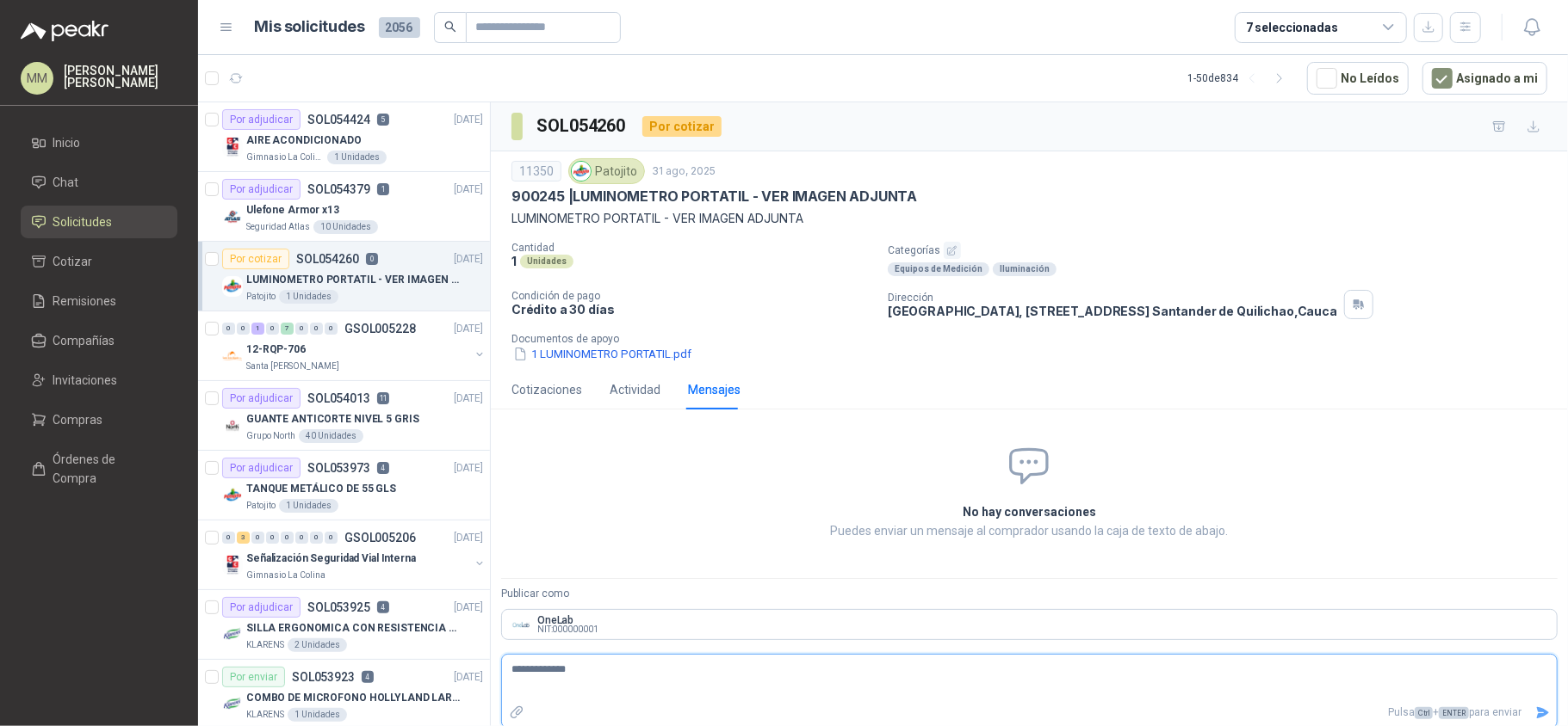
type textarea "**********"
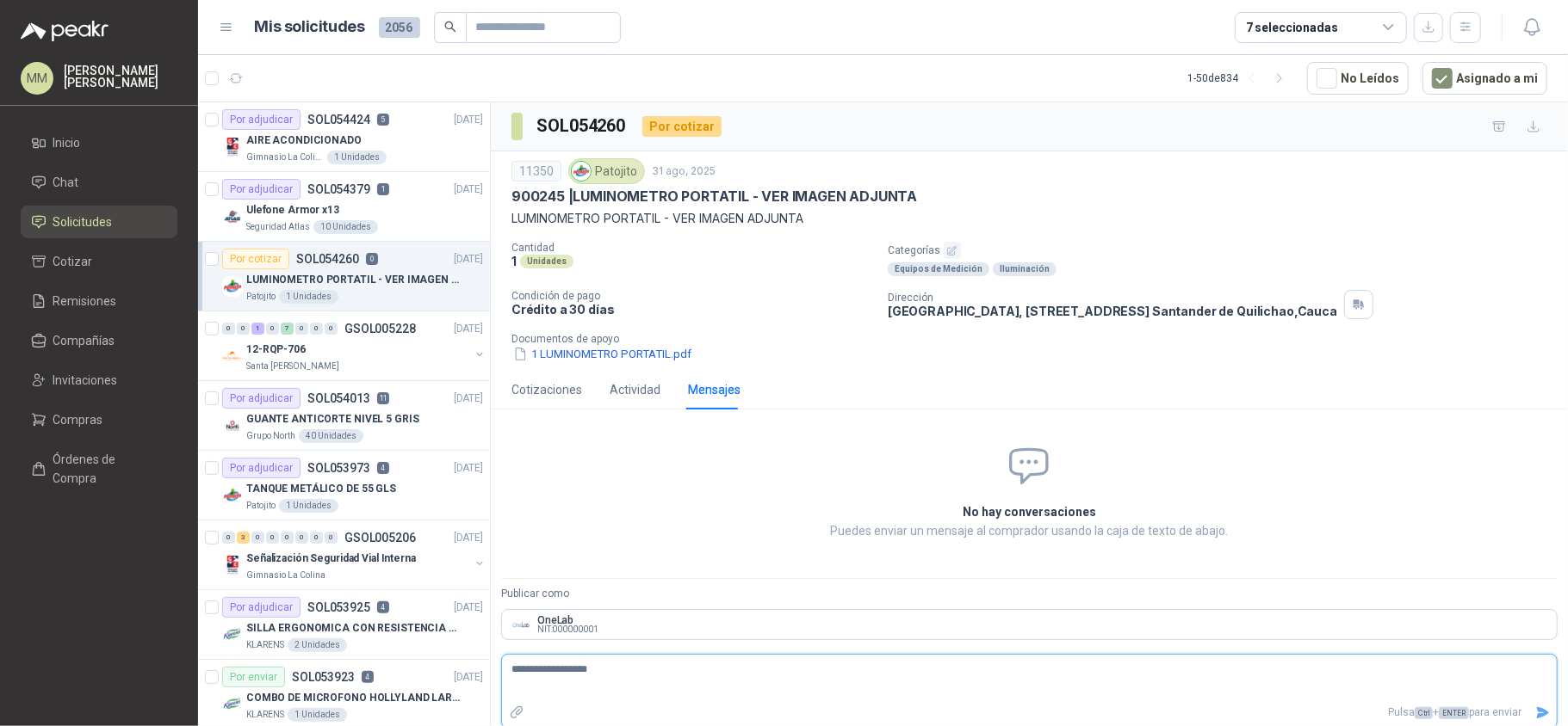
type textarea "**********"
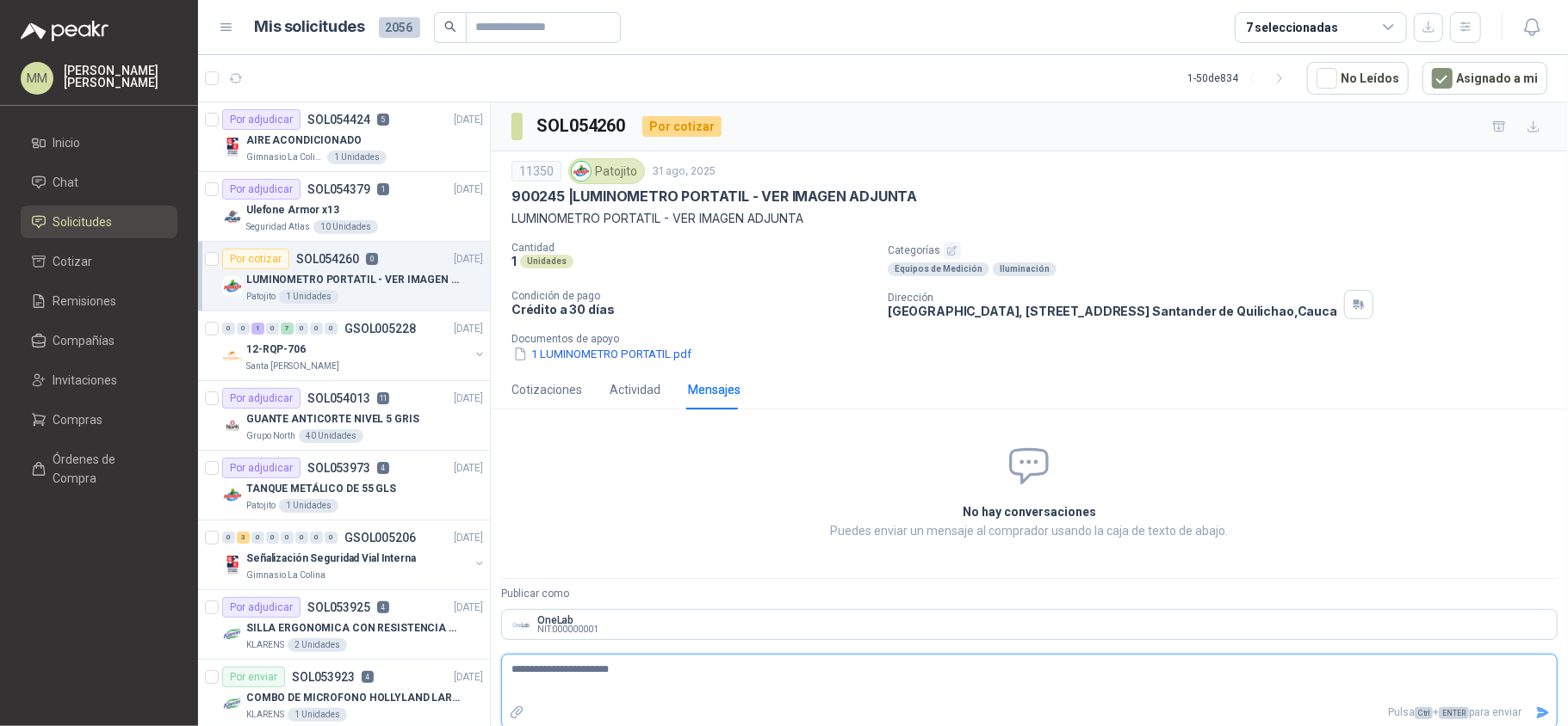
type textarea "**********"
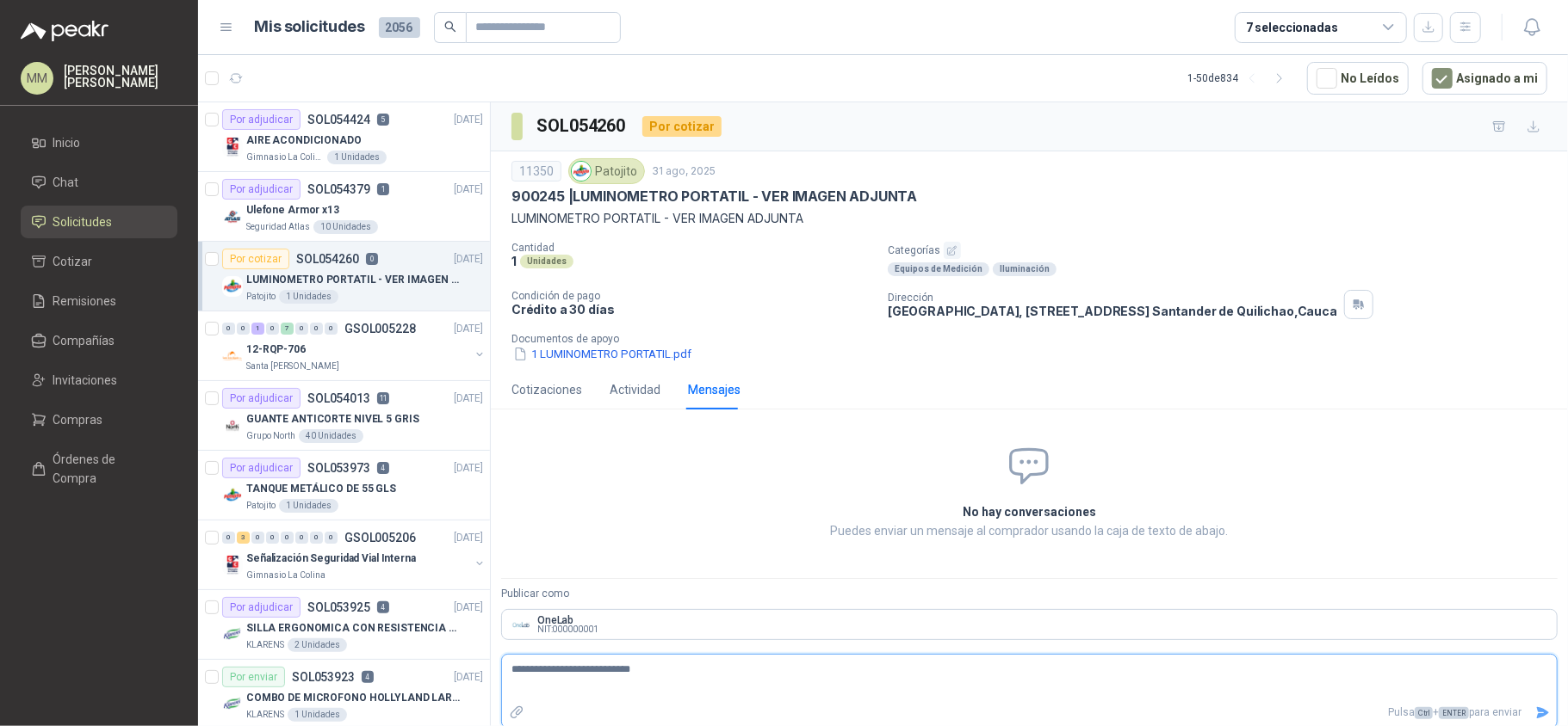
type textarea "**********"
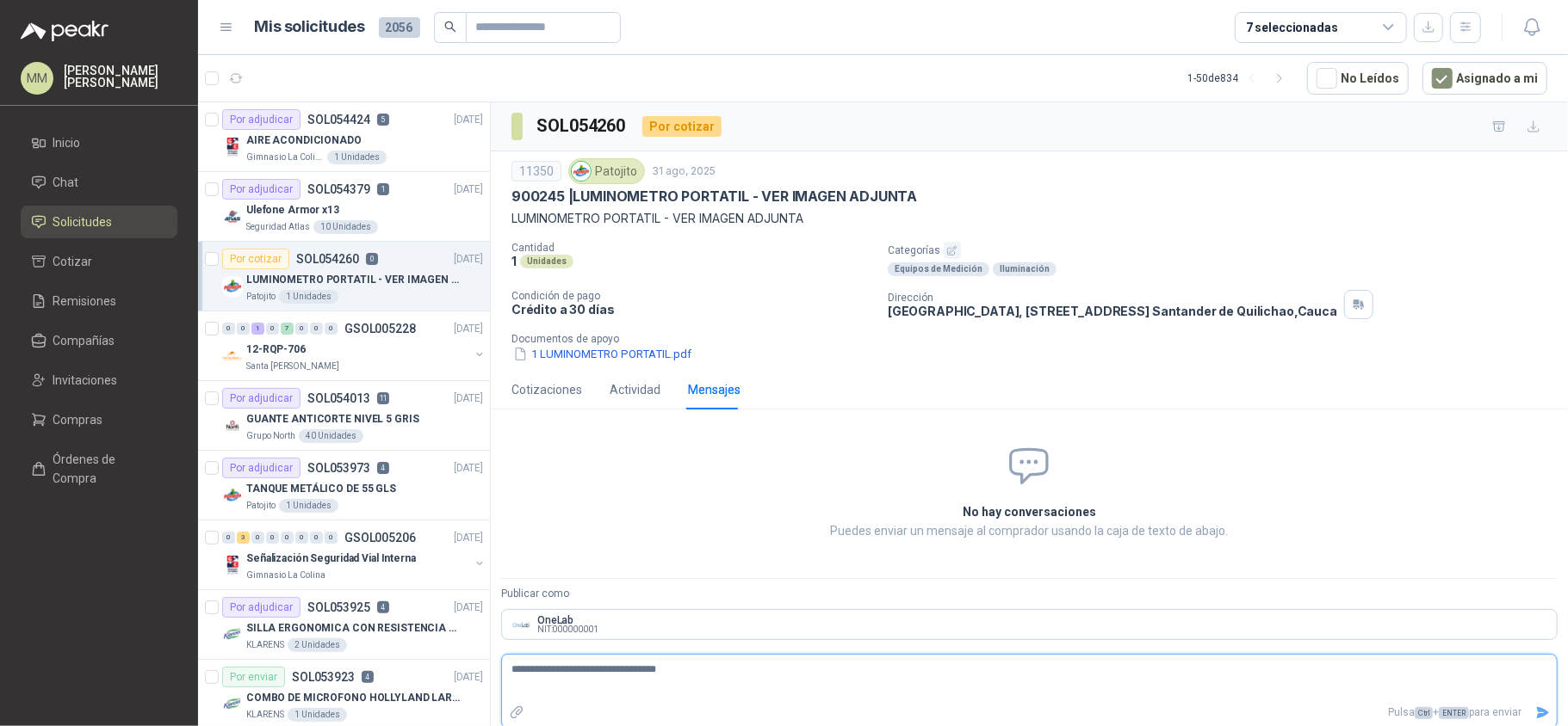
type textarea "**********"
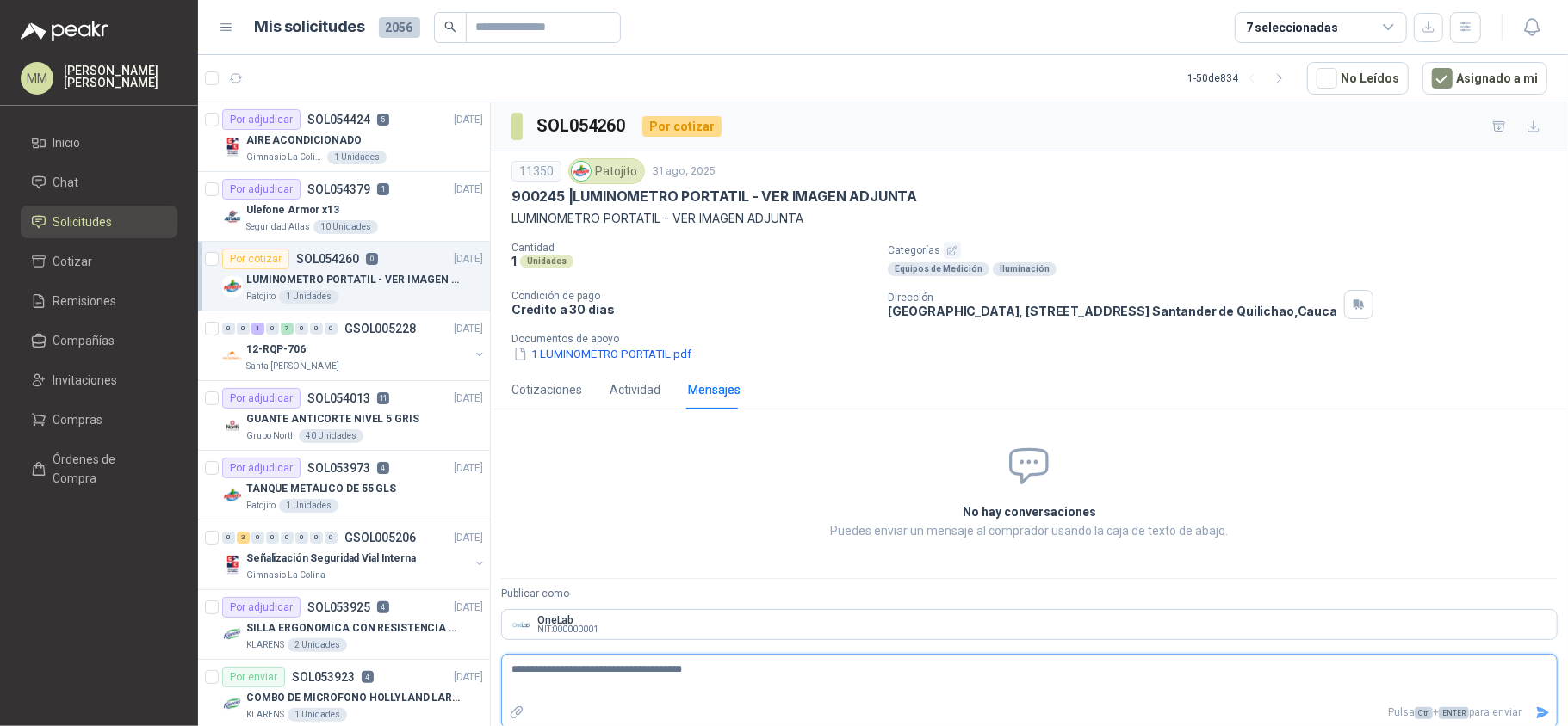
type textarea "**********"
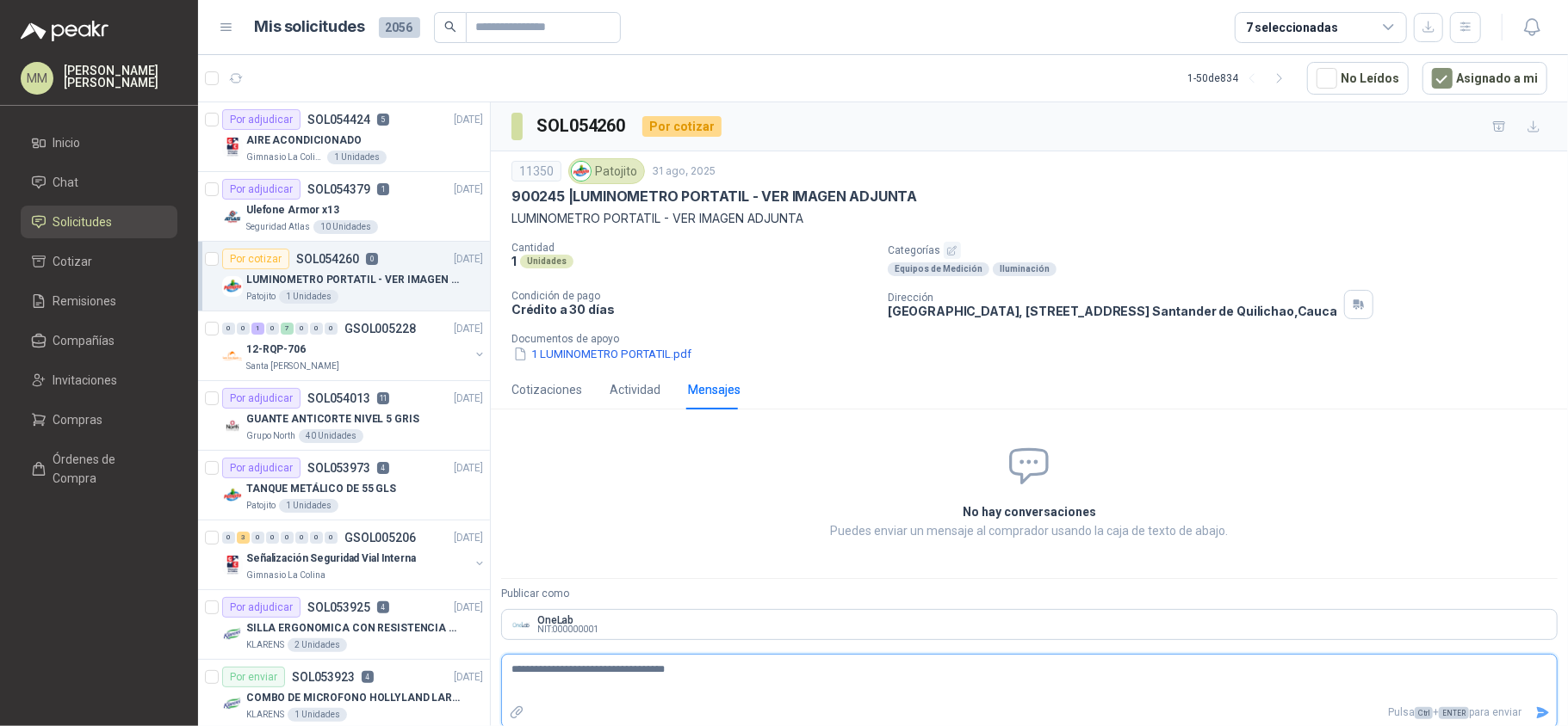
type textarea "**********"
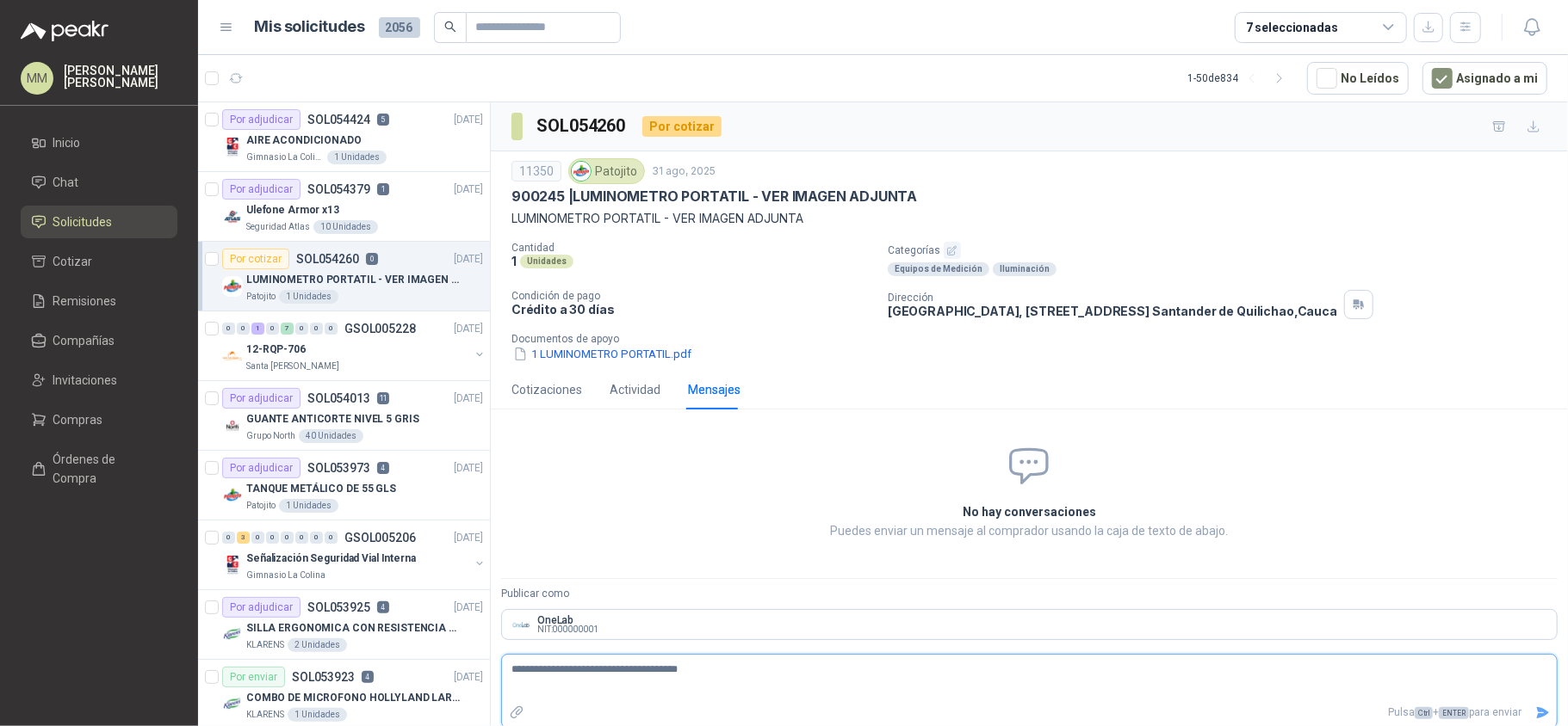
type textarea "**********"
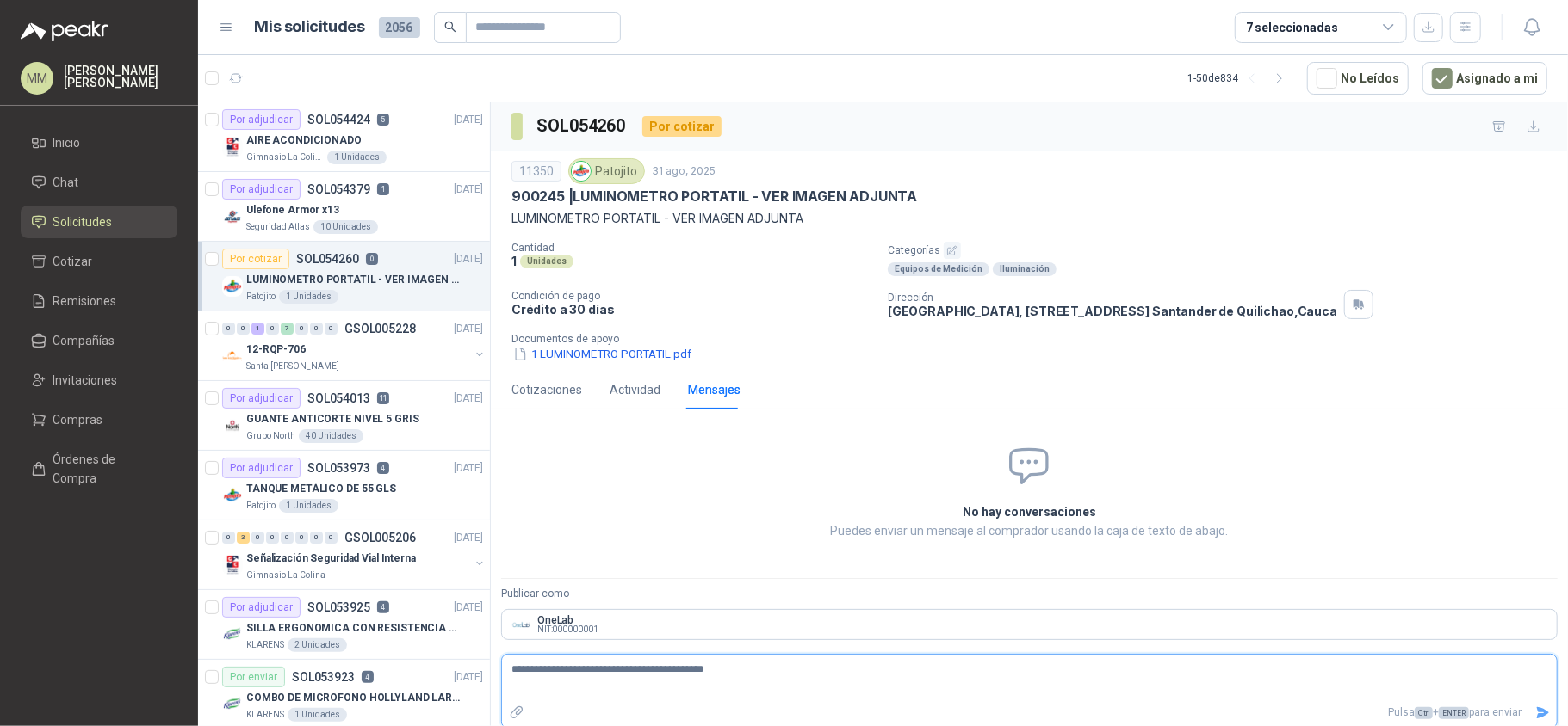
type textarea "**********"
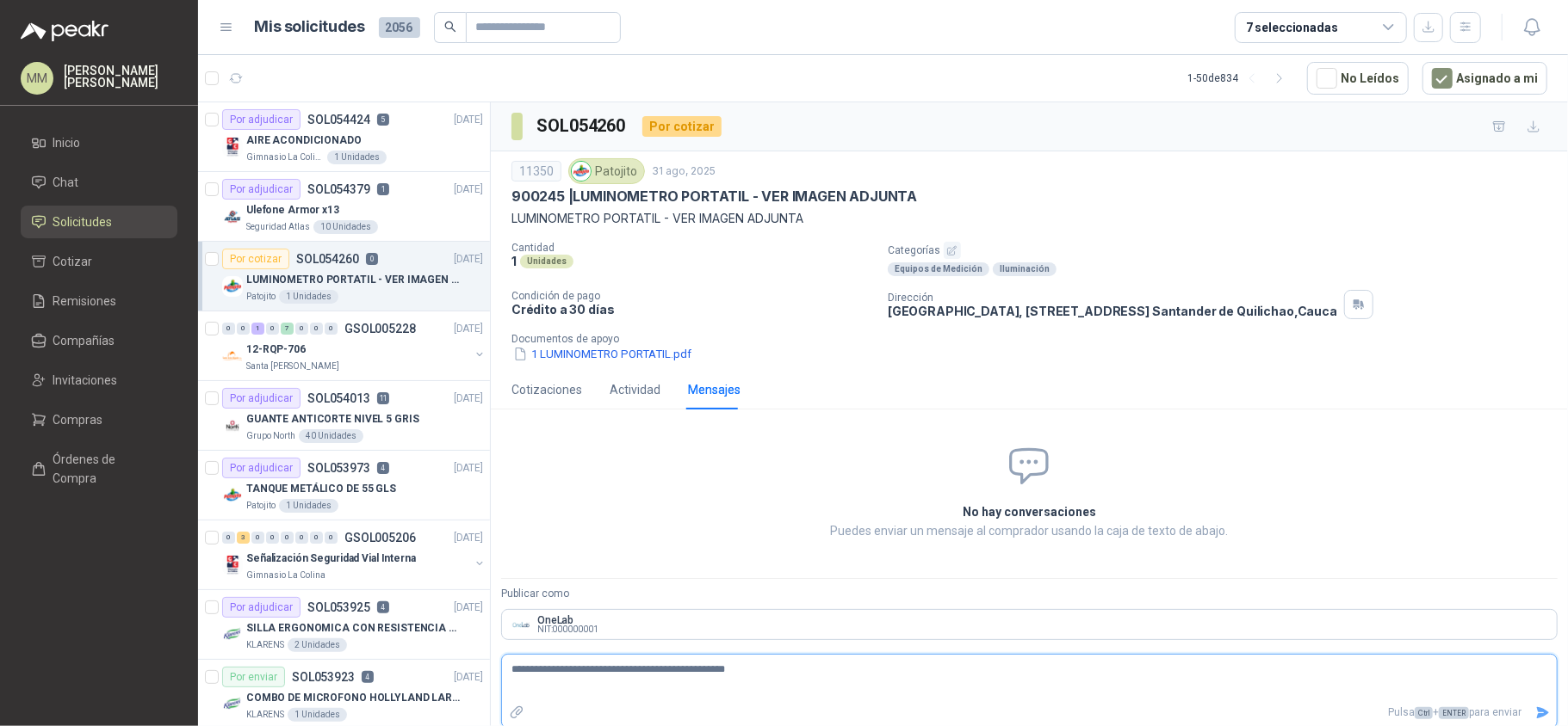
type textarea "**********"
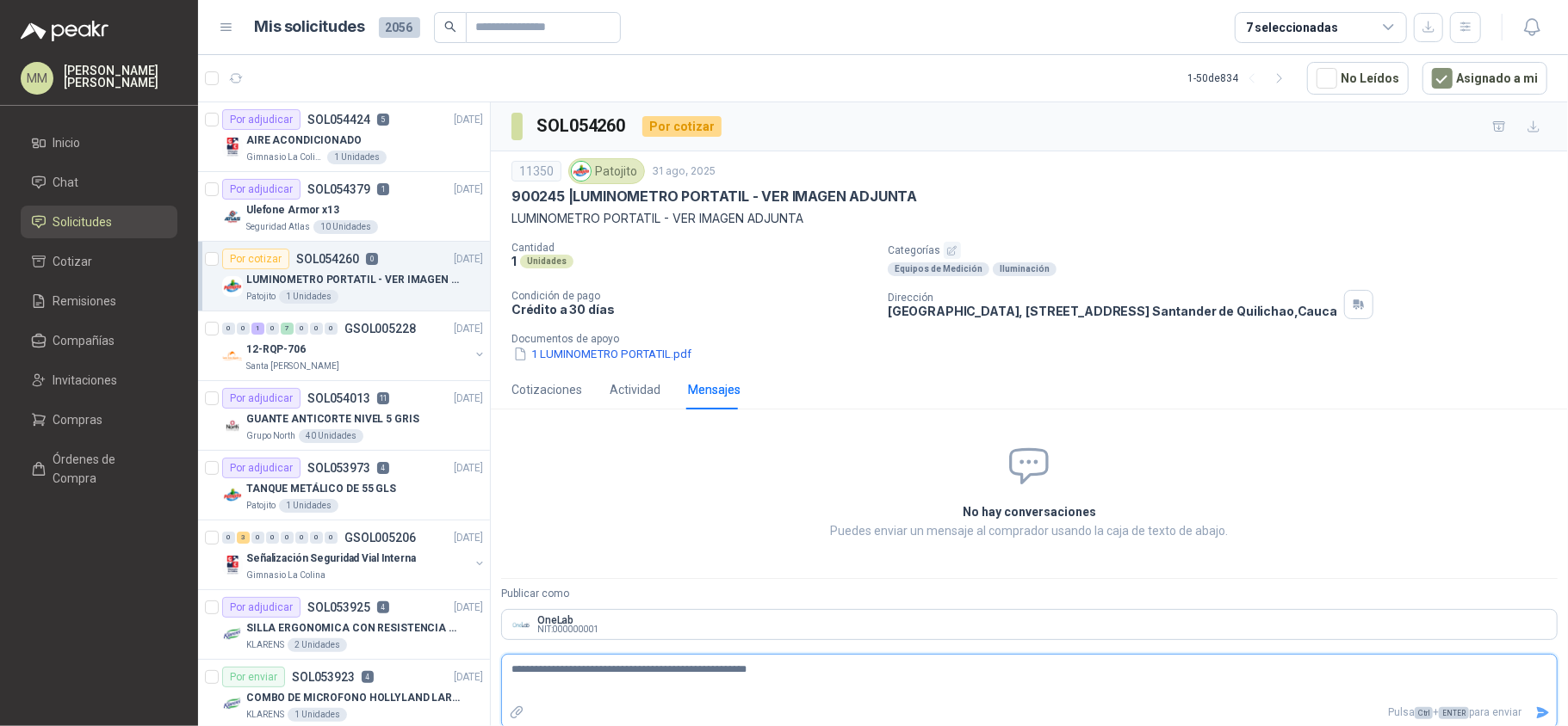
type textarea "**********"
click at [1113, 669] on textarea "**********" at bounding box center [1022, 678] width 1040 height 39
type textarea "**********"
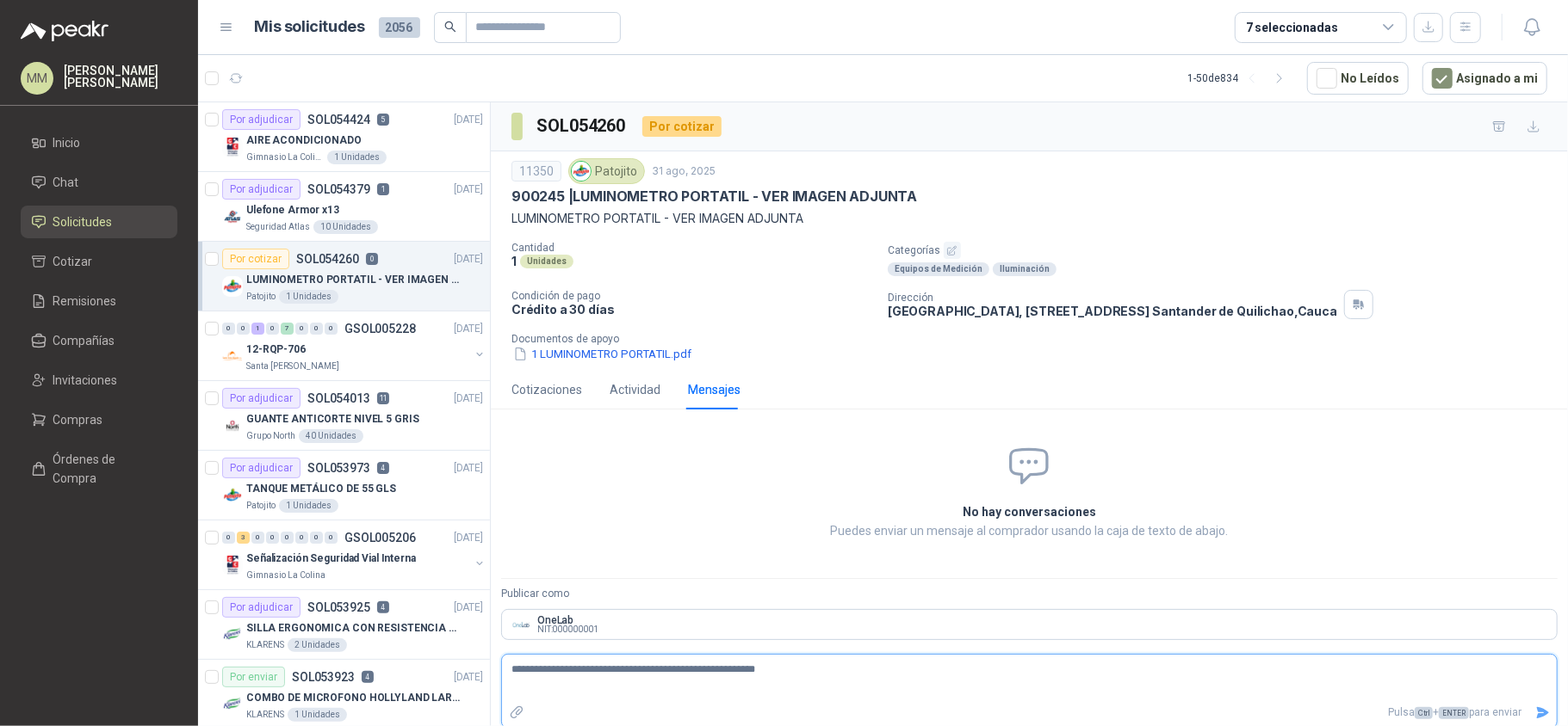
type textarea "**********"
click at [1534, 716] on icon "Enviar" at bounding box center [1542, 713] width 15 height 15
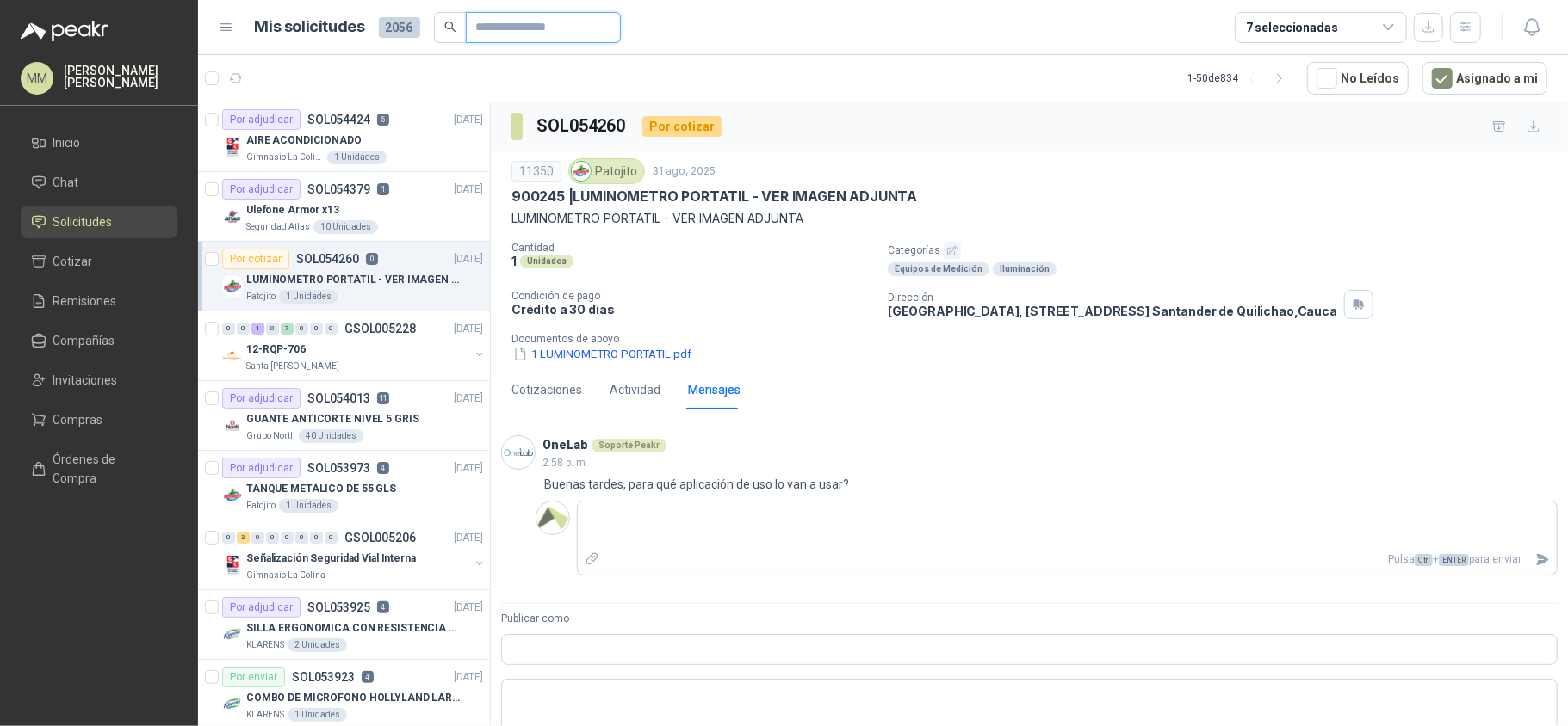
click at [501, 31] on input "Publicar como" at bounding box center [536, 27] width 120 height 29
paste input "*********"
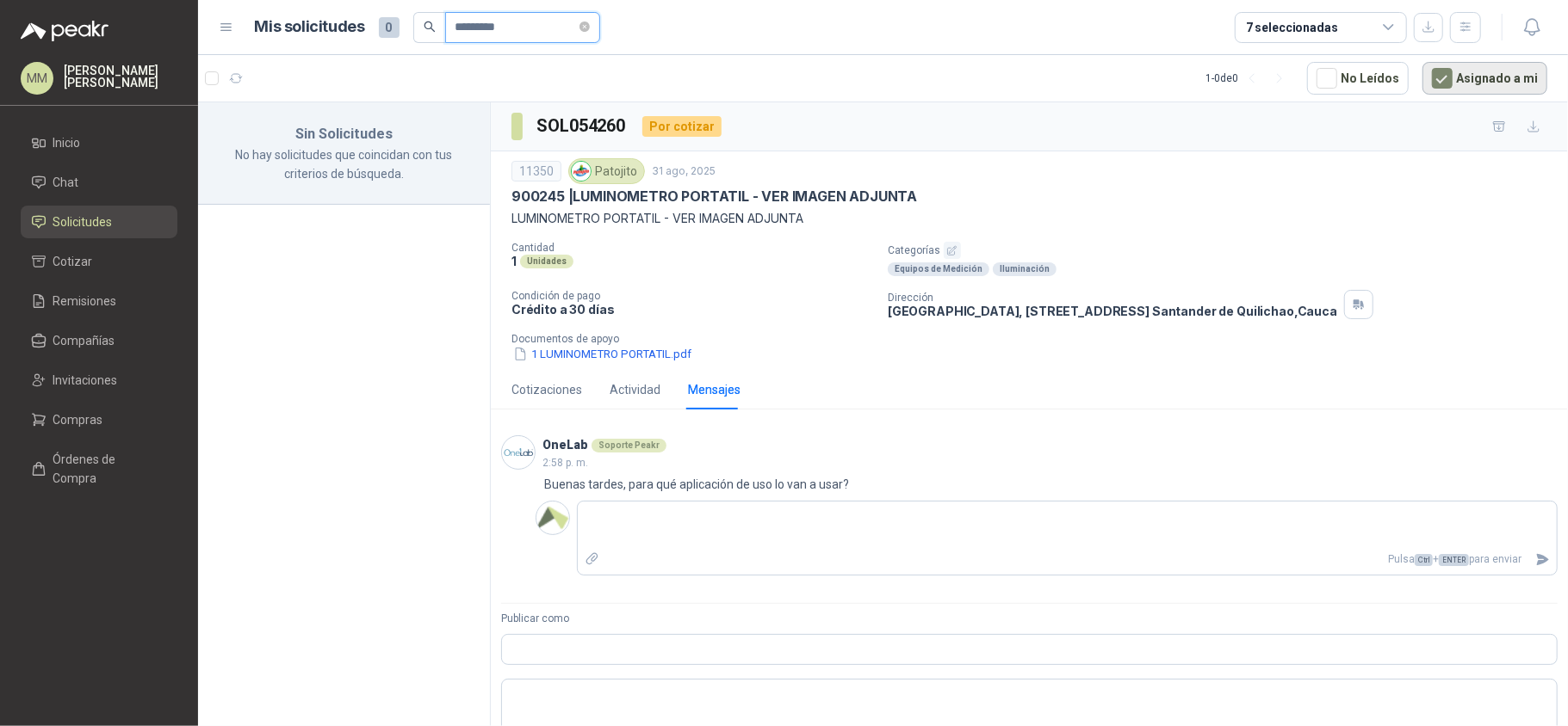
type input "*********"
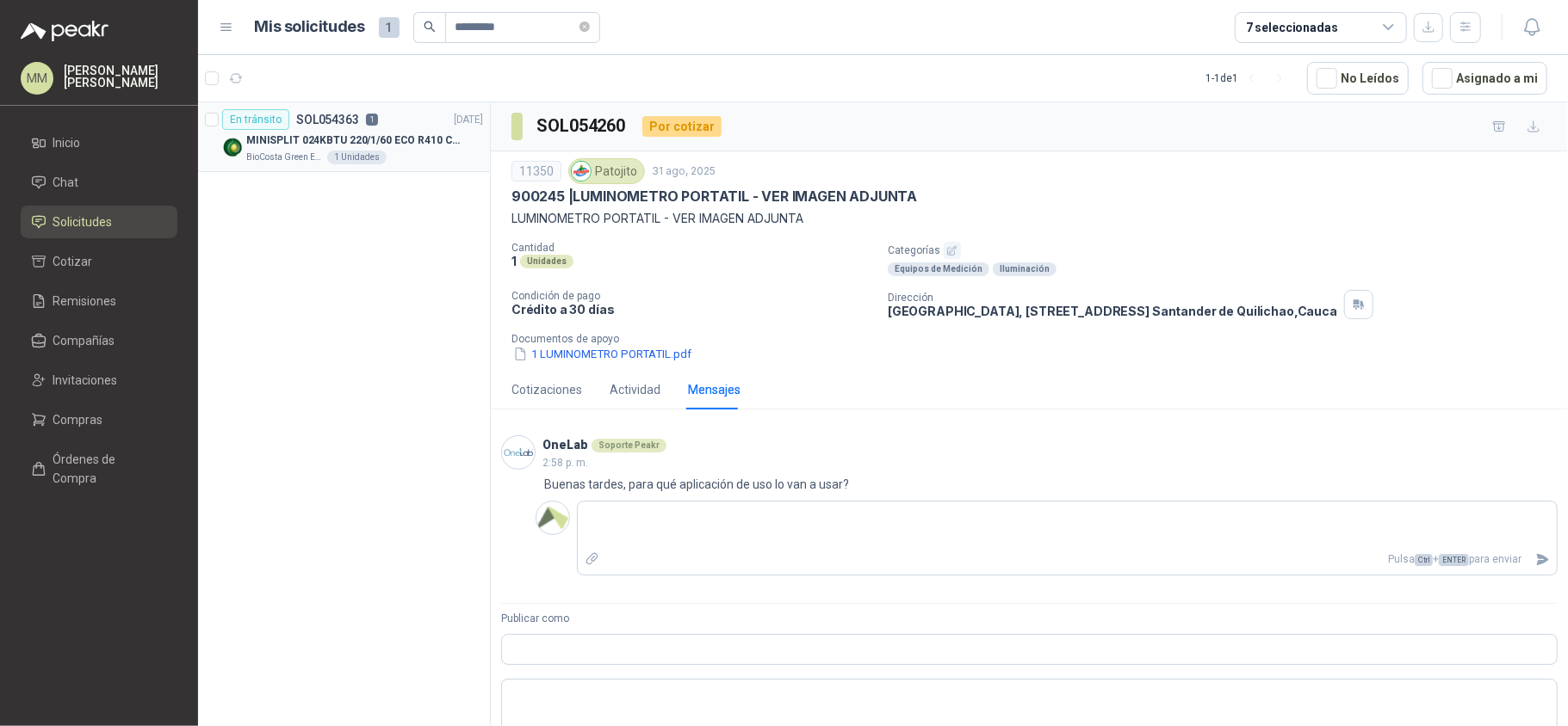
click at [414, 169] on article "En tránsito SOL054363 1 01/09/25 MINISPLIT 024KBTU 220/1/60 ECO R410 C/FR BioCo…" at bounding box center [343, 137] width 292 height 70
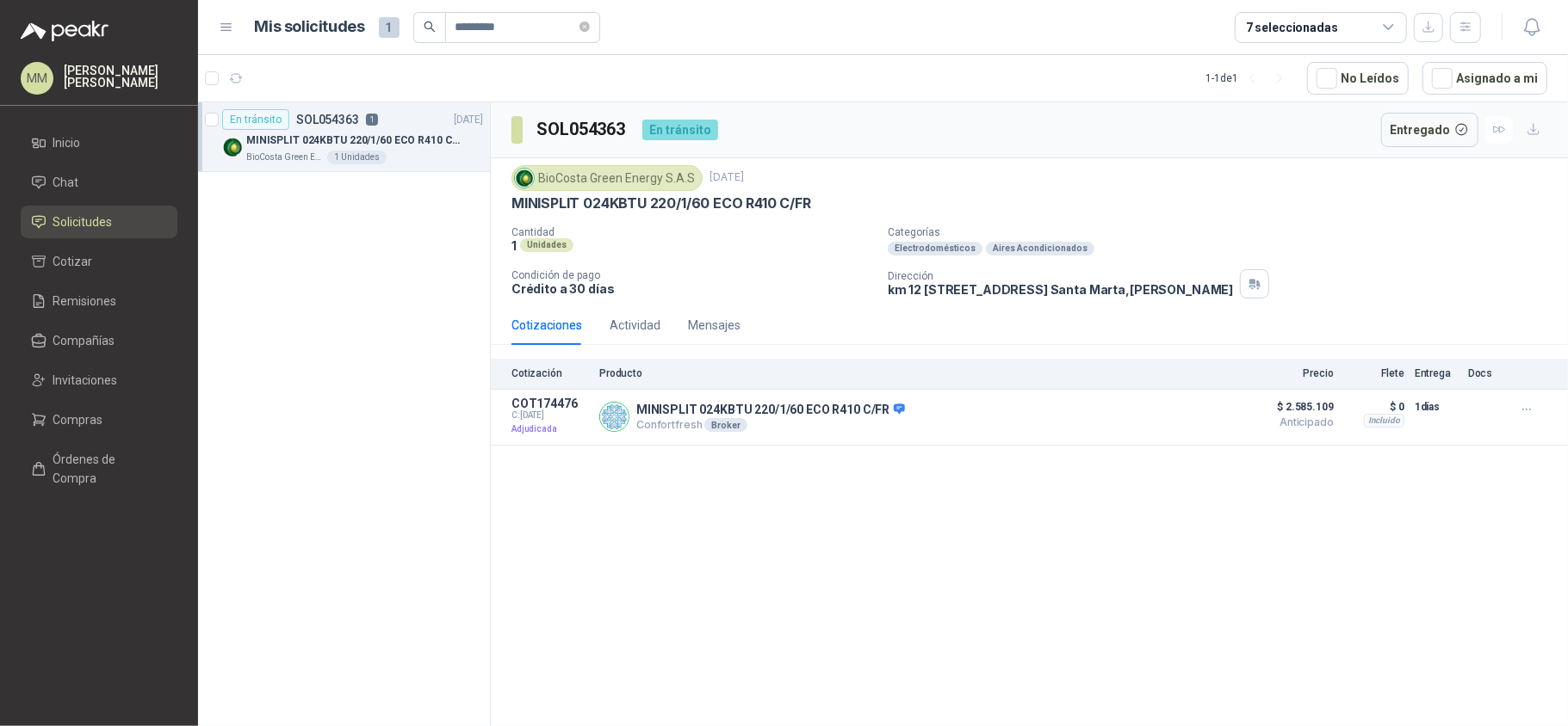
click at [585, 132] on h3 "SOL054363" at bounding box center [582, 130] width 92 height 27
copy h3 "SOL054363"
click at [1179, 239] on p "Categorías" at bounding box center [1224, 232] width 673 height 12
click at [590, 34] on span at bounding box center [584, 27] width 10 height 17
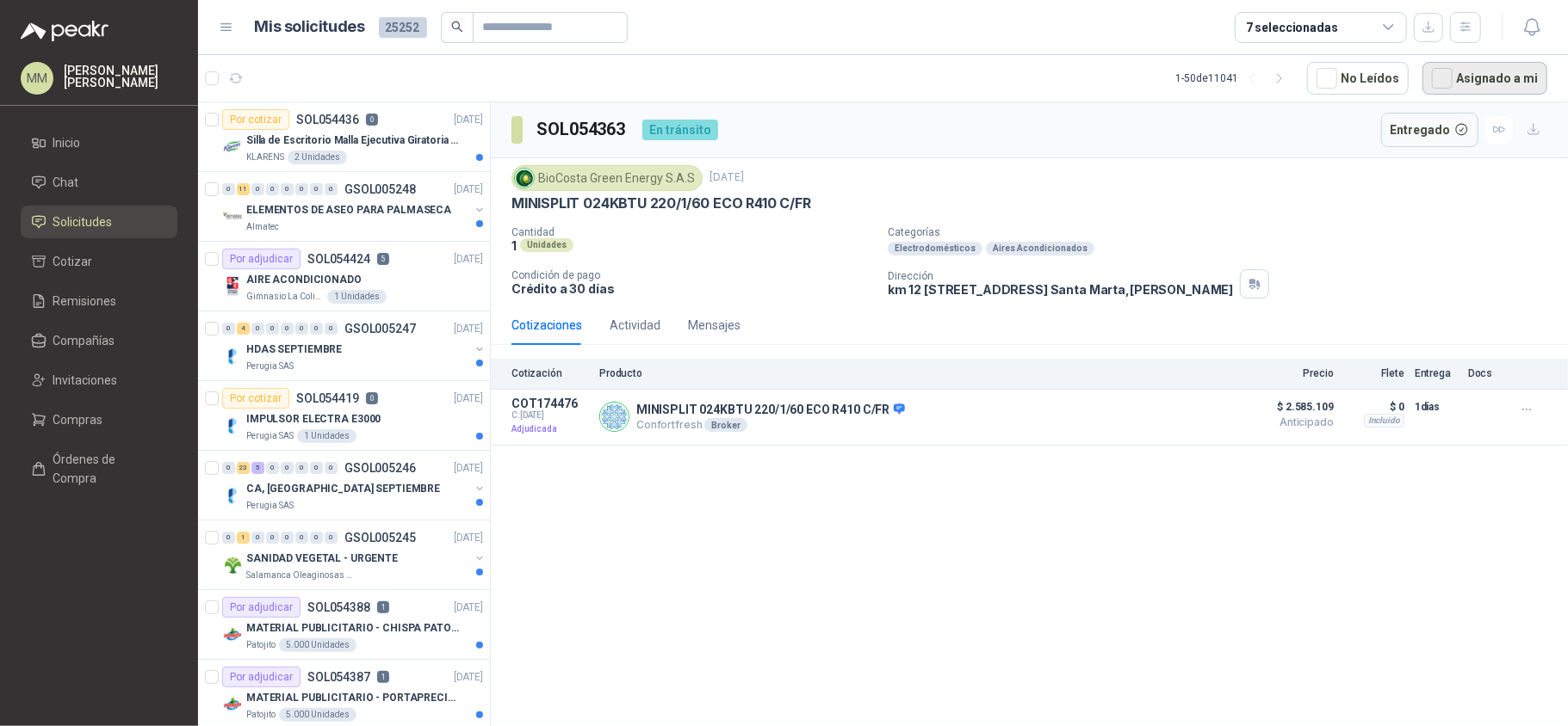
click at [1490, 73] on button "Asignado a mi" at bounding box center [1485, 77] width 125 height 33
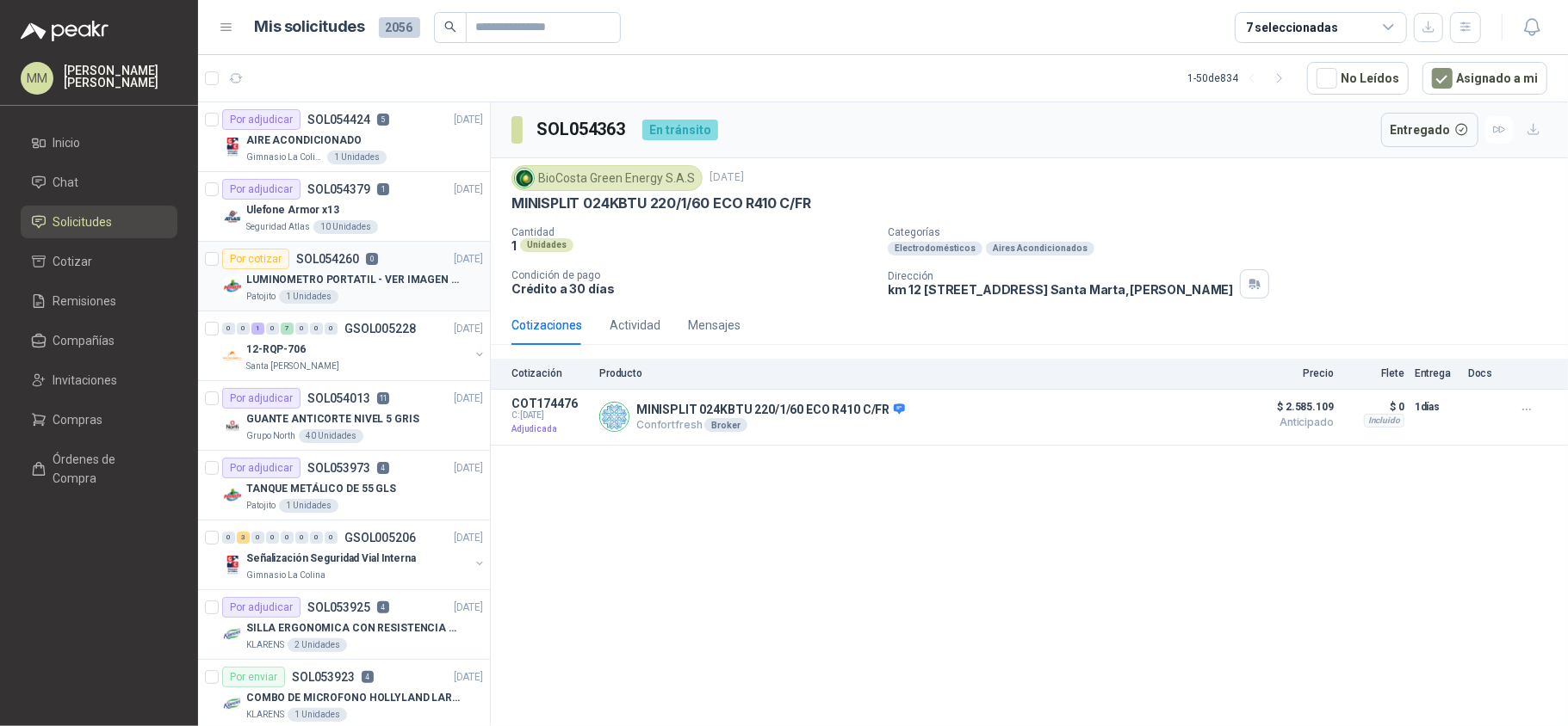
click at [378, 301] on div "Patojito 1 Unidades" at bounding box center [364, 296] width 237 height 14
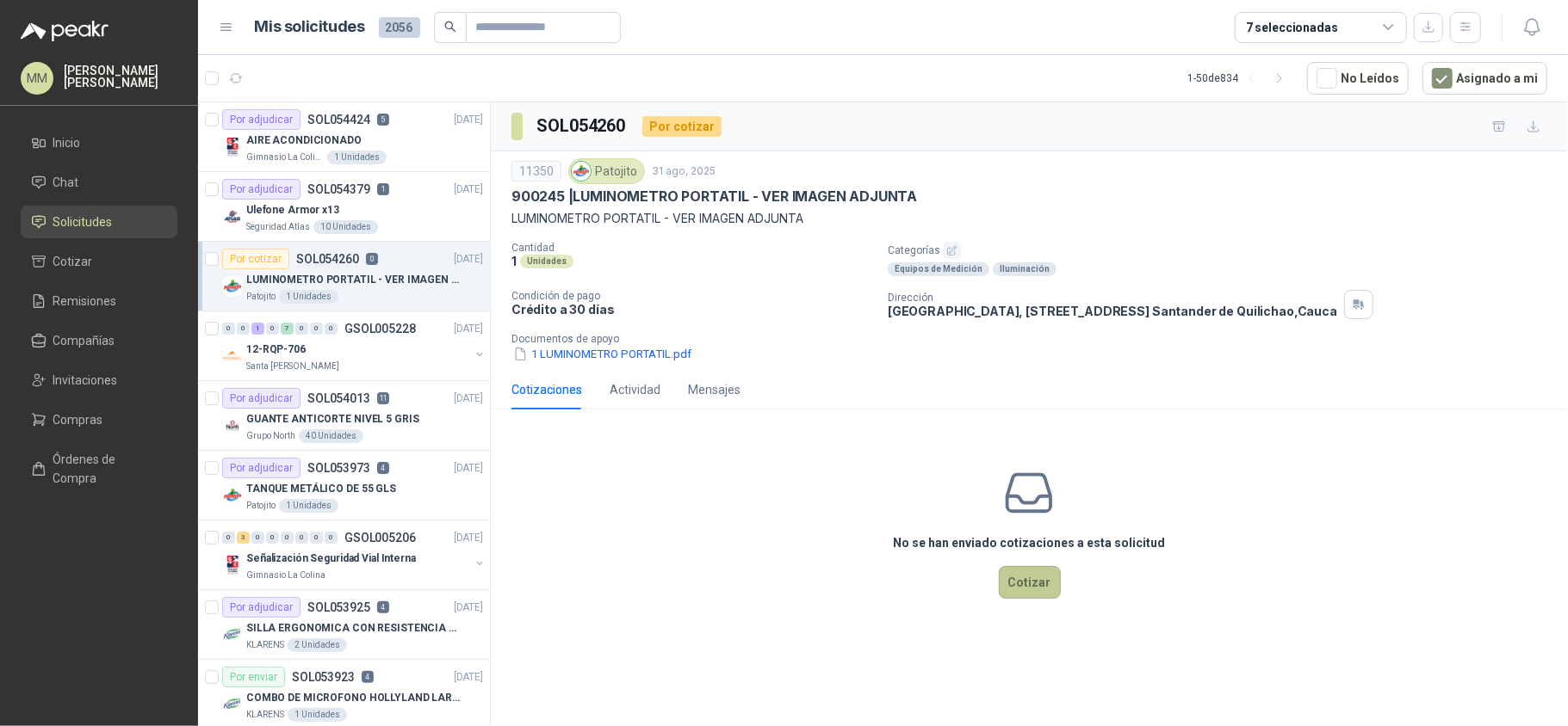
click at [1034, 590] on button "Cotizar" at bounding box center [1029, 582] width 62 height 33
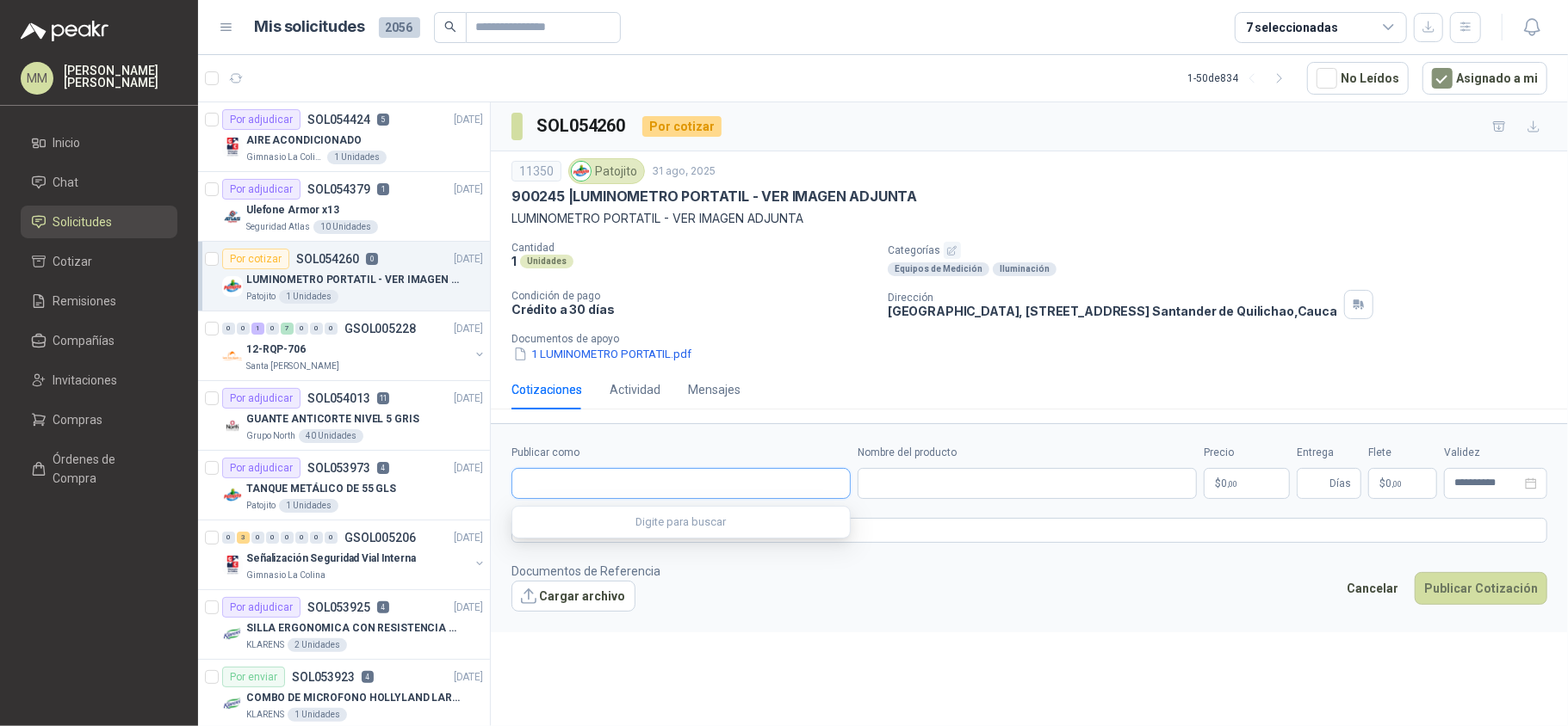
click at [716, 498] on input "Publicar como" at bounding box center [681, 483] width 337 height 29
click at [1388, 587] on button "Cancelar" at bounding box center [1372, 588] width 71 height 33
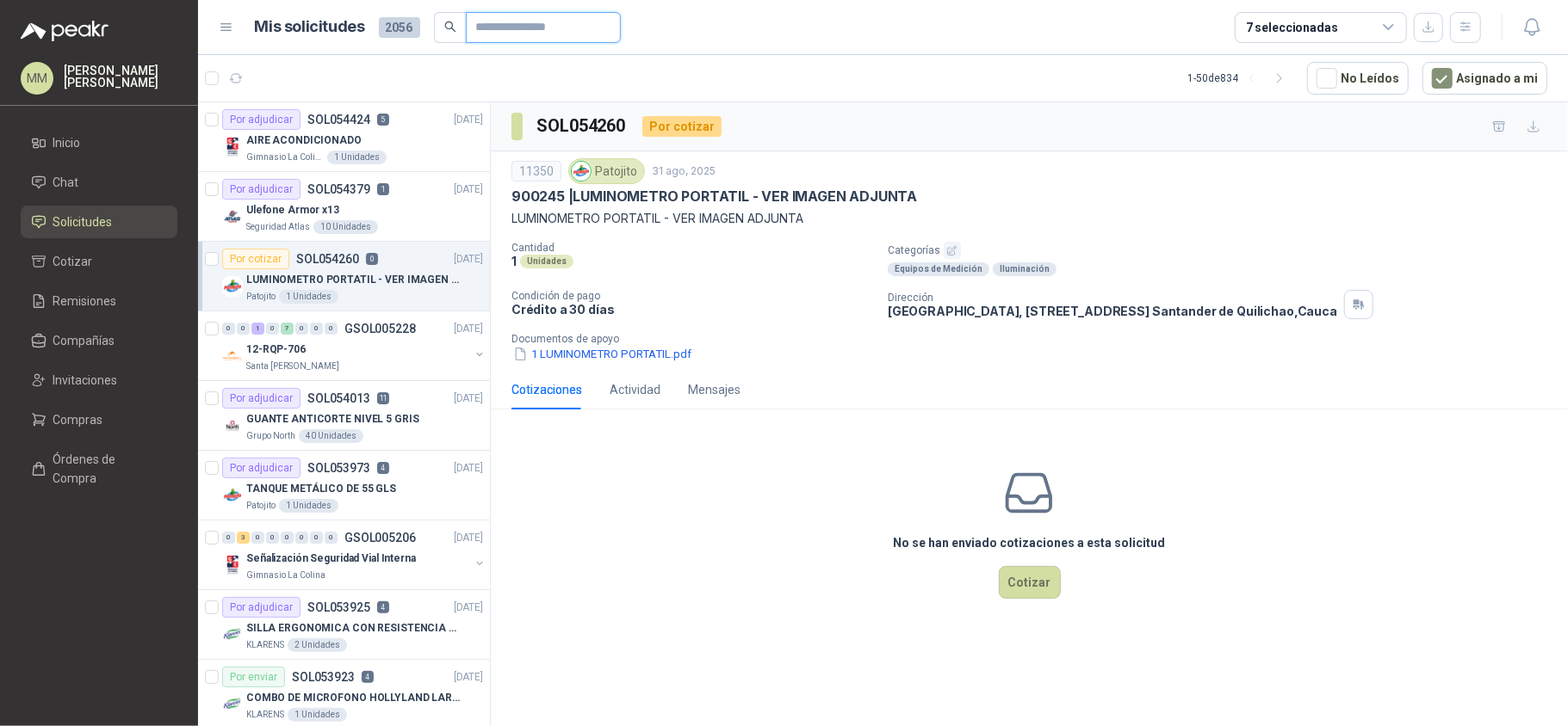
click at [523, 21] on input "text" at bounding box center [536, 27] width 120 height 29
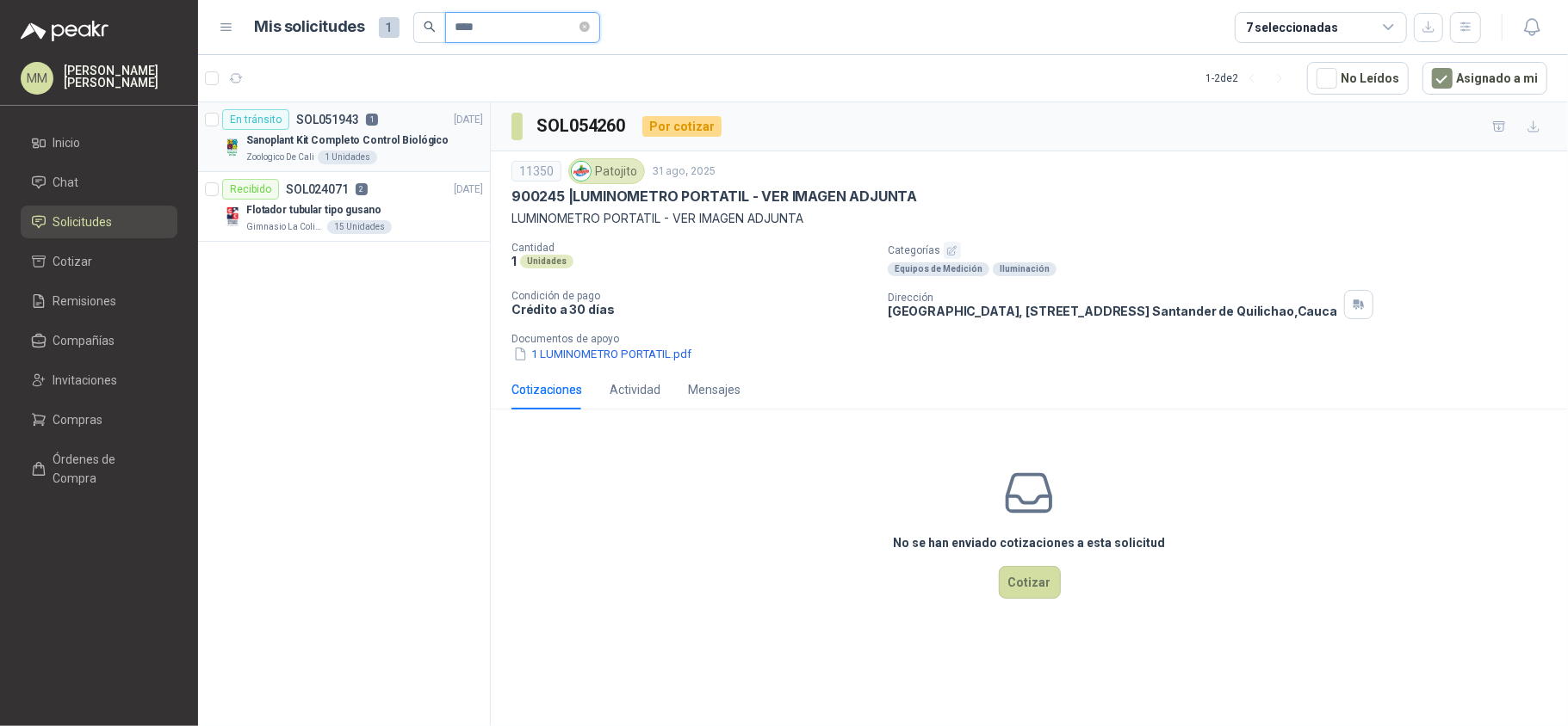
type input "****"
click at [397, 145] on p "Sanoplant Kit Completo Control Biológico" at bounding box center [347, 141] width 202 height 17
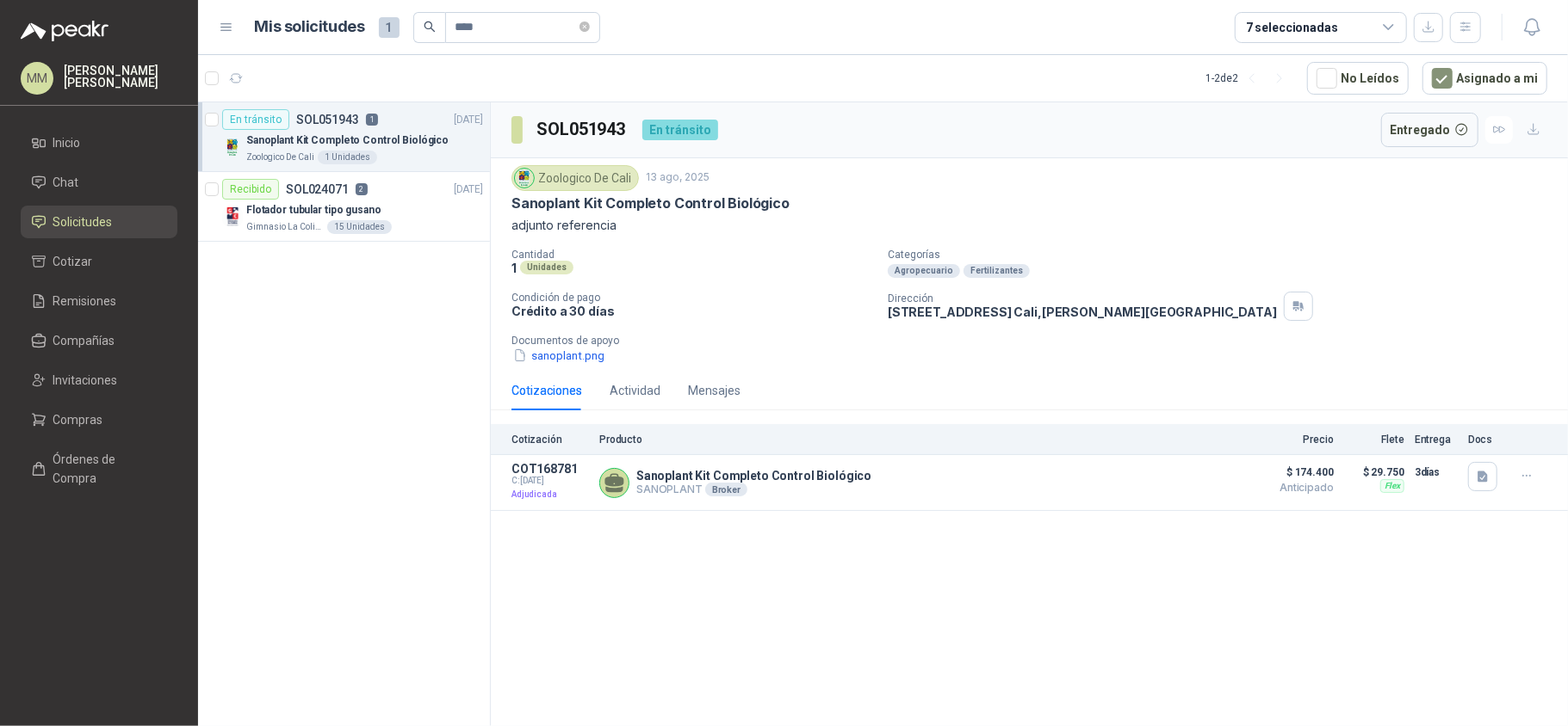
click at [590, 141] on h3 "SOL051943" at bounding box center [582, 130] width 92 height 27
copy h3 "SOL051943"
click at [759, 255] on p "Cantidad" at bounding box center [693, 254] width 363 height 12
click at [587, 22] on icon "close-circle" at bounding box center [584, 26] width 10 height 10
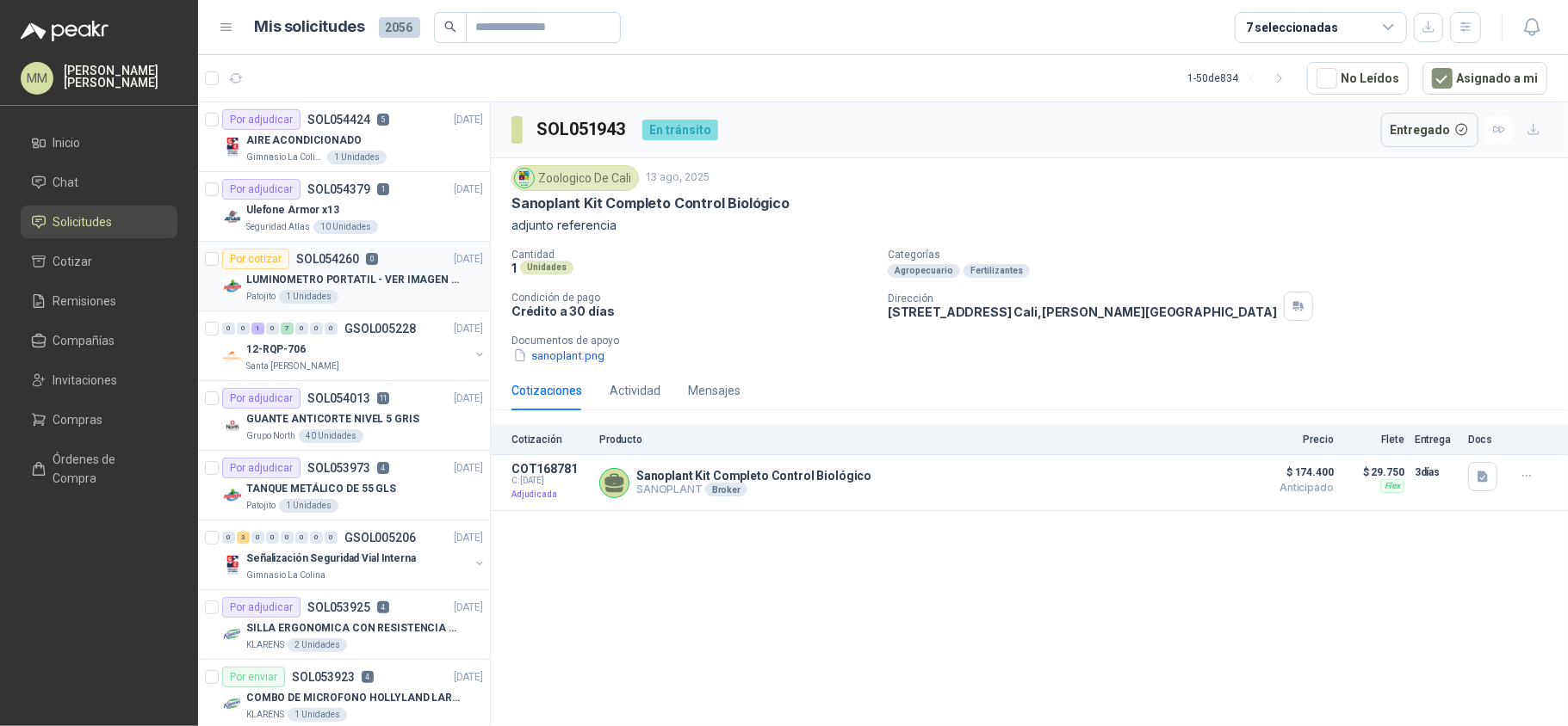
click at [368, 281] on p "LUMINOMETRO PORTATIL - VER IMAGEN ADJUNTA" at bounding box center [353, 281] width 214 height 17
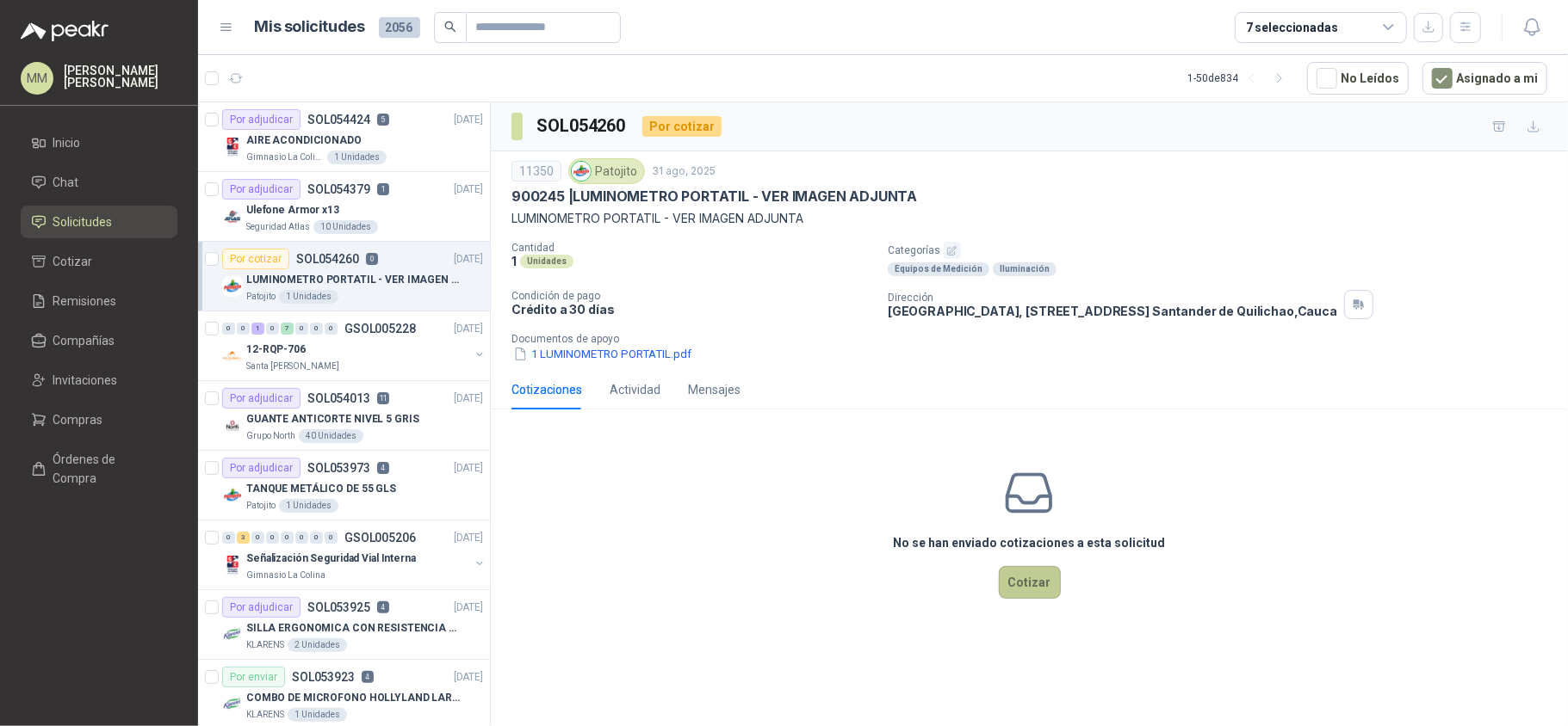
click at [1033, 589] on button "Cotizar" at bounding box center [1029, 582] width 62 height 33
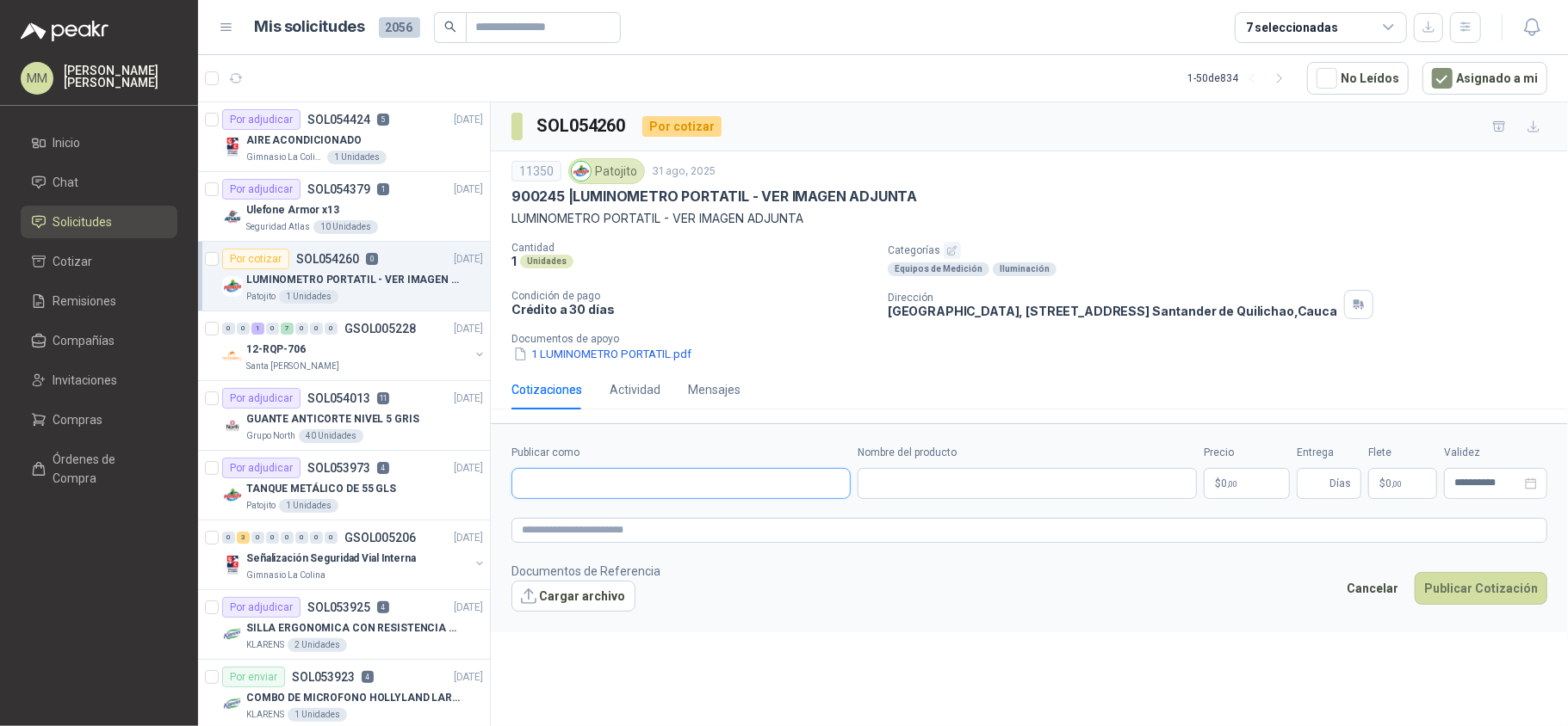
click at [679, 479] on input "Publicar como" at bounding box center [681, 483] width 337 height 29
type input "******"
click at [604, 520] on p "OneLab" at bounding box center [583, 524] width 62 height 10
type input "**********"
click at [928, 482] on input "Nombre del producto" at bounding box center [1027, 483] width 339 height 31
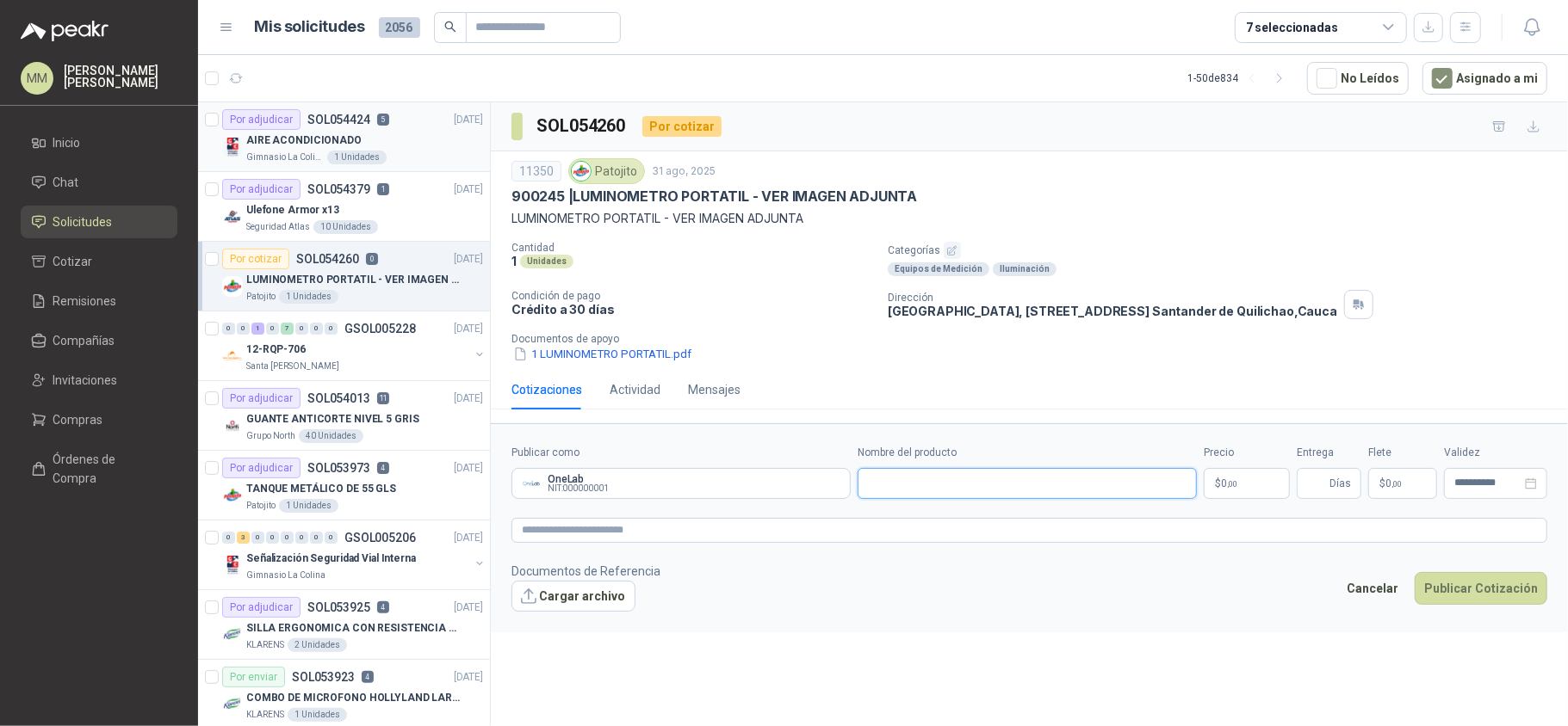
paste input "**********"
type input "**********"
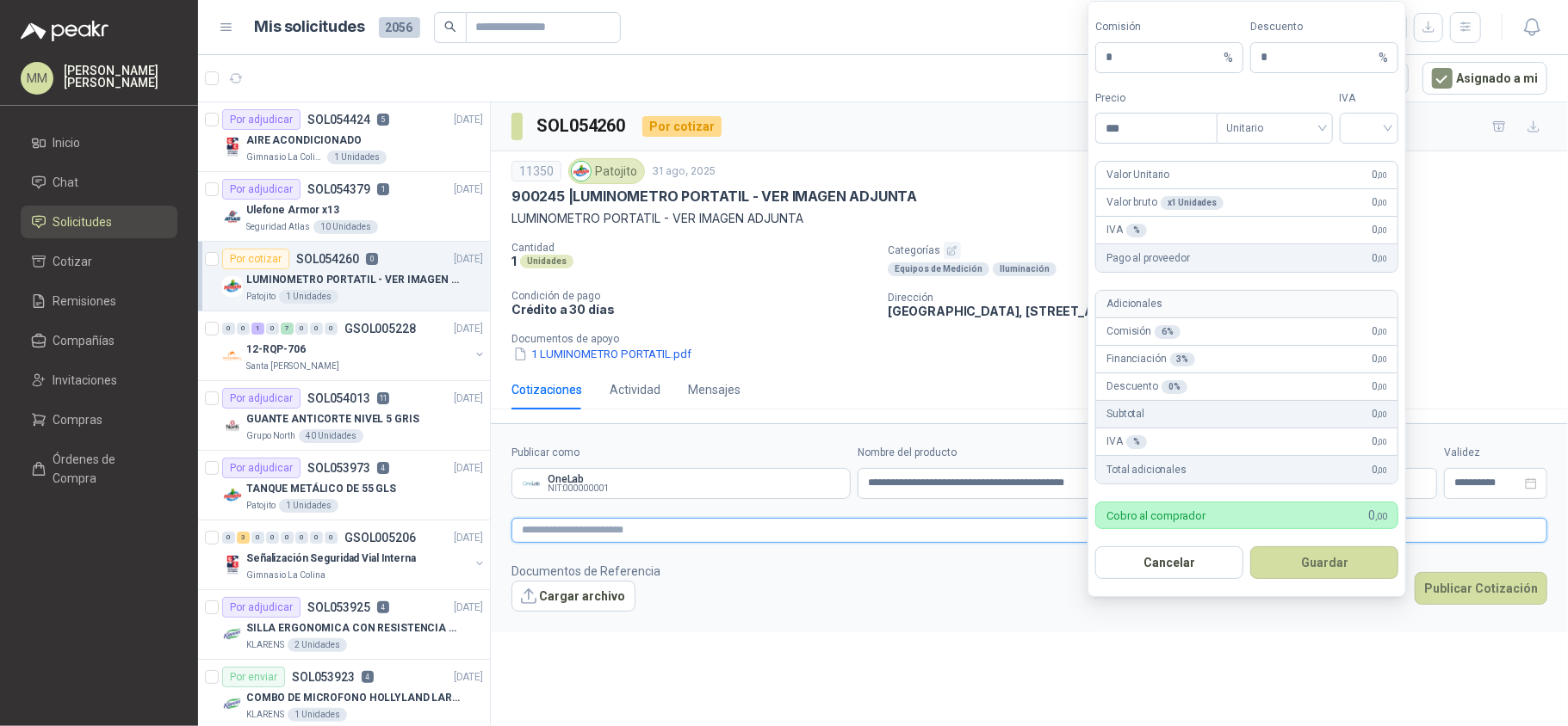
click at [851, 539] on textarea at bounding box center [1029, 531] width 1036 height 26
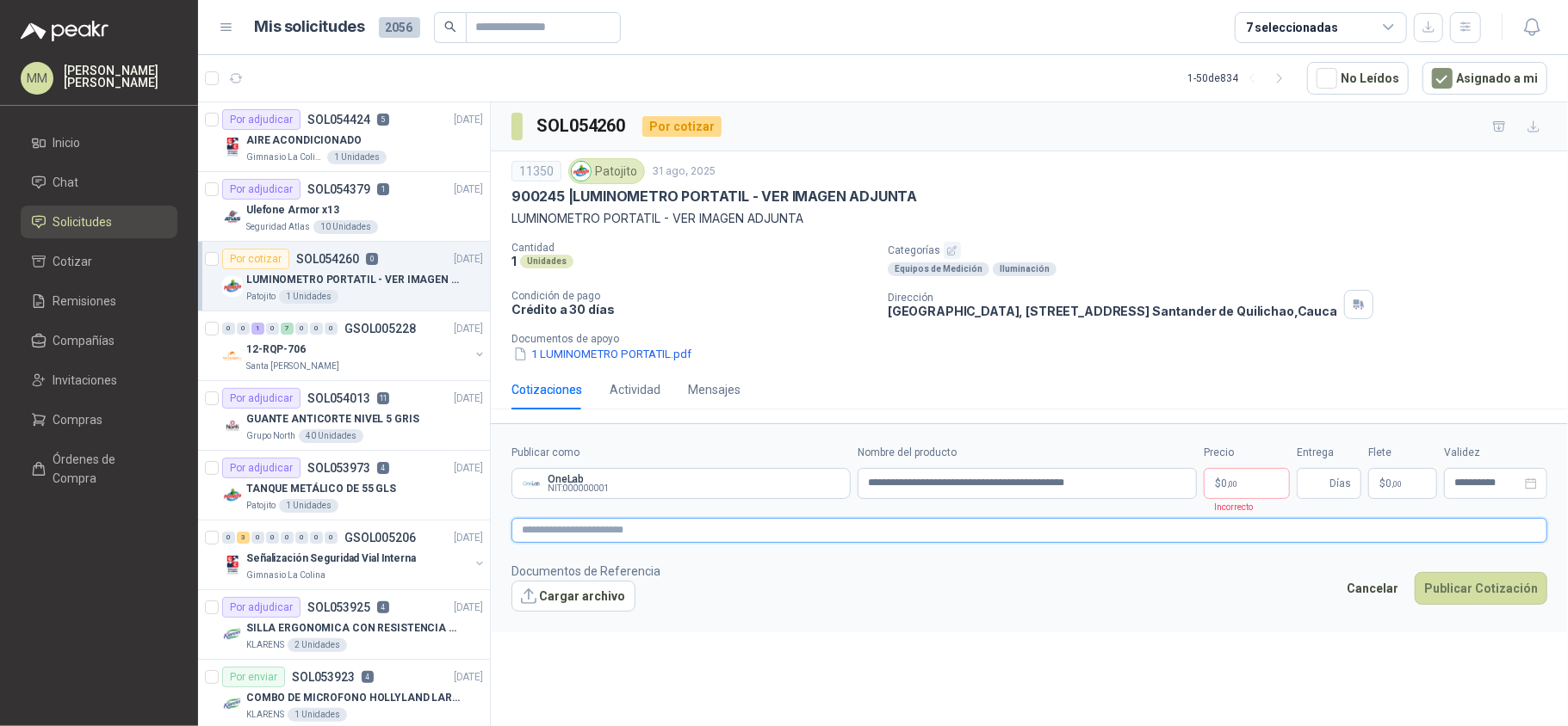
paste textarea "**********"
type textarea "**********"
click at [868, 489] on input "**********" at bounding box center [1027, 483] width 339 height 31
type input "**********"
click at [925, 539] on textarea "**********" at bounding box center [1029, 531] width 1036 height 26
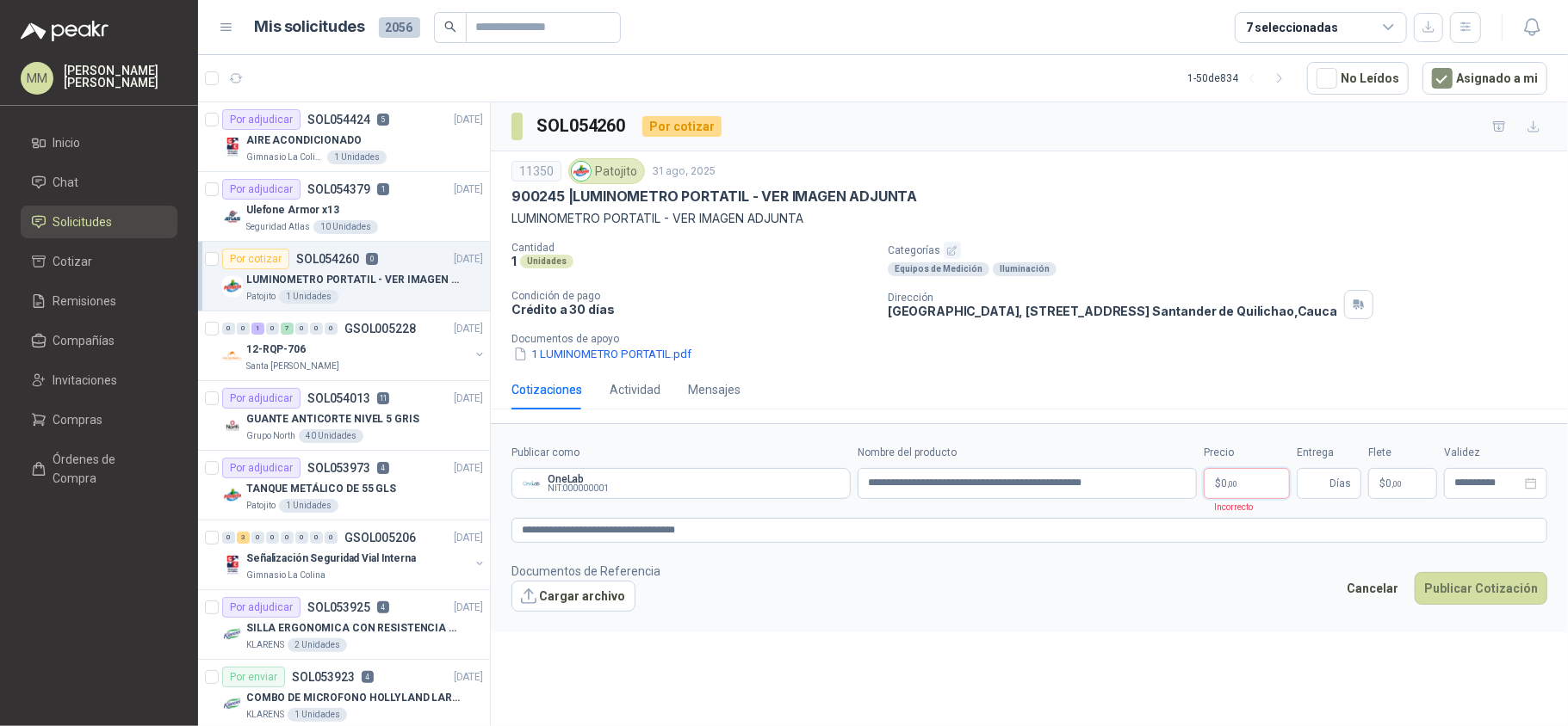
click at [1230, 489] on body "MM Mauricio Martinez Inicio Chat Solicitudes Cotizar Remisiones Compañías Invit…" at bounding box center [784, 363] width 1568 height 726
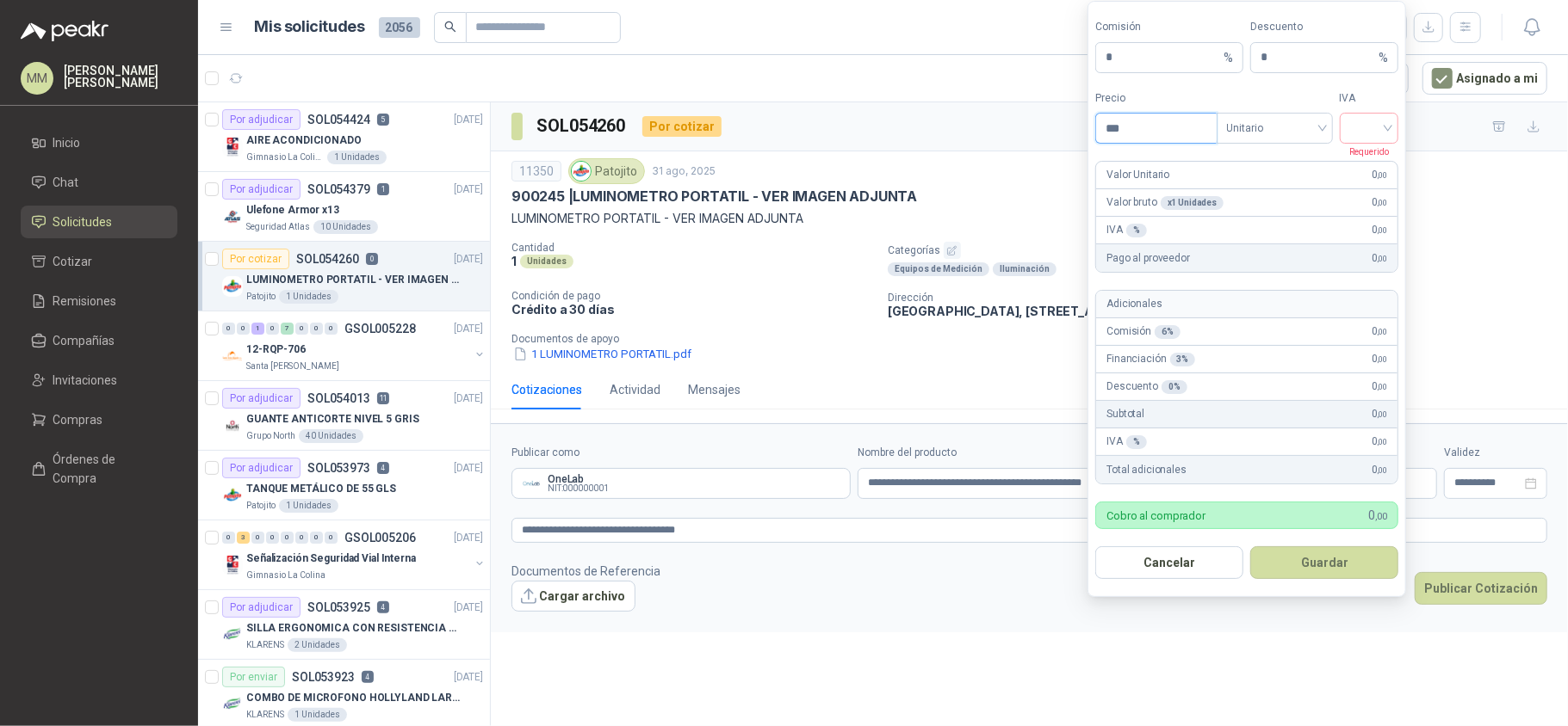
click at [1183, 120] on input "***" at bounding box center [1156, 128] width 119 height 29
type input "**********"
click at [1376, 125] on input "search" at bounding box center [1366, 127] width 39 height 26
click at [1358, 158] on div "19%" at bounding box center [1366, 161] width 32 height 19
click at [1303, 555] on button "Guardar" at bounding box center [1321, 562] width 148 height 33
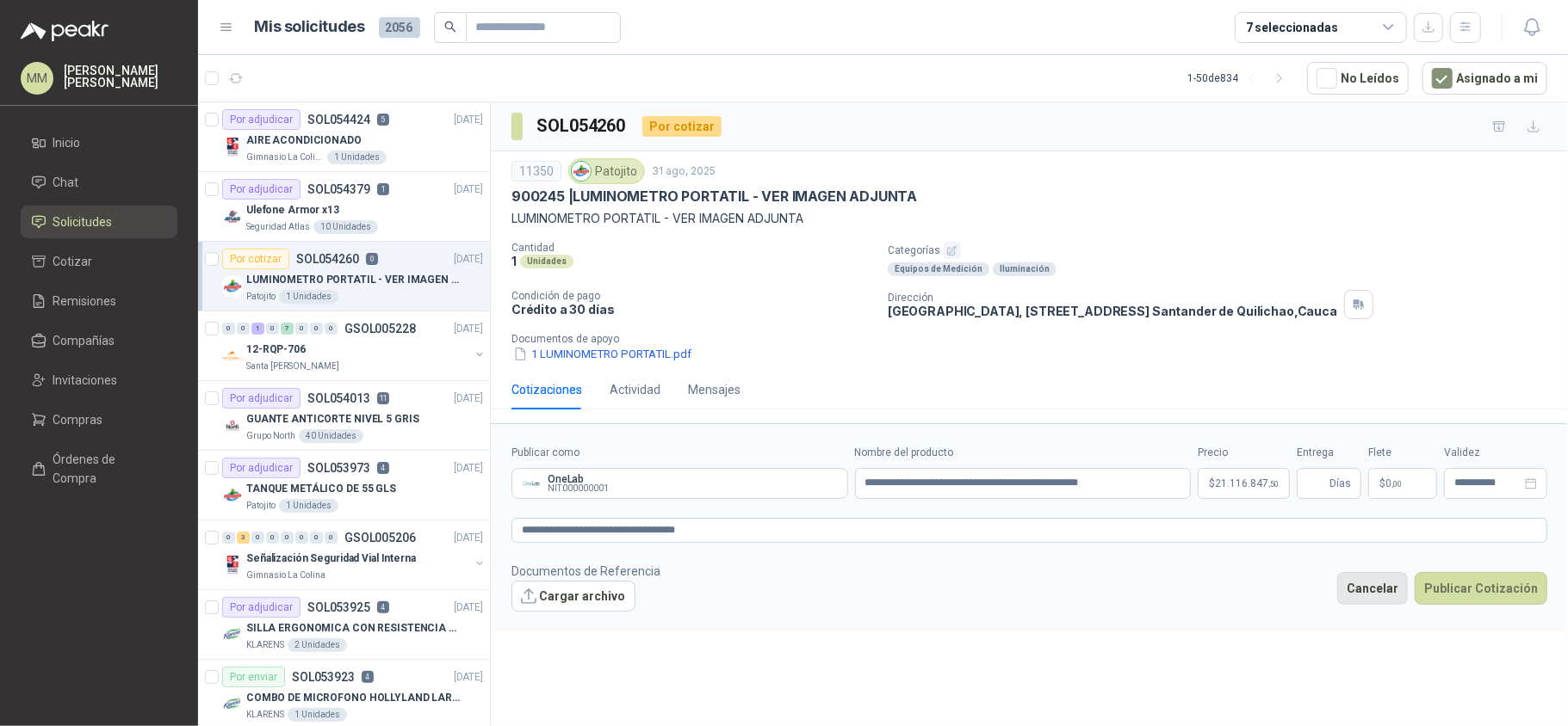
click at [1375, 582] on button "Cancelar" at bounding box center [1372, 588] width 71 height 33
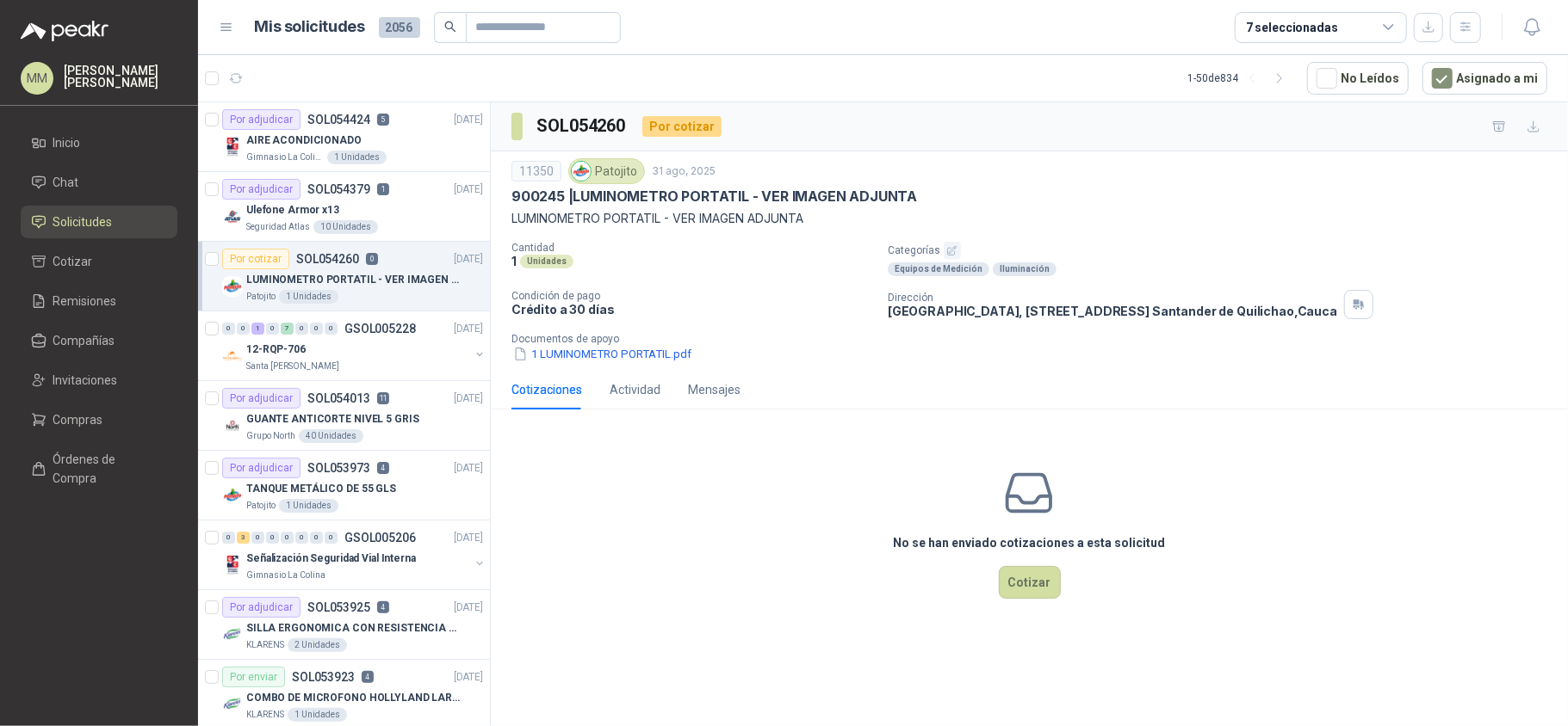
click at [635, 197] on p "900245 | LUMINOMETRO PORTATIL - VER IMAGEN ADJUNTA" at bounding box center [714, 196] width 406 height 18
drag, startPoint x: 635, startPoint y: 197, endPoint x: 687, endPoint y: 197, distance: 52.0
click at [687, 197] on p "900245 | LUMINOMETRO PORTATIL - VER IMAGEN ADJUNTA" at bounding box center [714, 196] width 406 height 18
copy p "LUMINOMETRO PORTATIL"
click at [828, 518] on div "No se han enviado cotizaciones a esta solicitud Cotizar" at bounding box center [1028, 532] width 1077 height 219
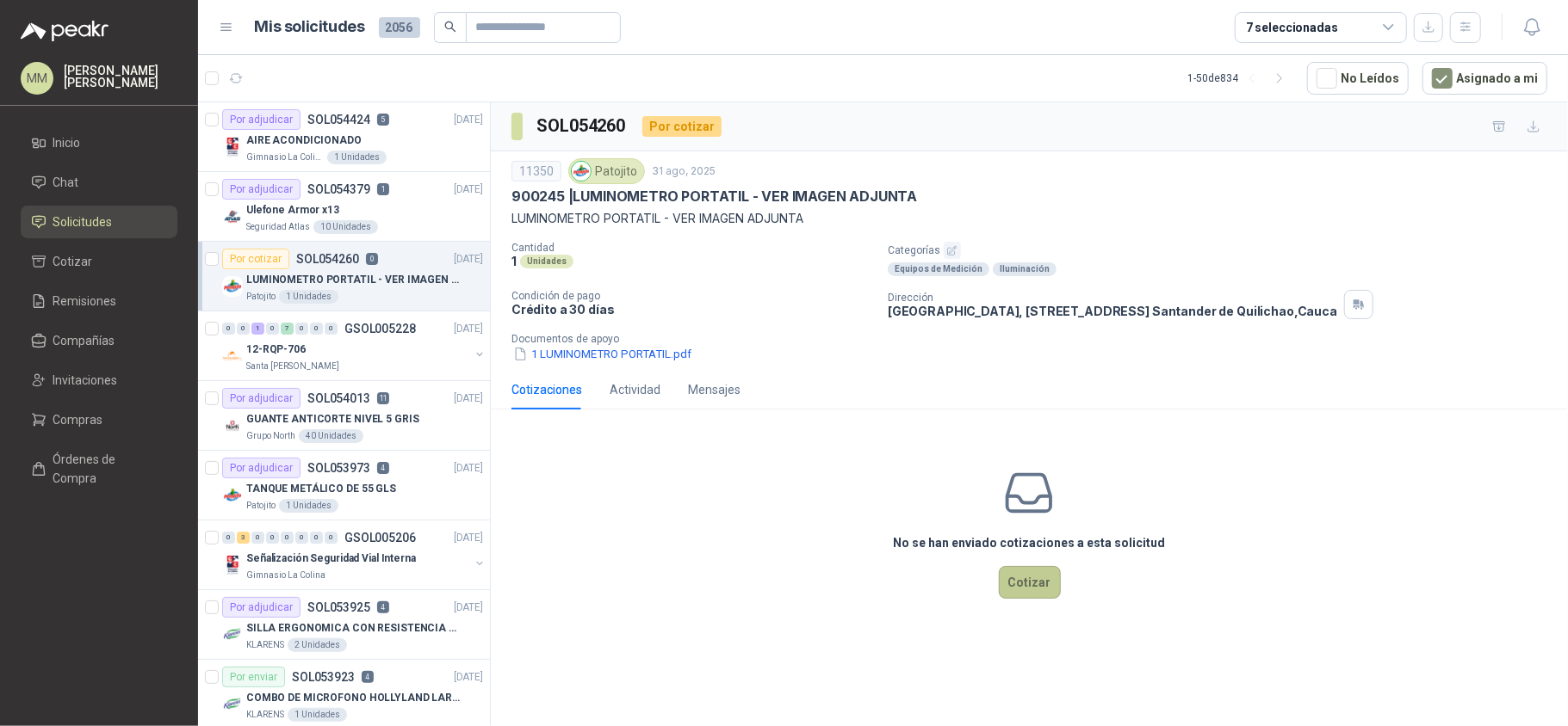
click at [1043, 571] on button "Cotizar" at bounding box center [1029, 582] width 62 height 33
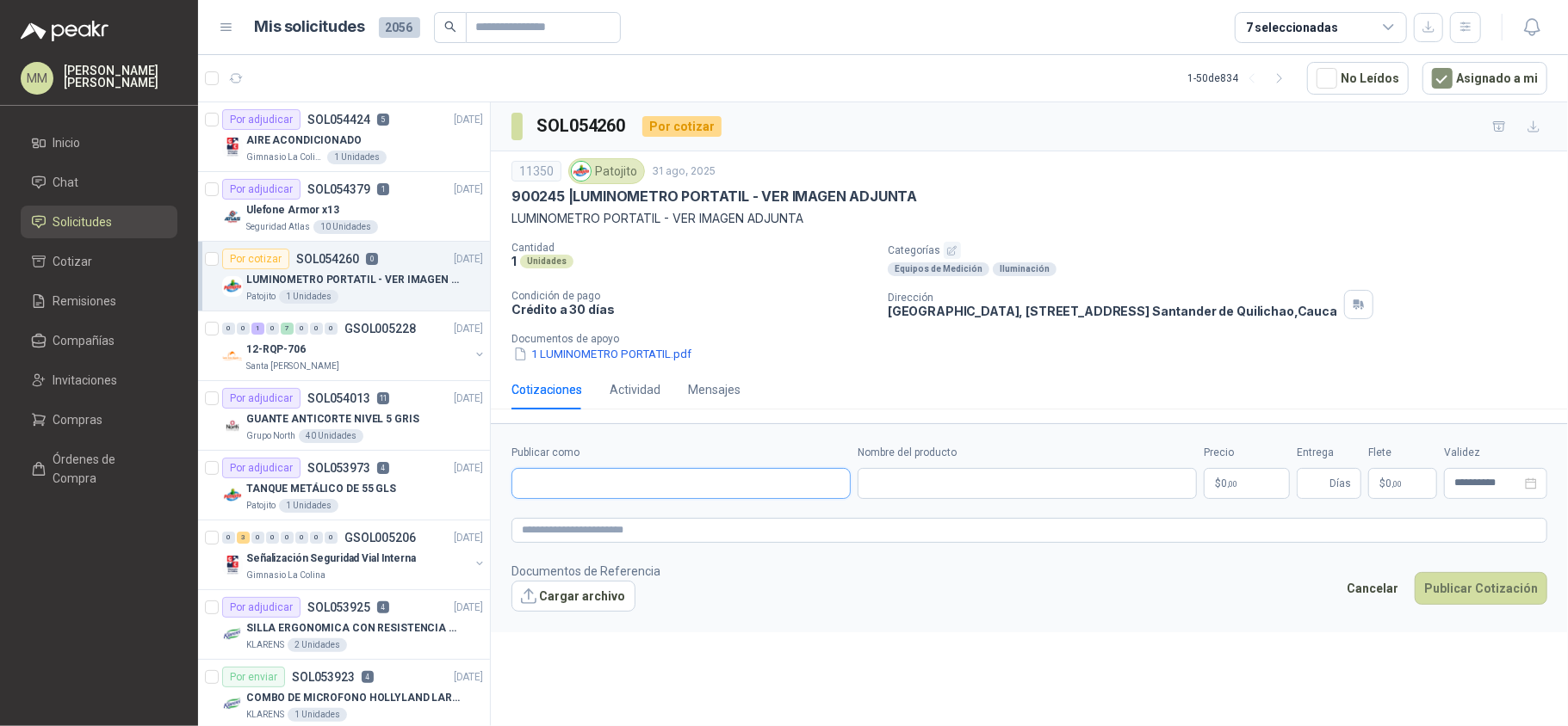
click at [616, 499] on input "Publicar como" at bounding box center [681, 483] width 337 height 29
type input "******"
type input "*******"
click at [572, 427] on span "NIT : 000000001" at bounding box center [583, 427] width 62 height 8
type input "**********"
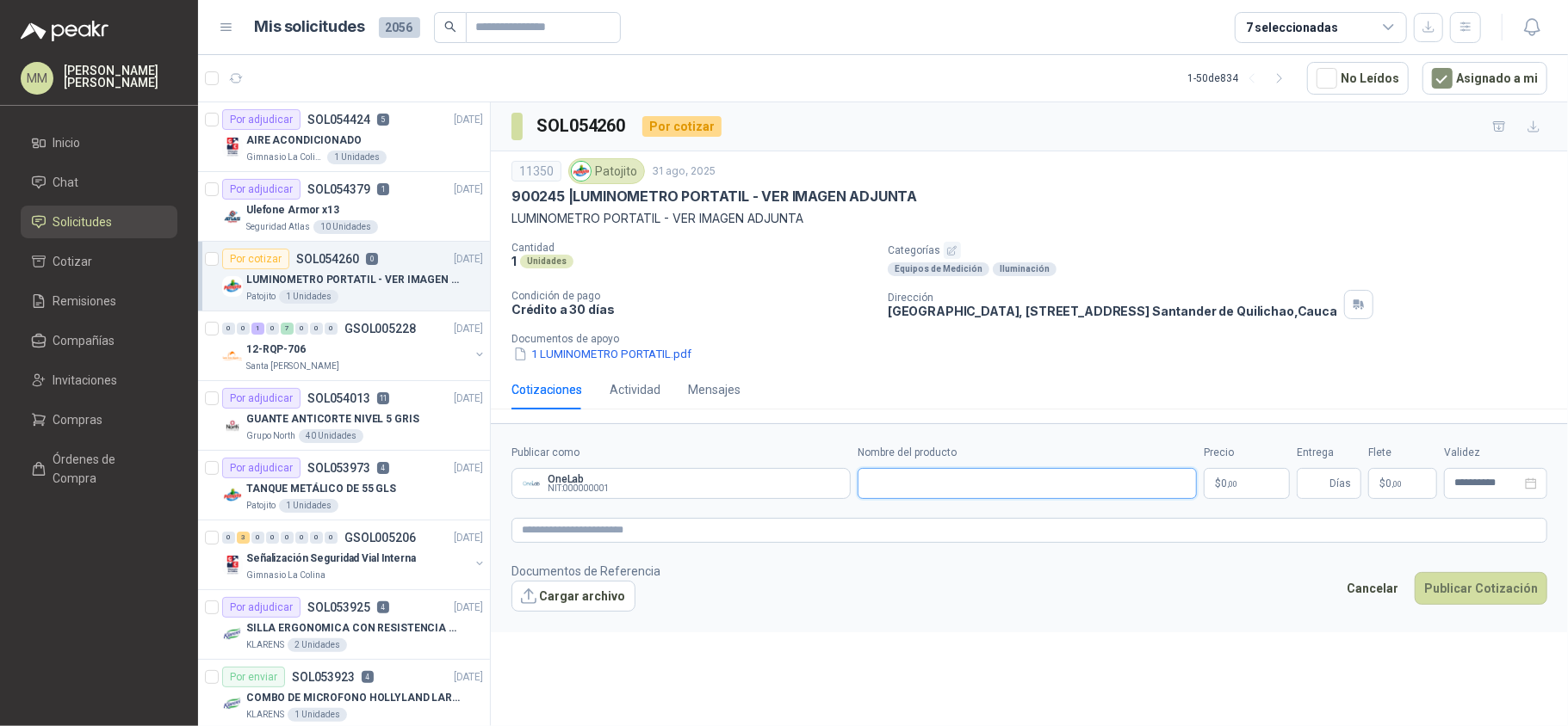
click at [873, 486] on input "Nombre del producto" at bounding box center [1027, 483] width 339 height 31
paste input "**********"
type input "**********"
click at [855, 544] on textarea at bounding box center [1029, 531] width 1036 height 26
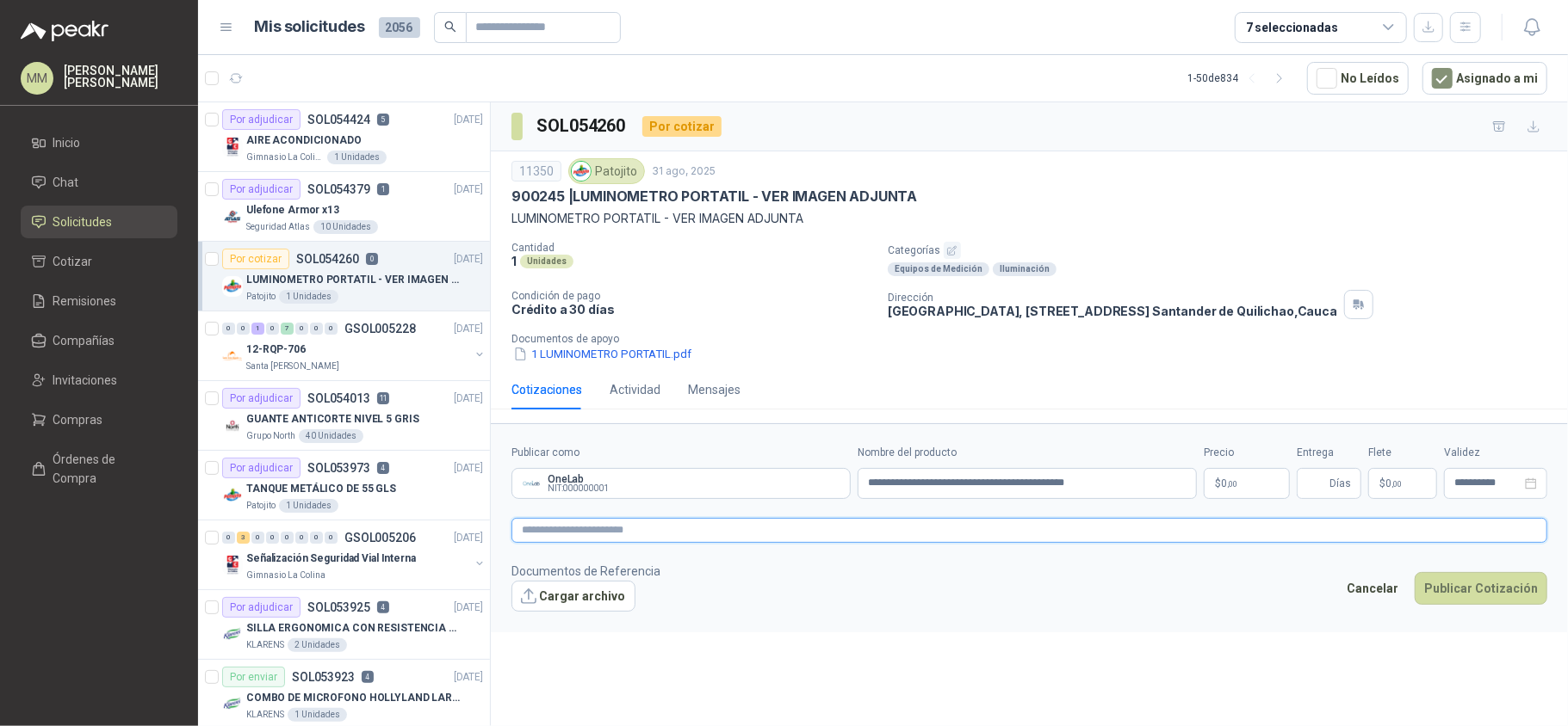
paste textarea "**********"
type textarea "**********"
click at [1040, 596] on footer "Documentos de Referencia Cargar archivo Cancelar Publicar Cotización" at bounding box center [1029, 587] width 1036 height 50
click at [556, 606] on button "Cargar archivo" at bounding box center [573, 596] width 124 height 31
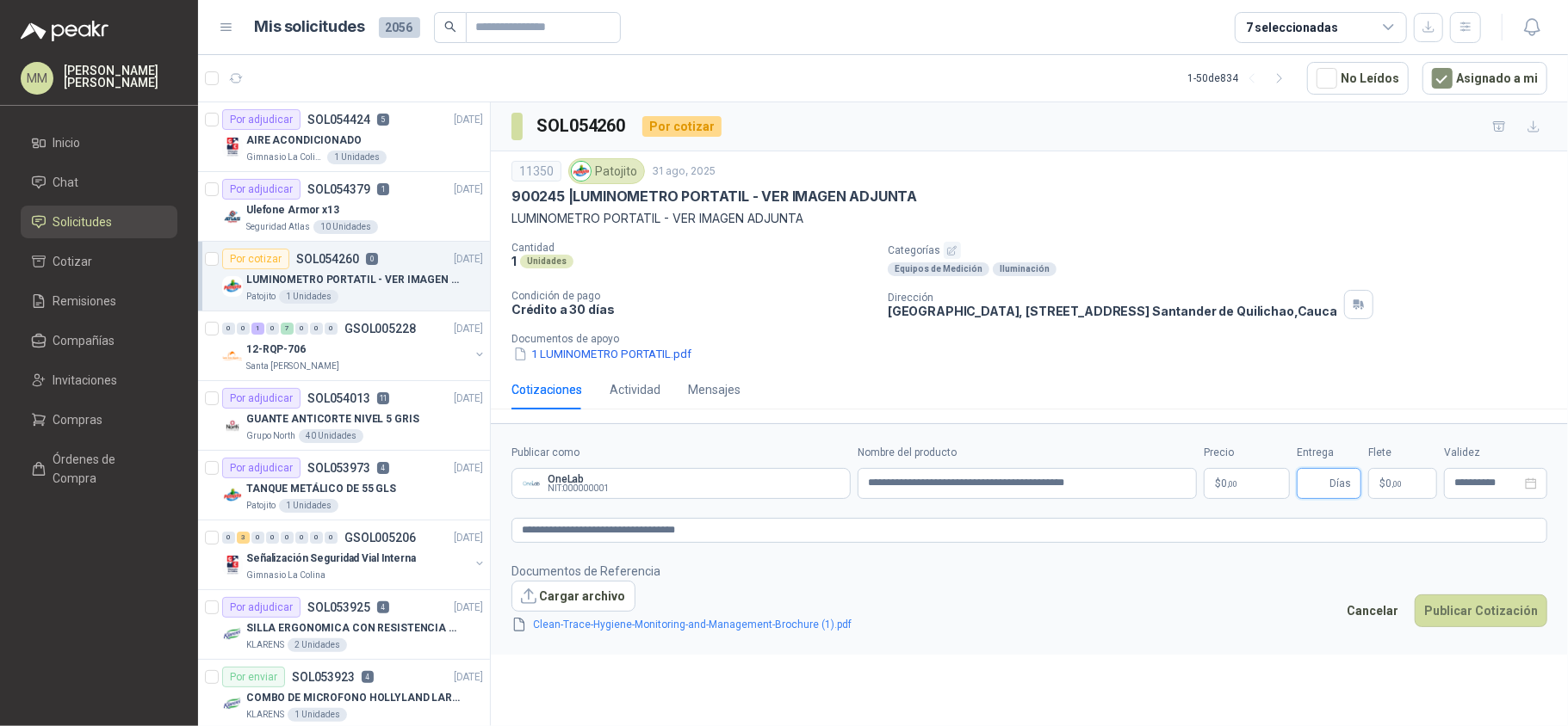
click at [1319, 487] on input "Entrega" at bounding box center [1316, 483] width 19 height 29
type input "**"
click at [1224, 500] on body "MM Mauricio Martinez Inicio Chat Solicitudes Cotizar Remisiones Compañías Invit…" at bounding box center [784, 363] width 1568 height 726
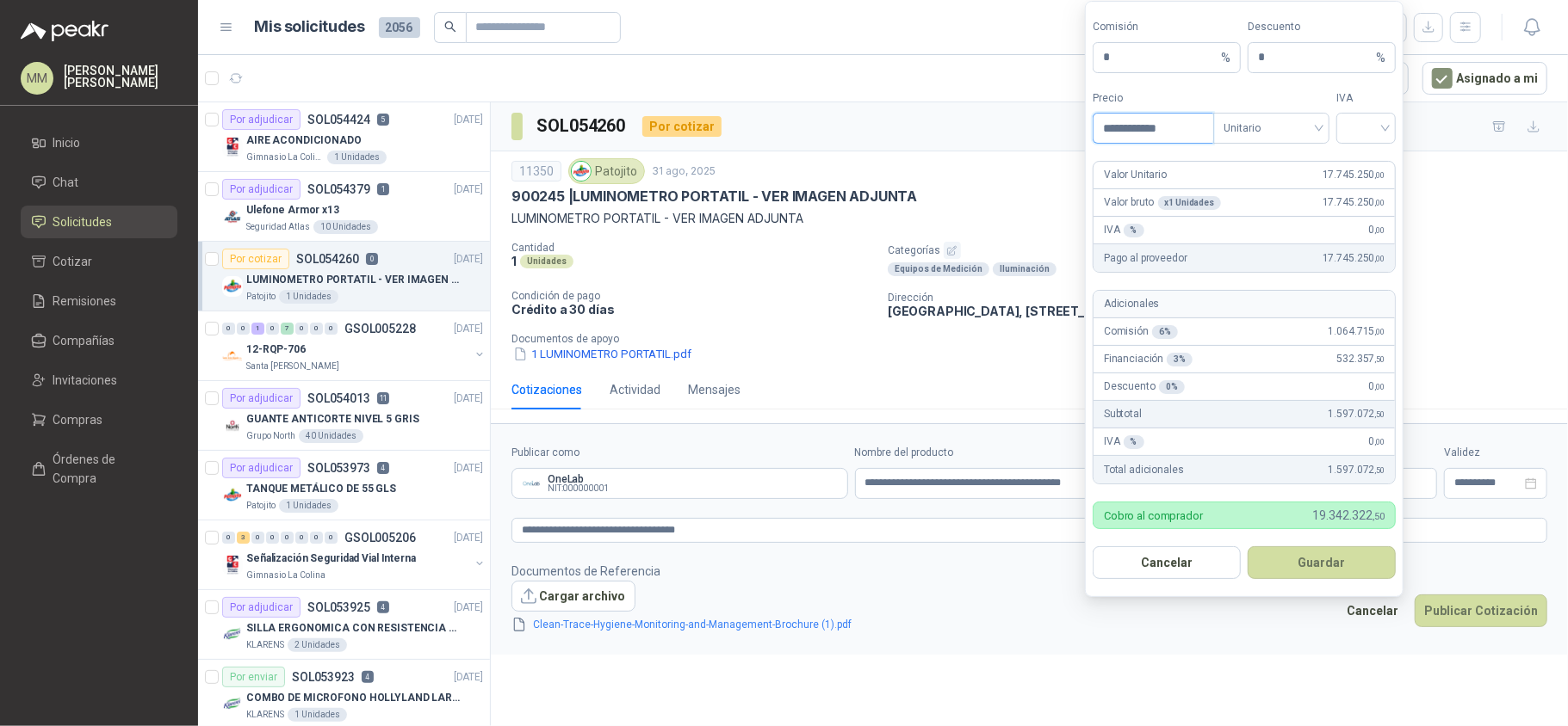
type input "**********"
click at [1372, 124] on input "search" at bounding box center [1366, 127] width 39 height 26
click at [1360, 159] on div "19%" at bounding box center [1366, 161] width 32 height 19
click at [1310, 553] on button "Guardar" at bounding box center [1321, 562] width 148 height 33
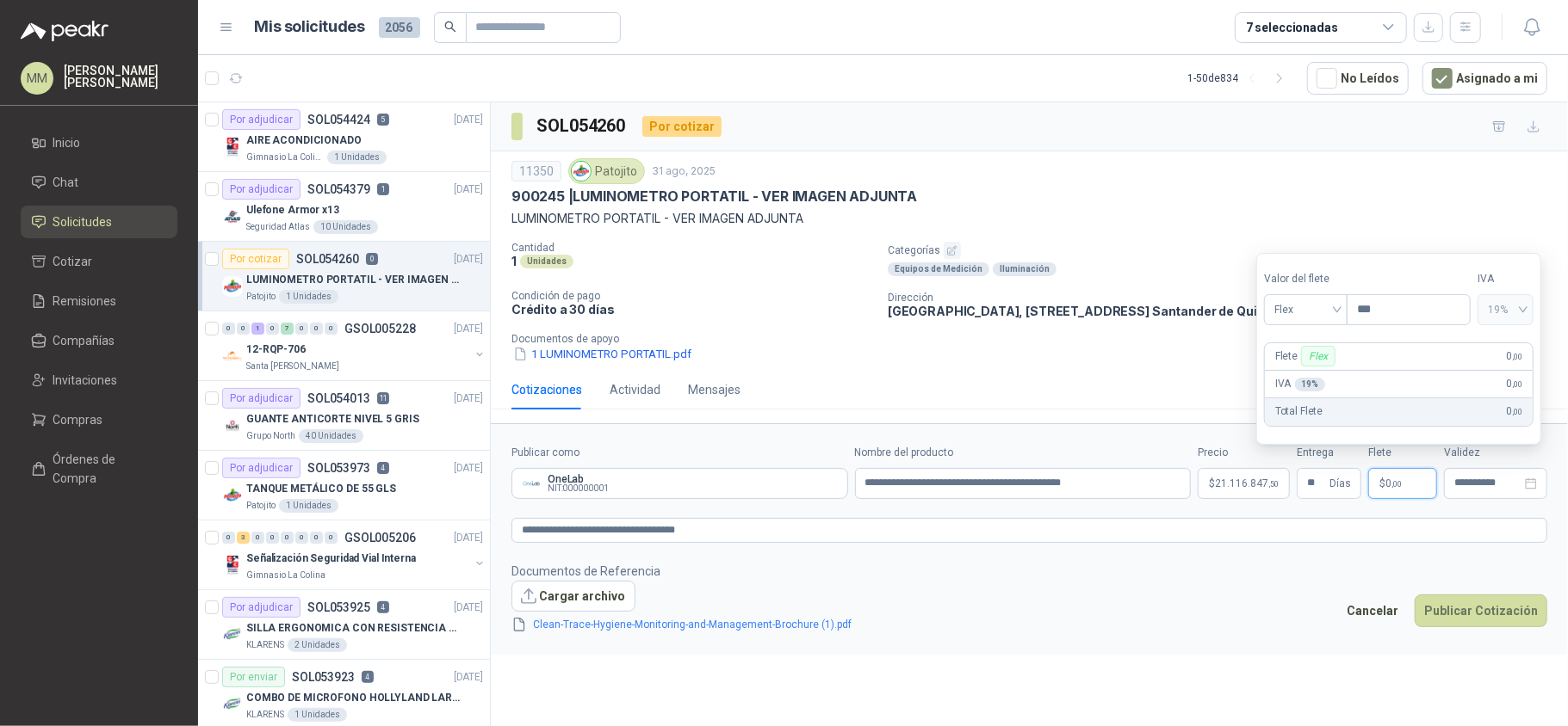
click at [1403, 497] on p "$ 0 ,00" at bounding box center [1402, 483] width 69 height 31
type input "********"
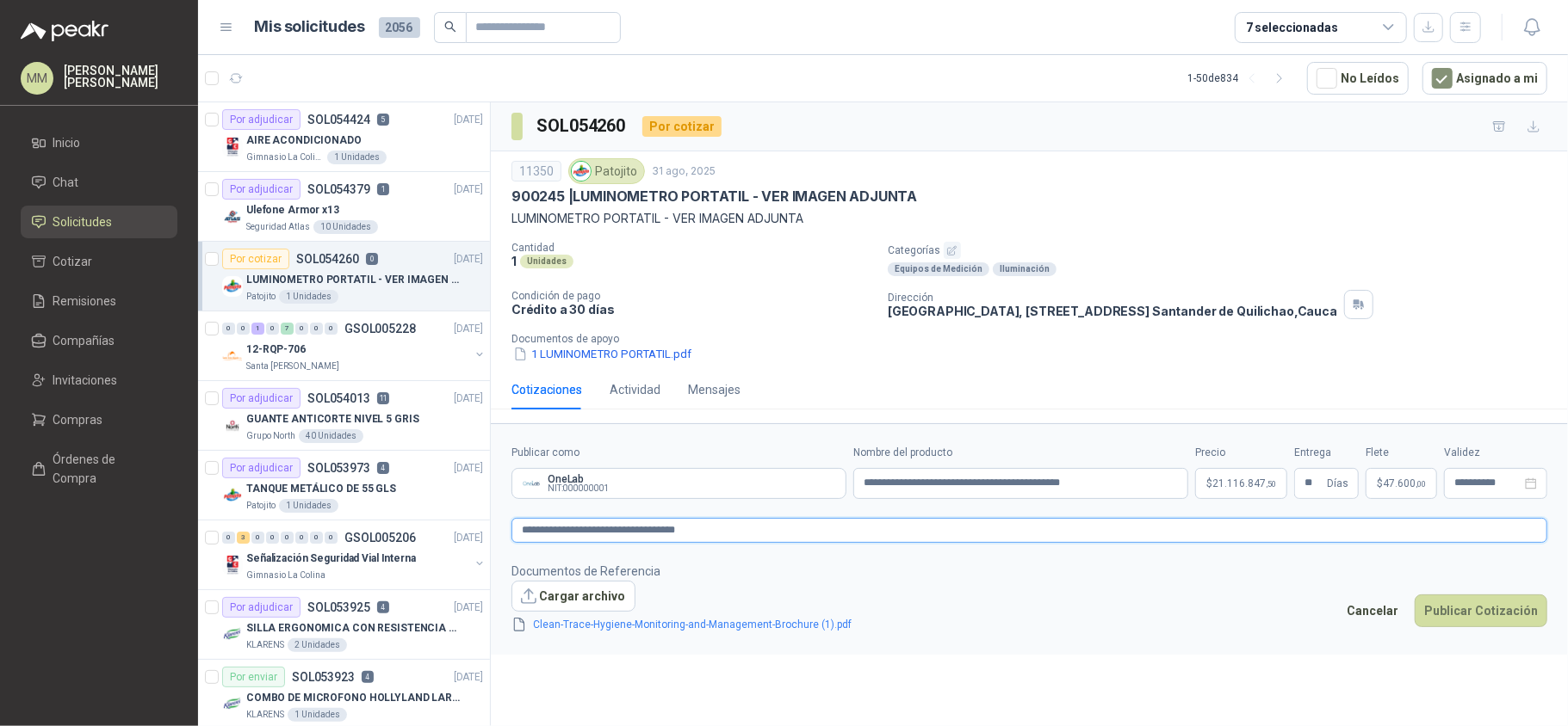
click at [516, 538] on textarea "**********" at bounding box center [1029, 531] width 1036 height 26
type textarea "**********"
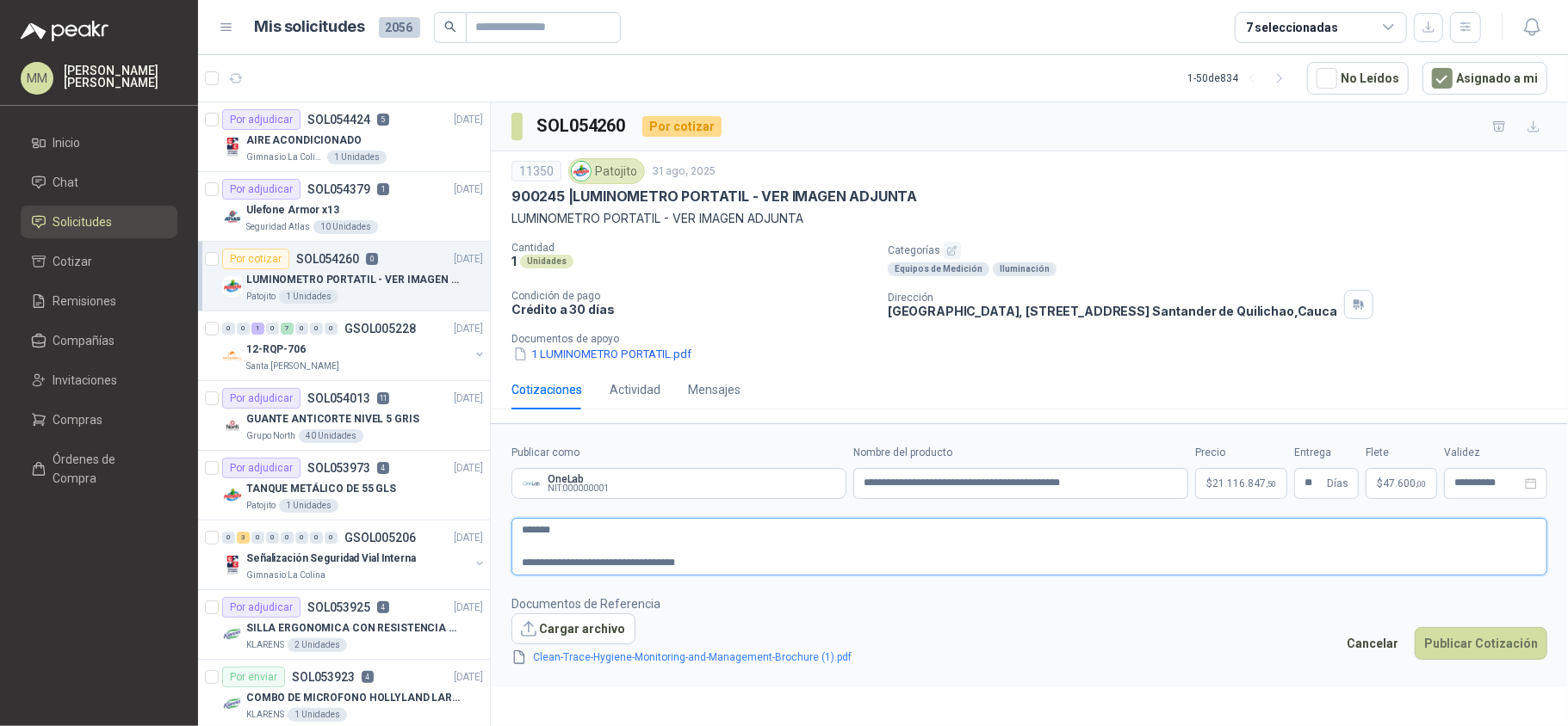
click at [752, 573] on textarea "**********" at bounding box center [1029, 547] width 1036 height 59
click at [1072, 602] on footer "Documentos de Referencia Cargar archivo Clean-Trace-Hygiene-Monitoring-and-Mana…" at bounding box center [1029, 631] width 1036 height 73
click at [1468, 644] on button "Publicar Cotización" at bounding box center [1480, 643] width 132 height 33
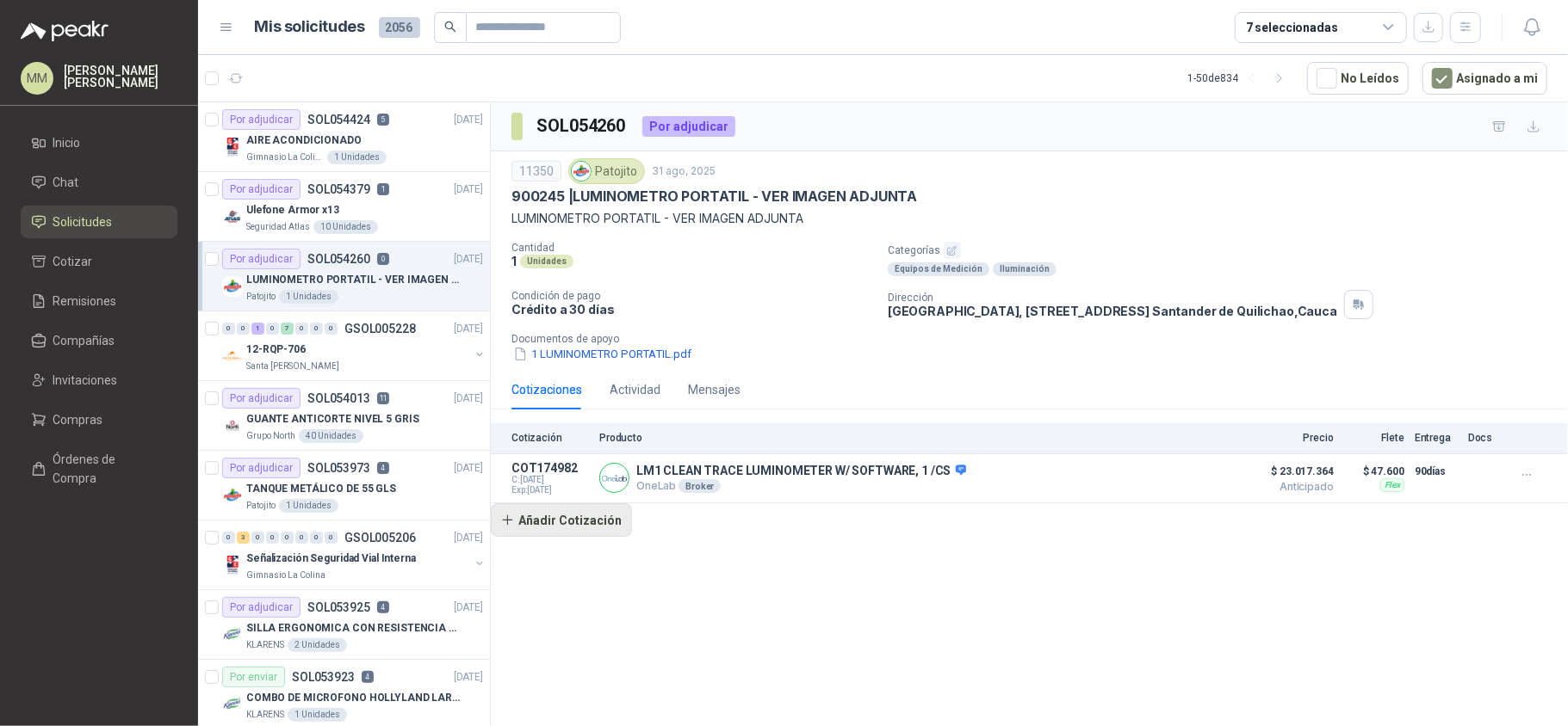
click at [579, 523] on button "Añadir Cotización" at bounding box center [560, 520] width 141 height 34
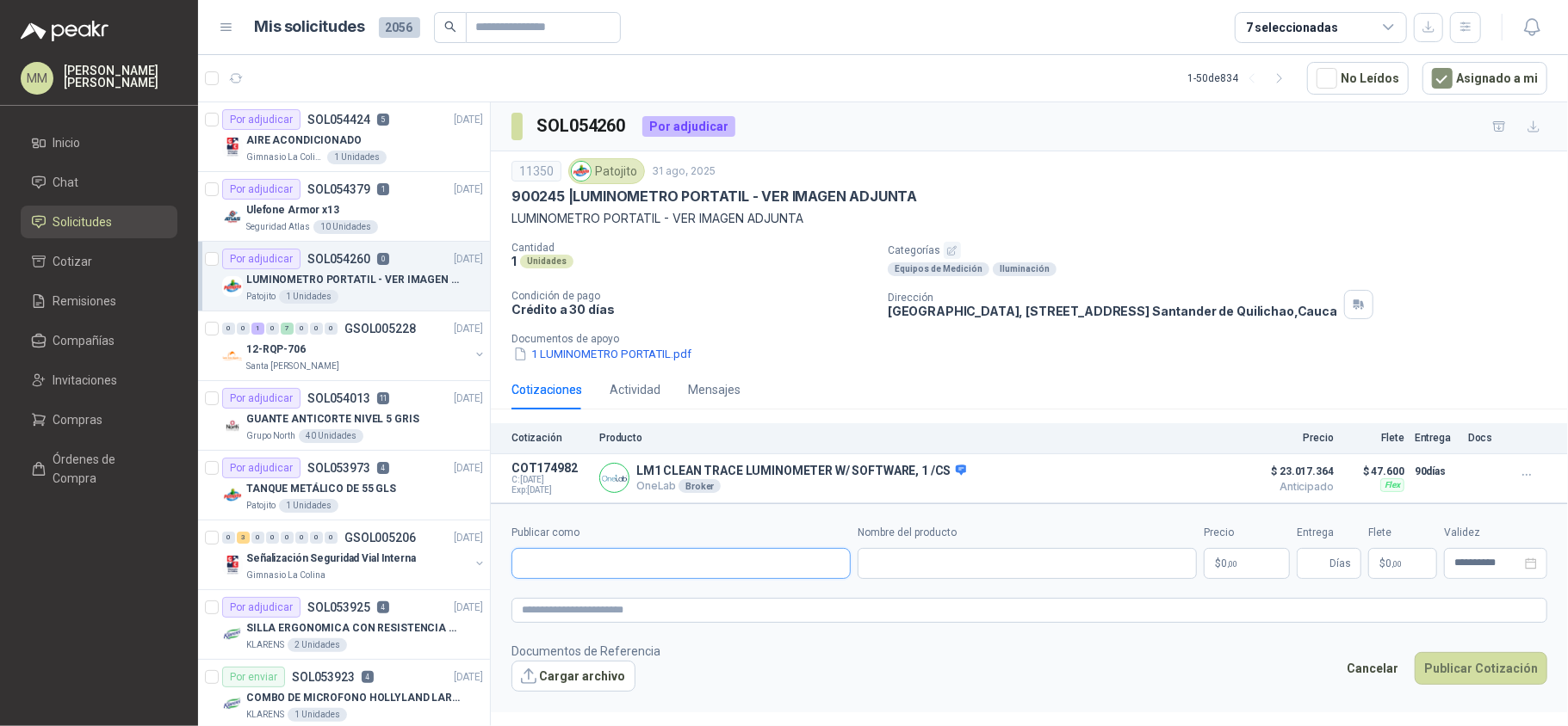
click at [597, 562] on input "Publicar como" at bounding box center [681, 563] width 337 height 29
click at [656, 607] on div "OneLab NIT : 000000001" at bounding box center [681, 610] width 309 height 19
click at [954, 567] on input "Nombre del producto" at bounding box center [1027, 563] width 339 height 31
click at [897, 479] on p "LM1 CLEAN TRACE LUMINOMETER W/ SOFTWARE, 1 /CS" at bounding box center [801, 472] width 330 height 16
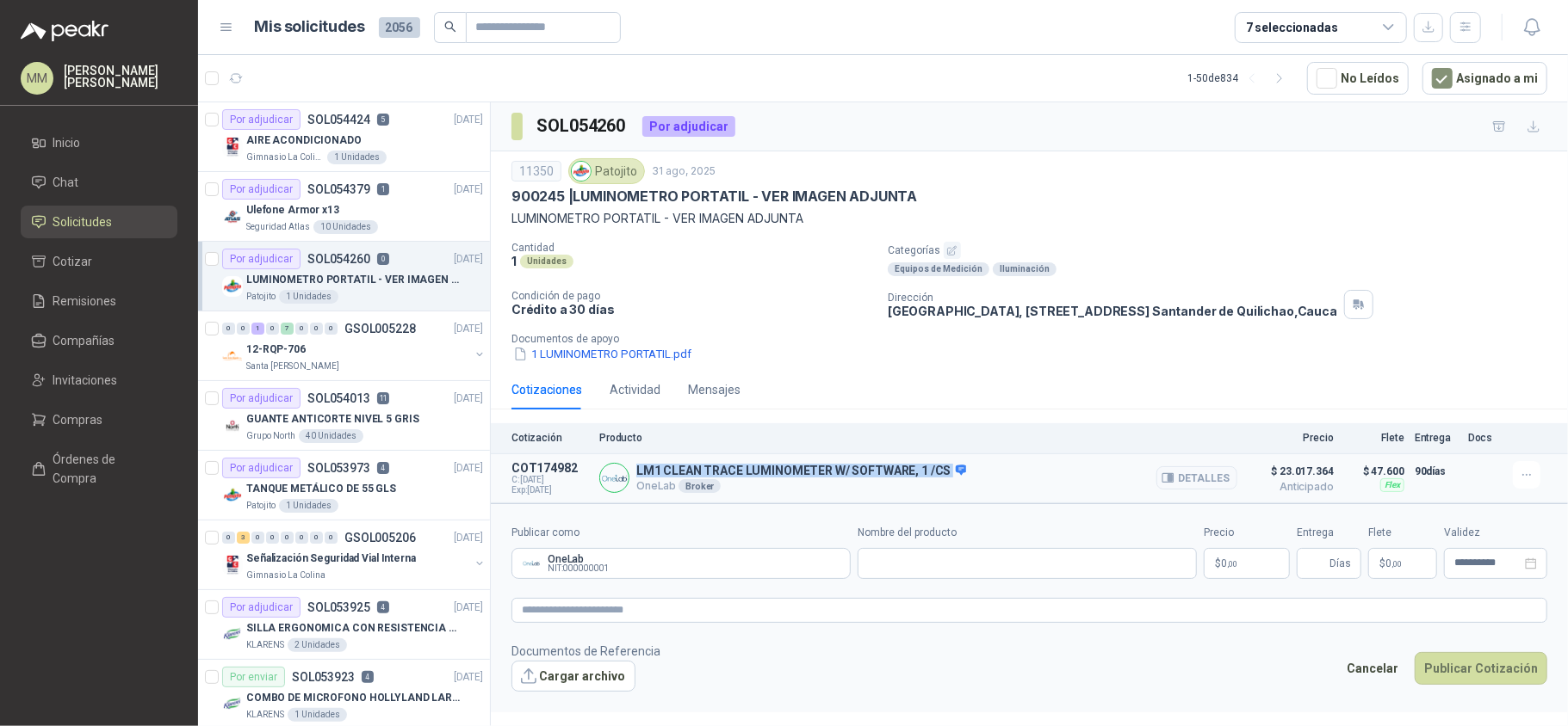
click at [897, 479] on p "LM1 CLEAN TRACE LUMINOMETER W/ SOFTWARE, 1 /CS" at bounding box center [801, 472] width 330 height 16
copy p "LM1 CLEAN TRACE LUMINOMETER W/ SOFTWARE, 1 /CS"
click at [923, 573] on input "Nombre del producto" at bounding box center [1027, 563] width 339 height 31
paste input "**********"
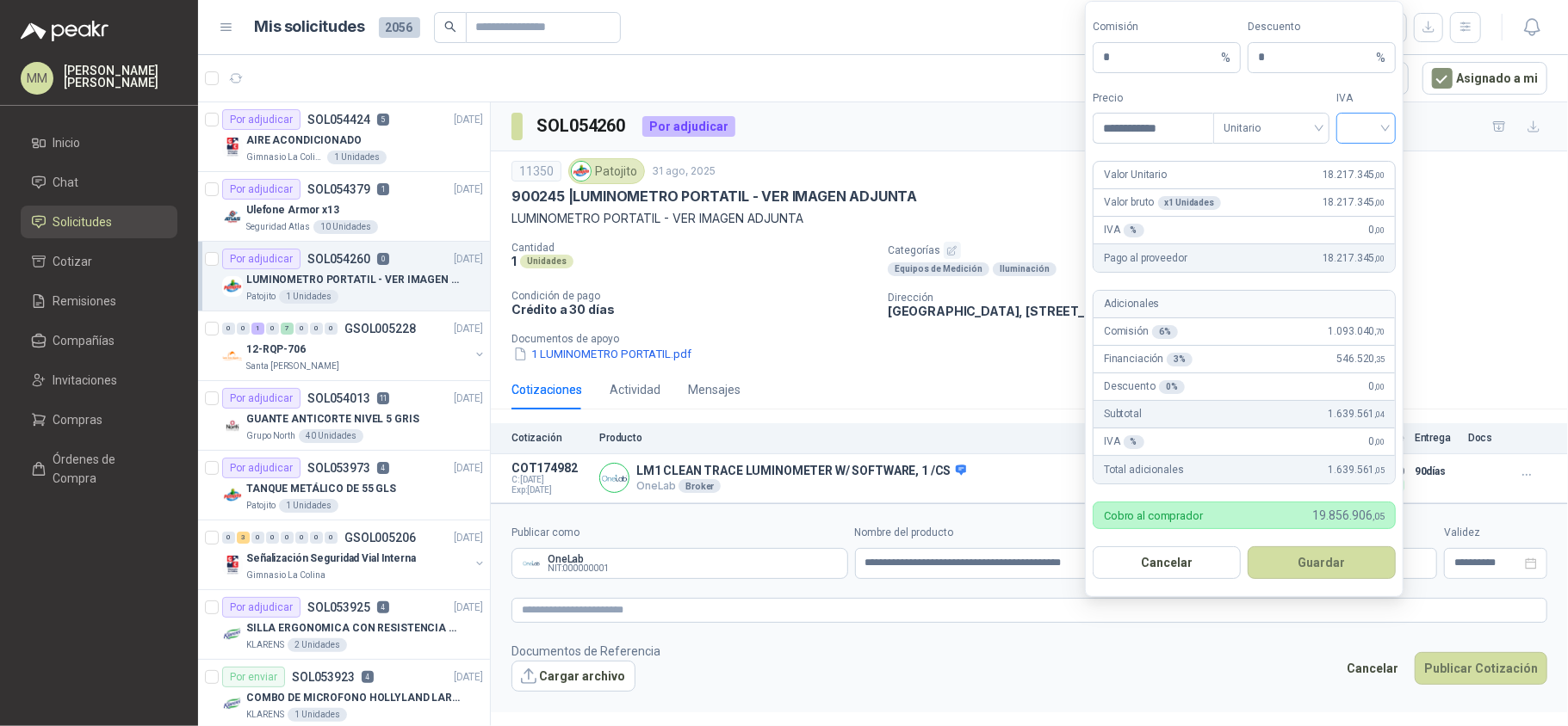
click at [1361, 132] on input "search" at bounding box center [1366, 127] width 39 height 26
click at [1362, 153] on div "19%" at bounding box center [1366, 161] width 32 height 19
click at [1286, 566] on button "Guardar" at bounding box center [1321, 562] width 148 height 33
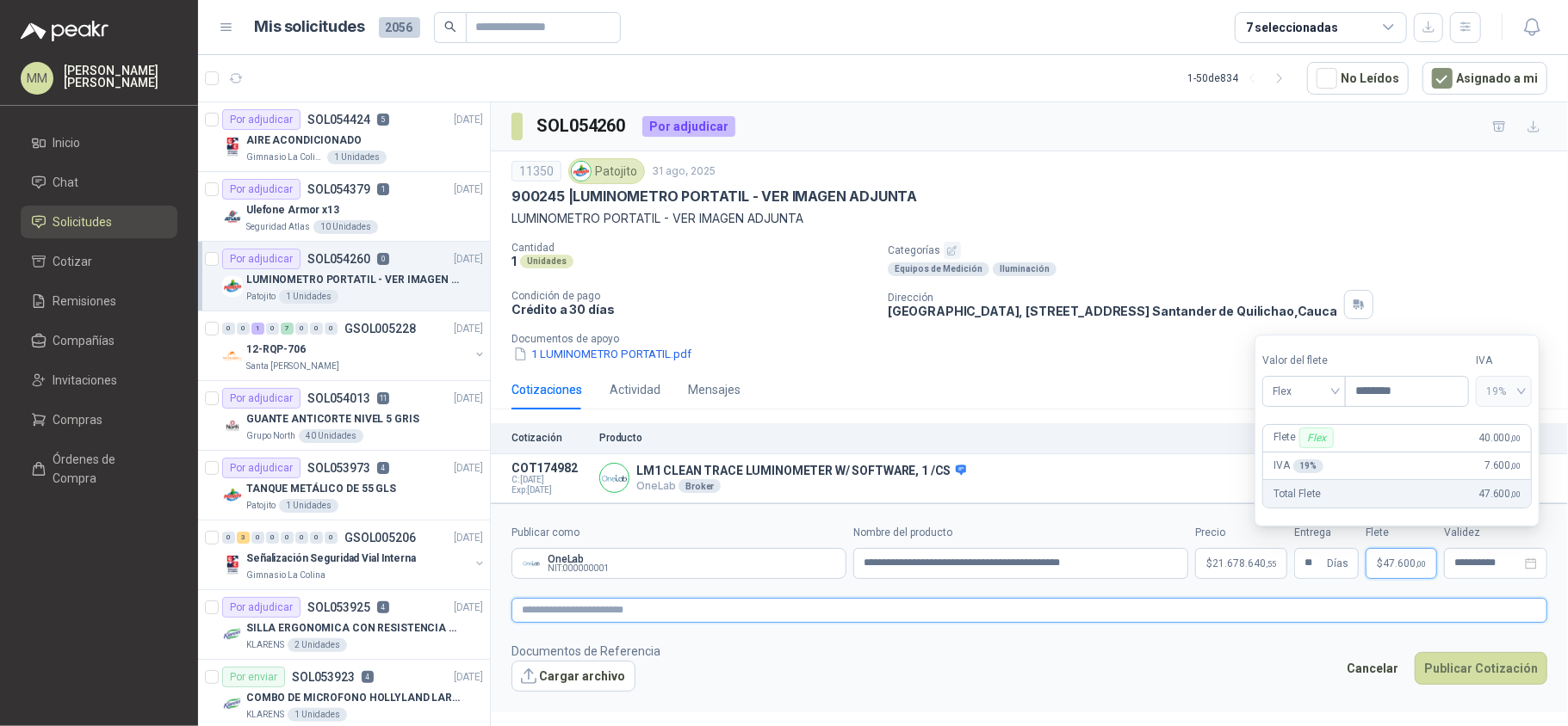
click at [1203, 617] on textarea at bounding box center [1029, 611] width 1036 height 26
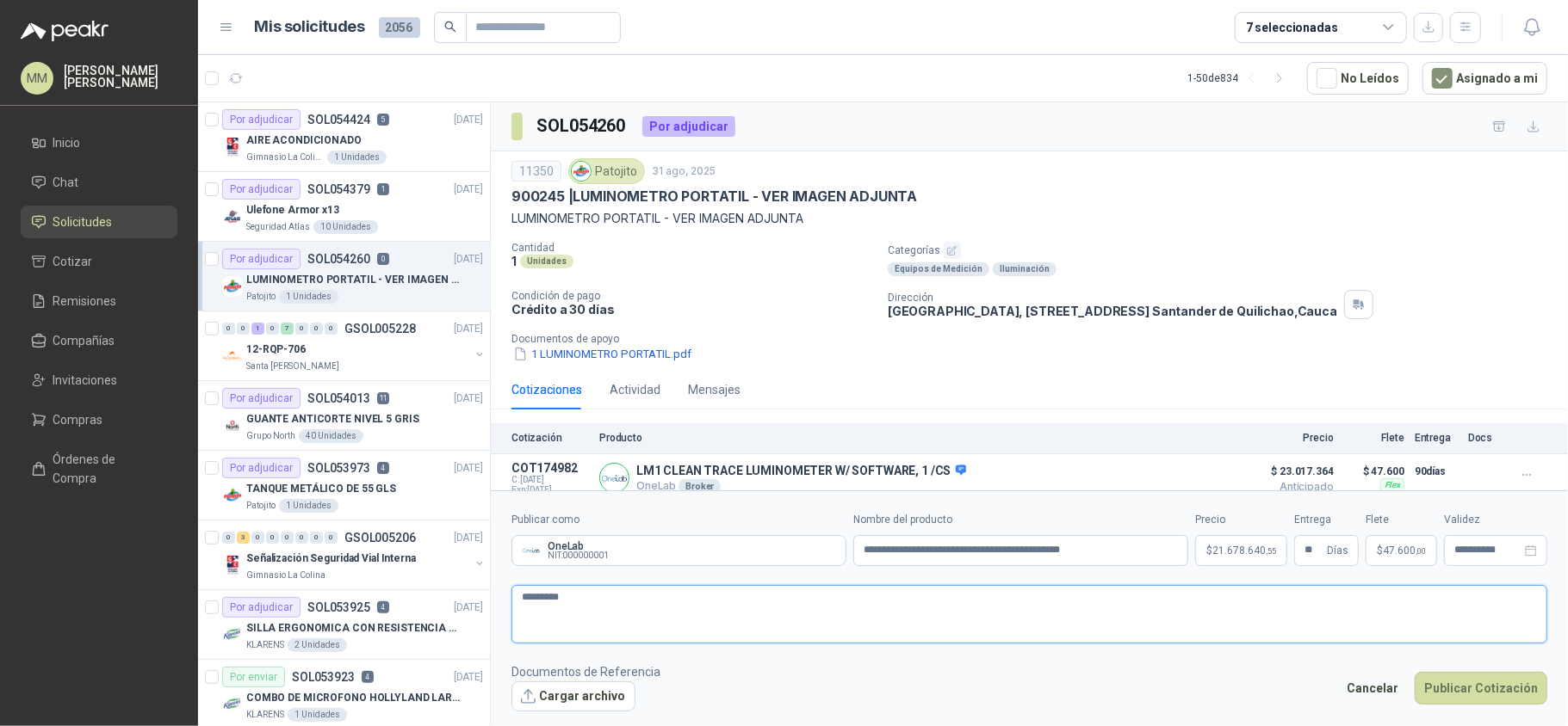
paste textarea "**********"
click at [575, 689] on button "Cargar archivo" at bounding box center [573, 696] width 124 height 31
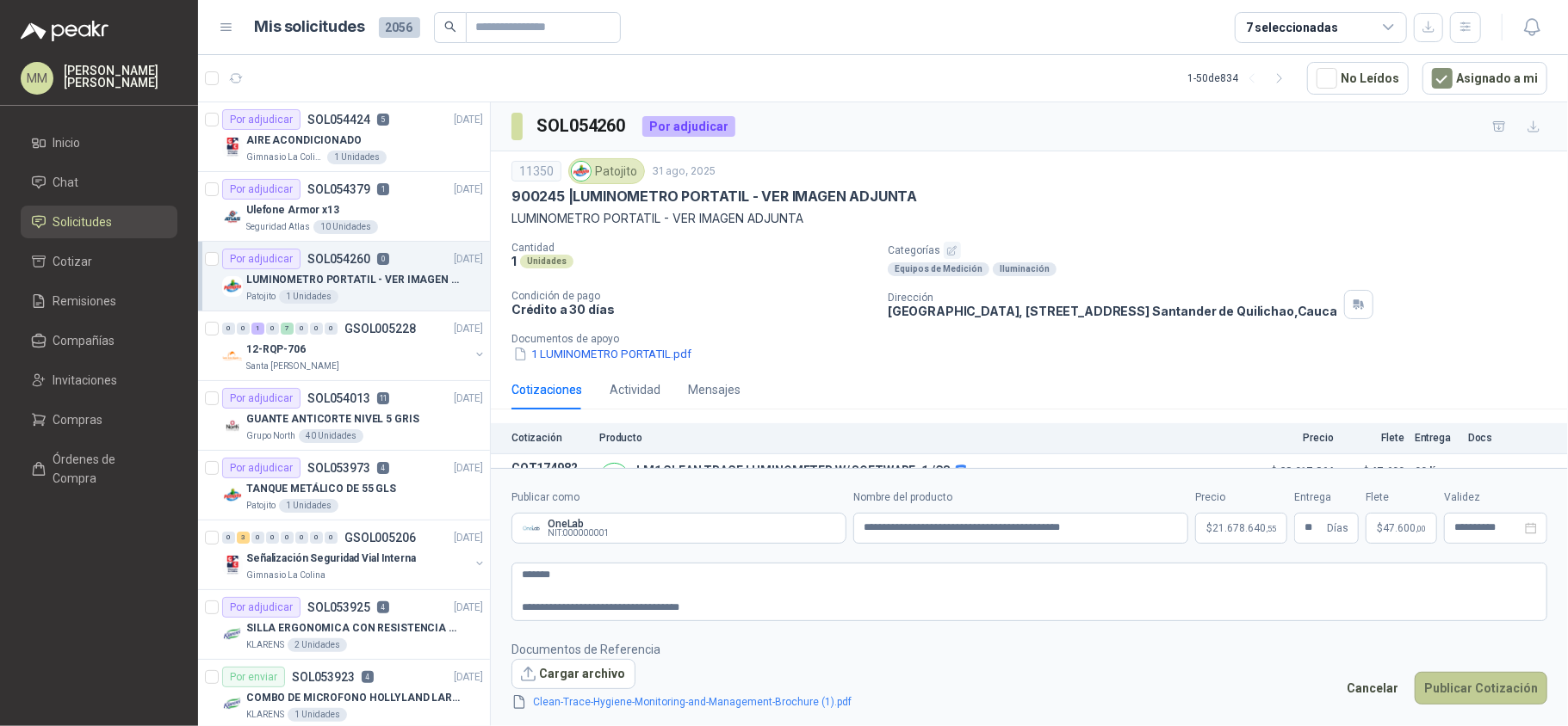
click at [1460, 680] on button "Publicar Cotización" at bounding box center [1480, 688] width 132 height 33
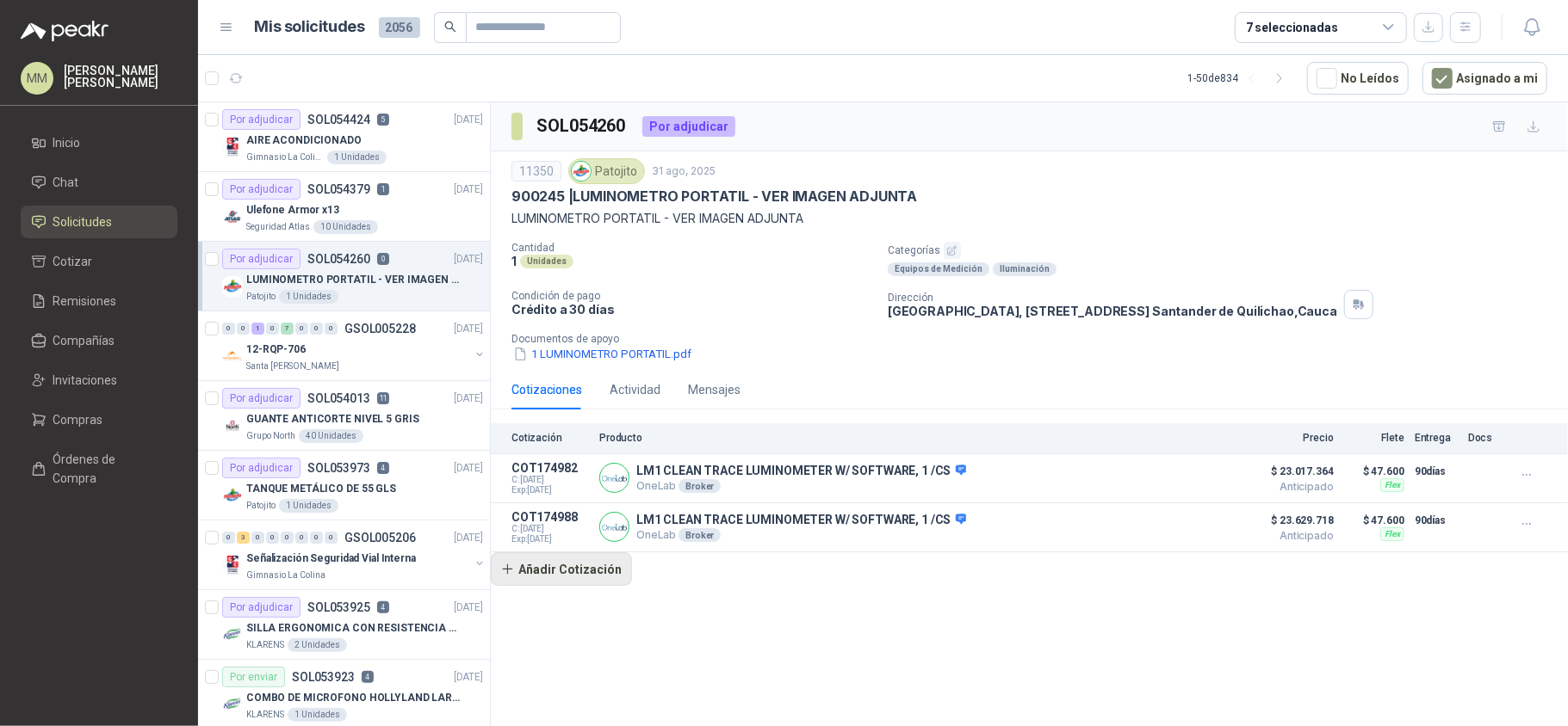
click at [555, 577] on button "Añadir Cotización" at bounding box center [560, 569] width 141 height 34
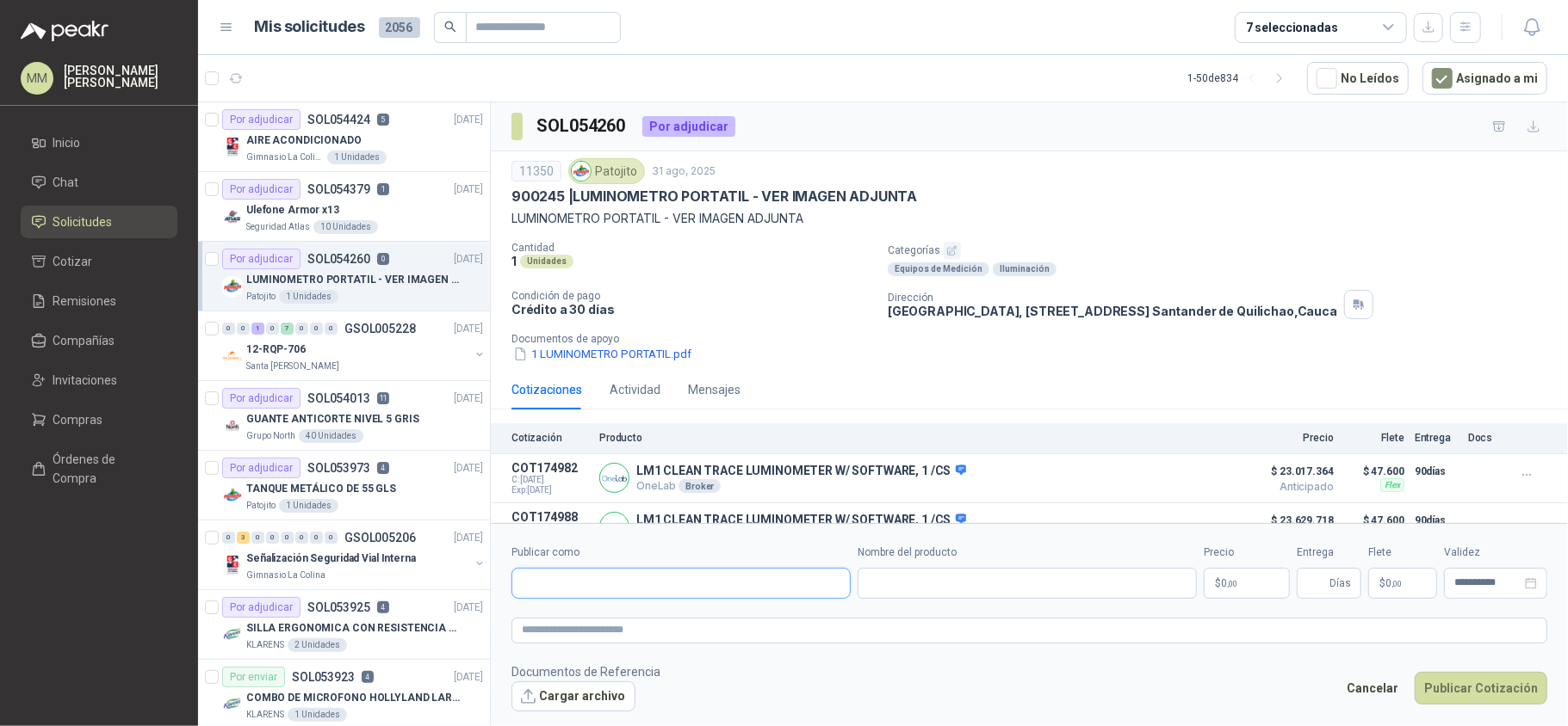
click at [590, 596] on input "Publicar como" at bounding box center [681, 582] width 337 height 29
click at [759, 617] on div "OneLab NIT : 000000001" at bounding box center [681, 624] width 309 height 19
click at [915, 579] on input "Nombre del producto" at bounding box center [1027, 582] width 339 height 31
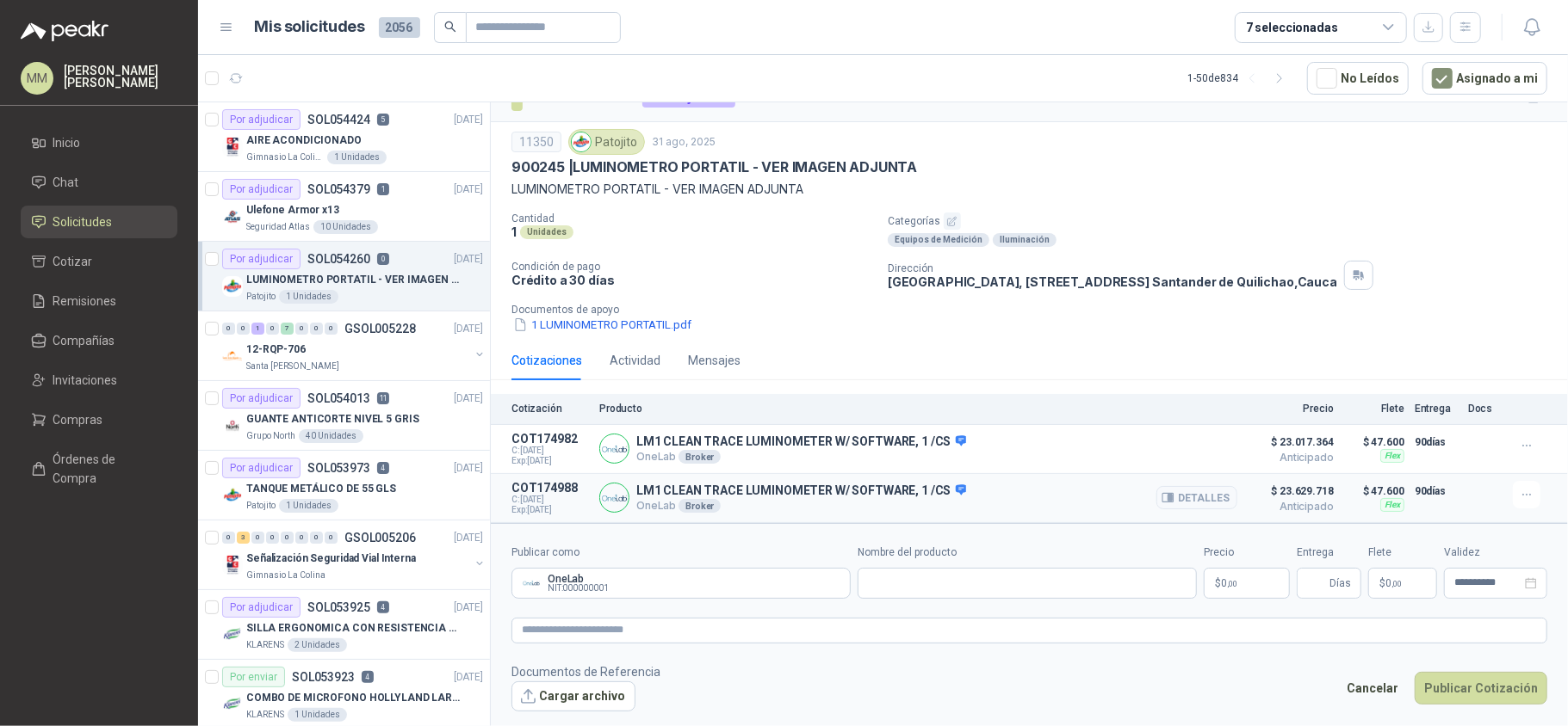
click at [894, 489] on p "LM1 CLEAN TRACE LUMINOMETER W/ SOFTWARE, 1 /CS" at bounding box center [801, 491] width 330 height 16
copy p "LM1 CLEAN TRACE LUMINOMETER W/ SOFTWARE, 1 /CS"
click at [909, 580] on input "Nombre del producto" at bounding box center [1027, 582] width 339 height 31
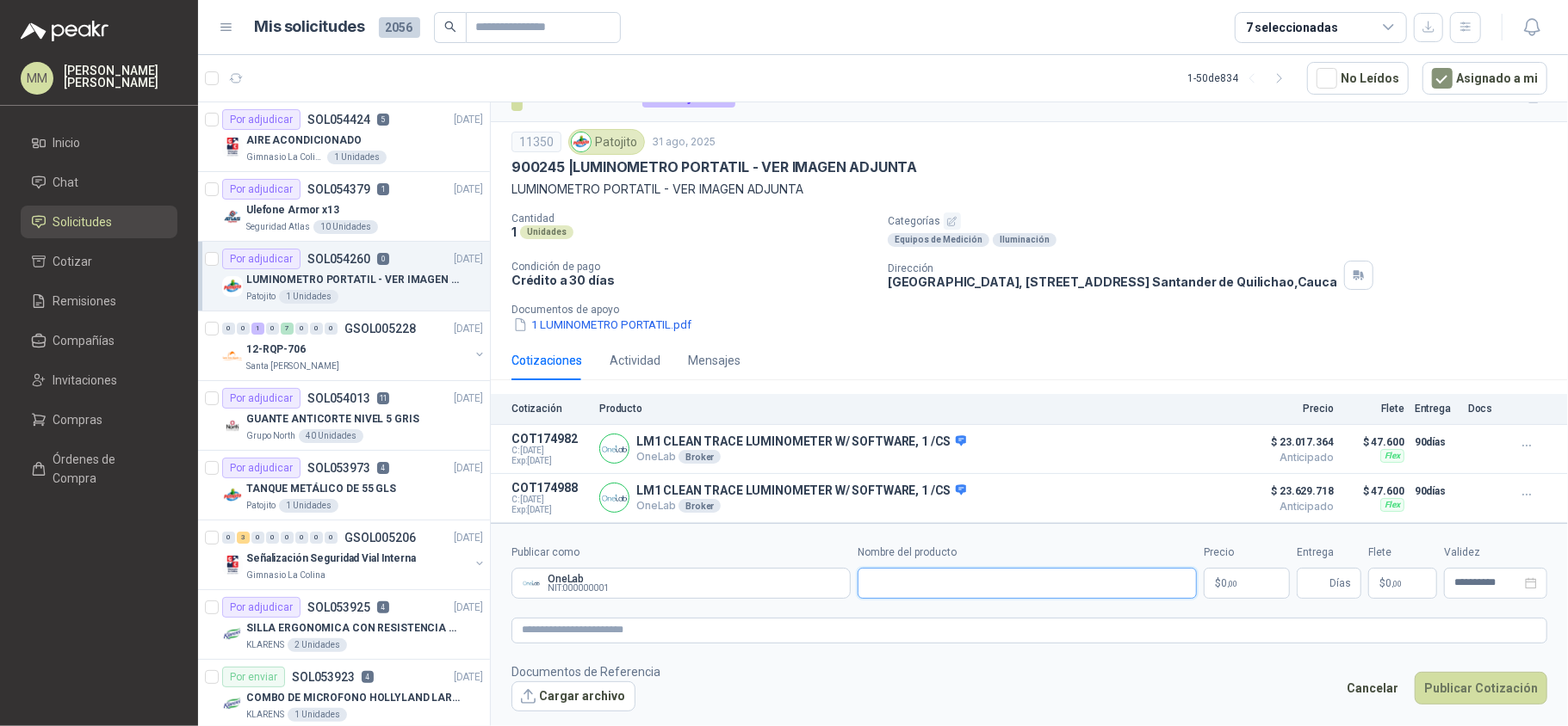
paste input "**********"
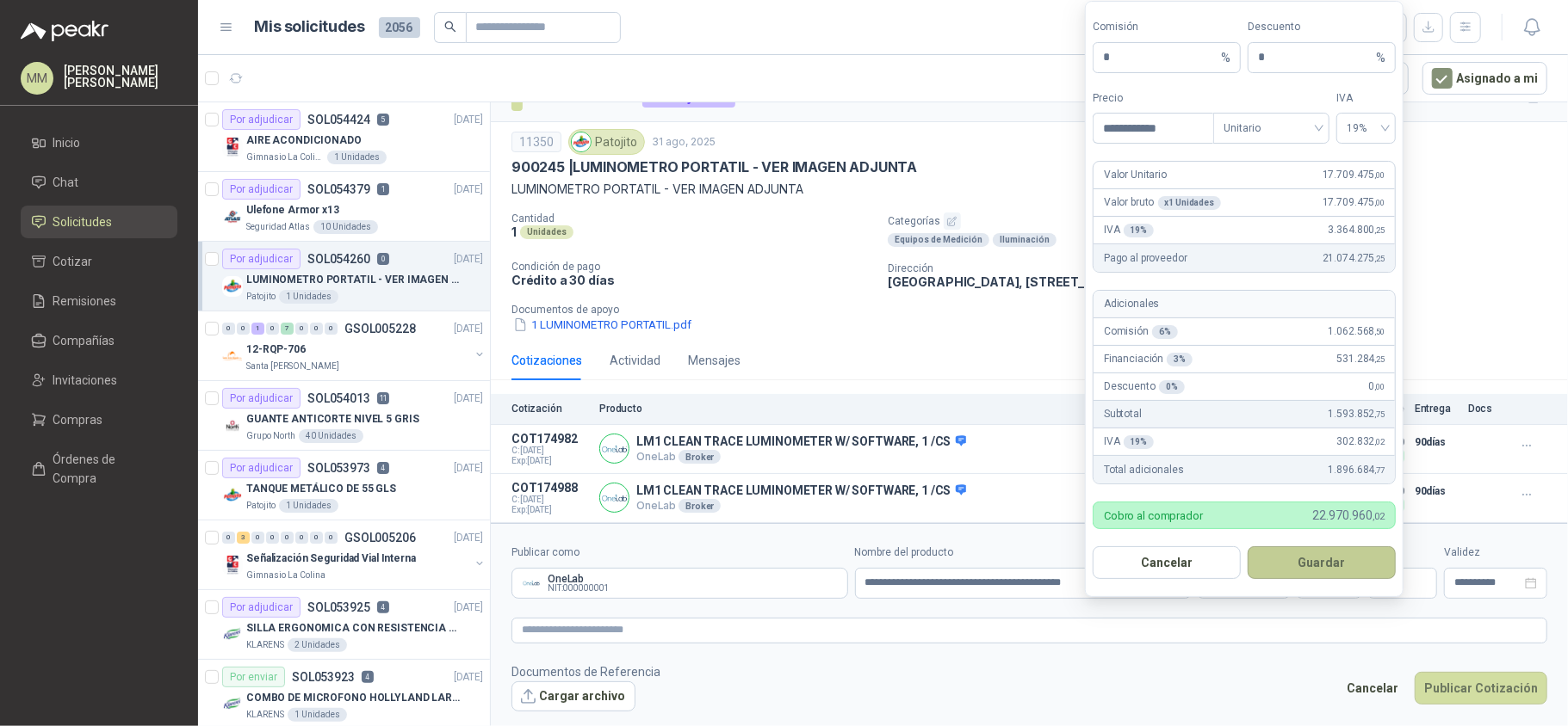
click at [1316, 572] on button "Guardar" at bounding box center [1321, 562] width 148 height 33
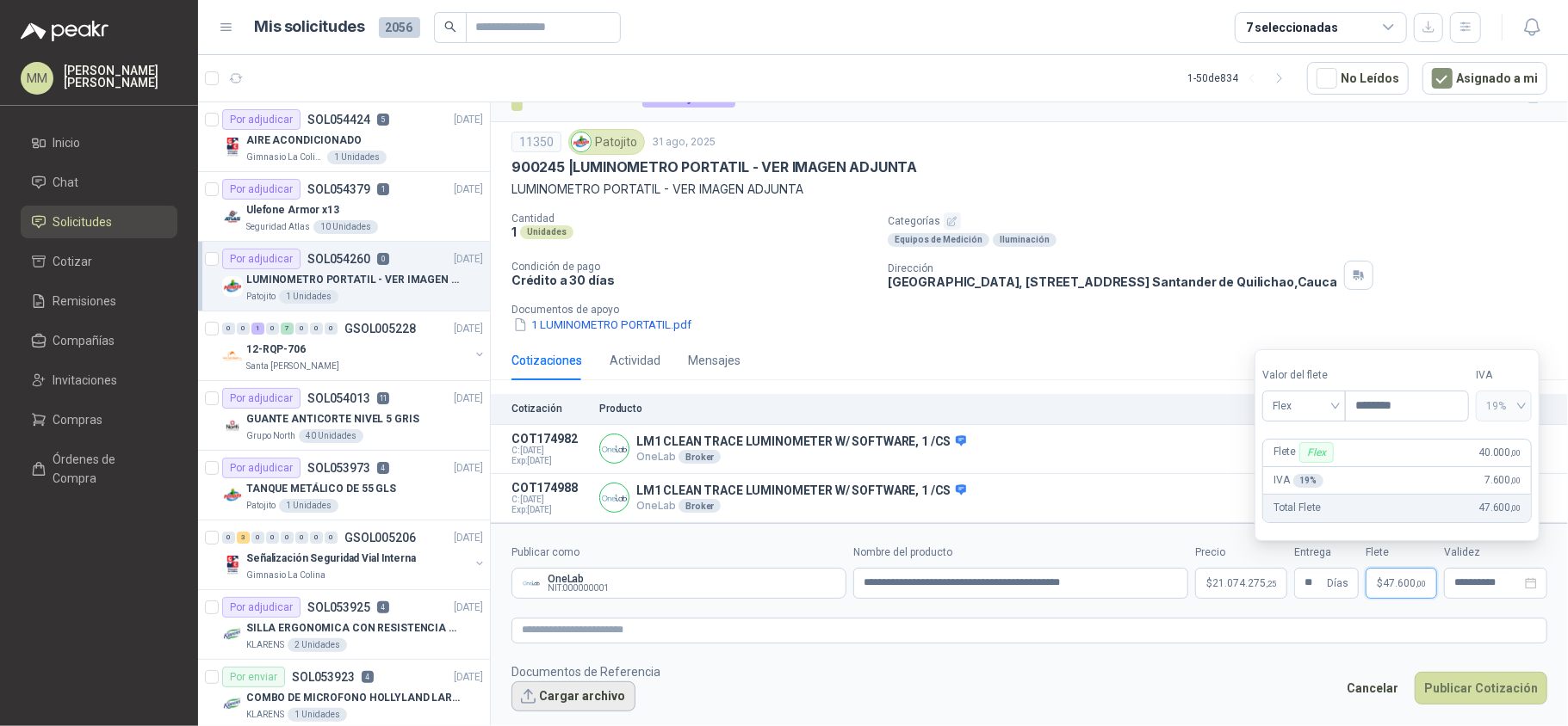
click at [611, 682] on button "Cargar archivo" at bounding box center [573, 696] width 124 height 31
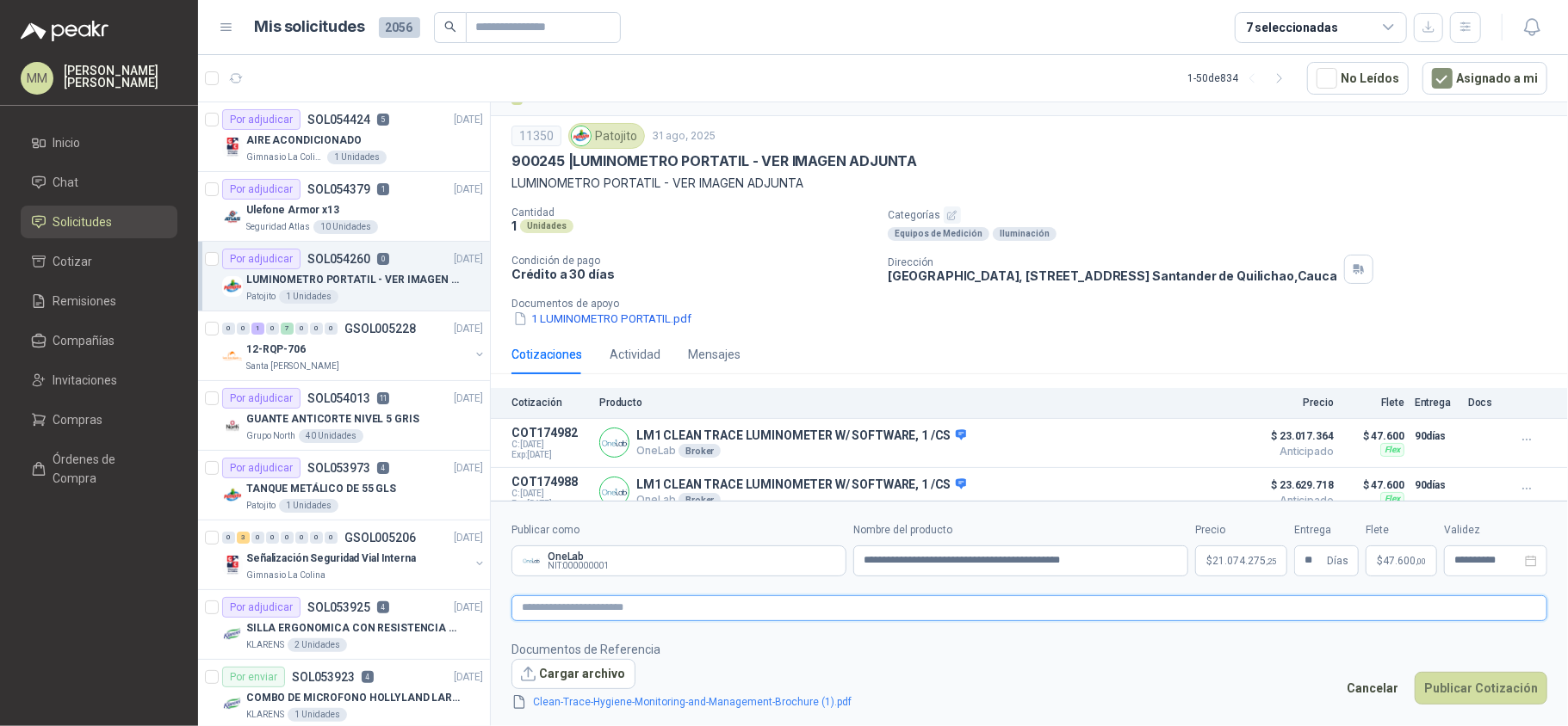
click at [1034, 600] on textarea at bounding box center [1029, 609] width 1036 height 26
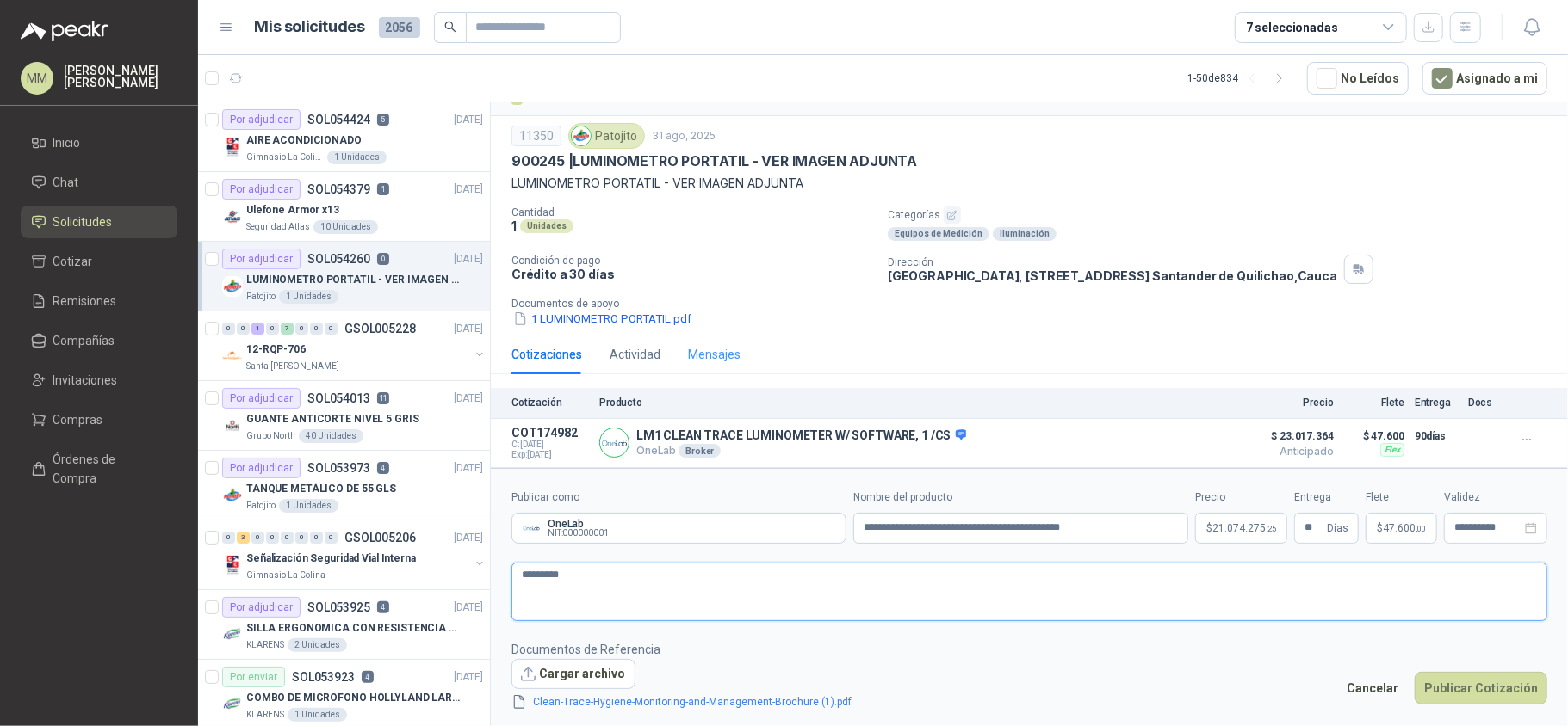
paste textarea "**********"
click at [1461, 693] on button "Publicar Cotización" at bounding box center [1480, 688] width 132 height 33
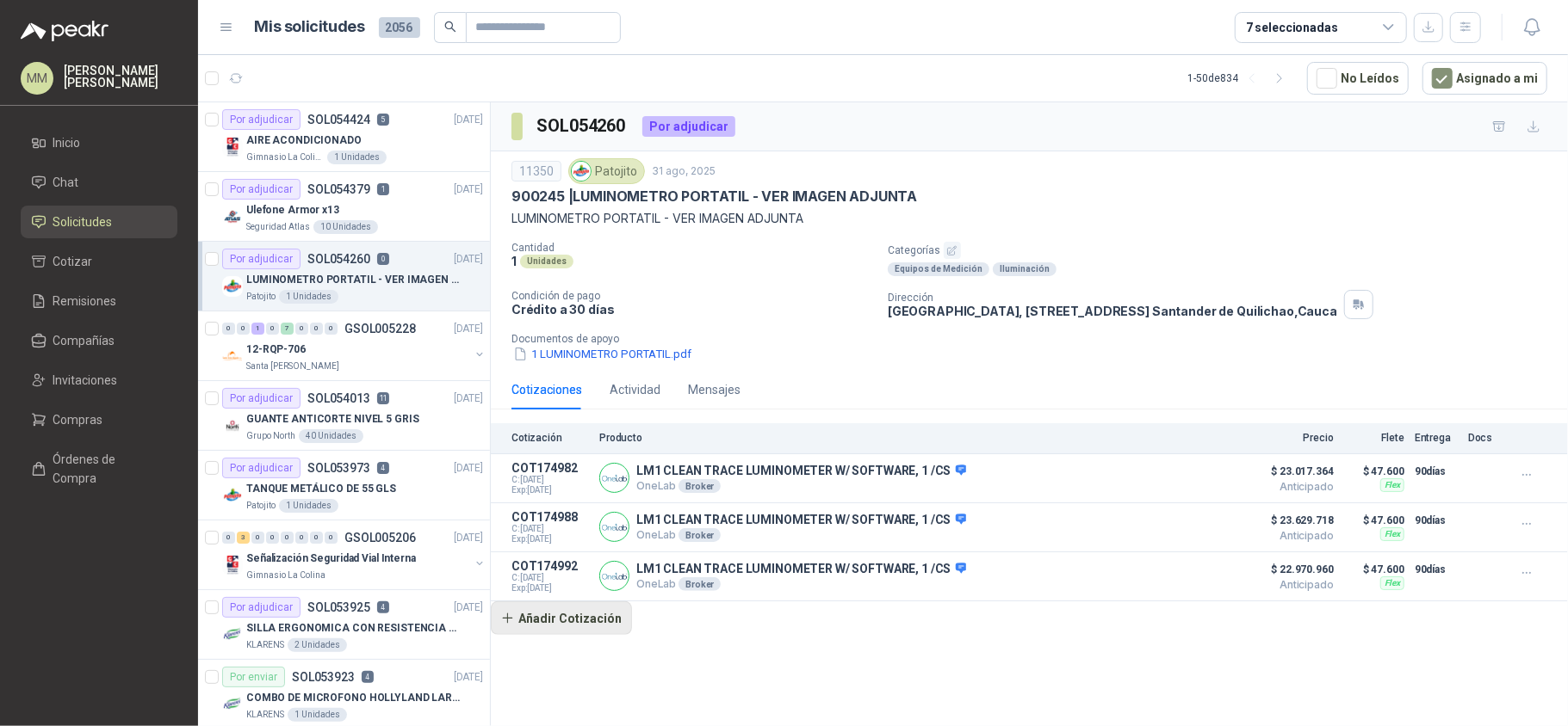
click at [577, 627] on button "Añadir Cotización" at bounding box center [560, 618] width 141 height 34
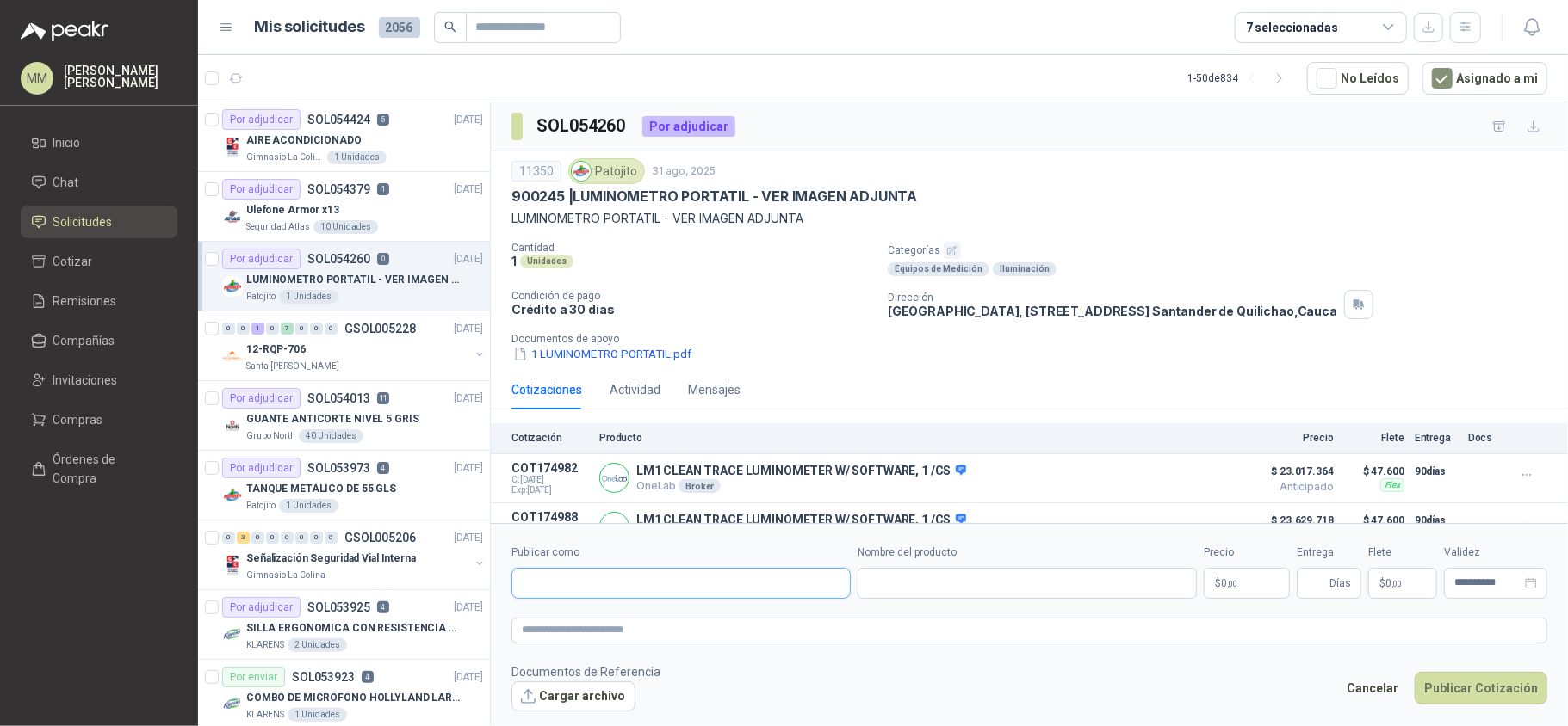
click at [648, 582] on input "Publicar como" at bounding box center [681, 582] width 337 height 29
click at [590, 522] on span "NIT : 000000001" at bounding box center [583, 524] width 62 height 8
click at [917, 582] on input "Nombre del producto" at bounding box center [1027, 582] width 339 height 31
click at [852, 468] on p "LM1 CLEAN TRACE LUMINOMETER W/ SOFTWARE, 1 /CS" at bounding box center [801, 472] width 330 height 16
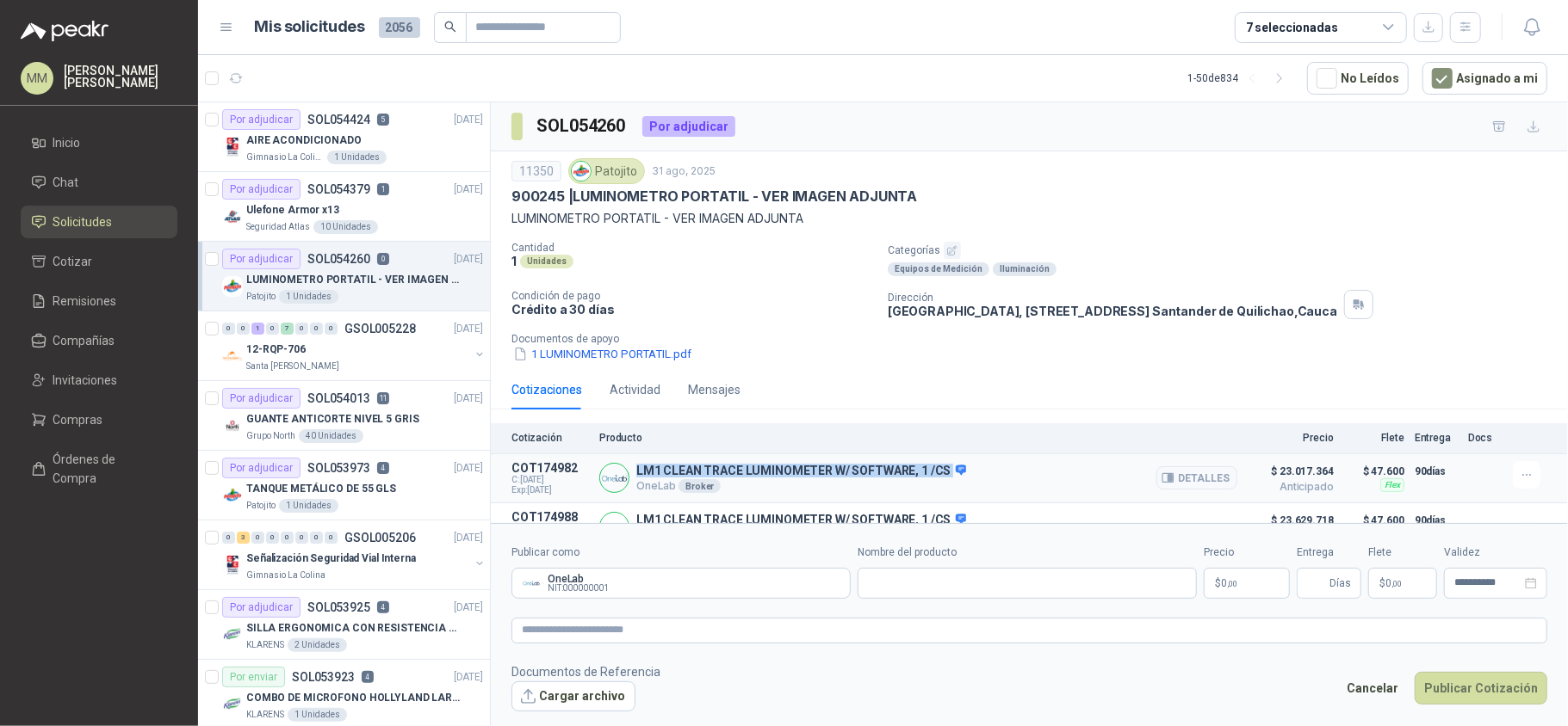
click at [852, 468] on p "LM1 CLEAN TRACE LUMINOMETER W/ SOFTWARE, 1 /CS" at bounding box center [801, 472] width 330 height 16
paste input "**********"
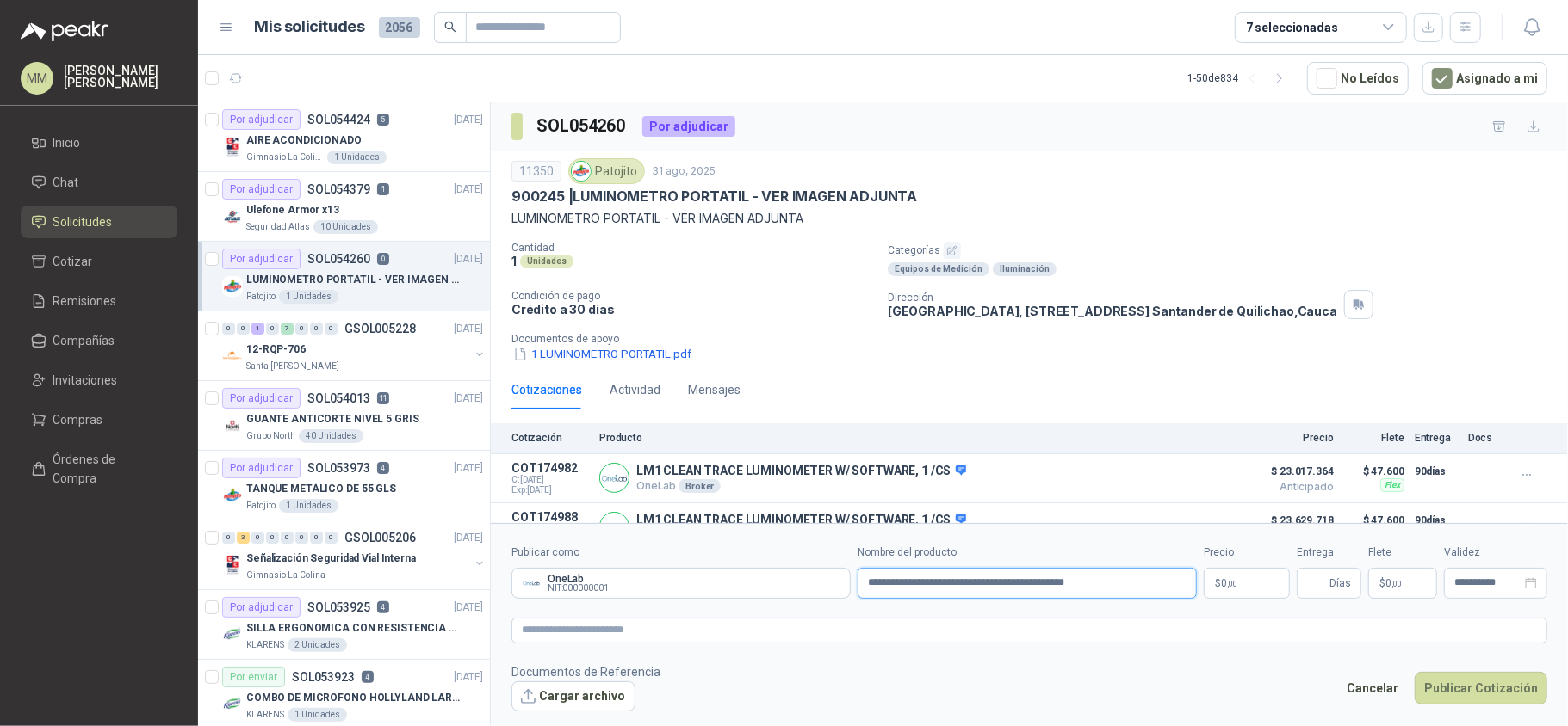
click at [940, 587] on input "**********" at bounding box center [1027, 582] width 339 height 31
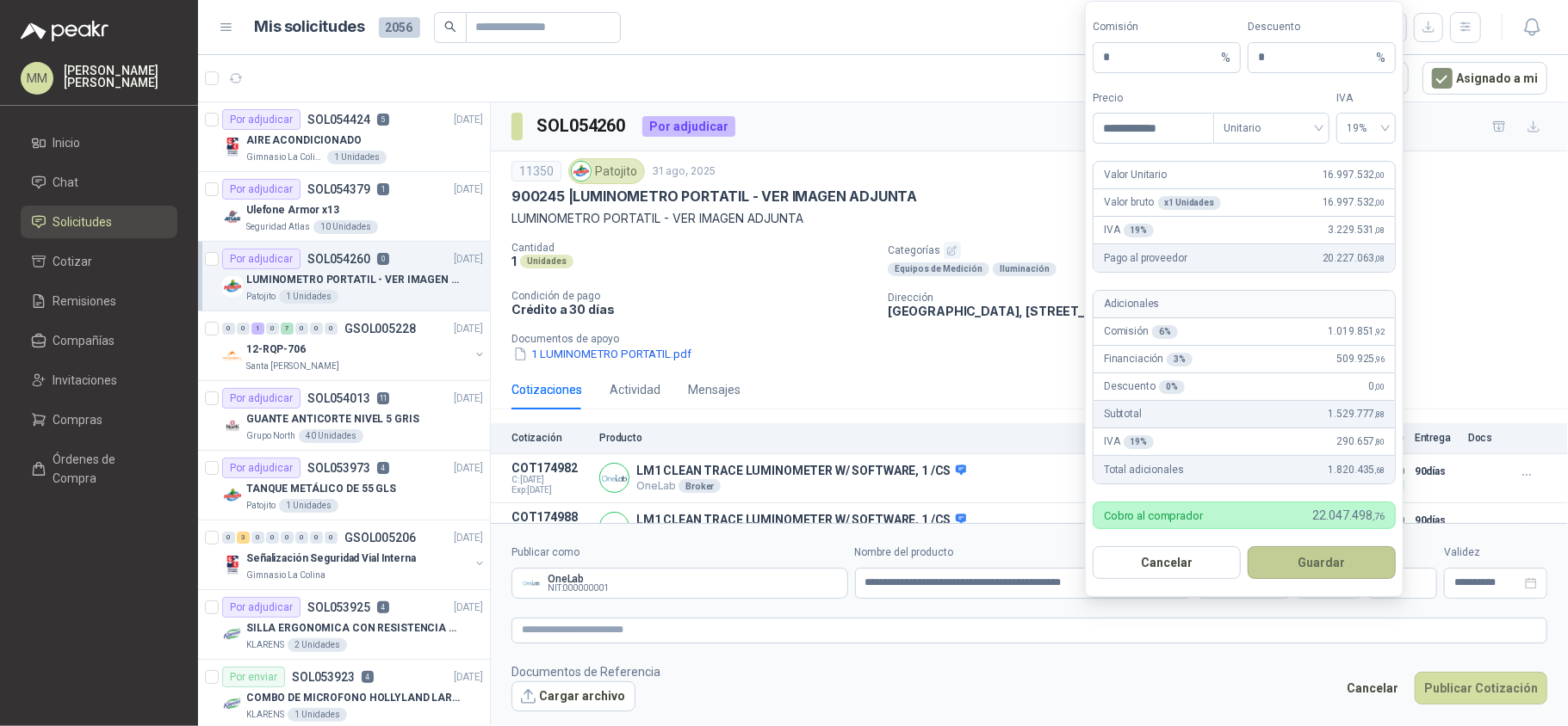
click at [1275, 565] on button "Guardar" at bounding box center [1321, 562] width 148 height 33
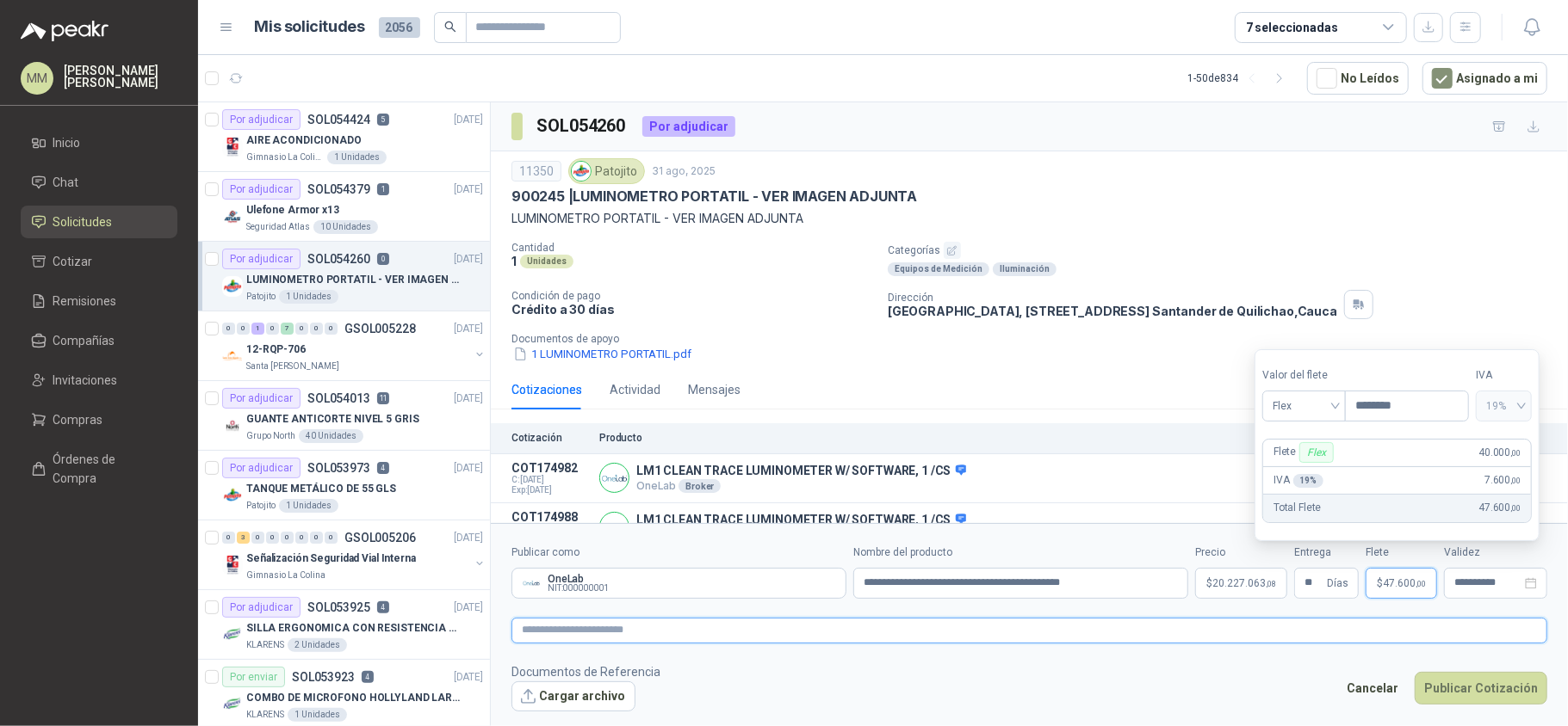
click at [1207, 627] on textarea at bounding box center [1029, 631] width 1036 height 26
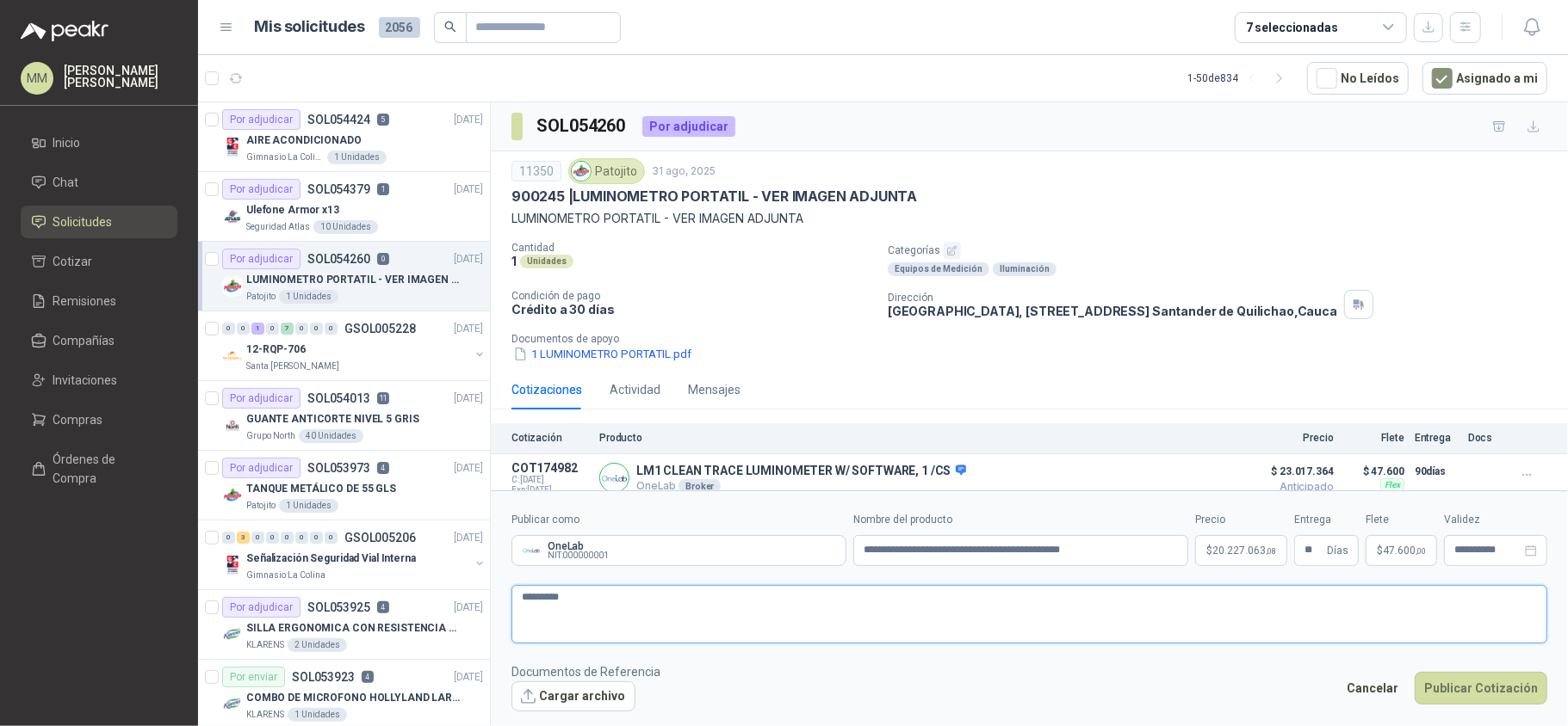
paste textarea "**********"
click at [598, 703] on button "Cargar archivo" at bounding box center [573, 696] width 124 height 31
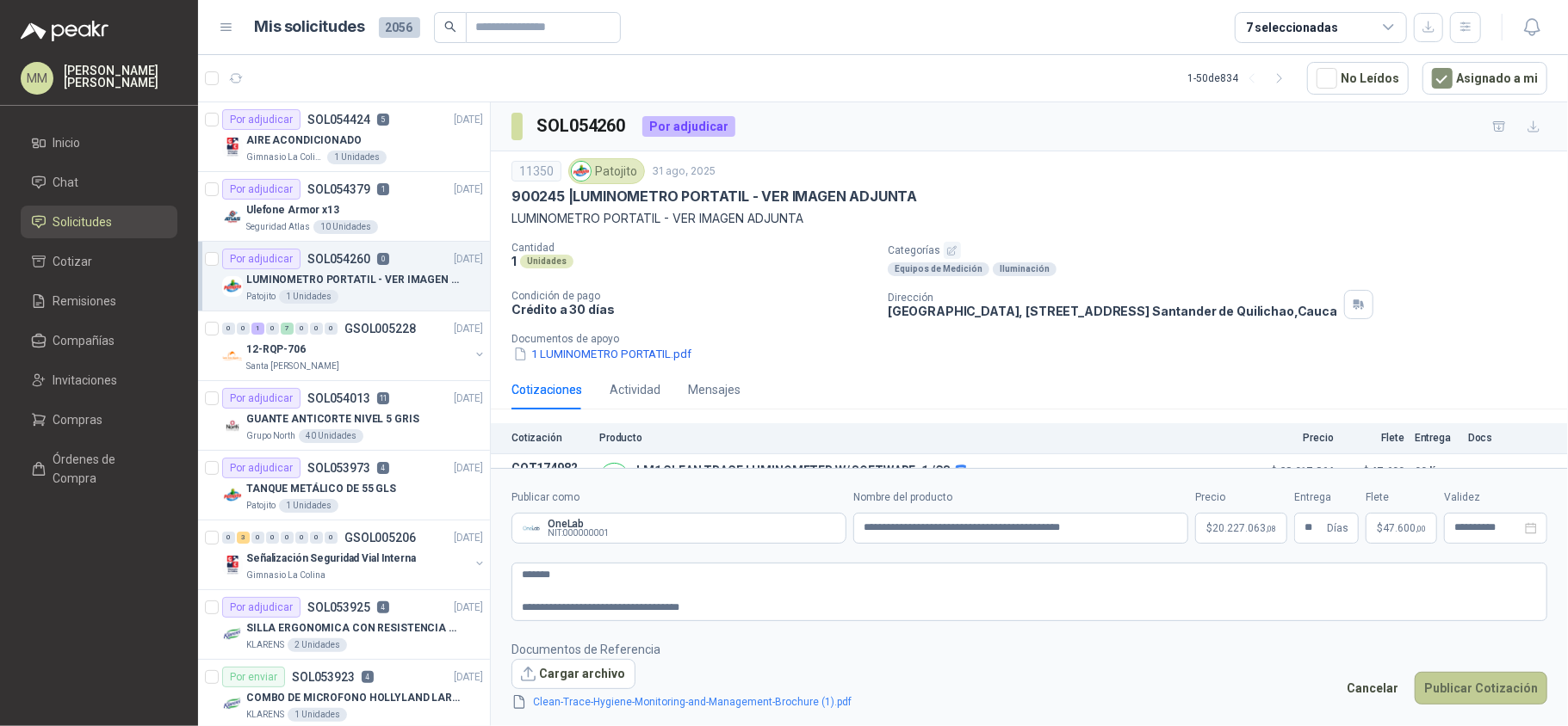
click at [1474, 686] on button "Publicar Cotización" at bounding box center [1480, 688] width 132 height 33
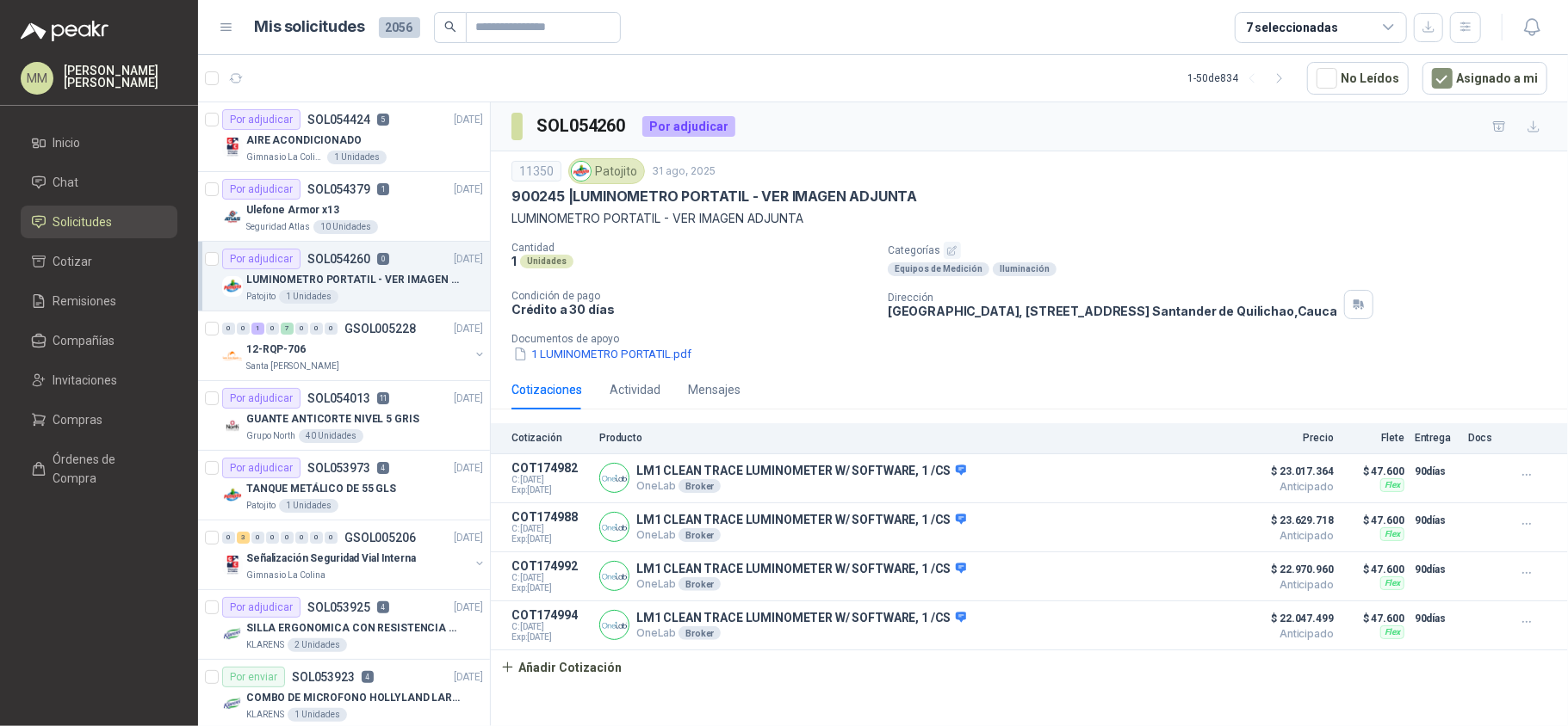
click at [1114, 259] on p "Categorías" at bounding box center [1224, 250] width 673 height 17
click at [239, 80] on icon "button" at bounding box center [237, 79] width 15 height 15
click at [625, 167] on div "Patojito" at bounding box center [606, 171] width 76 height 26
click at [620, 84] on article "1 - 50 de 834 No Leídos Asignado a mi" at bounding box center [882, 78] width 1369 height 47
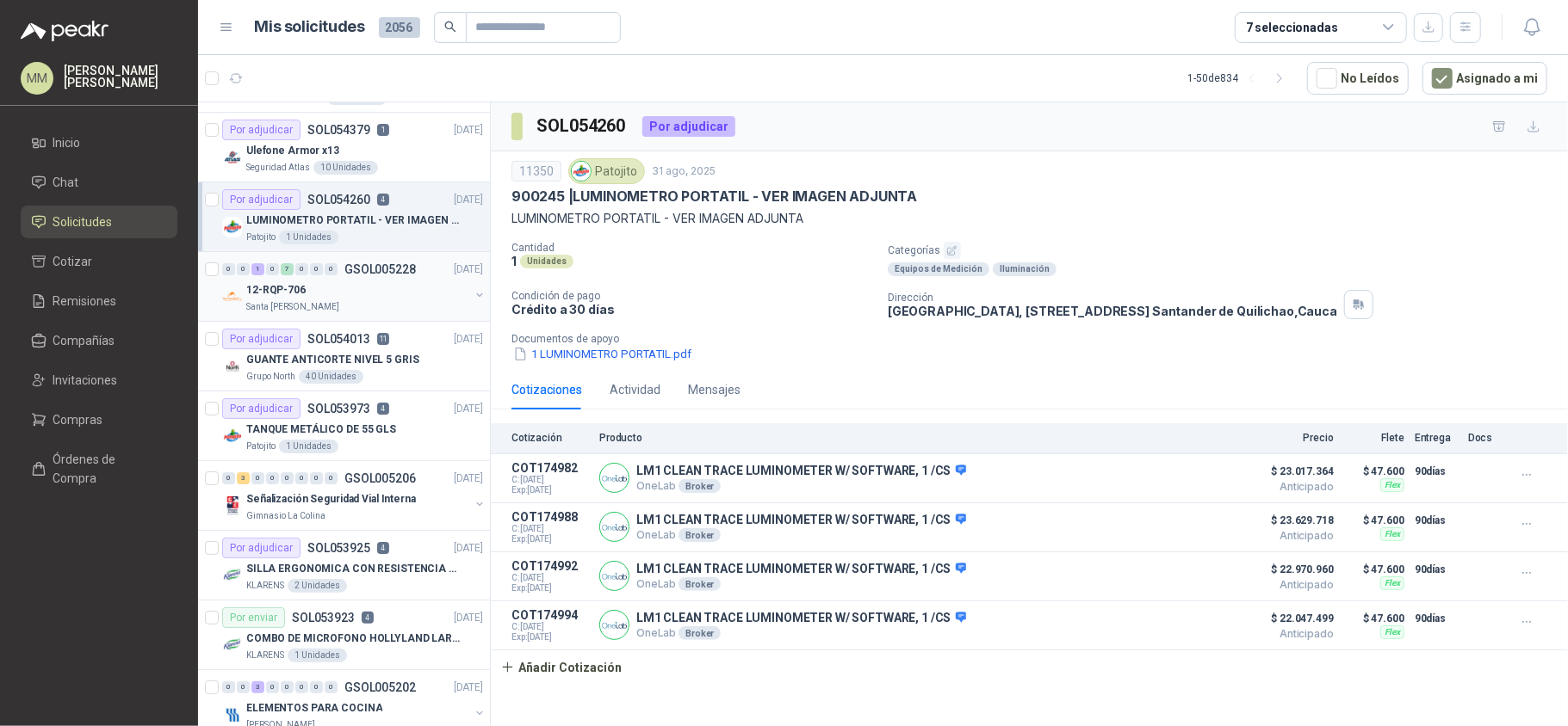
scroll to position [71, 0]
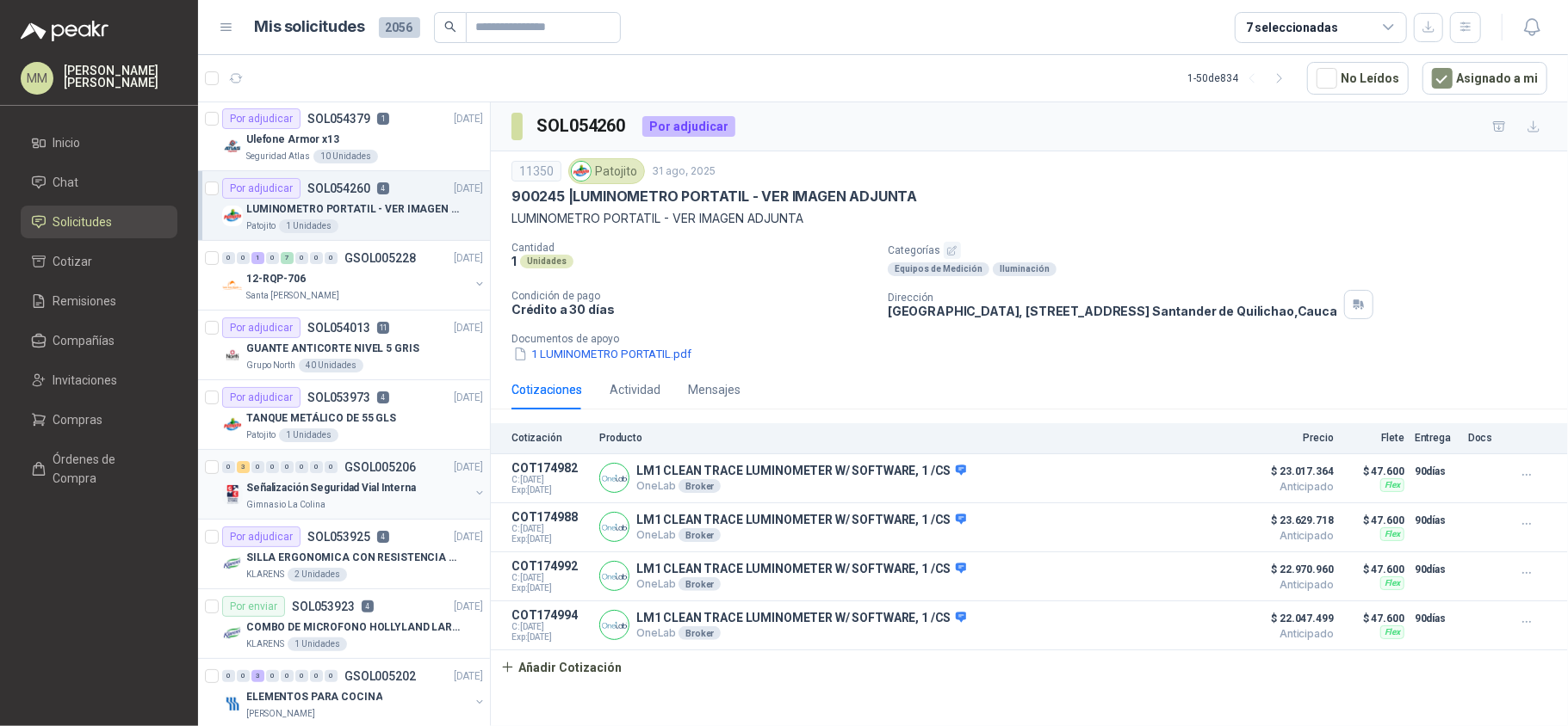
click at [473, 496] on button "button" at bounding box center [479, 493] width 14 height 14
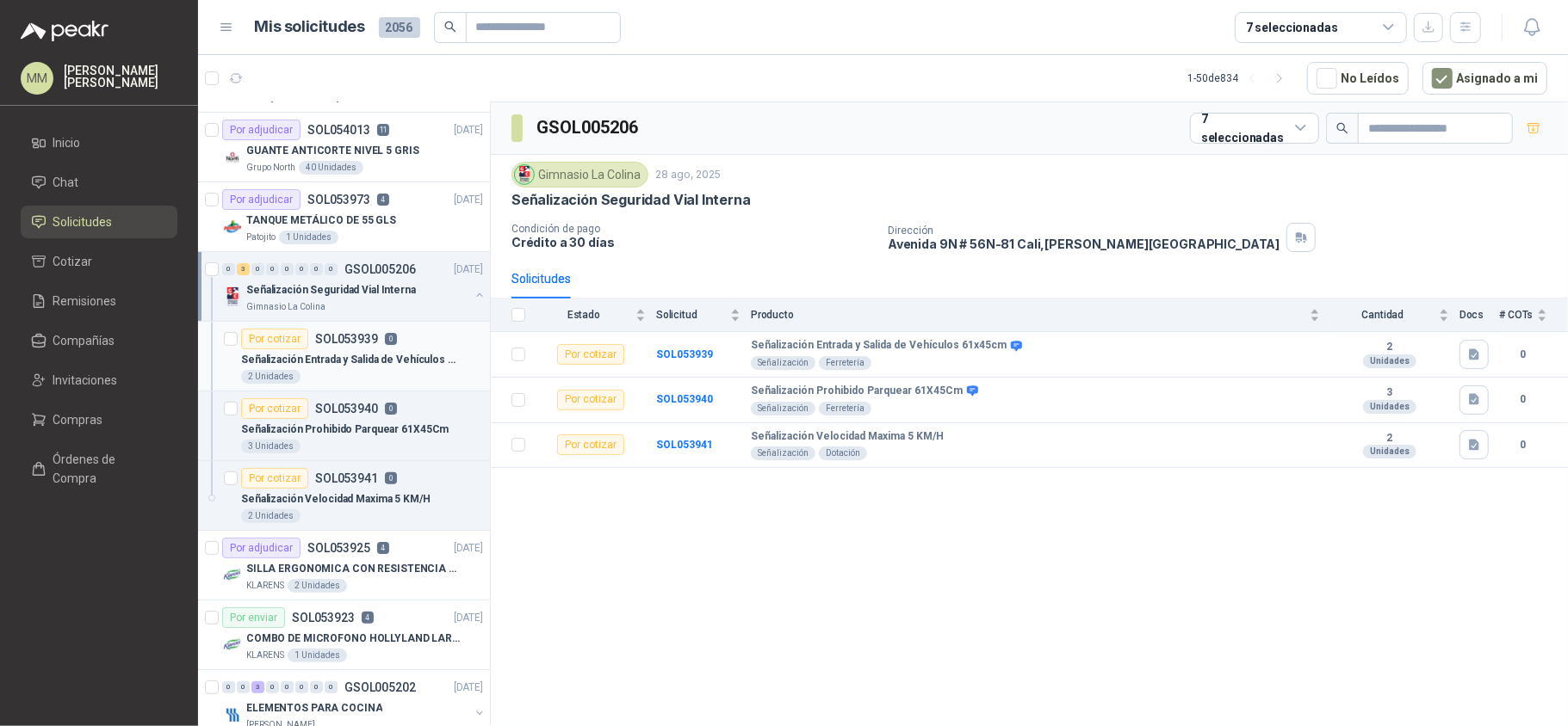
scroll to position [272, 0]
drag, startPoint x: 105, startPoint y: 353, endPoint x: 33, endPoint y: 512, distance: 174.5
click at [105, 353] on link "Compañías" at bounding box center [99, 340] width 157 height 33
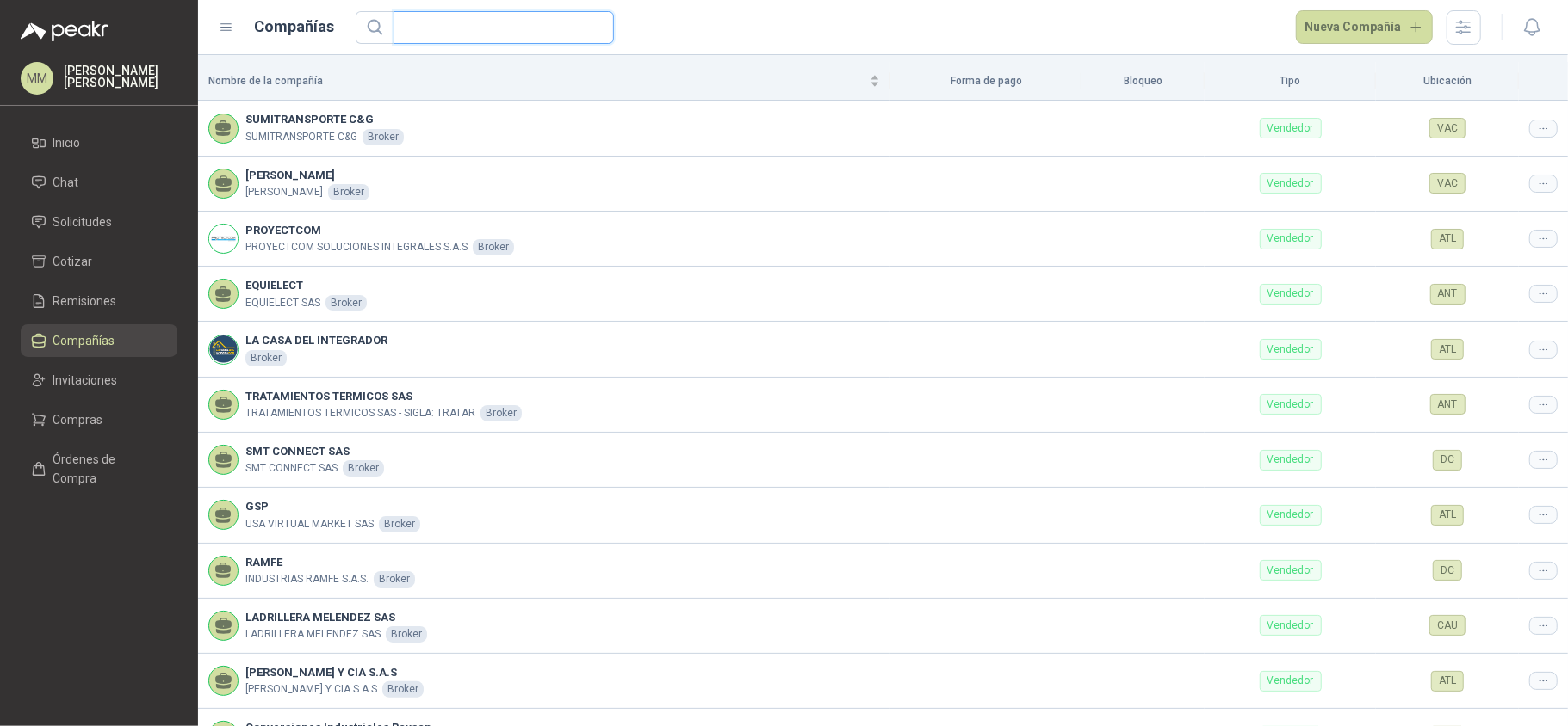
click at [488, 32] on input "text" at bounding box center [496, 27] width 186 height 31
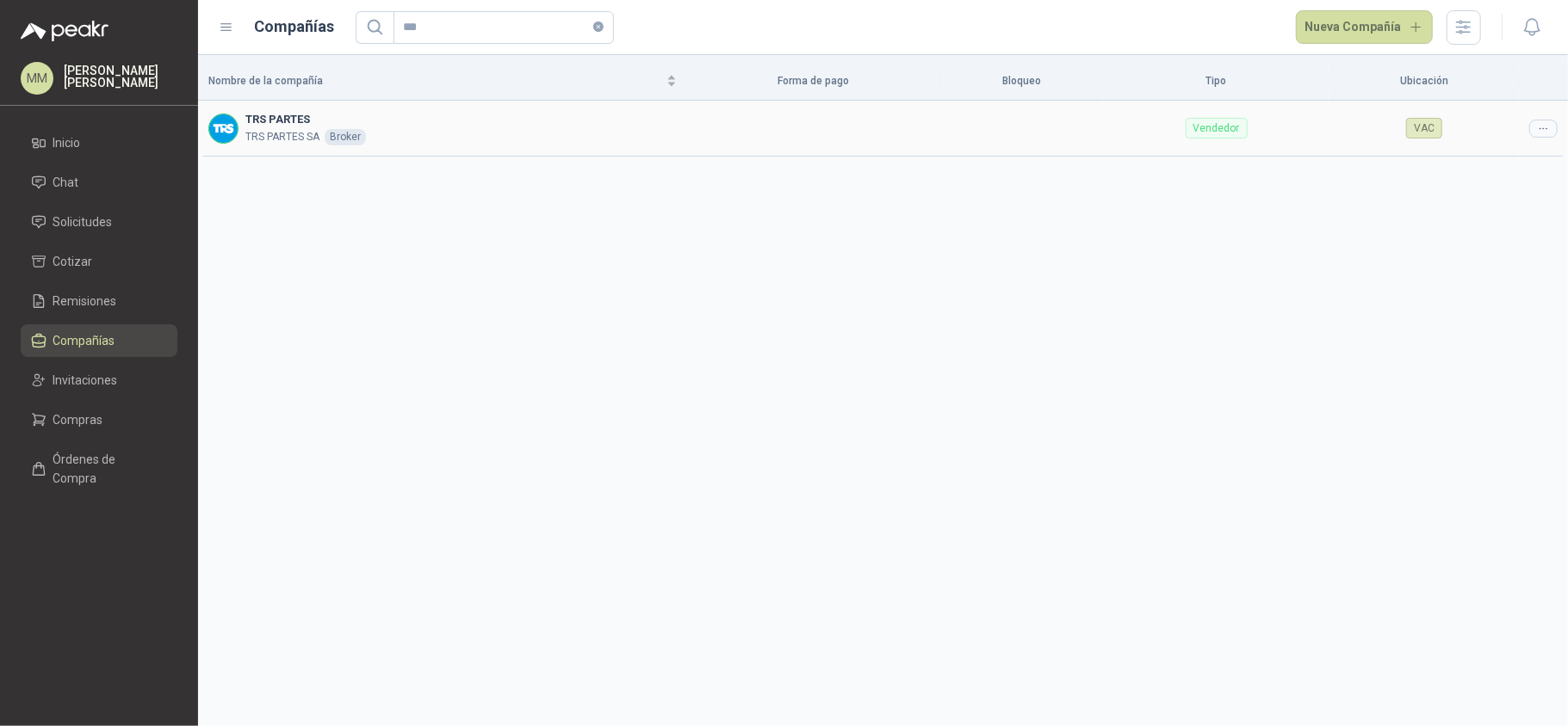
click at [1536, 135] on div at bounding box center [1543, 128] width 28 height 18
click at [1530, 138] on td at bounding box center [1543, 128] width 49 height 55
click at [1543, 125] on icon at bounding box center [1543, 129] width 13 height 13
click at [1506, 170] on li "Editar compañía" at bounding box center [1499, 158] width 109 height 28
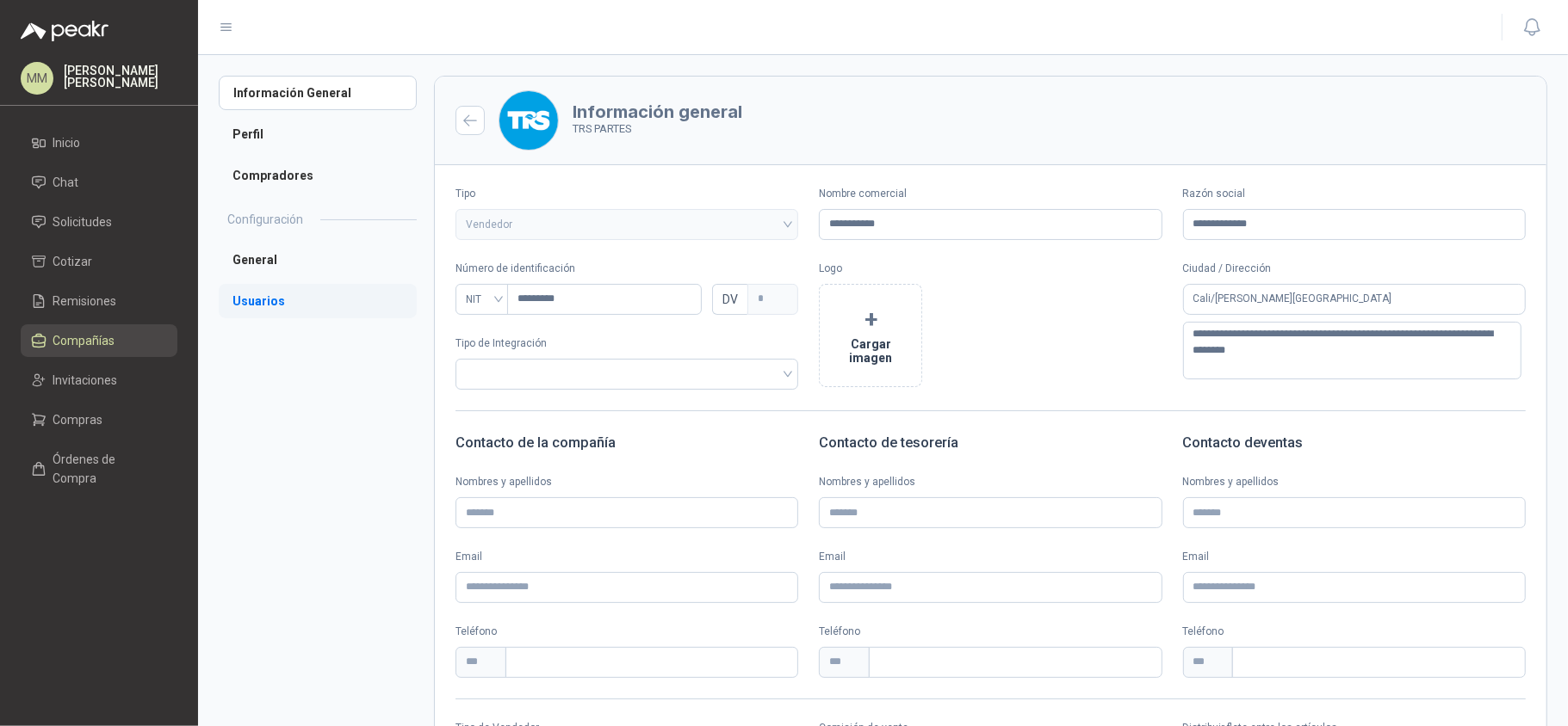
click at [291, 297] on li "Usuarios" at bounding box center [318, 301] width 198 height 34
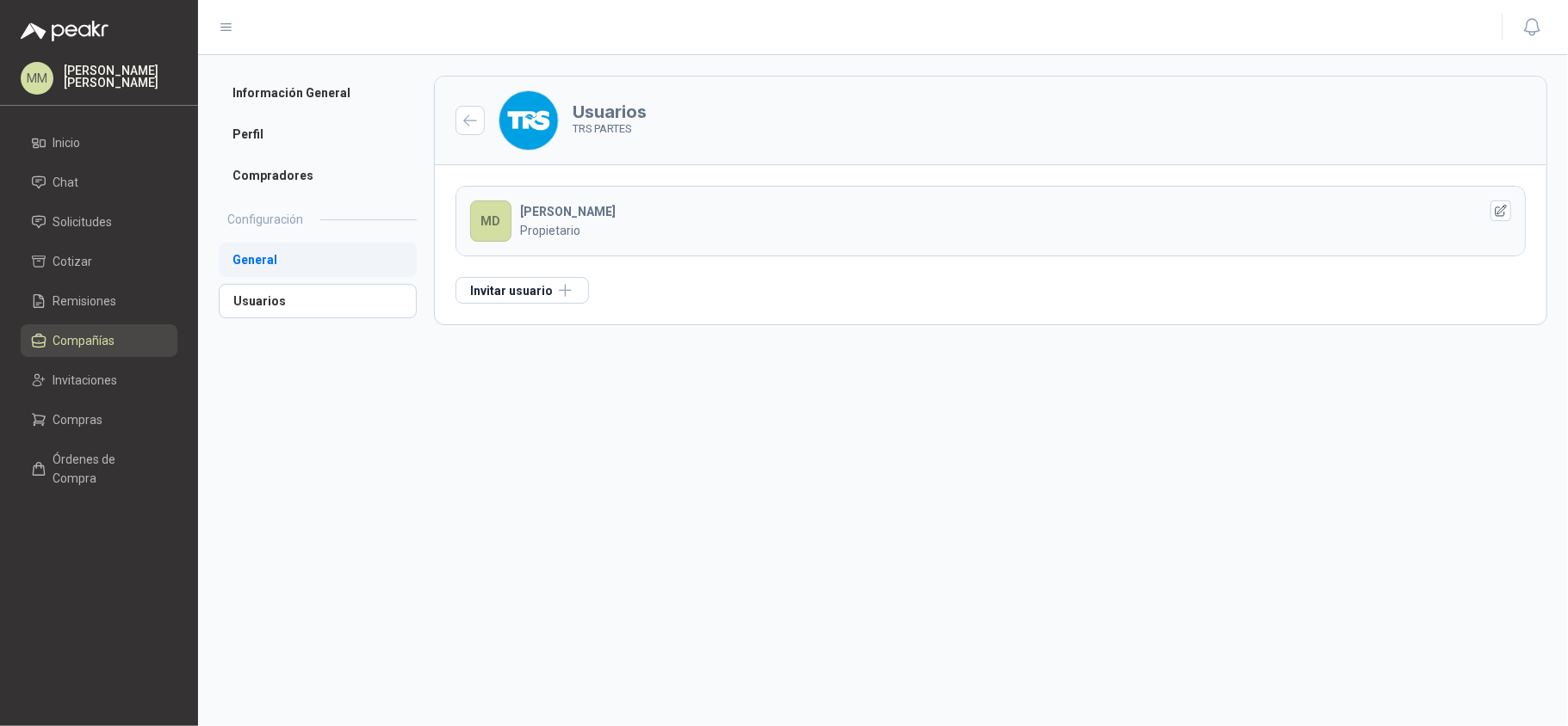
click at [311, 265] on li "General" at bounding box center [318, 259] width 198 height 34
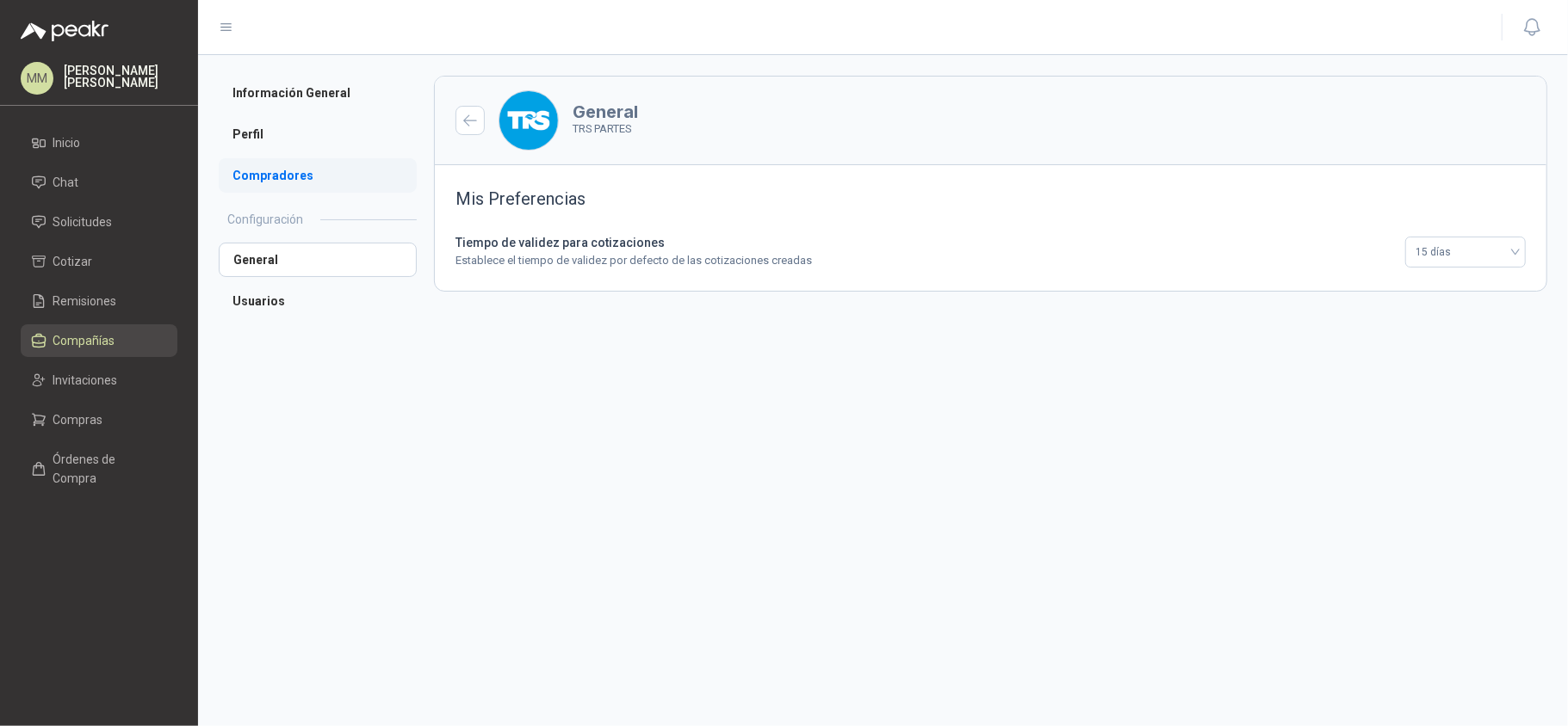
click at [310, 179] on li "Compradores" at bounding box center [318, 175] width 198 height 34
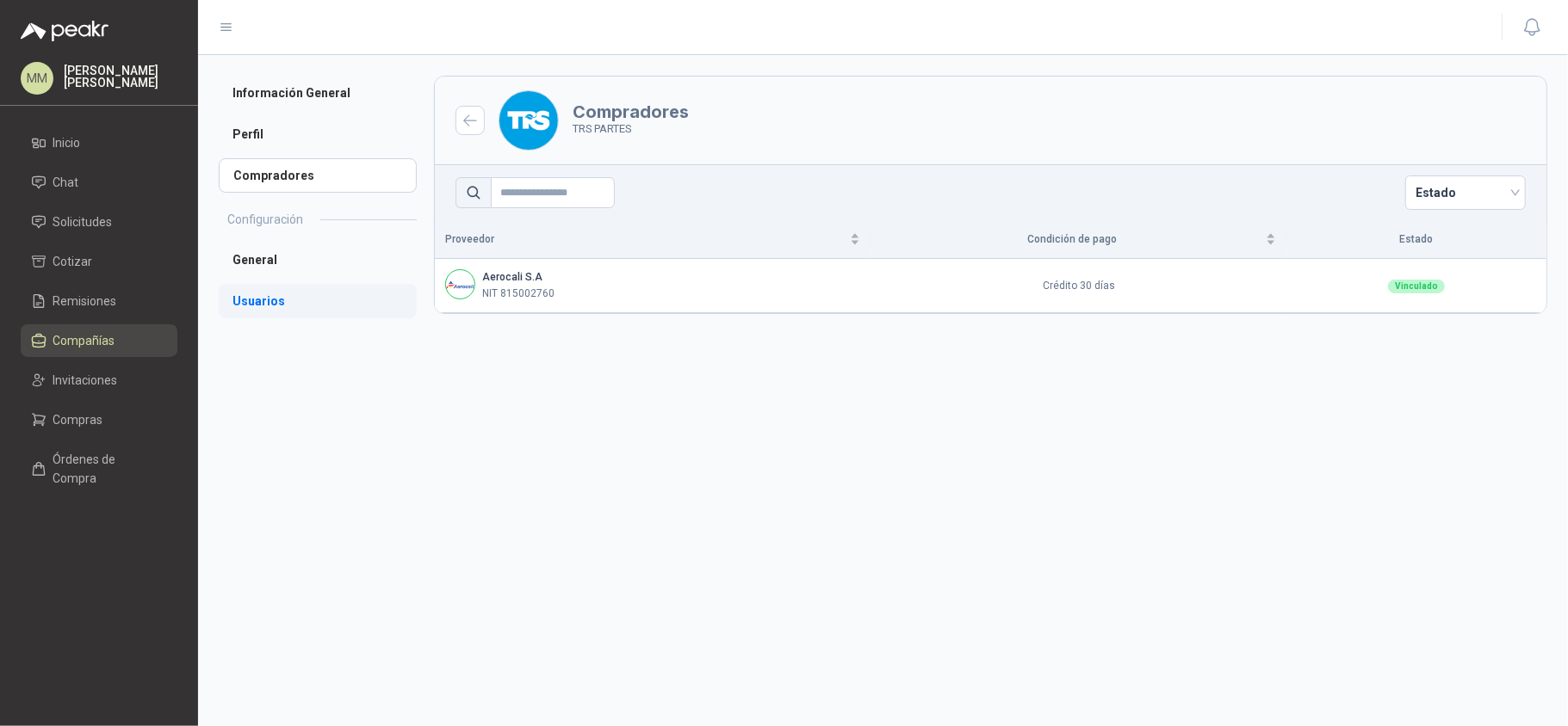
click at [297, 296] on li "Usuarios" at bounding box center [318, 301] width 198 height 34
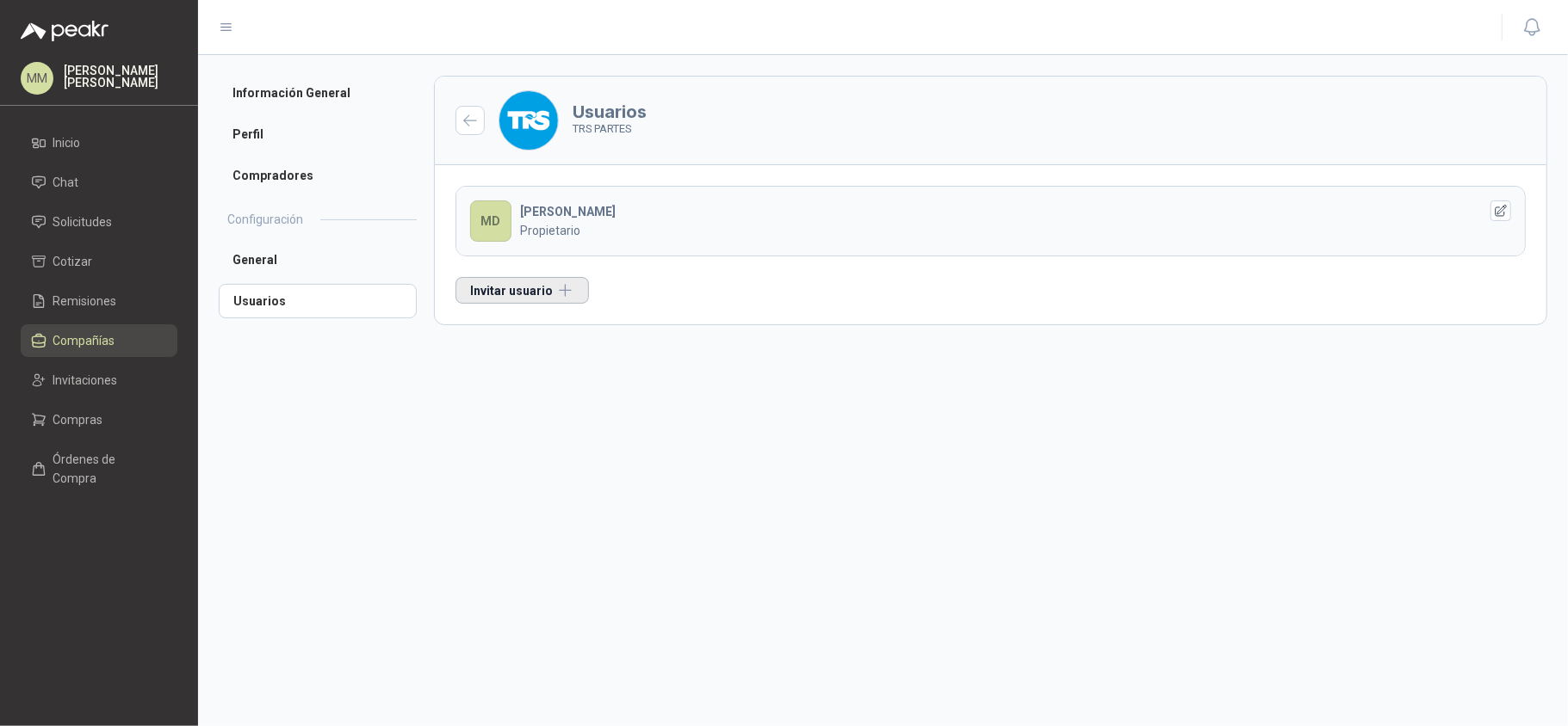
click at [544, 294] on button "Invitar usuario" at bounding box center [521, 290] width 133 height 27
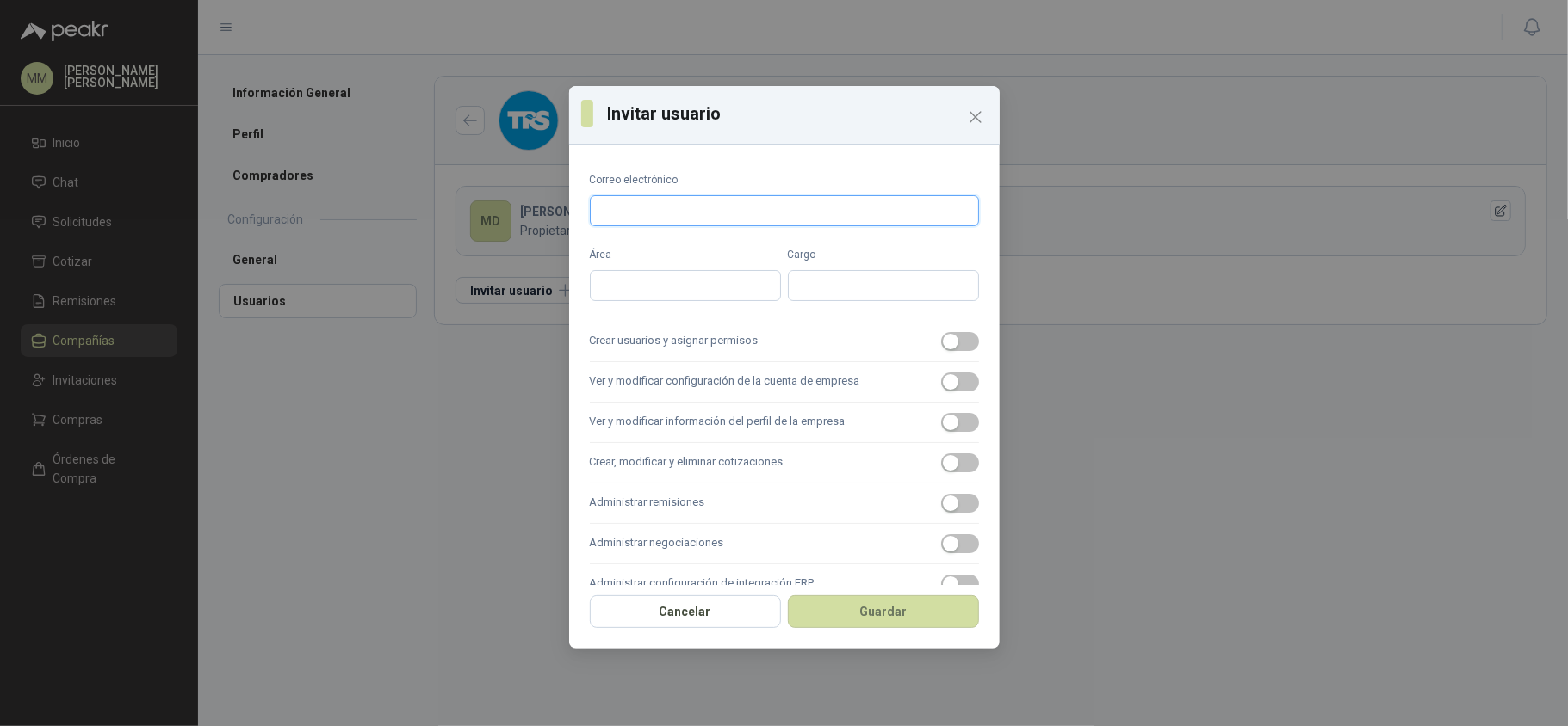
click at [713, 207] on input "Correo electrónico" at bounding box center [784, 211] width 389 height 31
paste input "**********"
click at [659, 282] on input "Área" at bounding box center [685, 285] width 191 height 31
click at [860, 283] on input "Cargo" at bounding box center [883, 285] width 191 height 31
click at [947, 344] on span "button" at bounding box center [959, 341] width 38 height 19
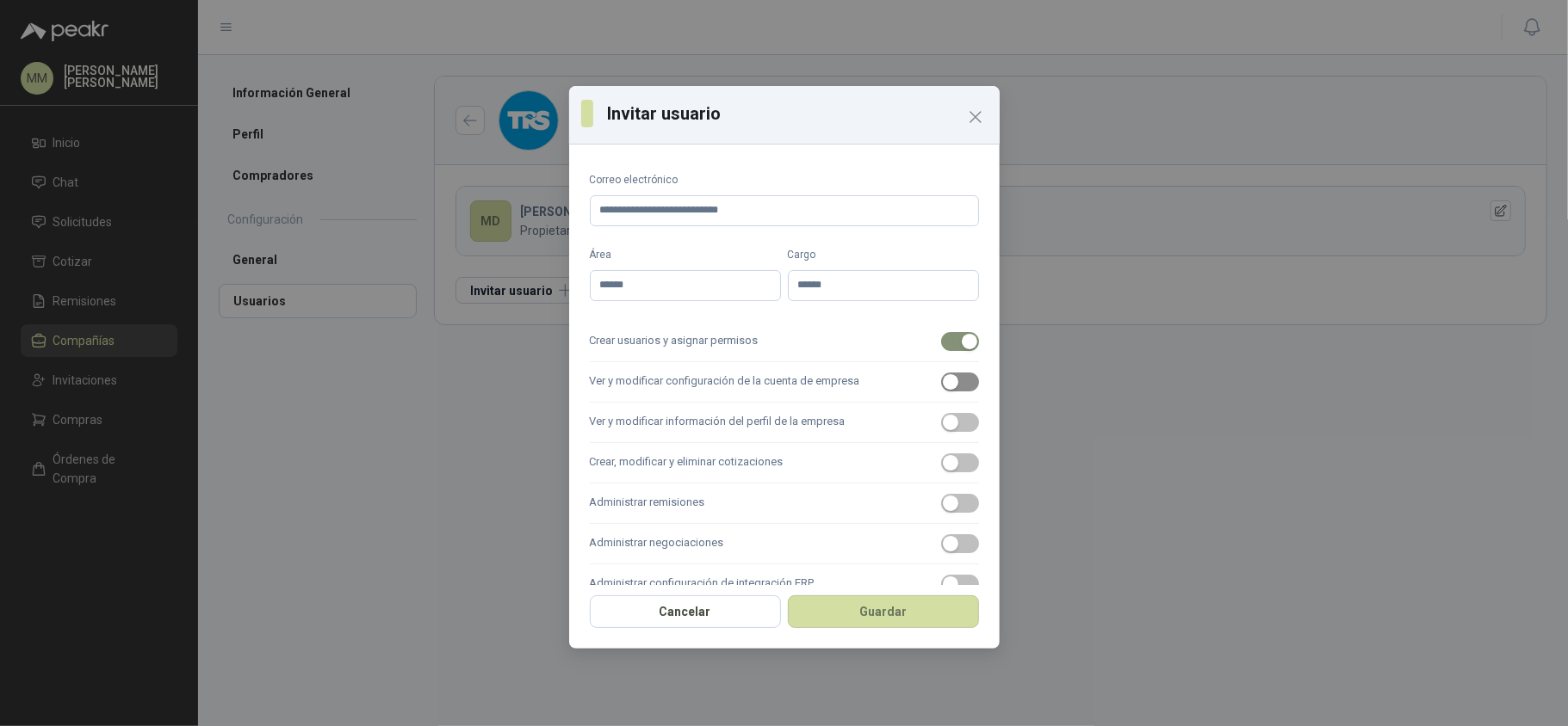
click at [943, 382] on div "button" at bounding box center [950, 382] width 16 height 16
click at [943, 423] on div "button" at bounding box center [950, 422] width 16 height 16
click at [950, 486] on label "Administrar remisiones" at bounding box center [784, 503] width 389 height 40
click at [950, 494] on button "Administrar remisiones" at bounding box center [959, 503] width 38 height 19
click at [950, 470] on span "button" at bounding box center [959, 463] width 38 height 19
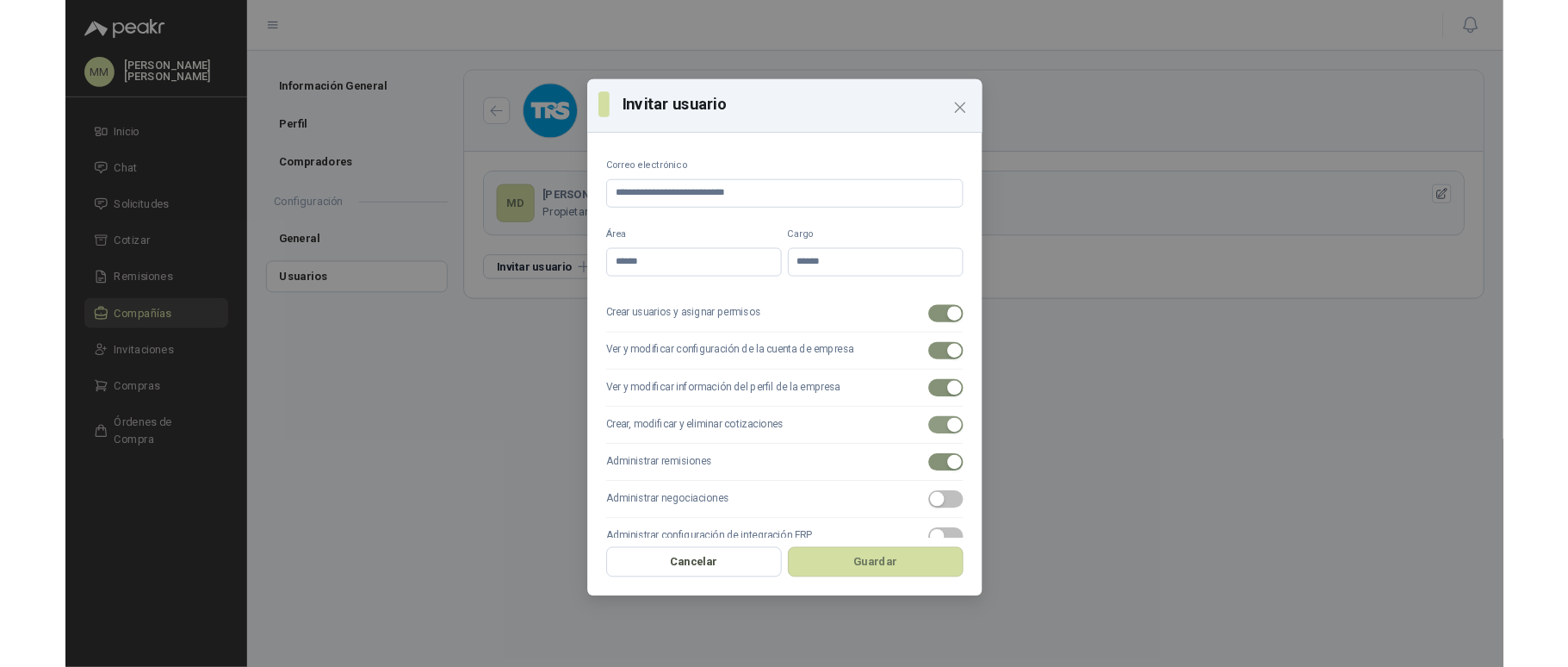
scroll to position [76, 0]
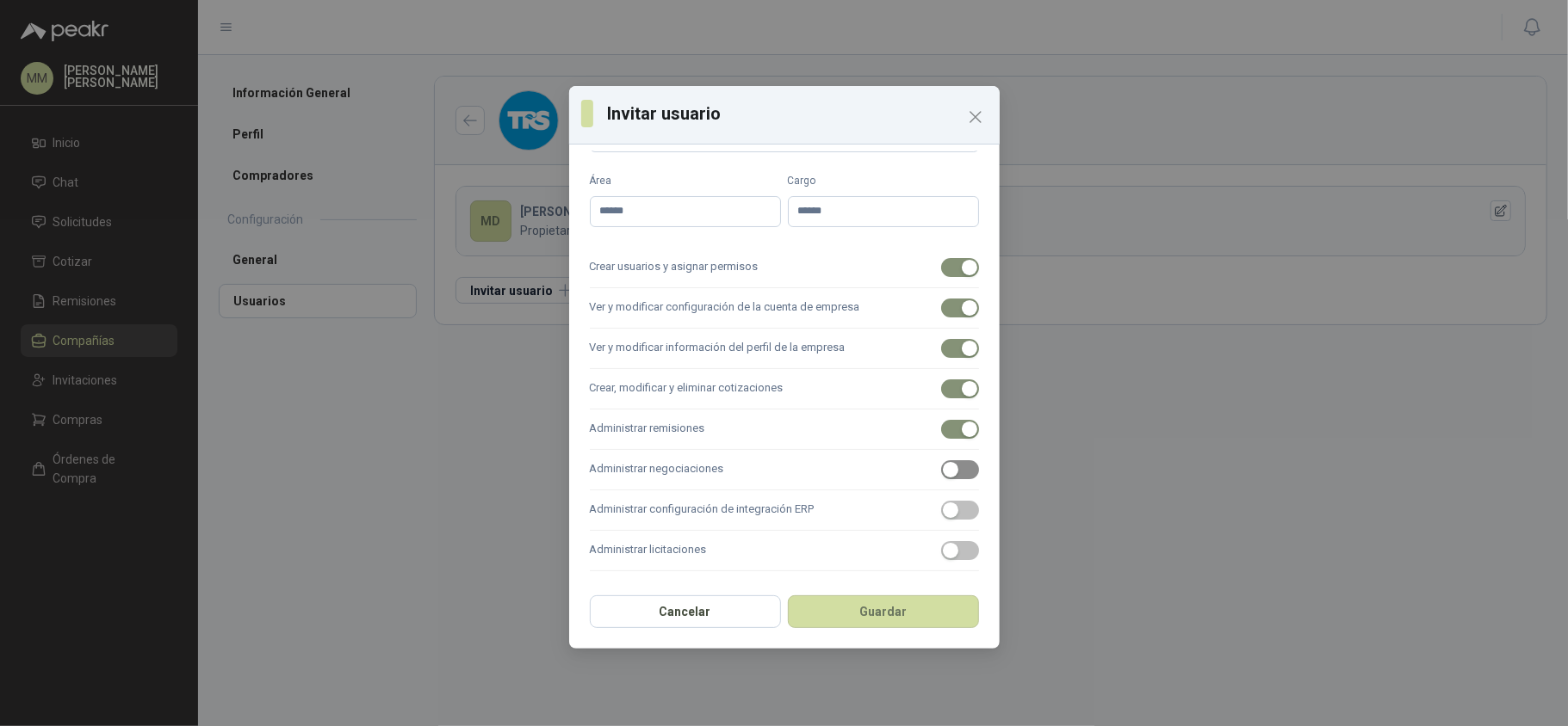
click at [950, 469] on span "button" at bounding box center [959, 470] width 38 height 19
click at [950, 503] on span "button" at bounding box center [959, 510] width 38 height 19
click at [950, 549] on span "button" at bounding box center [959, 551] width 38 height 19
click at [917, 612] on button "Guardar" at bounding box center [883, 611] width 191 height 33
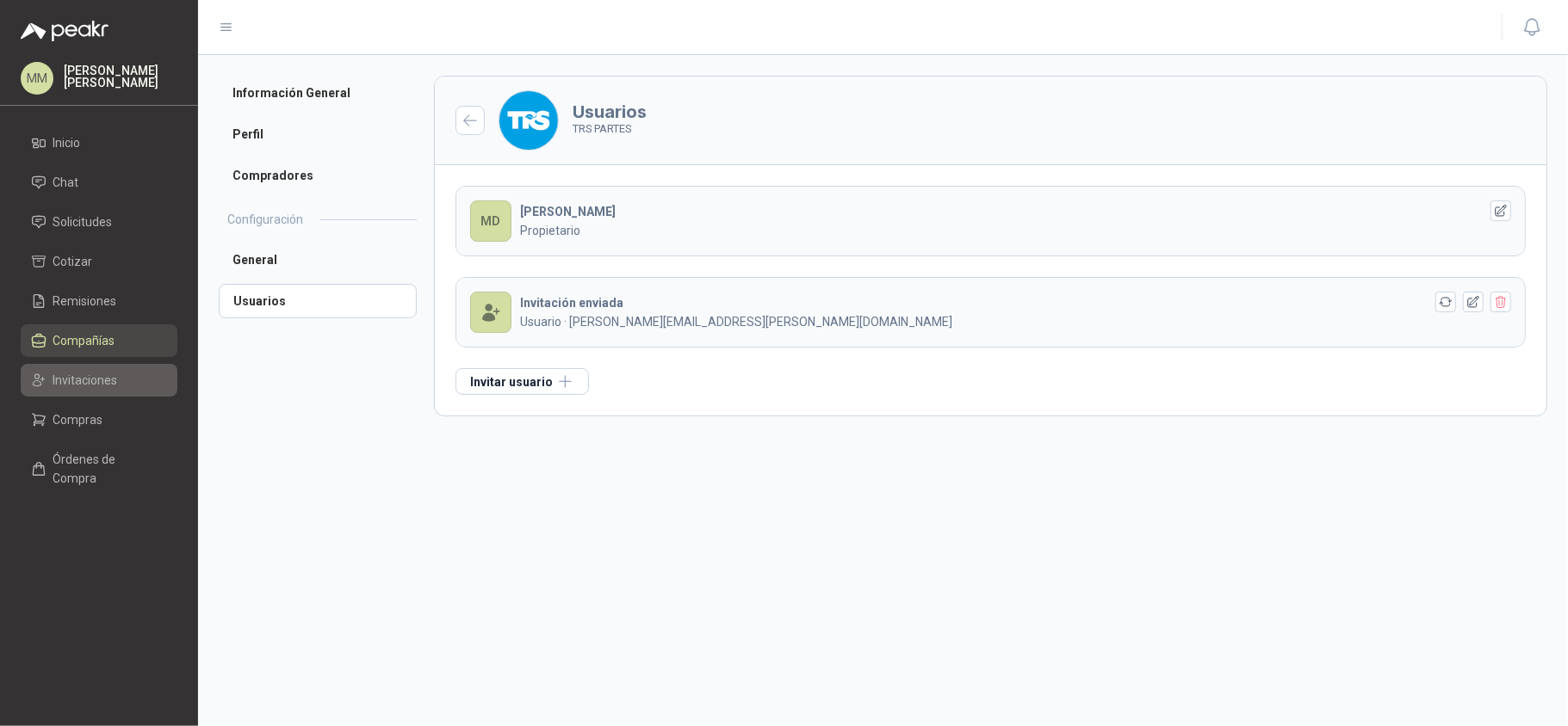
click at [121, 377] on li "Invitaciones" at bounding box center [99, 380] width 136 height 19
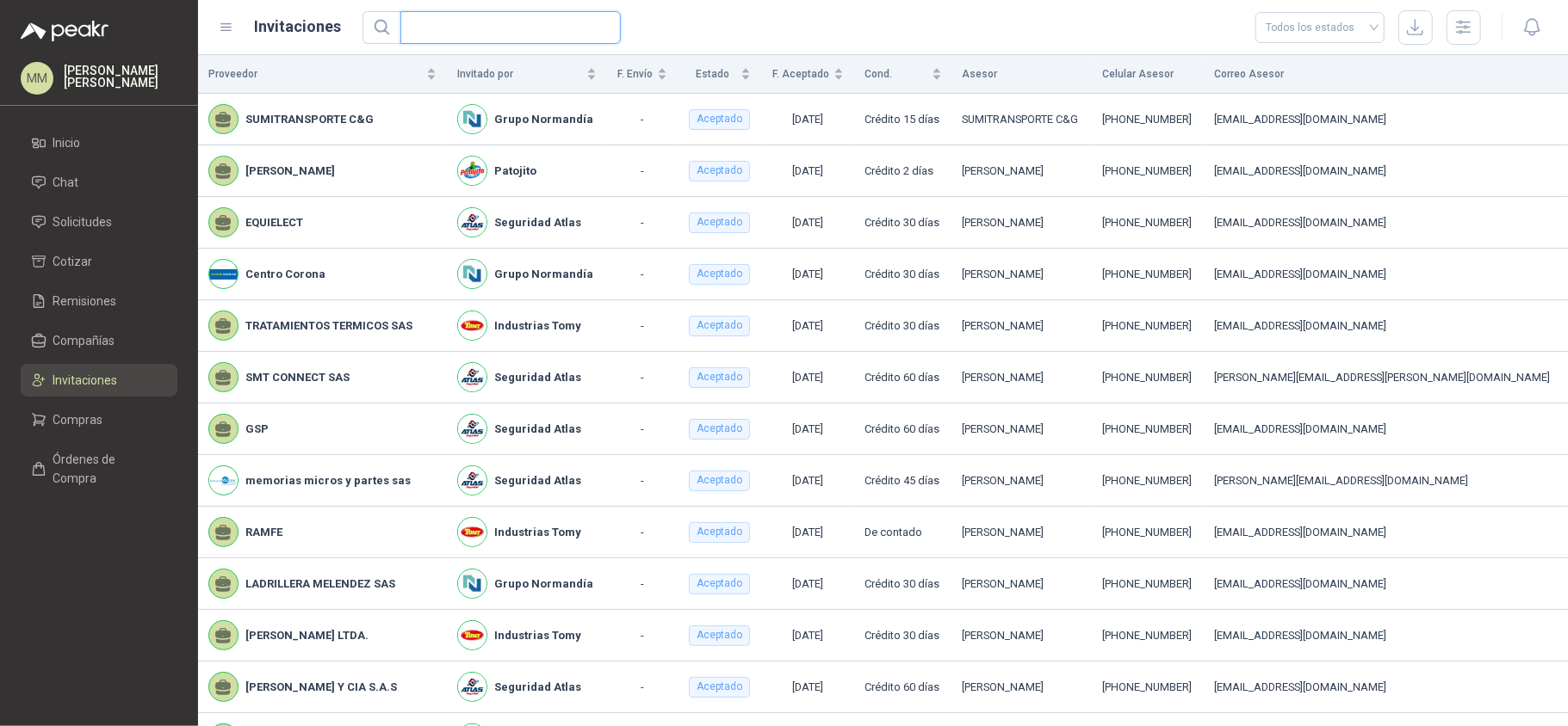
click at [421, 28] on input "text" at bounding box center [502, 27] width 186 height 31
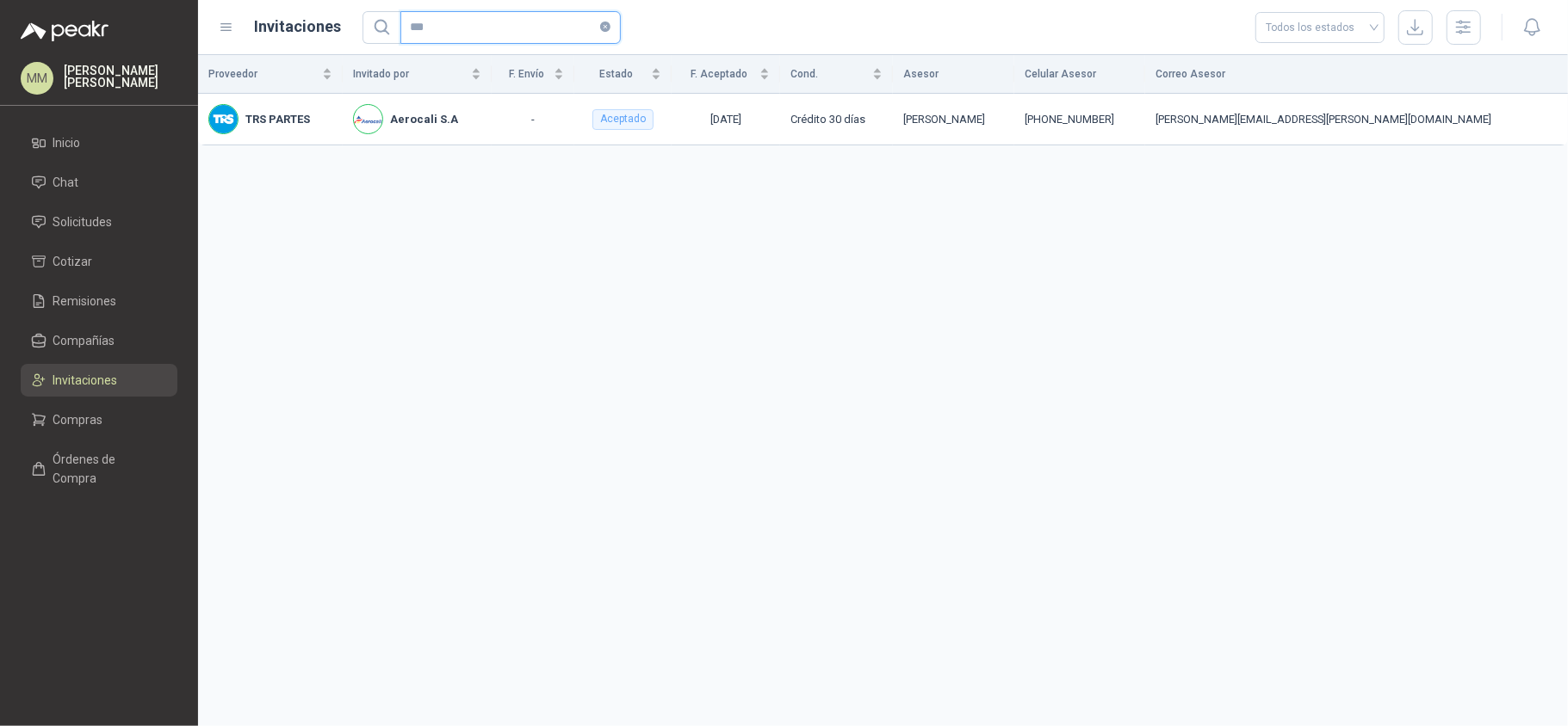
click at [603, 24] on icon "close-circle" at bounding box center [605, 26] width 10 height 10
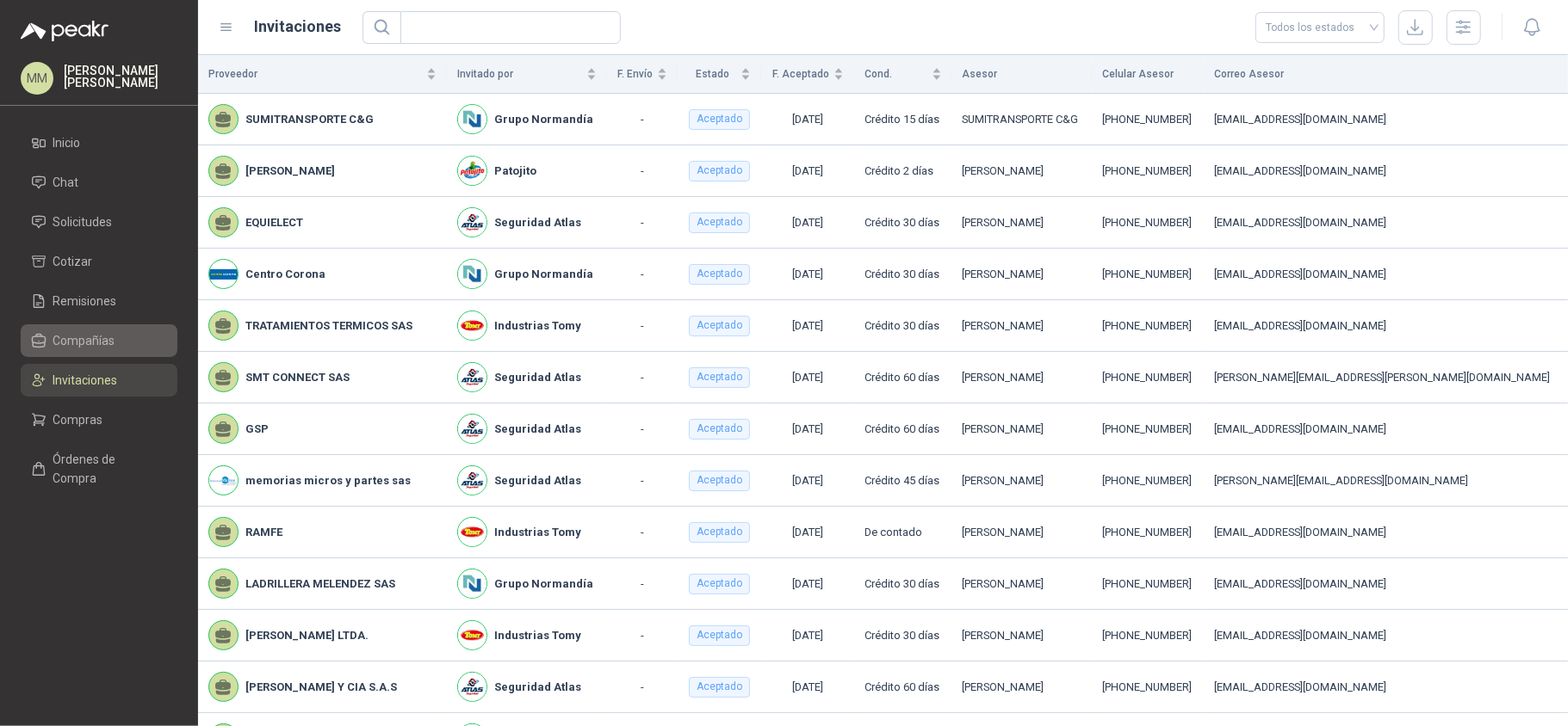
click at [134, 332] on li "Compañías" at bounding box center [99, 341] width 136 height 19
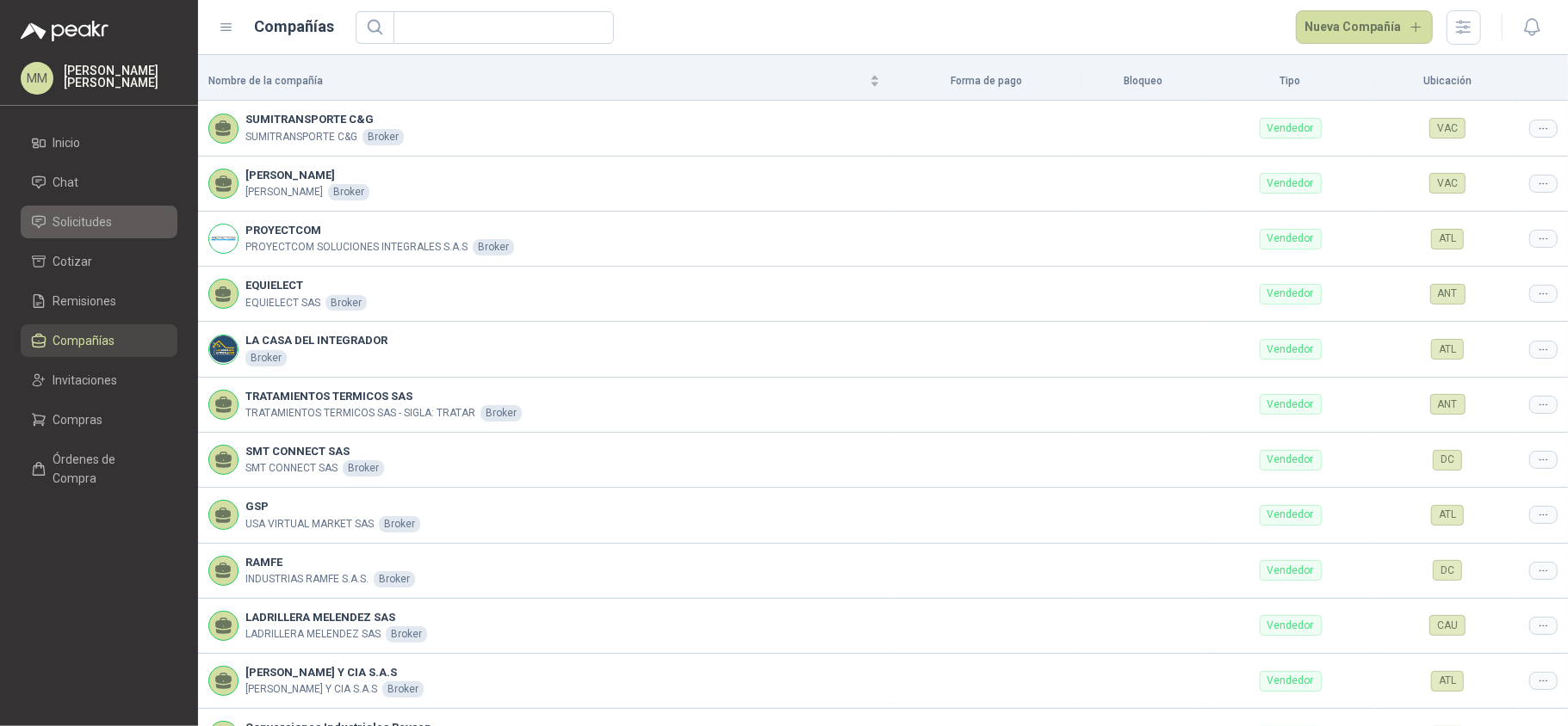
click at [98, 226] on span "Solicitudes" at bounding box center [83, 222] width 60 height 19
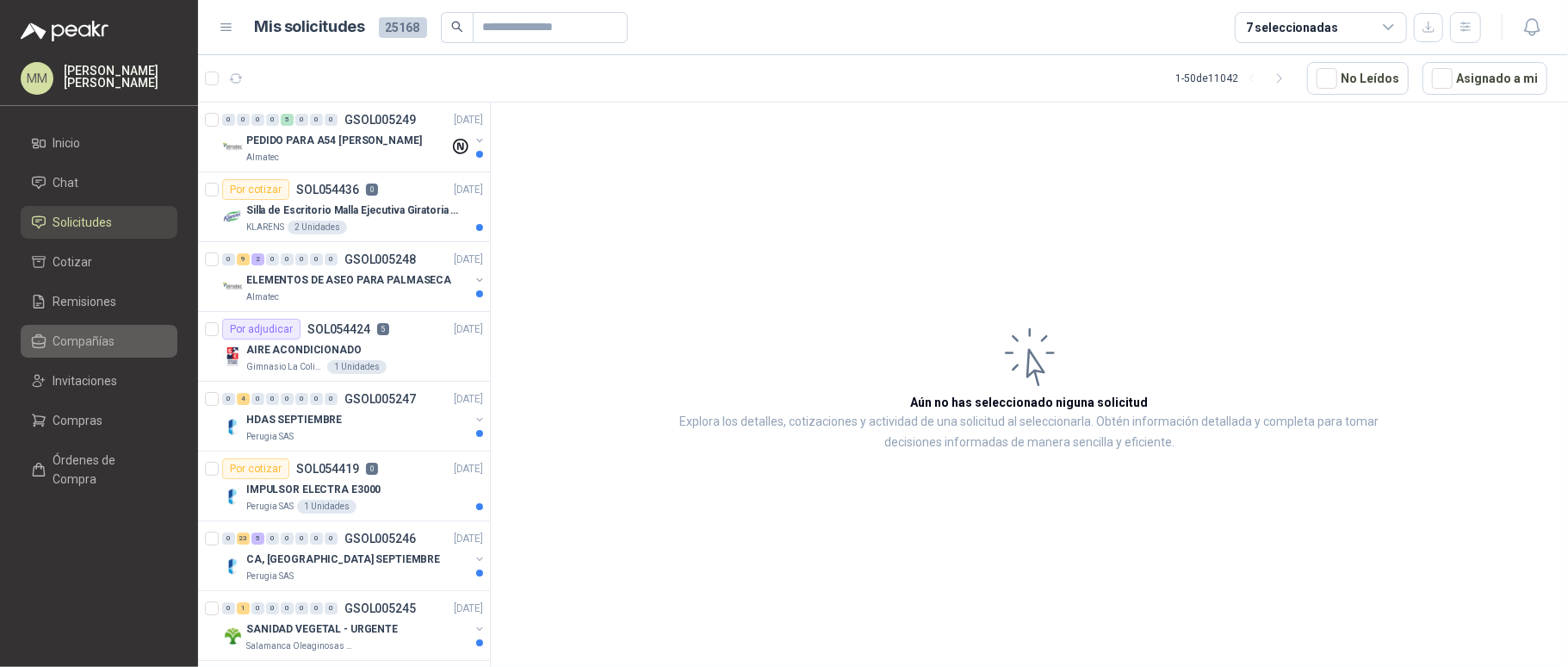
click at [87, 345] on span "Compañías" at bounding box center [84, 341] width 62 height 19
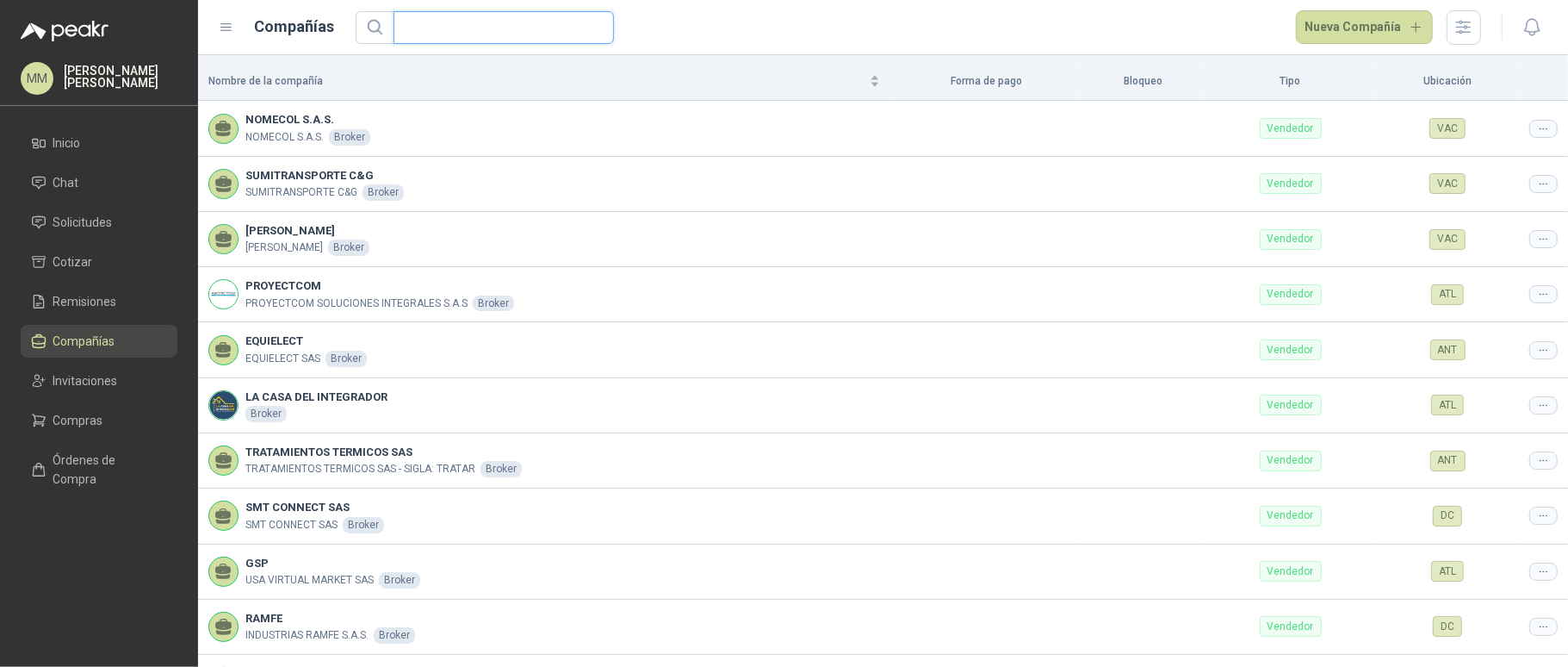
click at [484, 28] on input "text" at bounding box center [496, 27] width 186 height 31
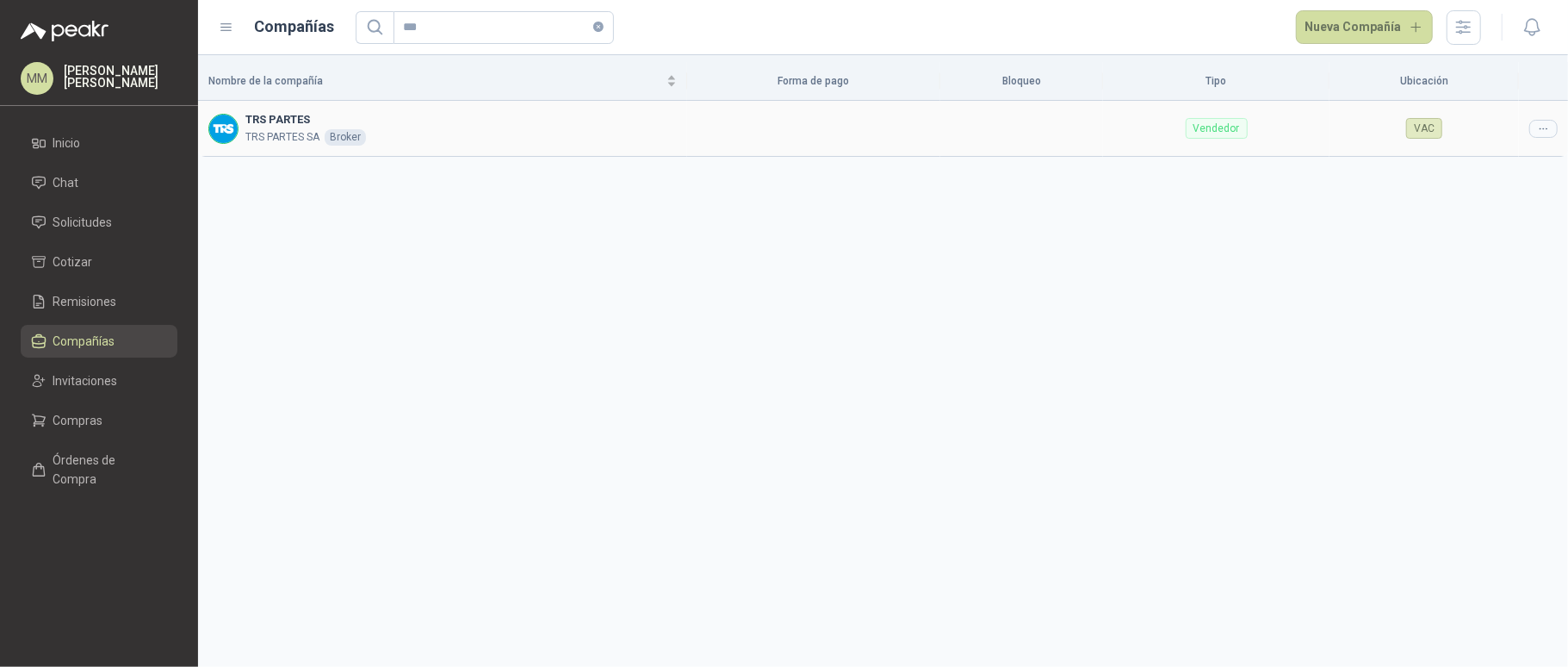
click at [1547, 126] on icon at bounding box center [1543, 129] width 13 height 13
click at [1492, 156] on span "Editar compañía" at bounding box center [1499, 159] width 89 height 19
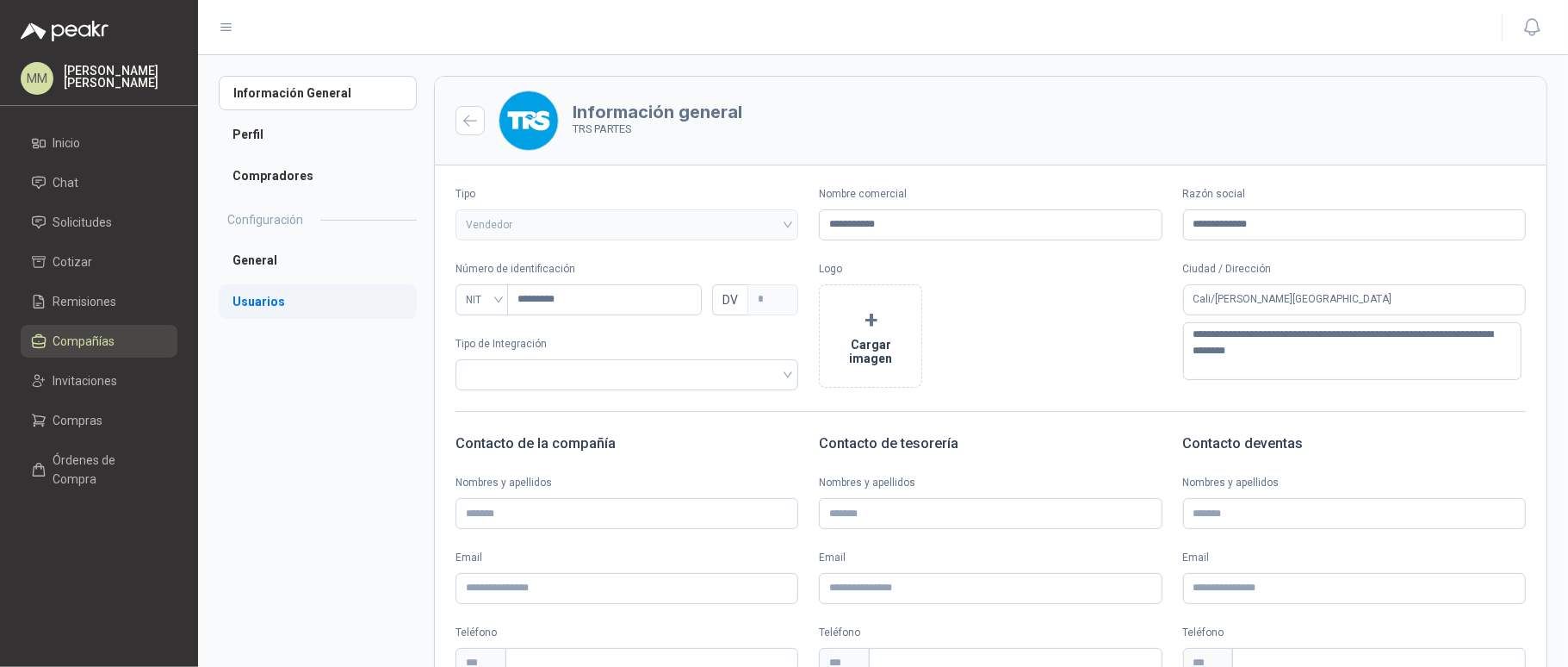
click at [321, 304] on li "Usuarios" at bounding box center [318, 301] width 198 height 35
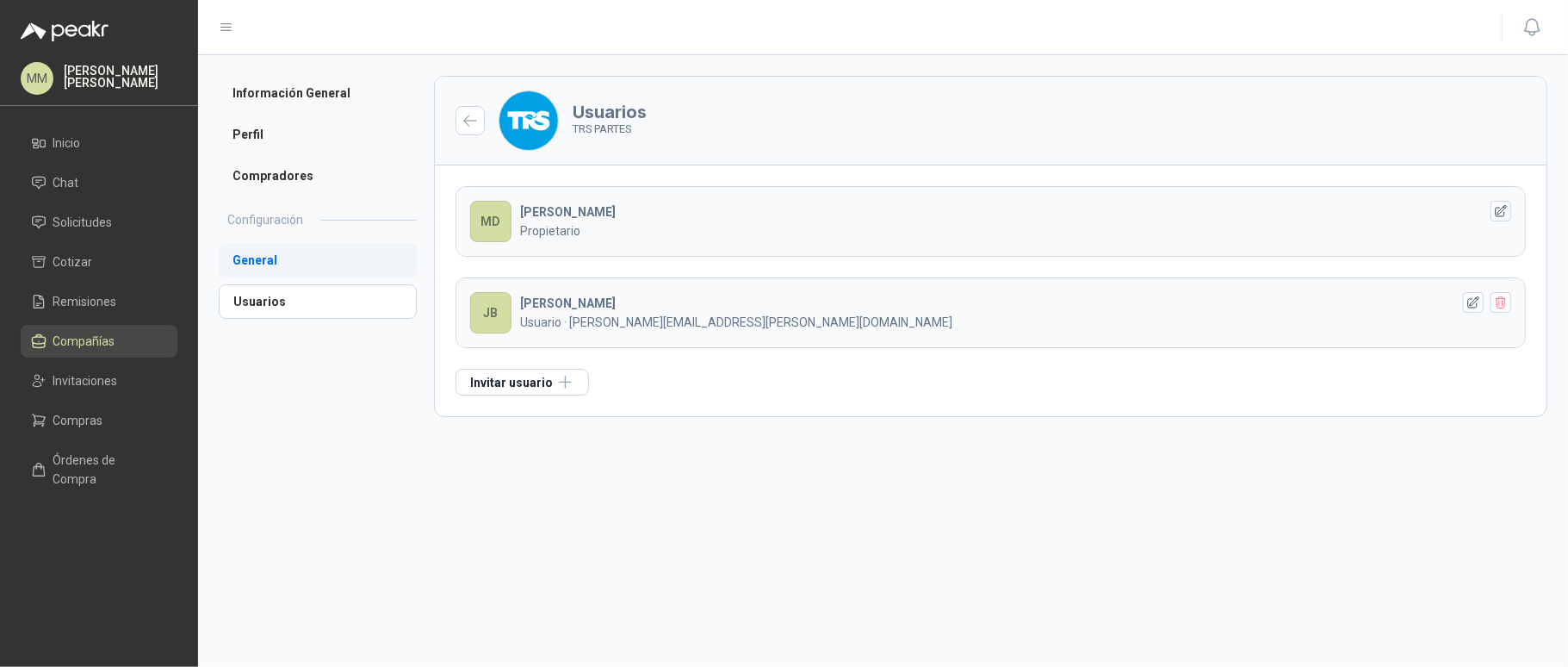
click at [294, 252] on li "General" at bounding box center [318, 259] width 198 height 35
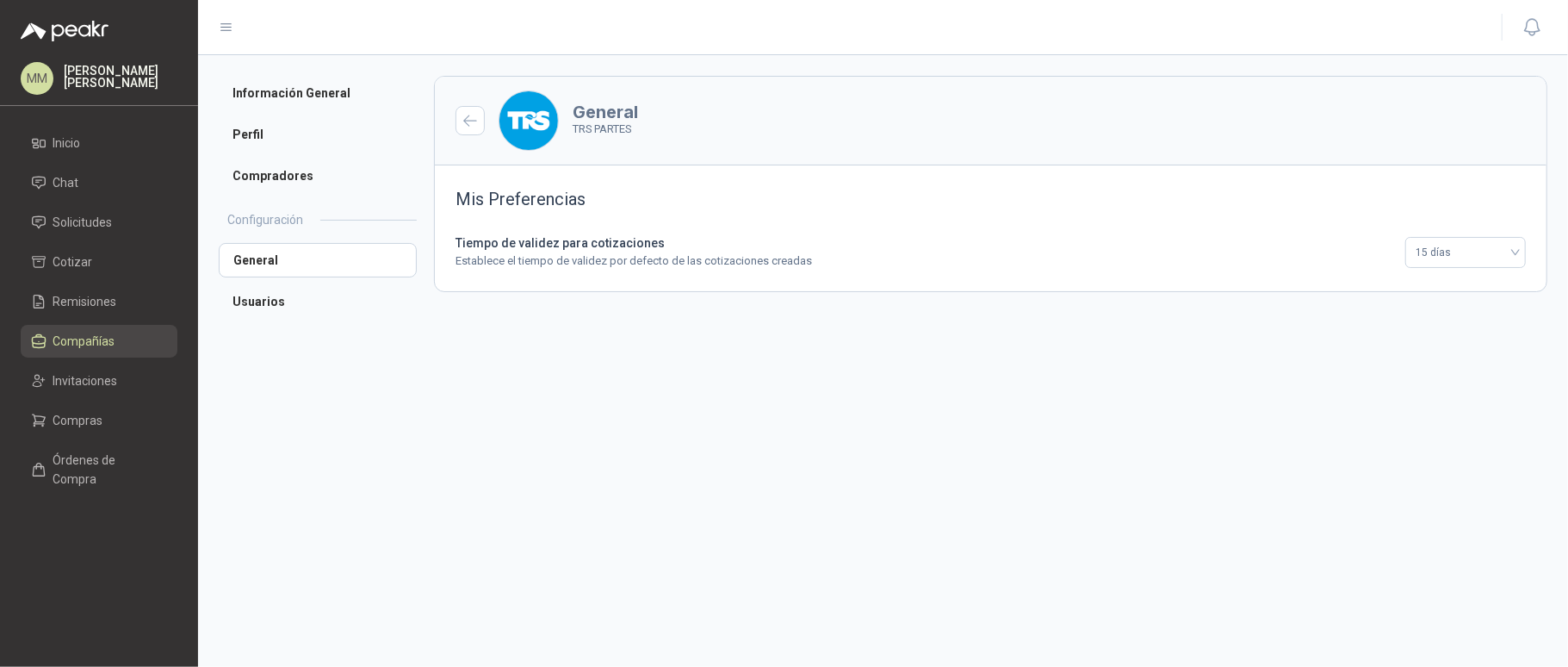
click at [279, 73] on div "Información General Perfil Compradores Configuración General Usuarios General T…" at bounding box center [882, 361] width 1369 height 612
click at [287, 88] on li "Información General" at bounding box center [318, 92] width 198 height 35
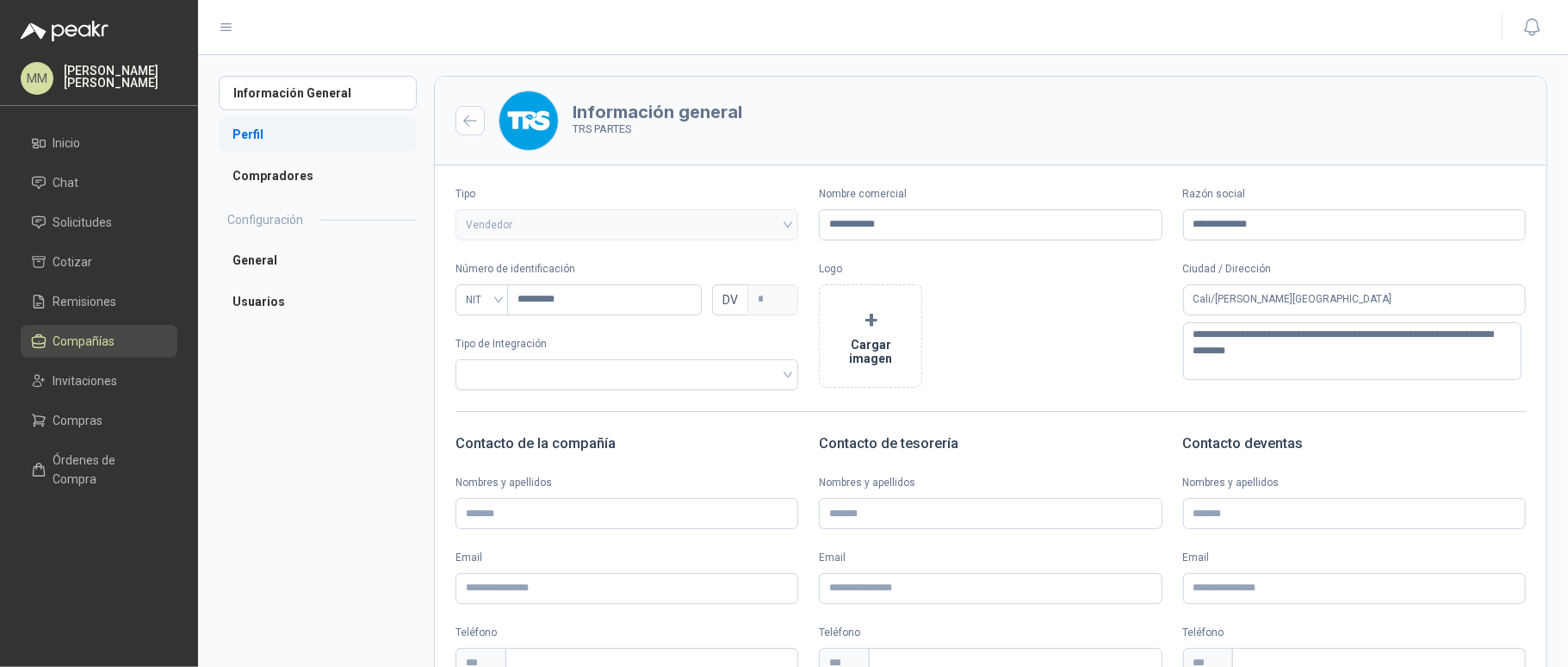
click at [310, 143] on li "Perfil" at bounding box center [318, 134] width 198 height 35
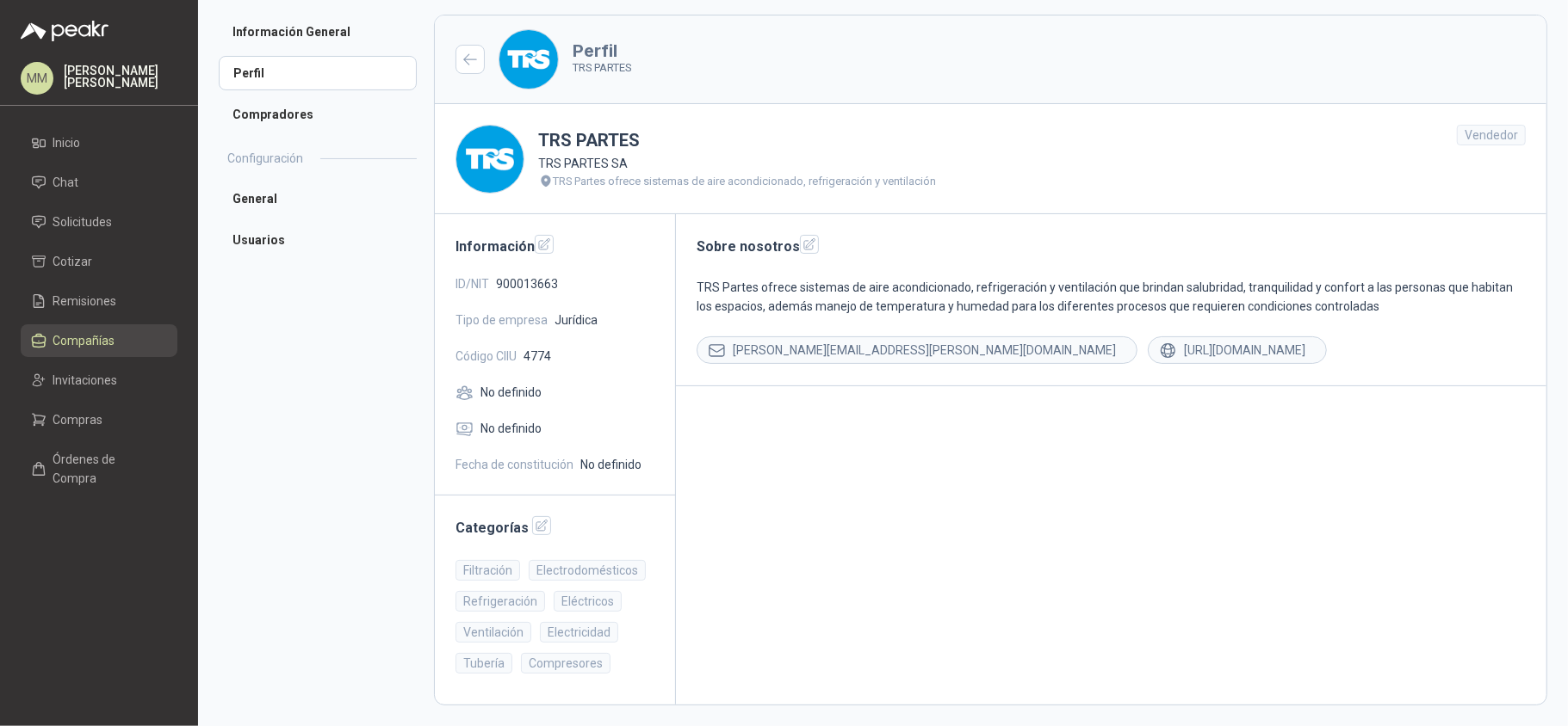
scroll to position [63, 0]
click at [544, 530] on button "button" at bounding box center [542, 526] width 19 height 19
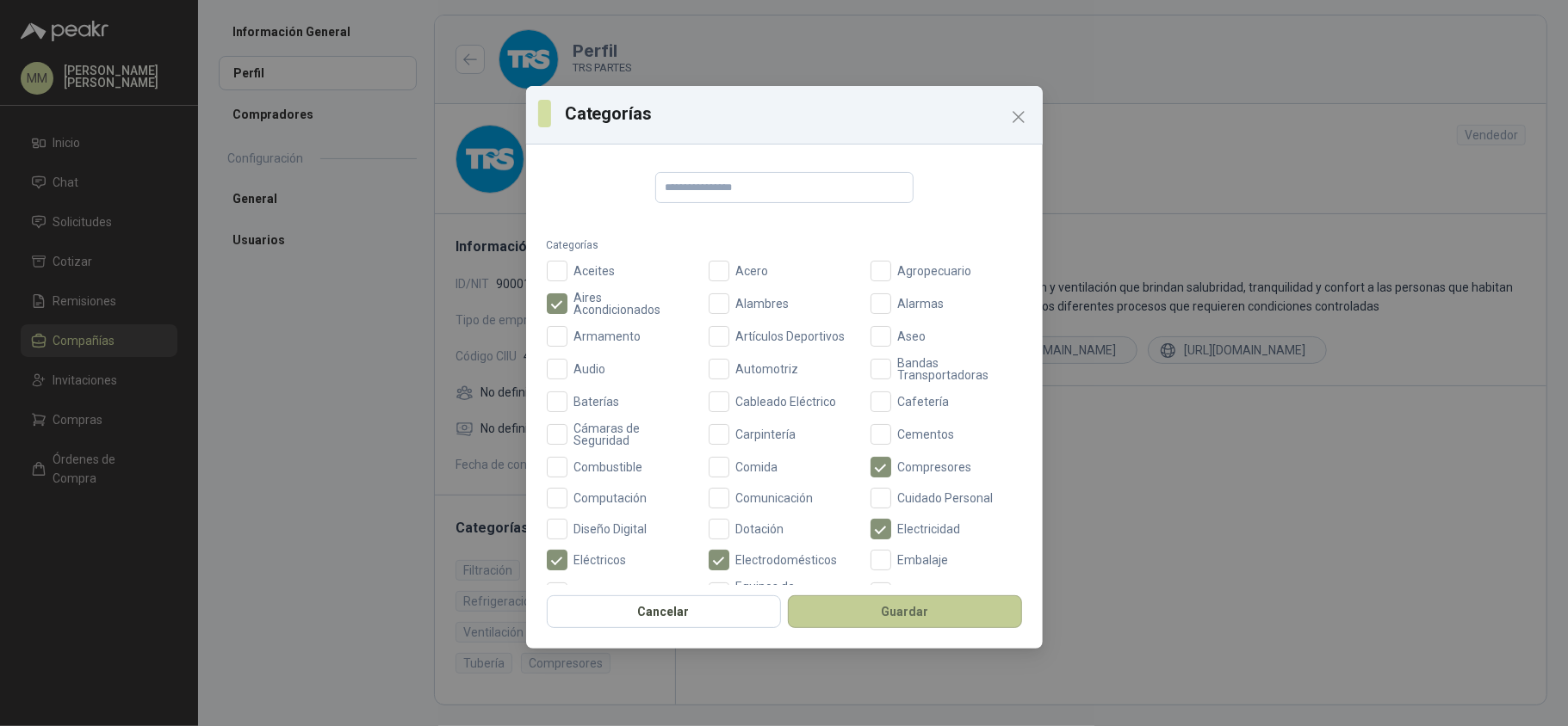
click at [942, 616] on button "Guardar" at bounding box center [904, 611] width 234 height 33
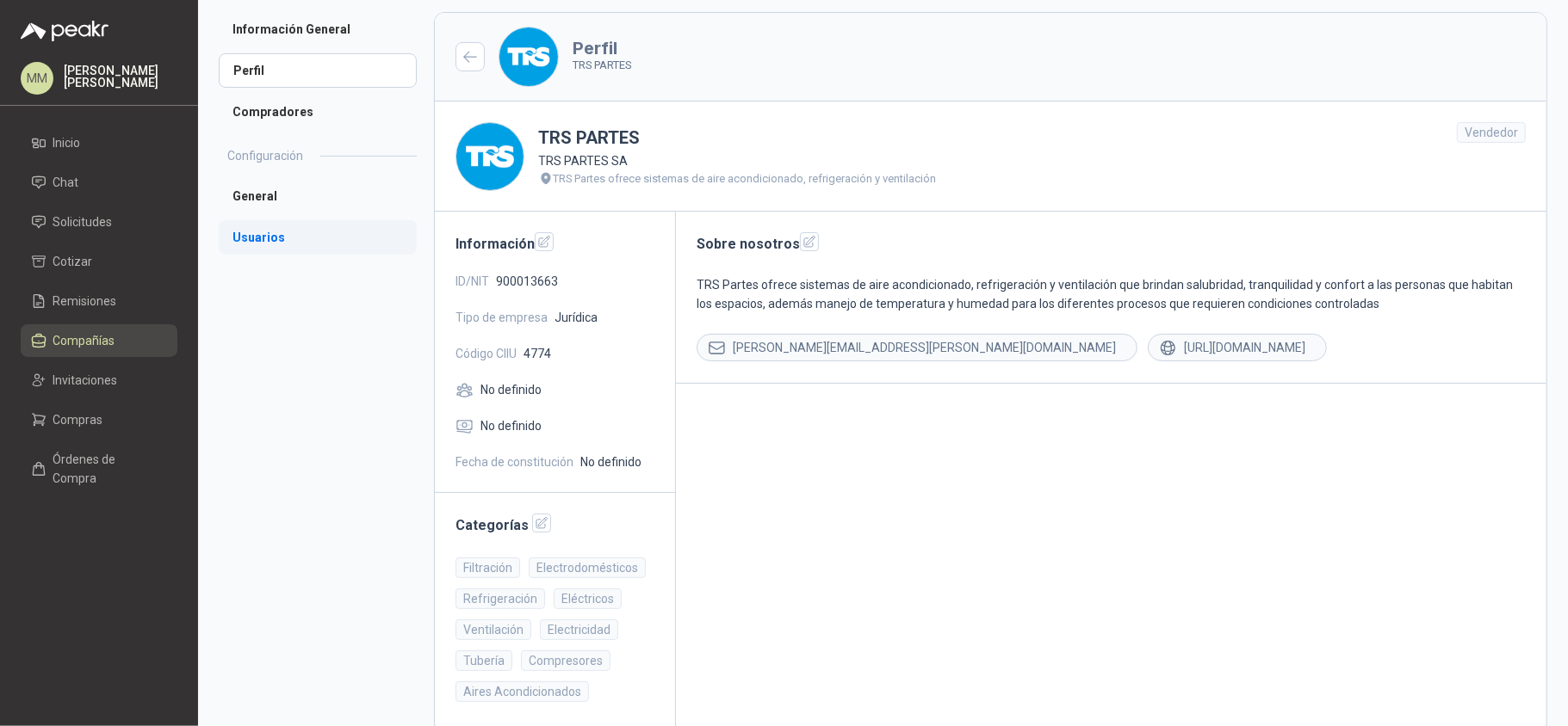
click at [286, 231] on li "Usuarios" at bounding box center [318, 237] width 198 height 34
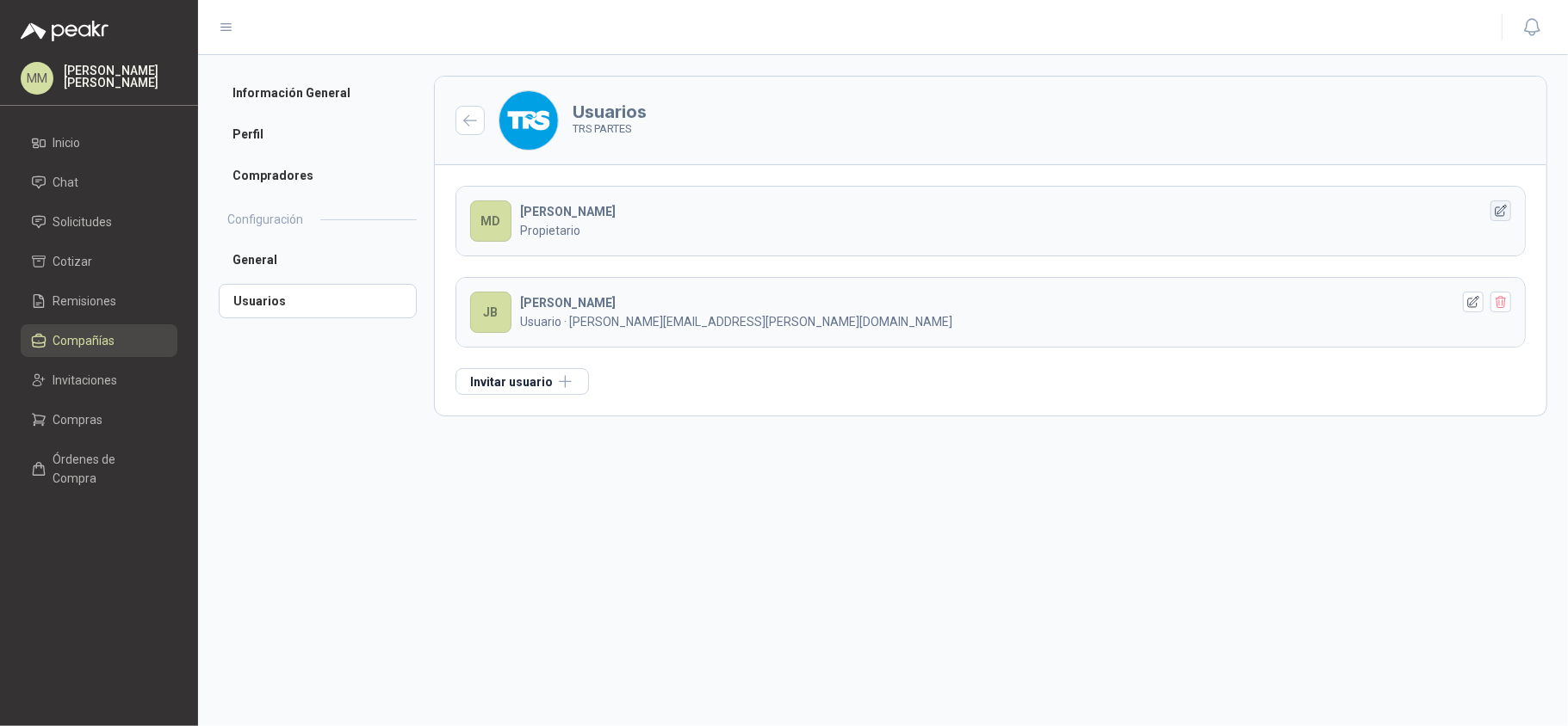
click at [1498, 211] on icon "button" at bounding box center [1501, 212] width 15 height 15
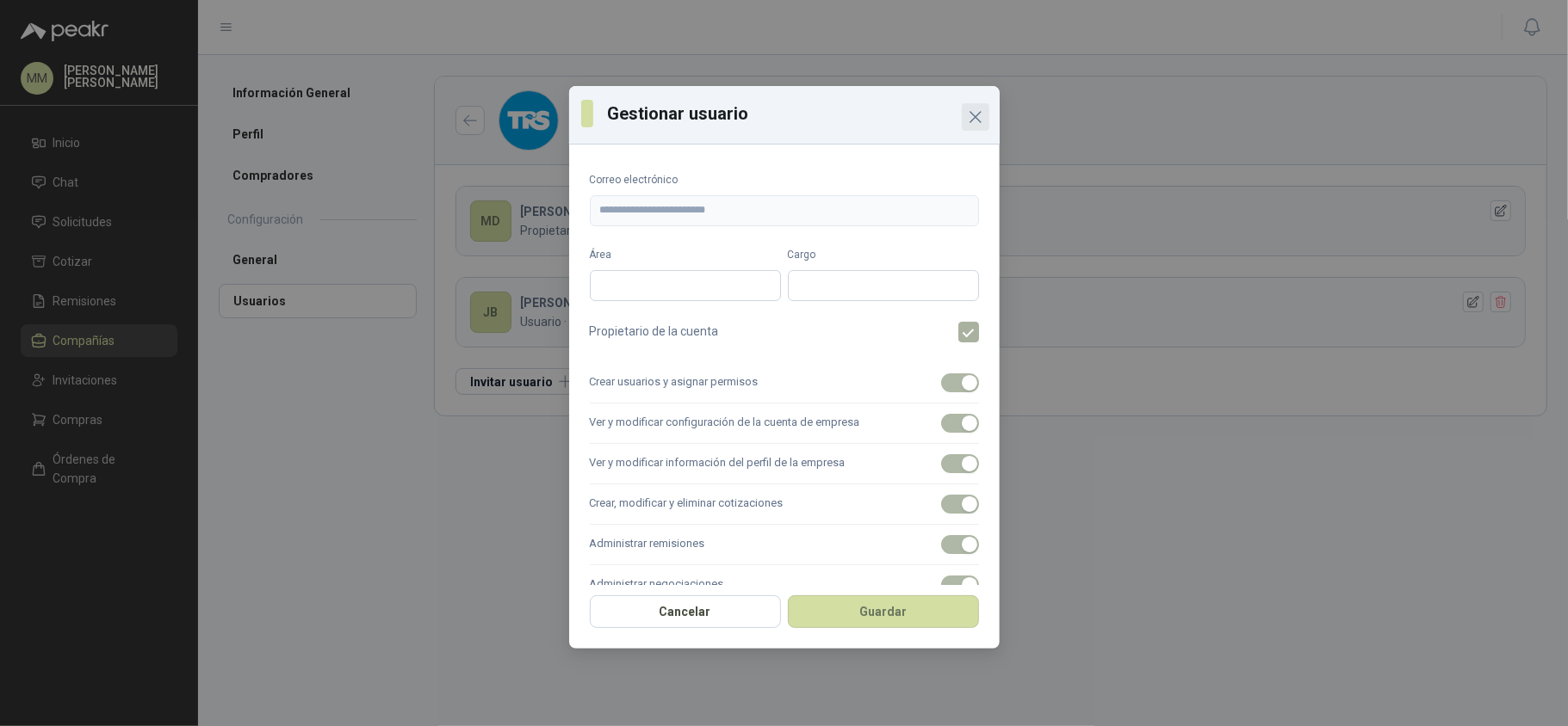
click at [975, 118] on icon "Close" at bounding box center [975, 117] width 21 height 21
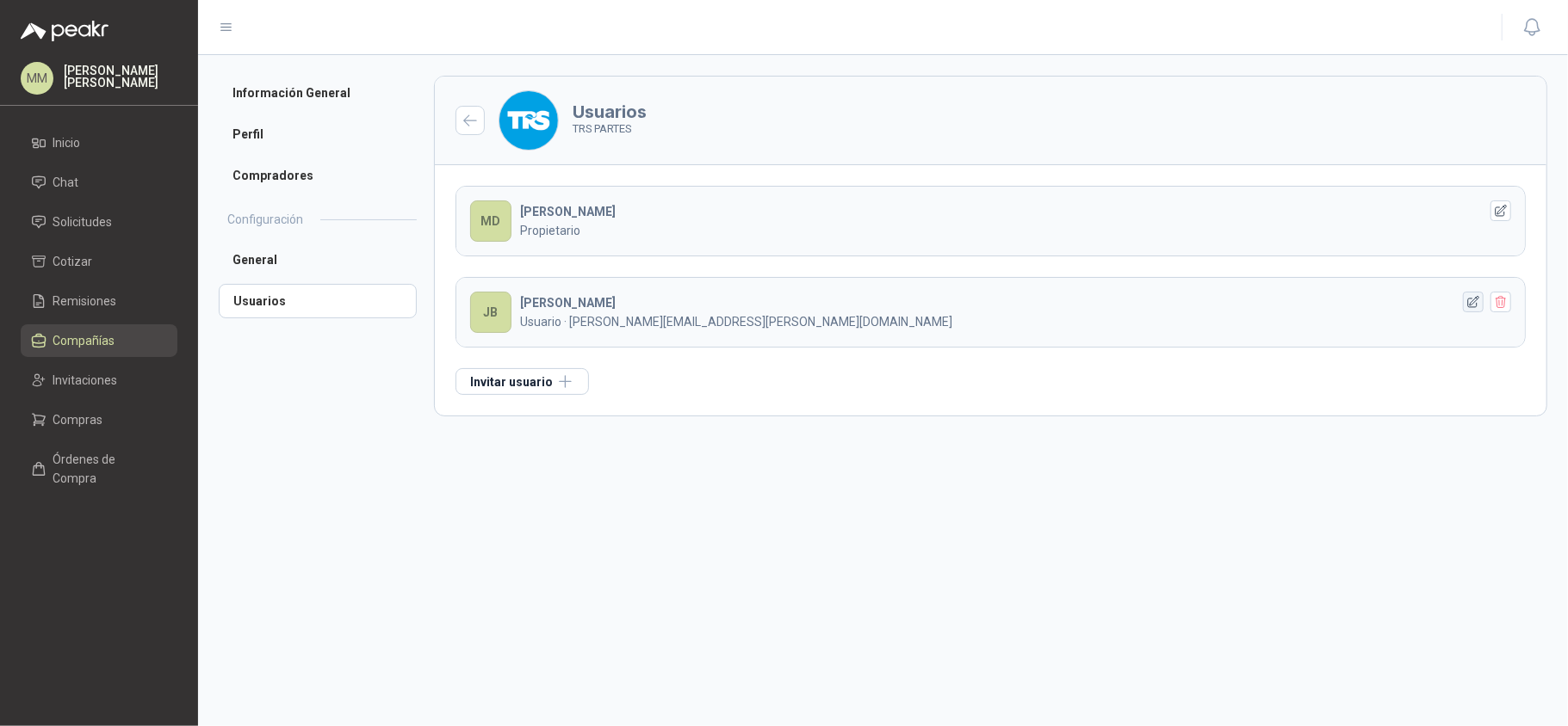
click at [1474, 305] on icon "button" at bounding box center [1474, 303] width 15 height 15
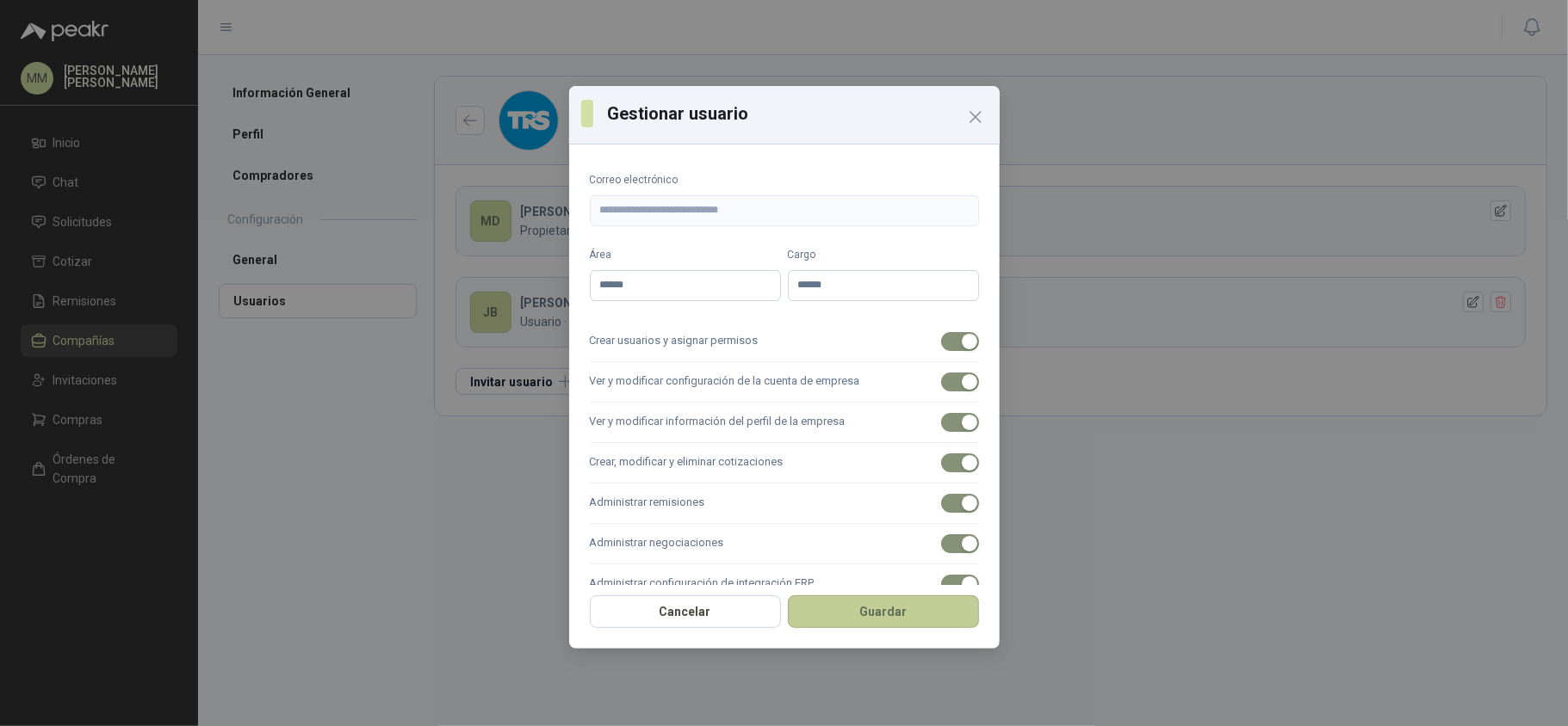
click at [818, 610] on button "Guardar" at bounding box center [883, 611] width 191 height 33
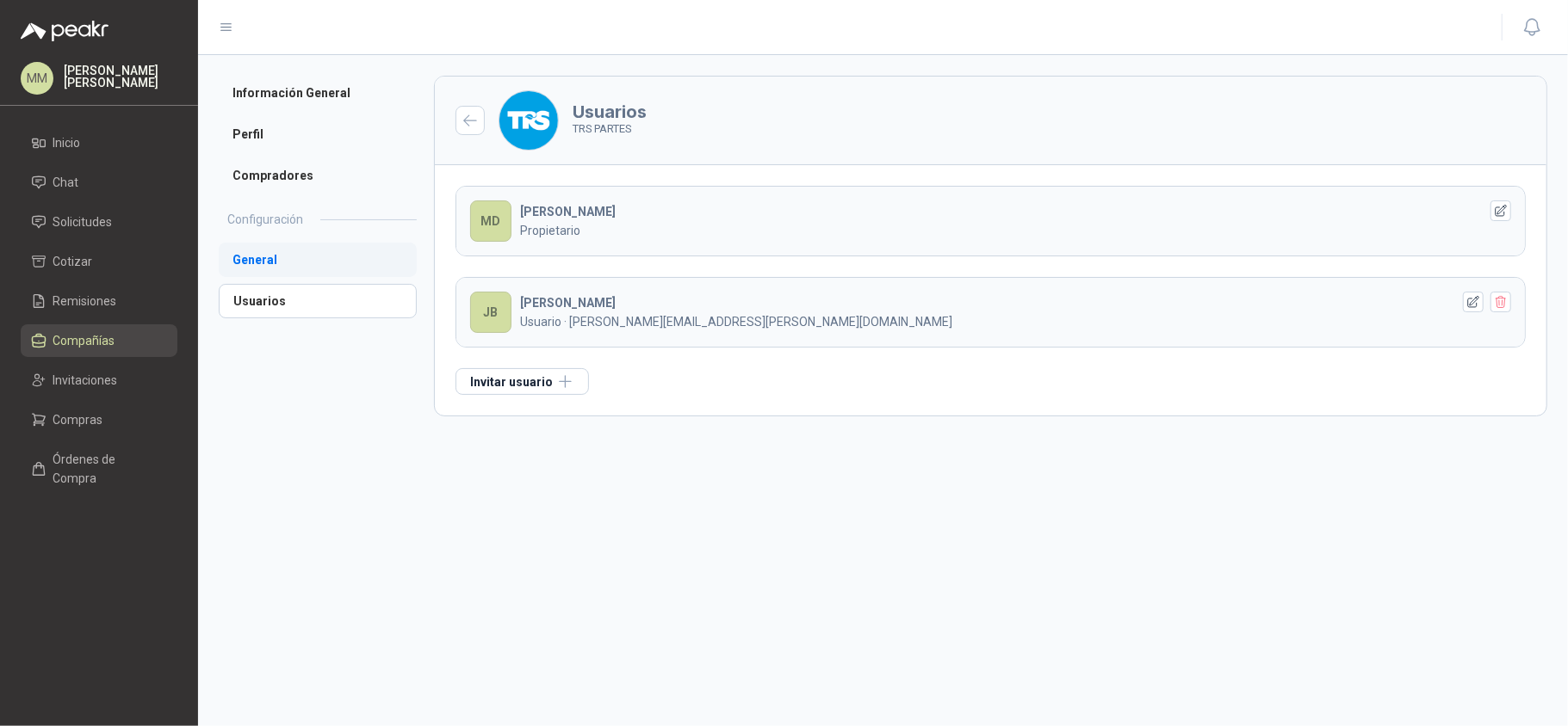
click at [291, 268] on li "General" at bounding box center [318, 259] width 198 height 34
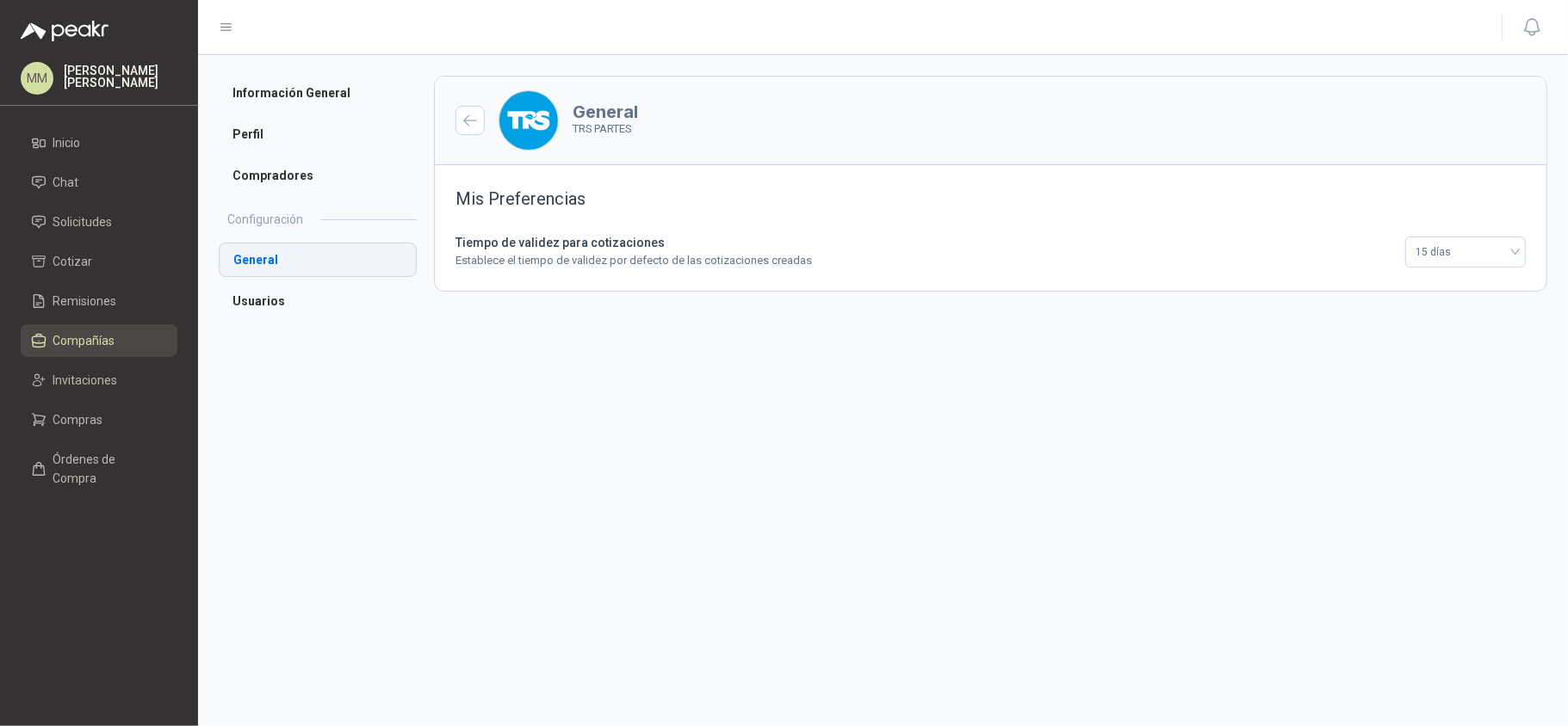
click at [311, 276] on li "General" at bounding box center [318, 259] width 198 height 34
click at [313, 309] on li "Usuarios" at bounding box center [318, 301] width 198 height 34
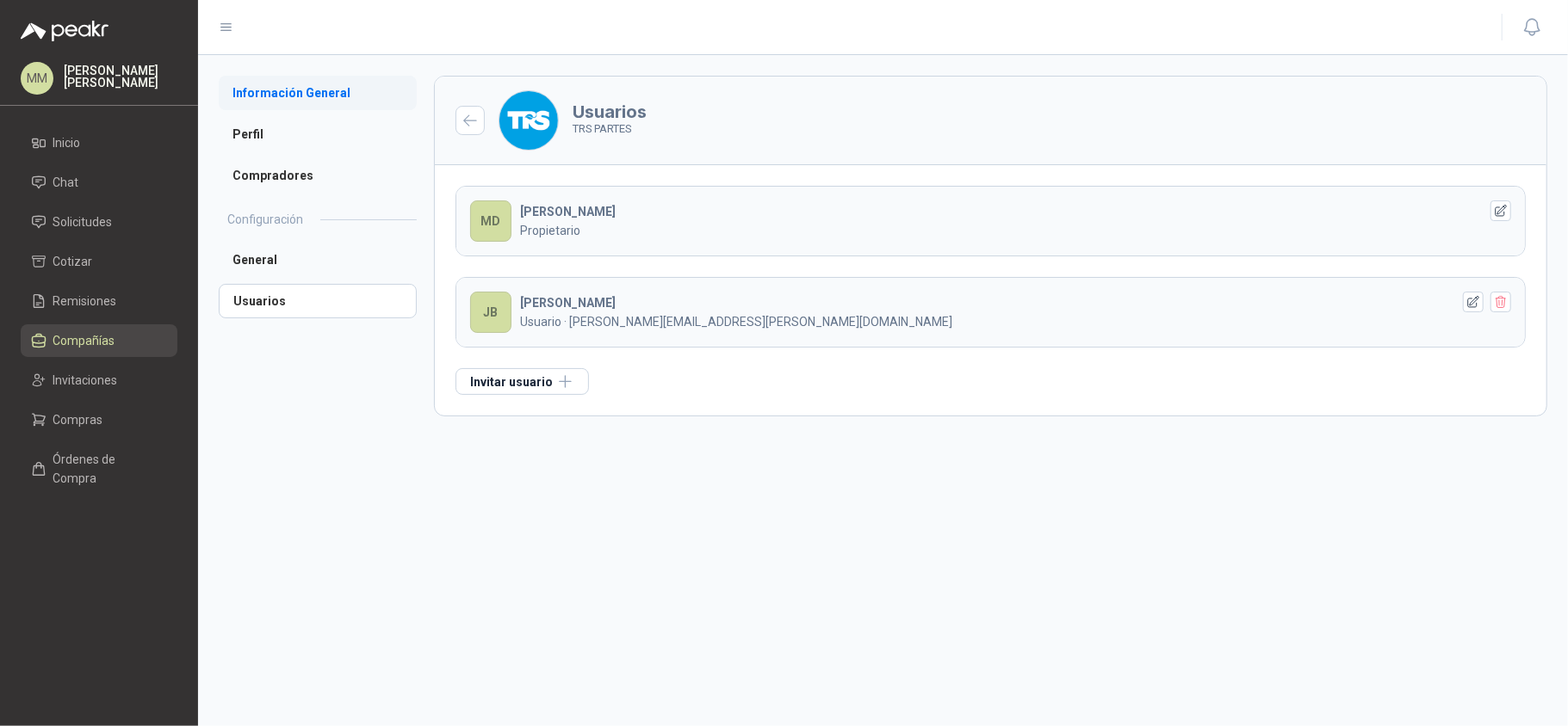
click at [324, 103] on li "Información General" at bounding box center [318, 92] width 198 height 34
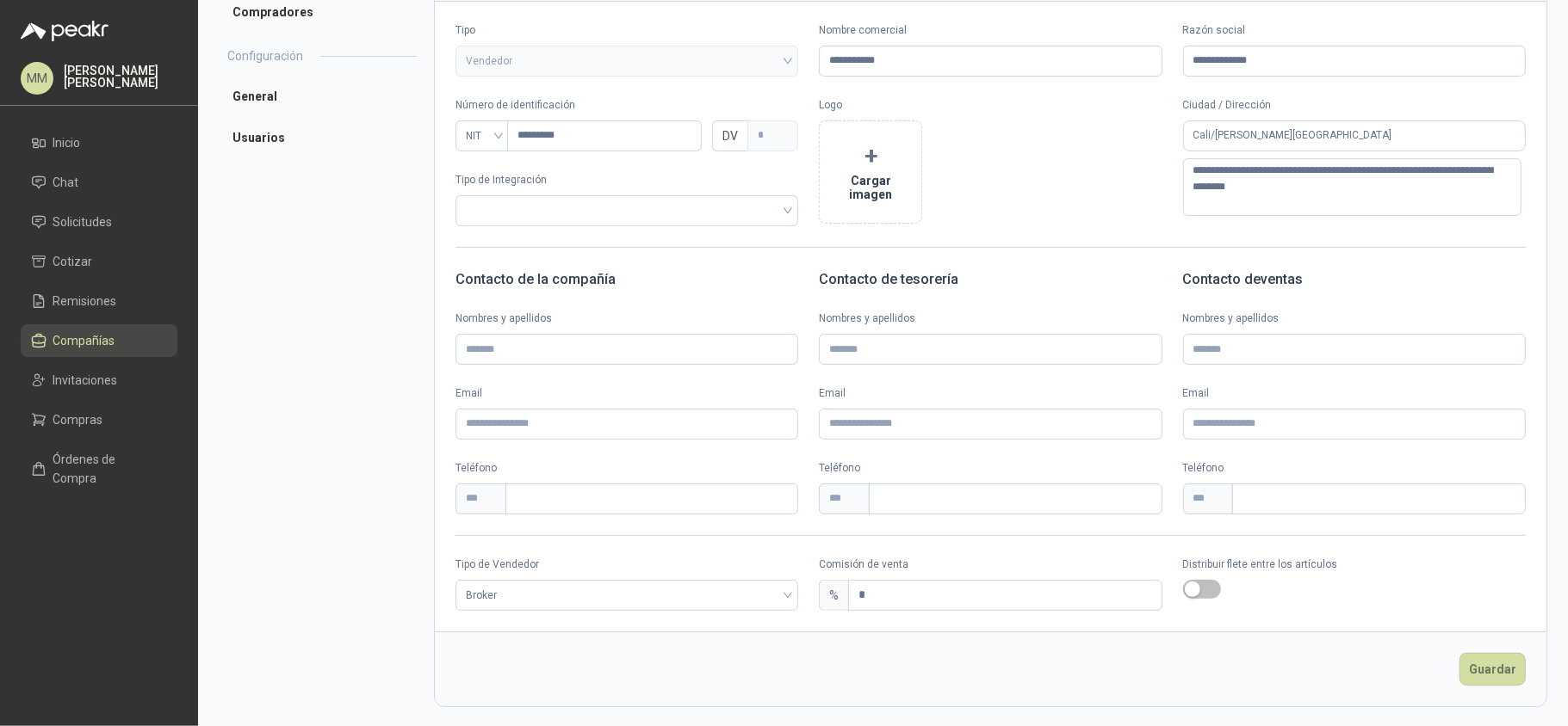
scroll to position [169, 0]
click at [515, 582] on span "Broker" at bounding box center [626, 594] width 322 height 26
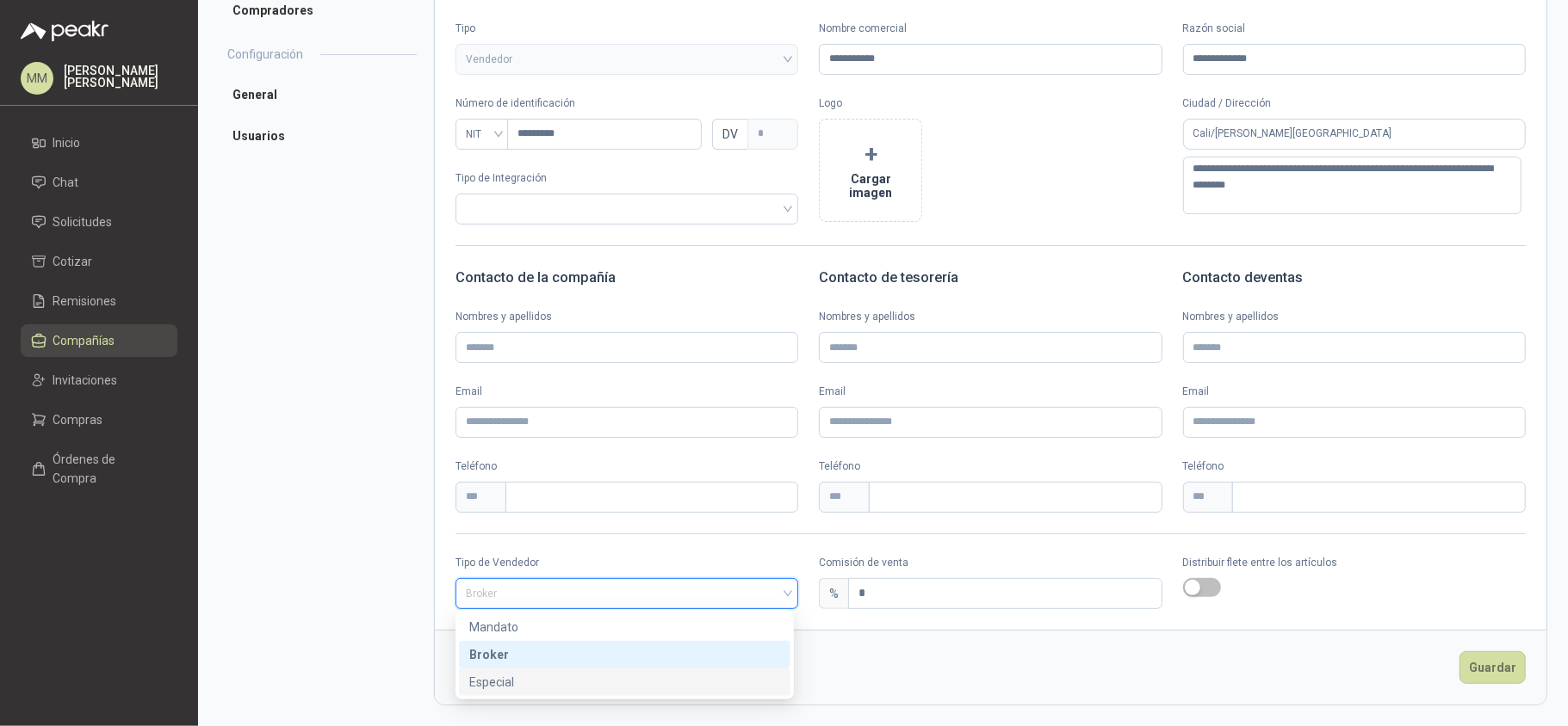
click at [501, 682] on div "Especial" at bounding box center [624, 682] width 310 height 19
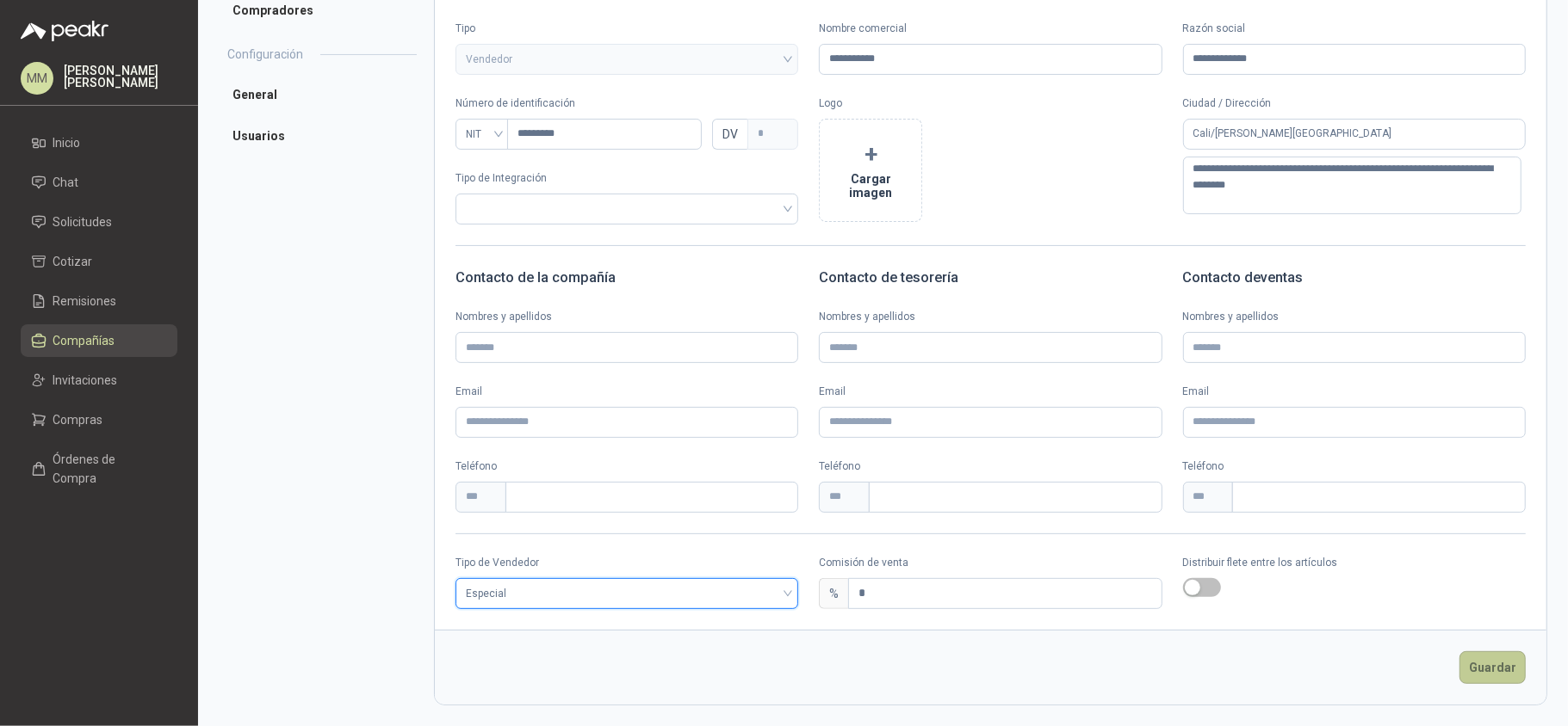
click at [1490, 665] on button "Guardar" at bounding box center [1492, 667] width 66 height 33
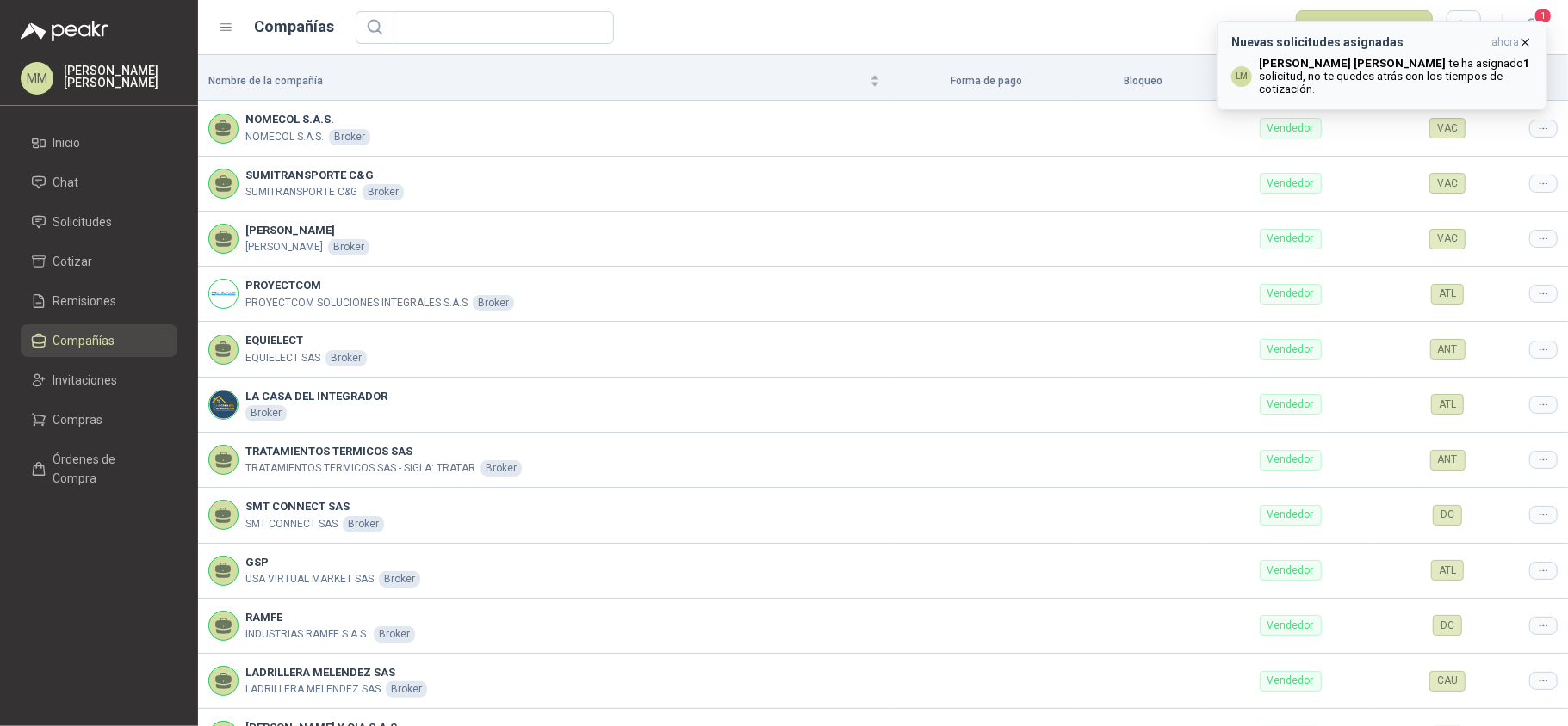
click at [1419, 71] on p "Luis Miguel Martinez te ha asignado 1 solicitud , no te quedes atrás con los ti…" at bounding box center [1396, 76] width 274 height 39
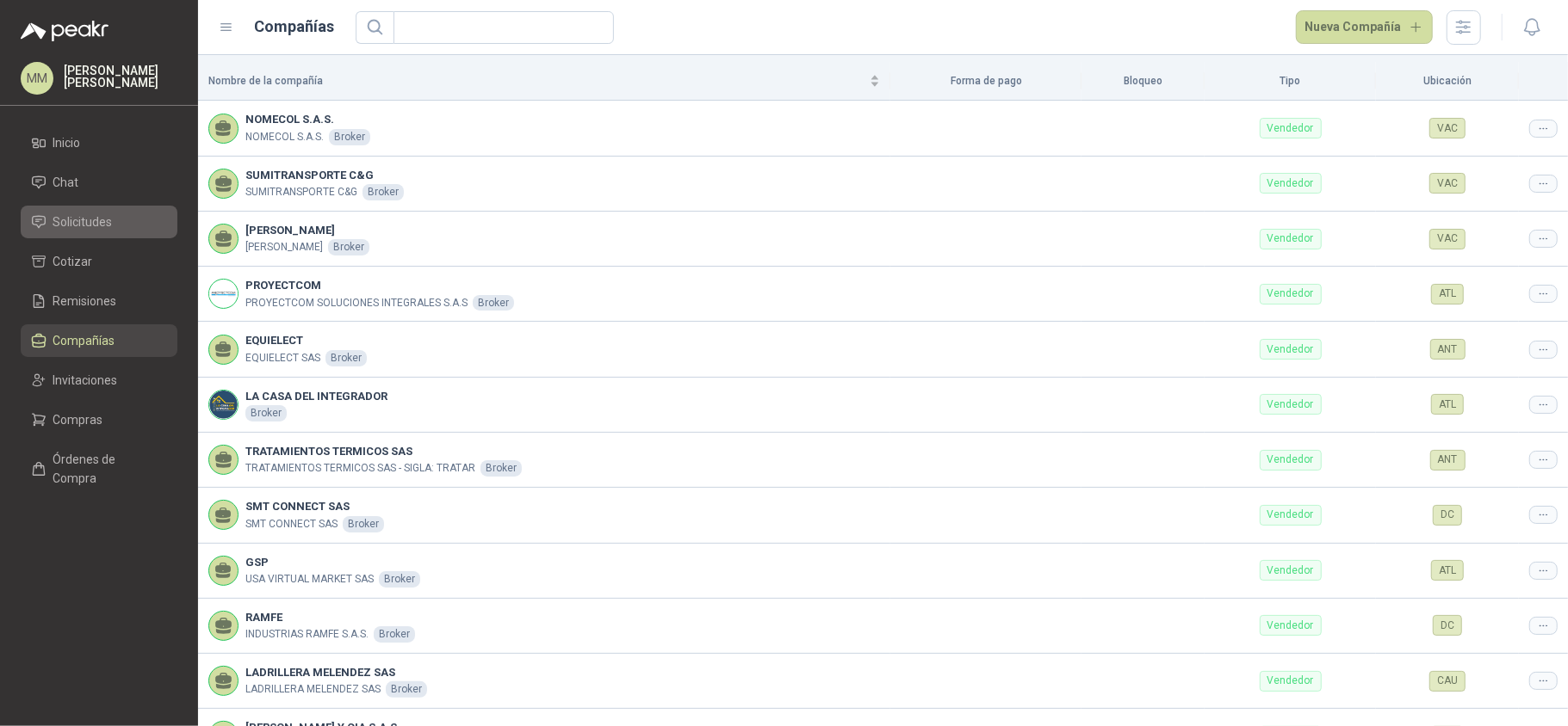
click at [93, 215] on span "Solicitudes" at bounding box center [83, 222] width 60 height 19
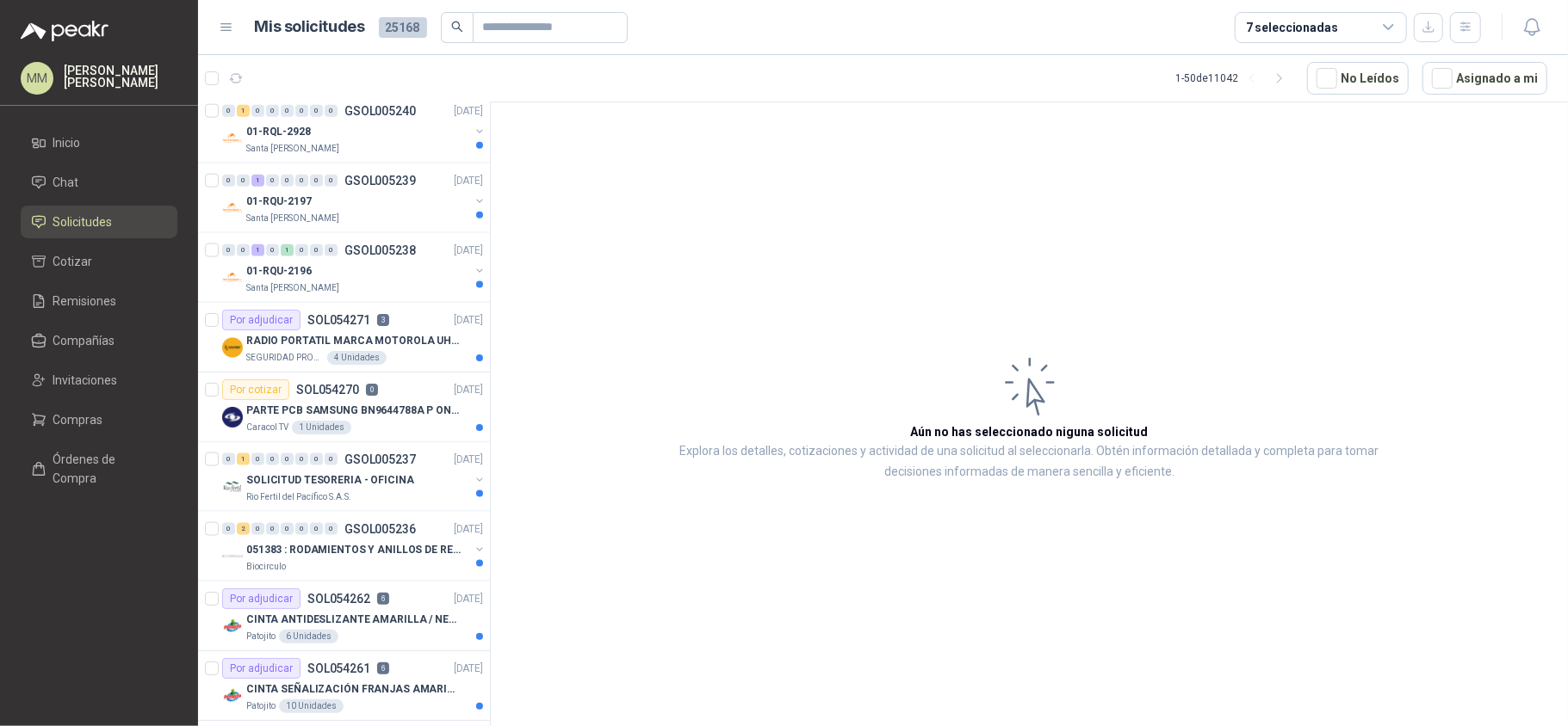
scroll to position [1491, 0]
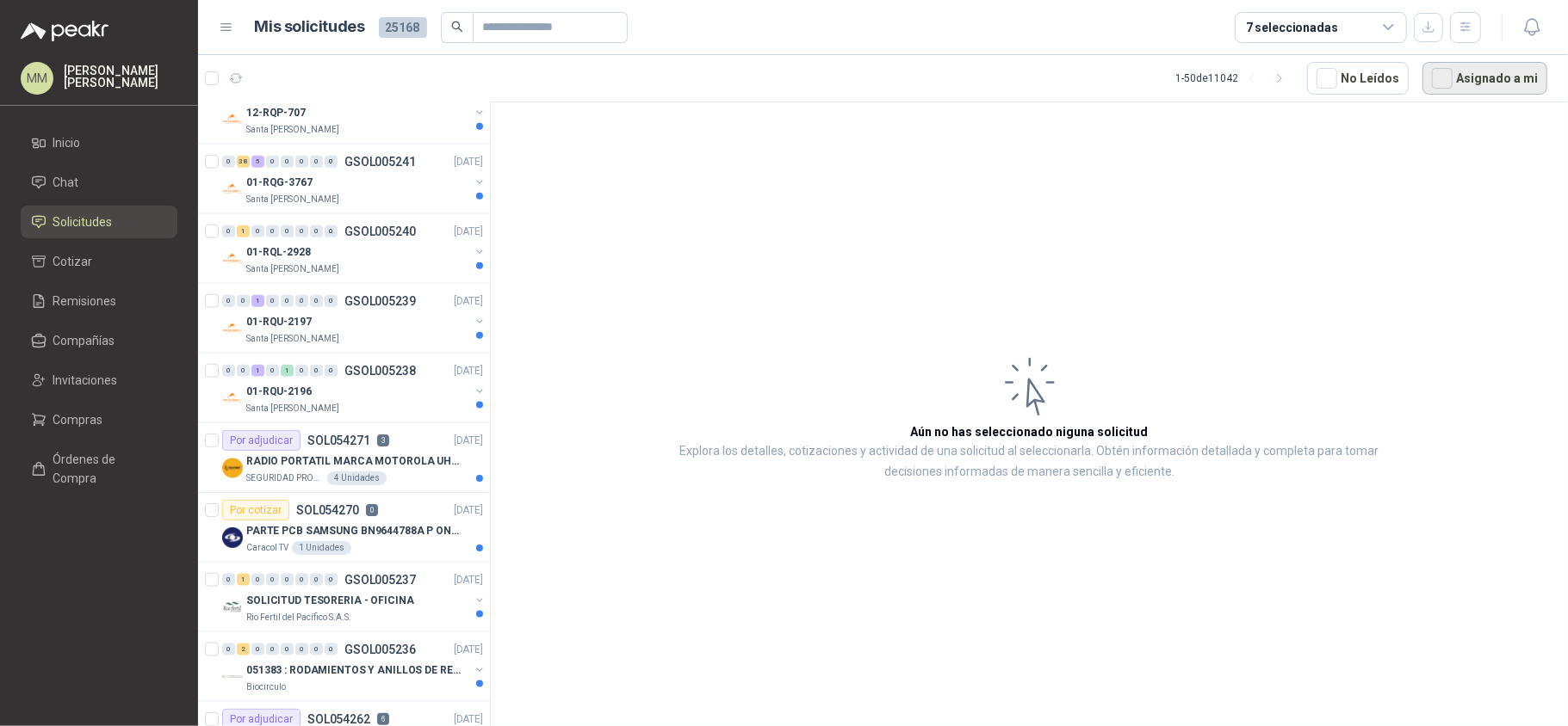
click at [1479, 73] on button "Asignado a mi" at bounding box center [1485, 77] width 125 height 33
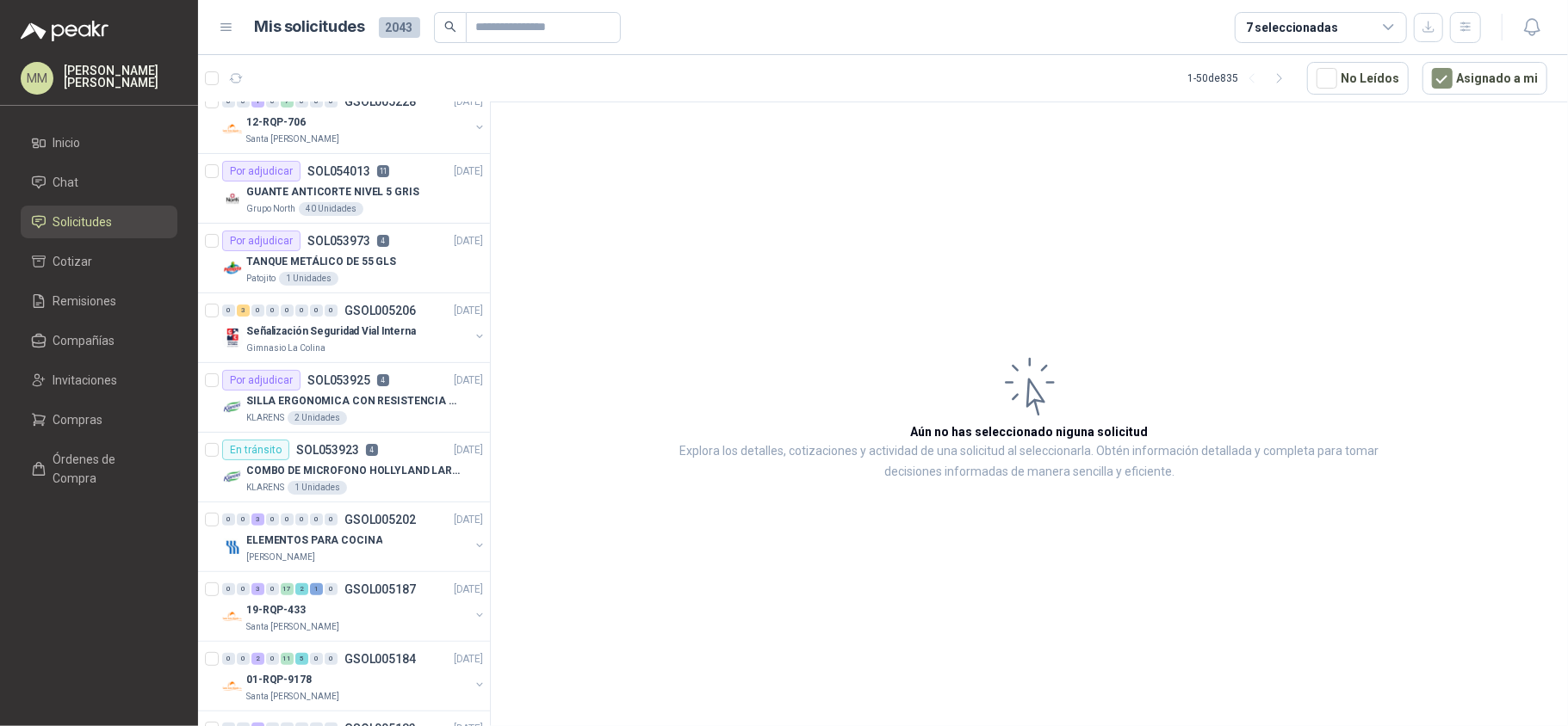
scroll to position [229, 0]
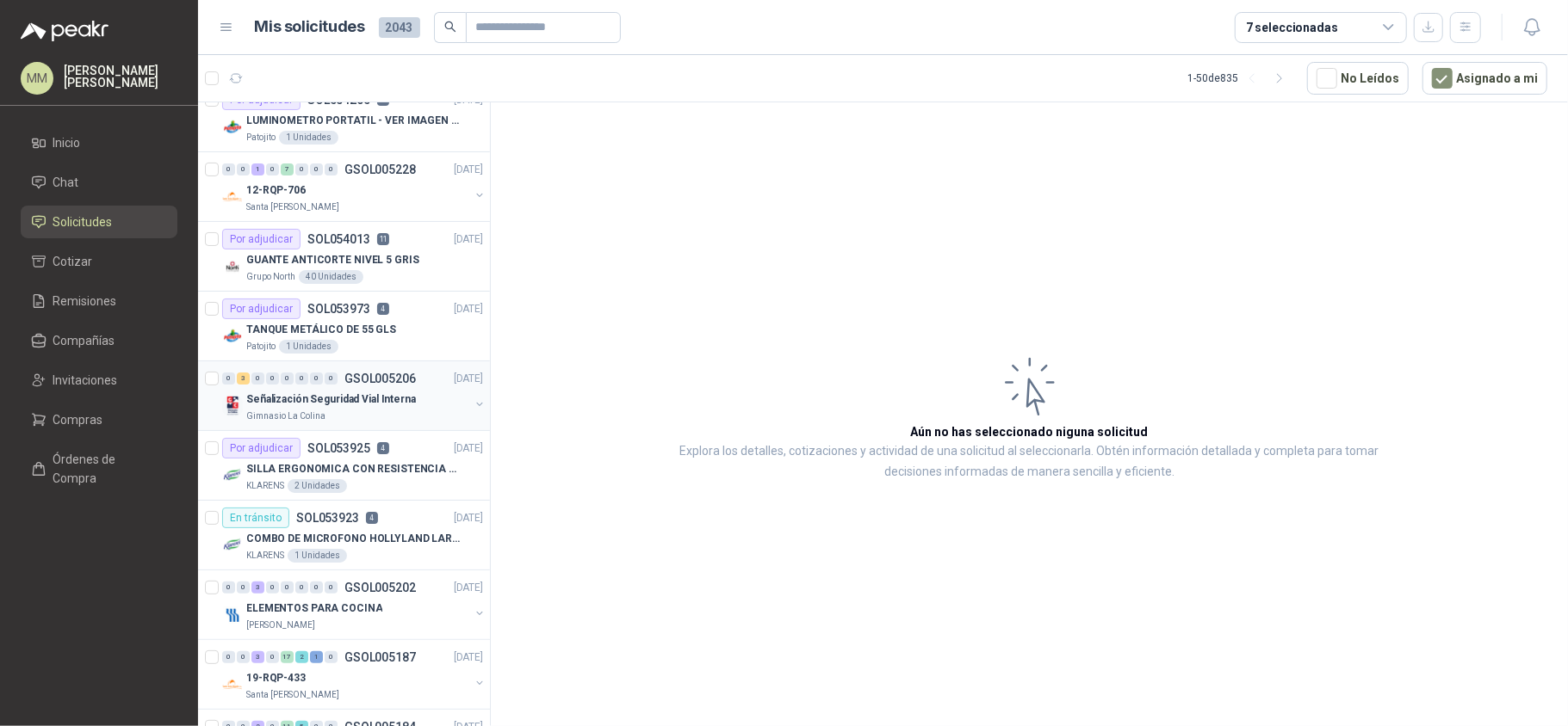
click at [473, 410] on button "button" at bounding box center [479, 404] width 14 height 14
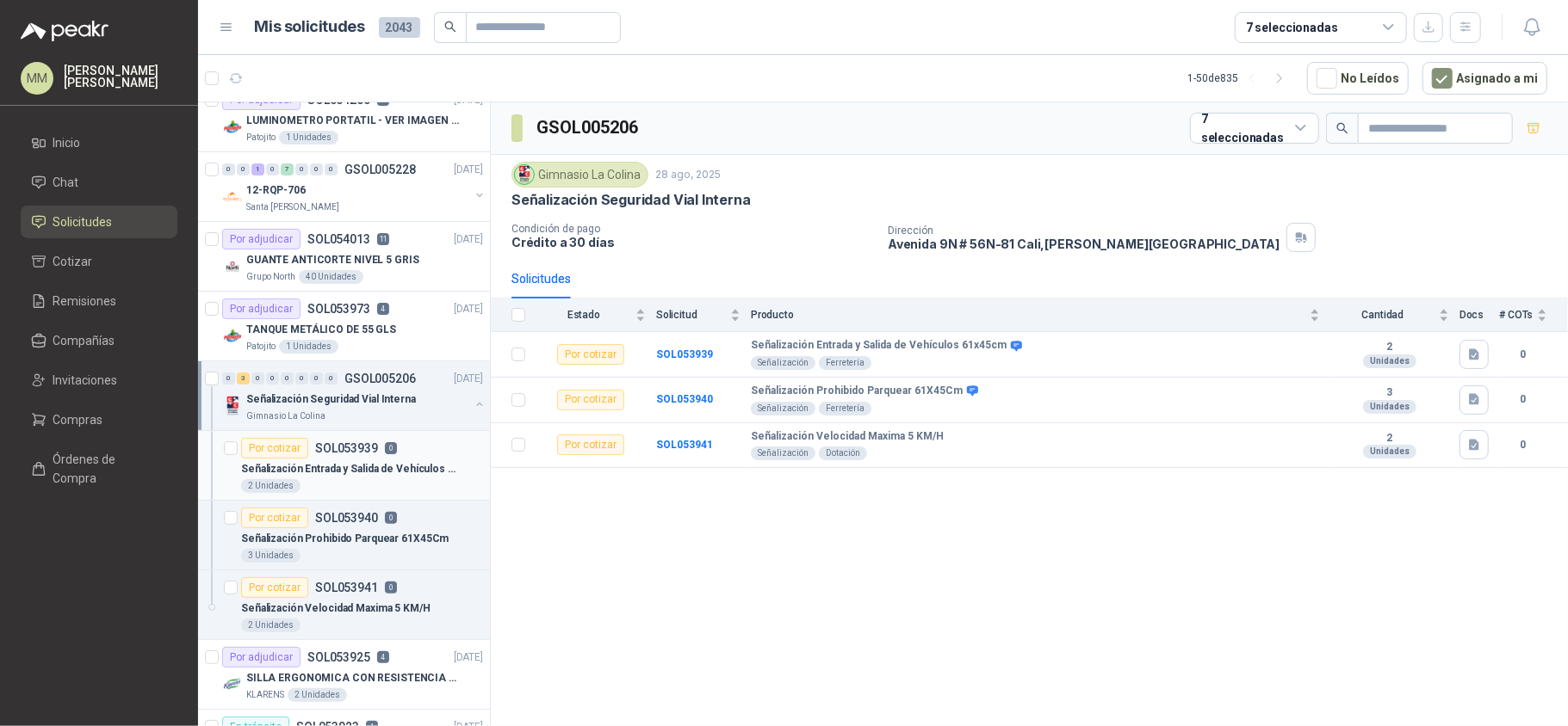
click at [411, 476] on p "Señalización Entrada y Salida de Vehículos 61x45cm" at bounding box center [349, 470] width 214 height 17
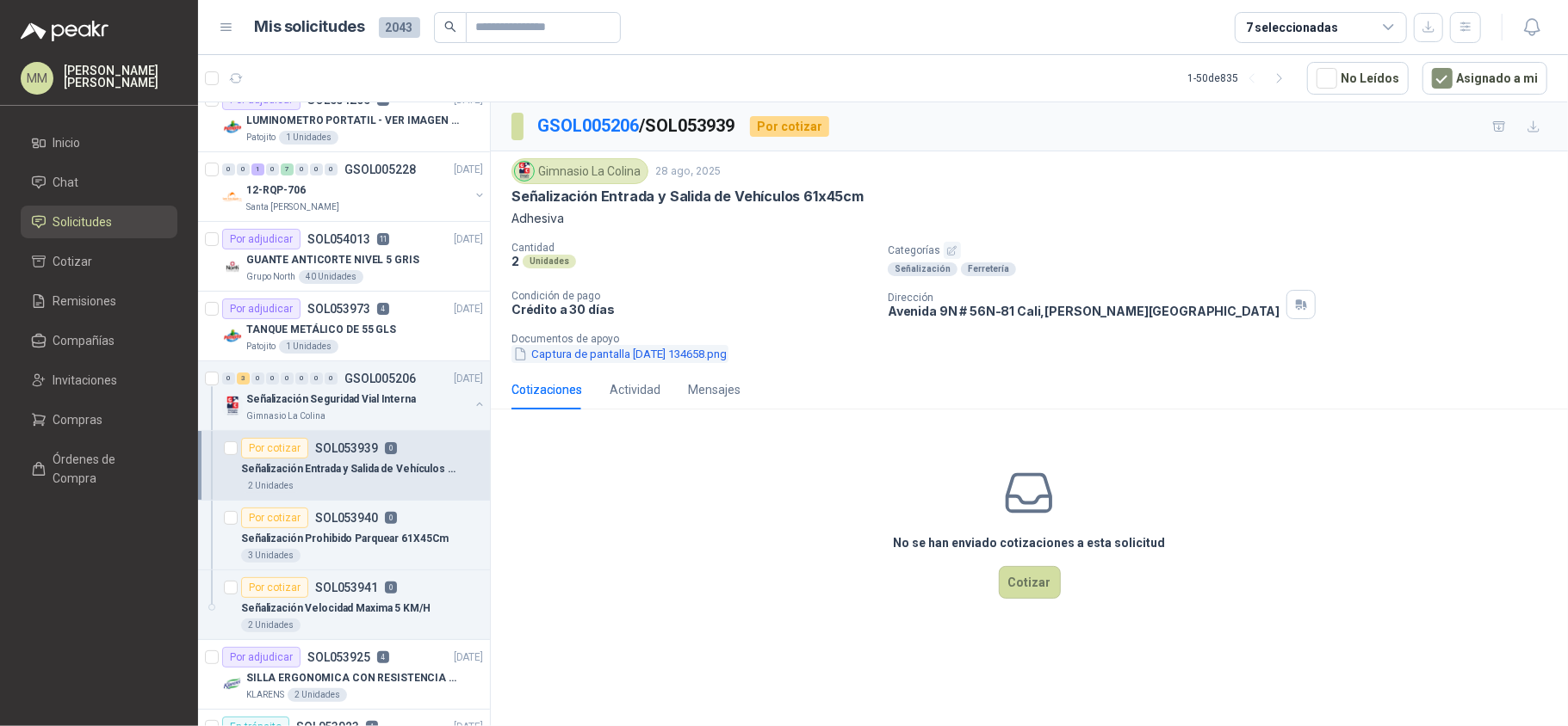
click at [601, 349] on button "Captura de pantalla 2025-08-28 134658.png" at bounding box center [620, 353] width 217 height 18
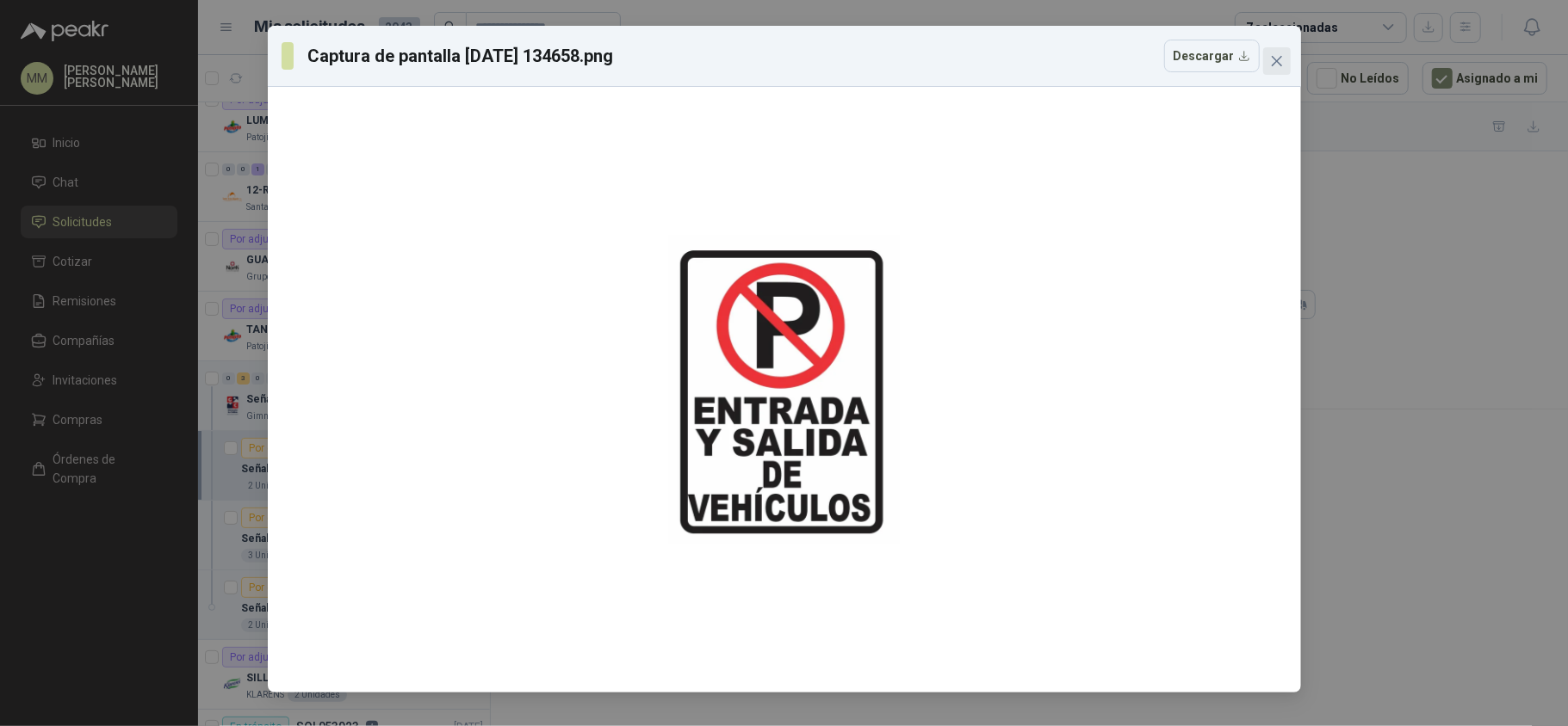
click at [1272, 50] on button "Close" at bounding box center [1277, 62] width 28 height 28
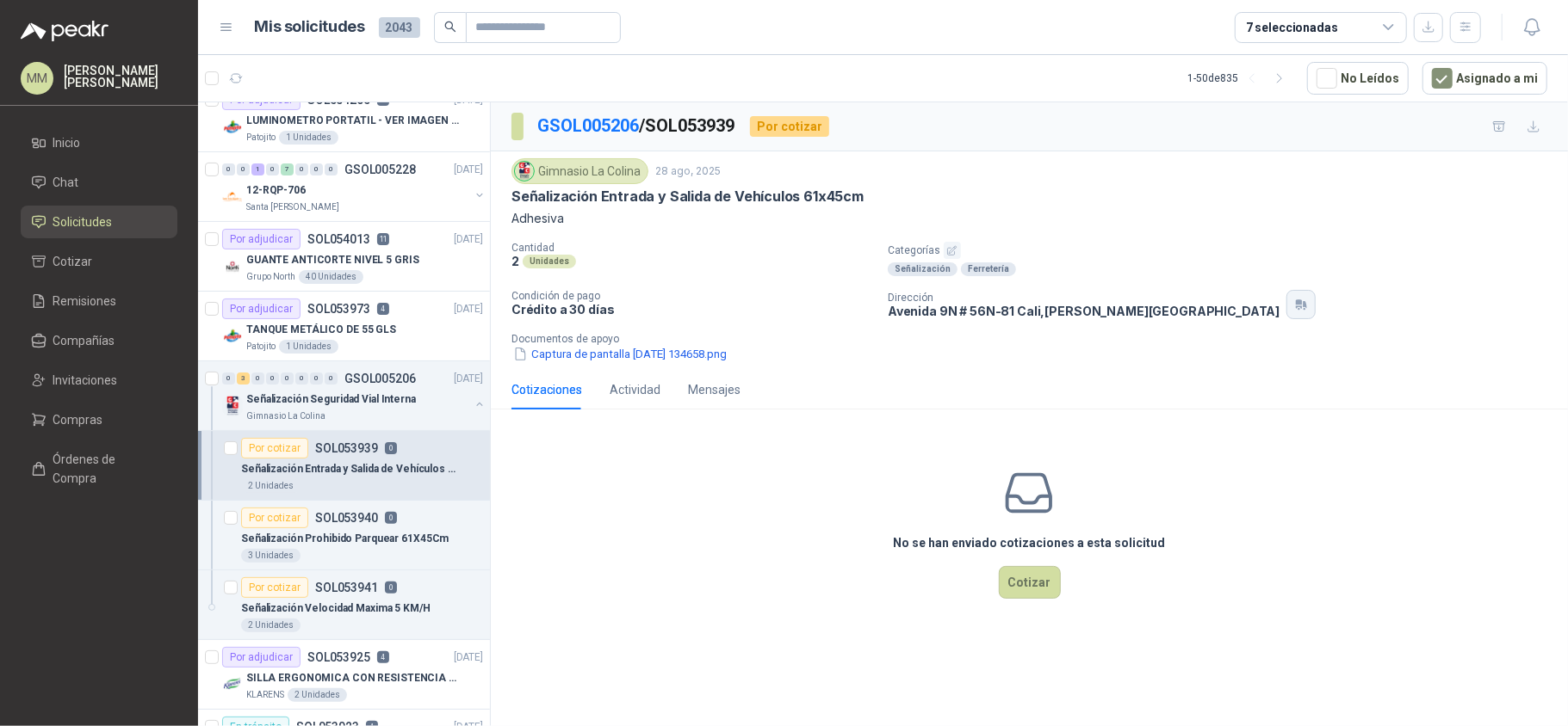
click at [1296, 306] on icon "button" at bounding box center [1299, 303] width 6 height 6
click at [1122, 195] on div "Señalización Entrada y Salida de Vehículos 61x45cm" at bounding box center [1029, 196] width 1036 height 18
click at [89, 186] on li "Chat" at bounding box center [99, 183] width 136 height 19
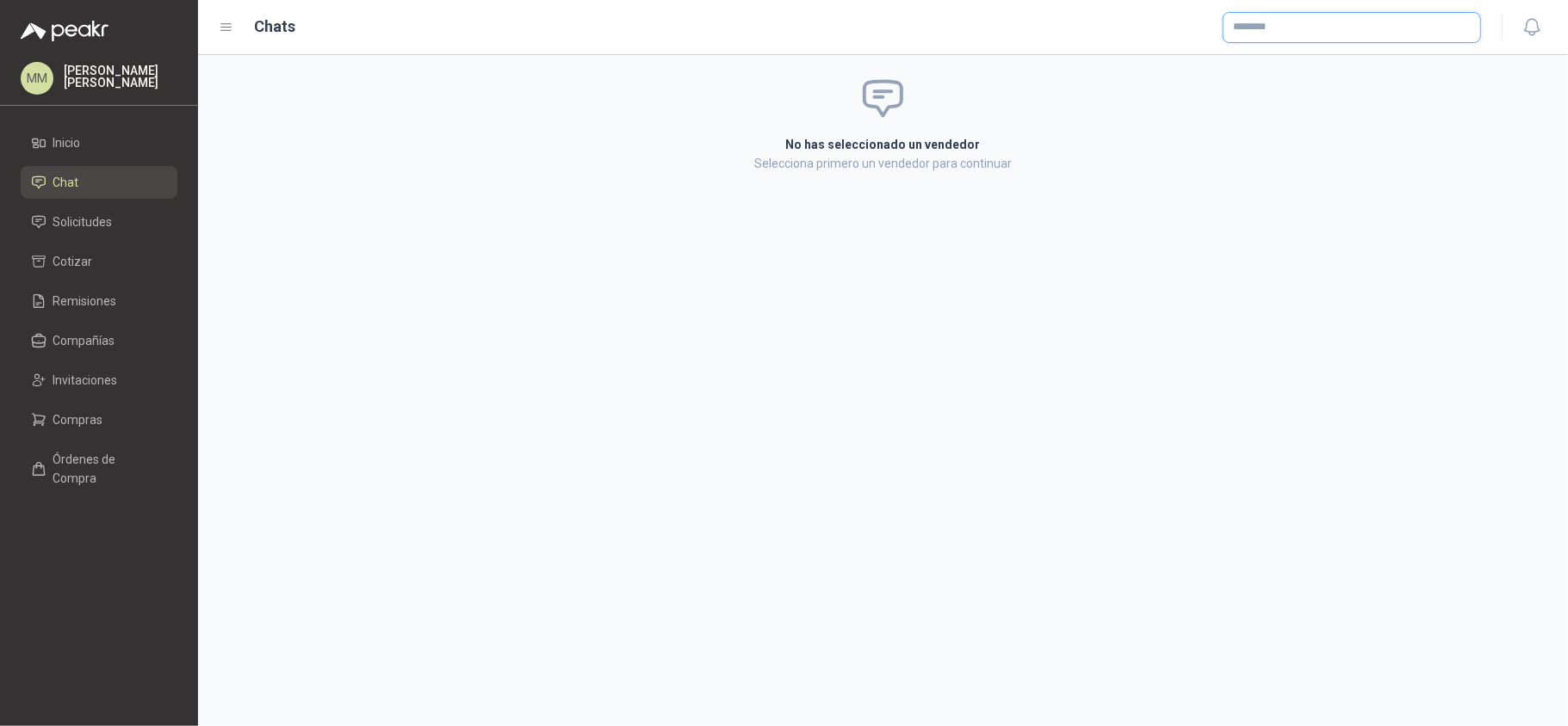
click at [1299, 38] on input "text" at bounding box center [1351, 27] width 256 height 29
click at [1312, 73] on span "NIT : 000000001" at bounding box center [1294, 73] width 62 height 8
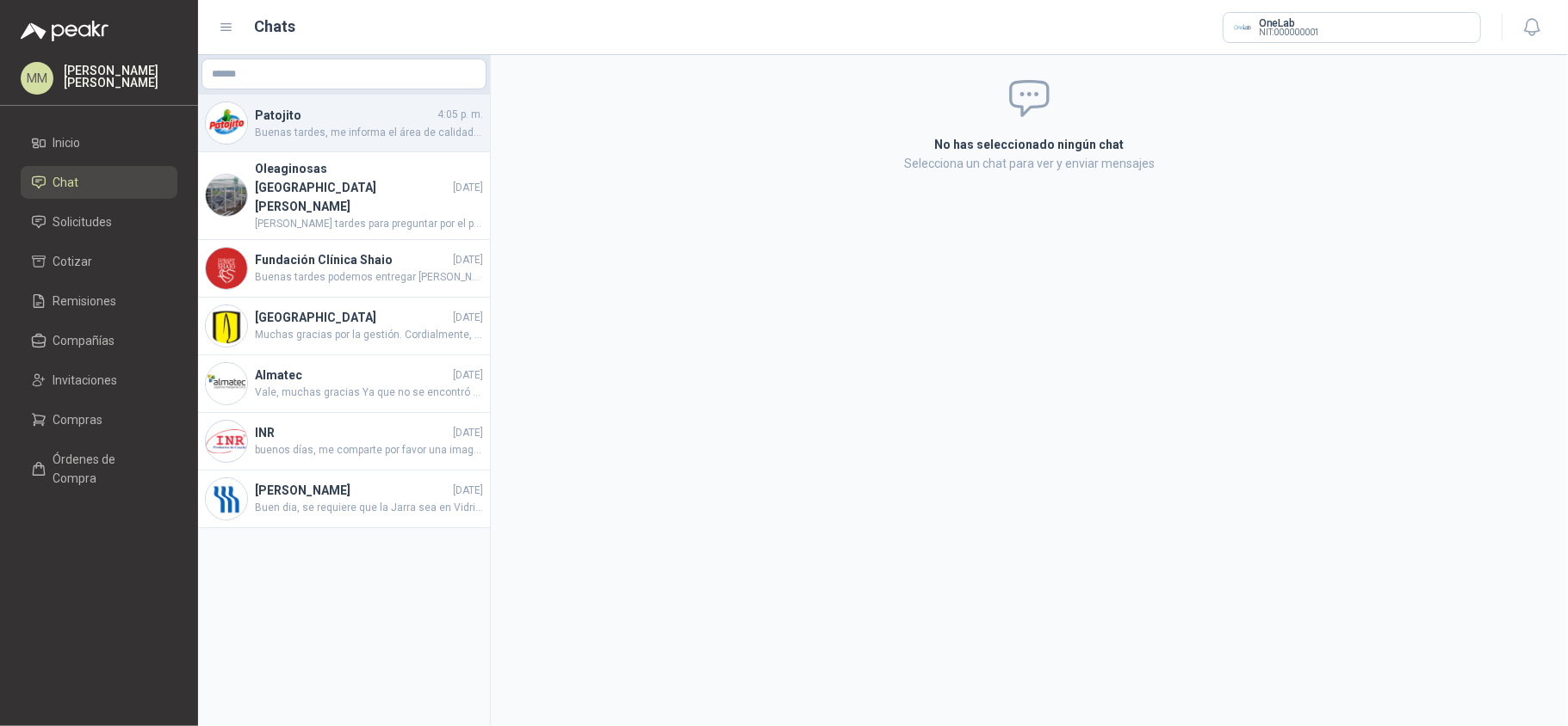
click at [399, 130] on span "Buenas tardes, me informa el área de calidad que es para comprobar limpieza de …" at bounding box center [368, 133] width 228 height 17
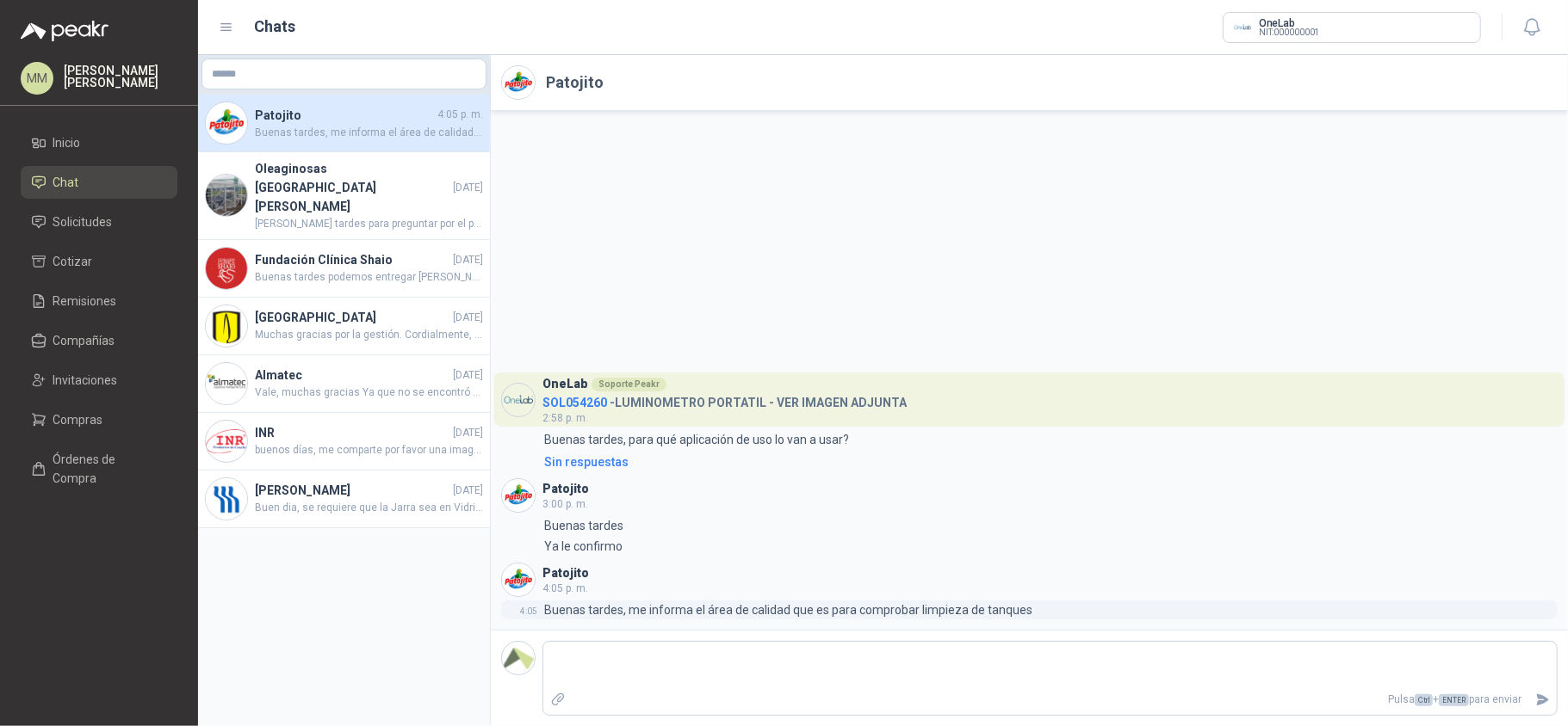
click at [630, 607] on p "Buenas tardes, me informa el área de calidad que es para comprobar limpieza de …" at bounding box center [789, 610] width 488 height 19
drag, startPoint x: 630, startPoint y: 607, endPoint x: 1003, endPoint y: 601, distance: 373.0
click at [1003, 601] on p "Buenas tardes, me informa el área de calidad que es para comprobar limpieza de …" at bounding box center [789, 610] width 488 height 19
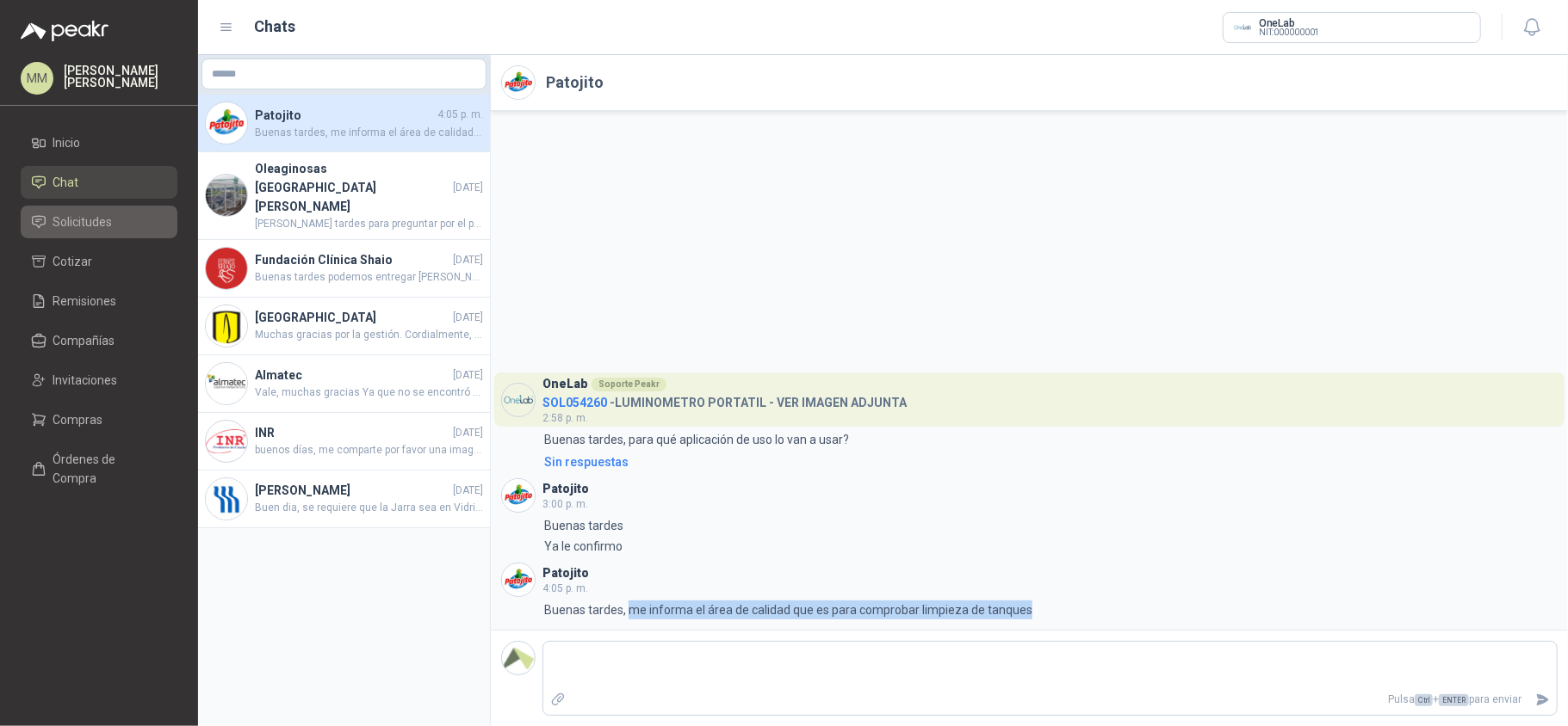
click at [107, 215] on span "Solicitudes" at bounding box center [83, 222] width 60 height 19
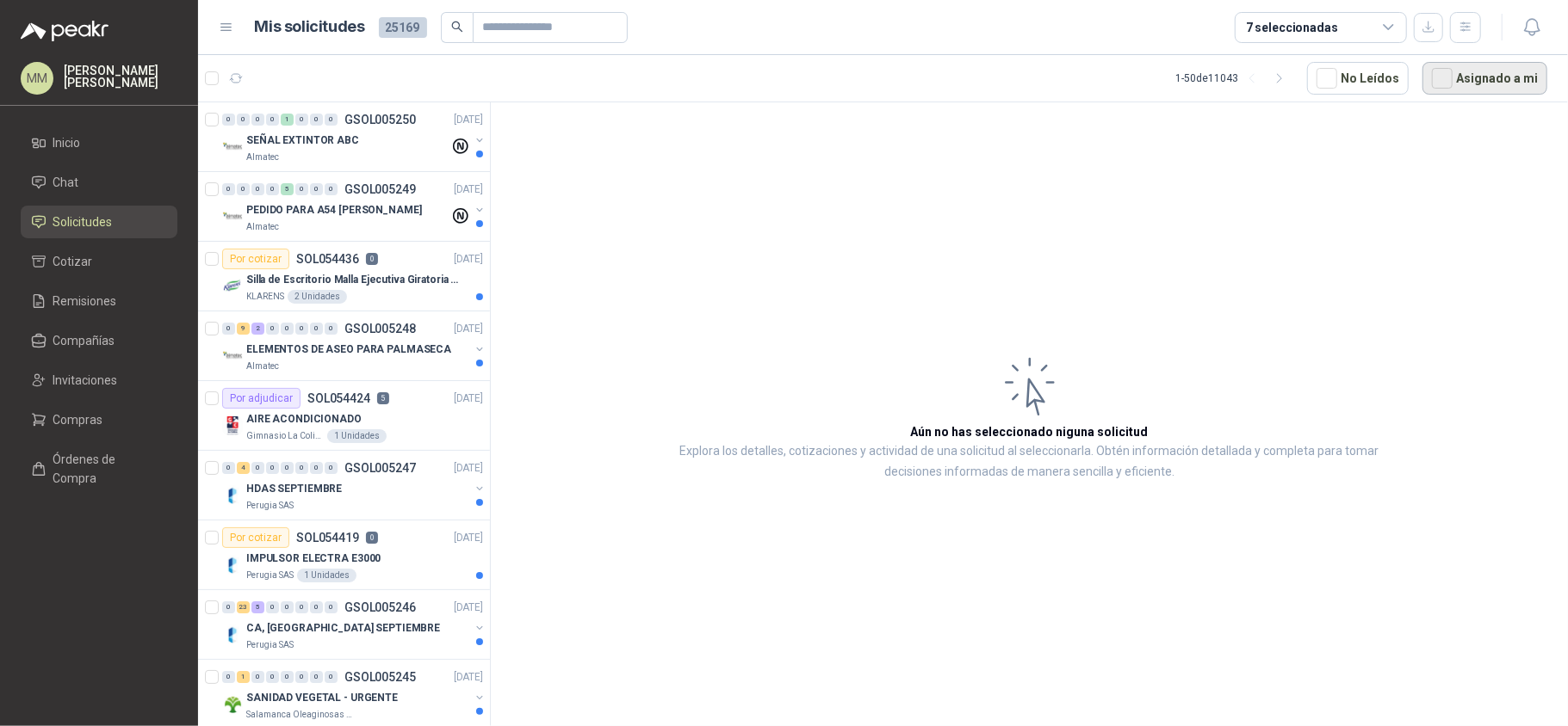
click at [1458, 83] on button "Asignado a mi" at bounding box center [1485, 77] width 125 height 33
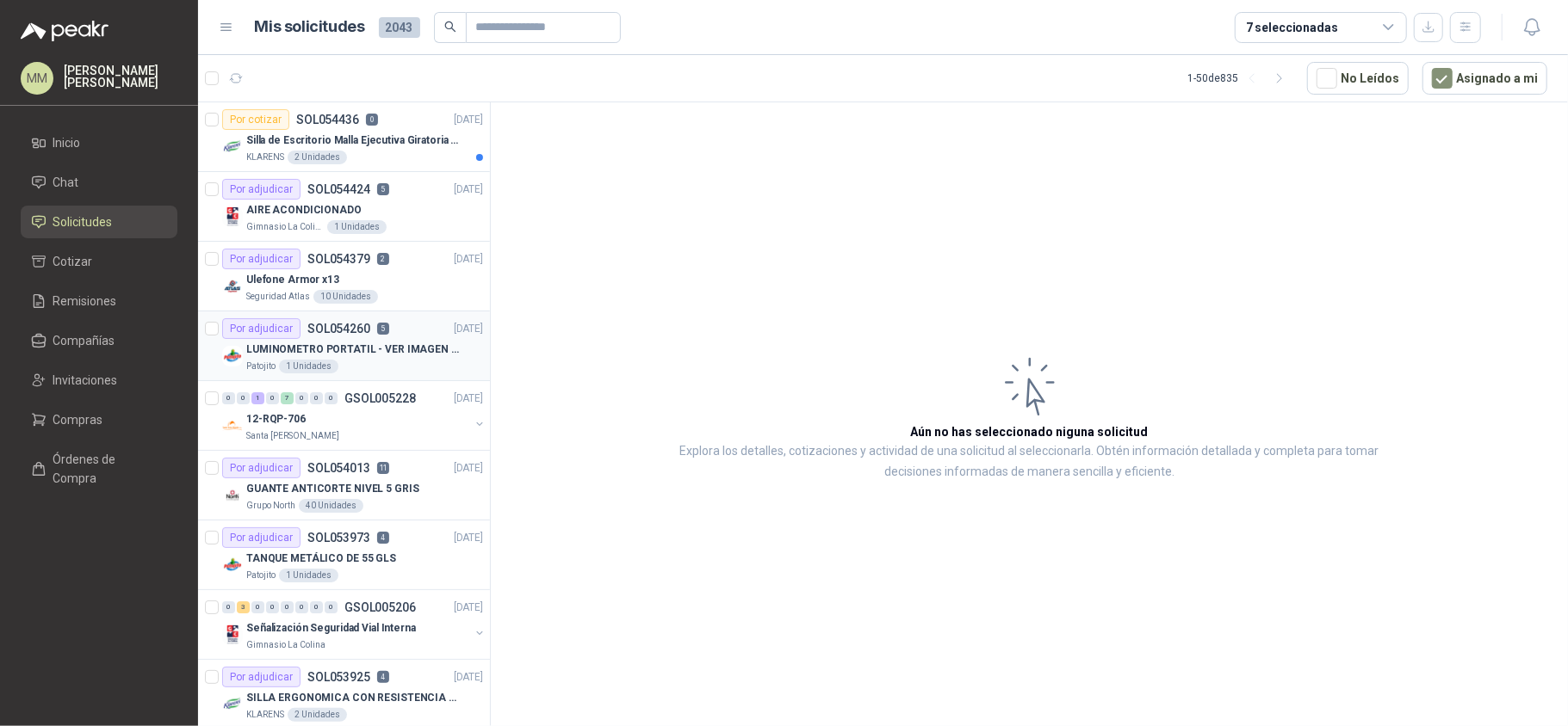
click at [404, 355] on p "LUMINOMETRO PORTATIL - VER IMAGEN ADJUNTA" at bounding box center [353, 350] width 214 height 17
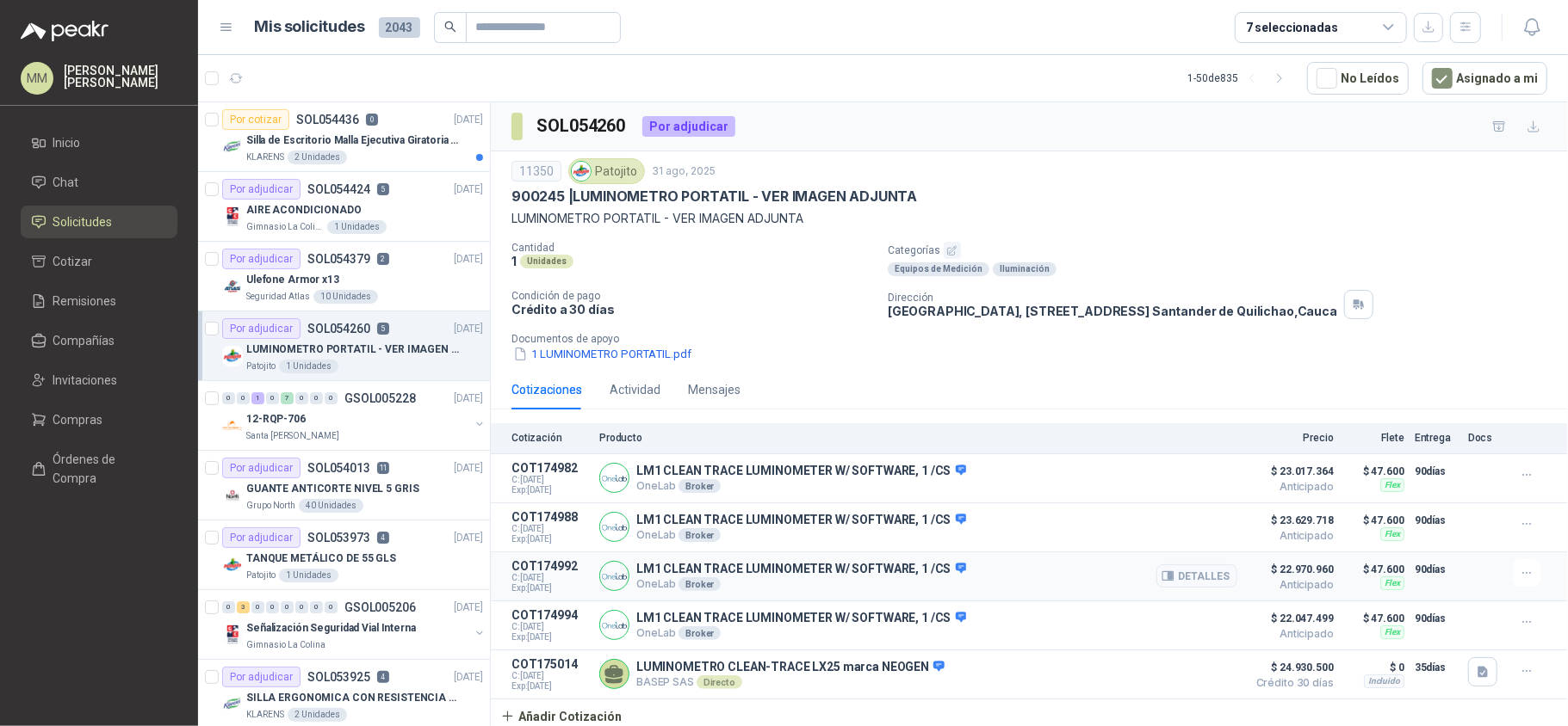
scroll to position [11, 0]
click at [604, 714] on button "Añadir Cotización" at bounding box center [560, 716] width 141 height 34
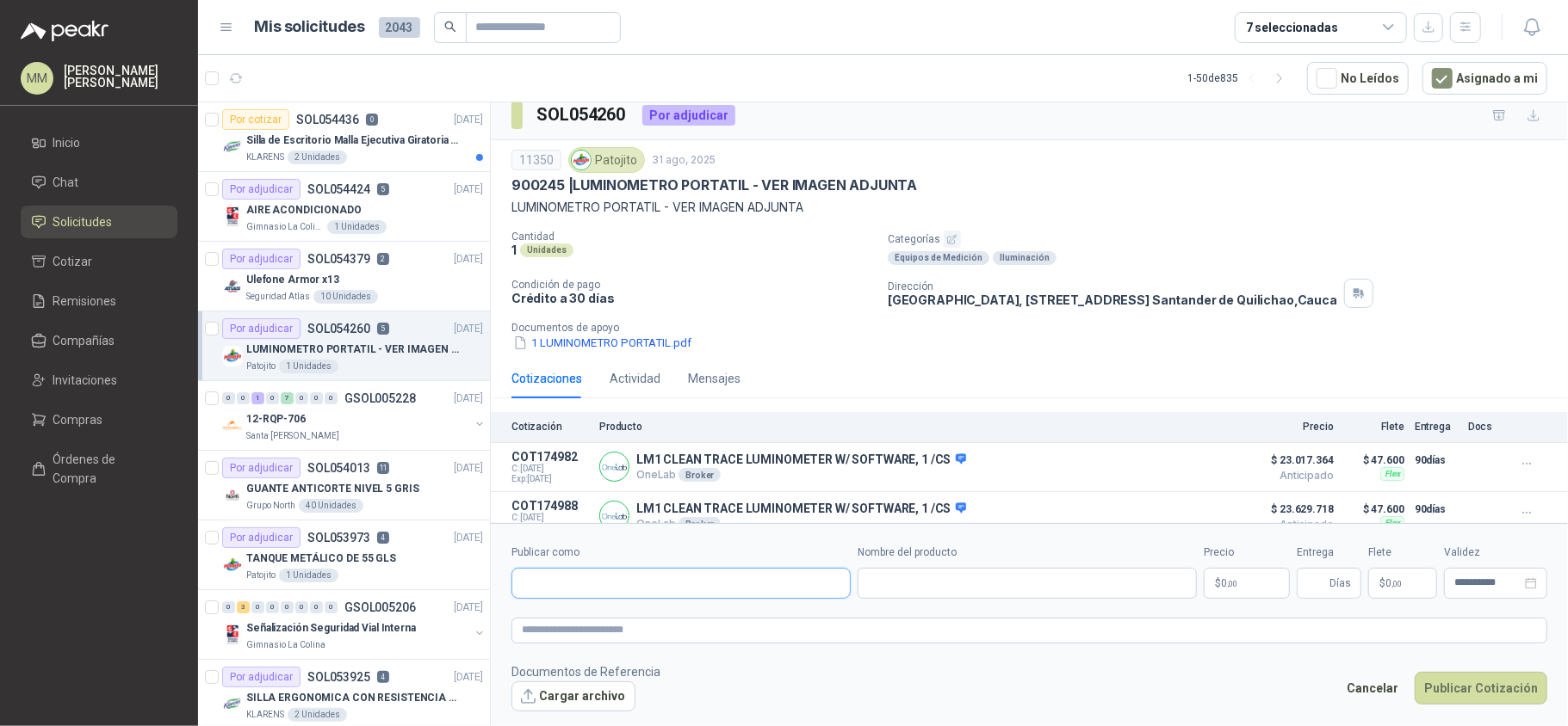
click at [647, 590] on input "Publicar como" at bounding box center [681, 582] width 337 height 29
click at [617, 577] on input "******" at bounding box center [681, 582] width 337 height 29
click at [816, 290] on p "Condición de pago" at bounding box center [693, 284] width 363 height 12
click at [703, 583] on input "Publicar como" at bounding box center [681, 582] width 337 height 29
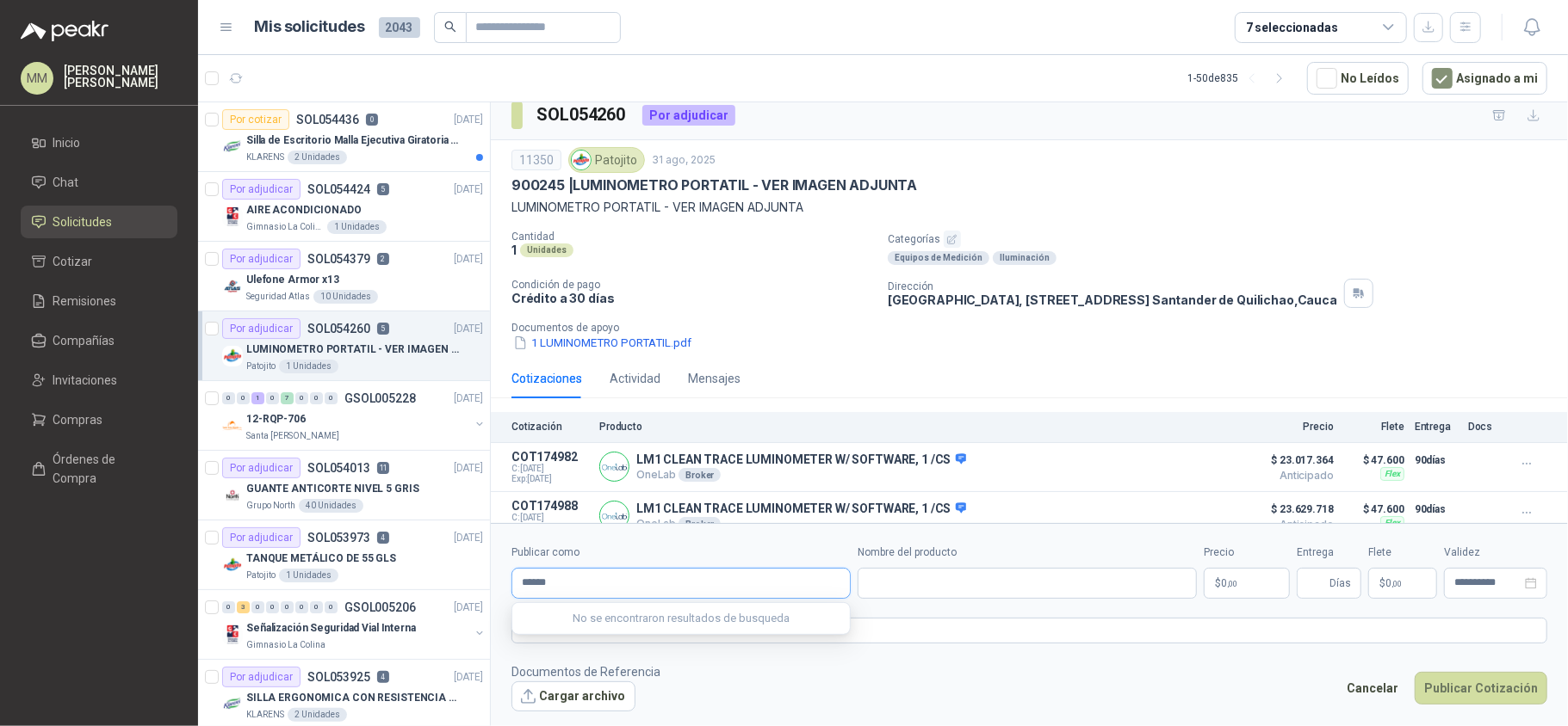
click at [681, 575] on input "******" at bounding box center [681, 582] width 337 height 29
click at [1374, 683] on button "Cancelar" at bounding box center [1372, 688] width 71 height 33
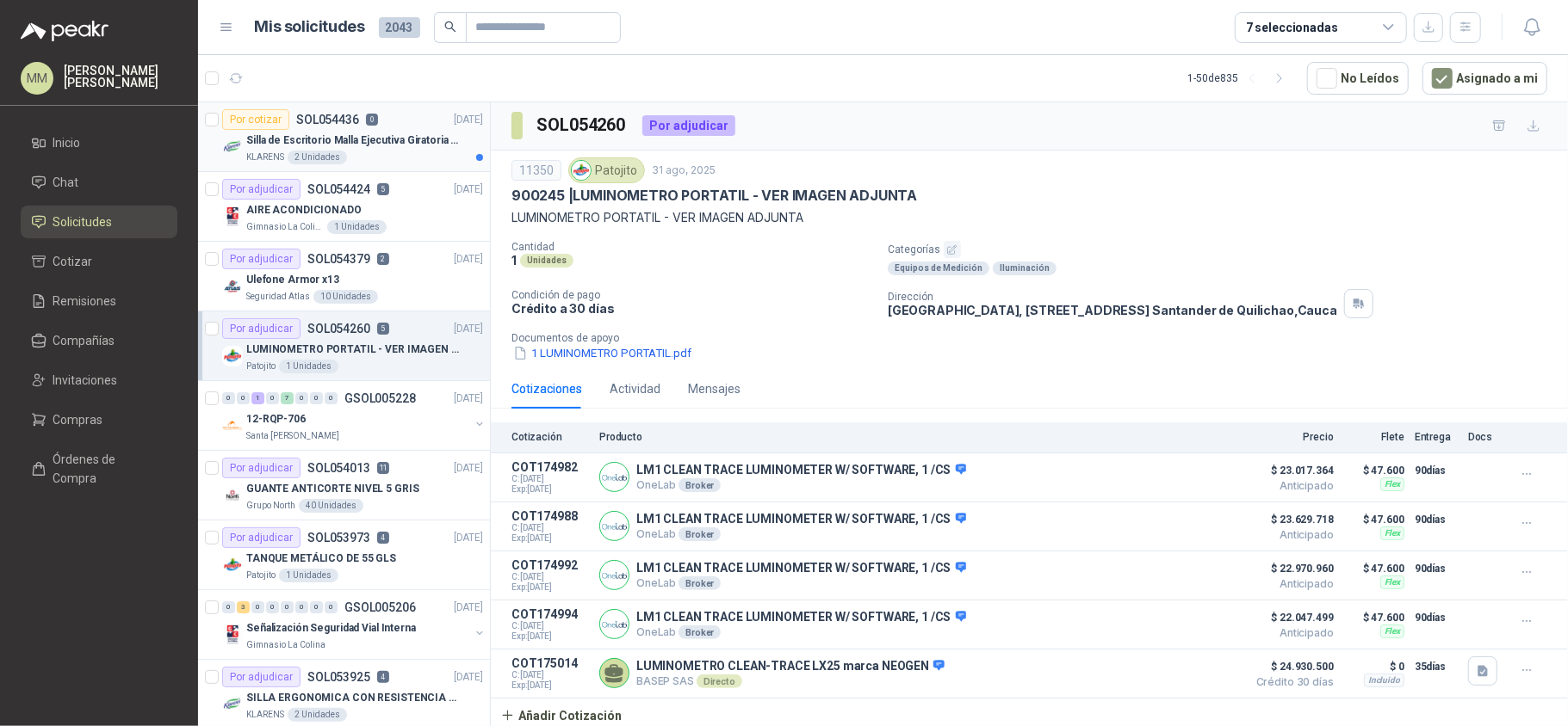
click at [423, 144] on p "Silla de Escritorio Malla Ejecutiva Giratoria Cromada con Reposabrazos Fijo Neg…" at bounding box center [353, 141] width 214 height 17
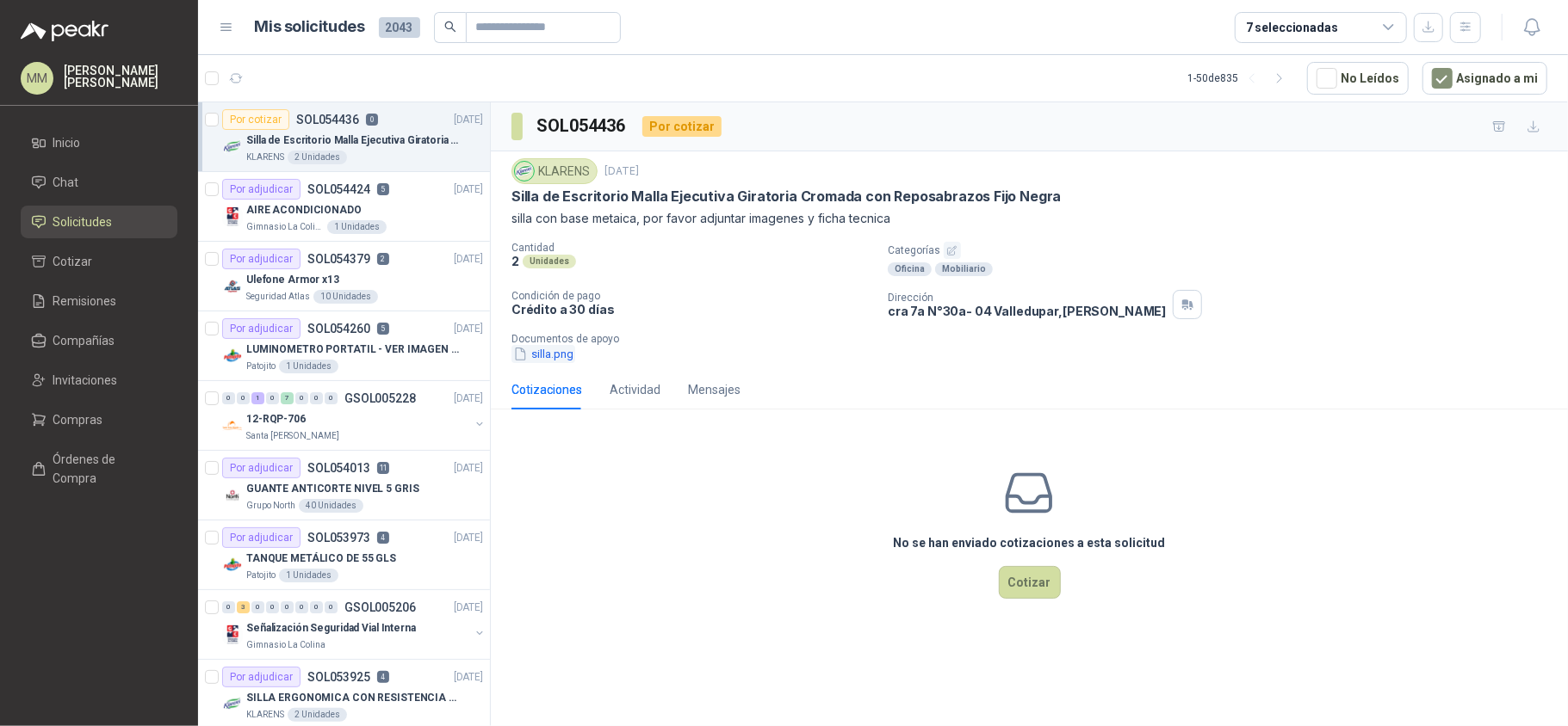
click at [548, 356] on button "silla.png" at bounding box center [543, 353] width 63 height 18
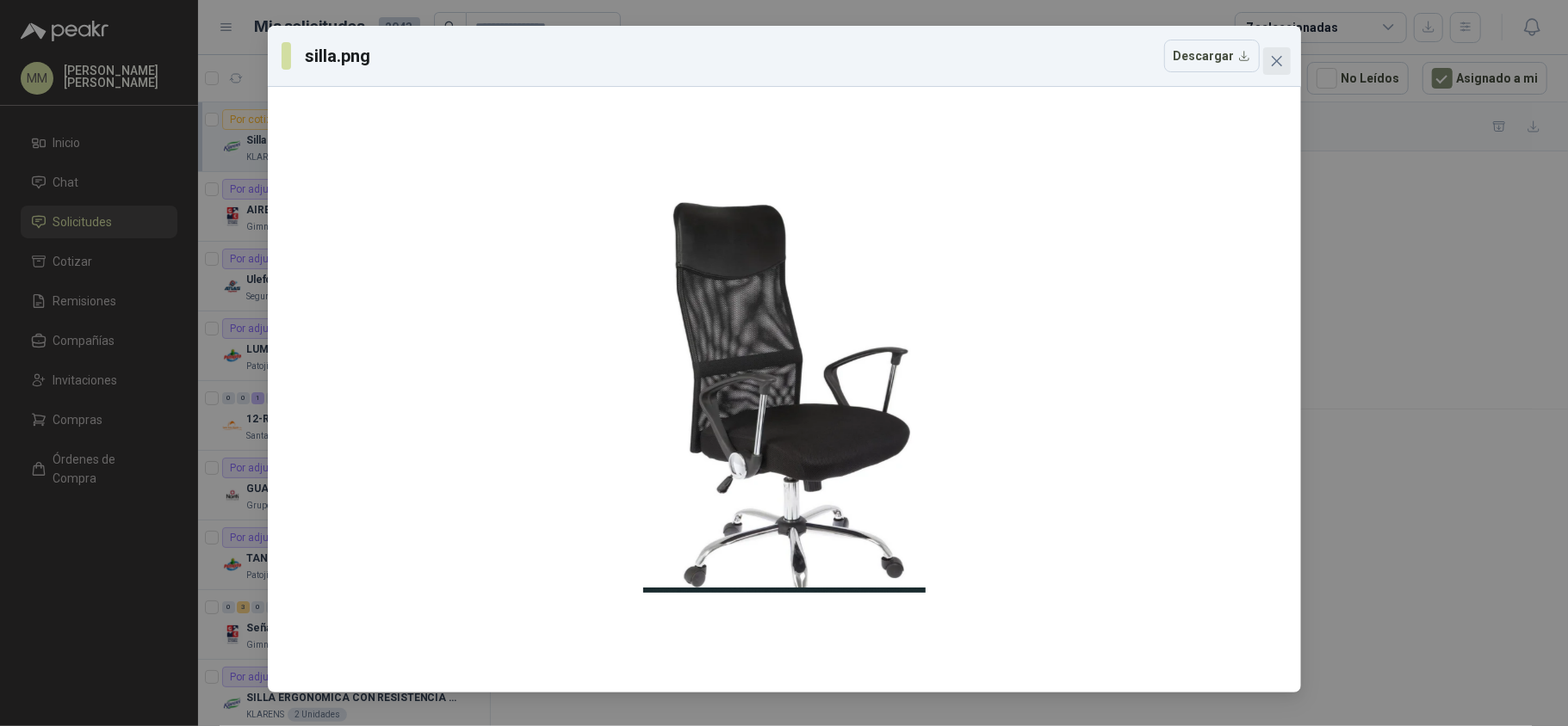
click at [1277, 66] on icon "close" at bounding box center [1276, 61] width 14 height 14
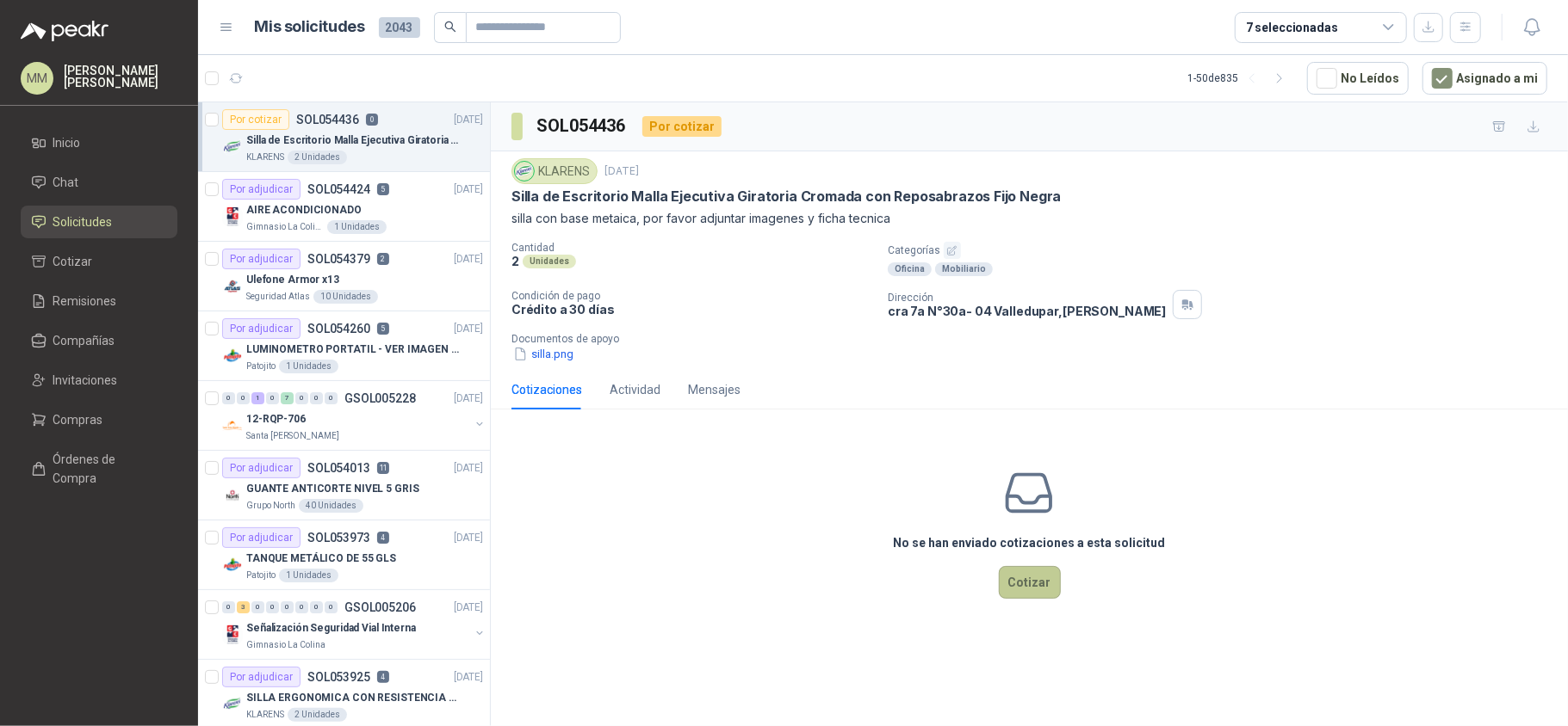
click at [1031, 585] on button "Cotizar" at bounding box center [1029, 582] width 62 height 33
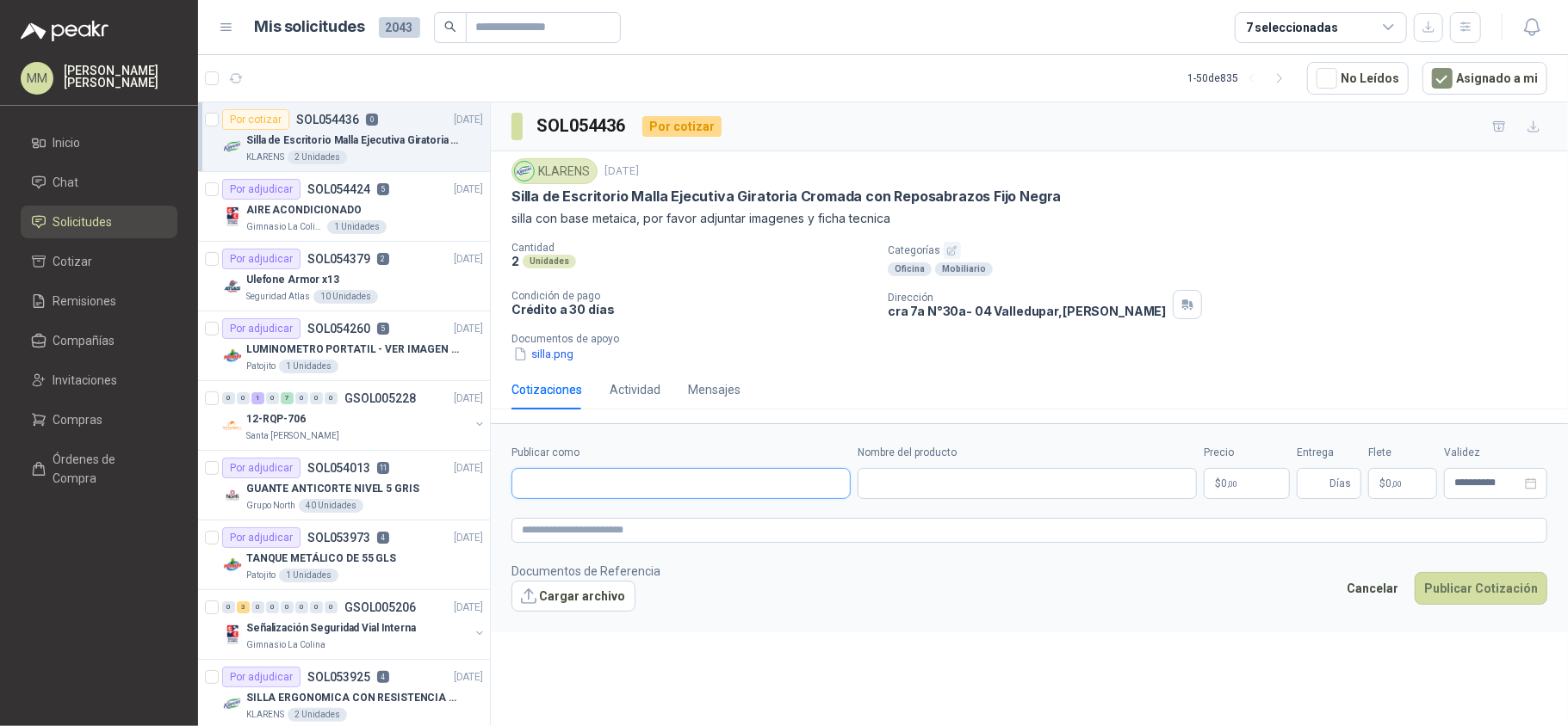
click at [785, 489] on input "Publicar como" at bounding box center [681, 483] width 337 height 29
click at [699, 537] on div "Homecenter NIT : 800242106" at bounding box center [681, 528] width 309 height 19
click at [910, 489] on input "Nombre del producto" at bounding box center [1027, 483] width 339 height 31
paste input "**********"
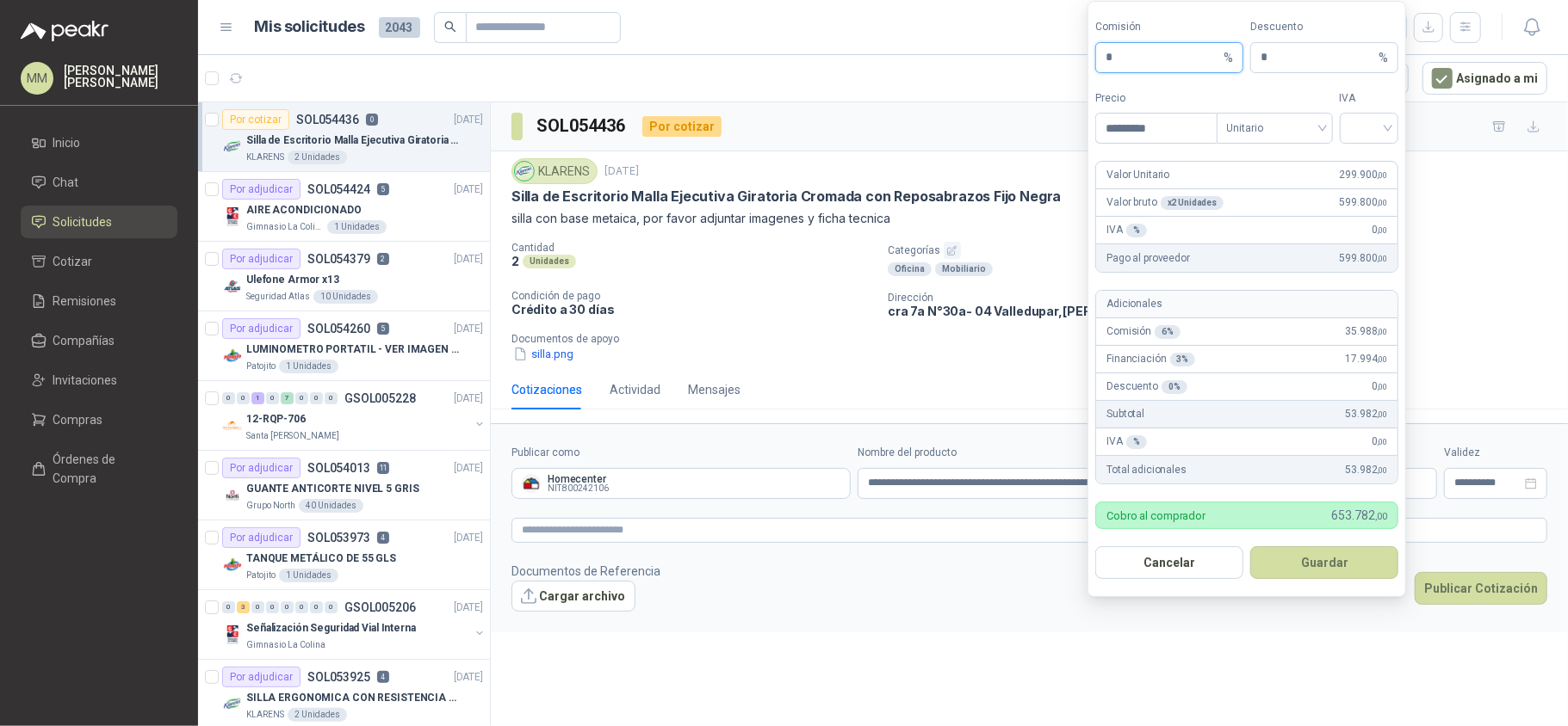
click at [1141, 46] on input "*" at bounding box center [1162, 57] width 115 height 29
click at [1356, 118] on input "search" at bounding box center [1369, 127] width 39 height 26
click at [1357, 148] on div "19%" at bounding box center [1369, 162] width 52 height 28
click at [1329, 566] on button "Guardar" at bounding box center [1324, 562] width 148 height 33
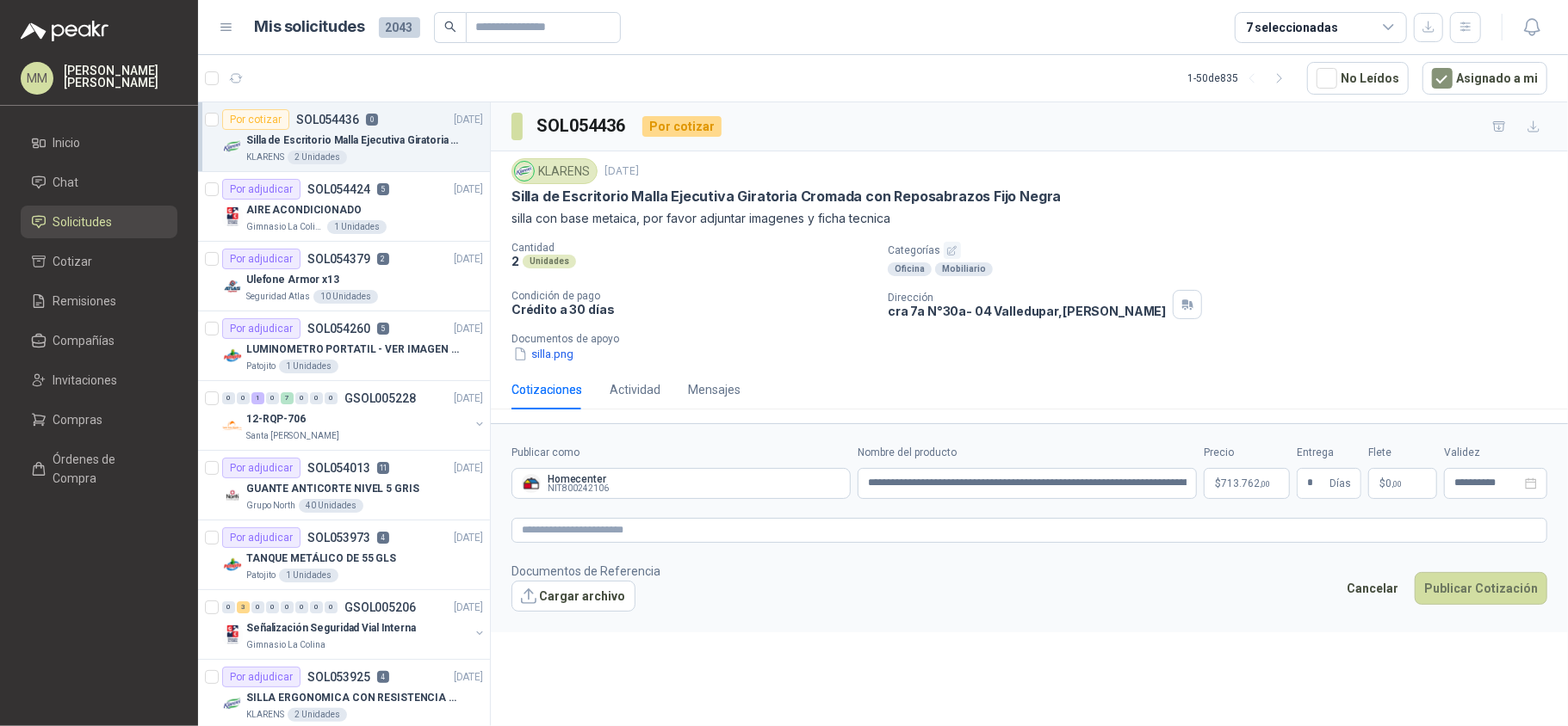
click at [1371, 493] on p "$ 0 ,00" at bounding box center [1402, 483] width 69 height 31
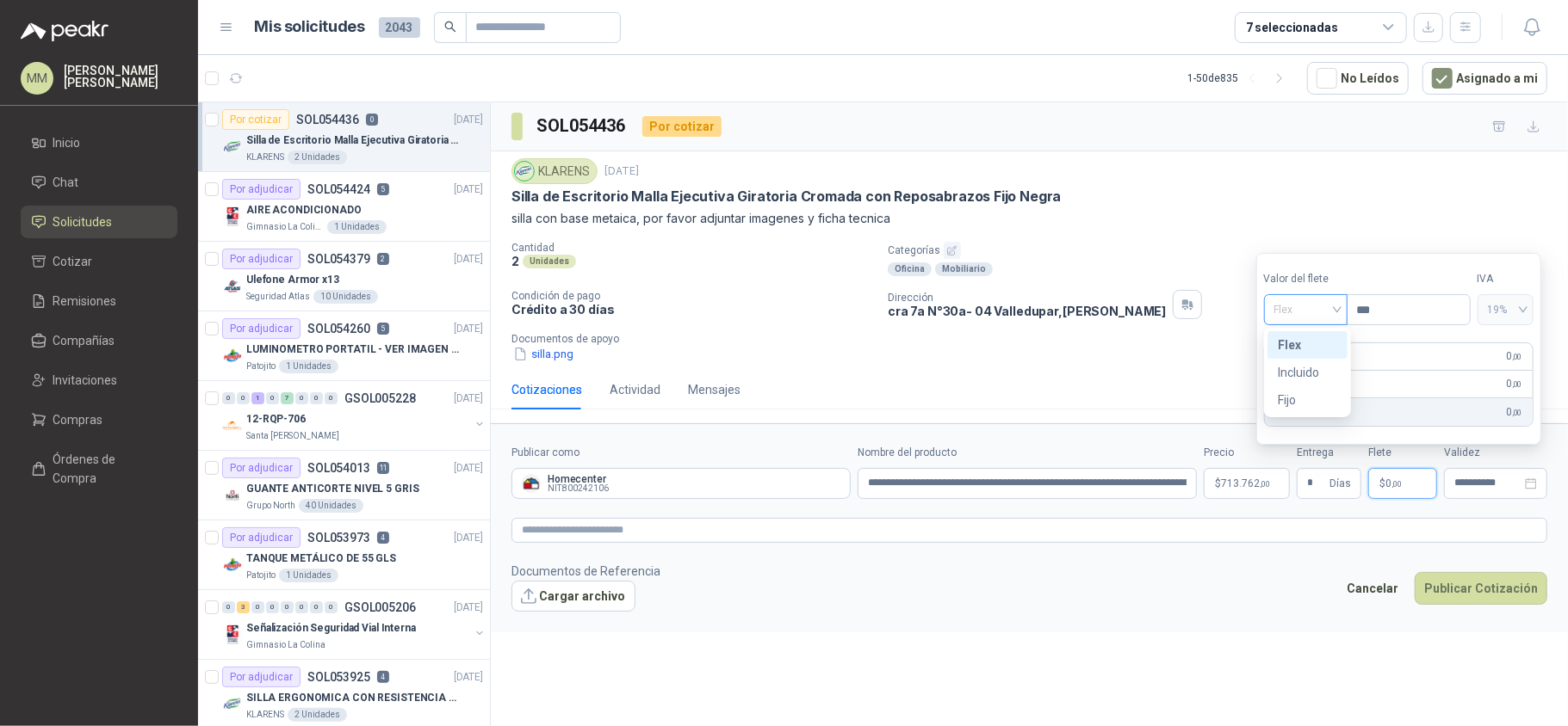
click at [1312, 298] on span "Flex" at bounding box center [1305, 310] width 62 height 26
click at [1286, 365] on div "Incluido" at bounding box center [1307, 373] width 60 height 19
click at [1243, 527] on textarea at bounding box center [1029, 531] width 1036 height 26
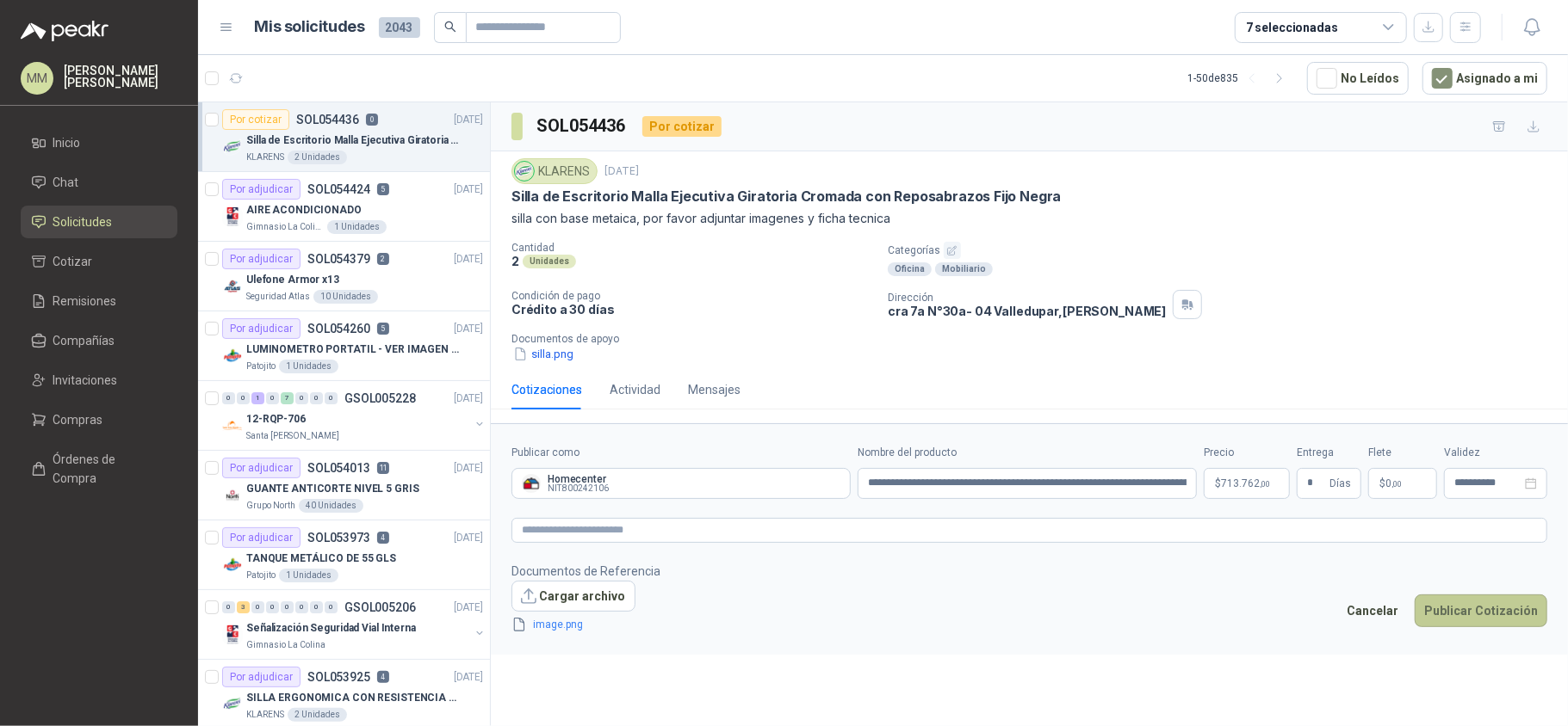
click at [1485, 612] on button "Publicar Cotización" at bounding box center [1480, 610] width 132 height 33
click at [1055, 489] on input "**********" at bounding box center [1027, 483] width 339 height 31
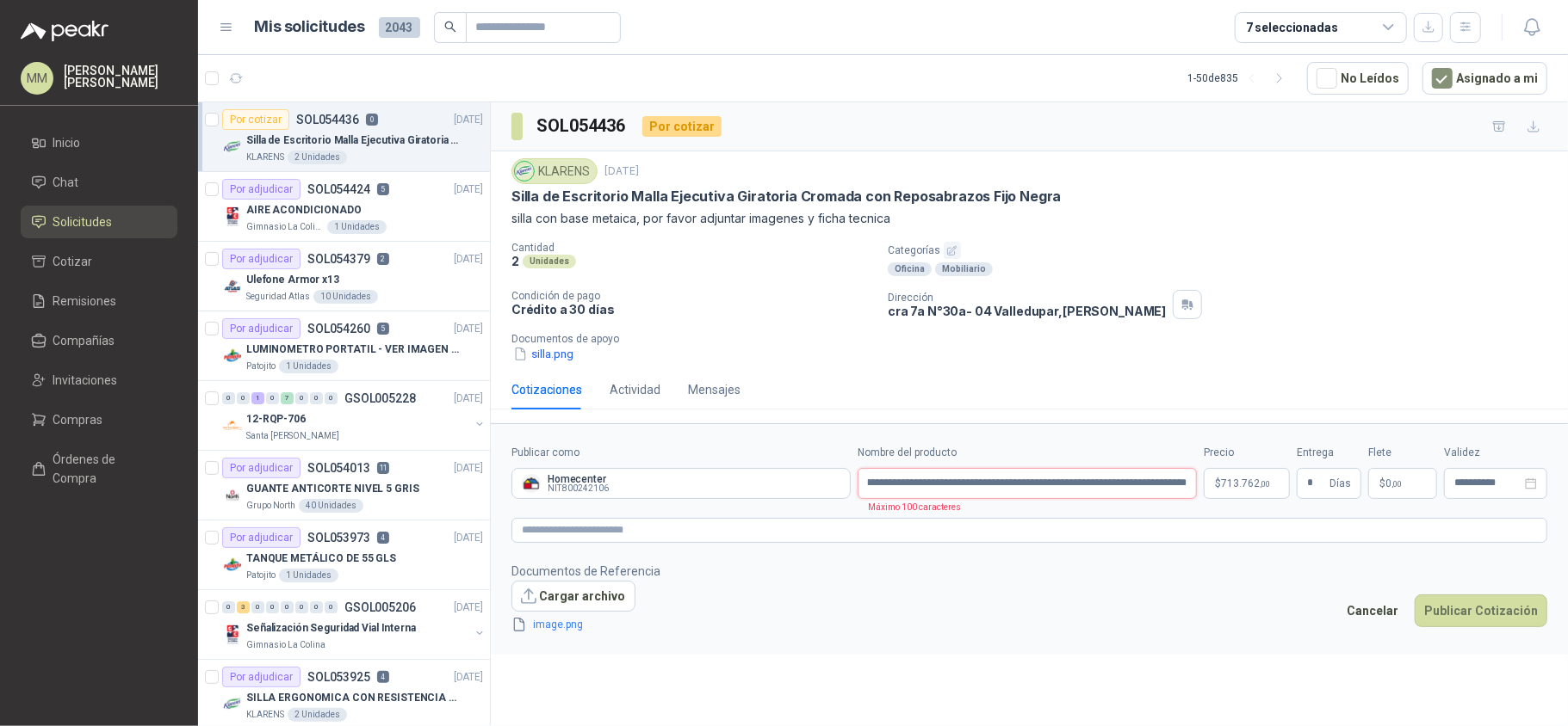
drag, startPoint x: 1089, startPoint y: 489, endPoint x: 1274, endPoint y: 507, distance: 185.9
click at [1274, 507] on form "**********" at bounding box center [1028, 539] width 1077 height 231
click at [1506, 620] on button "Publicar Cotización" at bounding box center [1480, 610] width 132 height 33
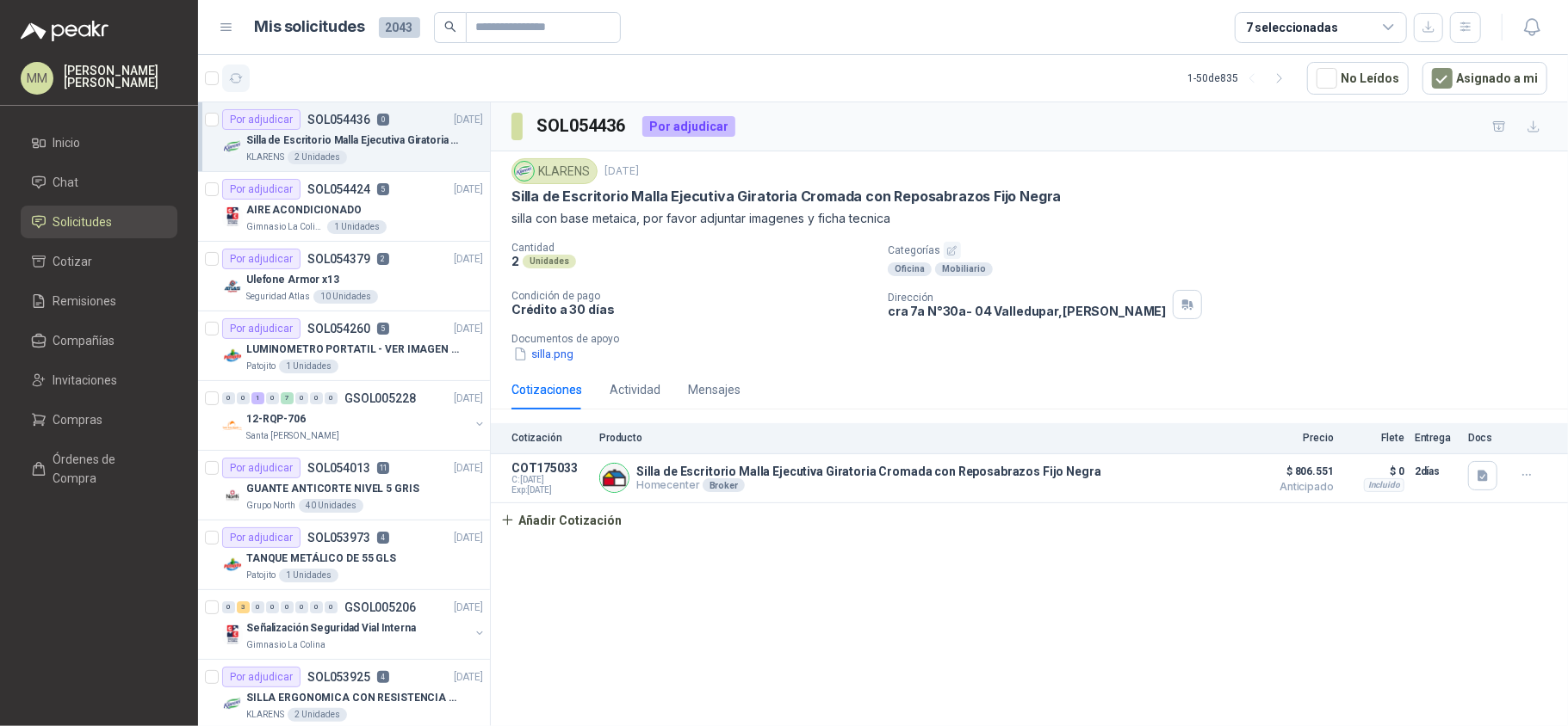
click at [239, 74] on icon "button" at bounding box center [237, 77] width 13 height 8
click at [231, 76] on icon "button" at bounding box center [237, 77] width 13 height 8
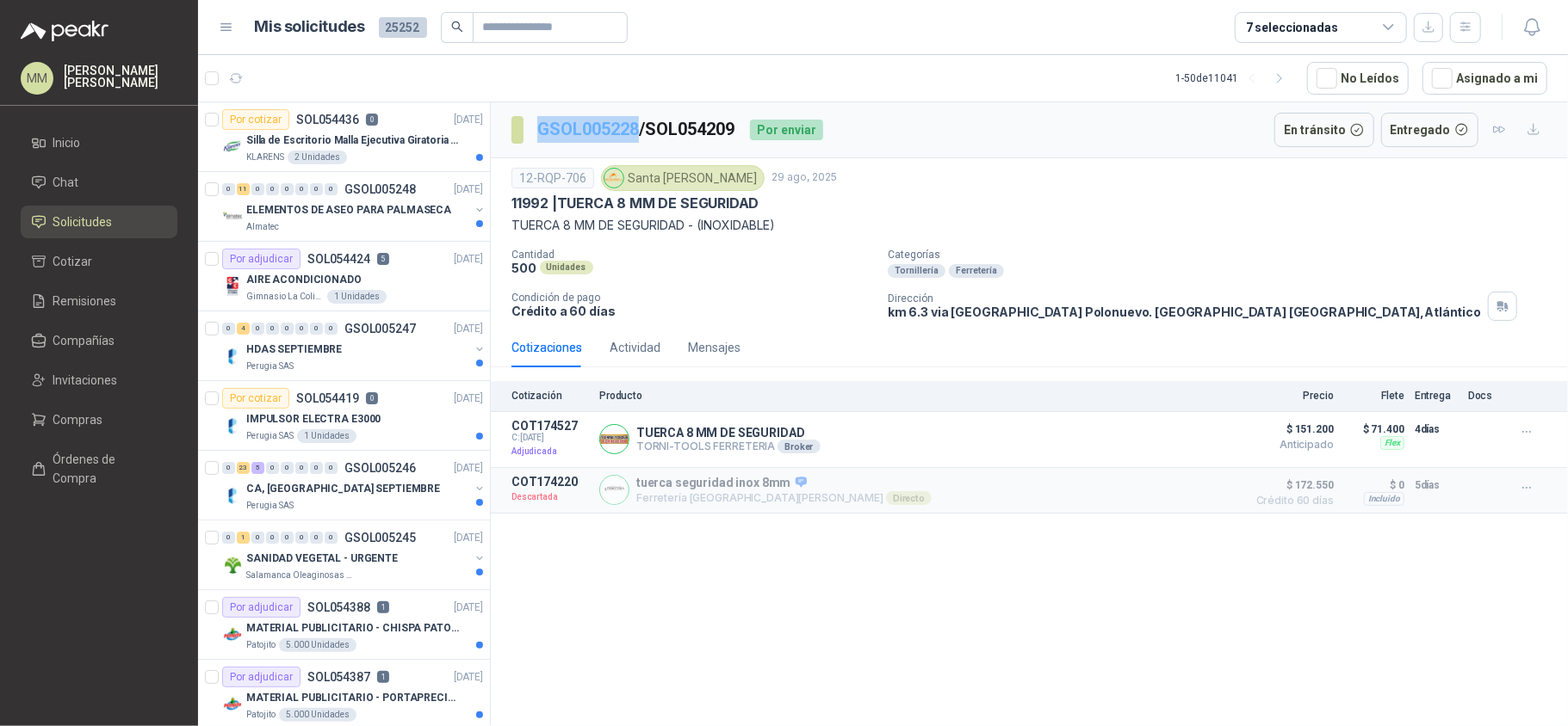
drag, startPoint x: 529, startPoint y: 118, endPoint x: 638, endPoint y: 138, distance: 110.8
click at [638, 138] on section "GSOL005228 / SOL054209" at bounding box center [624, 130] width 225 height 28
copy section "GSOL005228"
click at [732, 129] on p "GSOL005228 / SOL054209" at bounding box center [636, 130] width 199 height 27
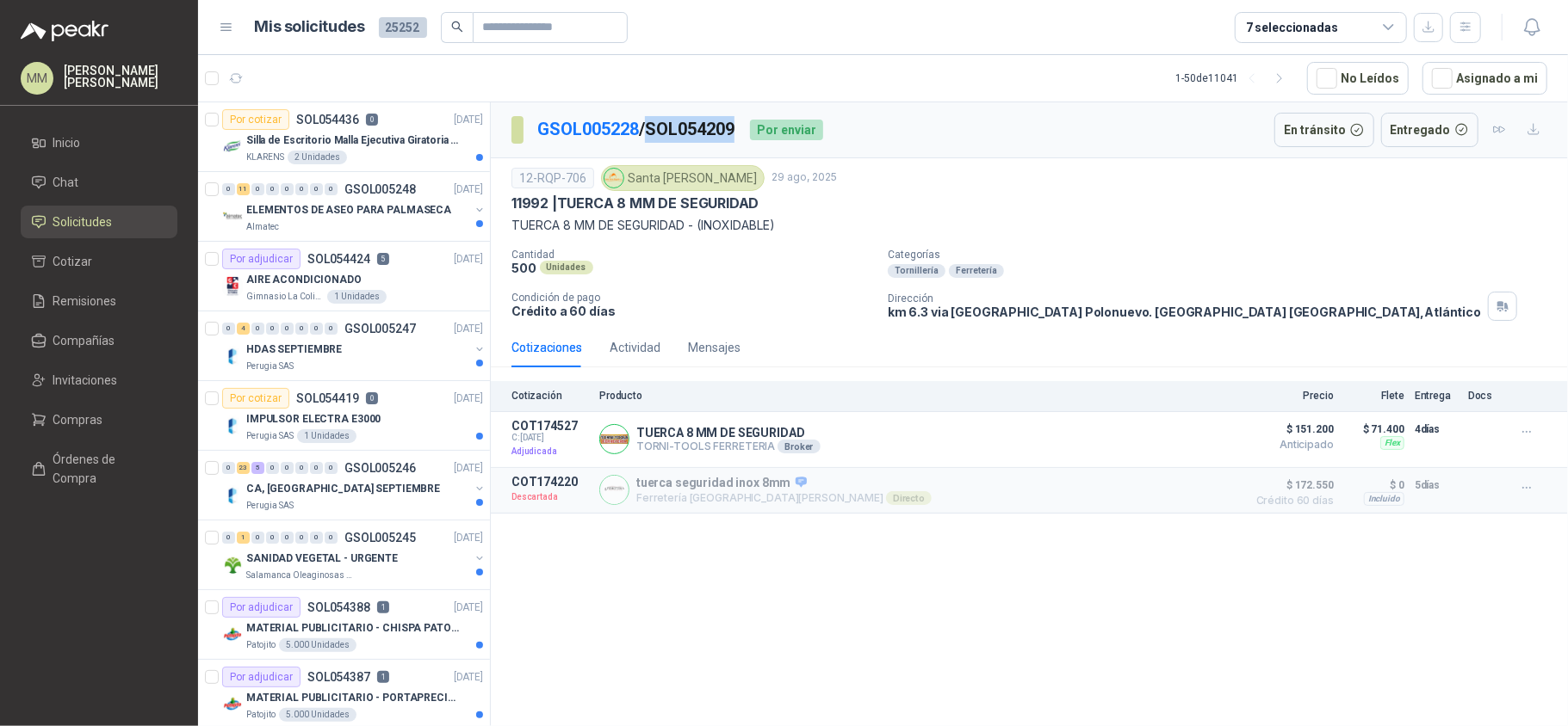
copy p "SOL054209"
click at [655, 433] on p "TUERCA 8 MM DE SEGURIDAD" at bounding box center [728, 432] width 185 height 14
copy p "TUERCA 8 MM DE SEGURIDAD"
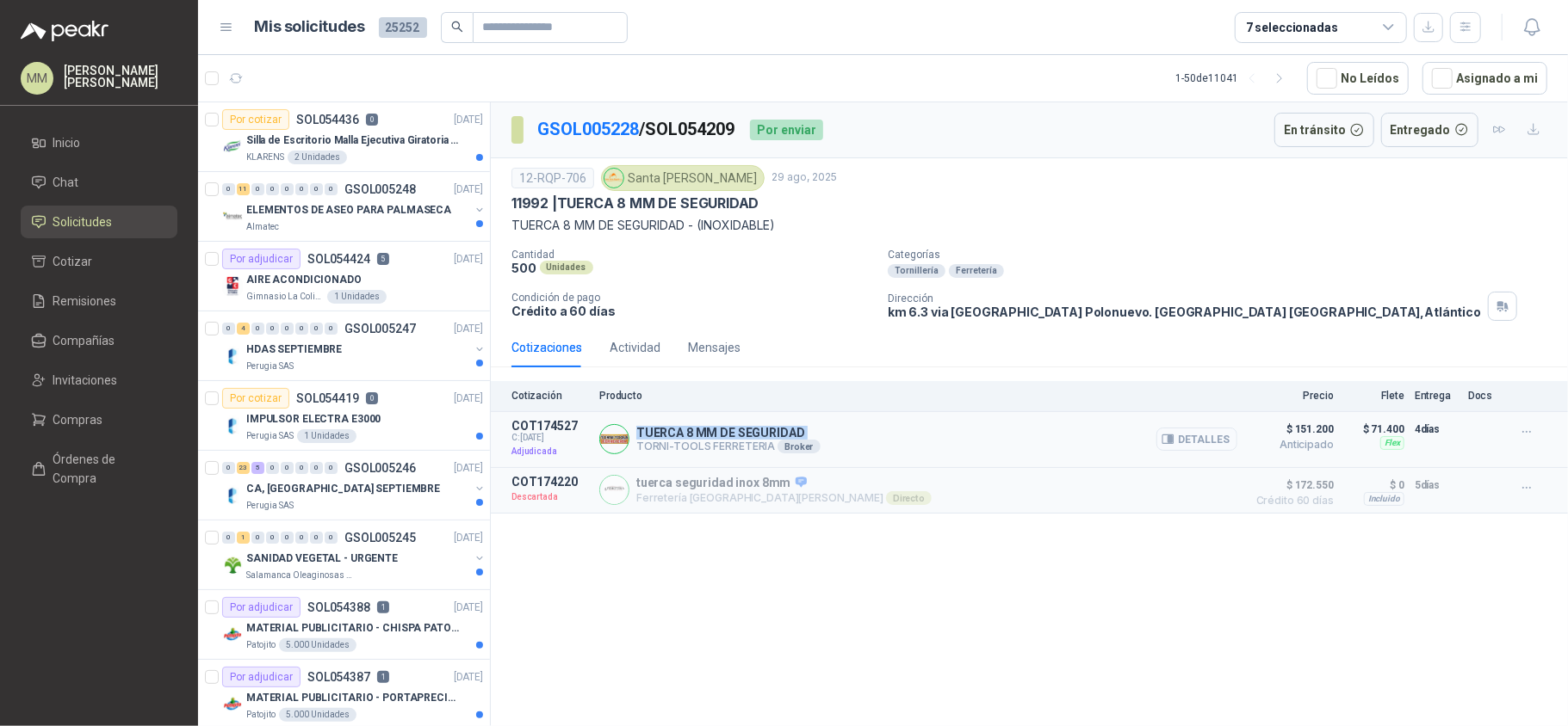
click at [1177, 445] on button "Detalles" at bounding box center [1196, 439] width 81 height 23
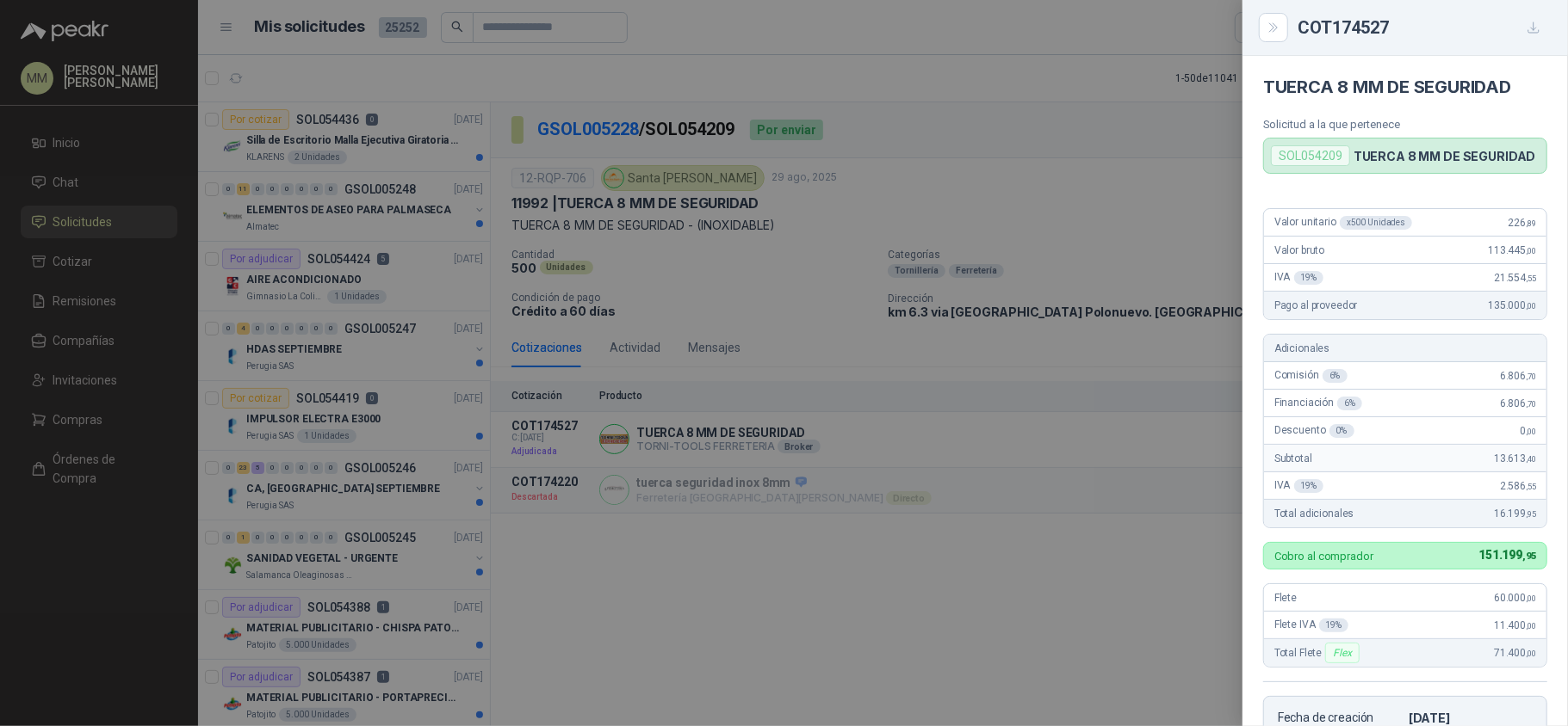
click at [661, 259] on div at bounding box center [784, 363] width 1568 height 726
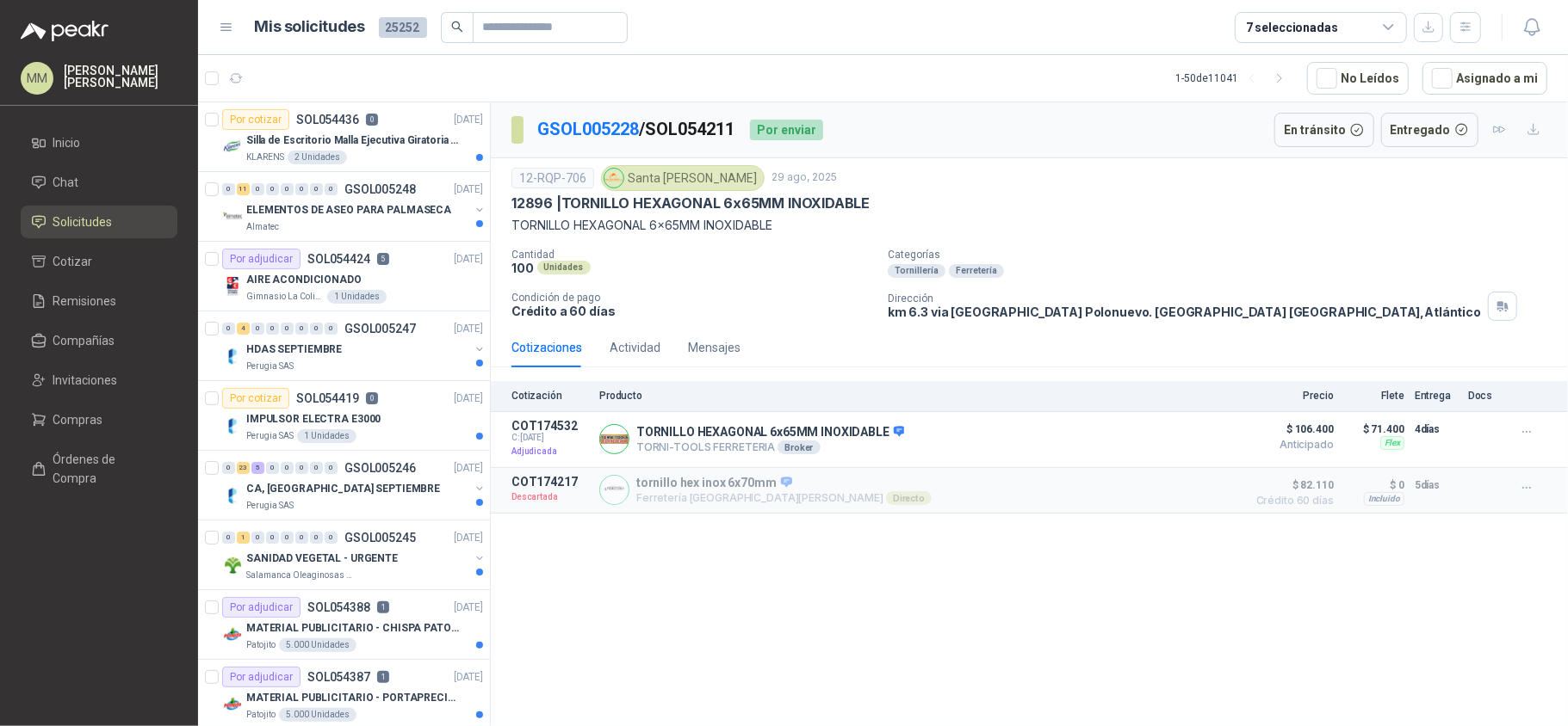
click at [681, 139] on p "GSOL005228 / SOL054211" at bounding box center [636, 130] width 199 height 27
copy p "SOL054211"
click at [713, 427] on div "TORNILLO HEXAGONAL 6x65MM INOXIDABLE TORNI-TOOLS FERRETERIA Broker Detalles" at bounding box center [918, 440] width 638 height 41
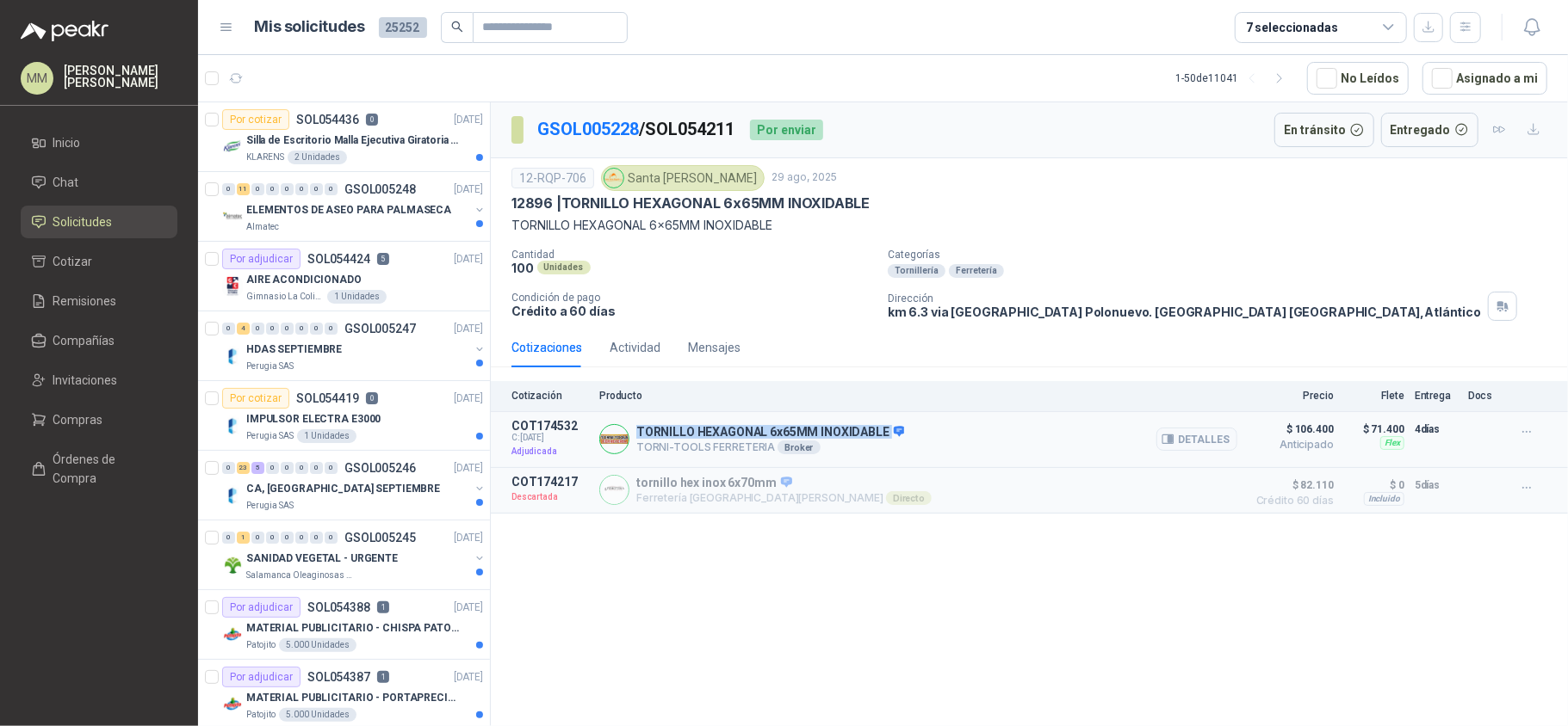
click at [713, 427] on div "TORNILLO HEXAGONAL 6x65MM INOXIDABLE TORNI-TOOLS FERRETERIA Broker Detalles" at bounding box center [918, 440] width 638 height 41
copy p "TORNILLO HEXAGONAL 6x65MM INOXIDABLE"
click at [1191, 449] on button "Detalles" at bounding box center [1196, 439] width 81 height 23
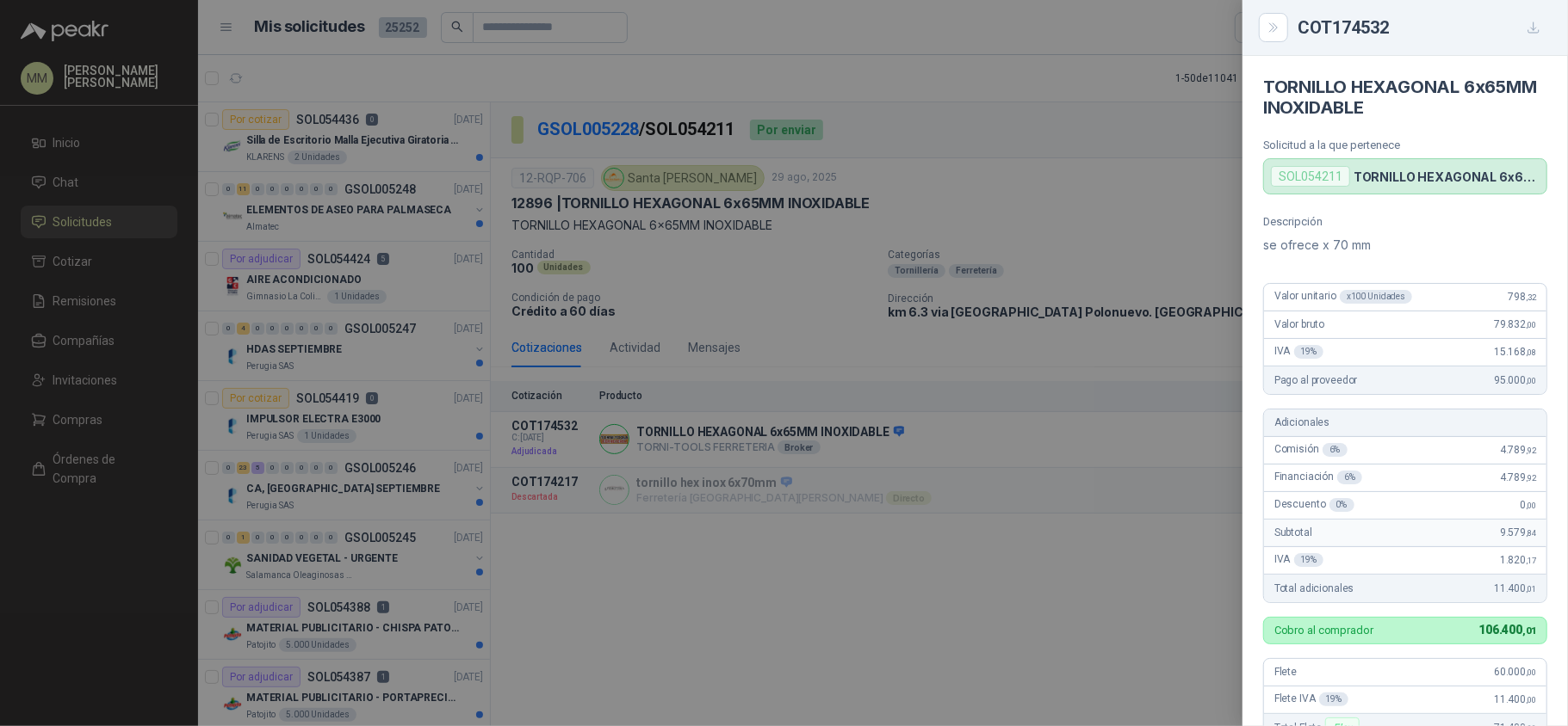
click at [711, 295] on div at bounding box center [784, 363] width 1568 height 726
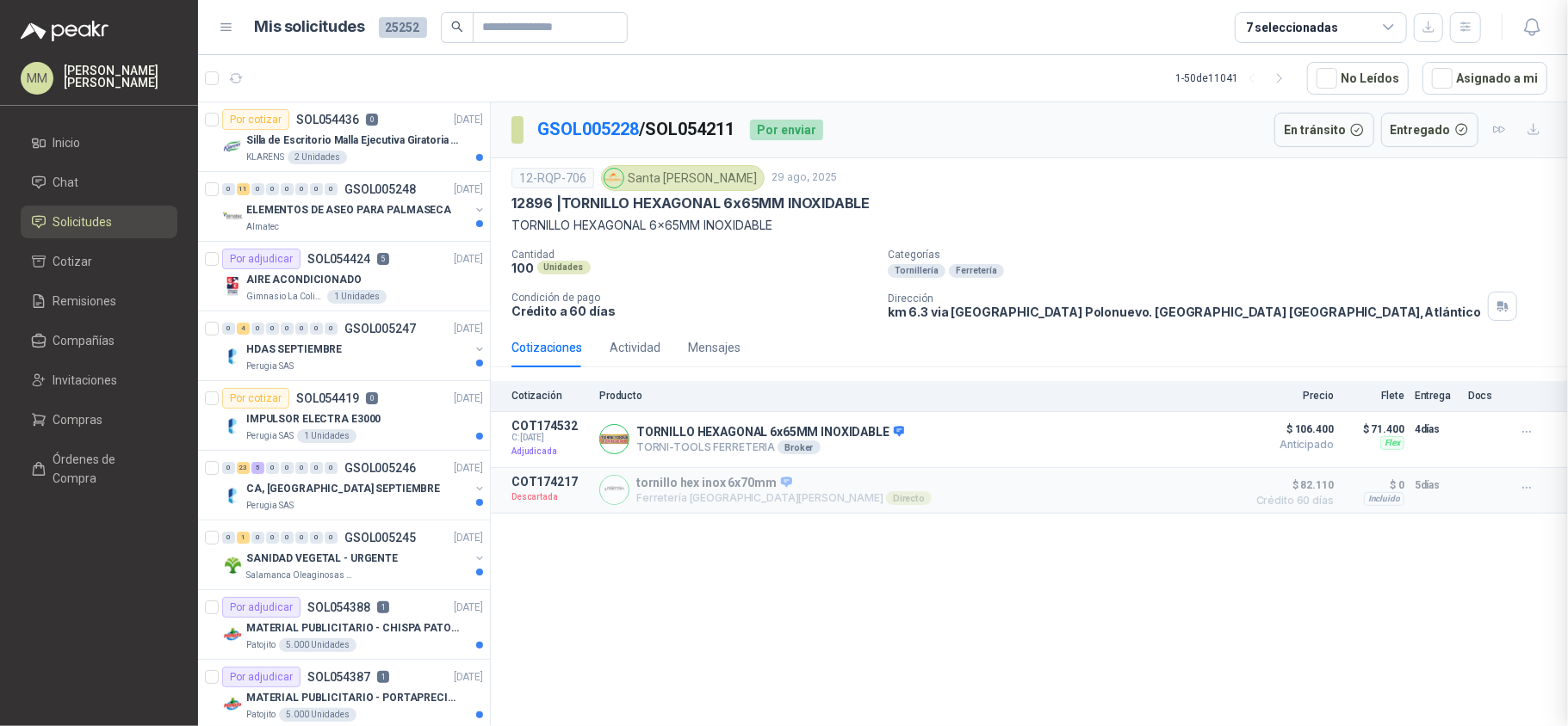
scroll to position [444, 0]
click at [1020, 317] on p "km 6.3 via [GEOGRAPHIC_DATA] Polonuevo. [GEOGRAPHIC_DATA] , [GEOGRAPHIC_DATA]" at bounding box center [1184, 312] width 593 height 15
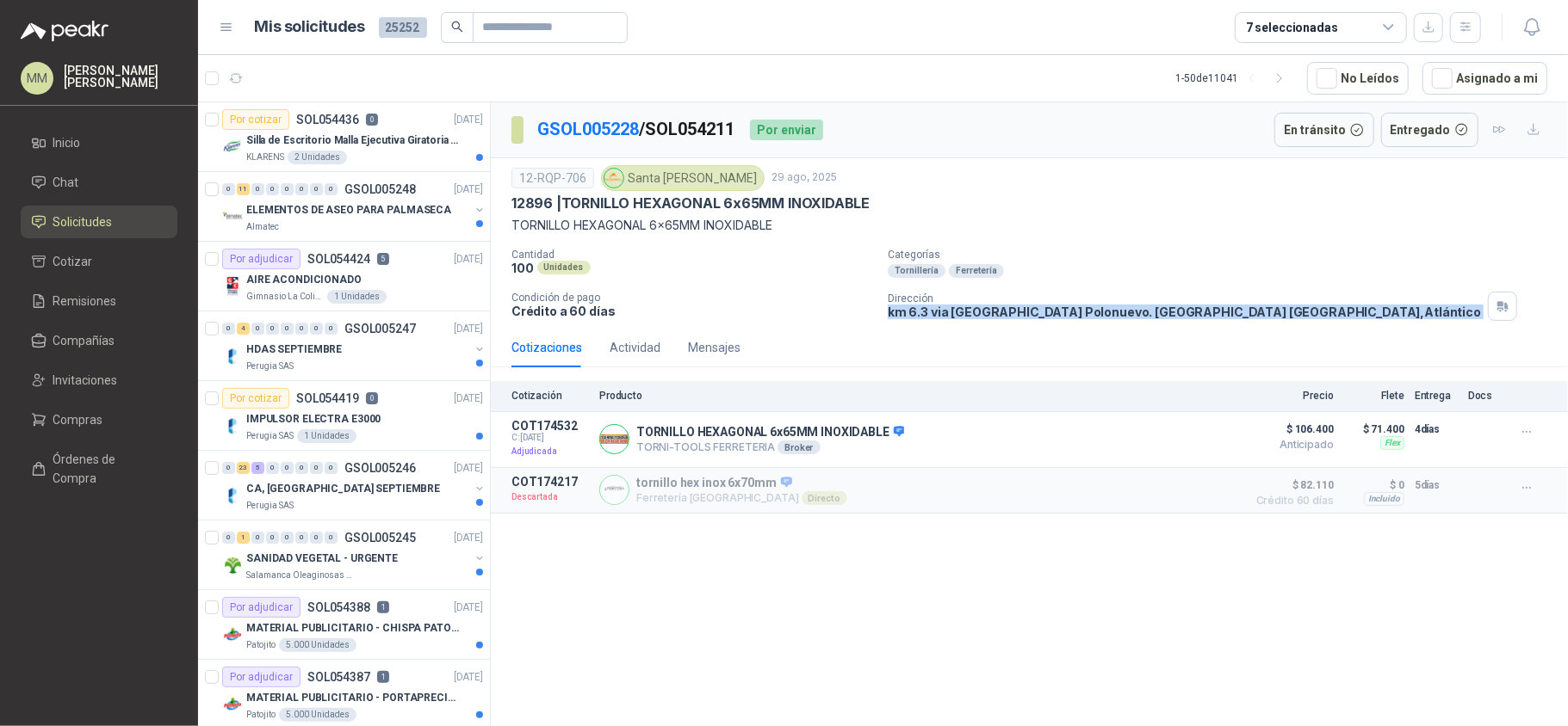
click at [1020, 317] on p "km 6.3 via [GEOGRAPHIC_DATA] Polonuevo. [GEOGRAPHIC_DATA] , [GEOGRAPHIC_DATA]" at bounding box center [1184, 312] width 593 height 15
copy div "km 6.3 via [GEOGRAPHIC_DATA] Polonuevo. [GEOGRAPHIC_DATA] , [GEOGRAPHIC_DATA]"
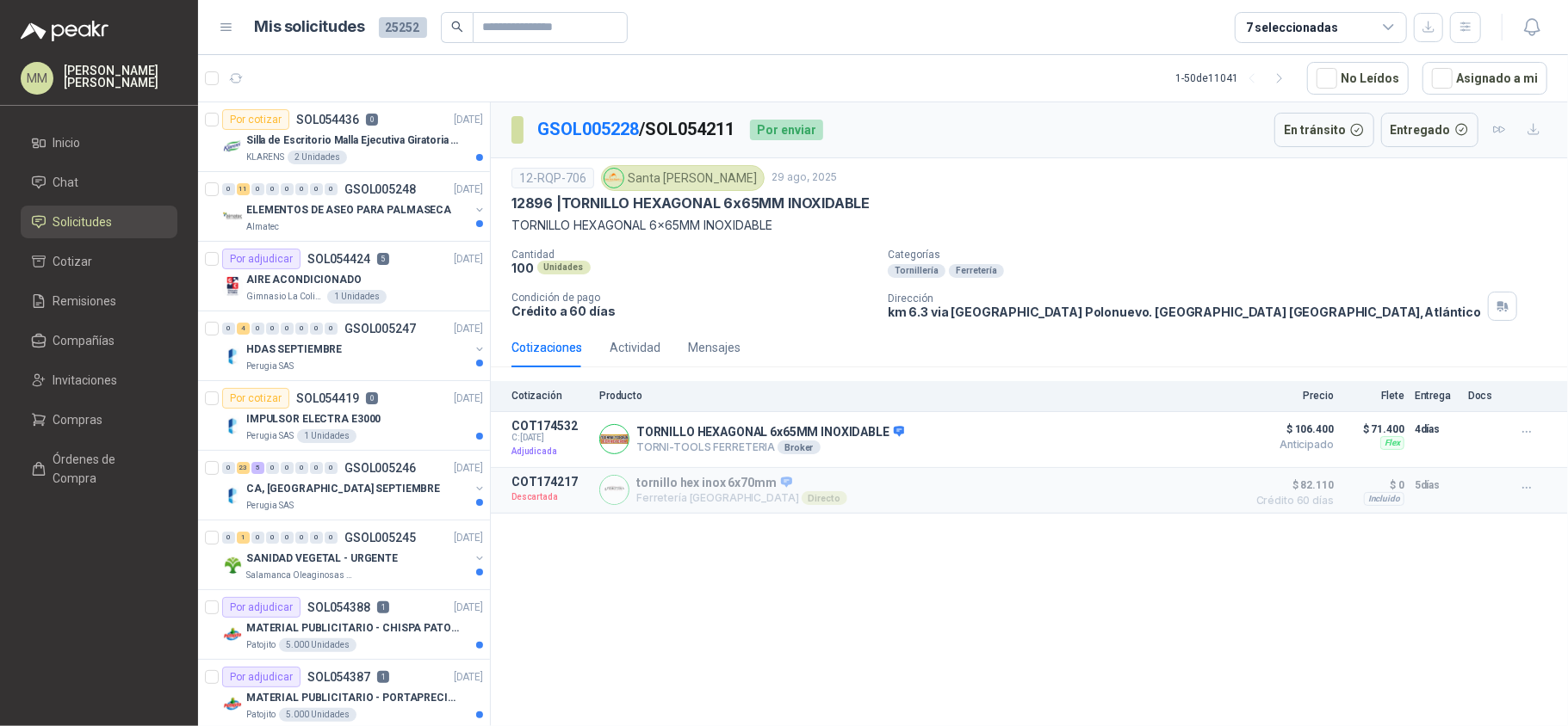
click at [699, 172] on div "Santa [PERSON_NAME]" at bounding box center [682, 178] width 163 height 26
copy div "Santa [PERSON_NAME]"
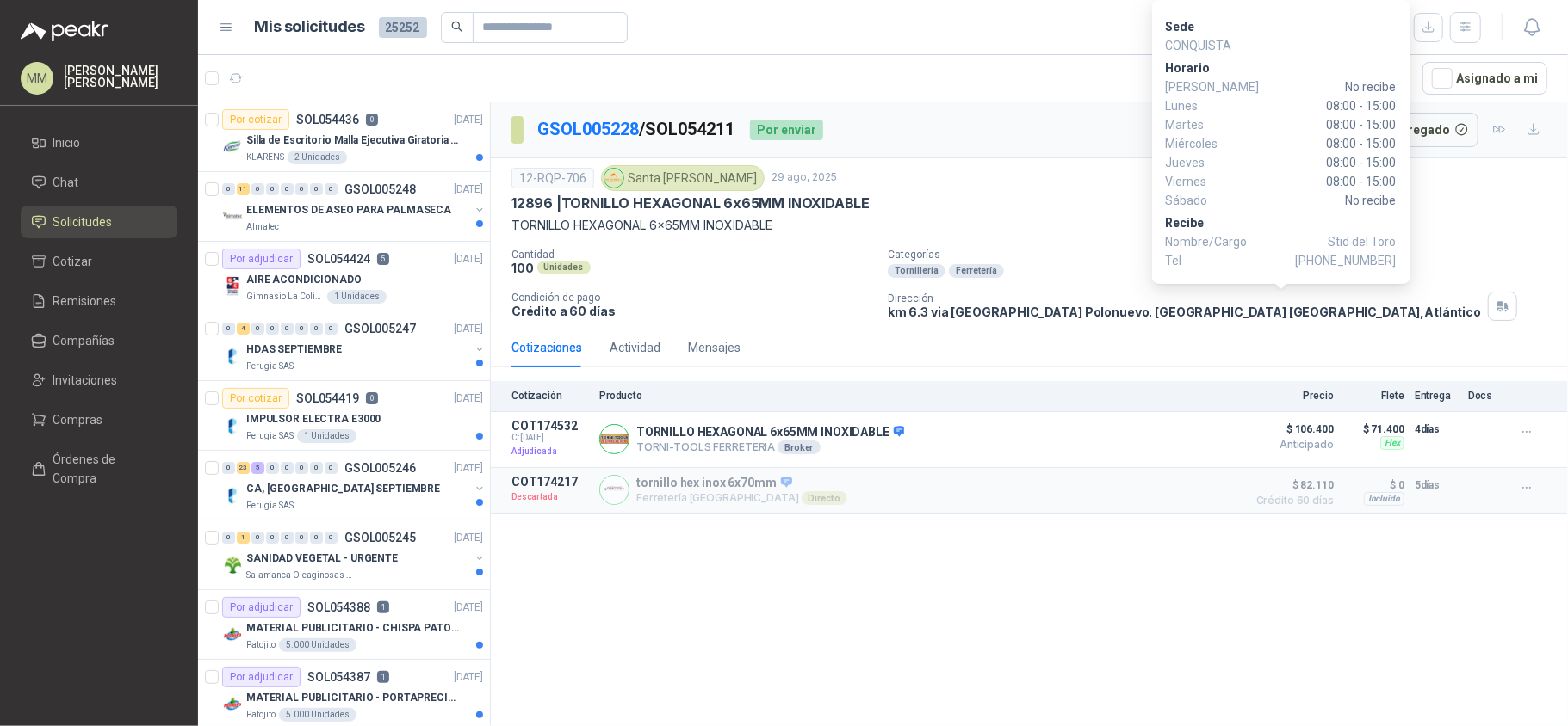
click at [1348, 259] on span "[PHONE_NUMBER]" at bounding box center [1346, 261] width 101 height 19
copy span "3117530819"
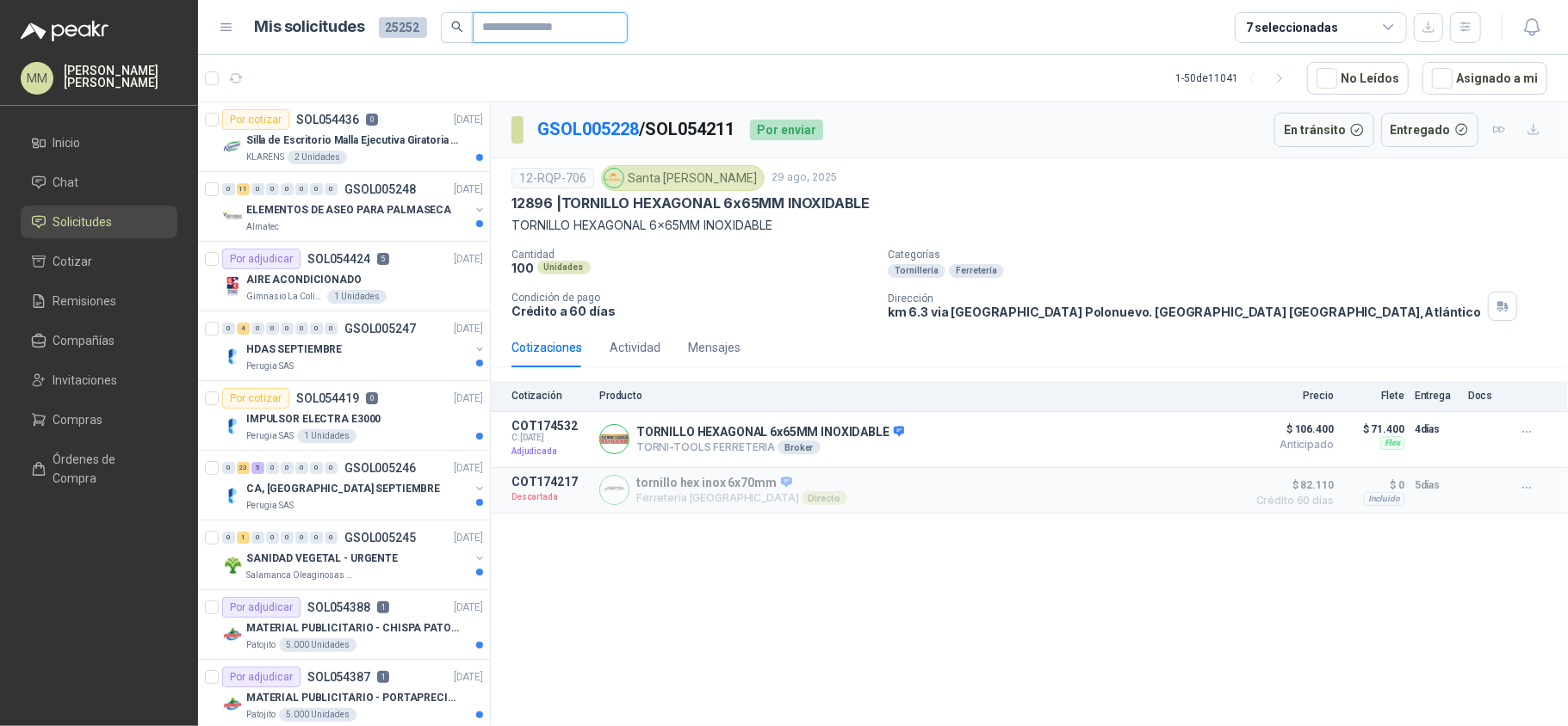
click at [547, 31] on input "text" at bounding box center [543, 27] width 120 height 29
paste input "*********"
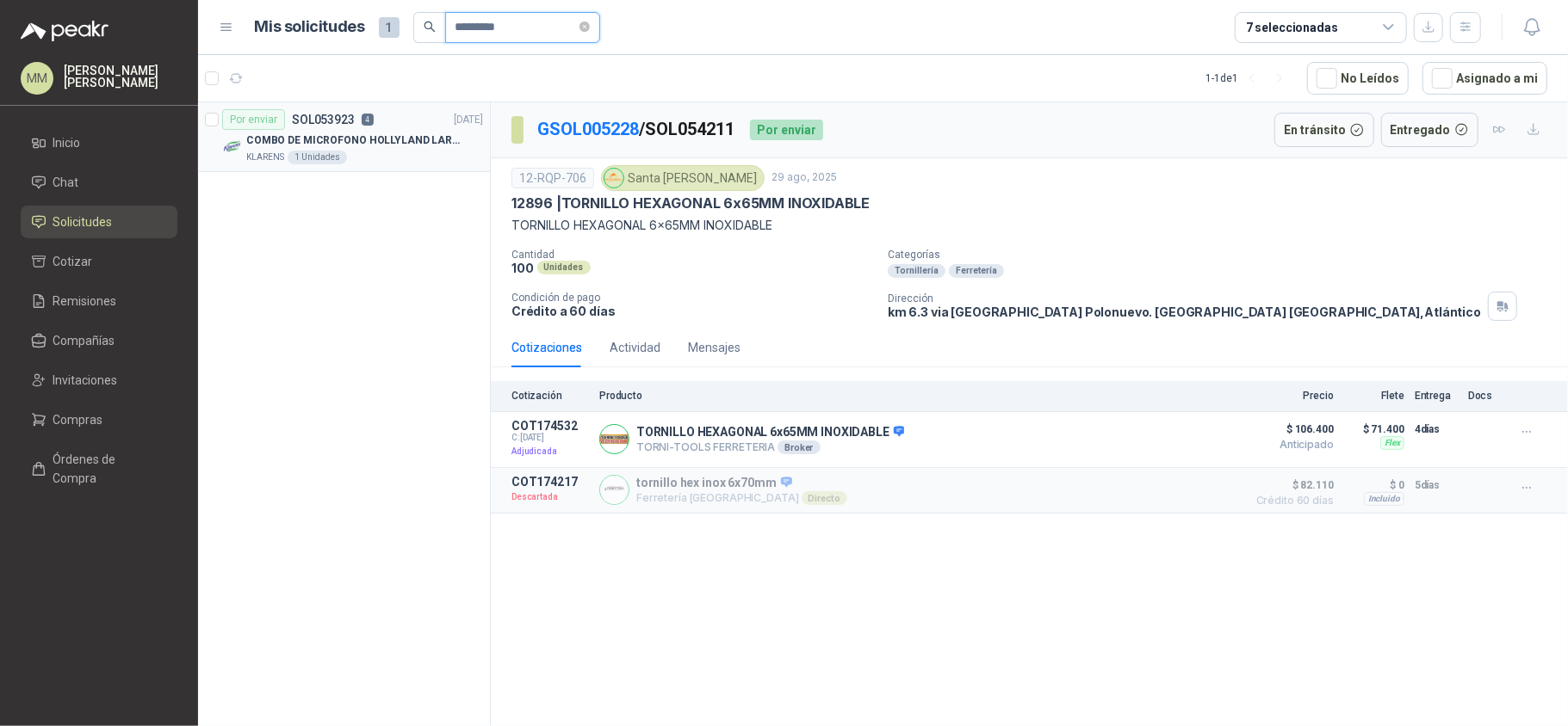
type input "*********"
click at [392, 152] on div "KLARENS 1 Unidades" at bounding box center [364, 158] width 237 height 14
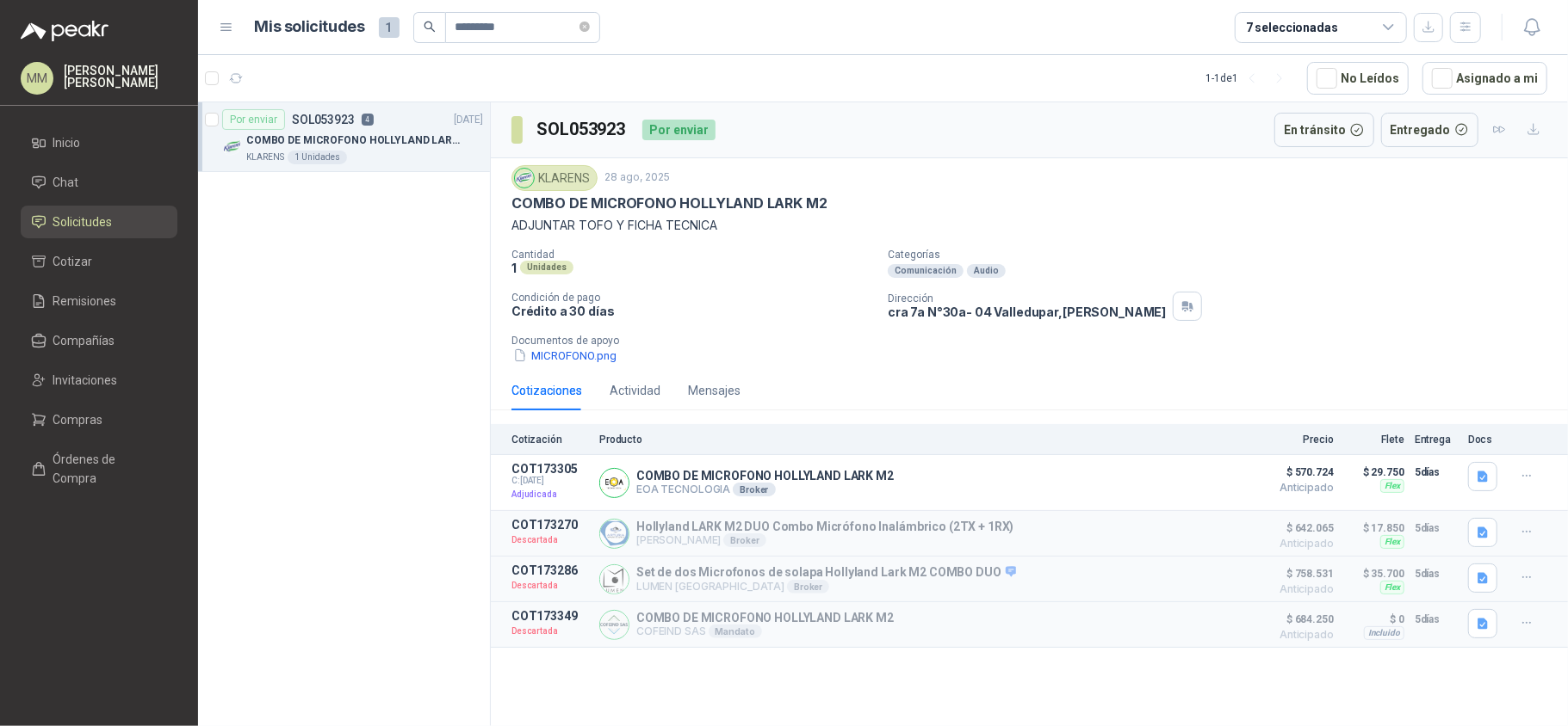
click at [995, 311] on p "cra 7a N°30a- 04 [GEOGRAPHIC_DATA] , [GEOGRAPHIC_DATA]" at bounding box center [1026, 312] width 278 height 15
copy div "cra 7a N°30a- 04 [GEOGRAPHIC_DATA] , [GEOGRAPHIC_DATA]"
click at [852, 480] on p "COMBO DE MICROFONO HOLLYLAND LARK M2" at bounding box center [764, 475] width 257 height 14
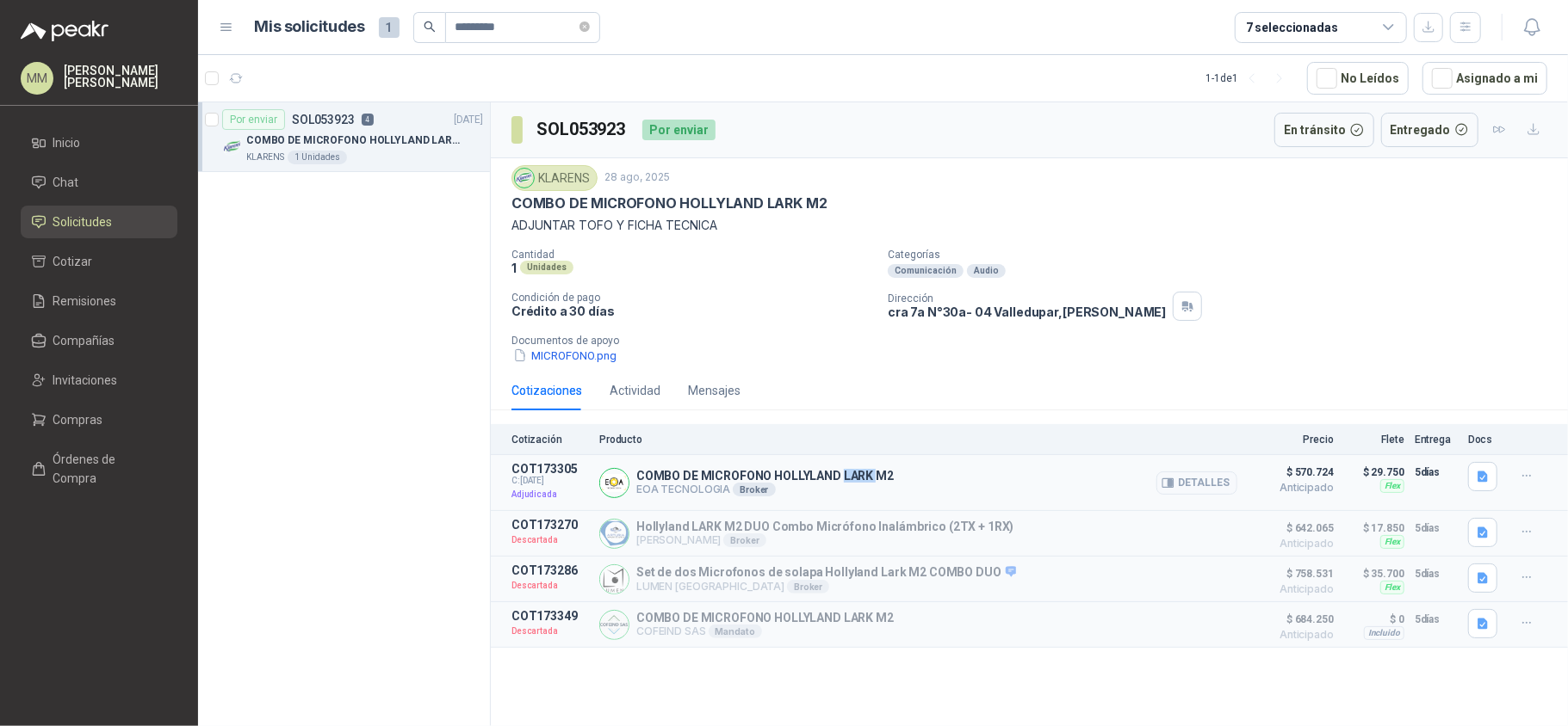
click at [852, 480] on p "COMBO DE MICROFONO HOLLYLAND LARK M2" at bounding box center [764, 475] width 257 height 14
copy p "COMBO DE MICROFONO HOLLYLAND LARK M2"
click at [1064, 287] on div "Cantidad 1 Unidades Categorías Comunicación Audio Condición de pago Crédito a 3…" at bounding box center [1029, 307] width 1036 height 116
click at [1537, 17] on icon "button" at bounding box center [1532, 27] width 21 height 21
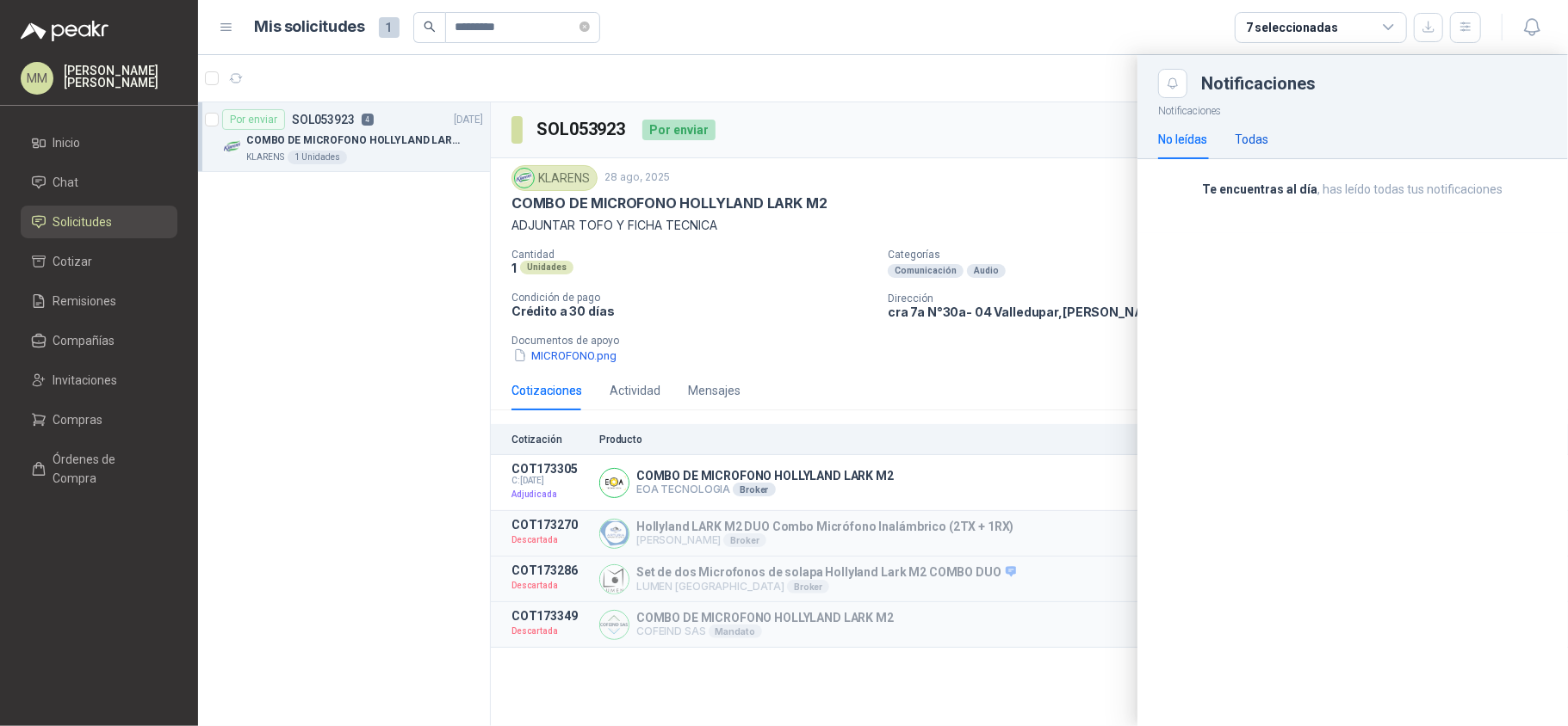
click at [1246, 134] on div "Todas" at bounding box center [1251, 139] width 34 height 19
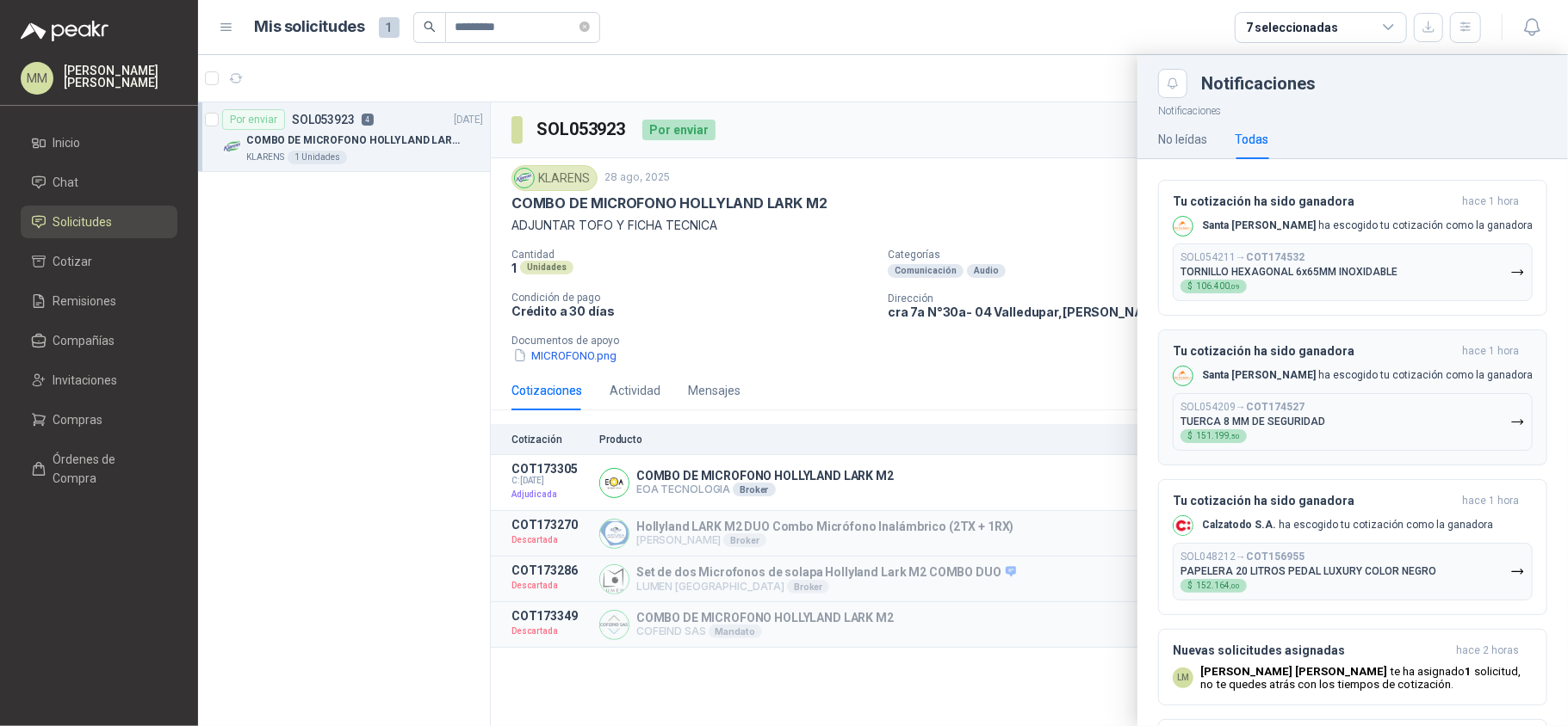
click at [1319, 421] on p "TUERCA 8 MM DE SEGURIDAD" at bounding box center [1252, 421] width 144 height 12
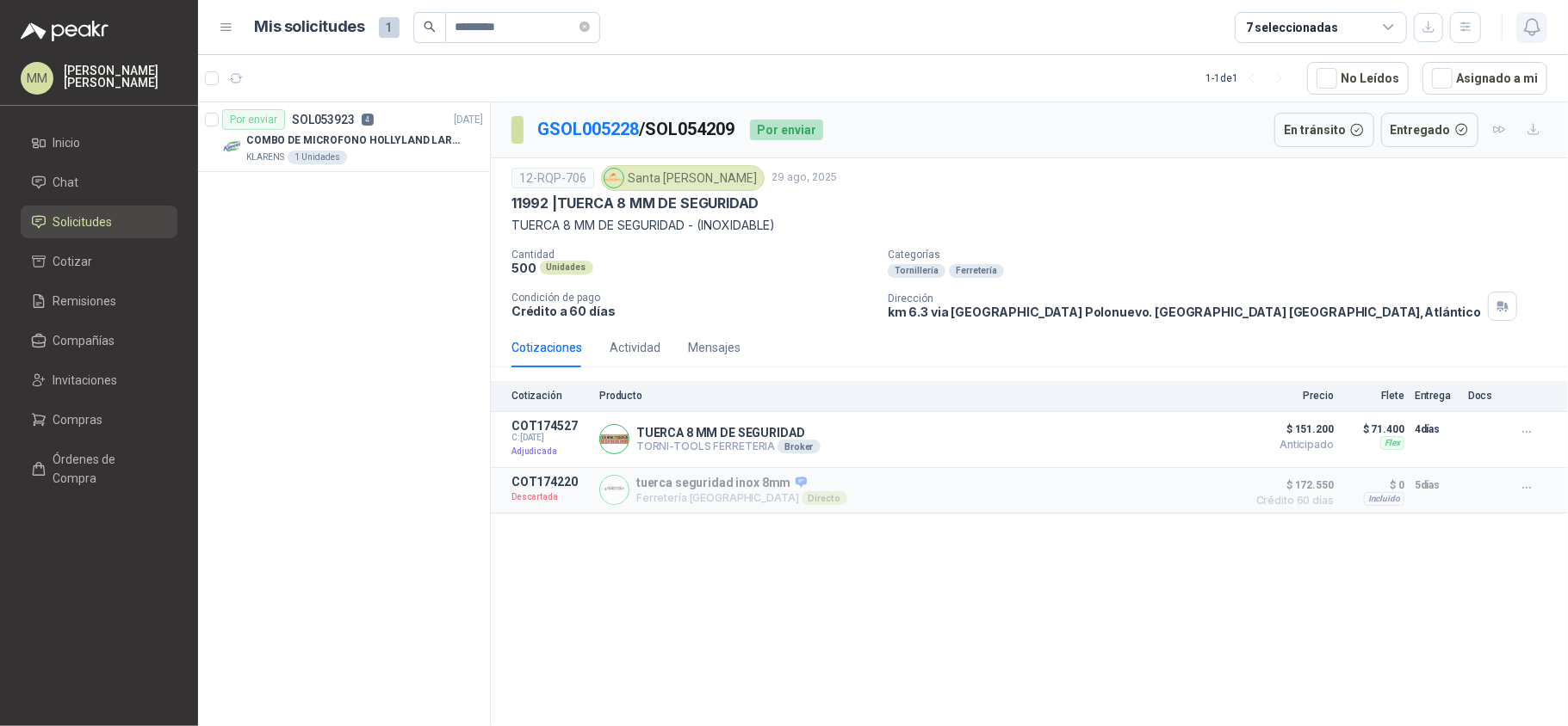
click at [1534, 19] on icon "button" at bounding box center [1531, 27] width 15 height 17
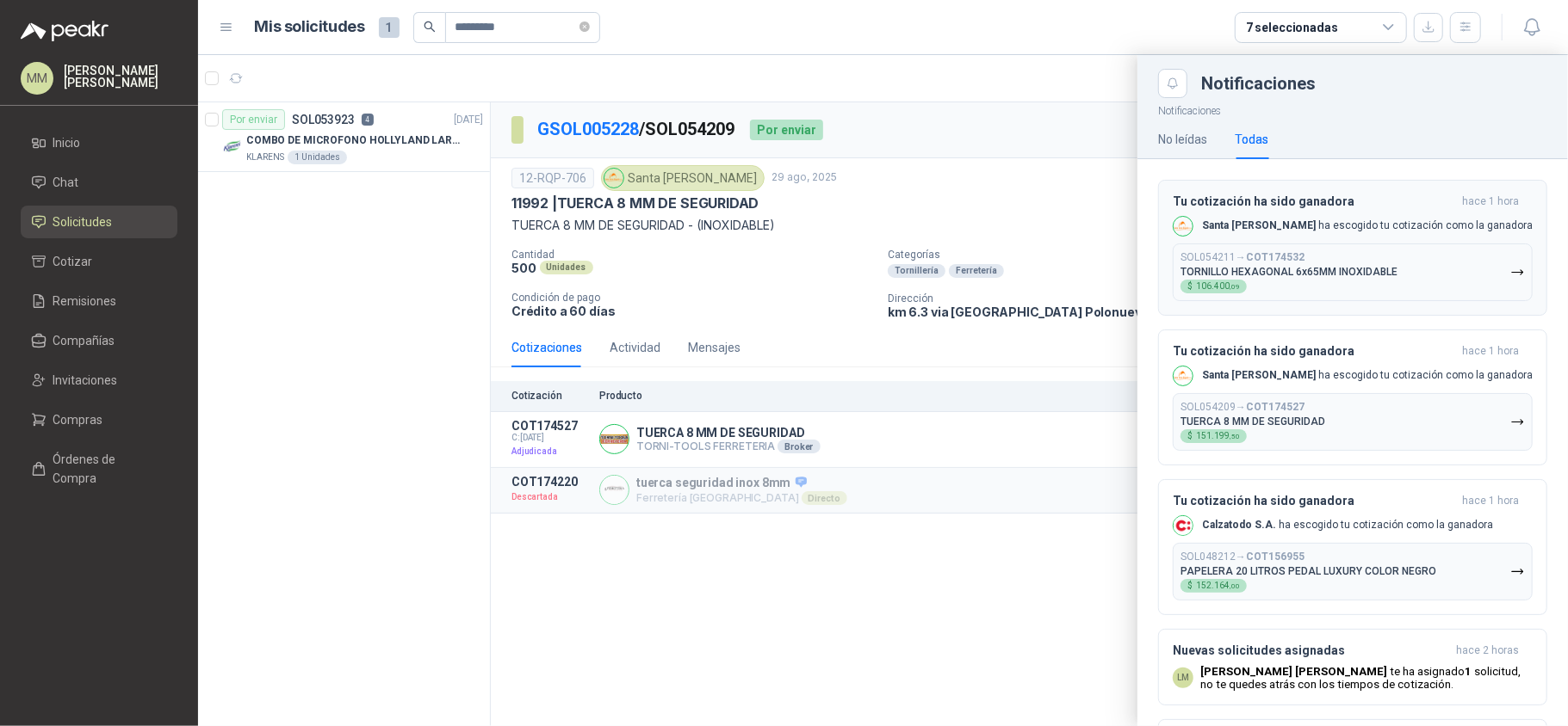
click at [1292, 258] on b "COT174532" at bounding box center [1274, 257] width 59 height 12
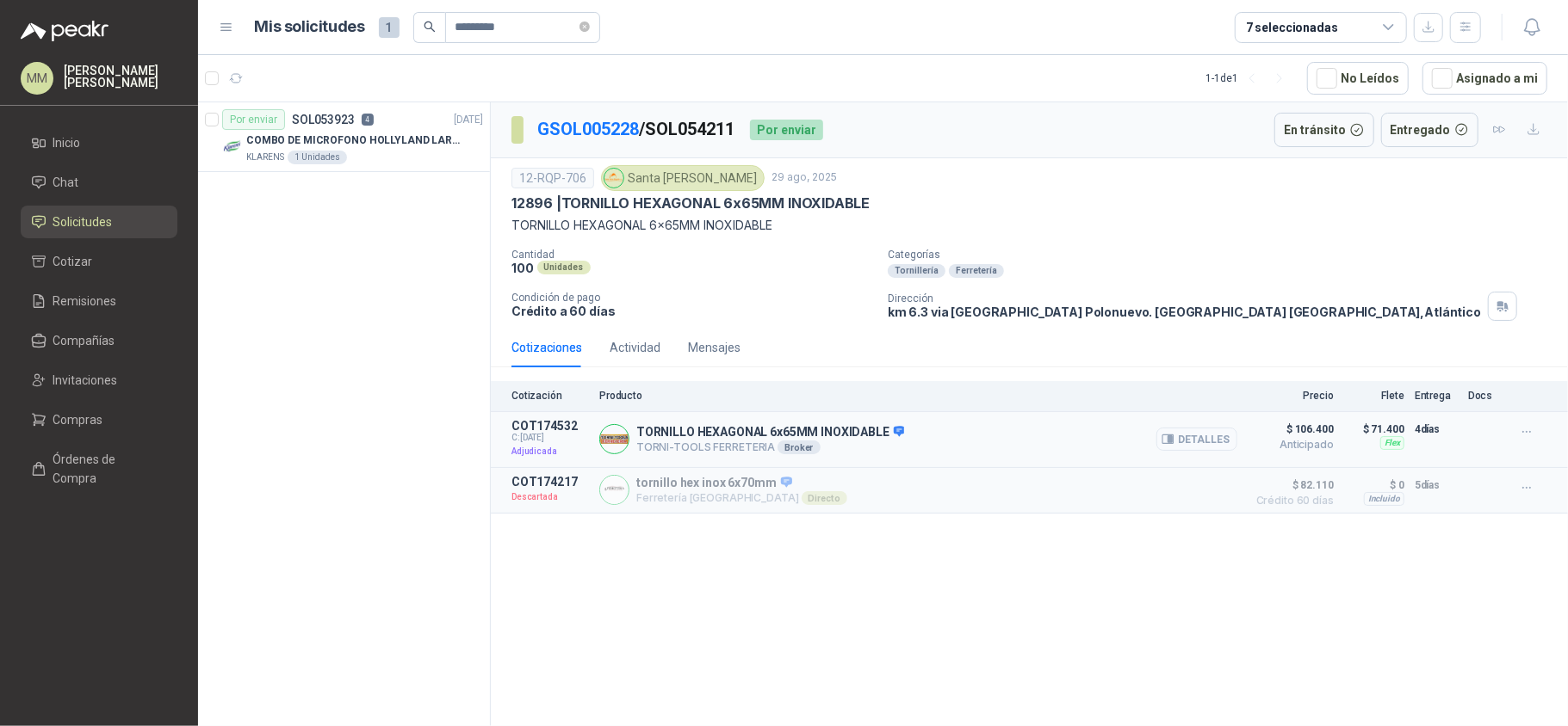
click at [1202, 438] on button "Detalles" at bounding box center [1196, 439] width 81 height 23
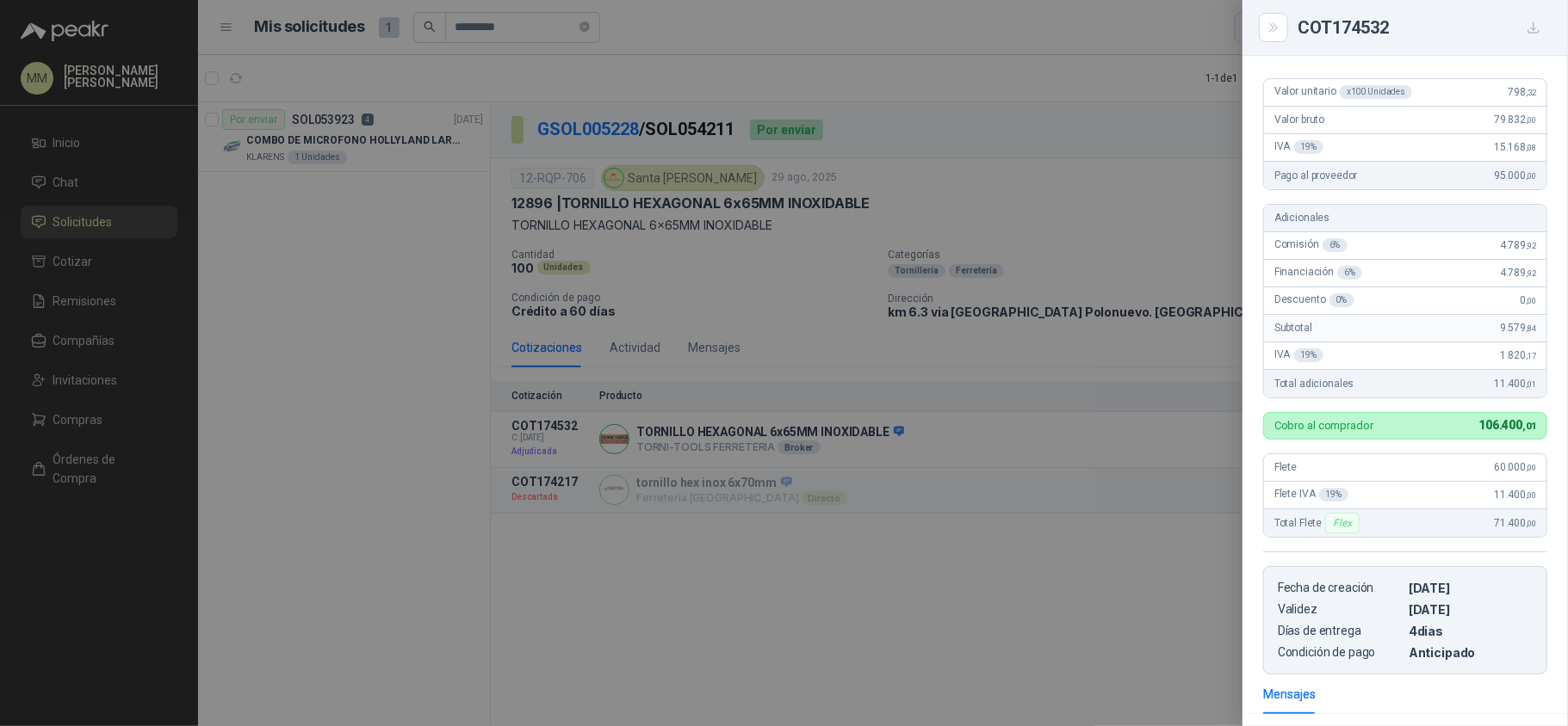
scroll to position [444, 0]
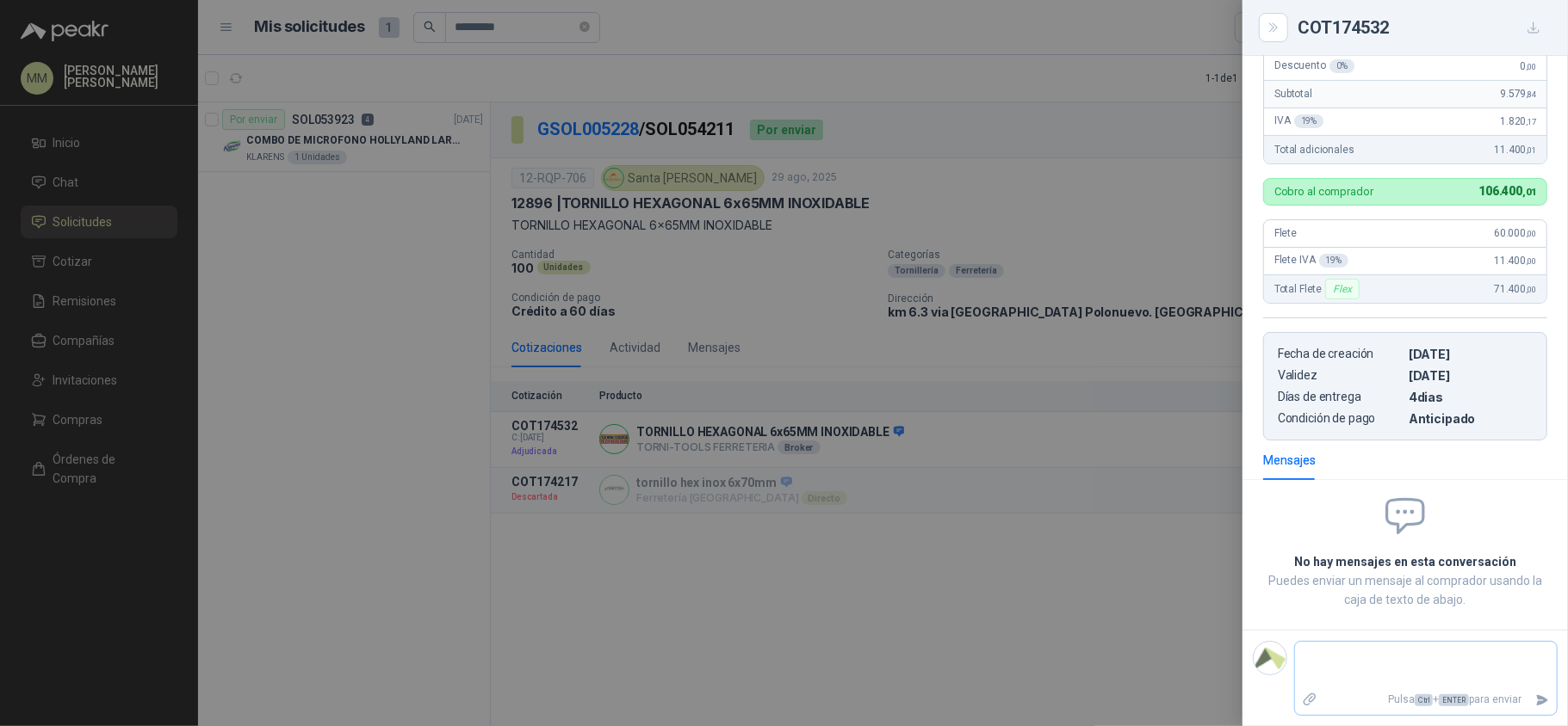
click at [1368, 663] on textarea at bounding box center [1425, 665] width 262 height 39
type textarea "*"
type textarea "**"
type textarea "***"
type textarea "****"
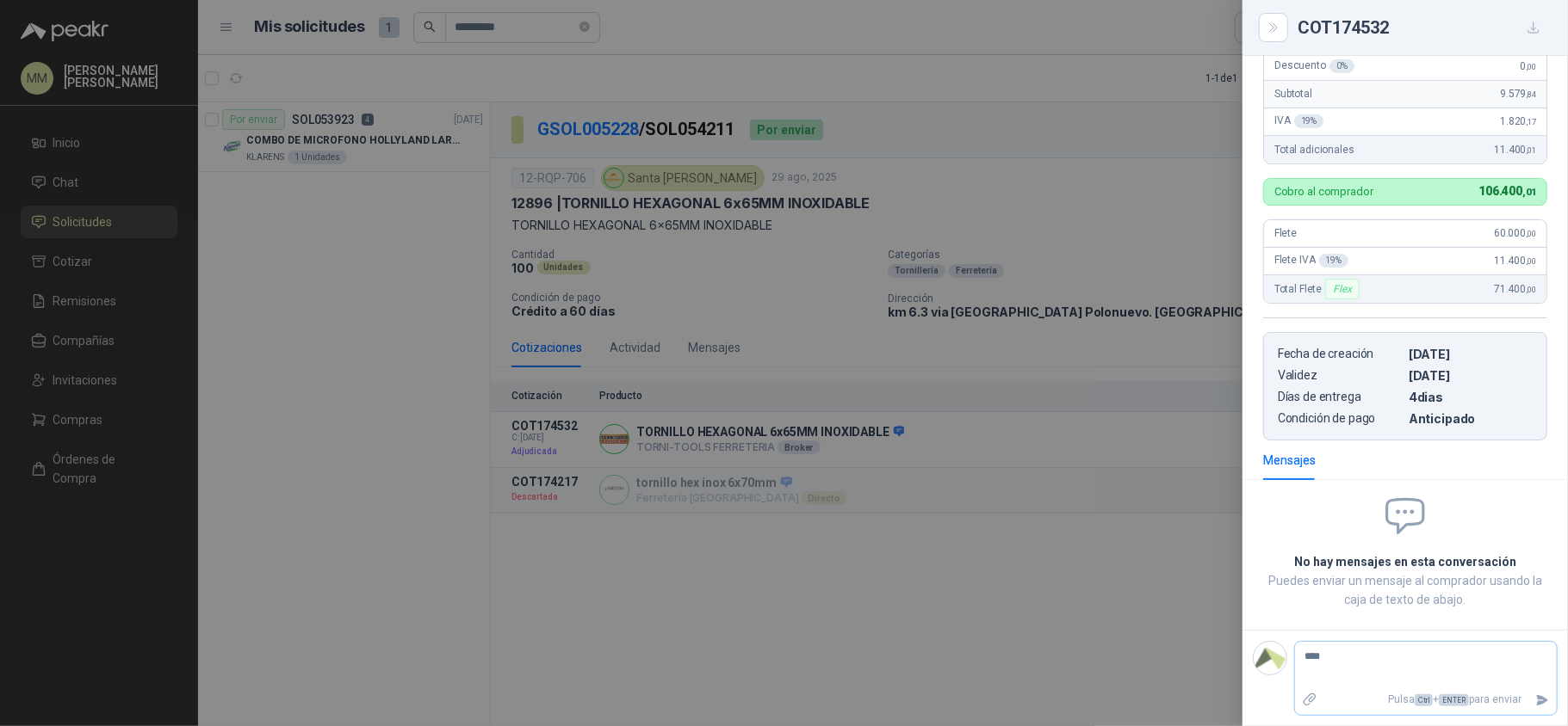
type textarea "*****"
type textarea "******"
type textarea "********"
type textarea "*********"
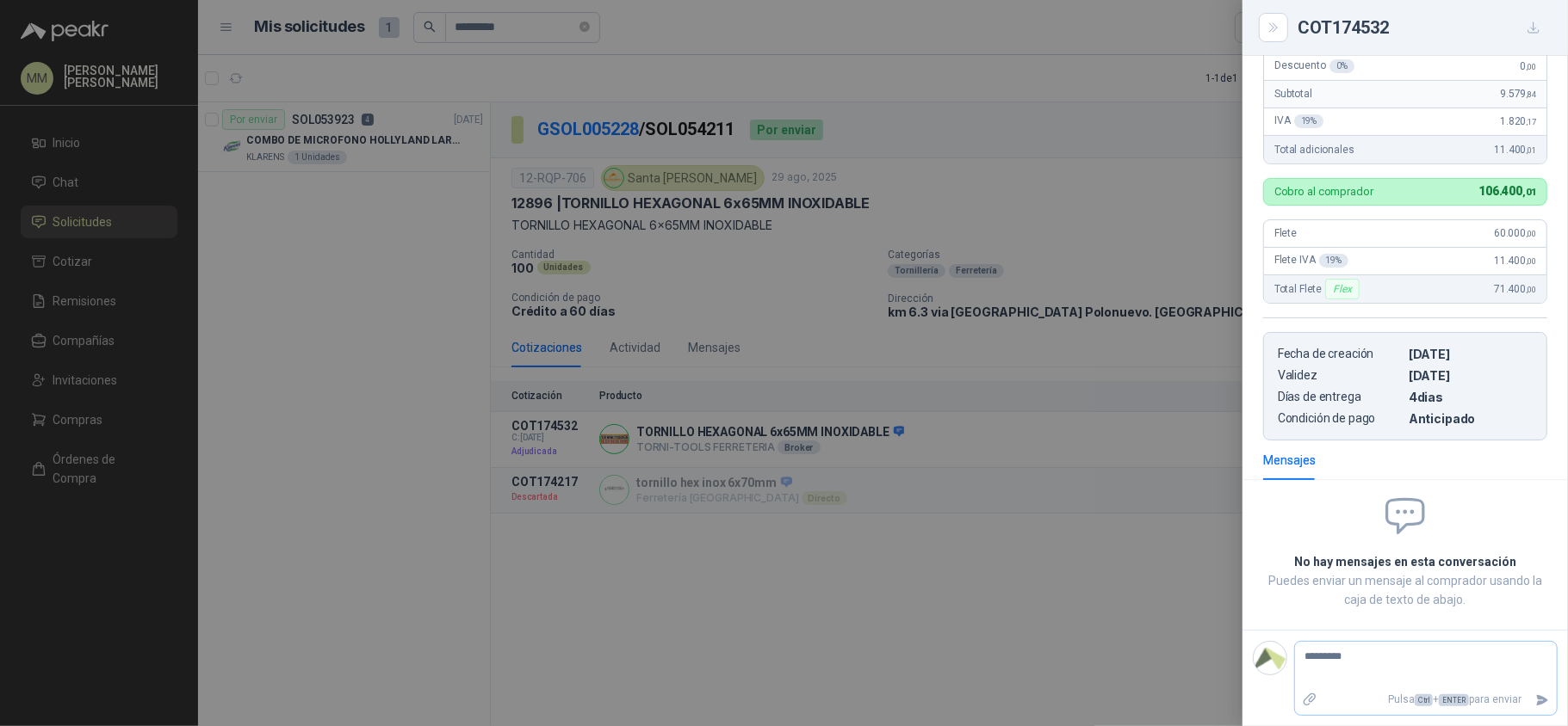
type textarea "**********"
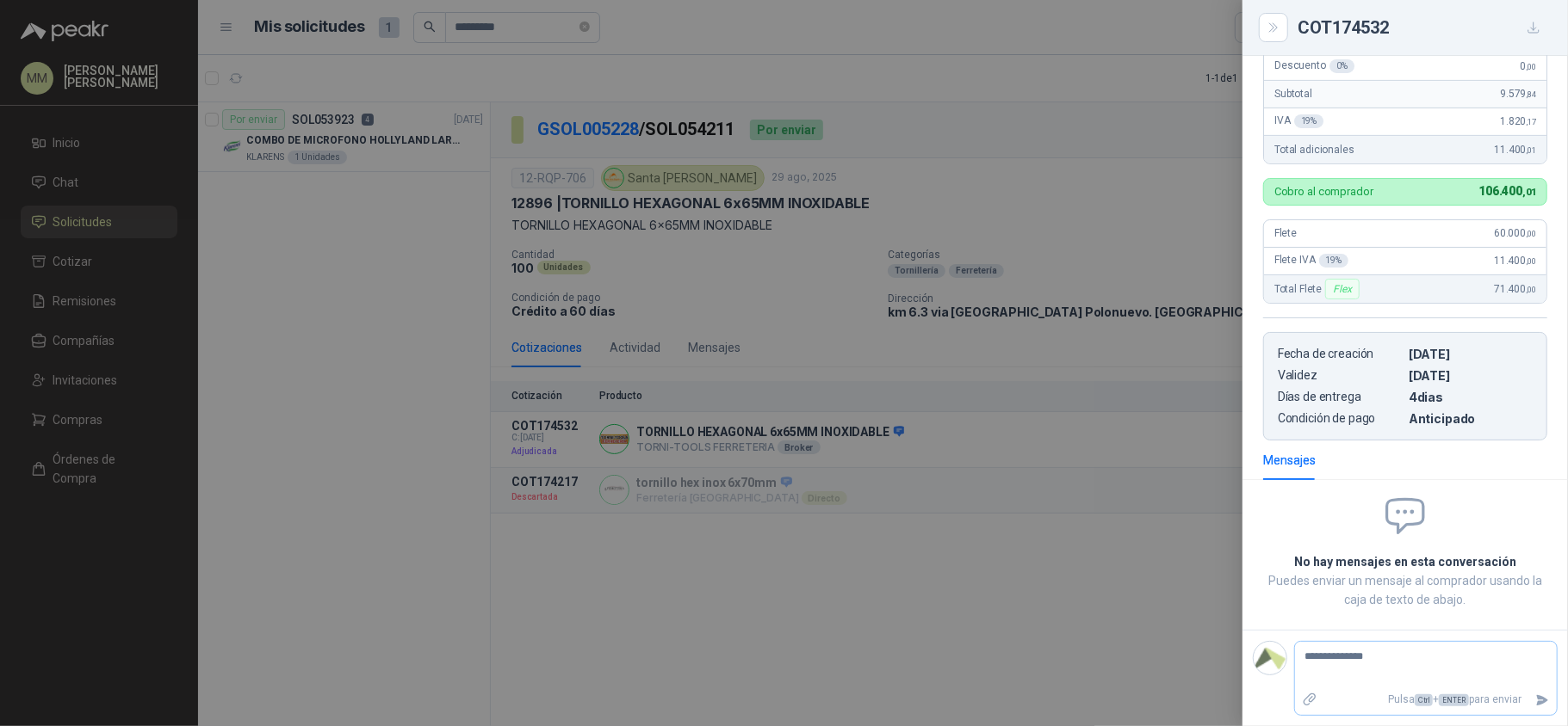
type textarea "**********"
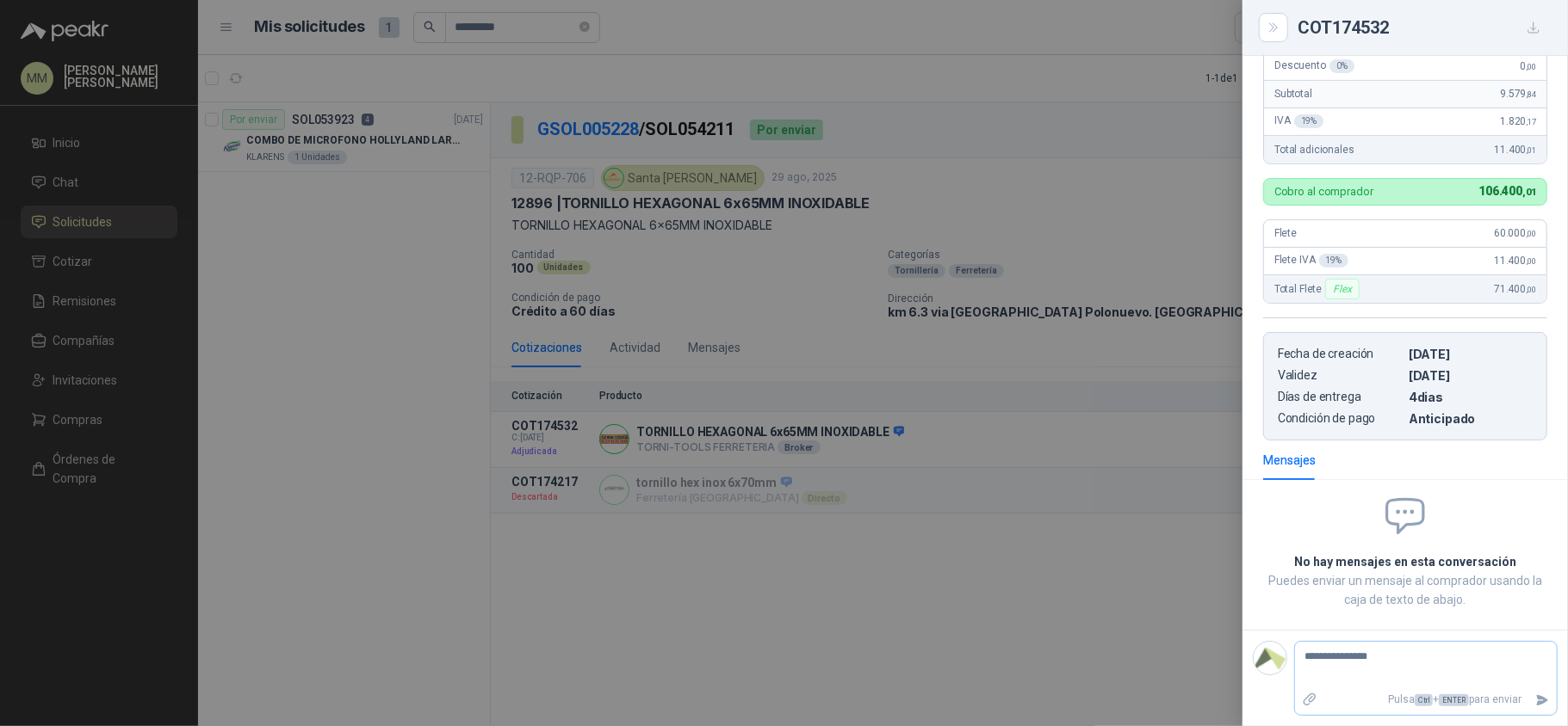
type textarea "**********"
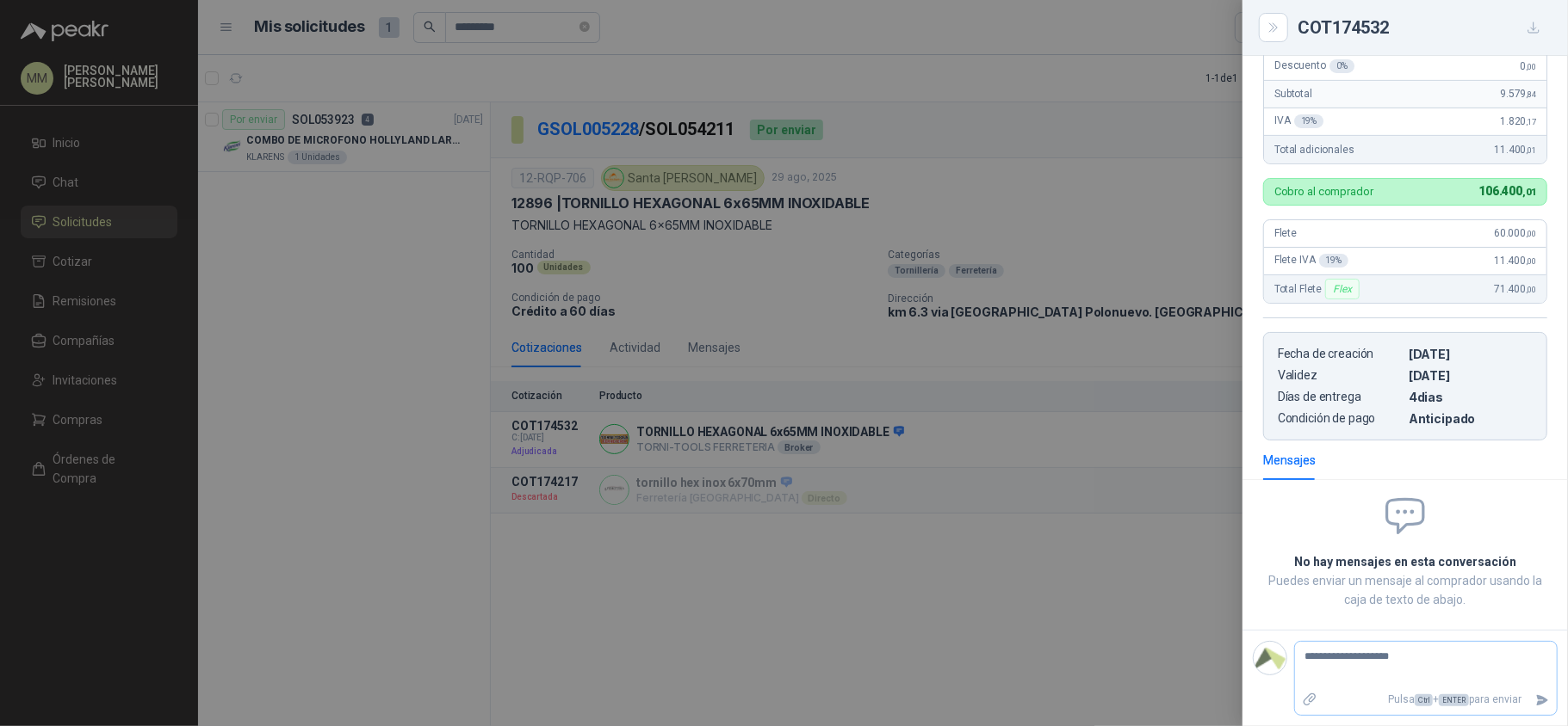
type textarea "**********"
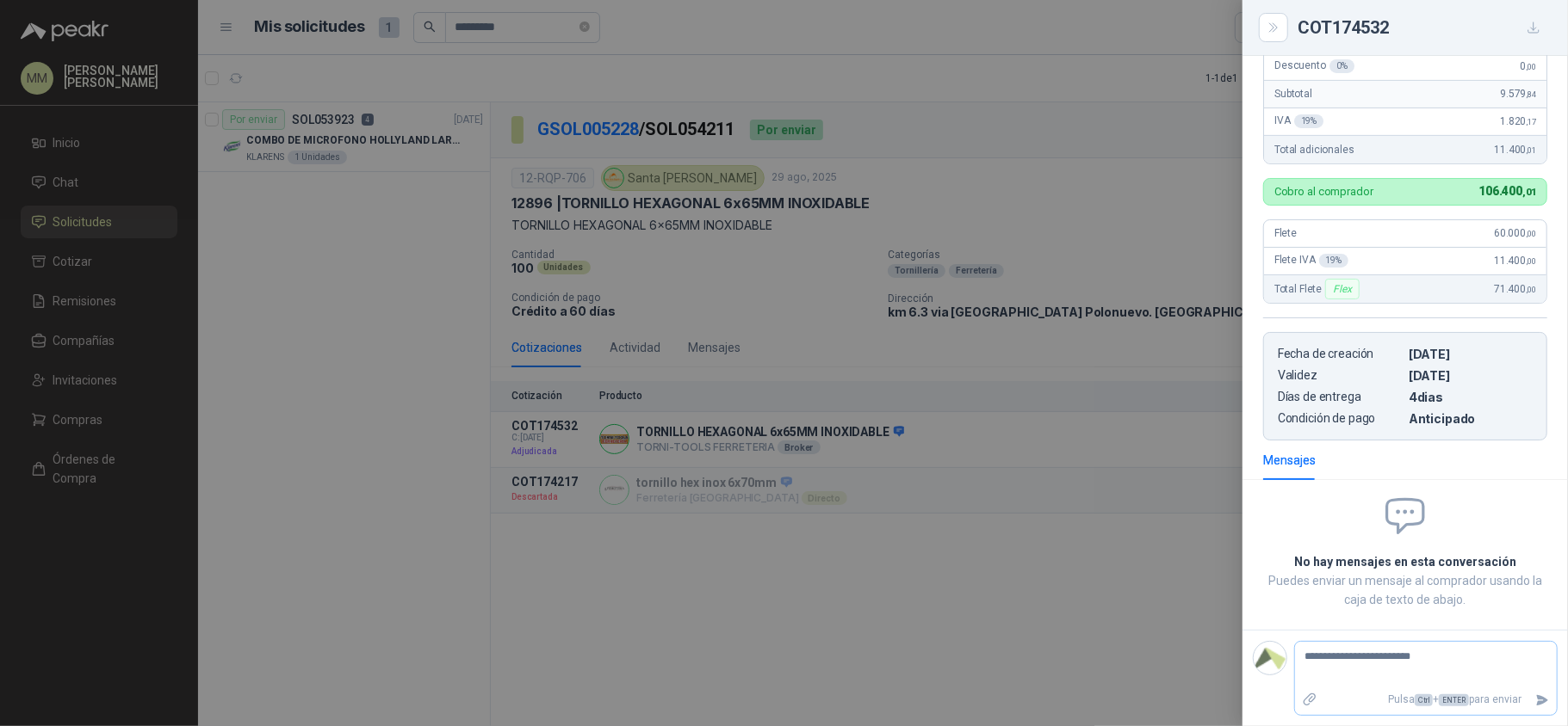
type textarea "**********"
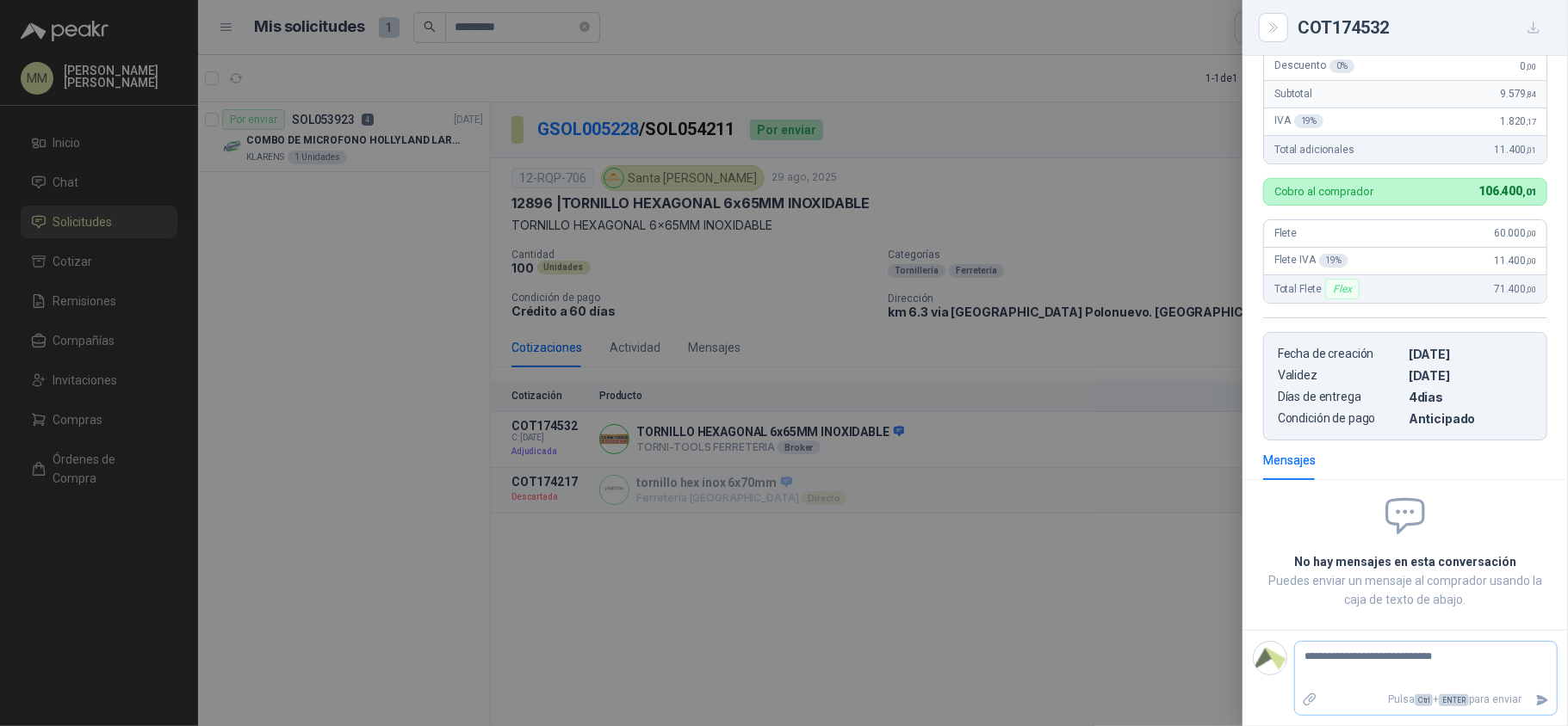
type textarea "**********"
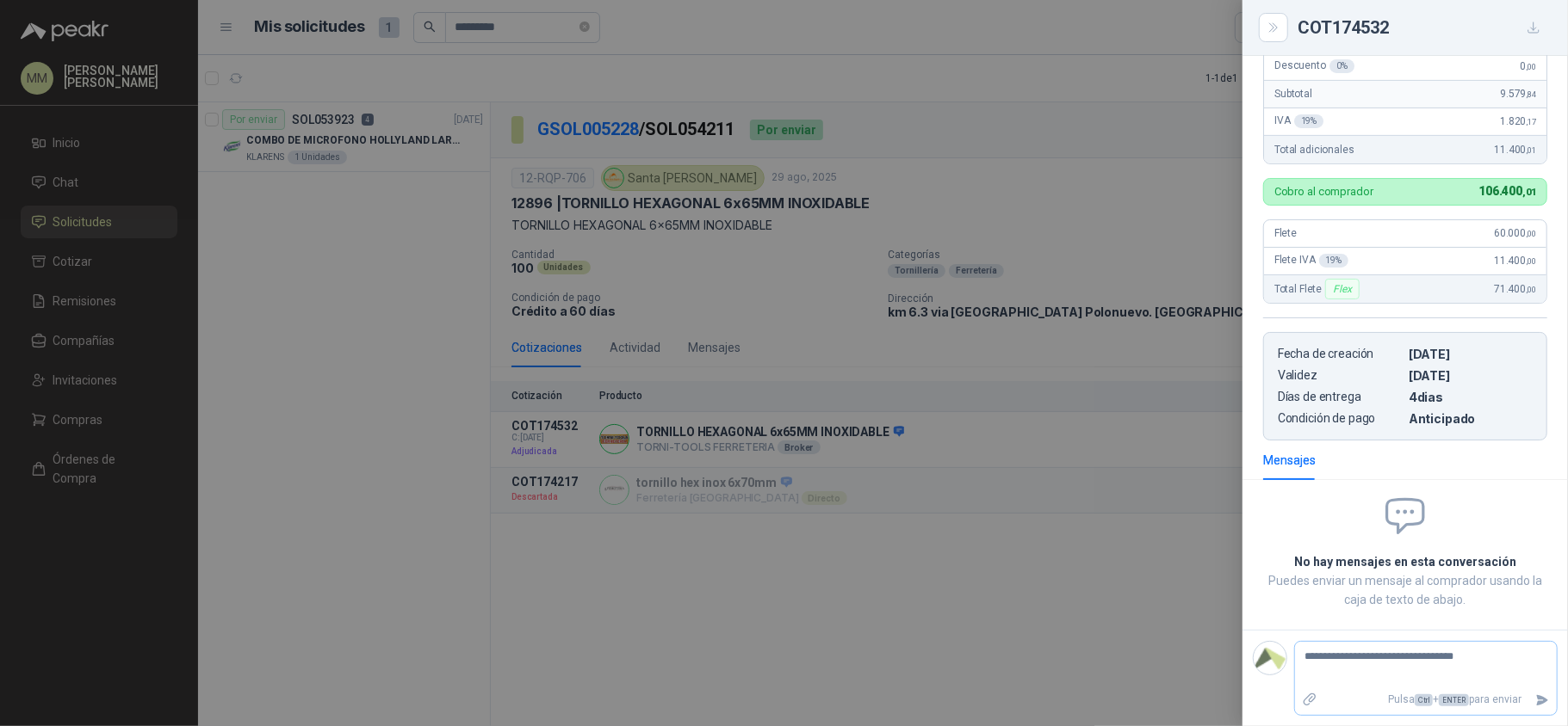
type textarea "**********"
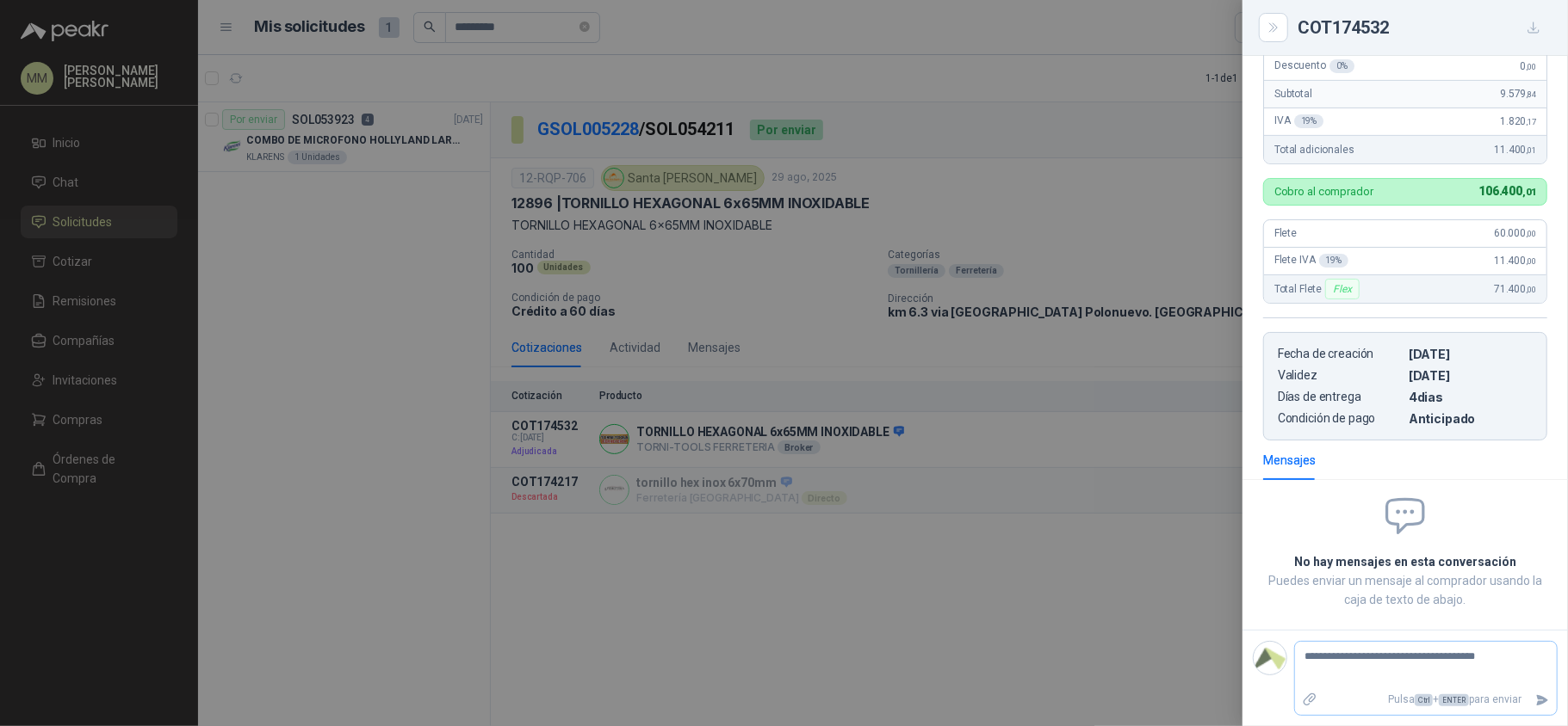
type textarea "**********"
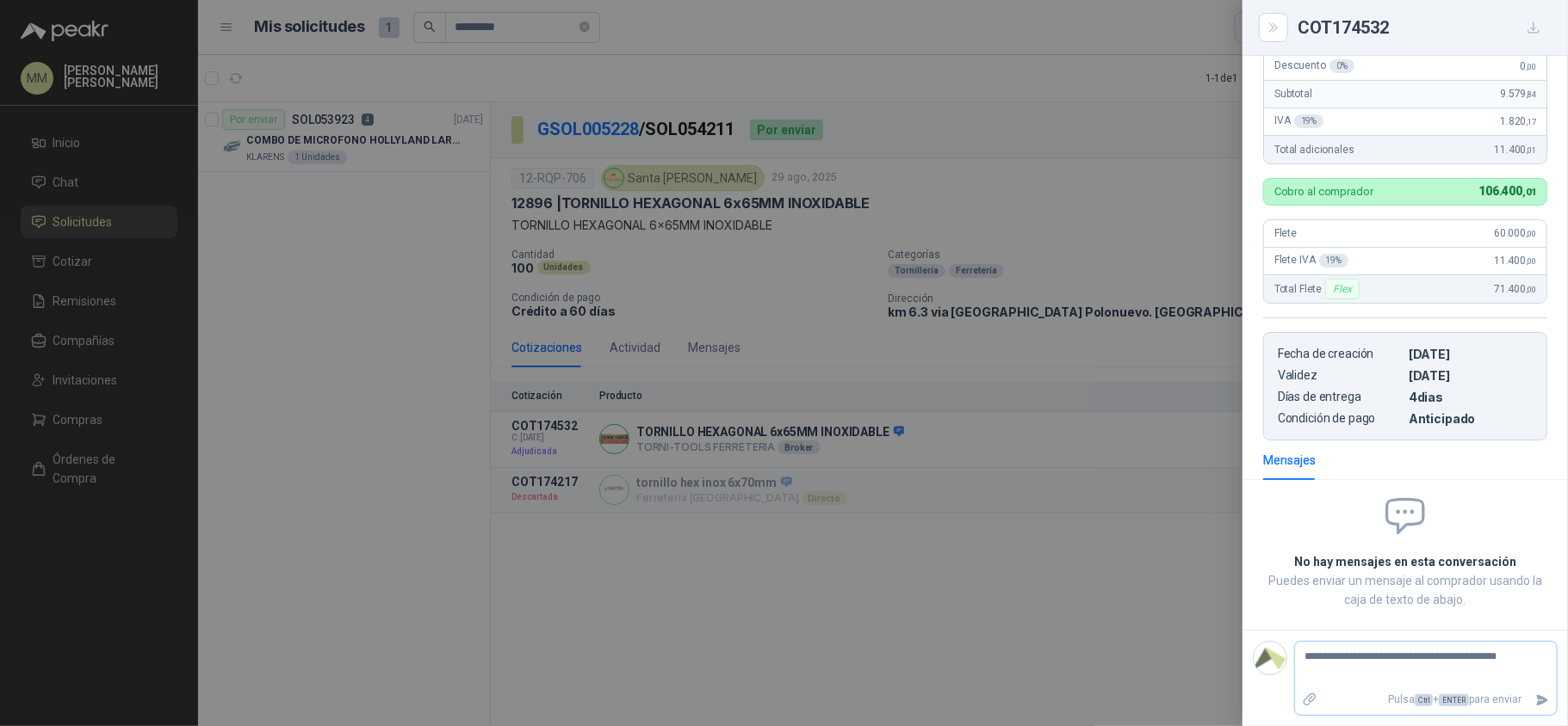
type textarea "**********"
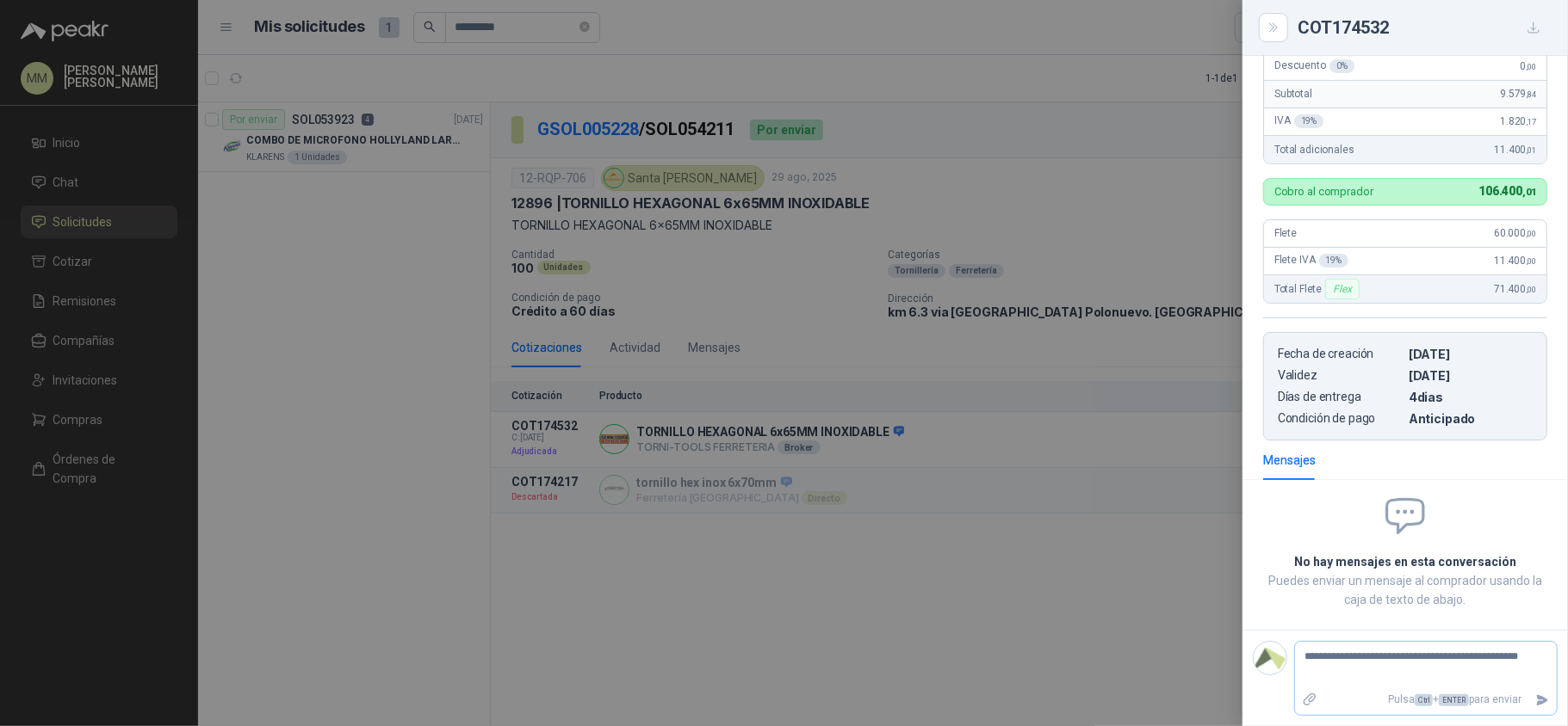
type textarea "**********"
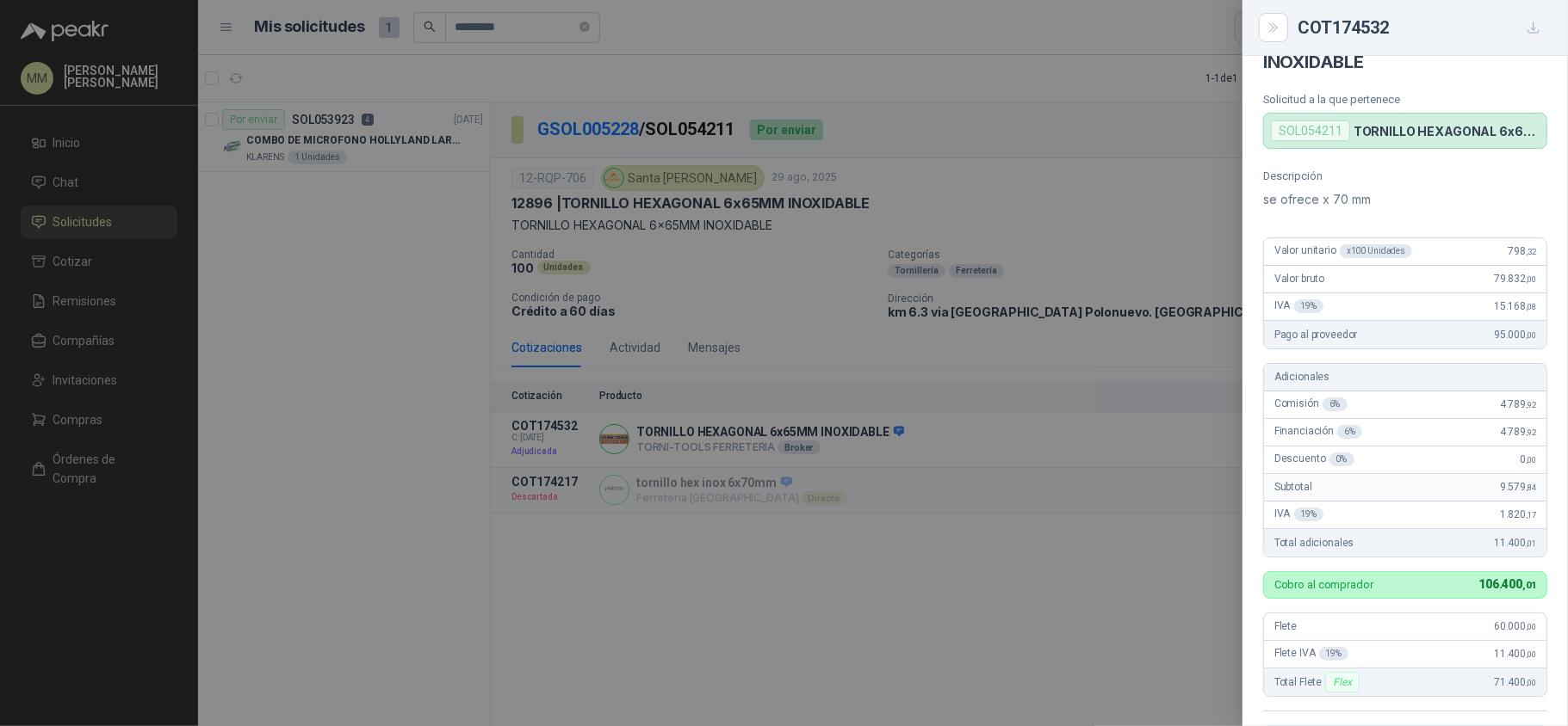
scroll to position [407, 0]
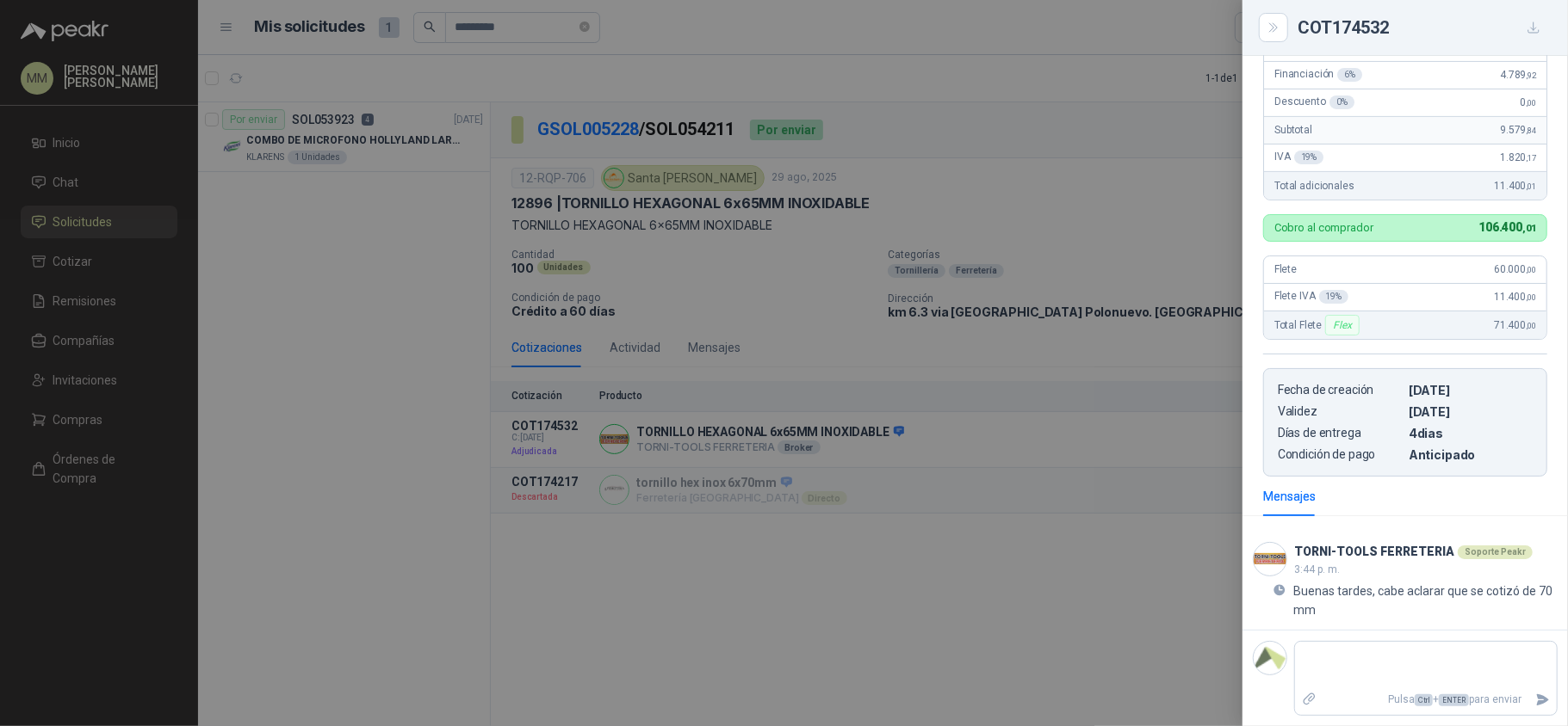
click at [995, 524] on div at bounding box center [784, 363] width 1568 height 726
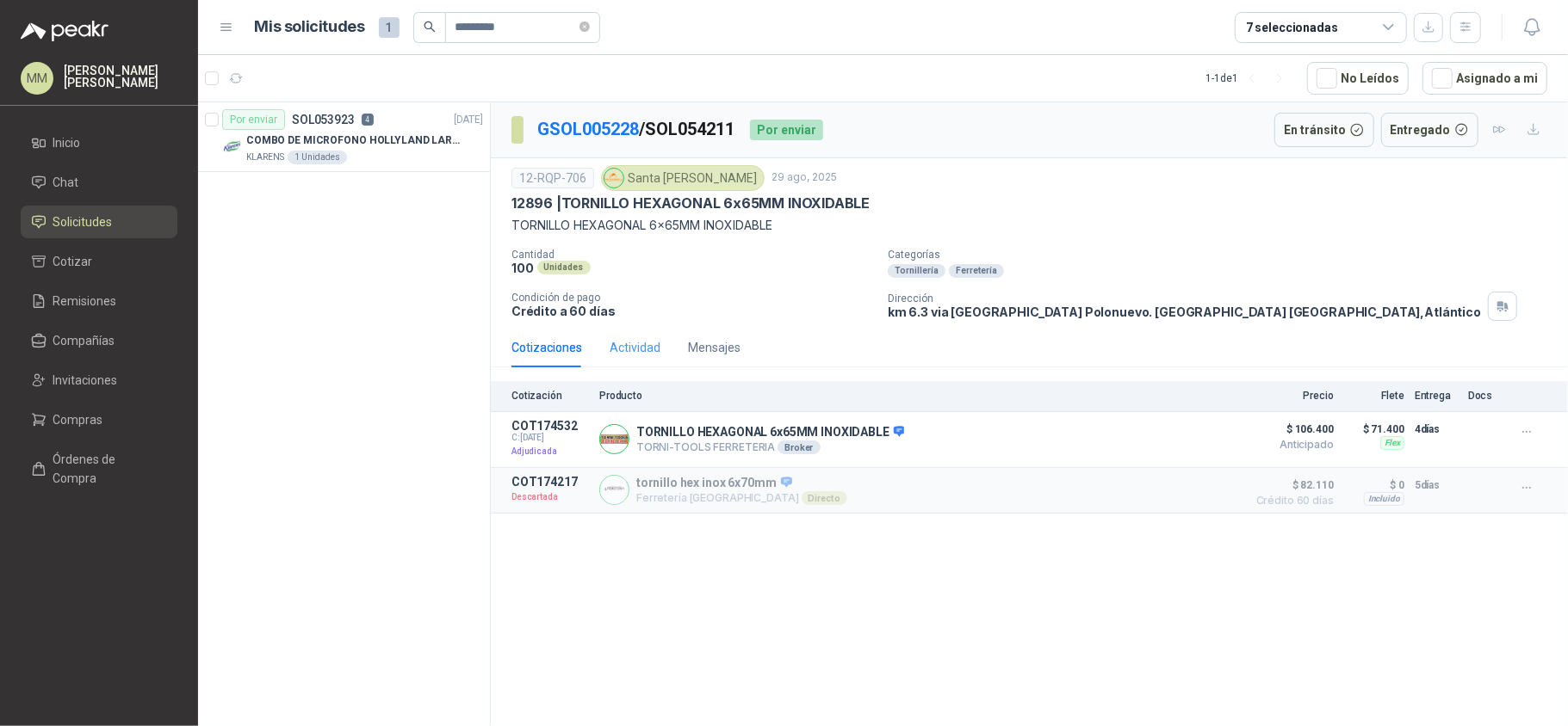
click at [622, 339] on div "Actividad" at bounding box center [635, 348] width 50 height 39
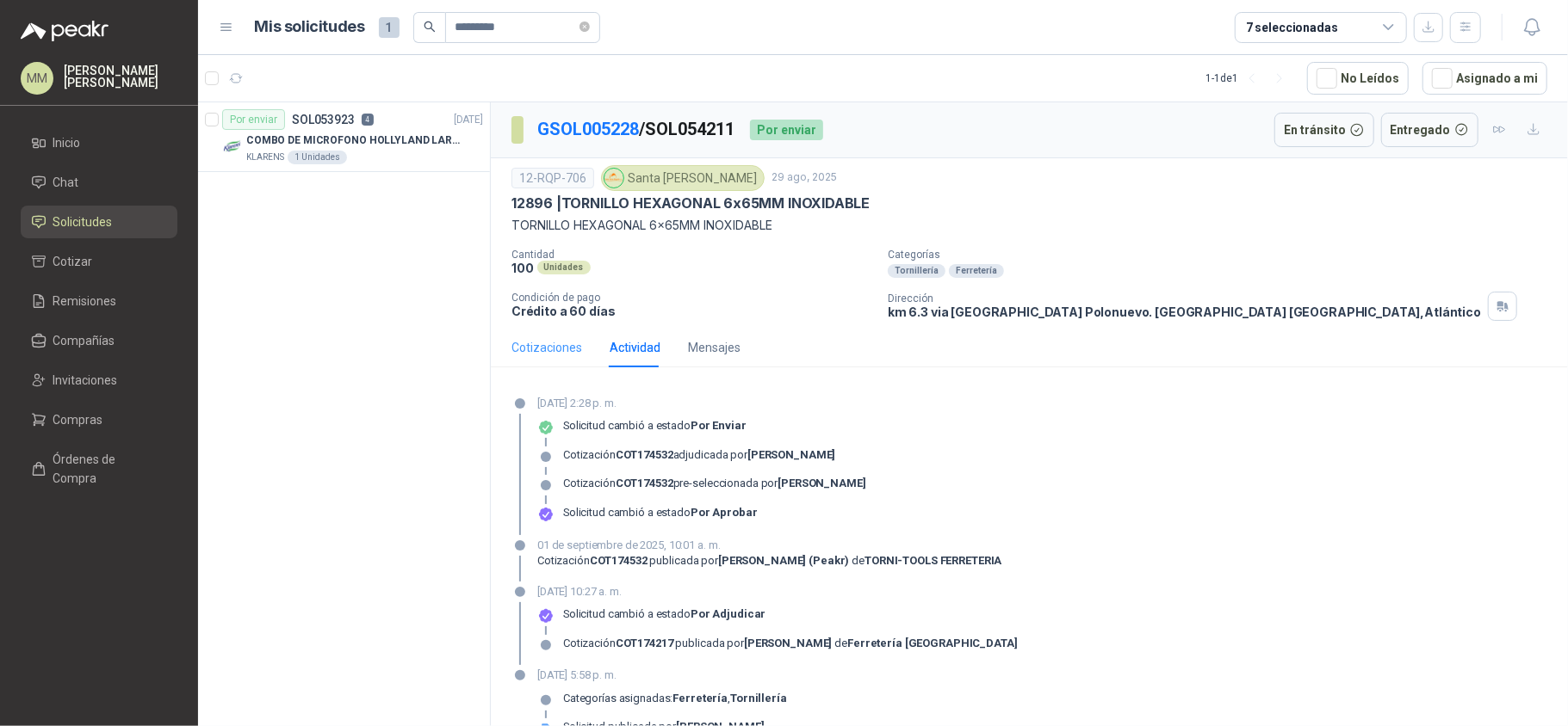
click at [545, 367] on div "Cotizaciones" at bounding box center [547, 348] width 71 height 39
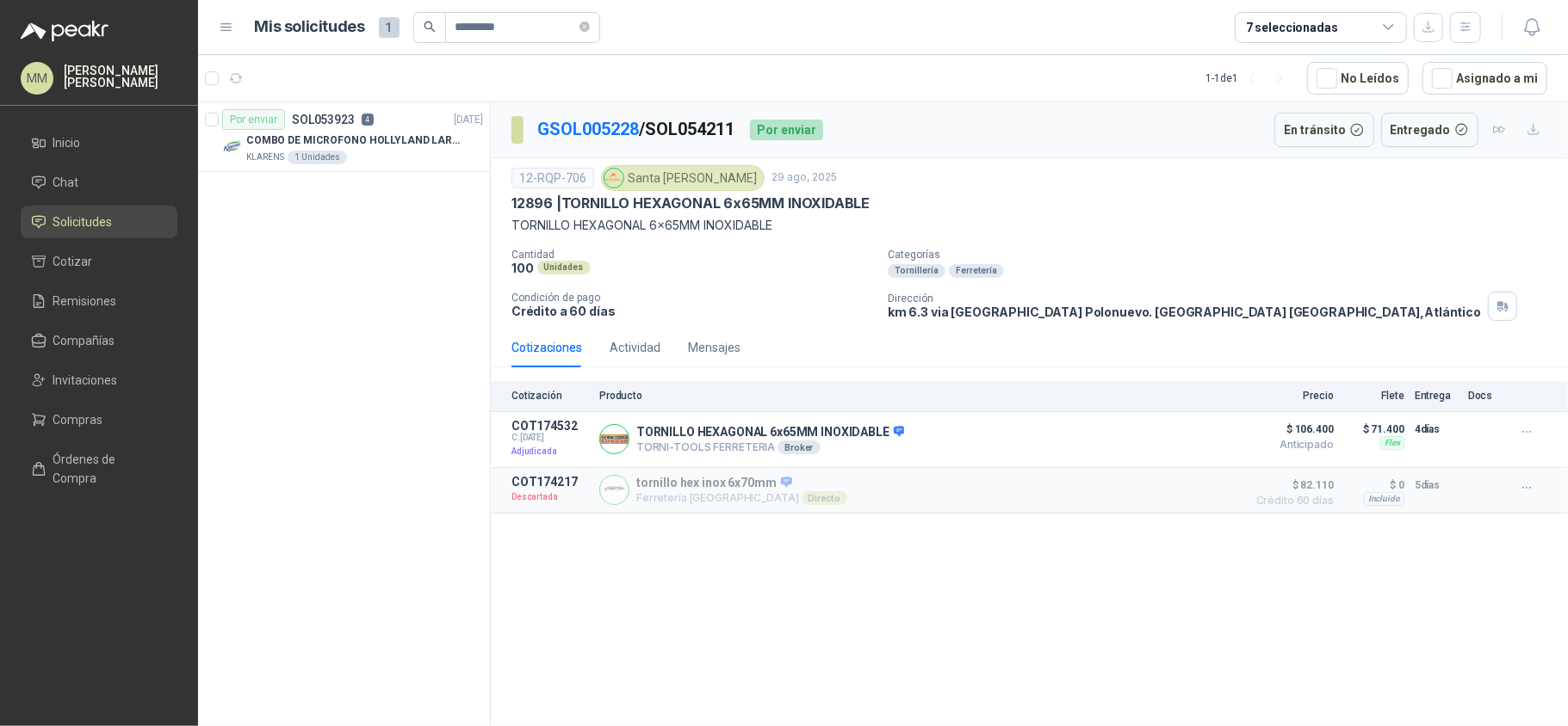
click at [545, 367] on div "Cotizaciones" at bounding box center [547, 348] width 71 height 39
click at [1179, 434] on button "Detalles" at bounding box center [1196, 439] width 81 height 23
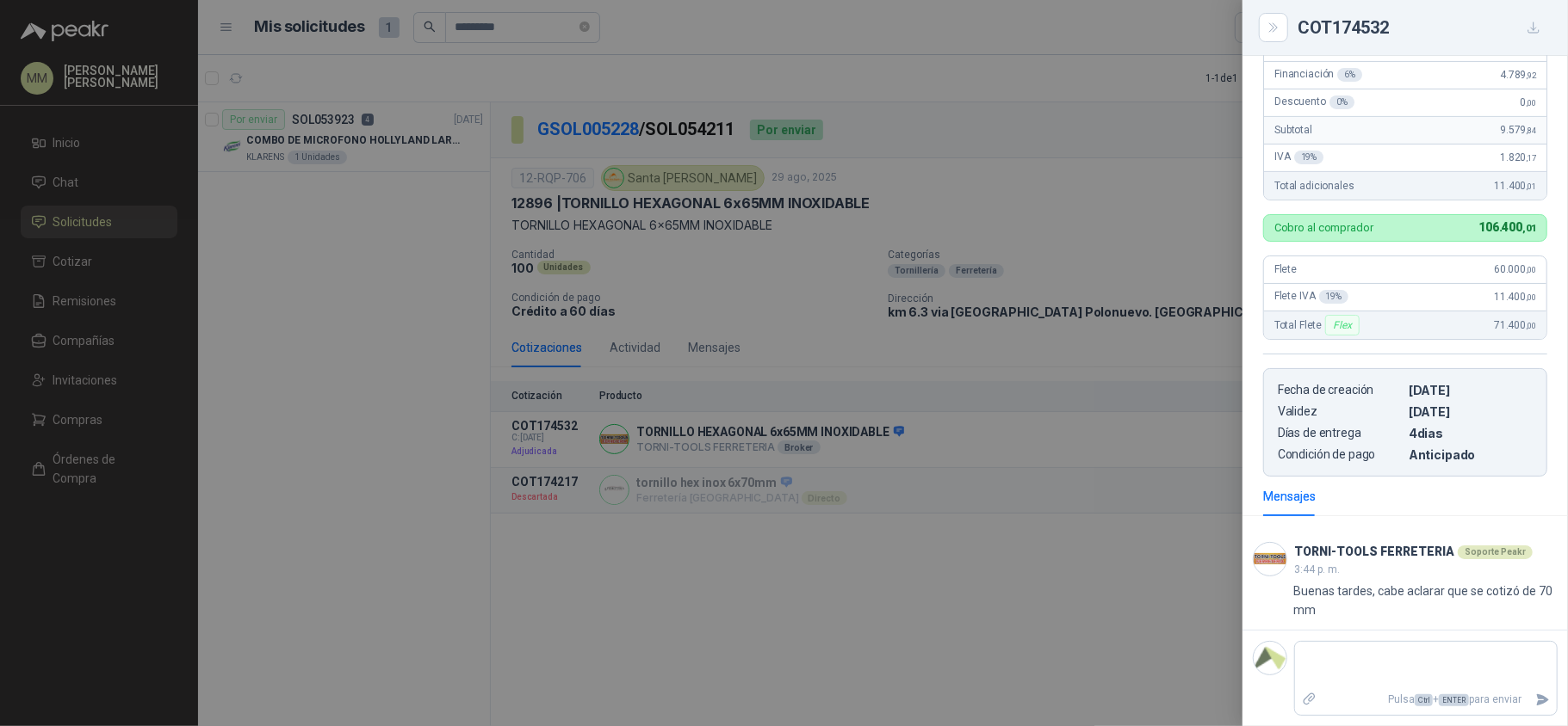
scroll to position [0, 0]
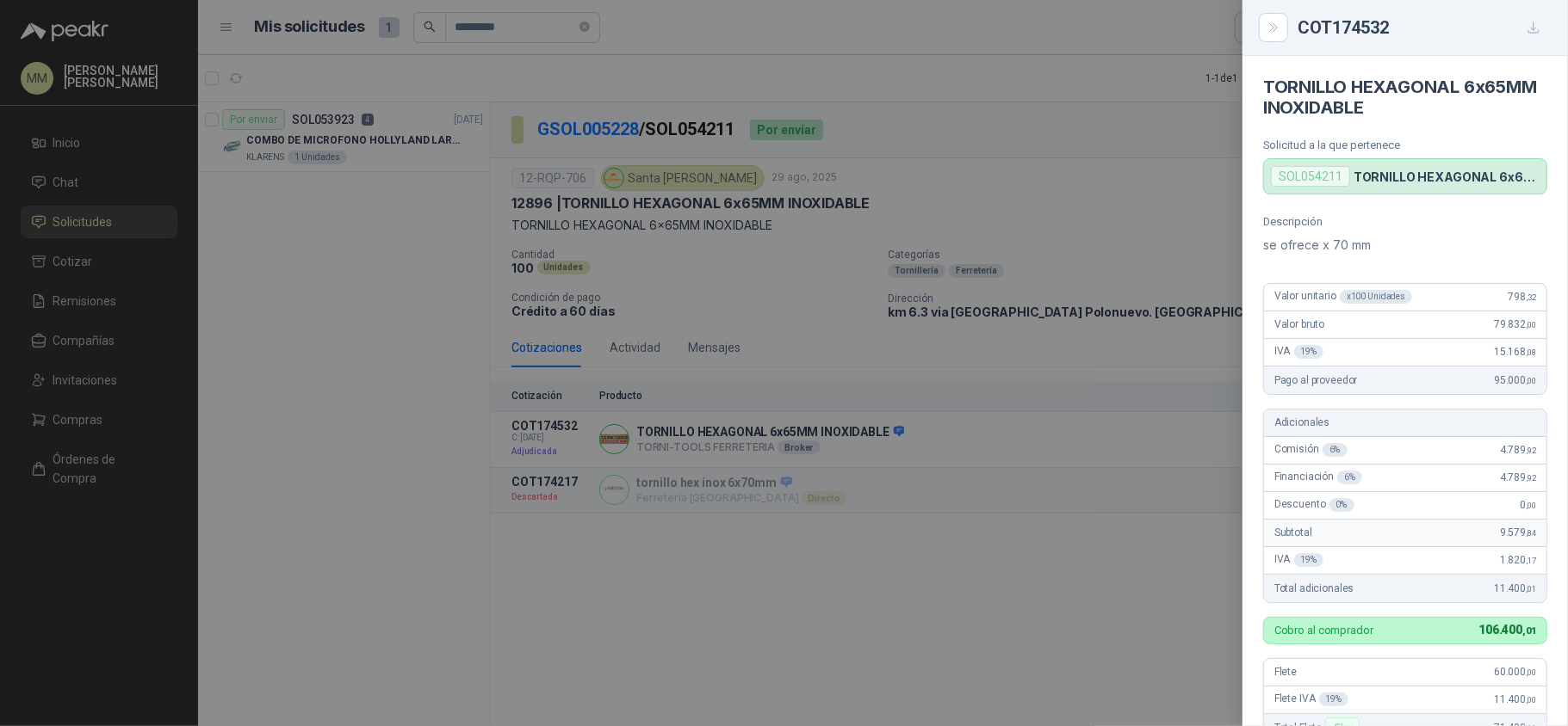
click at [1106, 363] on div at bounding box center [784, 363] width 1568 height 726
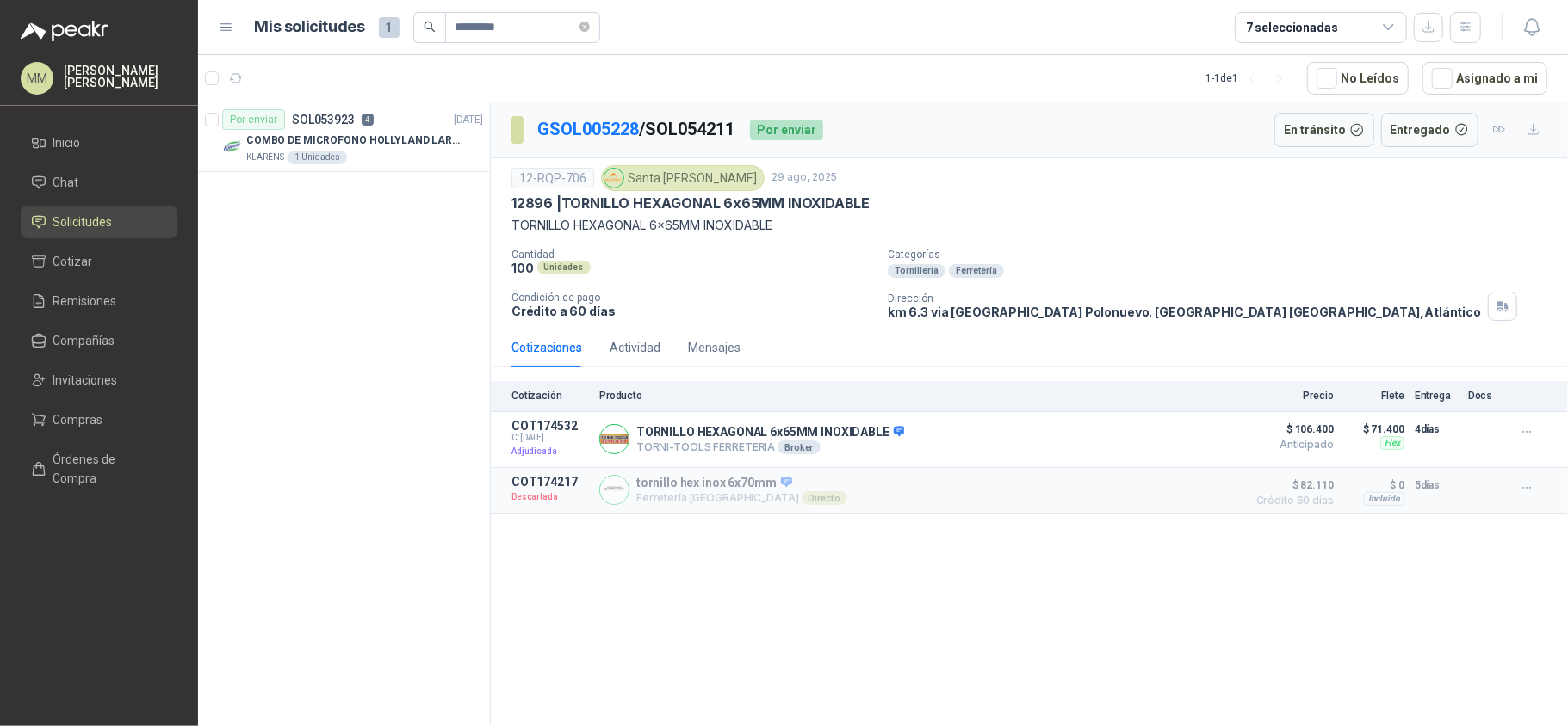
click at [1127, 229] on p "TORNILLO HEXAGONAL 6x65MM INOXIDABLE" at bounding box center [1029, 226] width 1036 height 19
click at [87, 300] on span "Remisiones" at bounding box center [85, 301] width 63 height 19
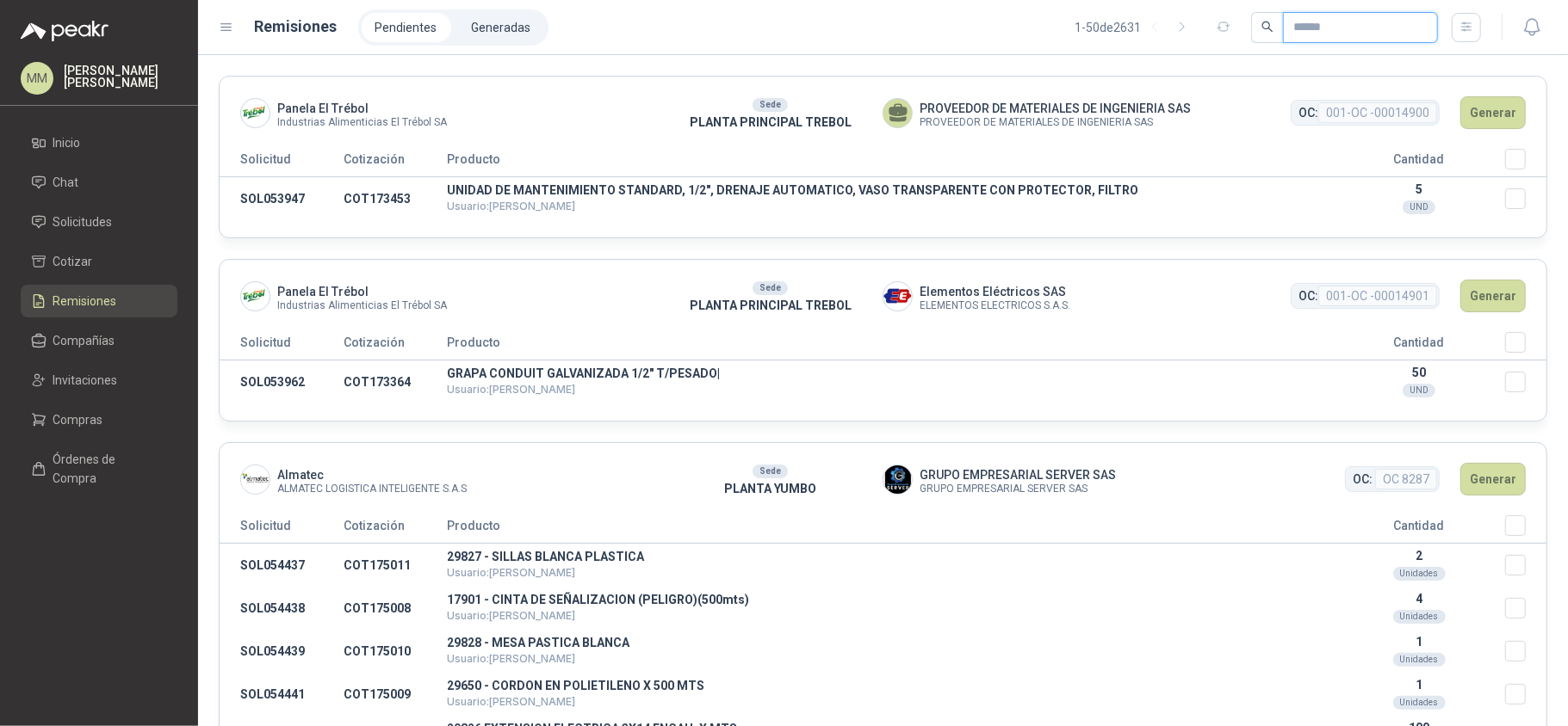
click at [1309, 25] on input "text" at bounding box center [1353, 27] width 120 height 29
paste input "*********"
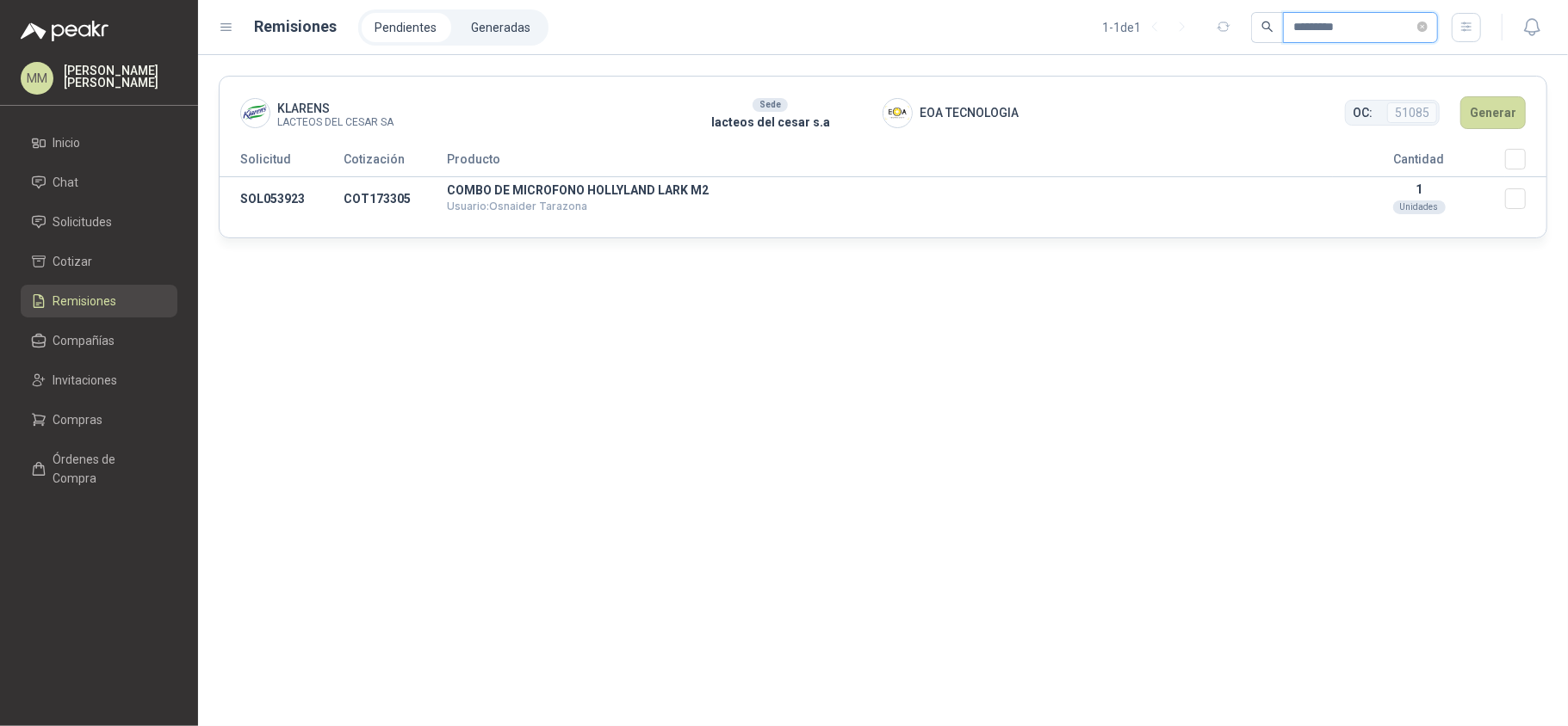
type input "*********"
click at [1478, 112] on button "Generar" at bounding box center [1492, 112] width 65 height 33
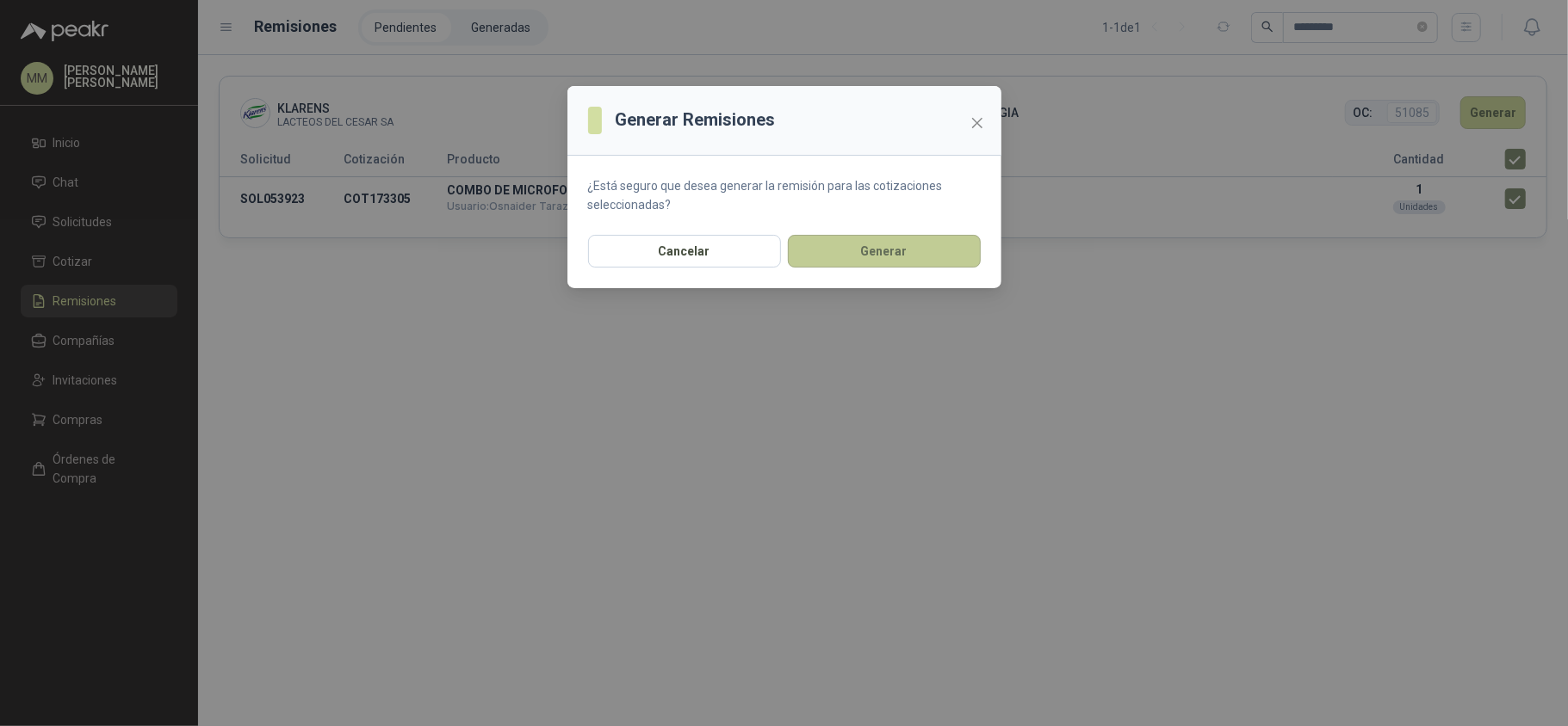
click at [896, 267] on button "Generar" at bounding box center [884, 251] width 193 height 33
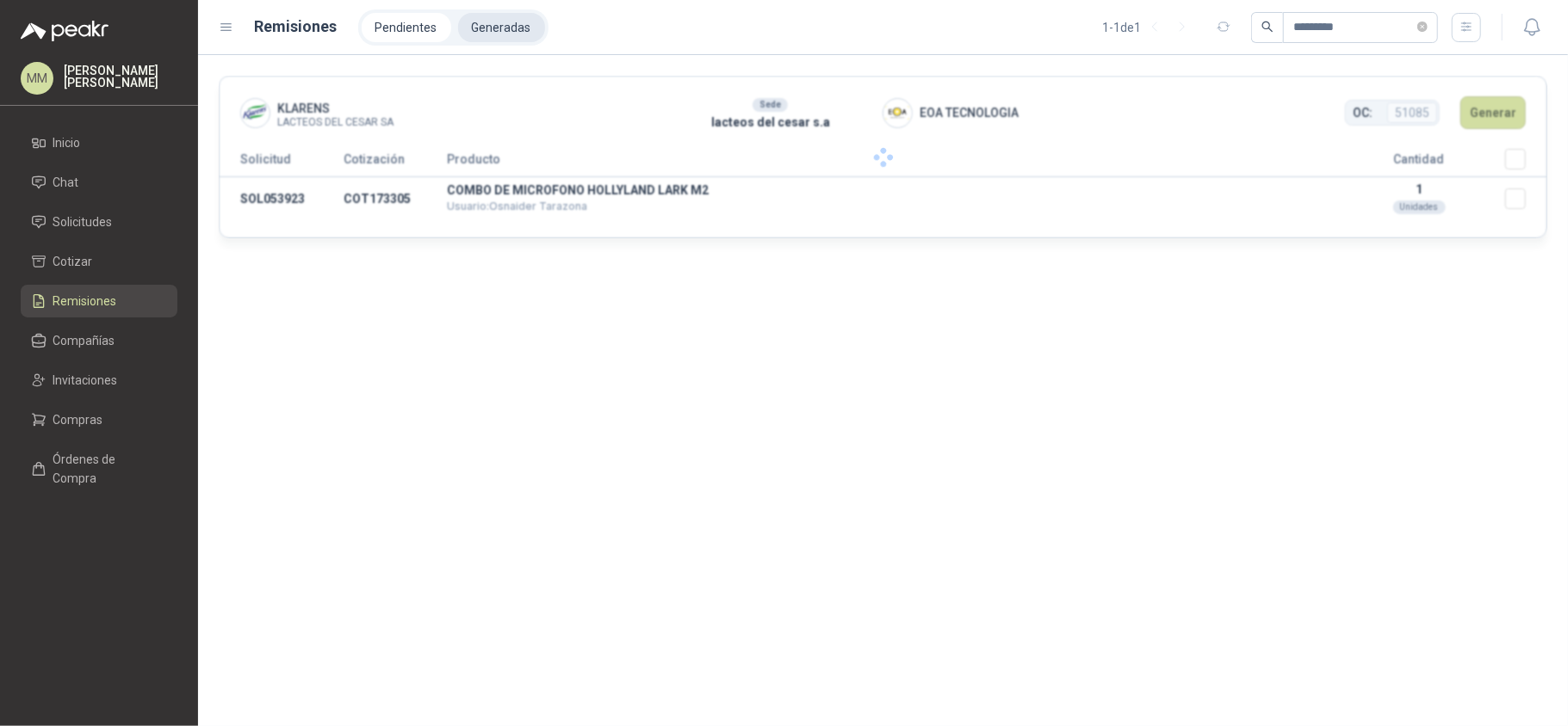
click at [466, 18] on li "Generadas" at bounding box center [501, 27] width 87 height 29
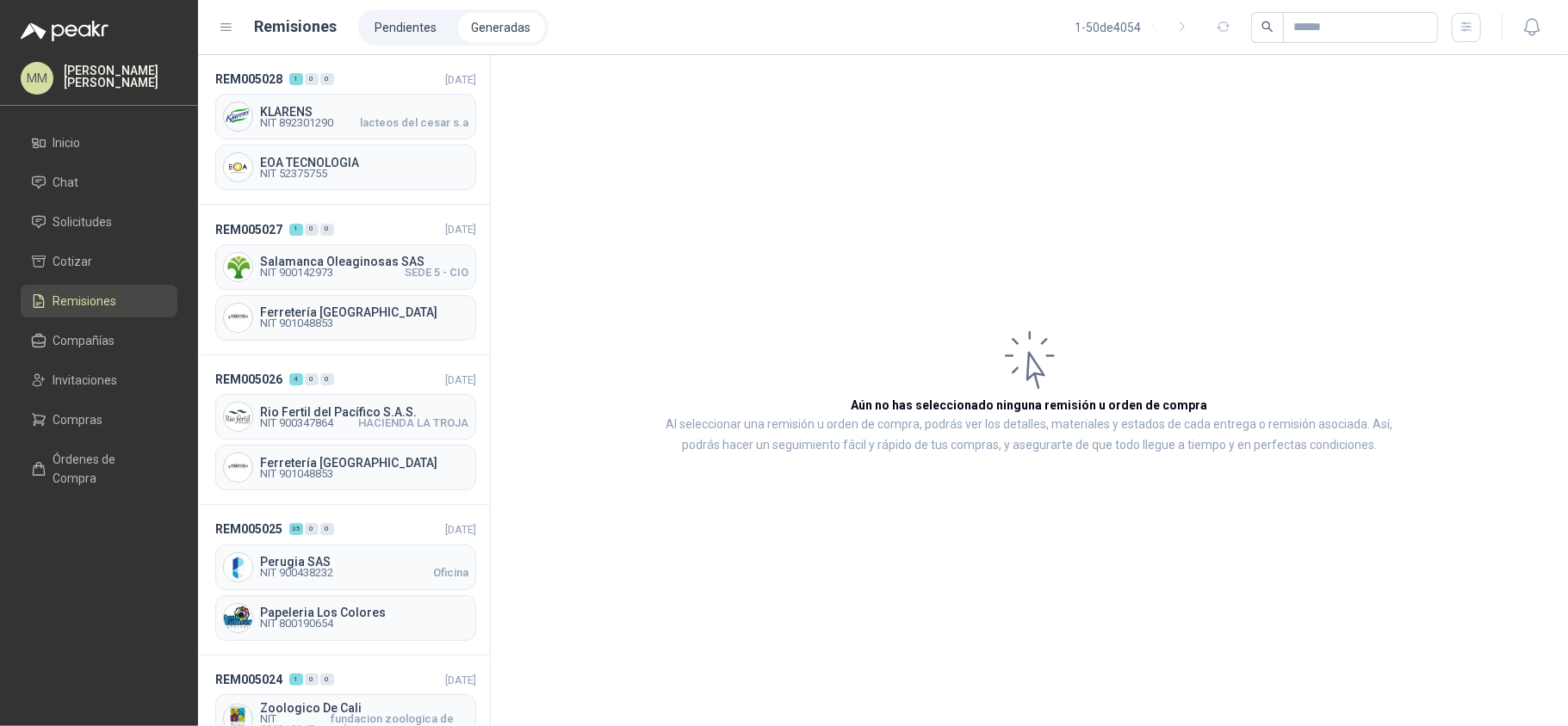
click at [368, 129] on span "lacteos del cesar s.a" at bounding box center [414, 123] width 108 height 10
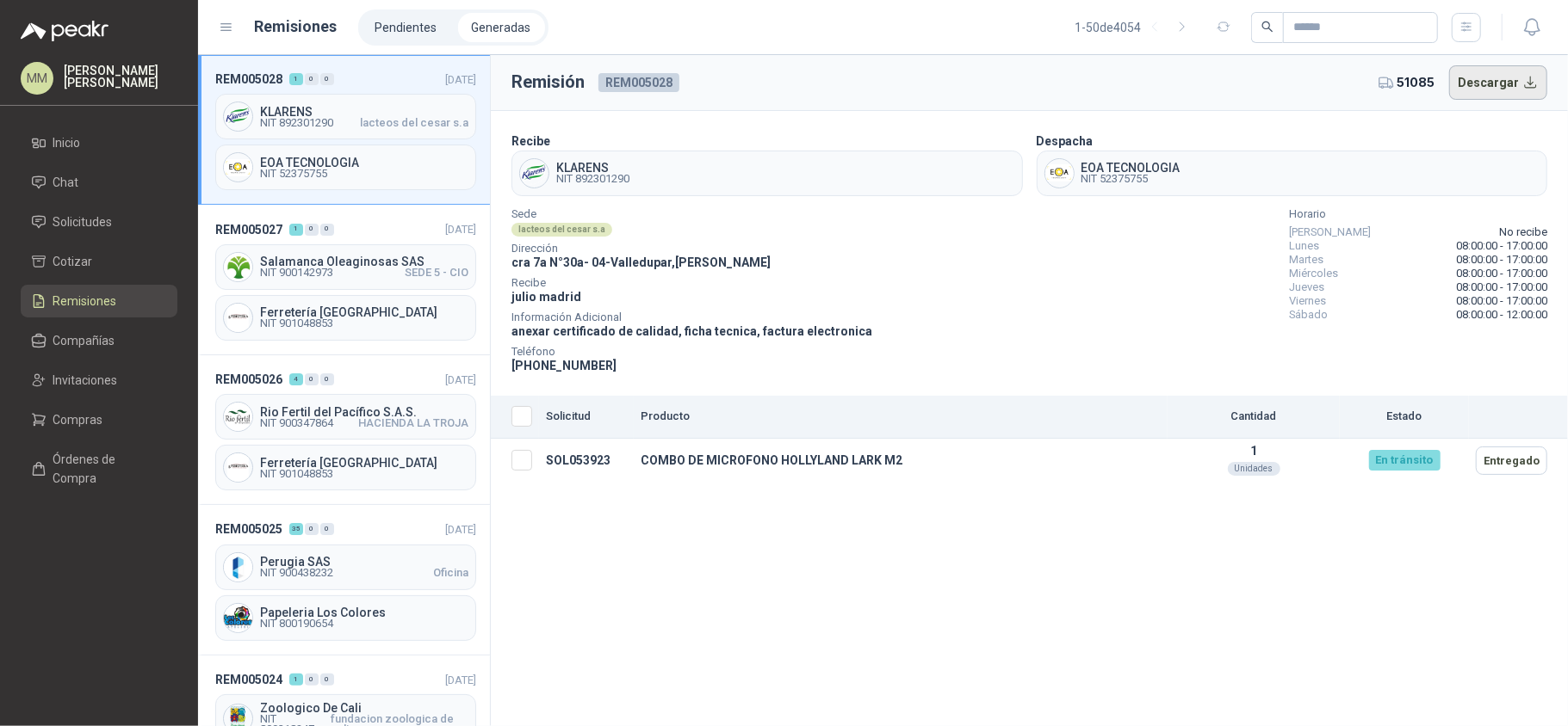
click at [1491, 88] on button "Descargar" at bounding box center [1498, 82] width 99 height 34
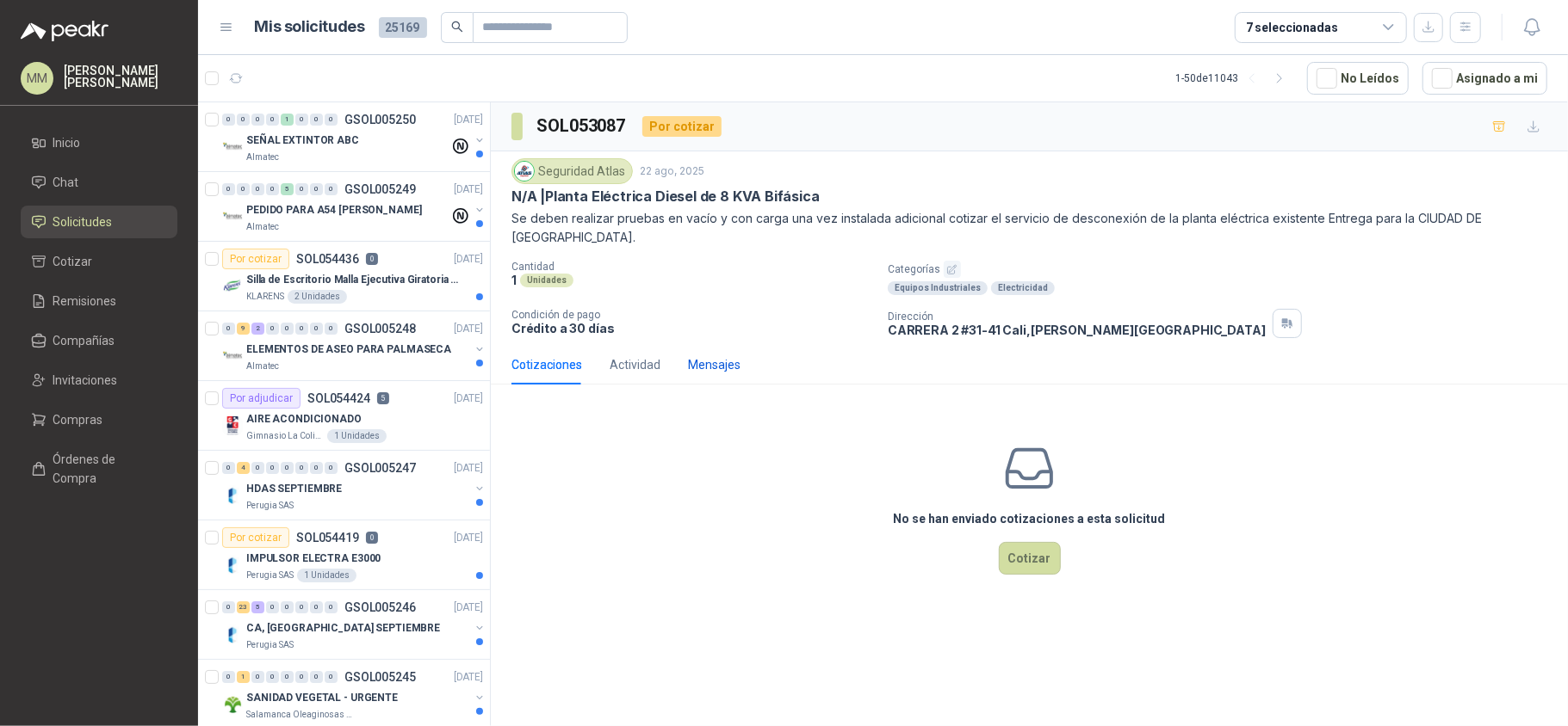
click at [723, 355] on div "Mensajes" at bounding box center [714, 364] width 52 height 19
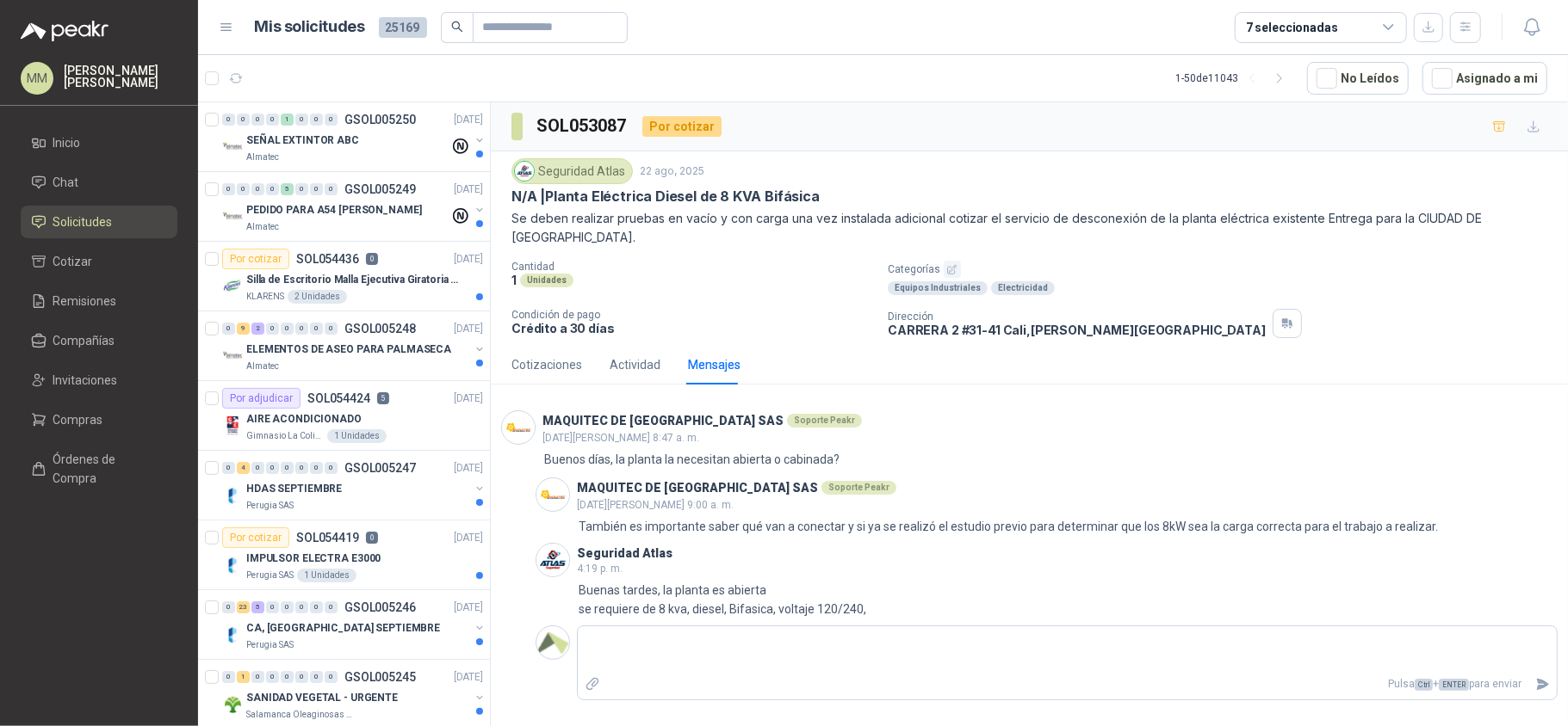
scroll to position [142, 0]
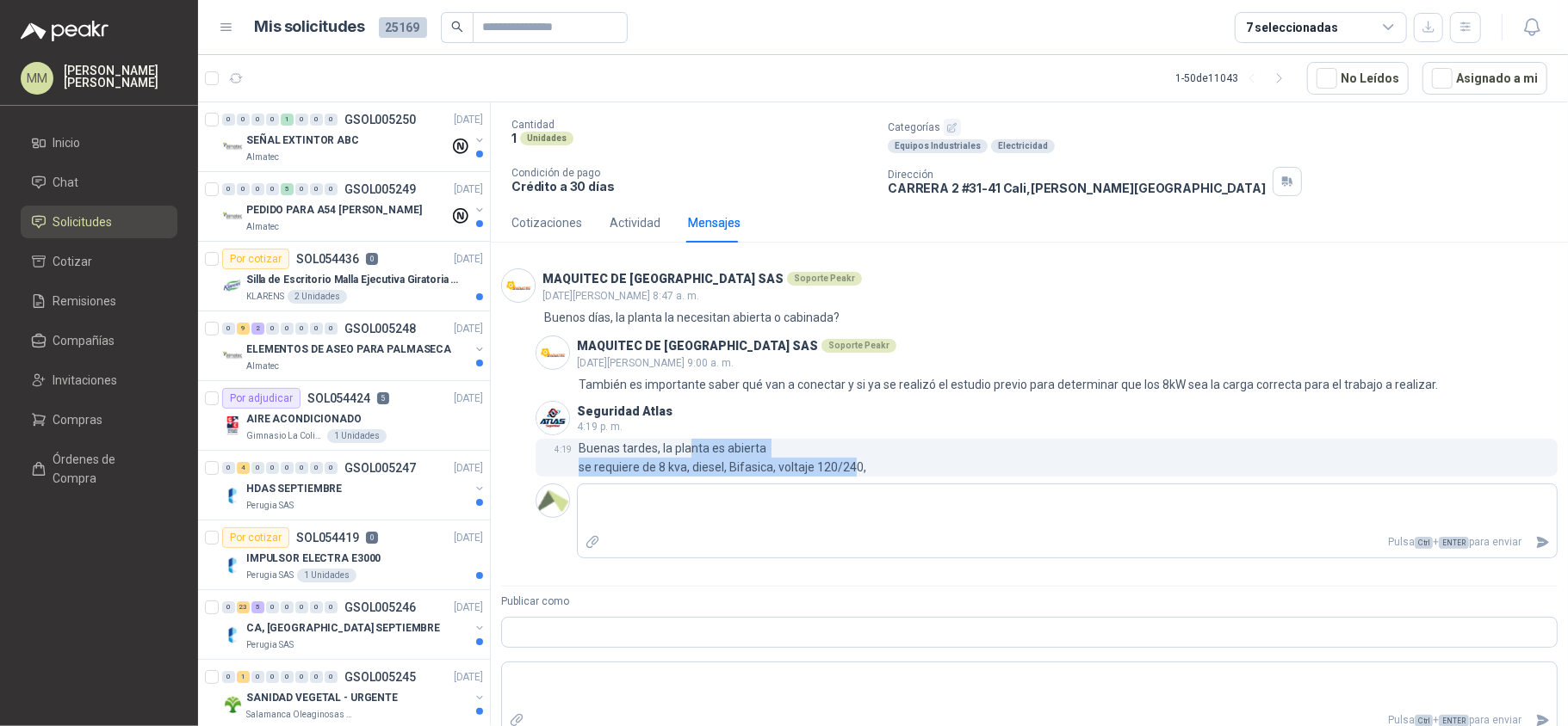
drag, startPoint x: 856, startPoint y: 470, endPoint x: 668, endPoint y: 453, distance: 188.8
click at [681, 455] on p "Buenas tardes, la planta es abierta se requiere de 8 kva, diesel, Bifasica, vol…" at bounding box center [722, 458] width 287 height 38
click at [668, 453] on p "Buenas tardes, la planta es abierta se requiere de 8 kva, diesel, Bifasica, vol…" at bounding box center [722, 458] width 287 height 38
drag, startPoint x: 658, startPoint y: 447, endPoint x: 860, endPoint y: 468, distance: 203.1
click at [860, 468] on p "Buenas tardes, la planta es abierta se requiere de 8 kva, diesel, Bifasica, vol…" at bounding box center [722, 458] width 287 height 38
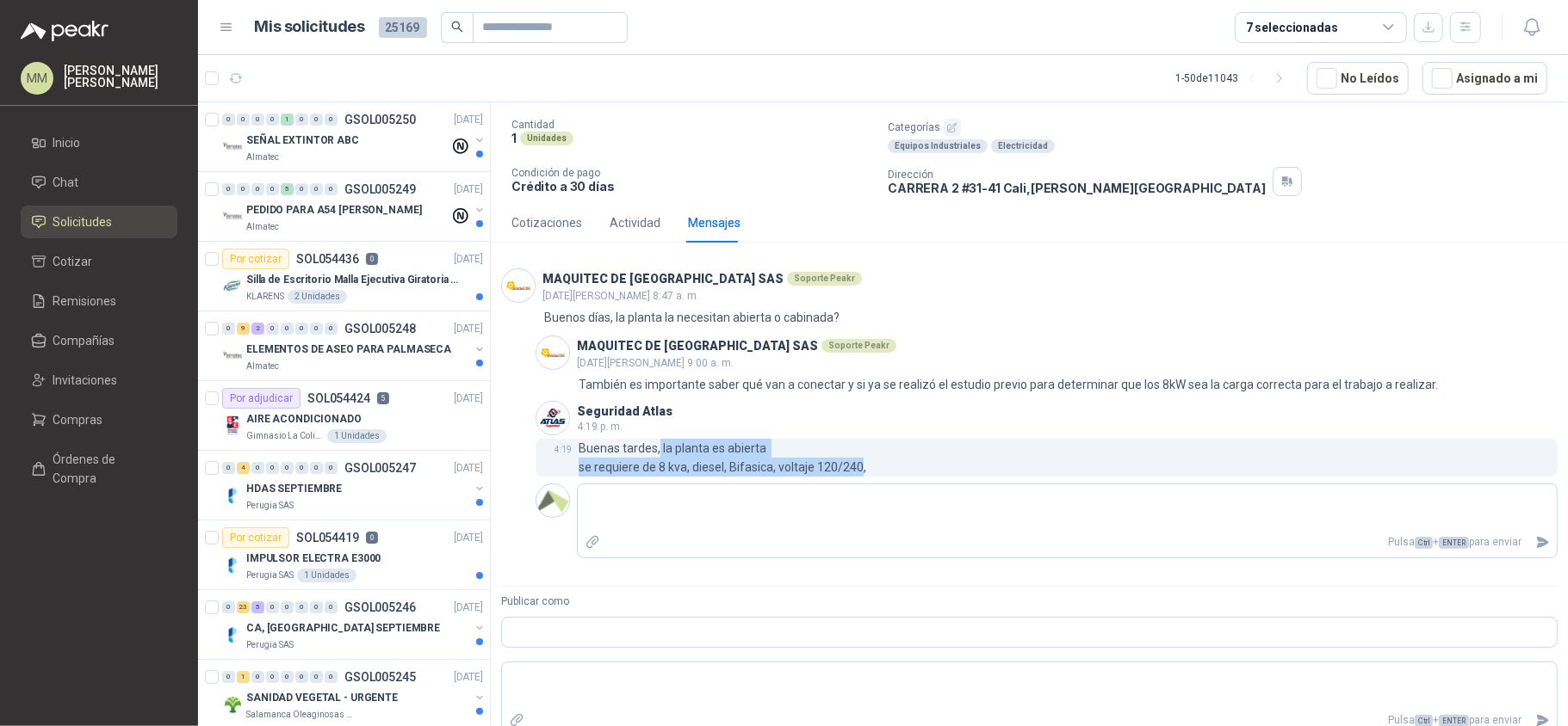
copy p "la planta es abierta se requiere de 8 kva, diesel, Bifasica, voltaje 120/240"
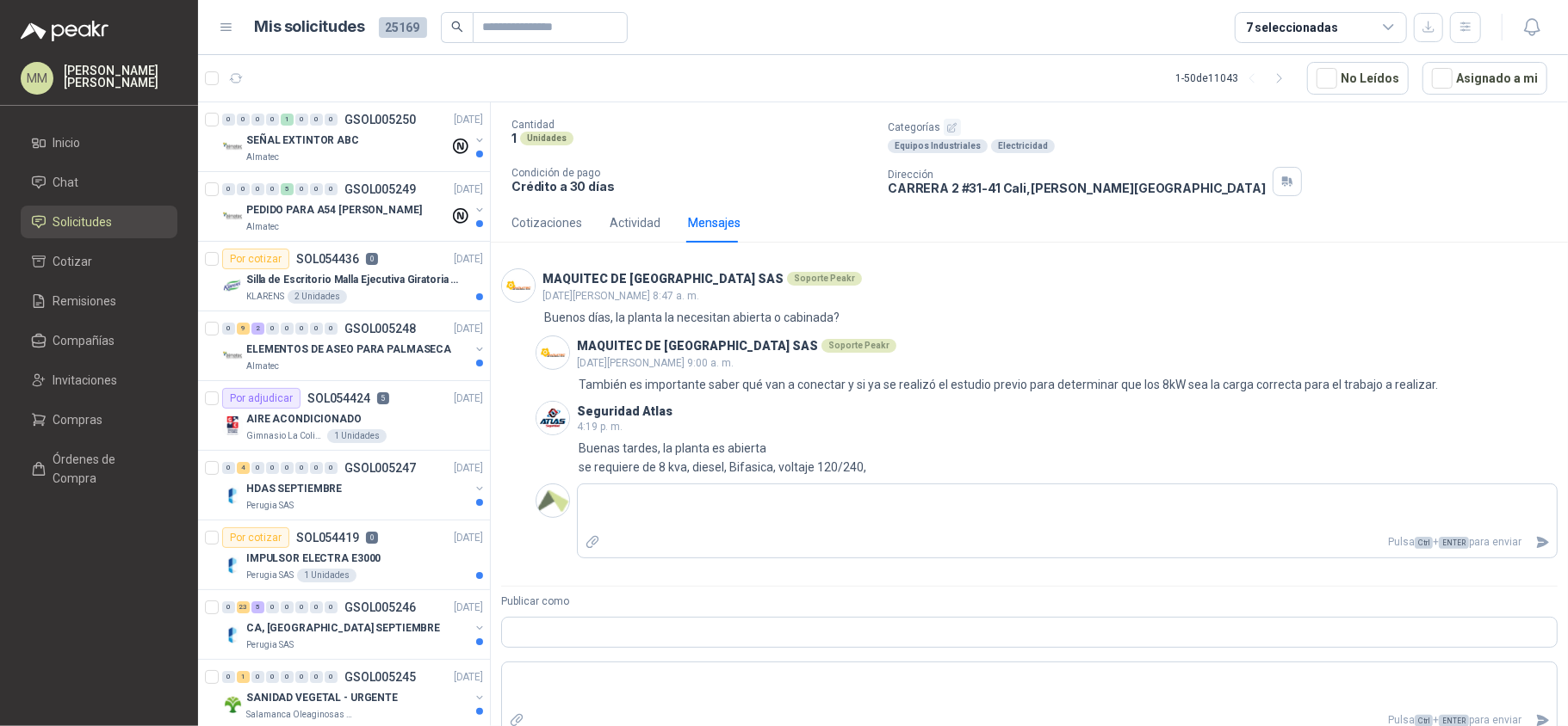
click at [1231, 157] on div "Cantidad 1 Unidades Categorías Equipos Industriales Electricidad Condición de p…" at bounding box center [1029, 157] width 1036 height 77
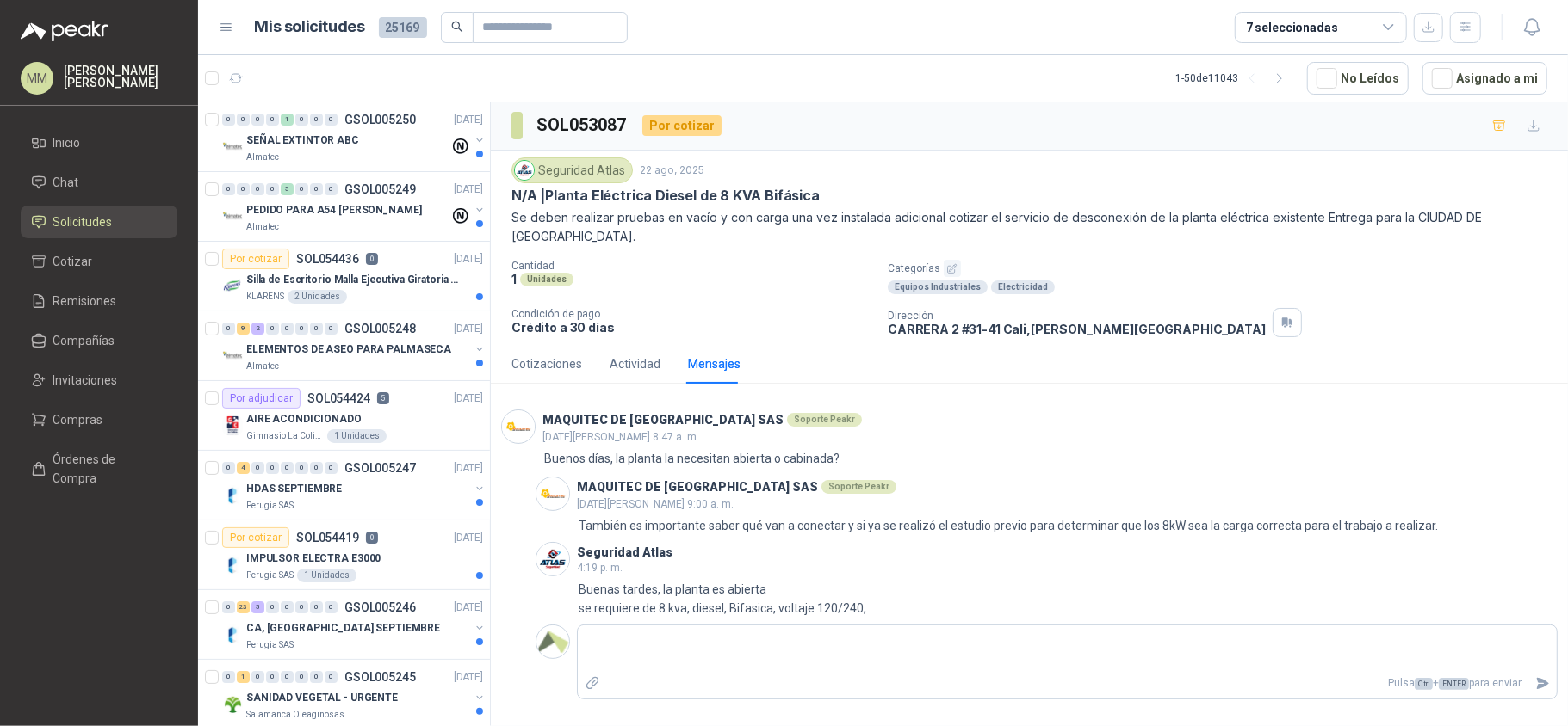
scroll to position [0, 0]
click at [1096, 360] on div "Cotizaciones Actividad Mensajes" at bounding box center [1029, 364] width 1036 height 39
click at [559, 205] on p "N/A | Planta Eléctrica Diesel de 8 KVA Bifásica" at bounding box center [666, 196] width 309 height 18
drag, startPoint x: 559, startPoint y: 205, endPoint x: 770, endPoint y: 200, distance: 211.1
click at [770, 200] on p "N/A | Planta Eléctrica Diesel de 8 KVA Bifásica" at bounding box center [666, 196] width 309 height 18
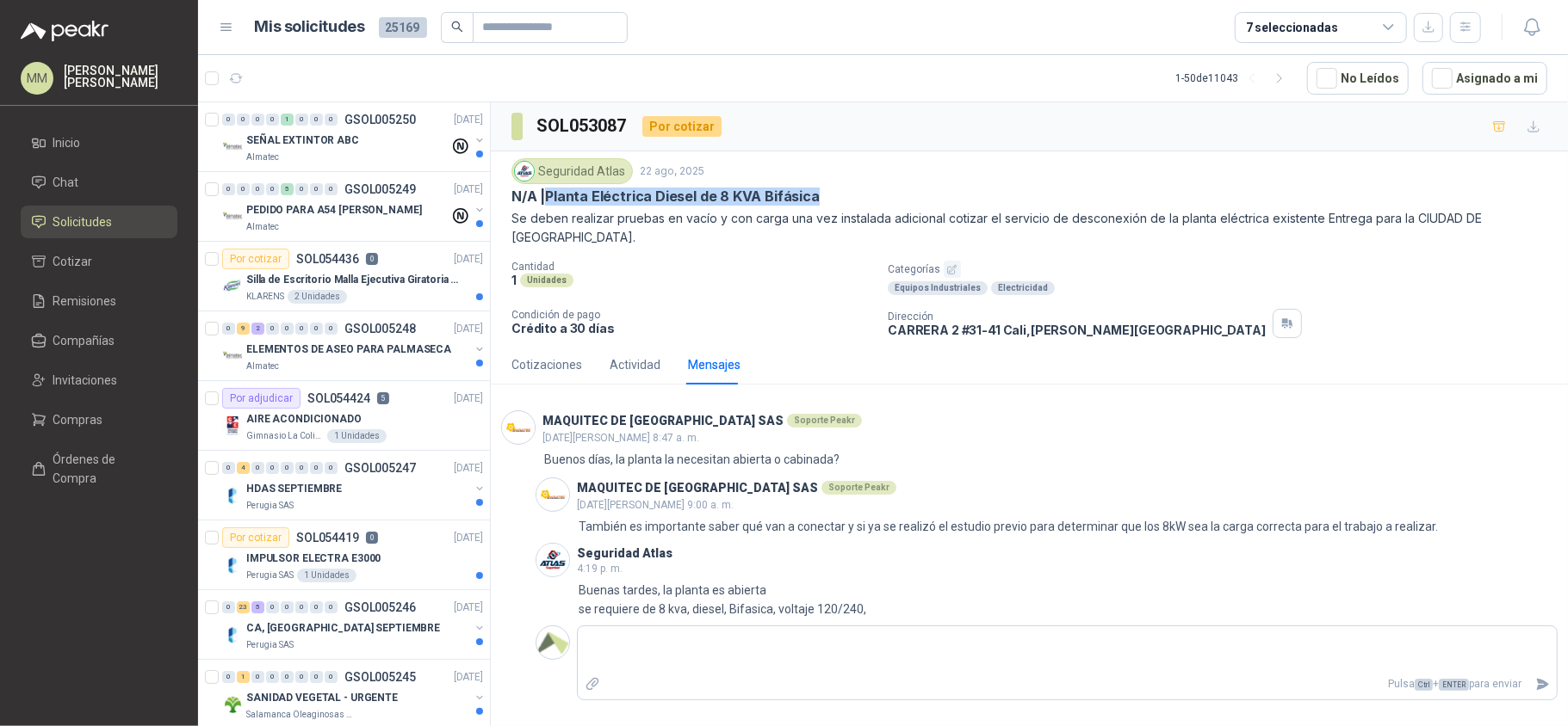
copy p "Planta Eléctrica Diesel de 8 KVA Bifásica"
click at [100, 343] on span "Compañías" at bounding box center [84, 341] width 62 height 19
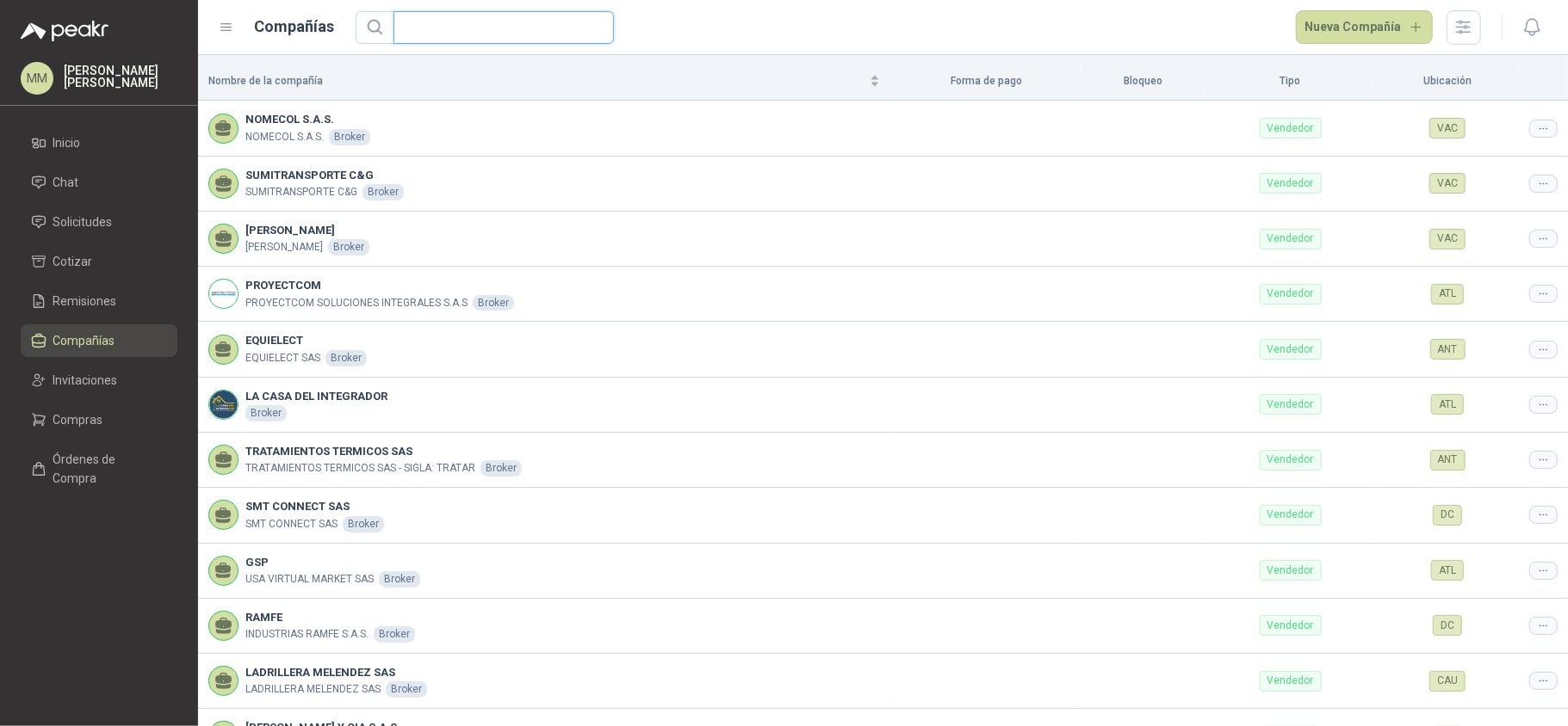
click at [501, 28] on input "text" at bounding box center [496, 27] width 186 height 31
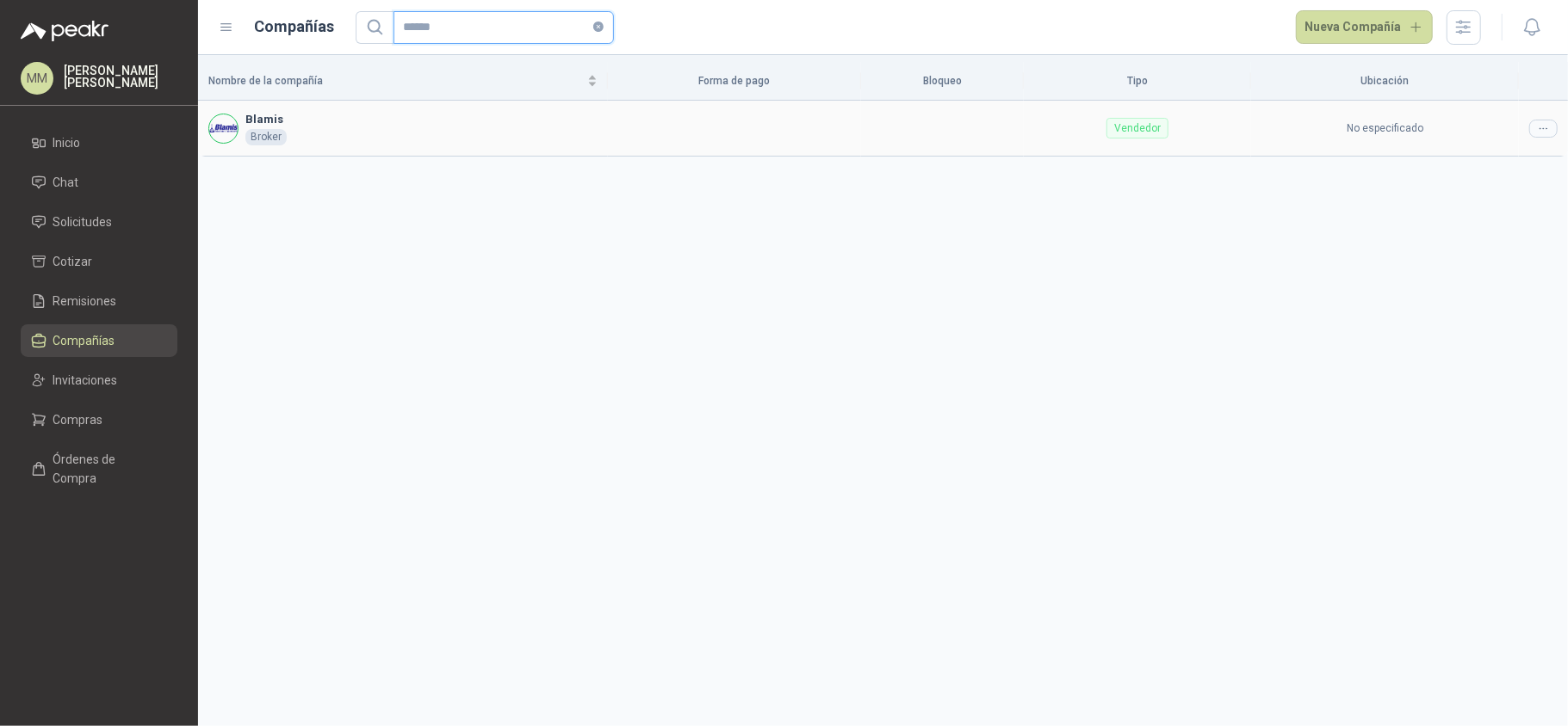
type input "******"
click at [1546, 134] on icon at bounding box center [1543, 129] width 13 height 13
click at [1484, 163] on div "Nombre de la compañía Forma de pago Bloqueo Tipo Ubicación Blamis Broker Vended…" at bounding box center [882, 390] width 1369 height 671
click at [1534, 126] on div at bounding box center [1543, 128] width 28 height 18
click at [86, 377] on span "Invitaciones" at bounding box center [85, 380] width 64 height 19
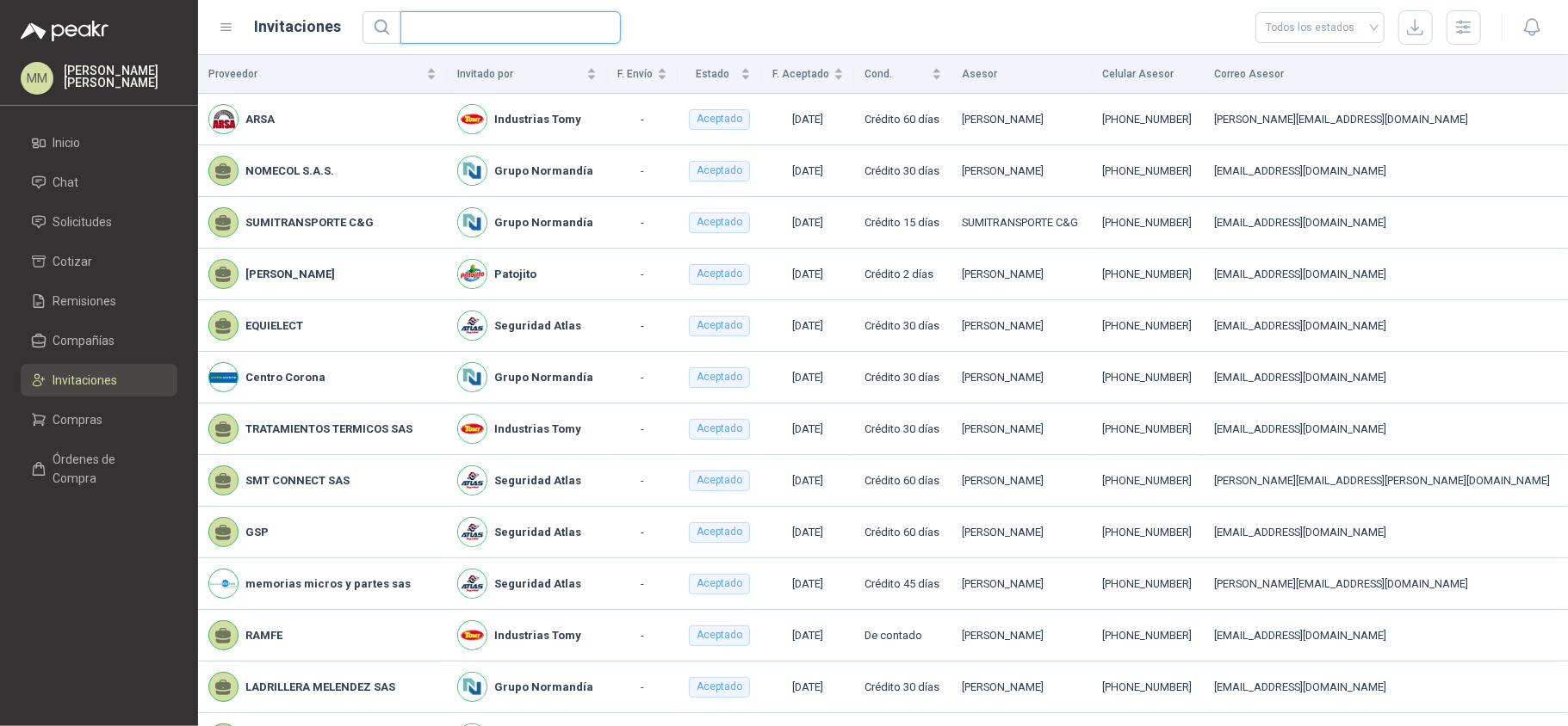
click at [473, 18] on input "text" at bounding box center [502, 27] width 186 height 31
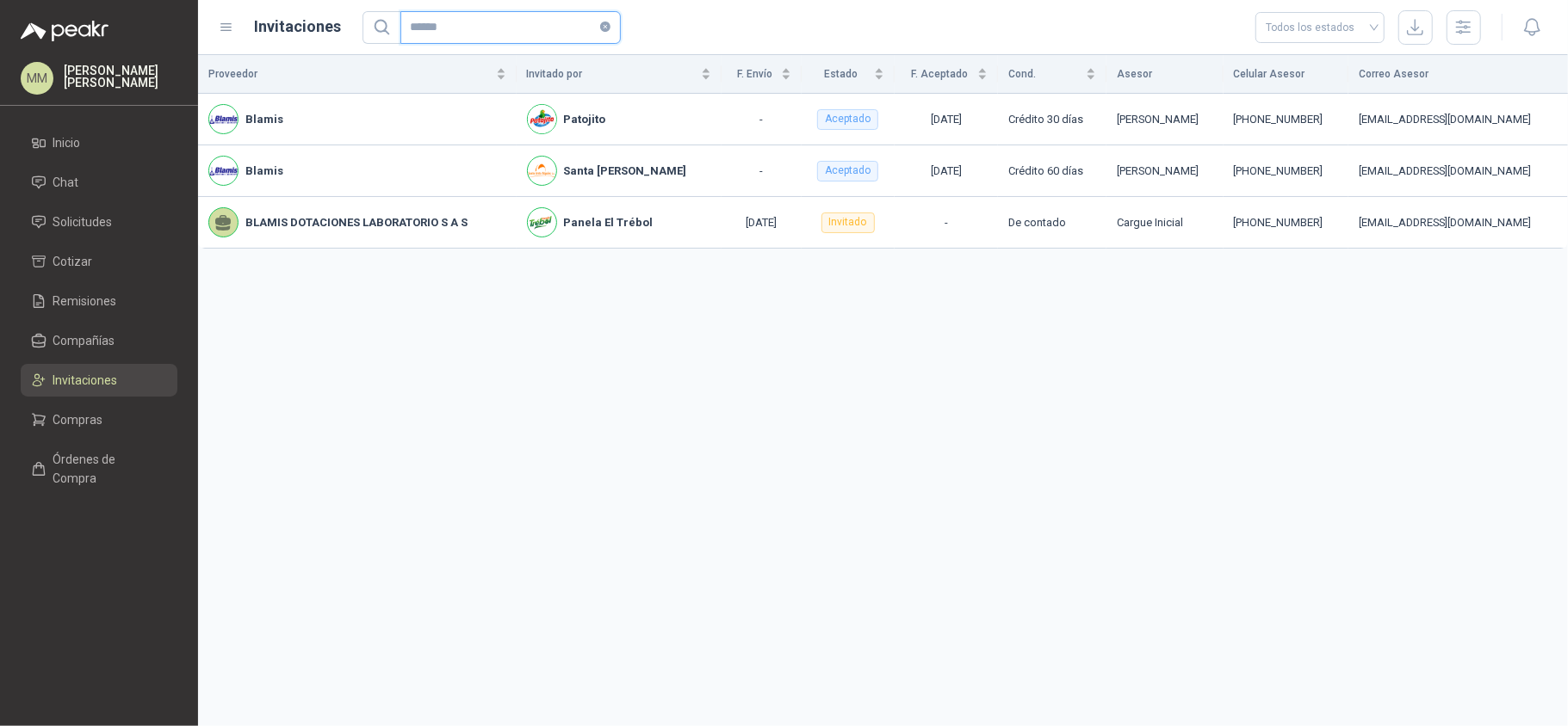
type input "******"
